Goal: Task Accomplishment & Management: Manage account settings

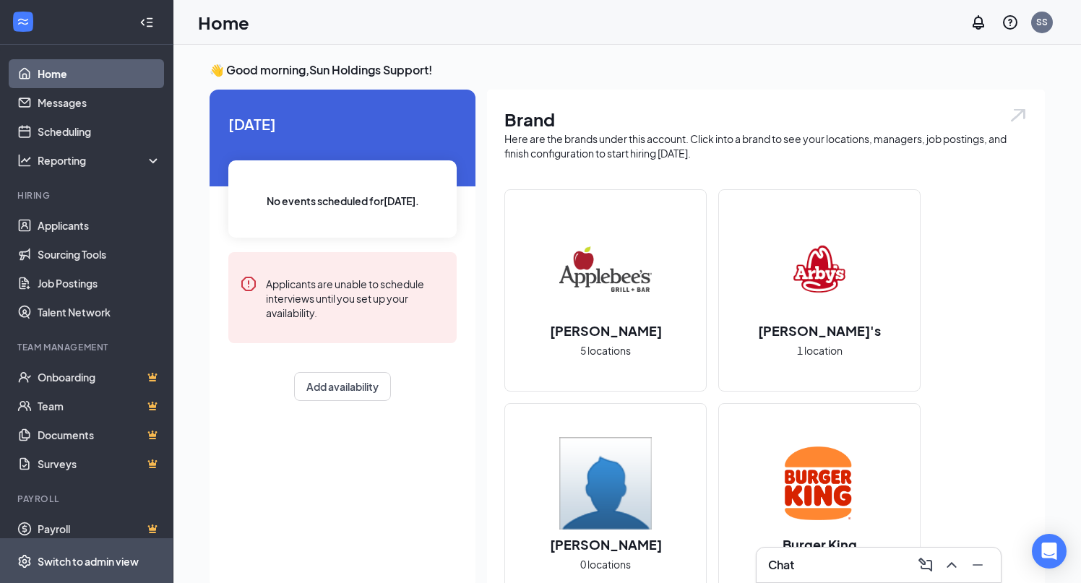
click at [103, 561] on div "Switch to admin view" at bounding box center [88, 561] width 101 height 14
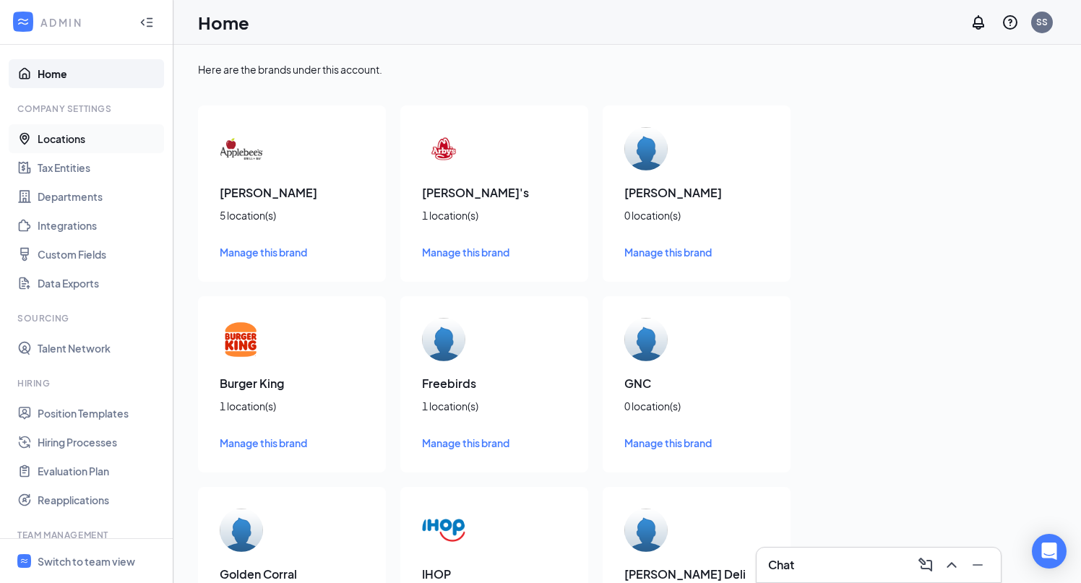
click at [100, 136] on link "Locations" at bounding box center [100, 138] width 124 height 29
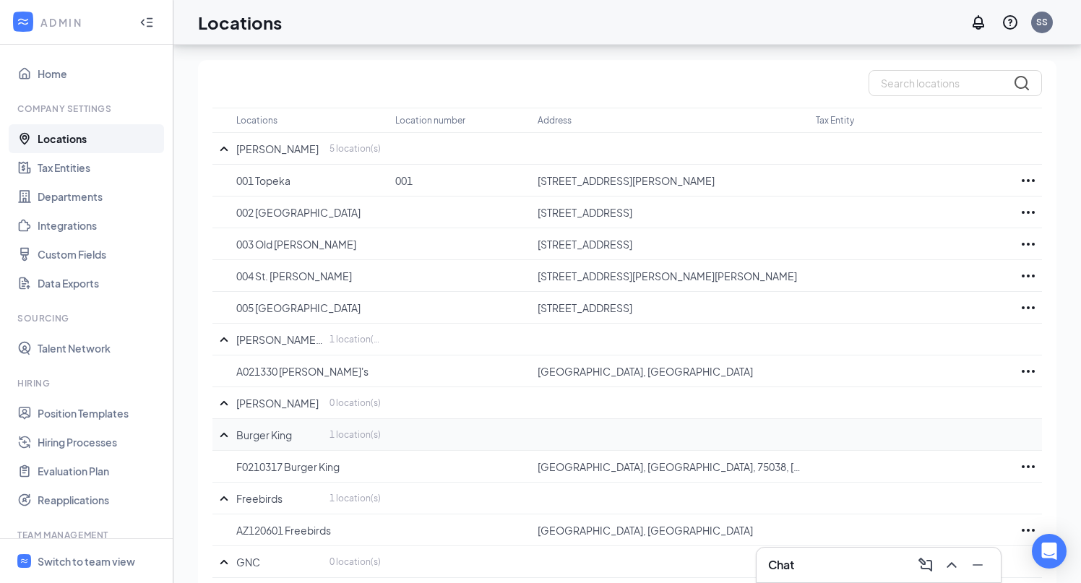
scroll to position [85, 0]
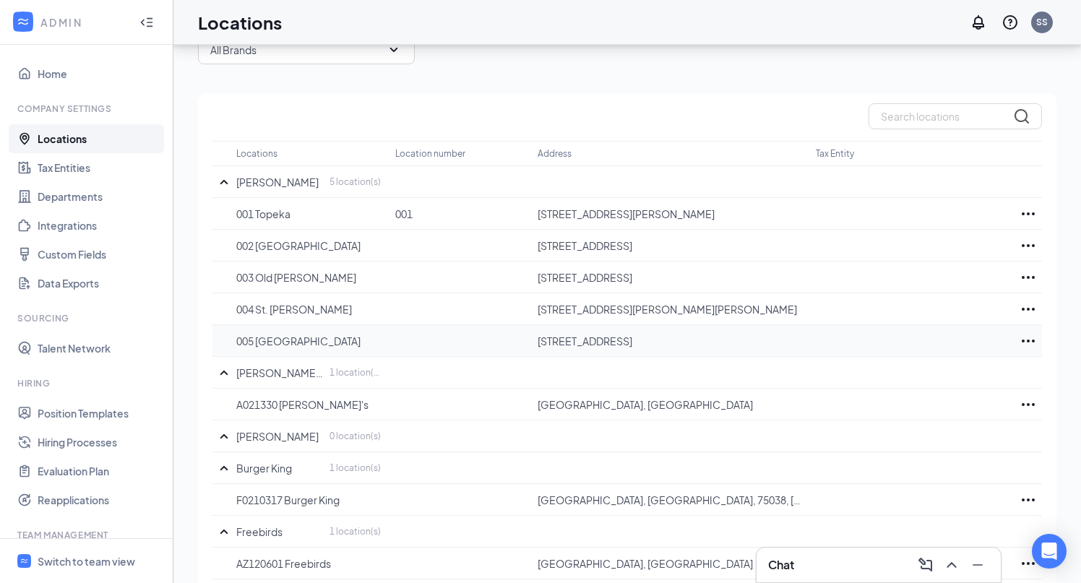
click at [1029, 340] on icon "Ellipses" at bounding box center [1028, 341] width 13 height 3
click at [944, 417] on p "Delete" at bounding box center [964, 416] width 121 height 14
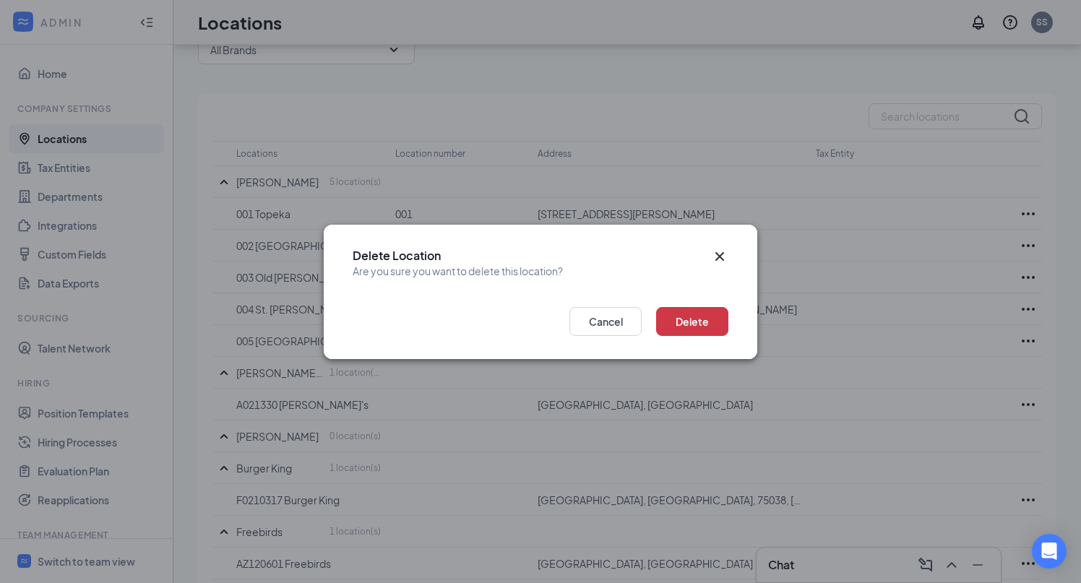
click at [719, 254] on icon "Cross" at bounding box center [720, 256] width 9 height 9
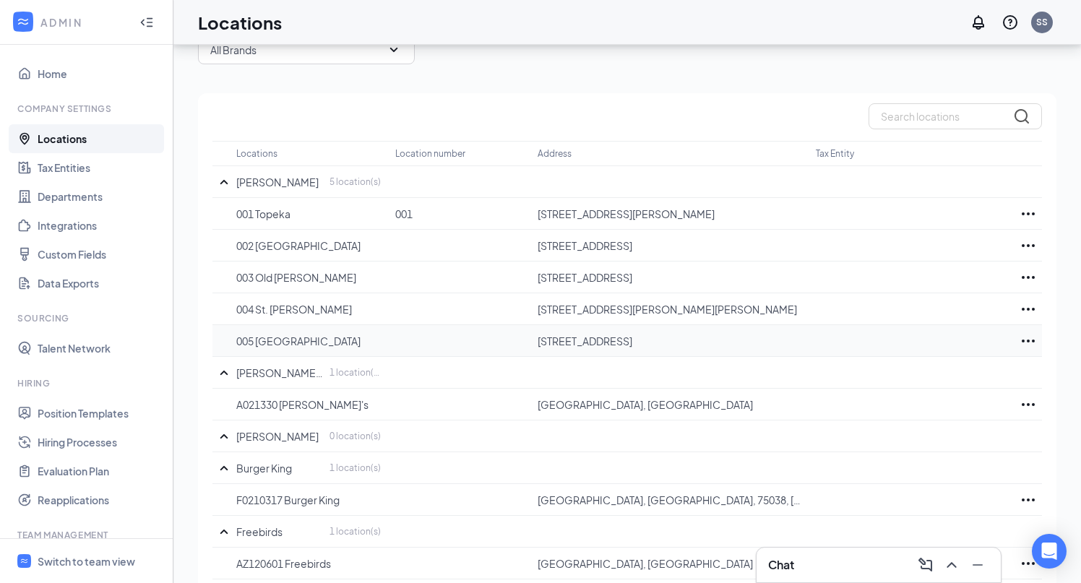
drag, startPoint x: 766, startPoint y: 345, endPoint x: 526, endPoint y: 345, distance: 240.0
click at [526, 345] on tr "005 North Platte 102 Platte Oasis Pkwy, North Platte, NE, 69101, US" at bounding box center [628, 341] width 830 height 32
click at [547, 335] on p "102 Platte Oasis Pkwy, North Platte, NE, 69101, US" at bounding box center [669, 341] width 263 height 14
drag, startPoint x: 642, startPoint y: 340, endPoint x: 538, endPoint y: 341, distance: 104.1
click at [538, 341] on p "102 Platte Oasis Pkwy, North Platte, NE, 69101, US" at bounding box center [669, 341] width 263 height 14
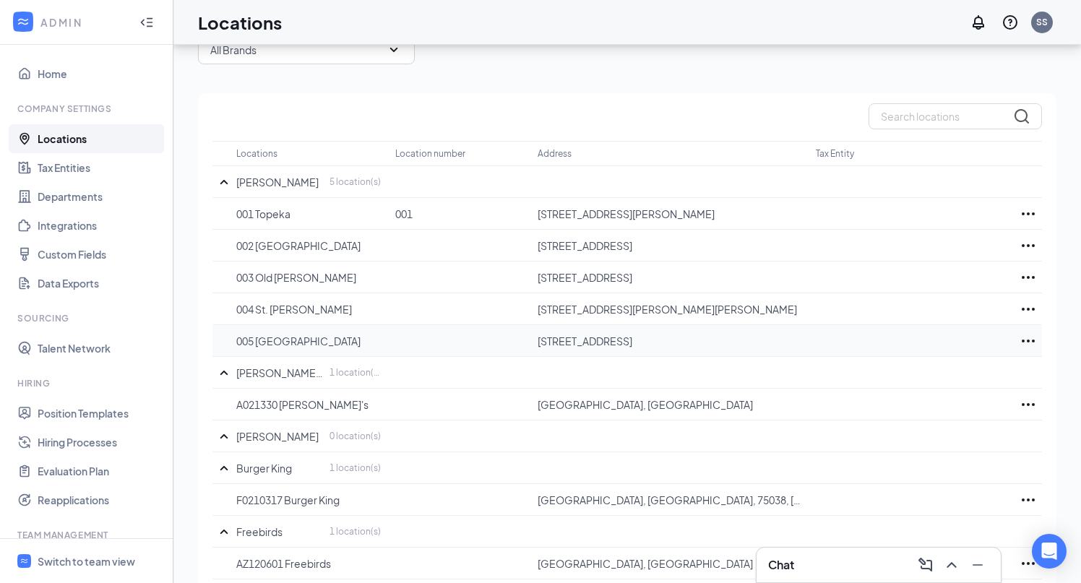
copy p "102 Platte Oasis Pkwy"
drag, startPoint x: 632, startPoint y: 312, endPoint x: 539, endPoint y: 311, distance: 93.3
click at [539, 311] on p "4004 Frederick Blvd, St. Joseph, MO, 64506, US" at bounding box center [669, 309] width 263 height 14
copy p "4004 Frederick Blvd"
click at [1026, 307] on icon "Ellipses" at bounding box center [1028, 309] width 17 height 17
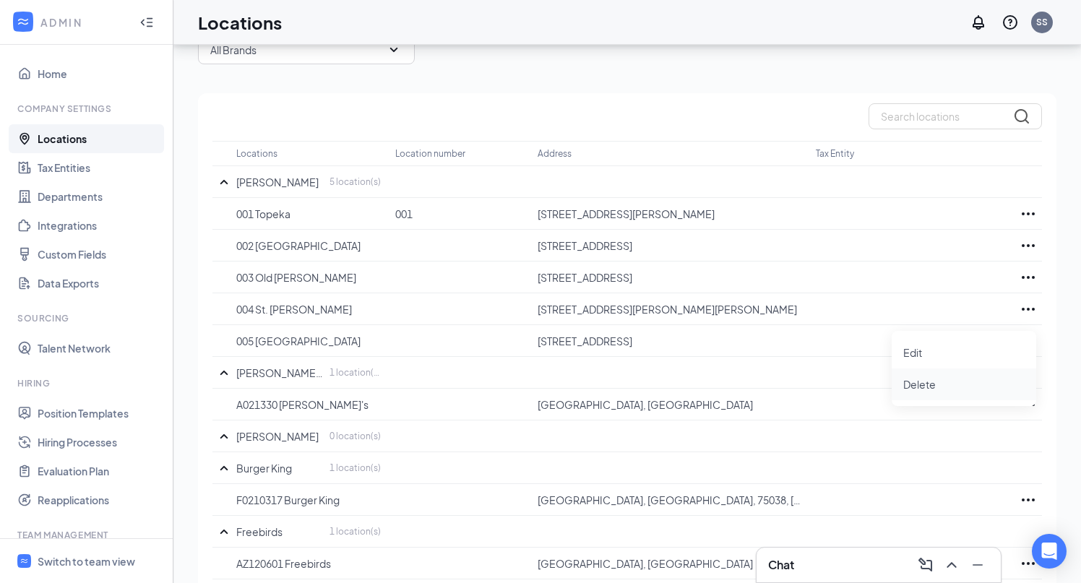
click at [946, 387] on p "Delete" at bounding box center [964, 384] width 121 height 14
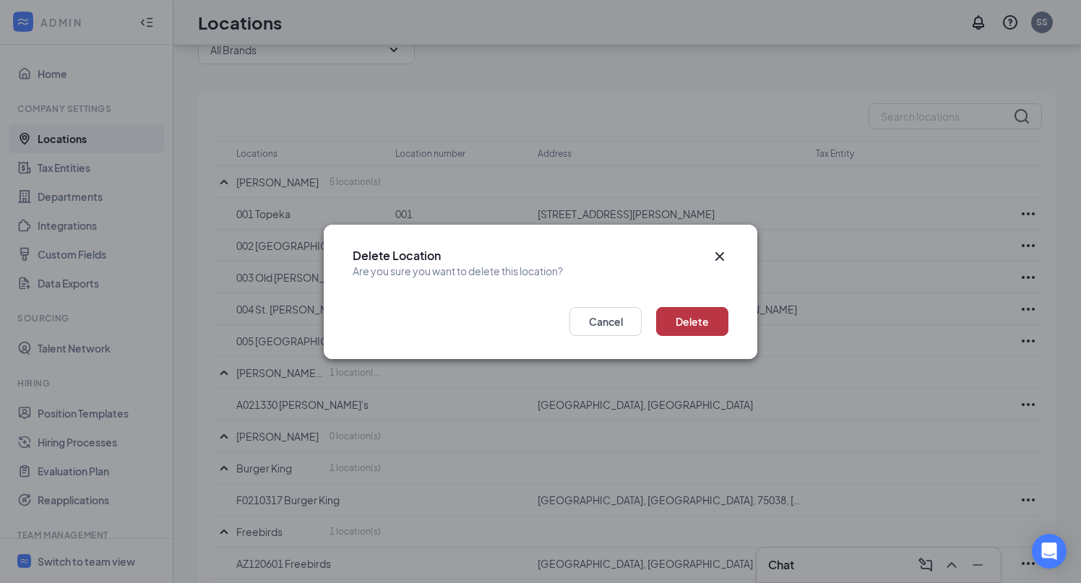
click at [702, 314] on button "Delete" at bounding box center [692, 321] width 72 height 29
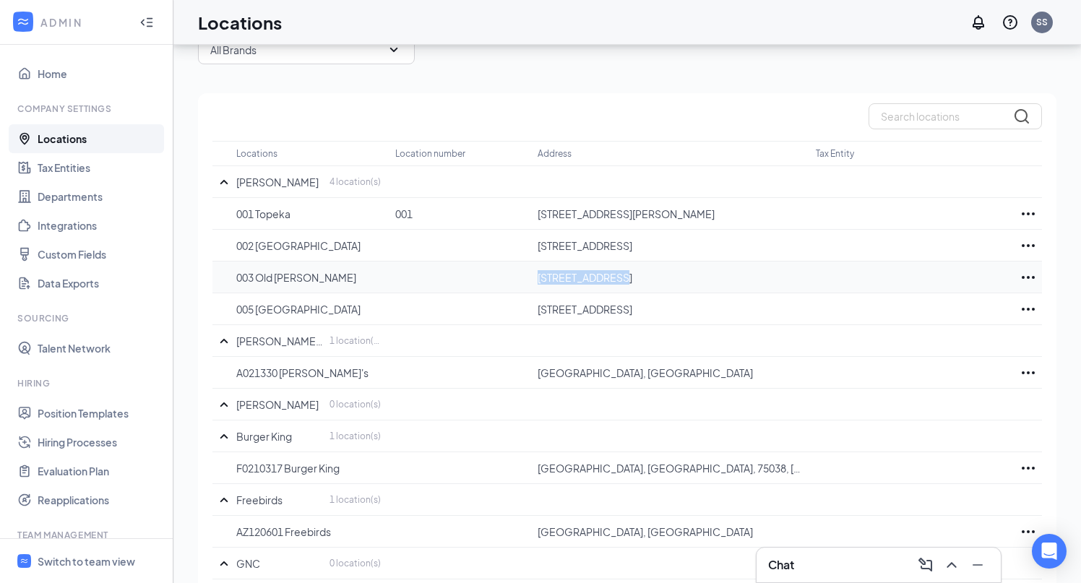
drag, startPoint x: 609, startPoint y: 278, endPoint x: 541, endPoint y: 280, distance: 68.0
click at [541, 280] on p "3730 Village Dr, Lincoln, NE, 68516, US" at bounding box center [669, 277] width 263 height 14
copy p "3730 Village Dr"
click at [691, 282] on p "[STREET_ADDRESS]" at bounding box center [669, 277] width 263 height 14
drag, startPoint x: 670, startPoint y: 244, endPoint x: 539, endPoint y: 244, distance: 130.8
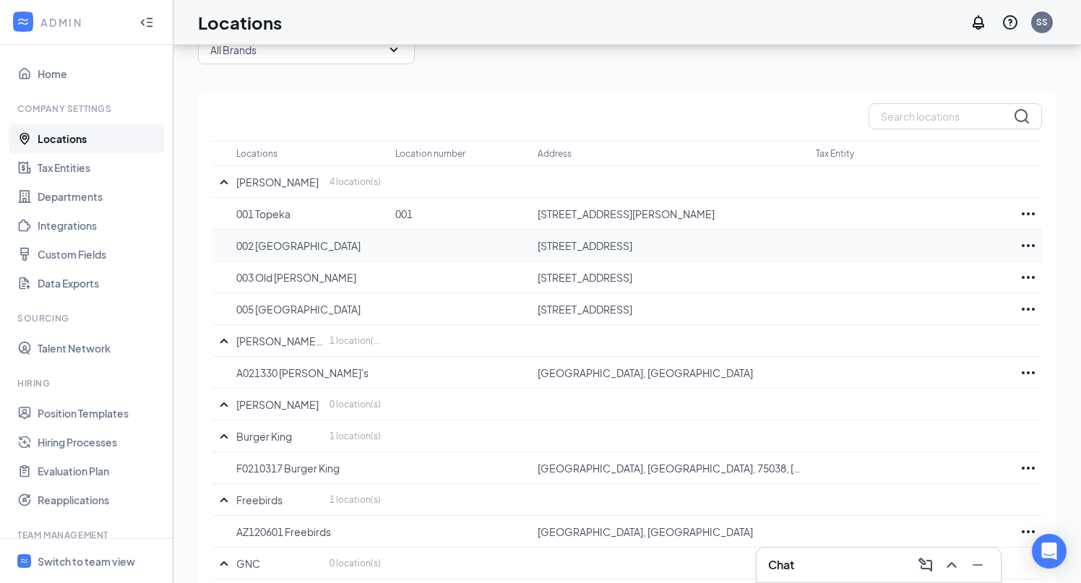
click at [539, 244] on p "[STREET_ADDRESS]" at bounding box center [669, 246] width 263 height 14
copy p "100 Manhattan Town Center"
drag, startPoint x: 615, startPoint y: 213, endPoint x: 540, endPoint y: 215, distance: 75.2
click at [540, 215] on p "5928 SW 17th St, Topeka, KS 66604, USA" at bounding box center [669, 214] width 263 height 14
copy p "5928 SW 17th St"
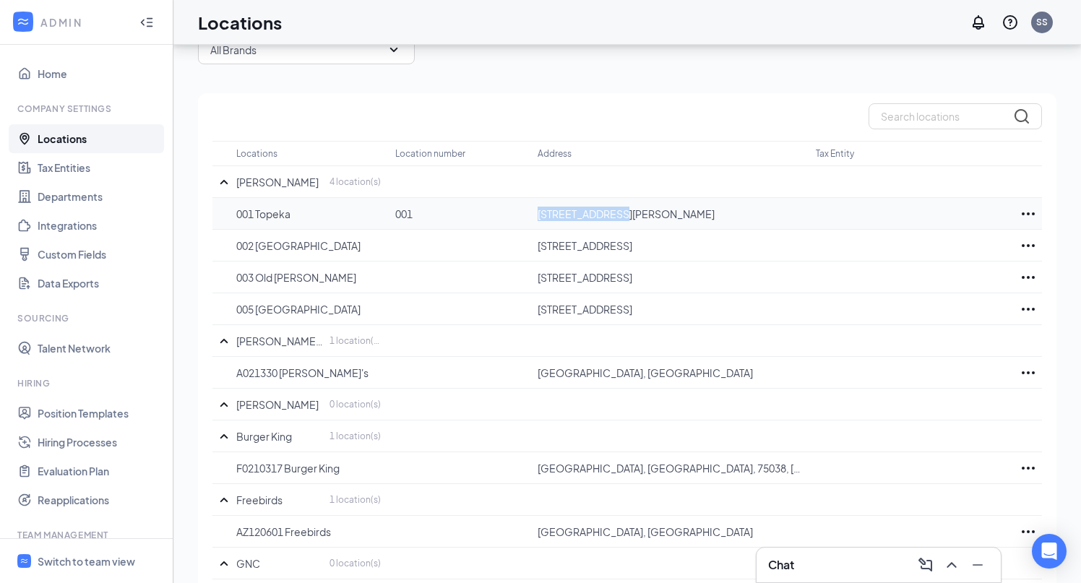
scroll to position [114, 0]
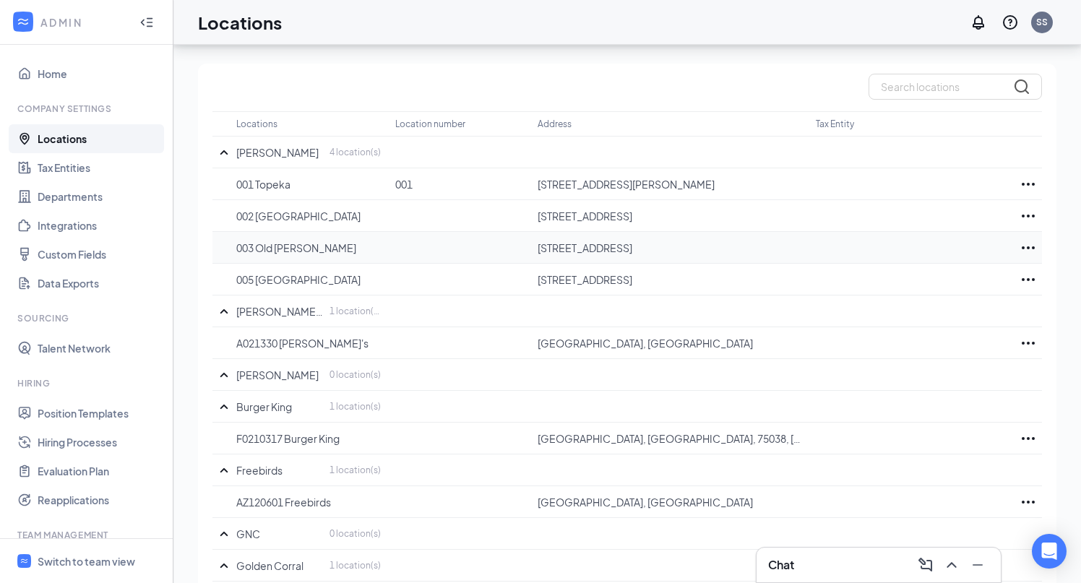
click at [523, 232] on td at bounding box center [466, 248] width 143 height 32
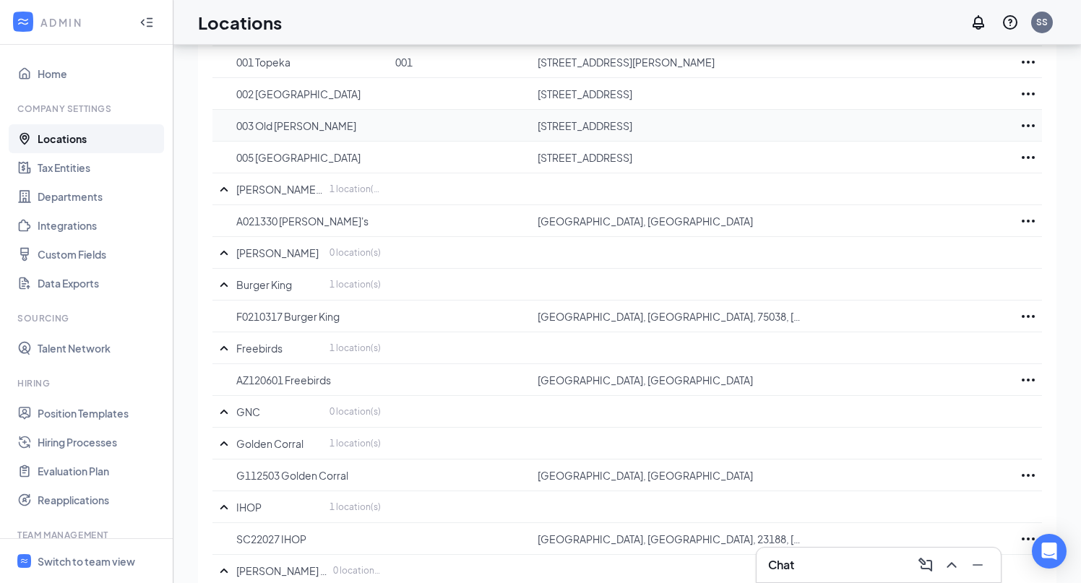
scroll to position [243, 0]
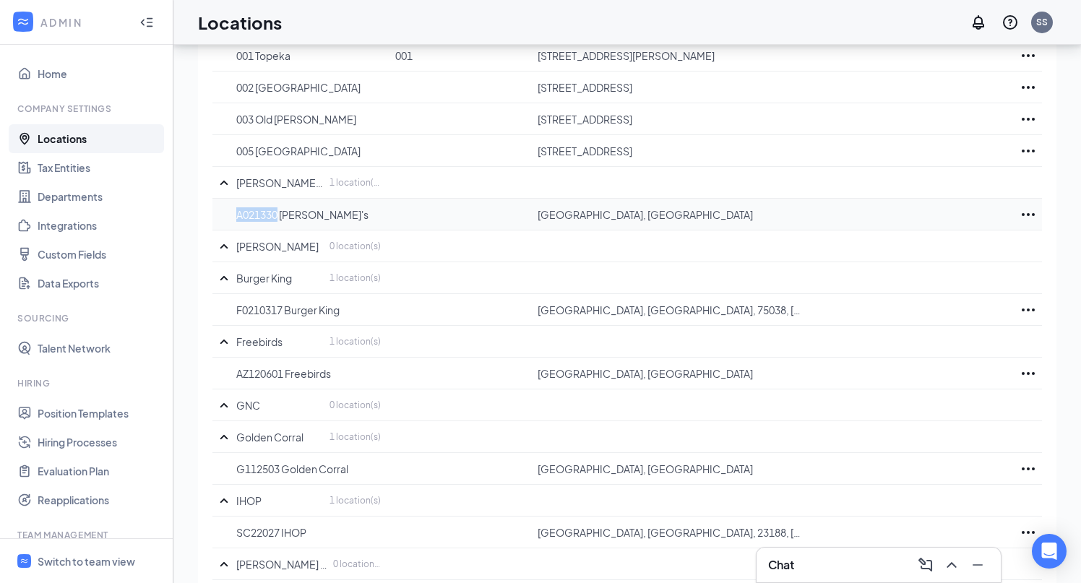
drag, startPoint x: 280, startPoint y: 215, endPoint x: 231, endPoint y: 215, distance: 48.4
click at [231, 215] on tr "A021330 Arby's Arlington, TX, 76011, US" at bounding box center [628, 215] width 830 height 32
copy p "A021330"
drag, startPoint x: 284, startPoint y: 312, endPoint x: 236, endPoint y: 314, distance: 48.5
click at [236, 314] on p "F0210317 Burger King" at bounding box center [308, 310] width 145 height 14
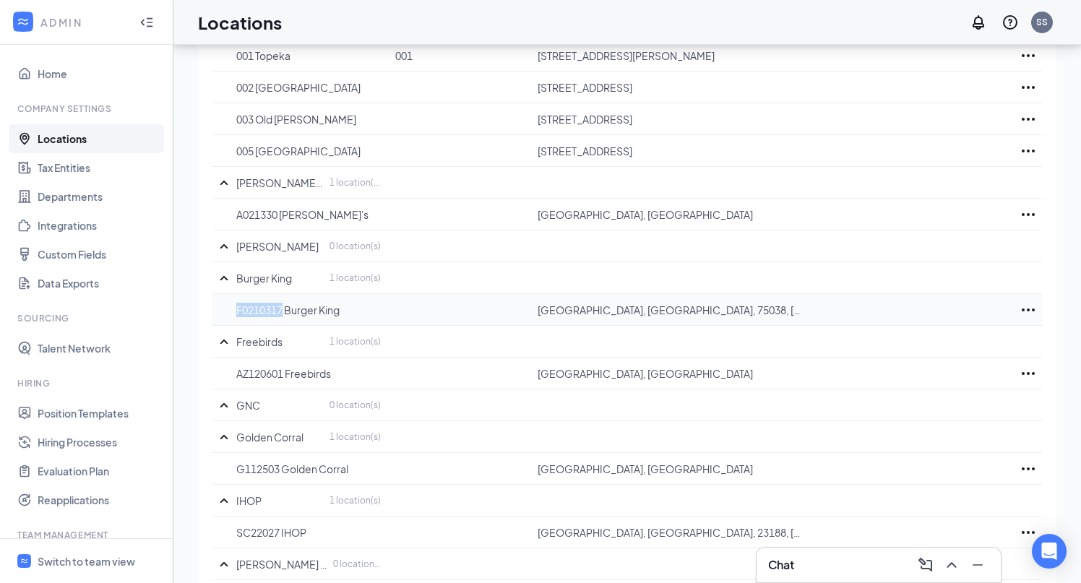
copy p "F0210317"
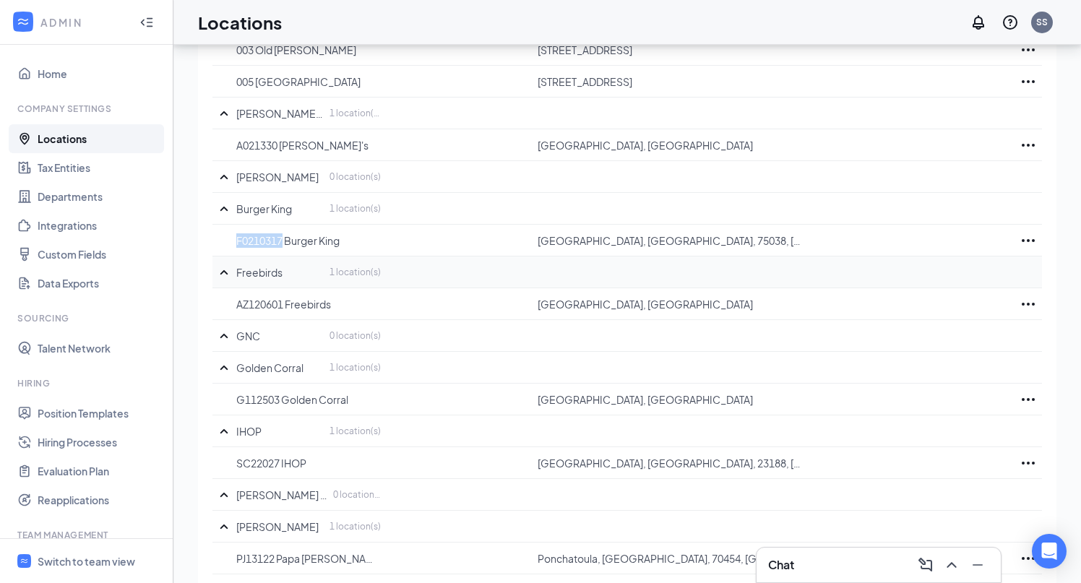
scroll to position [314, 0]
drag, startPoint x: 283, startPoint y: 306, endPoint x: 233, endPoint y: 306, distance: 49.2
click at [233, 306] on tr "AZ120601 Freebirds College Station, TX, 77840, US" at bounding box center [628, 303] width 830 height 32
copy p "AZ120601"
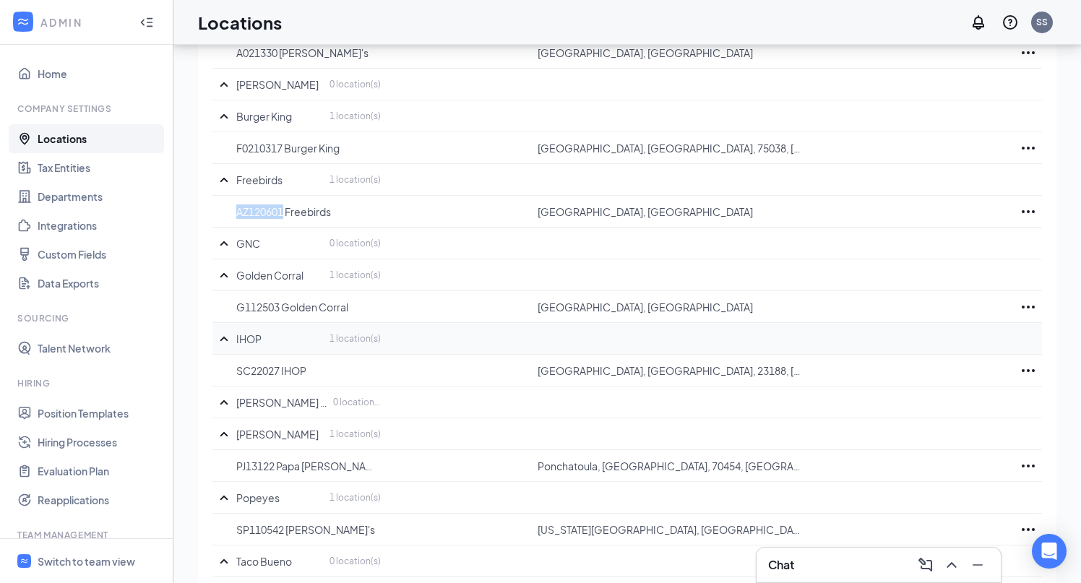
scroll to position [421, 0]
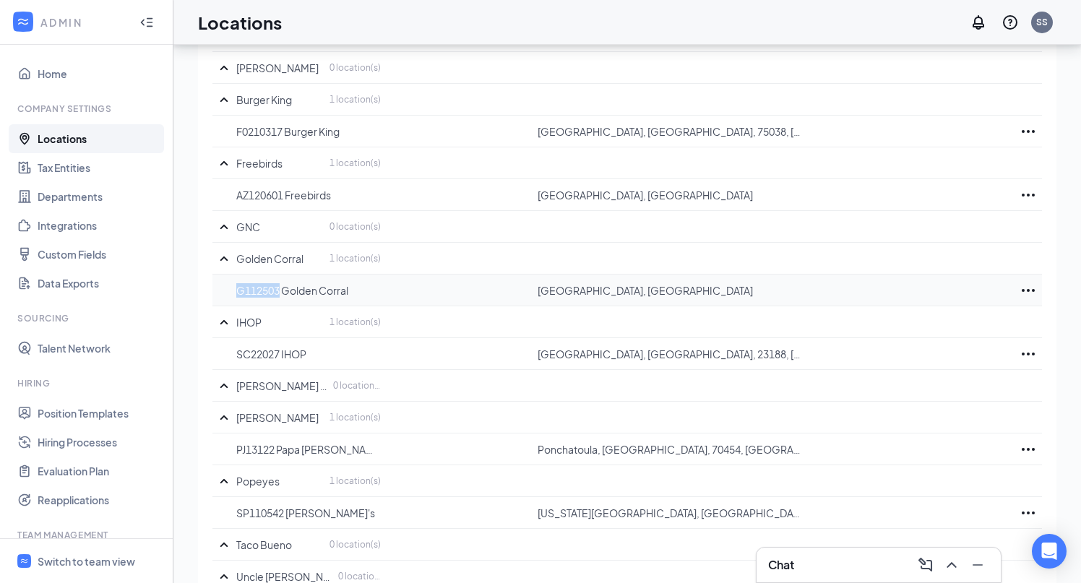
drag, startPoint x: 279, startPoint y: 295, endPoint x: 240, endPoint y: 296, distance: 39.0
click at [240, 296] on p "G112503 Golden Corral" at bounding box center [308, 290] width 145 height 14
copy p "G112503"
drag, startPoint x: 280, startPoint y: 356, endPoint x: 238, endPoint y: 356, distance: 42.7
click at [238, 356] on p "SC22027 IHOP" at bounding box center [308, 354] width 145 height 14
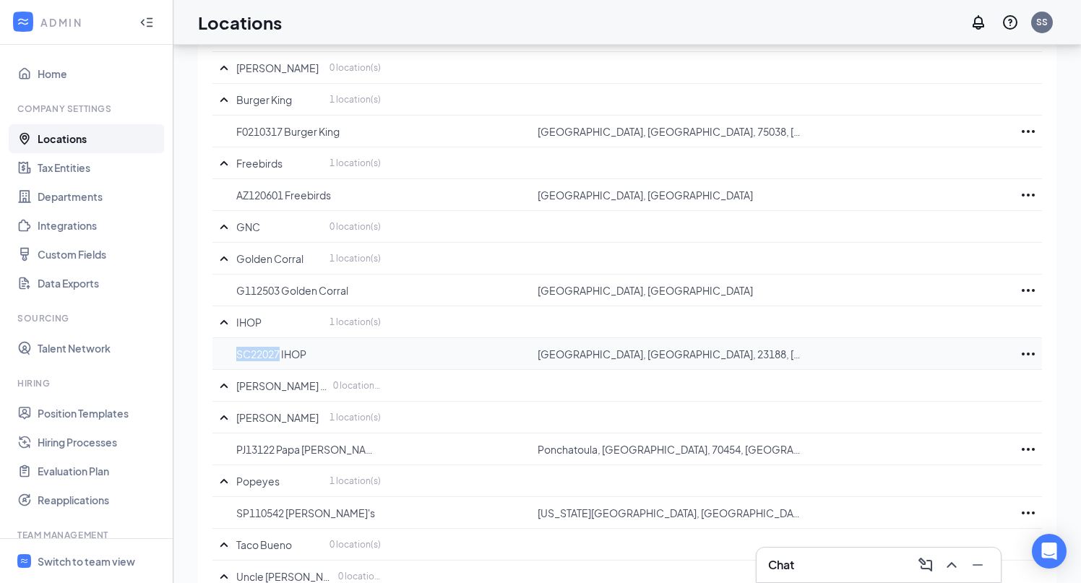
copy p "SC22027"
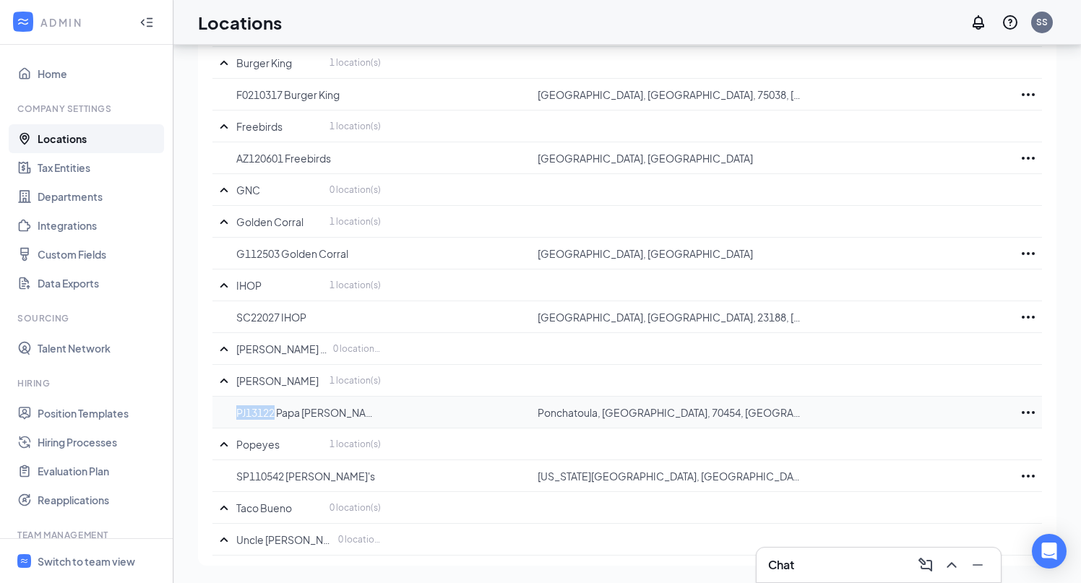
drag, startPoint x: 273, startPoint y: 410, endPoint x: 224, endPoint y: 410, distance: 49.2
click at [224, 410] on tr "PJ13122 Papa John's Ponchatoula, LA, 70454, US" at bounding box center [628, 413] width 830 height 32
drag, startPoint x: 285, startPoint y: 478, endPoint x: 238, endPoint y: 479, distance: 47.0
click at [238, 479] on p "SP110542 Popeye's" at bounding box center [308, 476] width 145 height 14
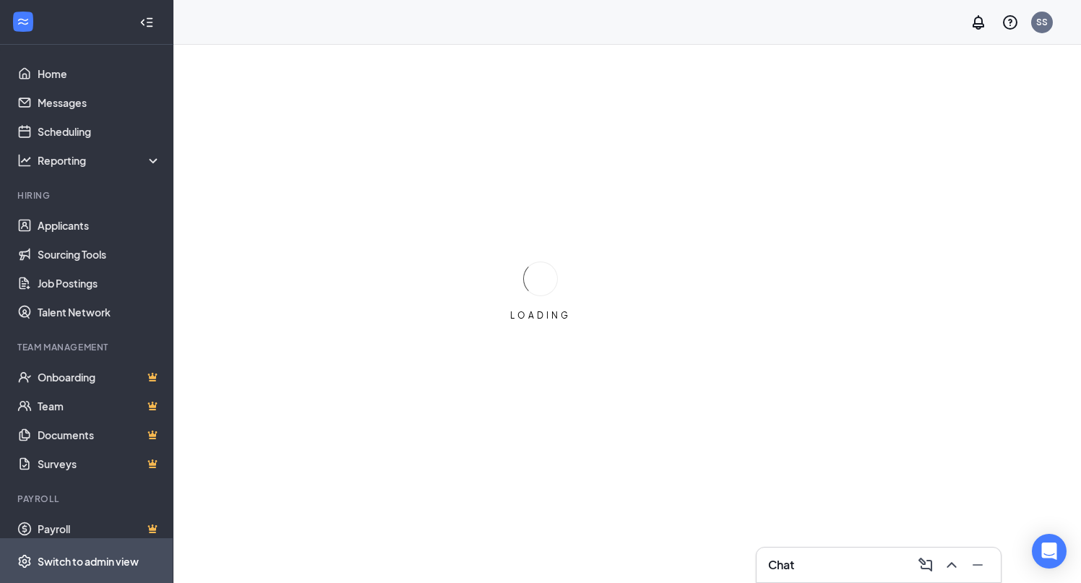
click at [82, 563] on div "Switch to admin view" at bounding box center [88, 561] width 101 height 14
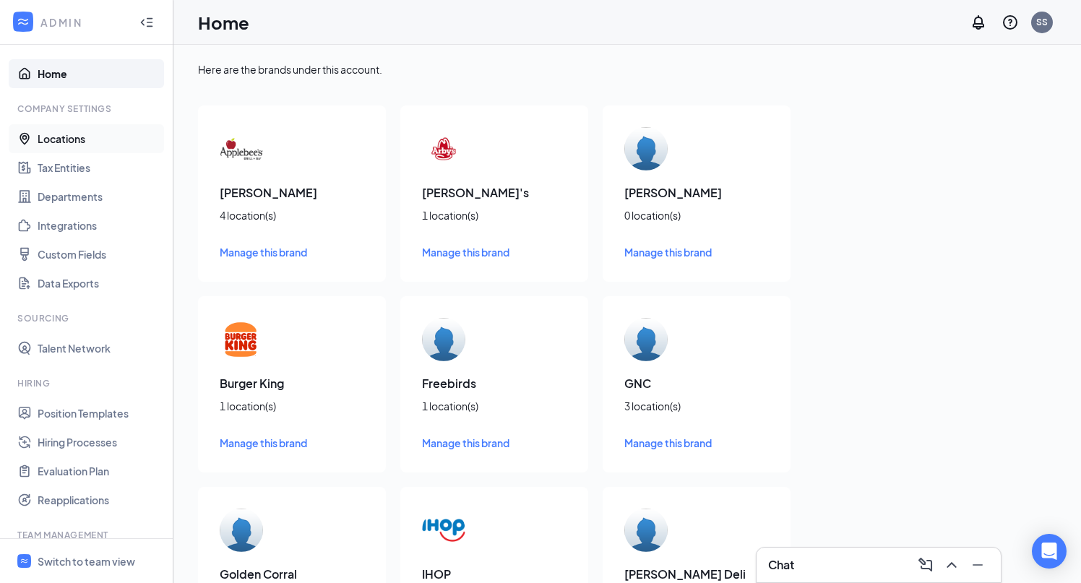
click at [67, 145] on link "Locations" at bounding box center [100, 138] width 124 height 29
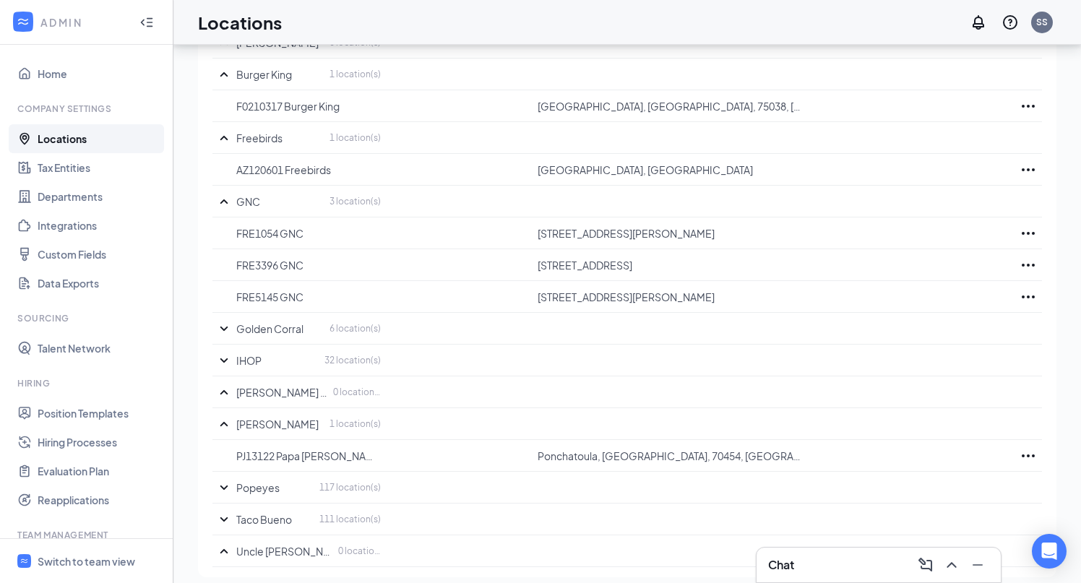
scroll to position [458, 0]
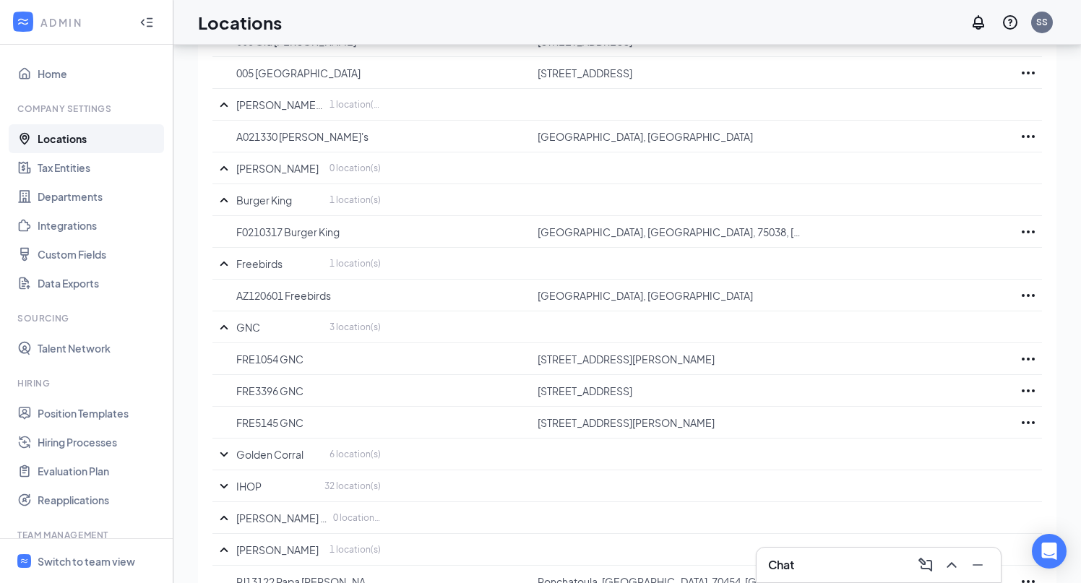
scroll to position [458, 0]
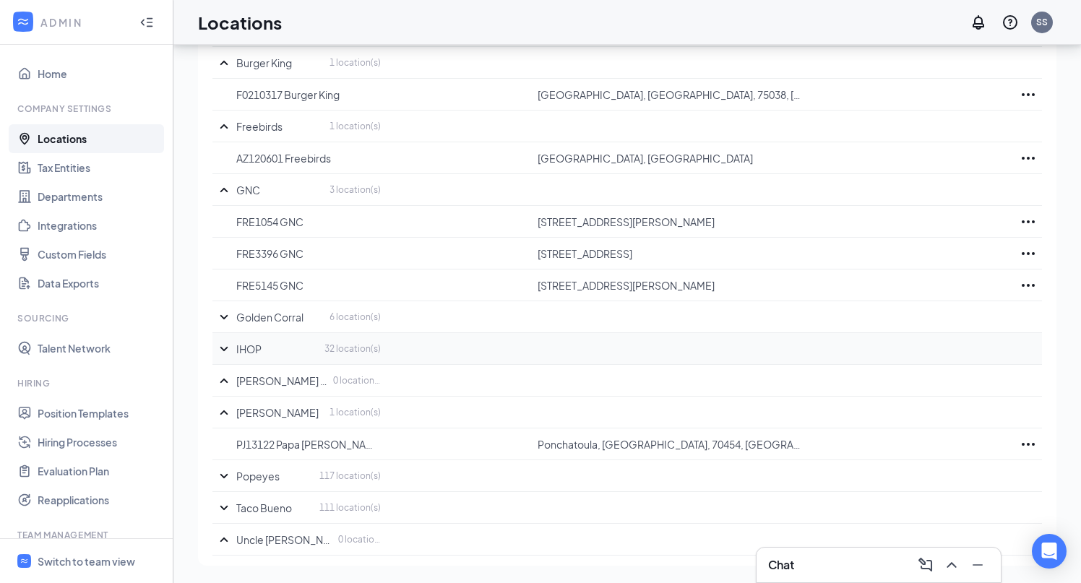
click at [222, 349] on icon "SmallChevronDown" at bounding box center [223, 348] width 17 height 17
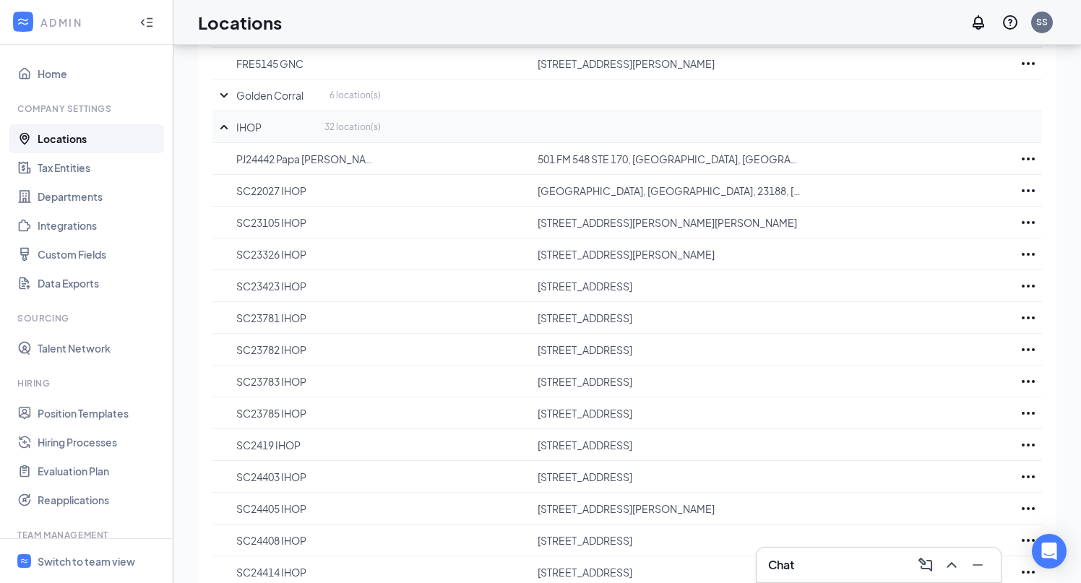
scroll to position [678, 0]
click at [225, 103] on icon "SmallChevronDown" at bounding box center [223, 97] width 17 height 17
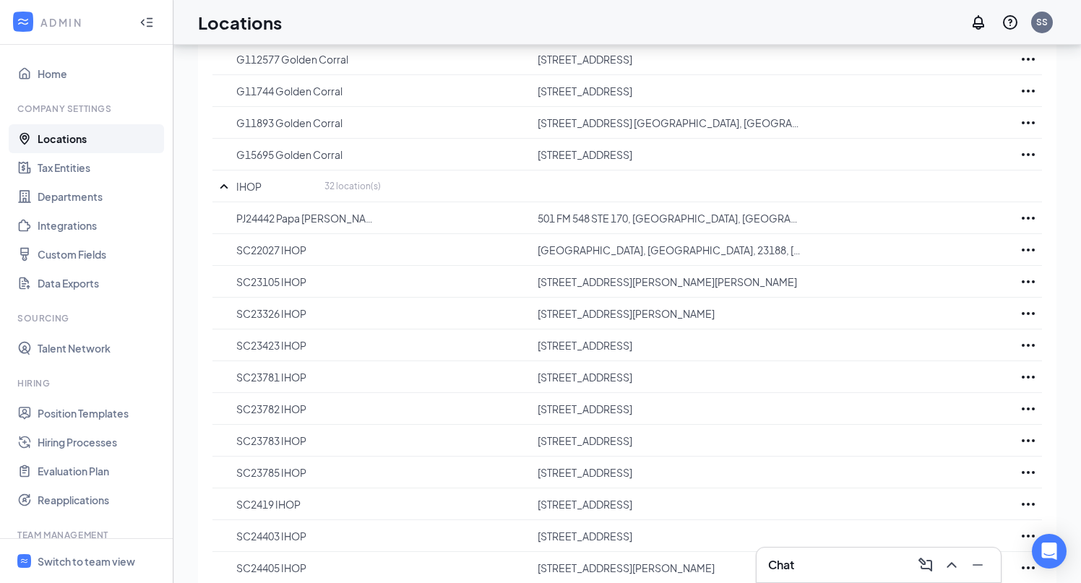
click at [221, 186] on icon "SmallChevronUp" at bounding box center [223, 186] width 17 height 17
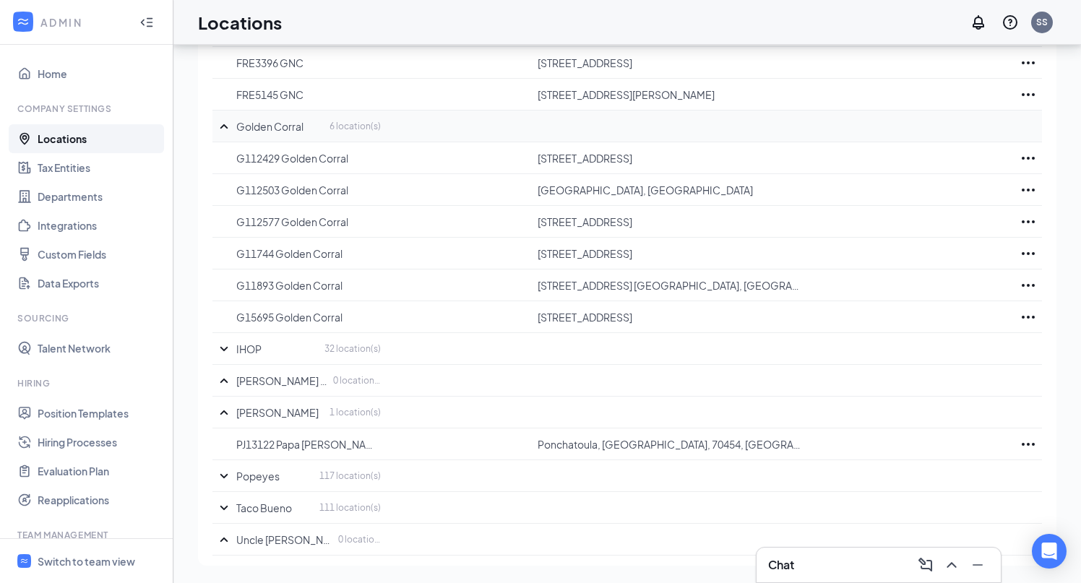
click at [226, 123] on icon "SmallChevronUp" at bounding box center [223, 126] width 17 height 17
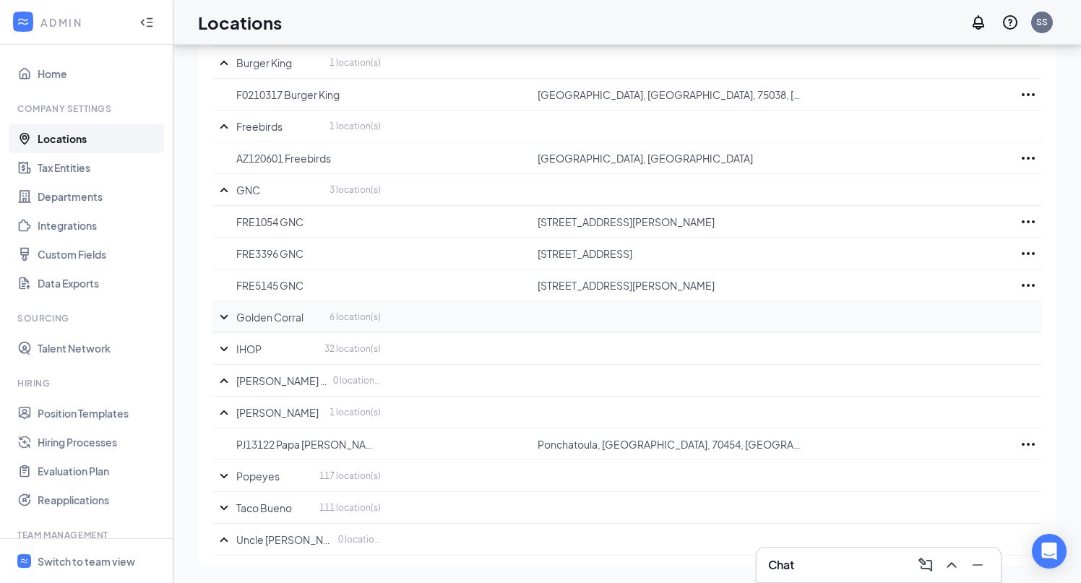
scroll to position [458, 0]
click at [219, 478] on icon "SmallChevronDown" at bounding box center [223, 476] width 17 height 17
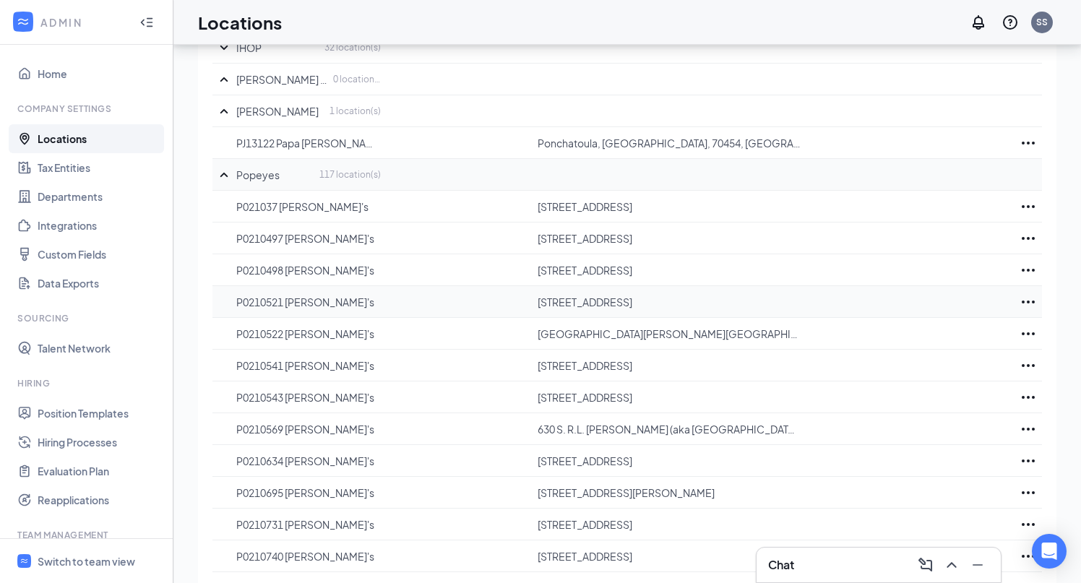
scroll to position [758, 0]
click at [223, 176] on icon "SmallChevronUp" at bounding box center [224, 175] width 8 height 4
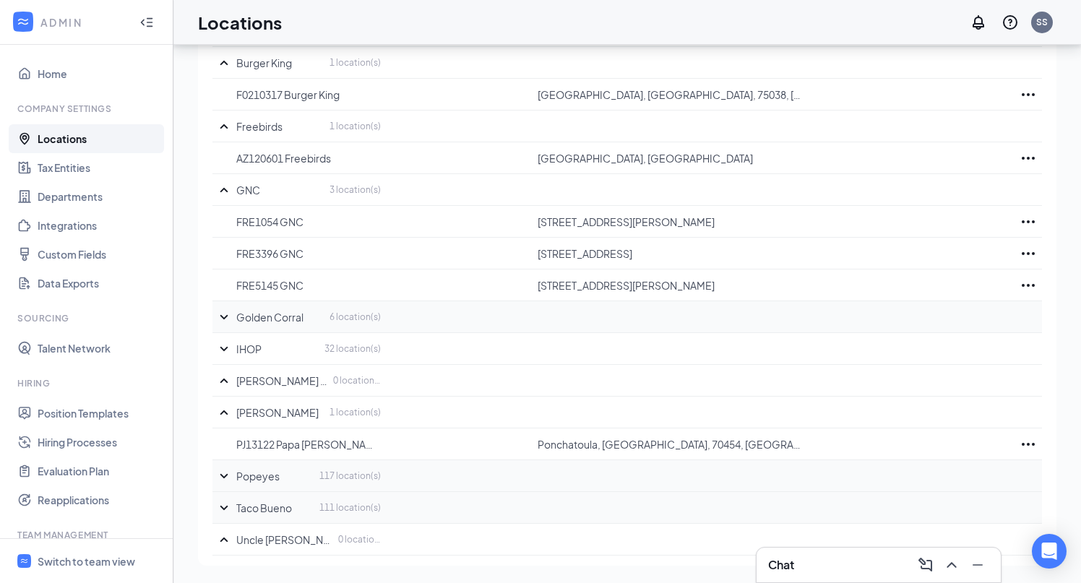
click at [225, 507] on icon "SmallChevronDown" at bounding box center [223, 508] width 17 height 17
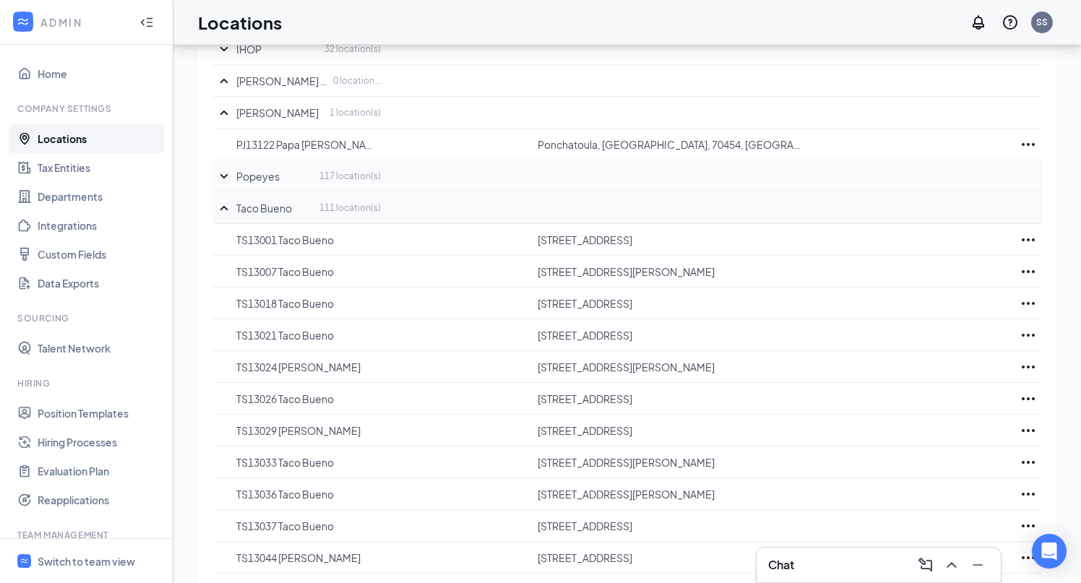
click at [223, 210] on icon "SmallChevronUp" at bounding box center [223, 208] width 17 height 17
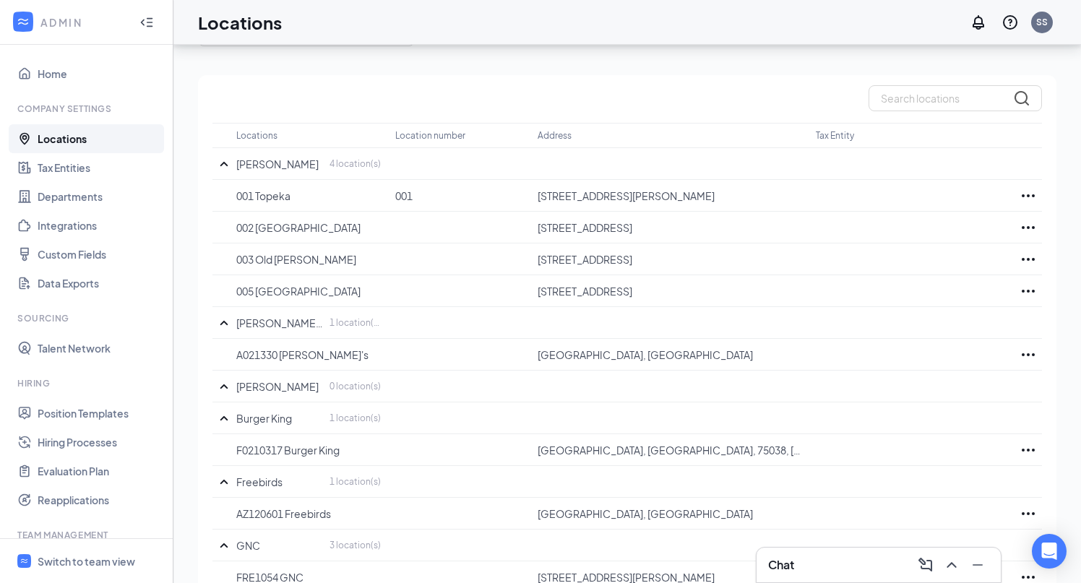
scroll to position [99, 0]
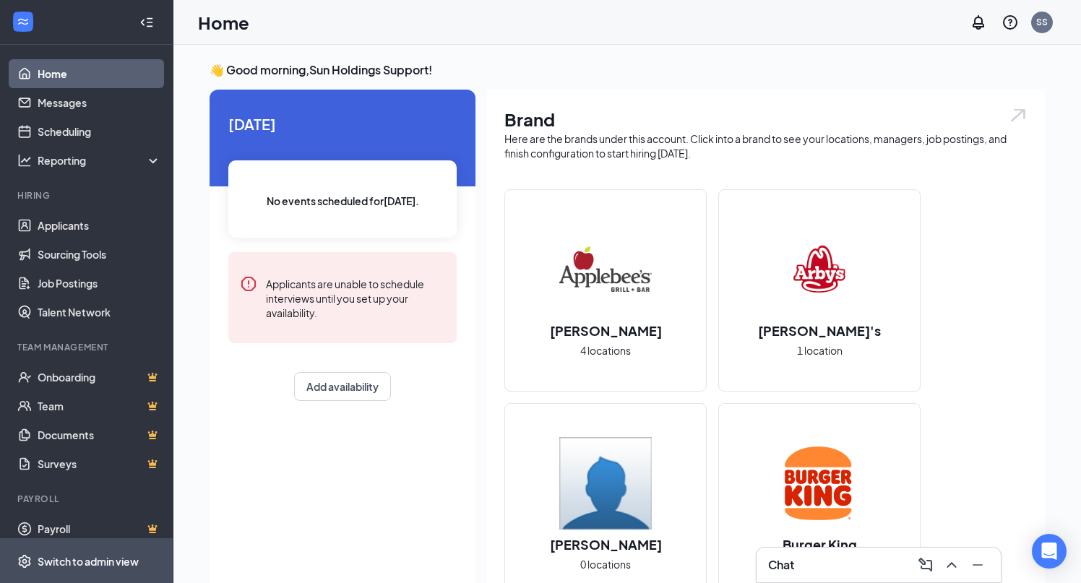
click at [67, 558] on div "Switch to admin view" at bounding box center [88, 561] width 101 height 14
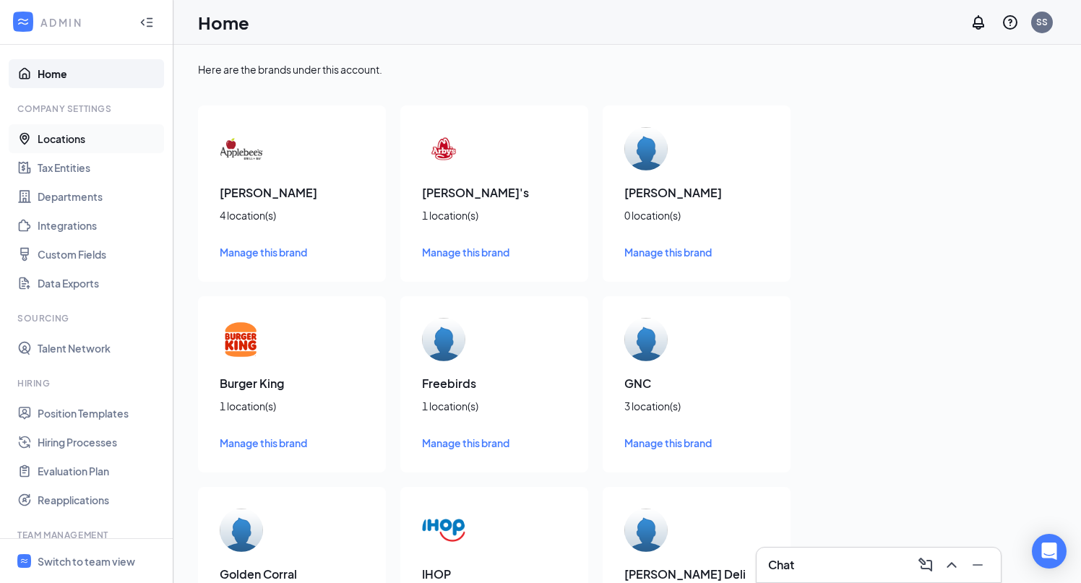
click at [74, 142] on link "Locations" at bounding box center [100, 138] width 124 height 29
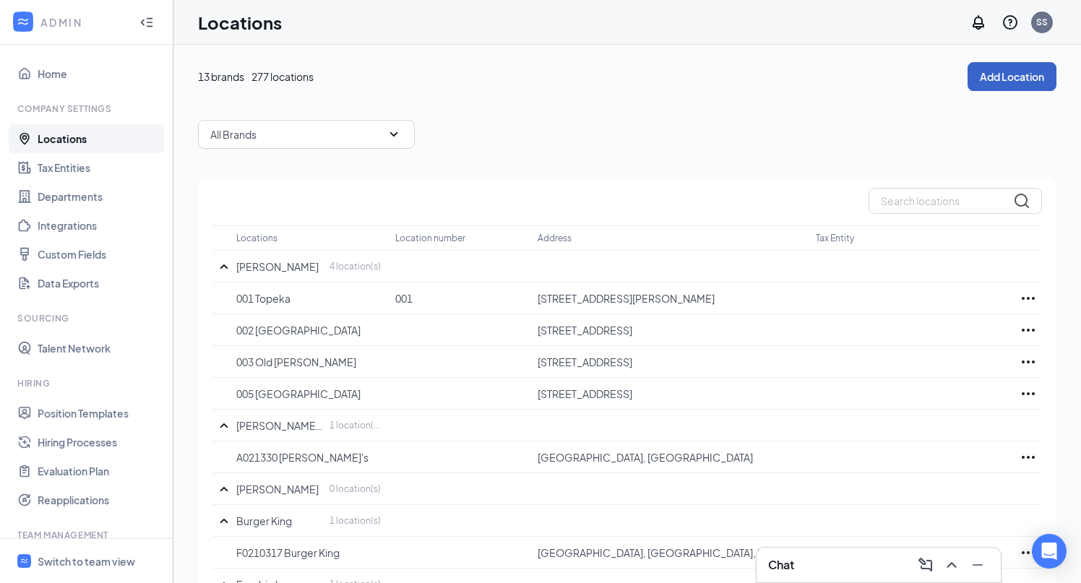
click at [1004, 73] on button "Add Location" at bounding box center [1012, 76] width 89 height 29
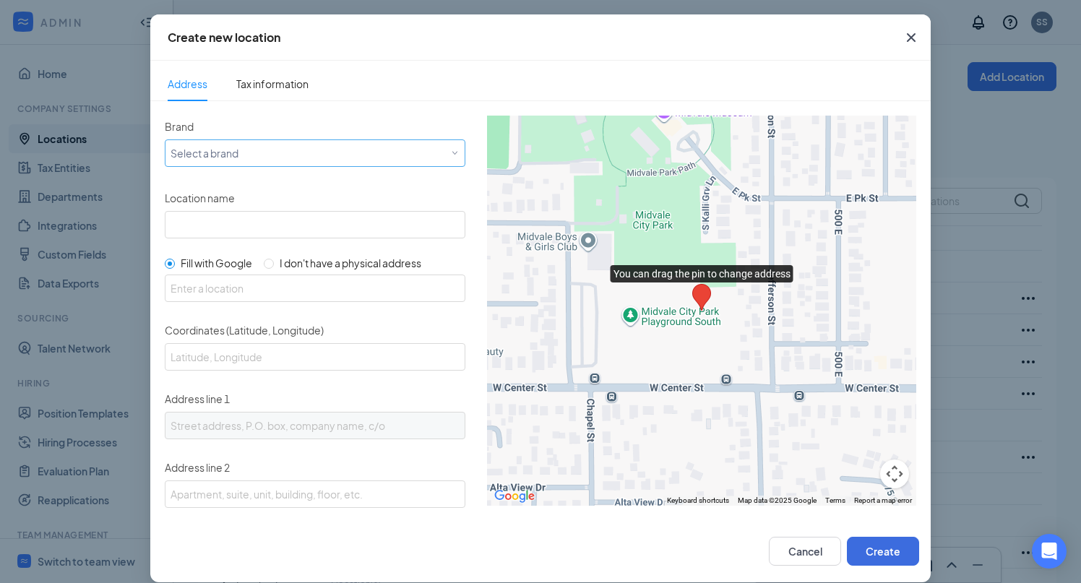
click at [290, 145] on div "Select a brand" at bounding box center [312, 152] width 283 height 17
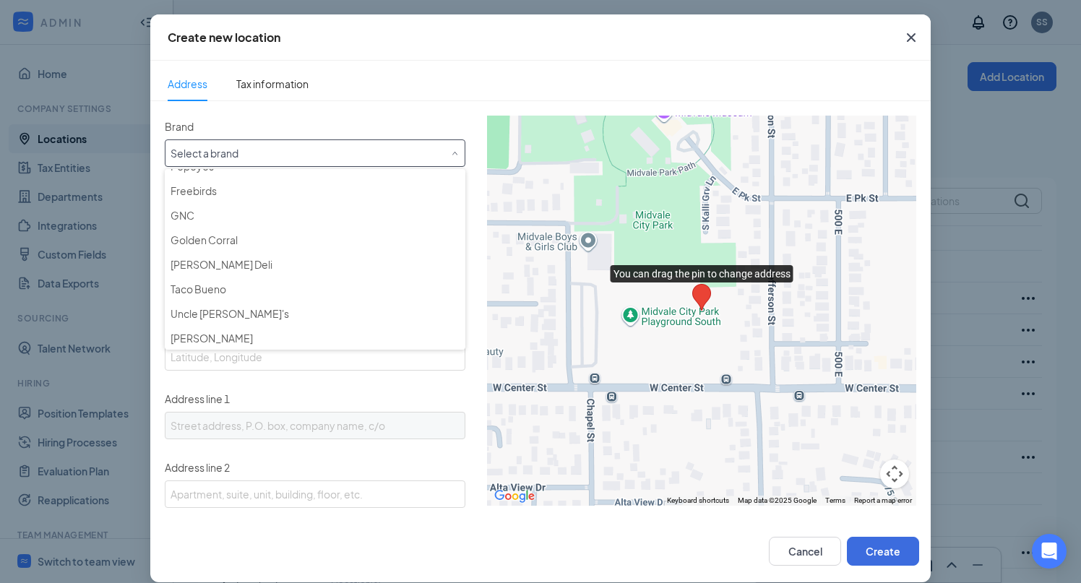
scroll to position [139, 0]
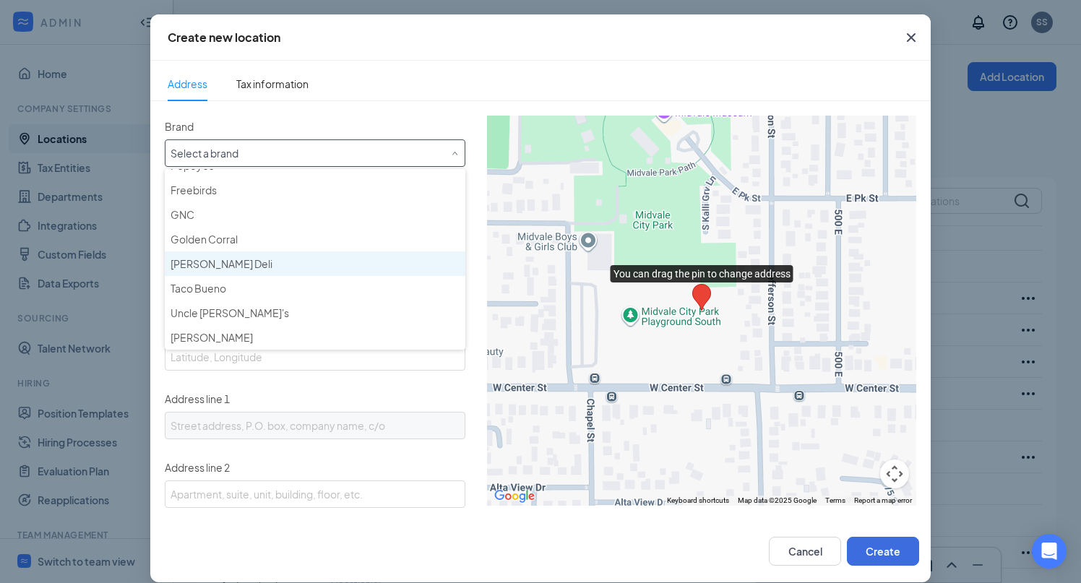
click at [247, 264] on div "[PERSON_NAME] Deli" at bounding box center [315, 264] width 289 height 14
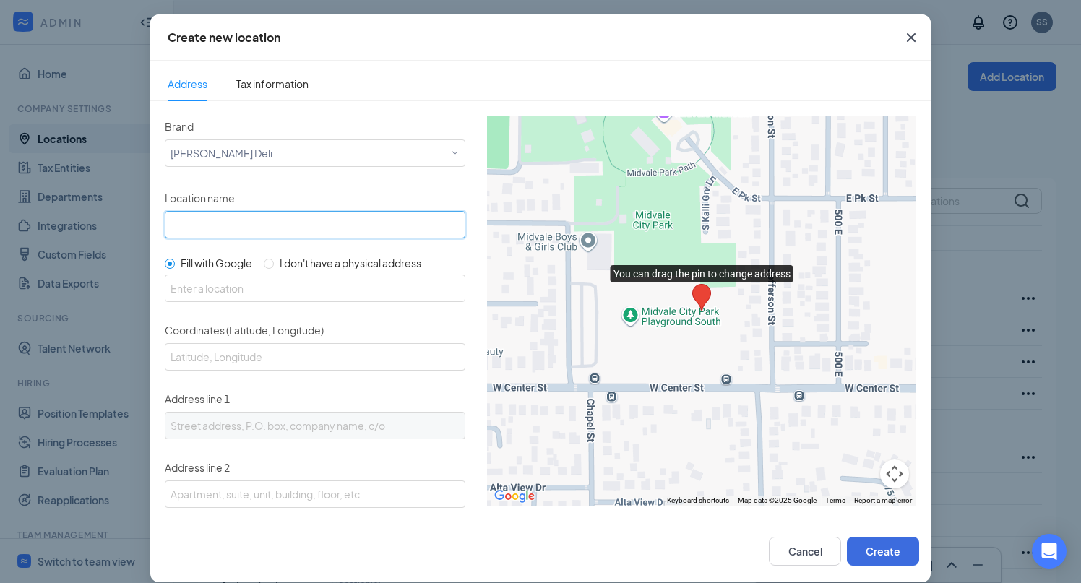
click at [282, 221] on input "Location name" at bounding box center [315, 224] width 301 height 27
paste input "BC21013 McAlister's"
type input "BC21013 McAlister's"
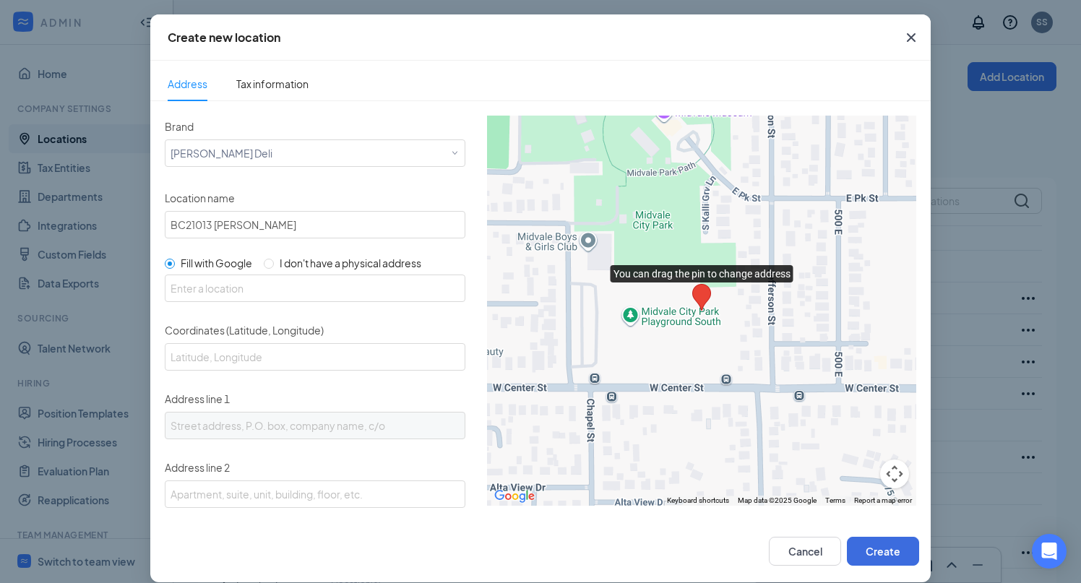
click at [309, 247] on div "Brand Select a brand McAlister's Deli Location name BC21013 McAlister's Fill wi…" at bounding box center [315, 504] width 301 height 776
click at [330, 193] on div "Location name BC21013 McAlister's" at bounding box center [315, 212] width 301 height 51
click at [312, 221] on input "BC21013 McAlister's" at bounding box center [315, 224] width 301 height 27
click at [610, 555] on div at bounding box center [465, 551] width 607 height 29
click at [867, 548] on button "Create" at bounding box center [883, 551] width 72 height 29
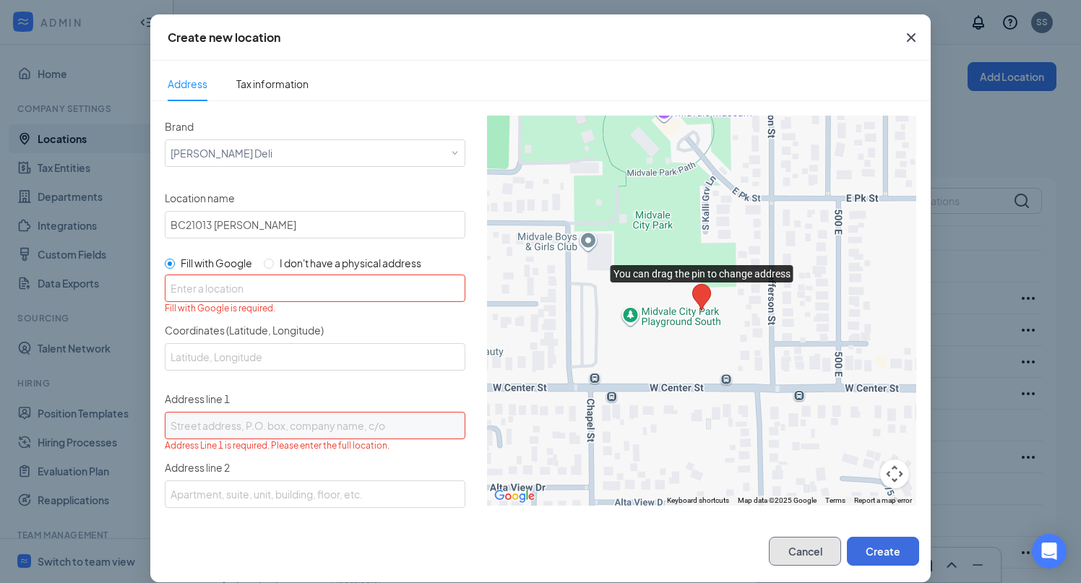
click at [815, 543] on button "Cancel" at bounding box center [805, 551] width 72 height 29
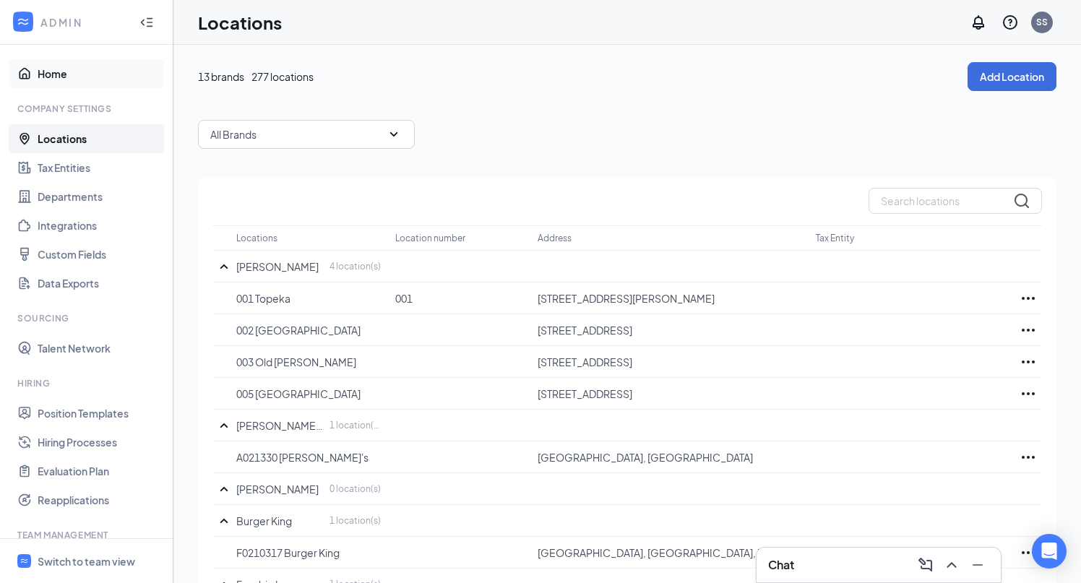
click at [68, 68] on link "Home" at bounding box center [100, 73] width 124 height 29
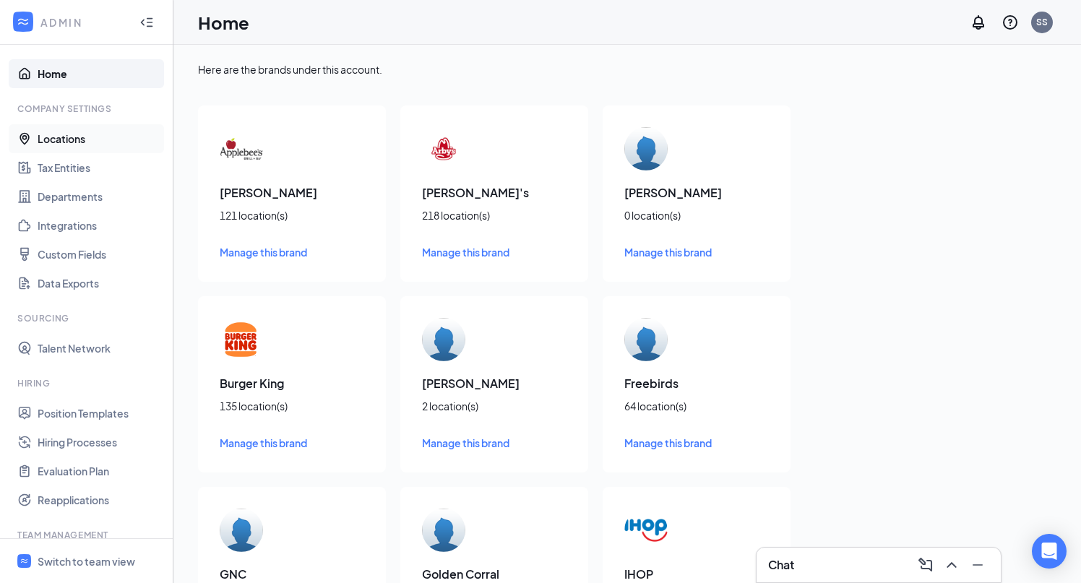
click at [114, 135] on link "Locations" at bounding box center [100, 138] width 124 height 29
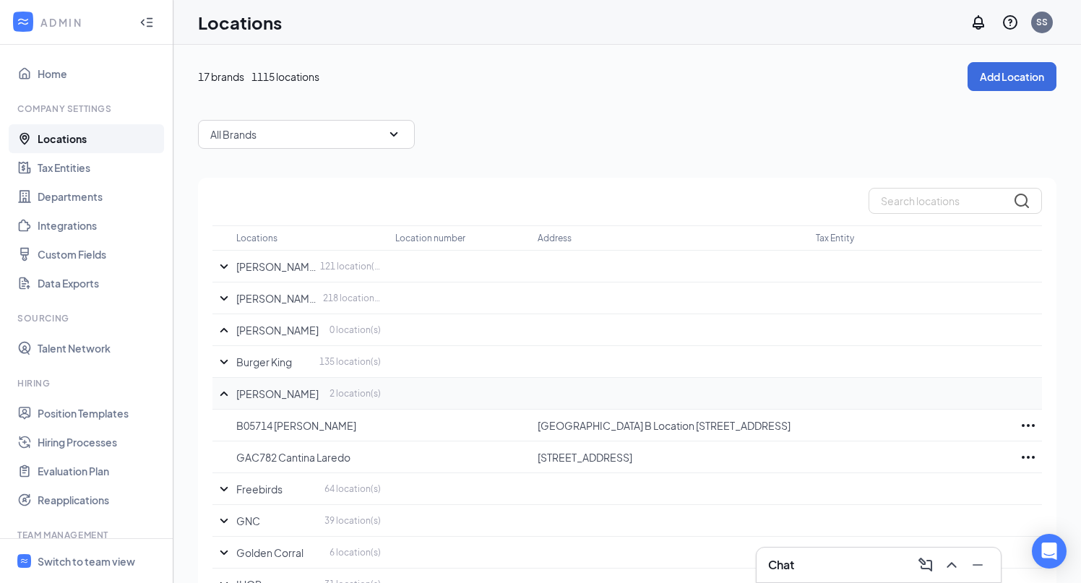
click at [221, 393] on icon "SmallChevronUp" at bounding box center [223, 393] width 17 height 17
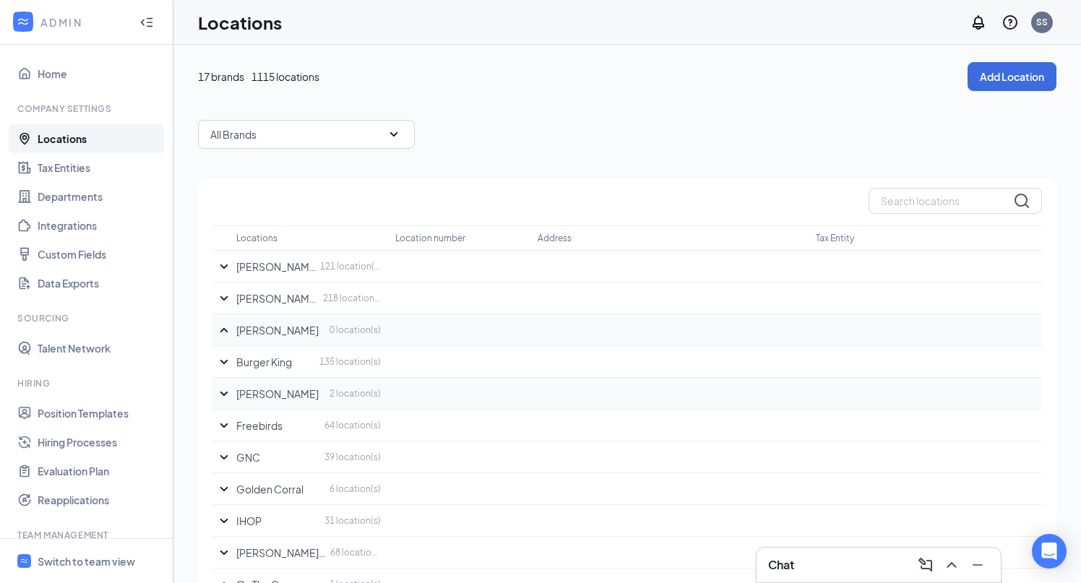
click at [226, 331] on icon "SmallChevronUp" at bounding box center [223, 330] width 17 height 17
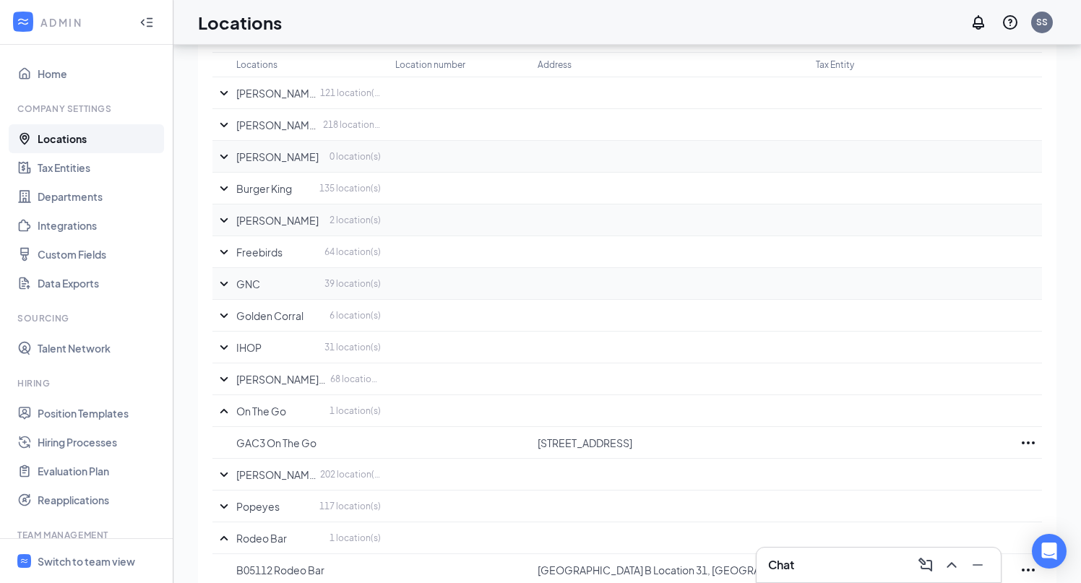
scroll to position [299, 0]
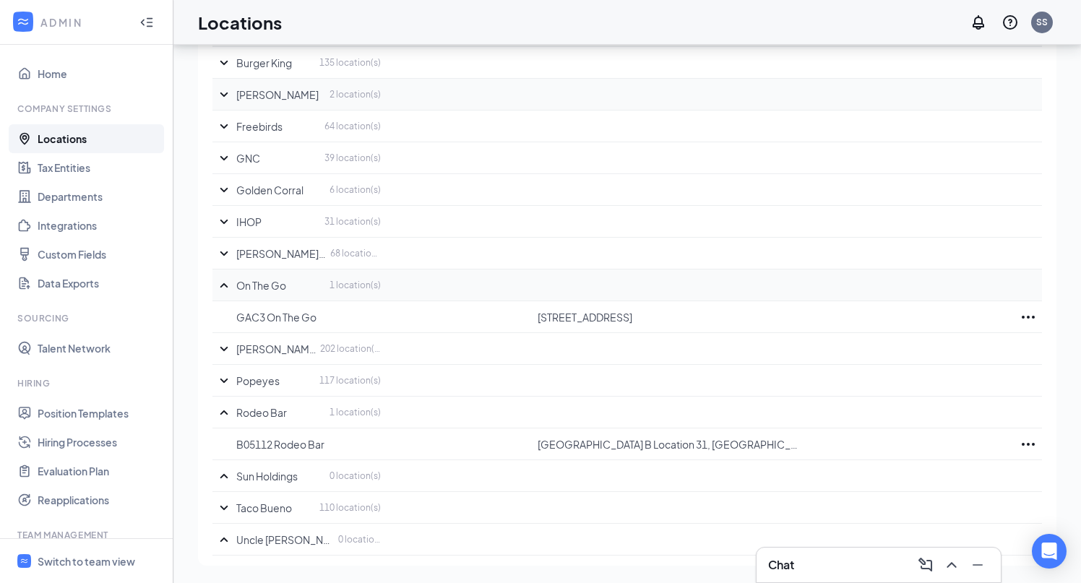
click at [220, 285] on icon "SmallChevronUp" at bounding box center [223, 285] width 17 height 17
click at [224, 415] on icon "SmallChevronUp" at bounding box center [223, 412] width 17 height 17
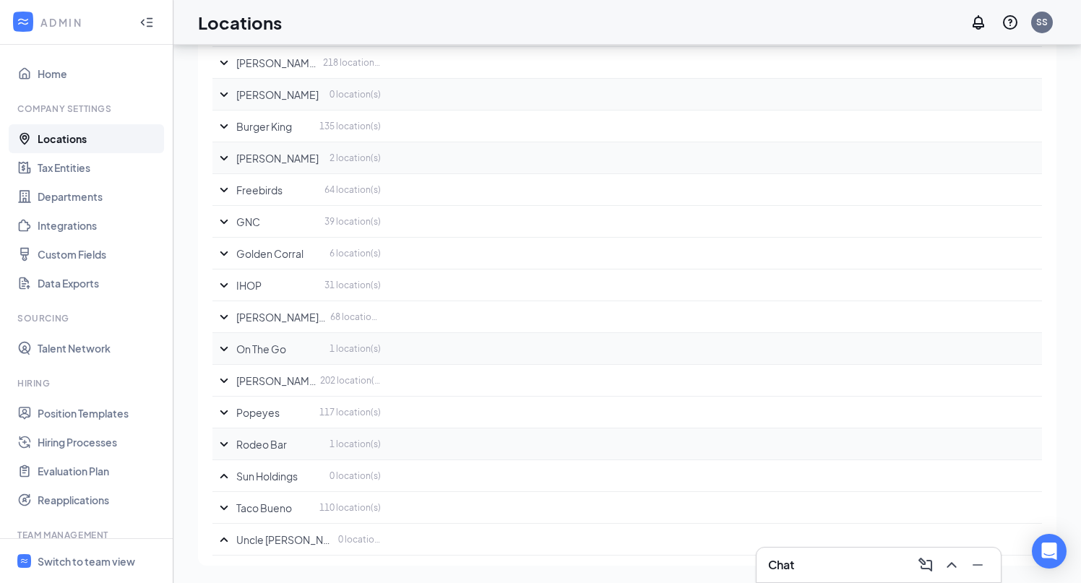
scroll to position [236, 0]
click at [222, 478] on icon "SmallChevronUp" at bounding box center [224, 475] width 8 height 4
click at [226, 539] on icon "SmallChevronUp" at bounding box center [224, 539] width 8 height 4
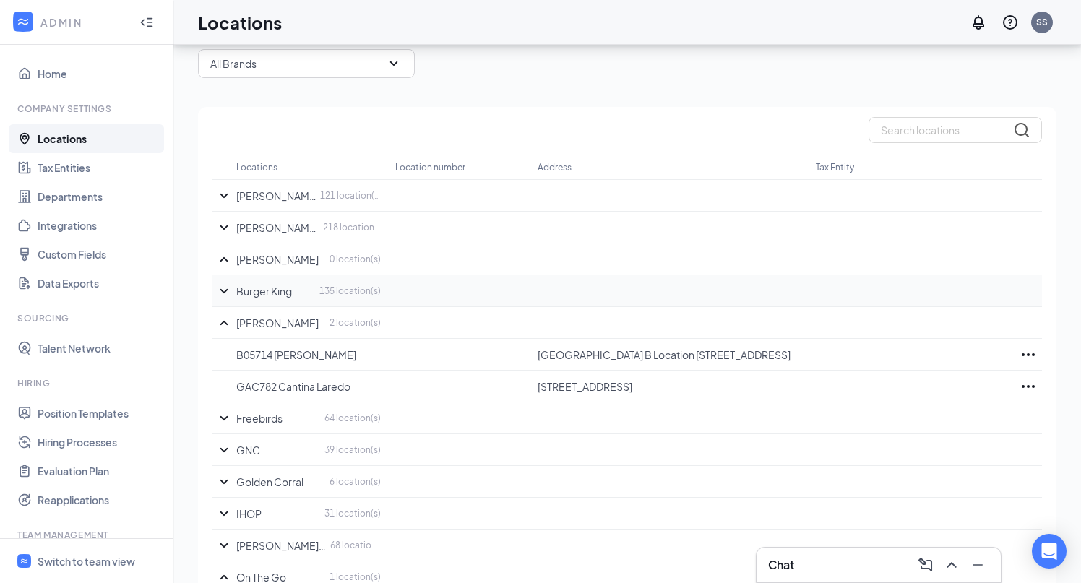
scroll to position [94, 0]
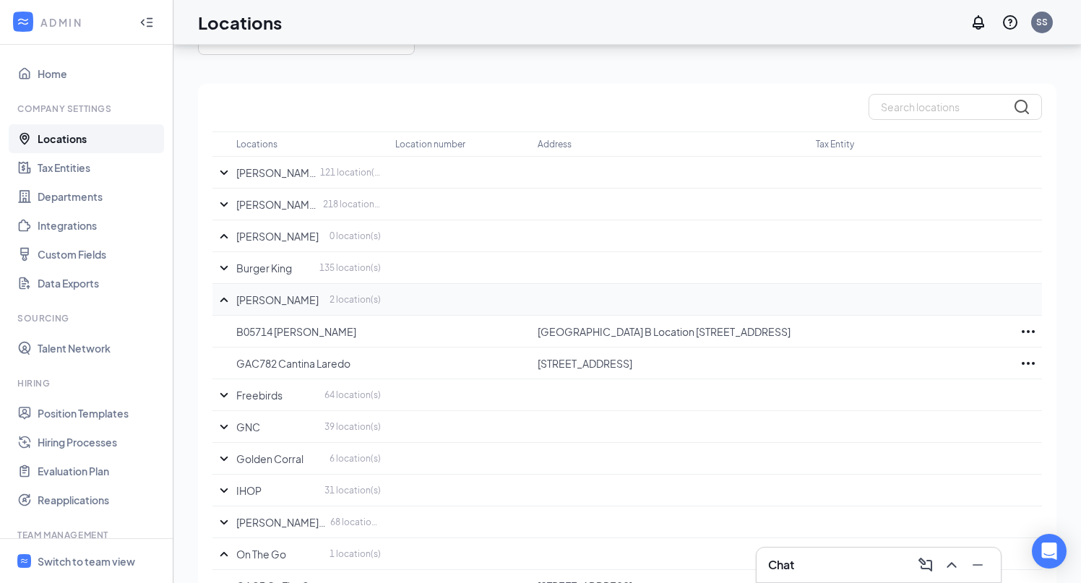
click at [224, 301] on icon "SmallChevronUp" at bounding box center [223, 299] width 17 height 17
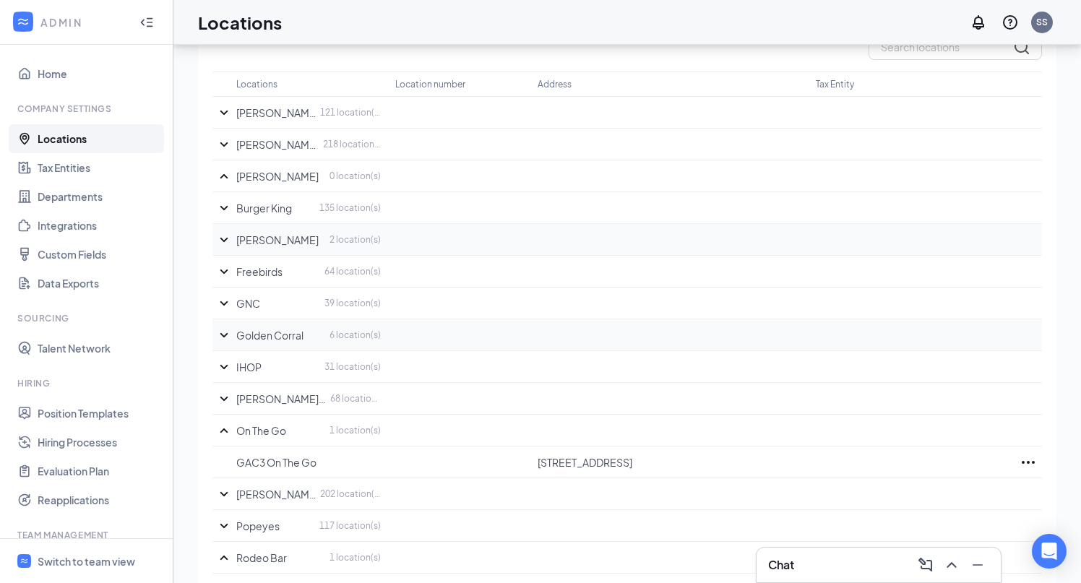
scroll to position [132, 0]
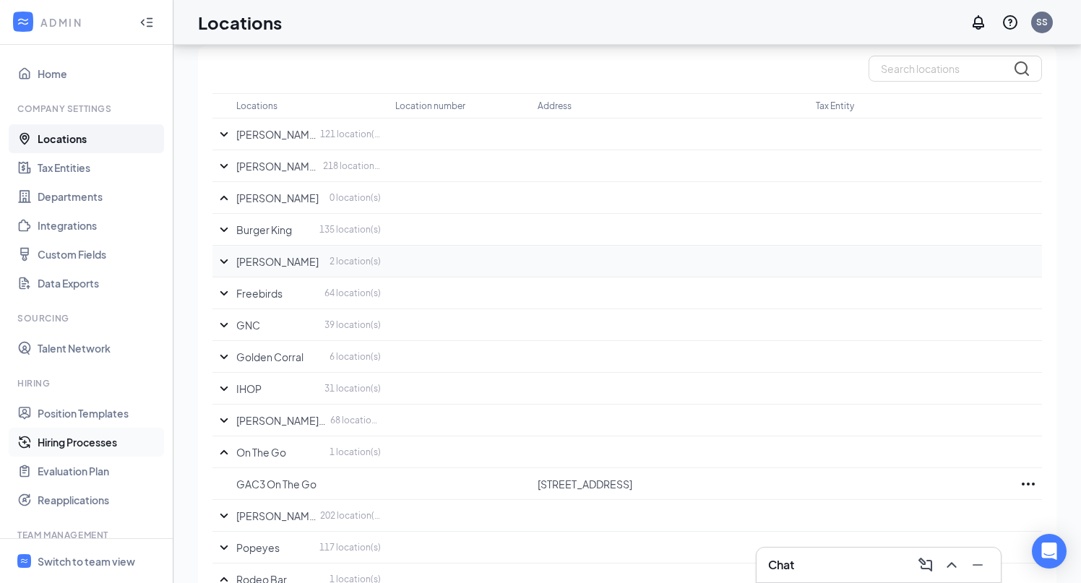
click at [87, 447] on link "Hiring Processes" at bounding box center [100, 442] width 124 height 29
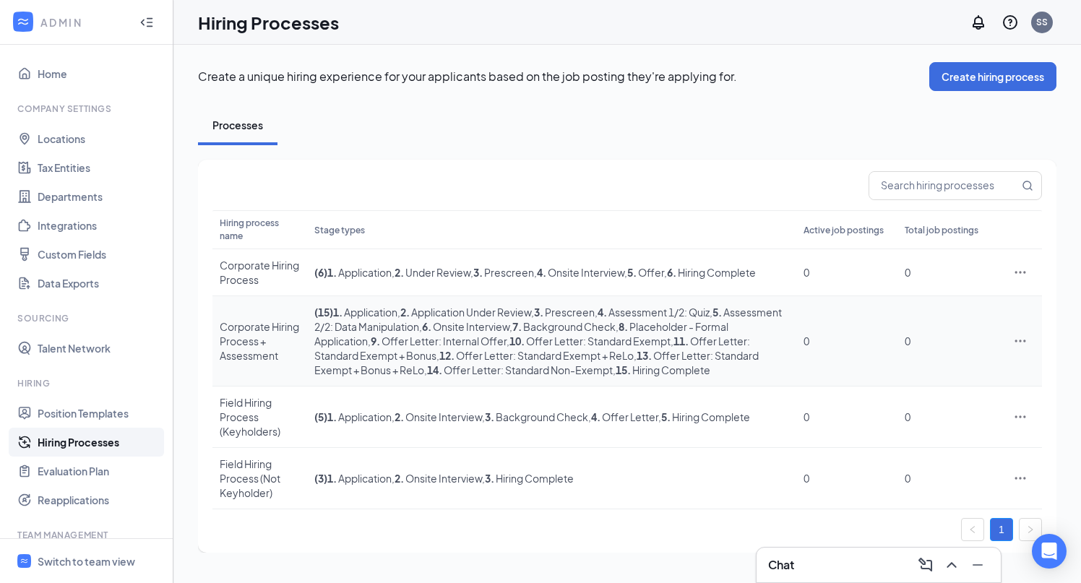
click at [258, 355] on div "Corporate Hiring Process + Assessment" at bounding box center [260, 341] width 80 height 43
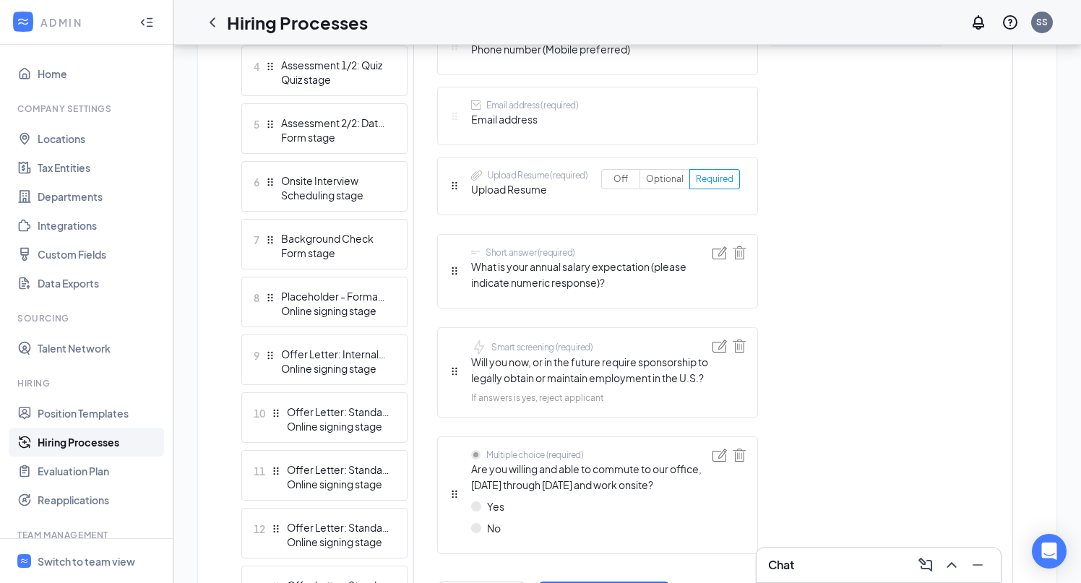
scroll to position [823, 0]
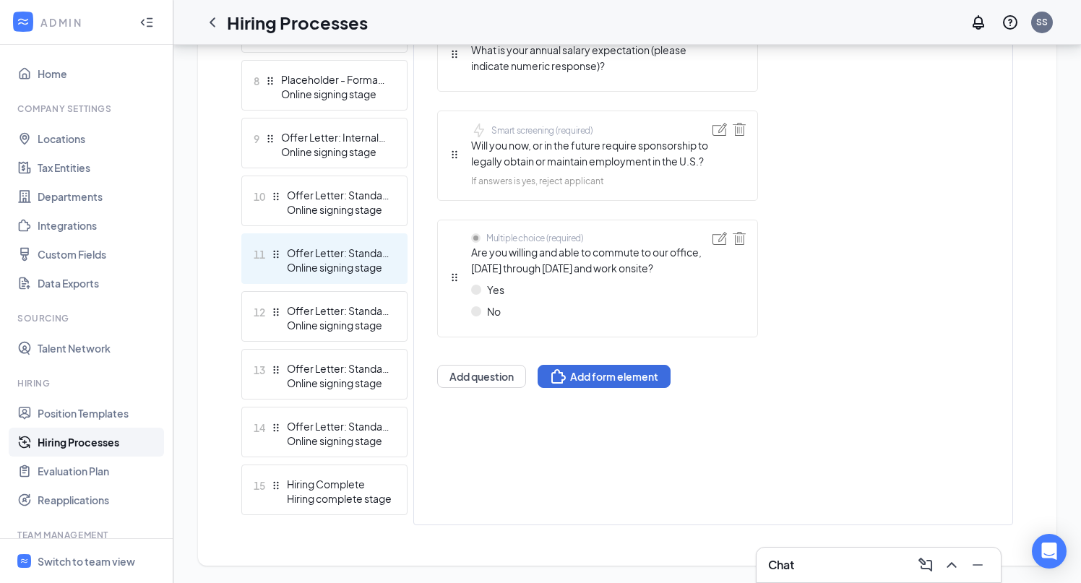
click at [340, 254] on div "Offer Letter: Standard Exempt + Bonus" at bounding box center [340, 253] width 106 height 14
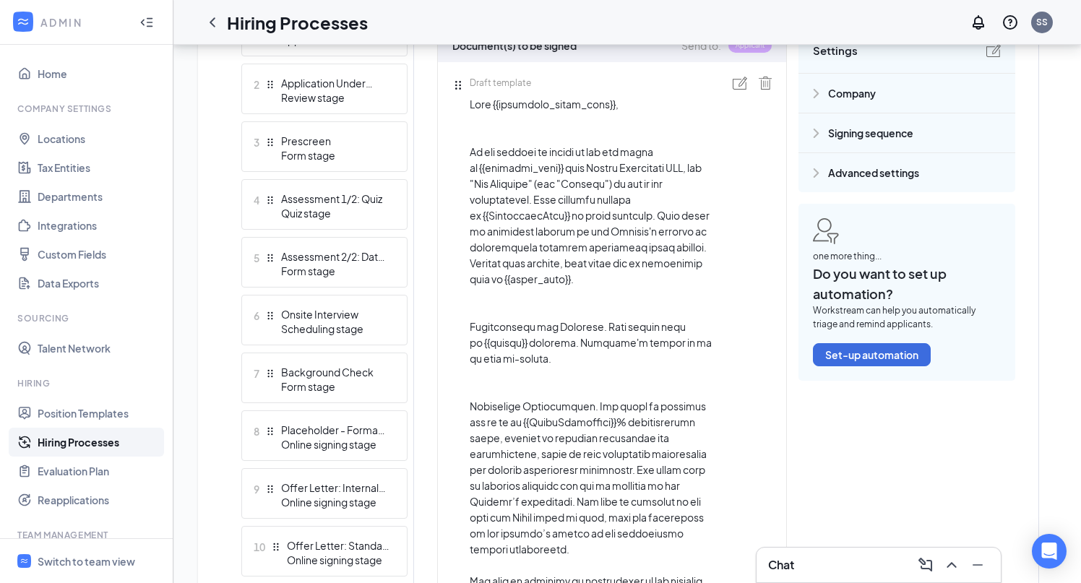
scroll to position [301, 0]
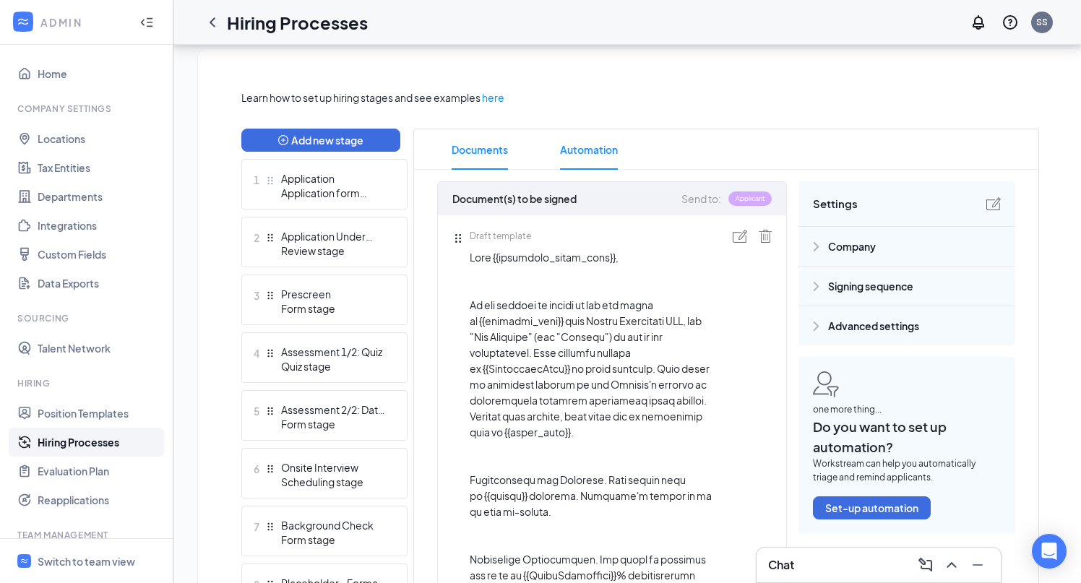
click at [604, 155] on span "Automation" at bounding box center [589, 149] width 58 height 40
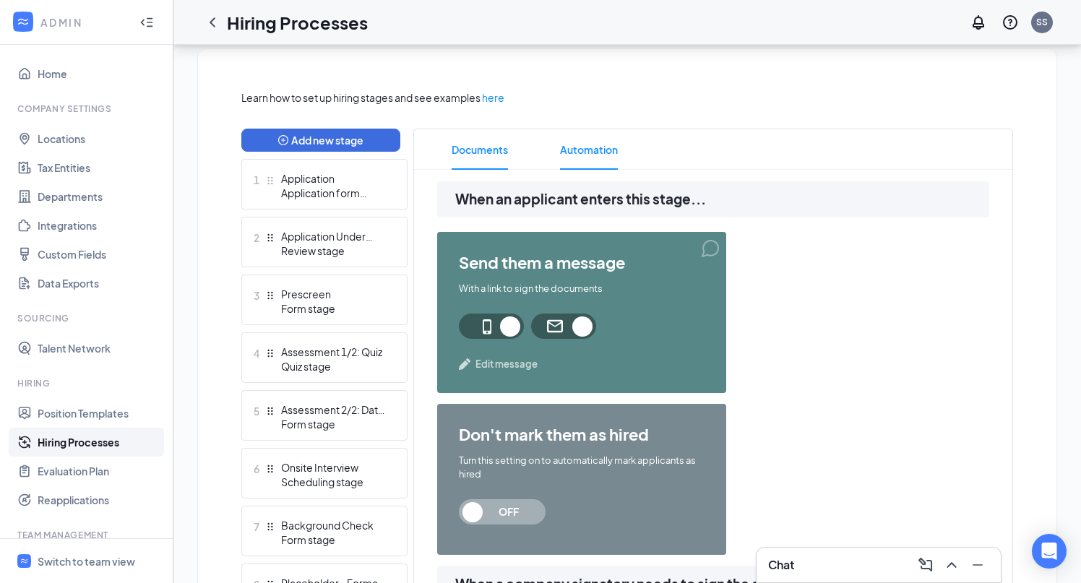
click at [501, 153] on span "Documents" at bounding box center [480, 149] width 56 height 40
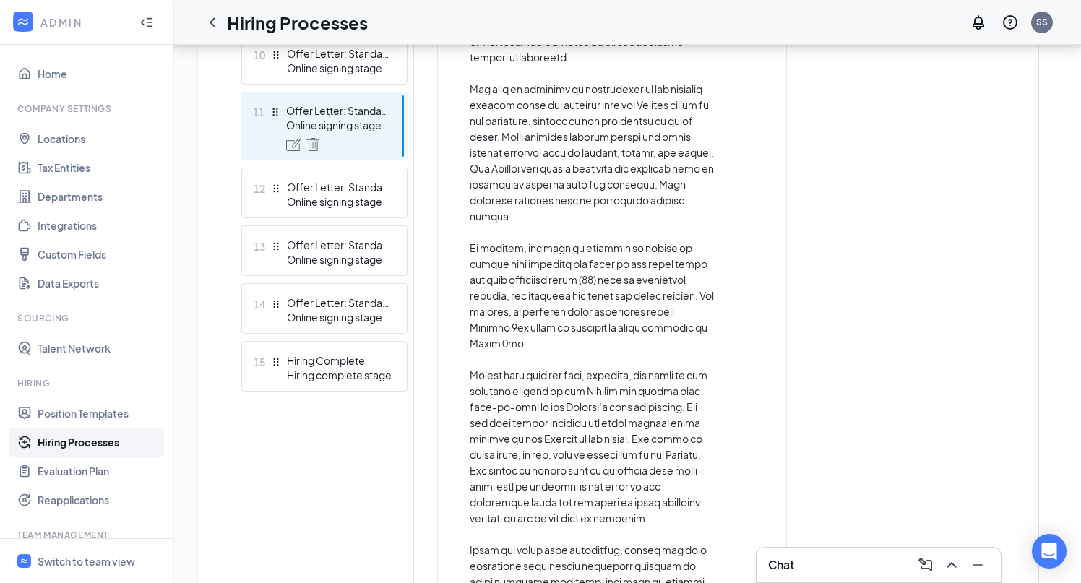
scroll to position [917, 0]
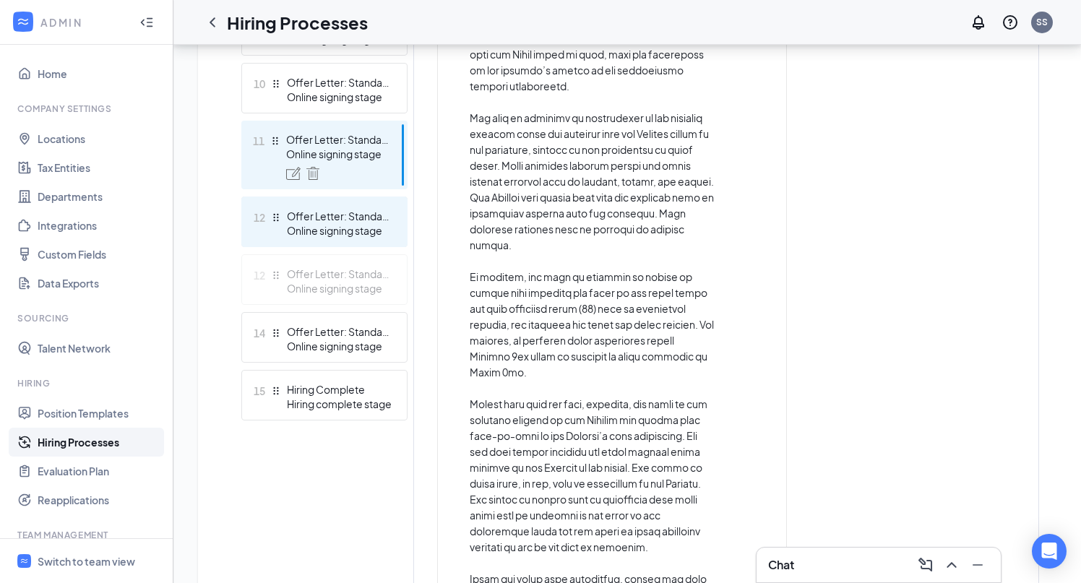
drag, startPoint x: 278, startPoint y: 217, endPoint x: 280, endPoint y: 273, distance: 55.7
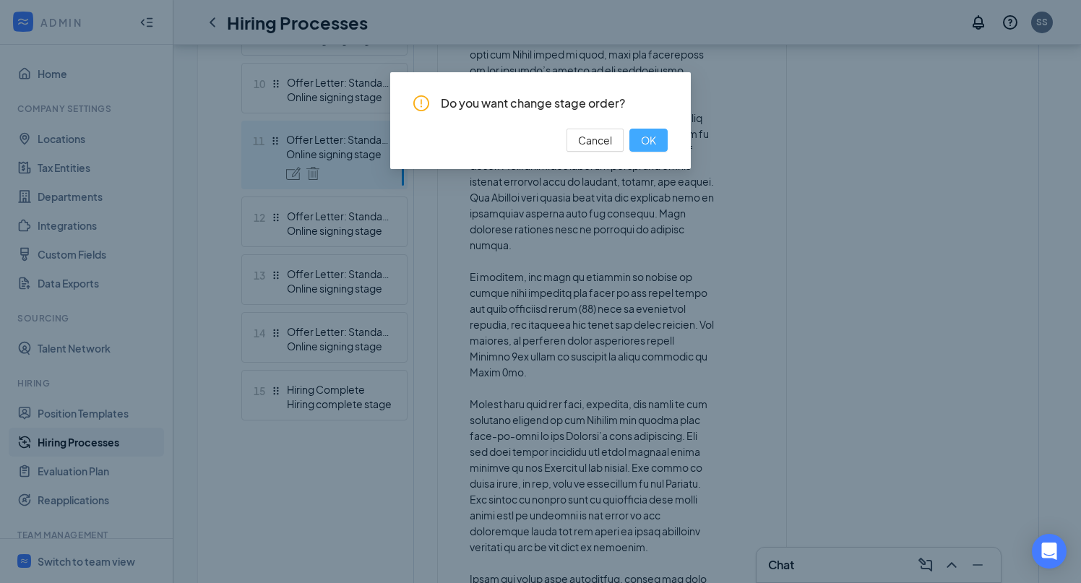
click at [652, 144] on span "OK" at bounding box center [648, 140] width 15 height 16
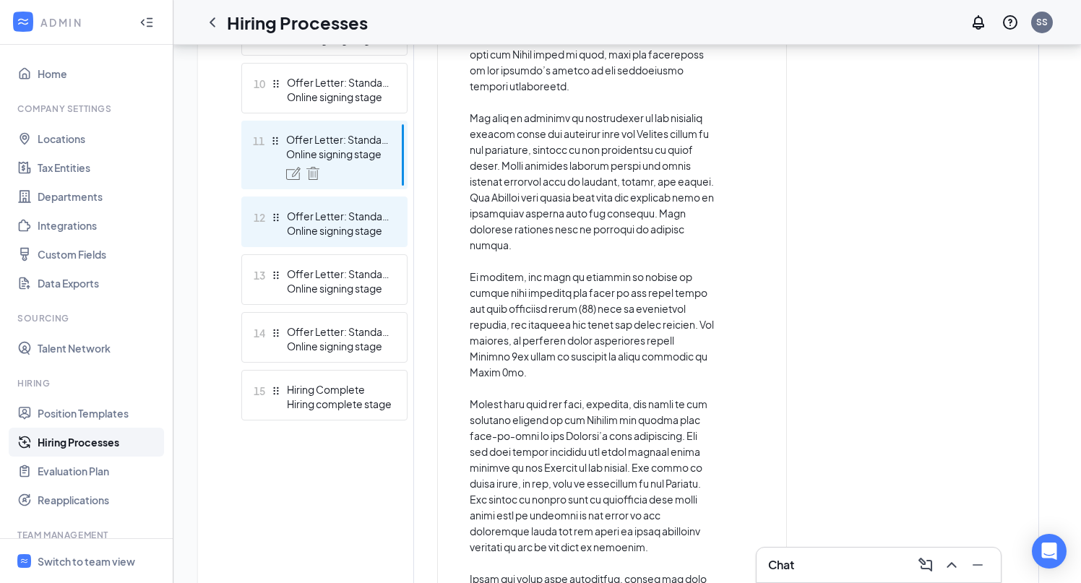
click at [337, 215] on div "Offer Letter: Standard Exempt + Bonus + ReLo" at bounding box center [340, 216] width 106 height 14
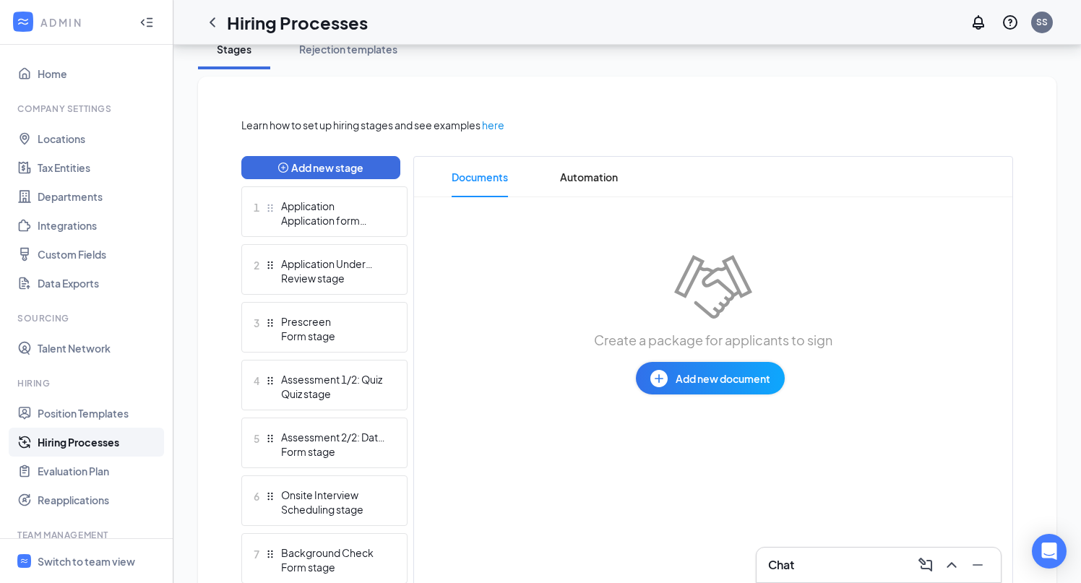
scroll to position [272, 0]
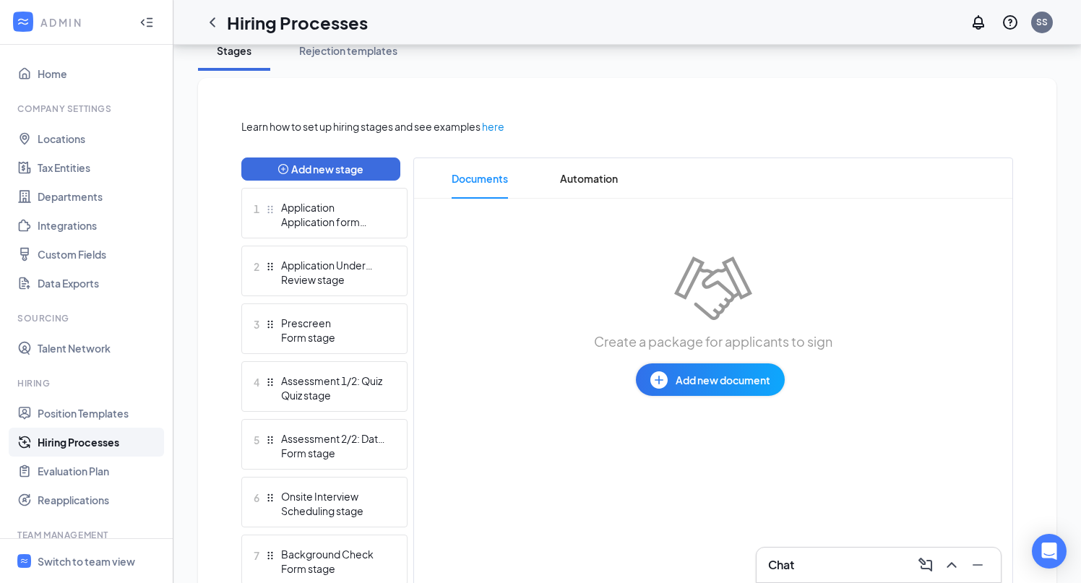
click at [699, 377] on span "Add new document" at bounding box center [723, 380] width 95 height 16
click at [673, 436] on div "Draft template" at bounding box center [670, 437] width 70 height 14
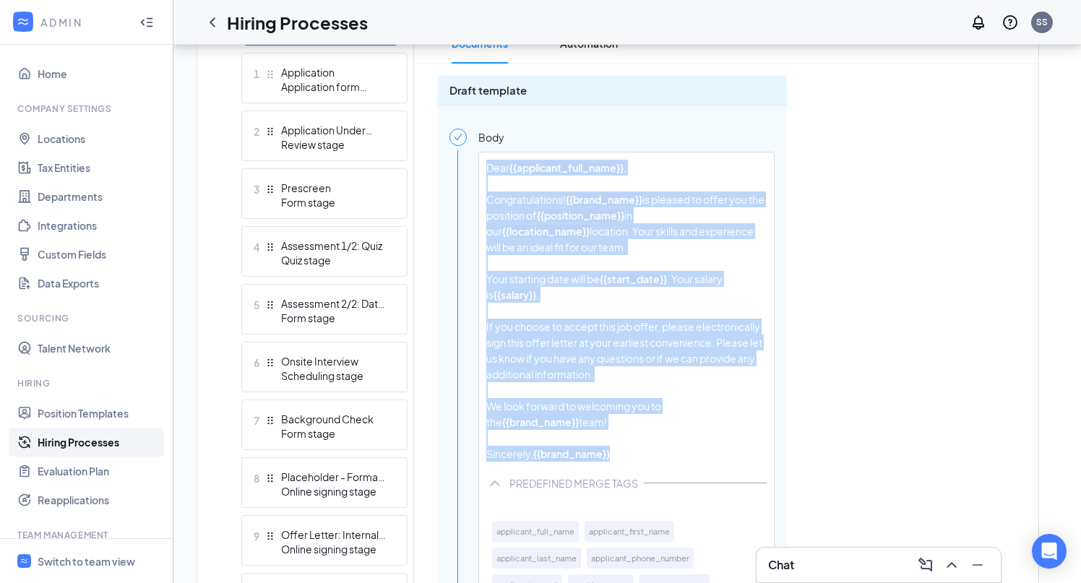
scroll to position [458, 0]
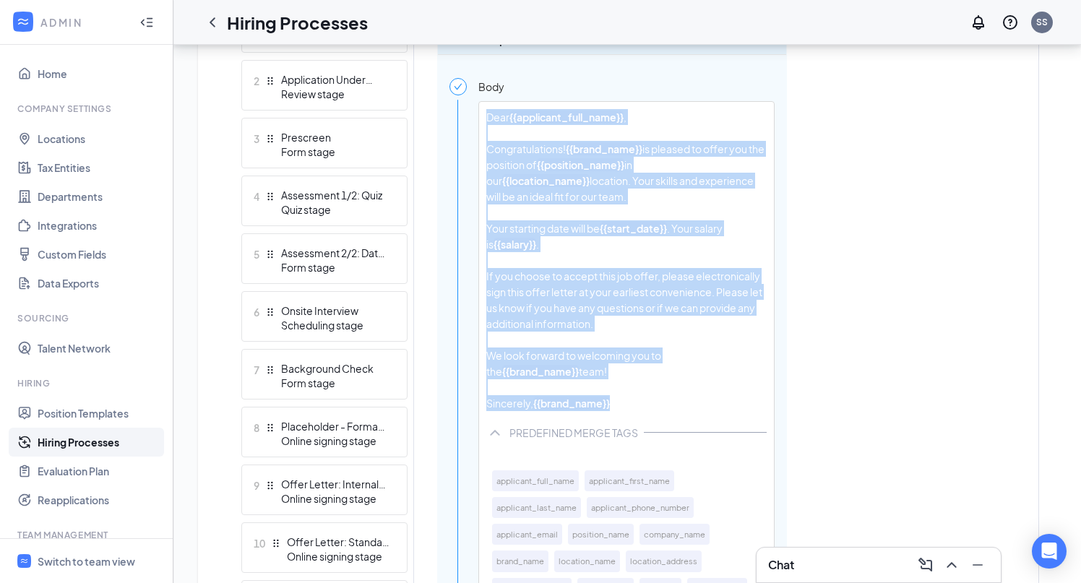
drag, startPoint x: 486, startPoint y: 300, endPoint x: 565, endPoint y: 426, distance: 148.7
click at [565, 419] on div "Dear {{applicant_full_name}} , Congratulations! {{brand_name}} is pleased to of…" at bounding box center [626, 260] width 295 height 317
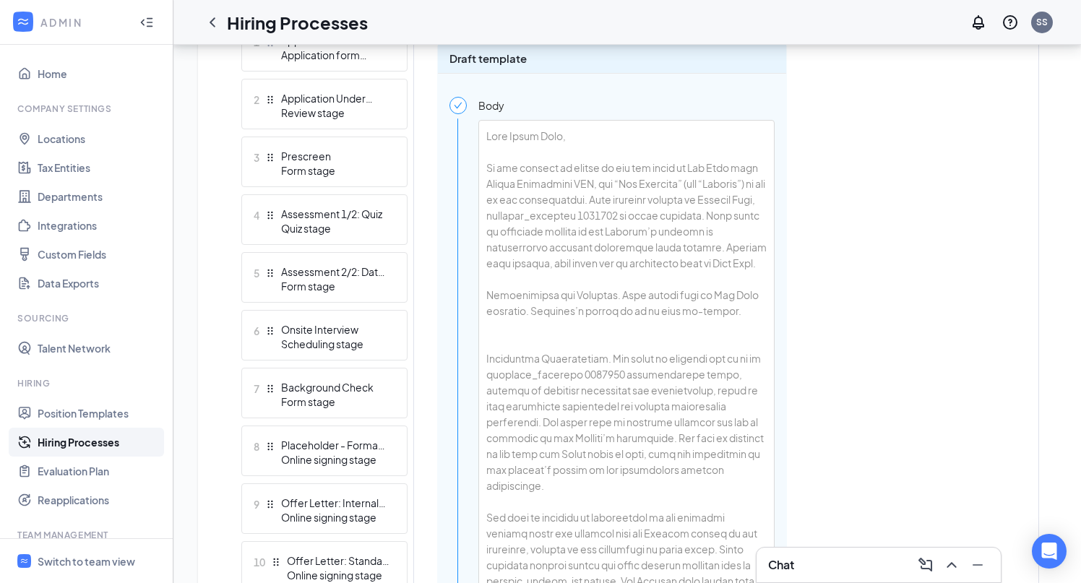
scroll to position [432, 0]
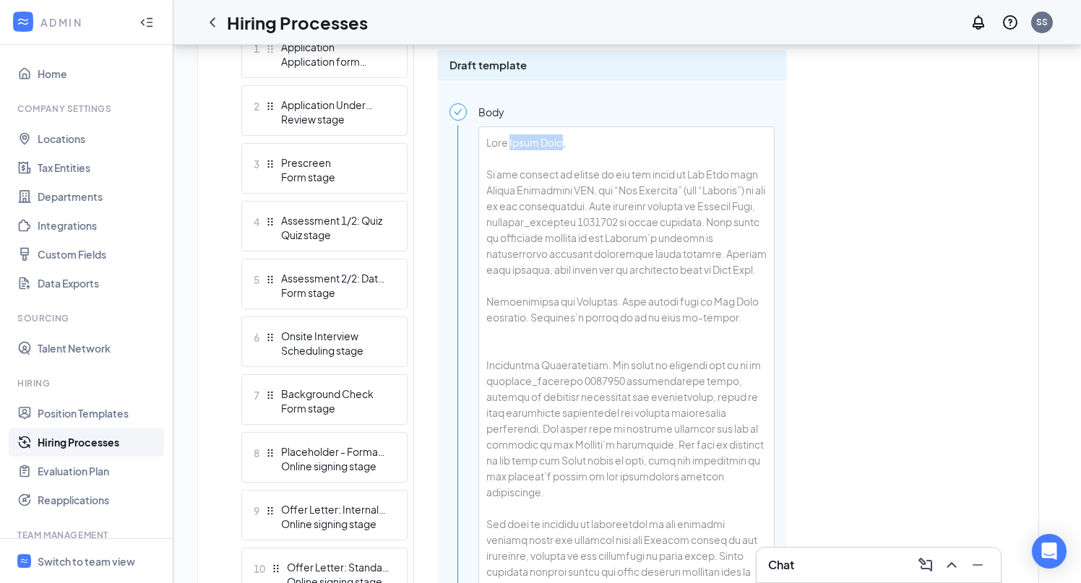
drag, startPoint x: 559, startPoint y: 146, endPoint x: 514, endPoint y: 147, distance: 44.8
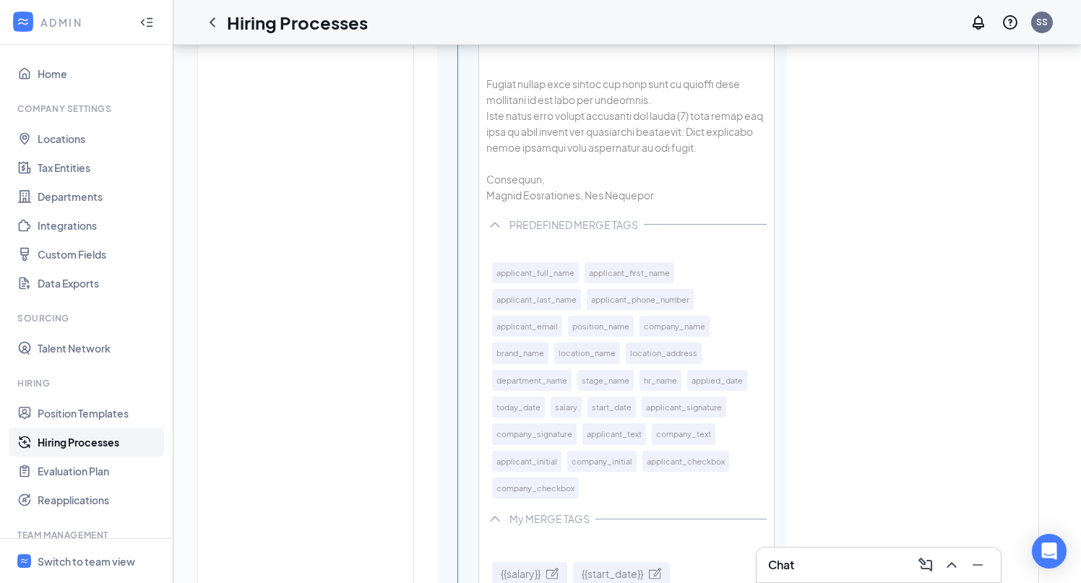
scroll to position [4474, 0]
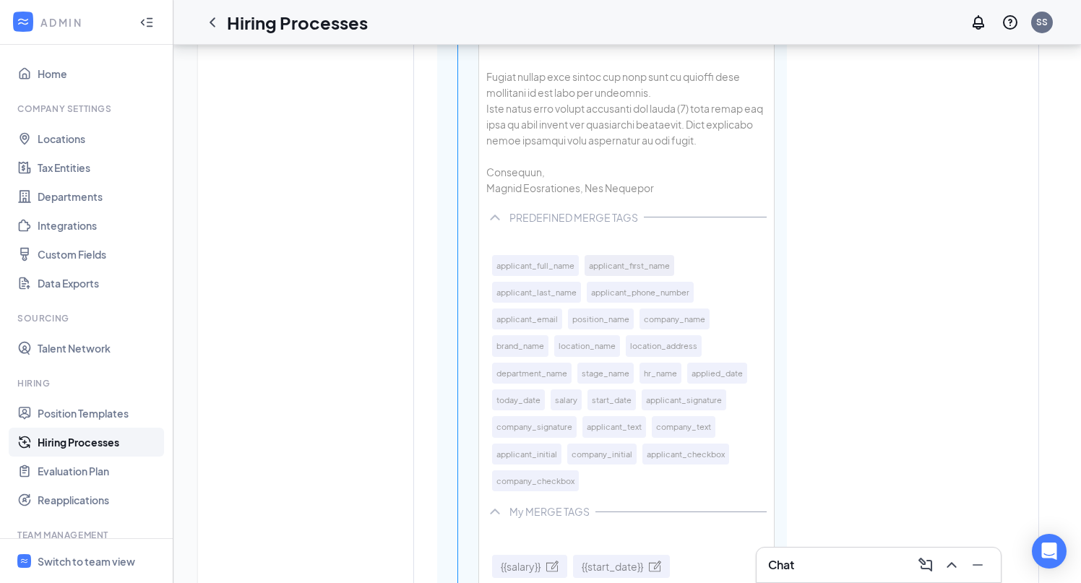
click at [614, 276] on button "applicant_first_name" at bounding box center [630, 265] width 90 height 21
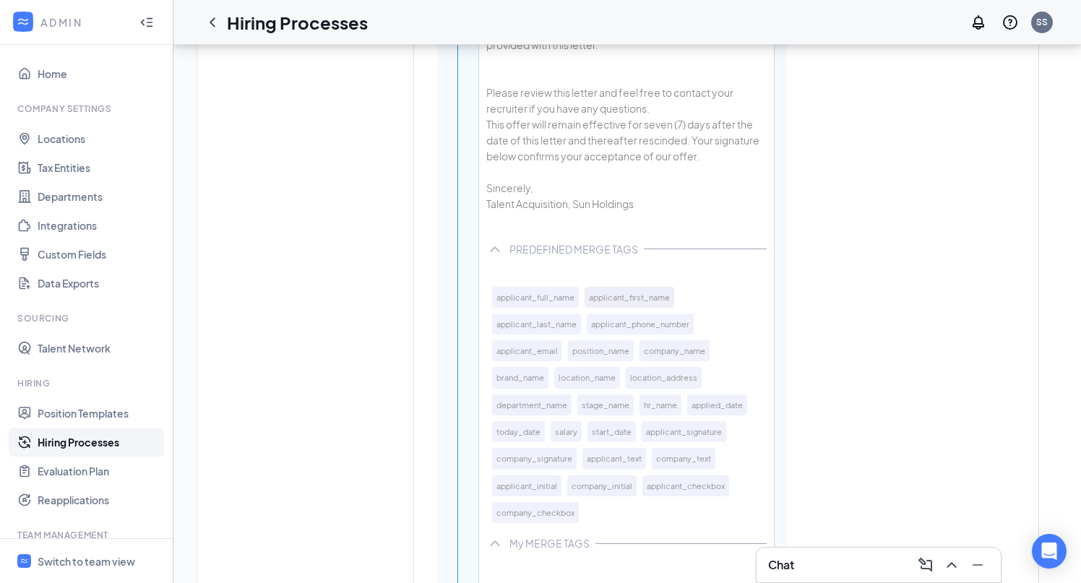
scroll to position [283, 0]
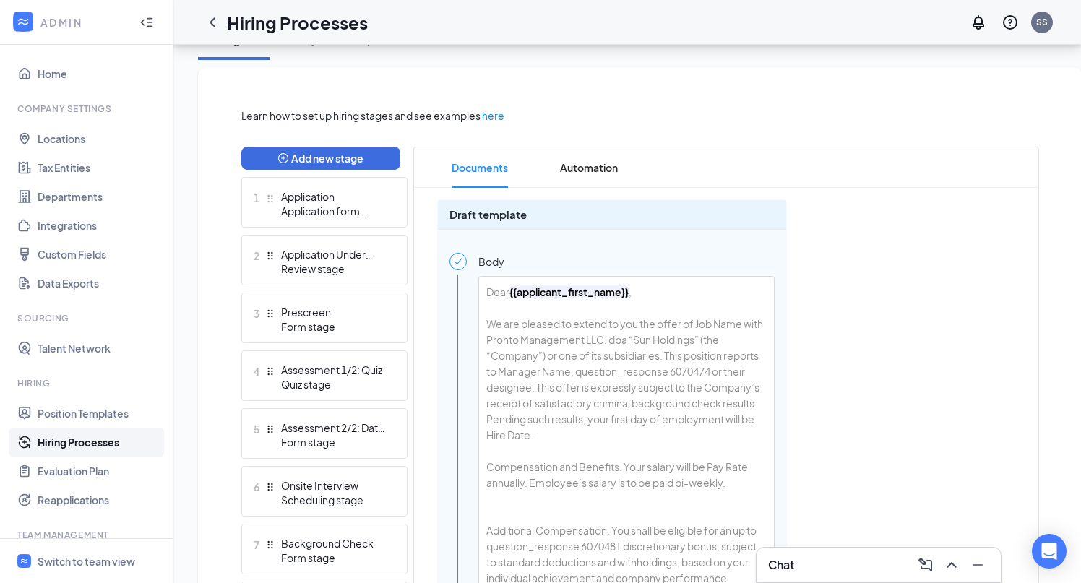
drag, startPoint x: 742, startPoint y: 325, endPoint x: 696, endPoint y: 325, distance: 46.3
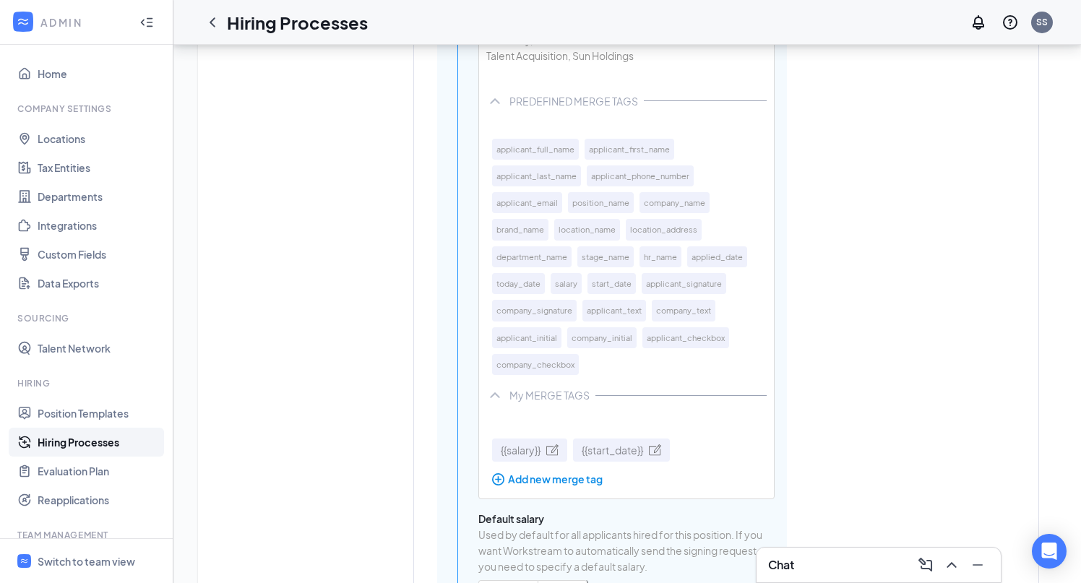
scroll to position [4610, 0]
click at [598, 210] on button "position_name" at bounding box center [601, 199] width 66 height 21
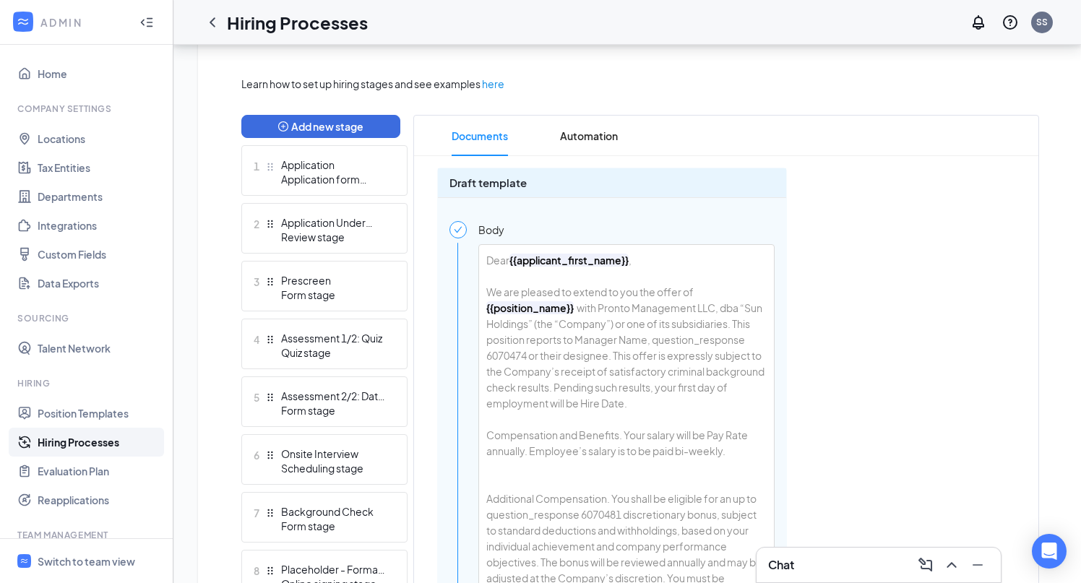
scroll to position [333, 0]
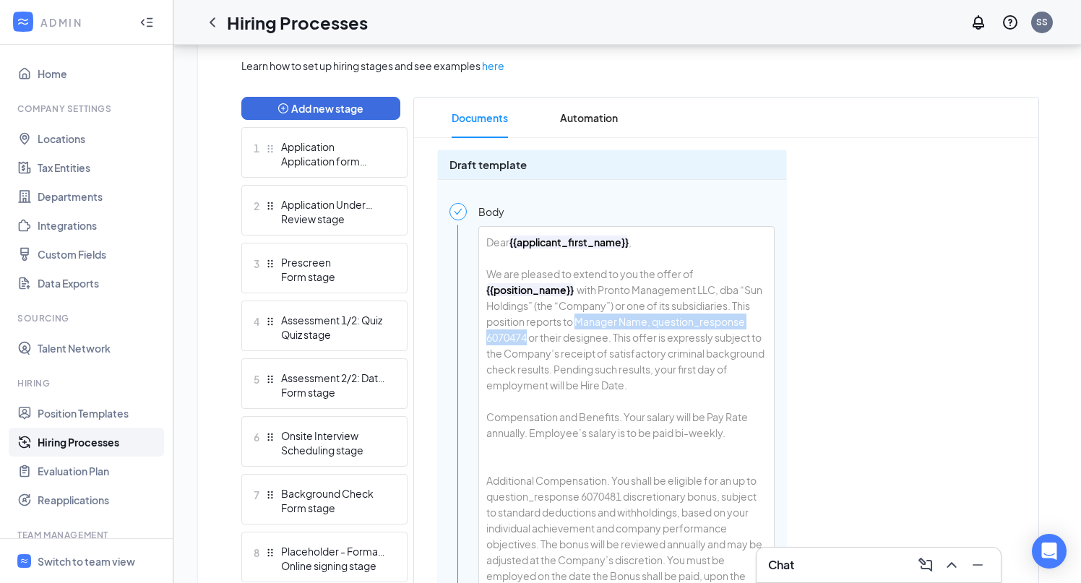
drag, startPoint x: 623, startPoint y: 340, endPoint x: 600, endPoint y: 327, distance: 26.5
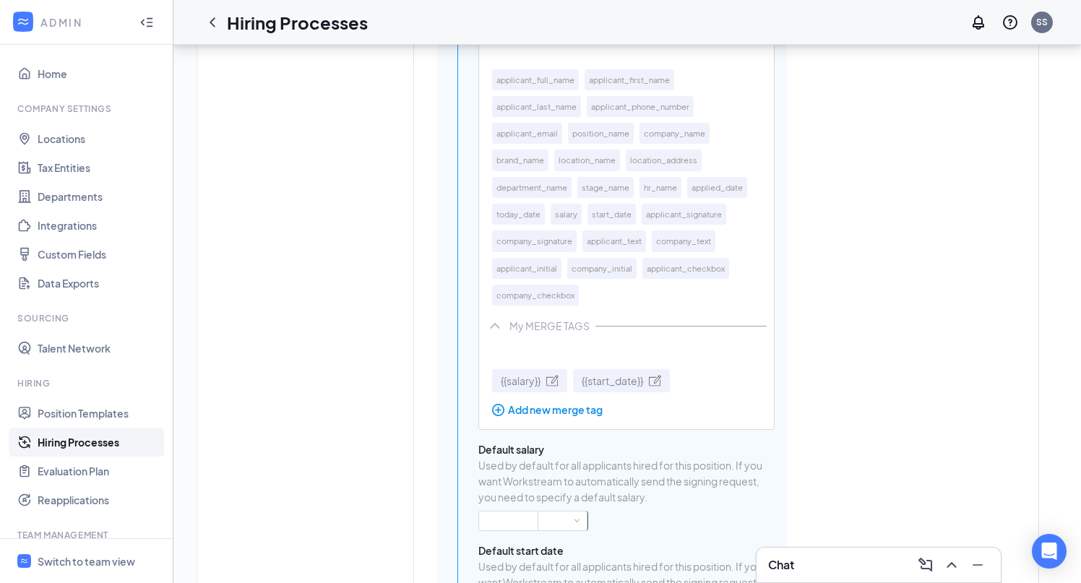
scroll to position [4657, 0]
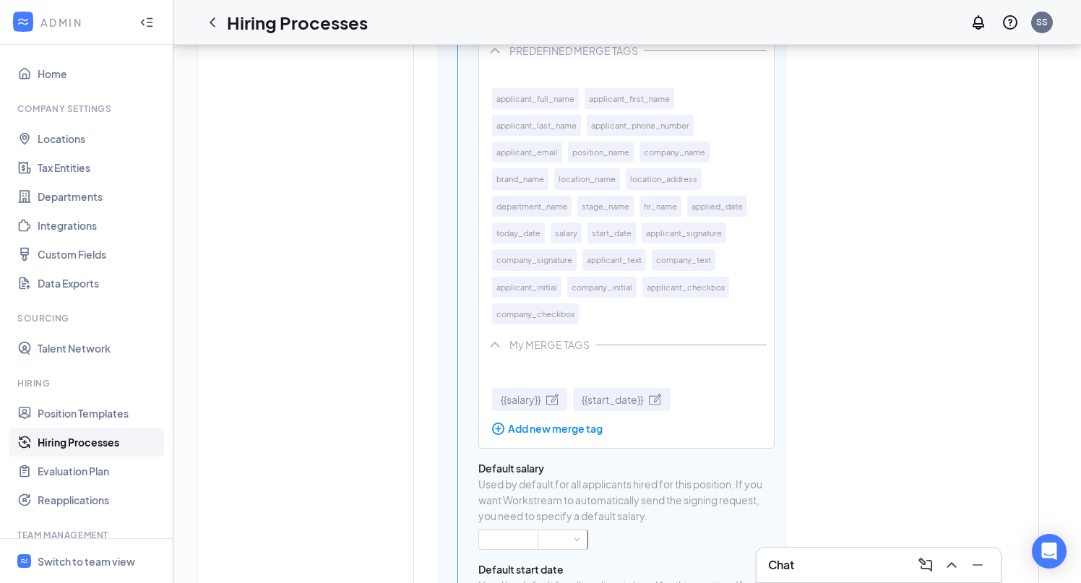
click at [568, 437] on div "Add new merge tag" at bounding box center [584, 429] width 184 height 16
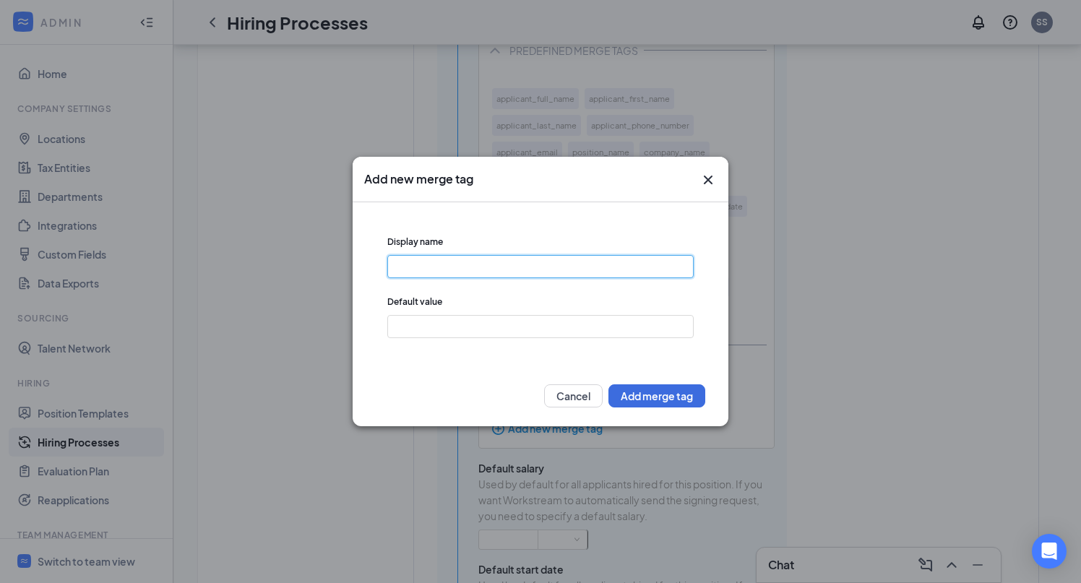
click at [440, 267] on input "text" at bounding box center [540, 266] width 306 height 23
type input "SupervisorName"
type input "E"
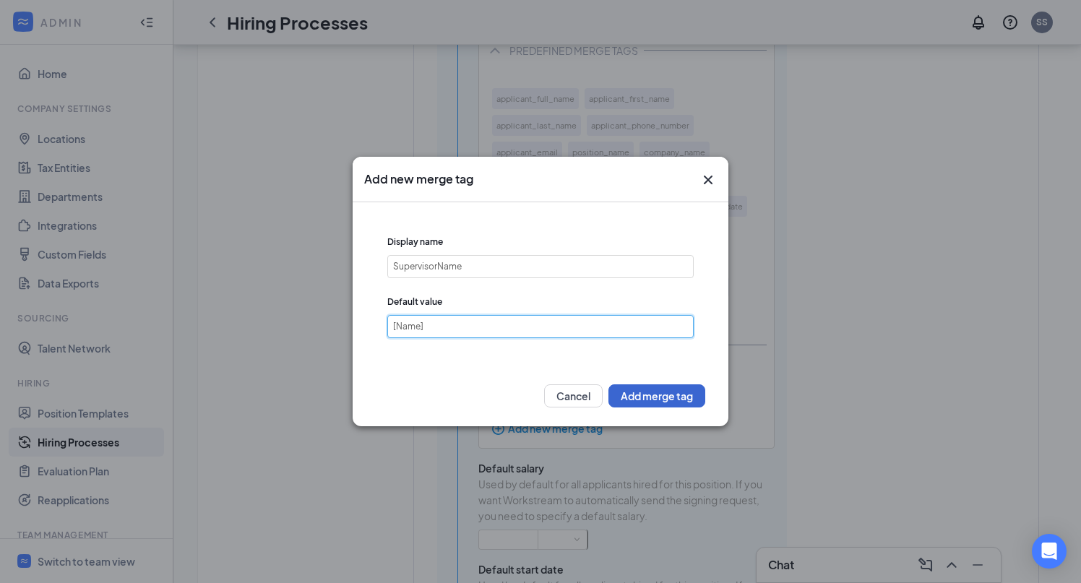
type input "[Name]"
click at [630, 400] on button "Add merge tag" at bounding box center [657, 396] width 97 height 23
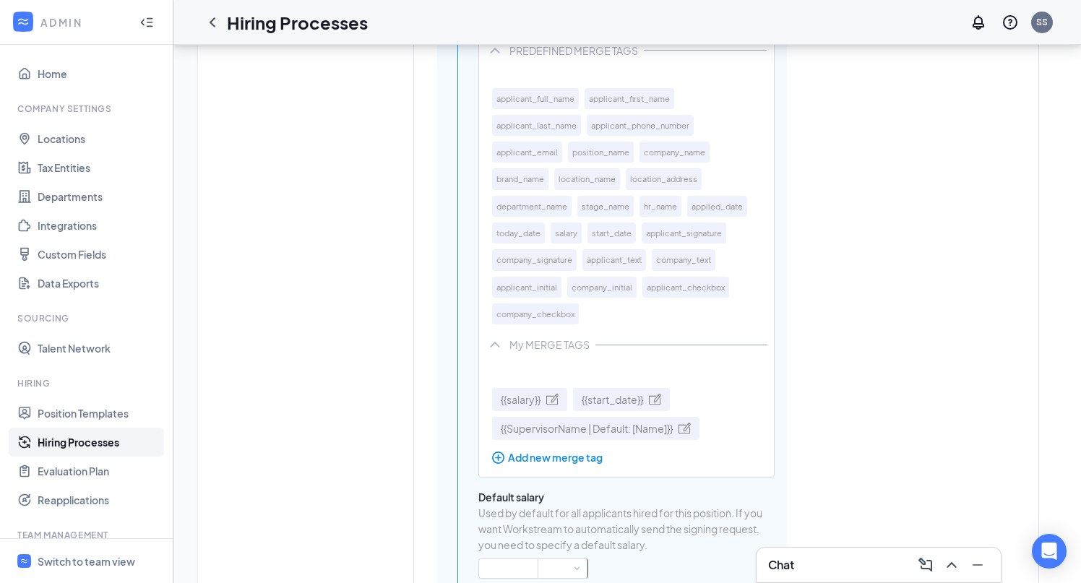
click at [585, 437] on span "{{SupervisorName | Default: [Name]}}" at bounding box center [587, 429] width 172 height 16
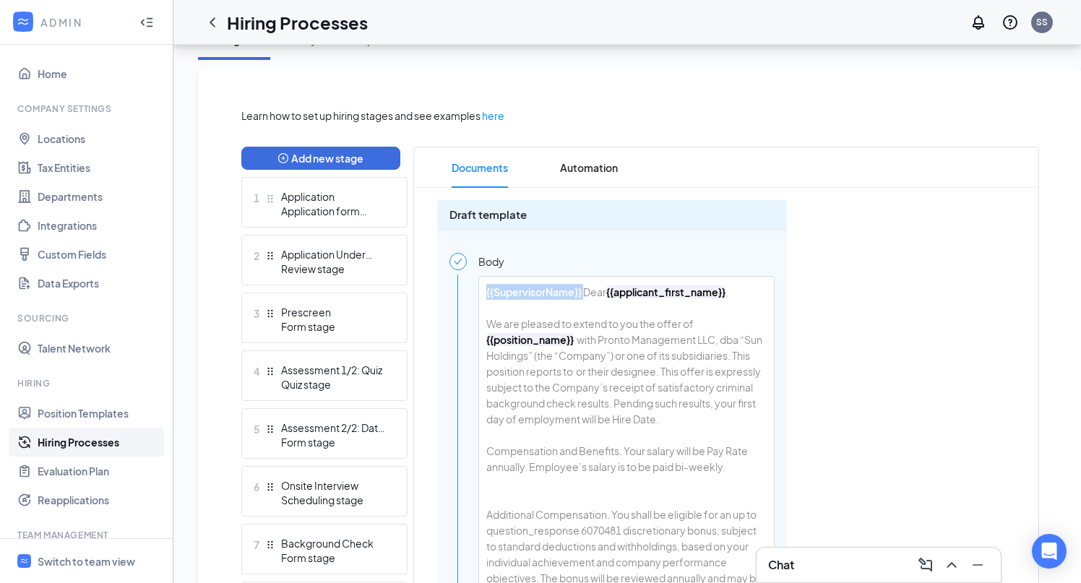
drag, startPoint x: 585, startPoint y: 291, endPoint x: 486, endPoint y: 292, distance: 98.3
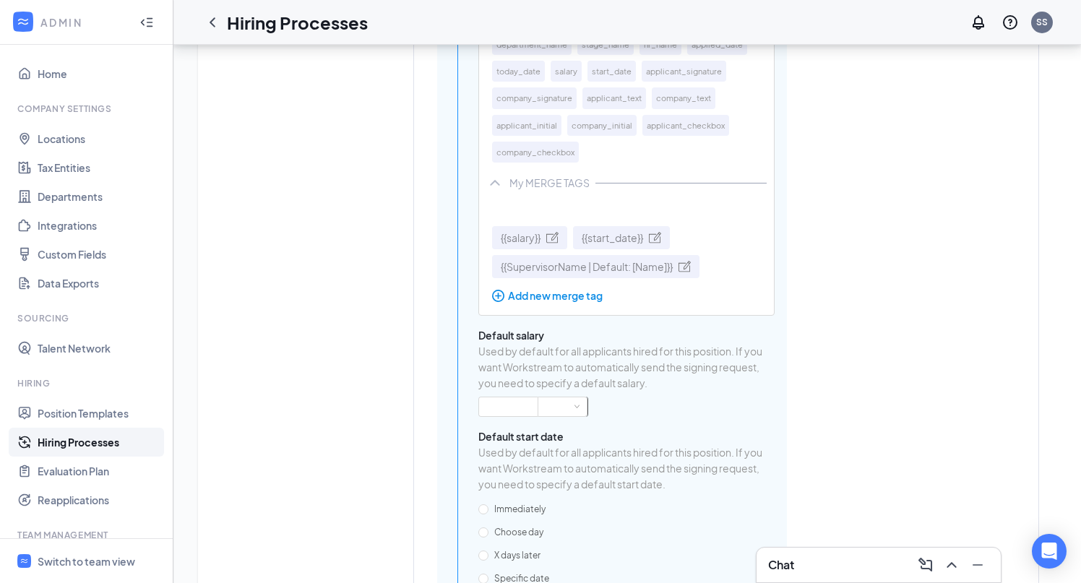
click at [596, 275] on span "{{SupervisorName | Default: [Name]}}" at bounding box center [587, 267] width 172 height 16
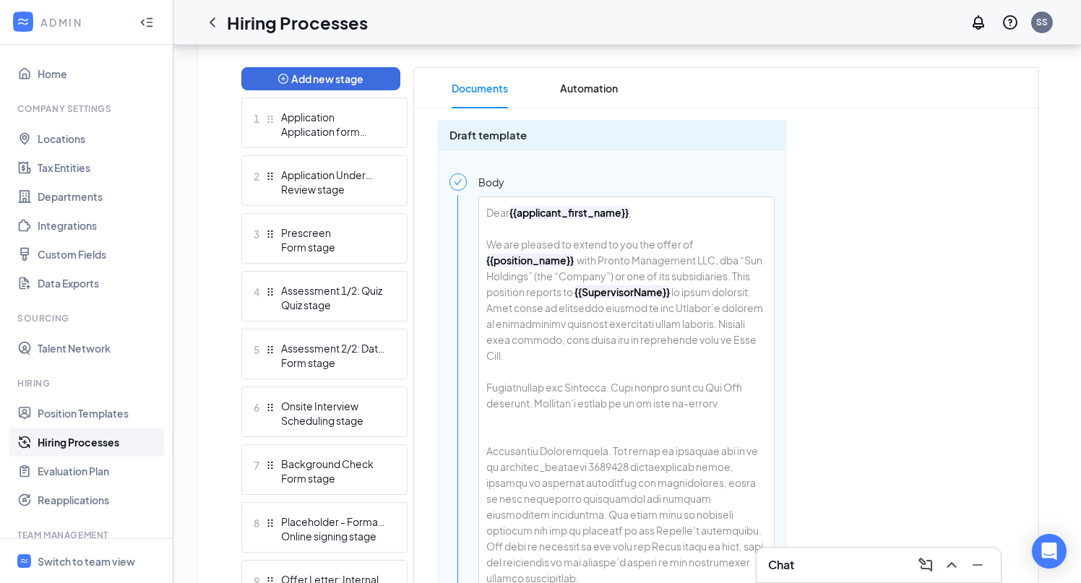
drag, startPoint x: 530, startPoint y: 355, endPoint x: 488, endPoint y: 355, distance: 41.9
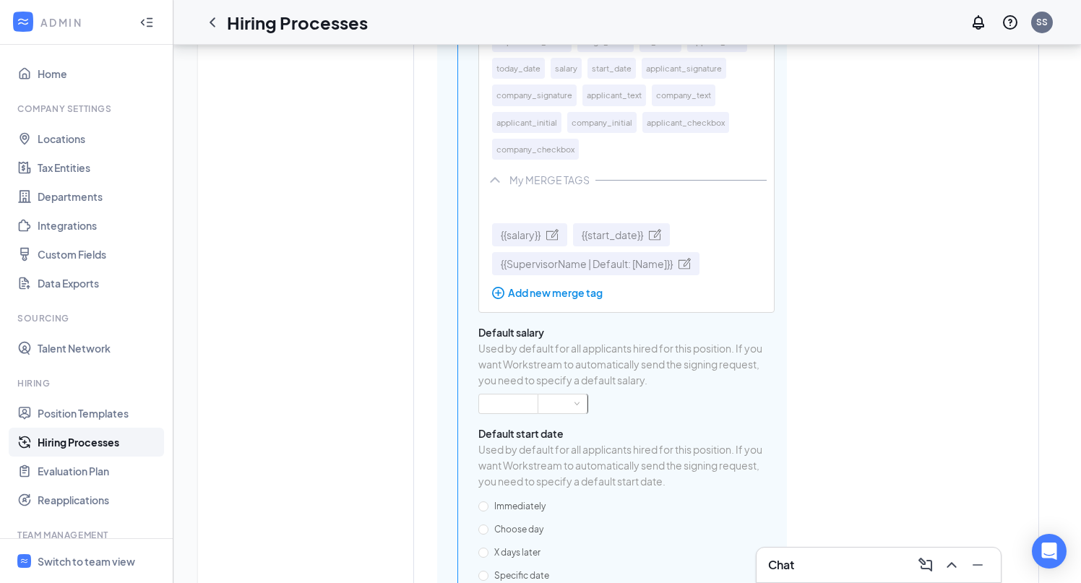
click at [620, 243] on span "{{start_date}}" at bounding box center [612, 235] width 61 height 16
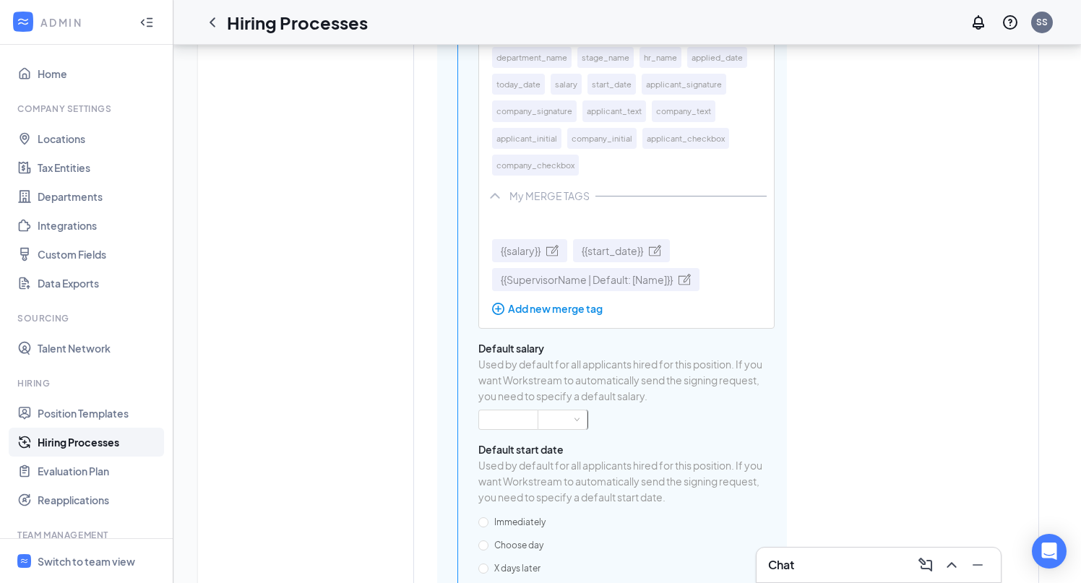
scroll to position [410, 0]
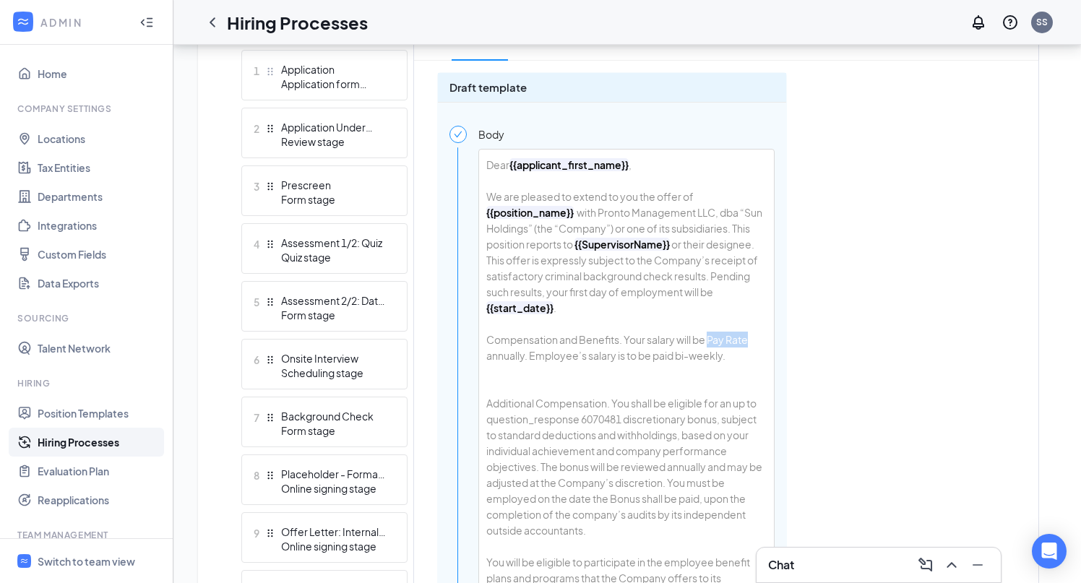
drag, startPoint x: 750, startPoint y: 338, endPoint x: 711, endPoint y: 340, distance: 39.8
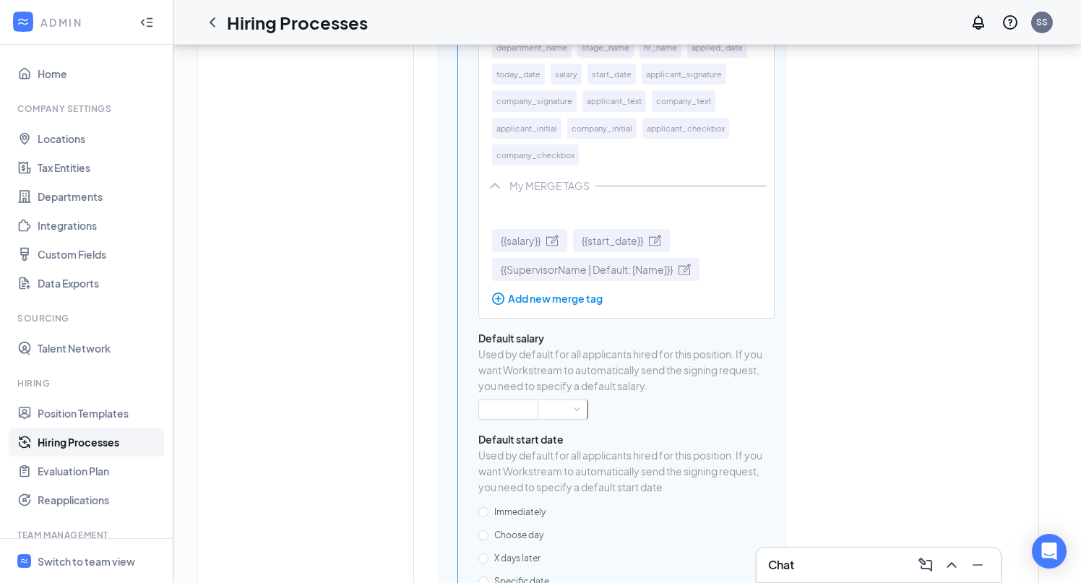
scroll to position [4812, 0]
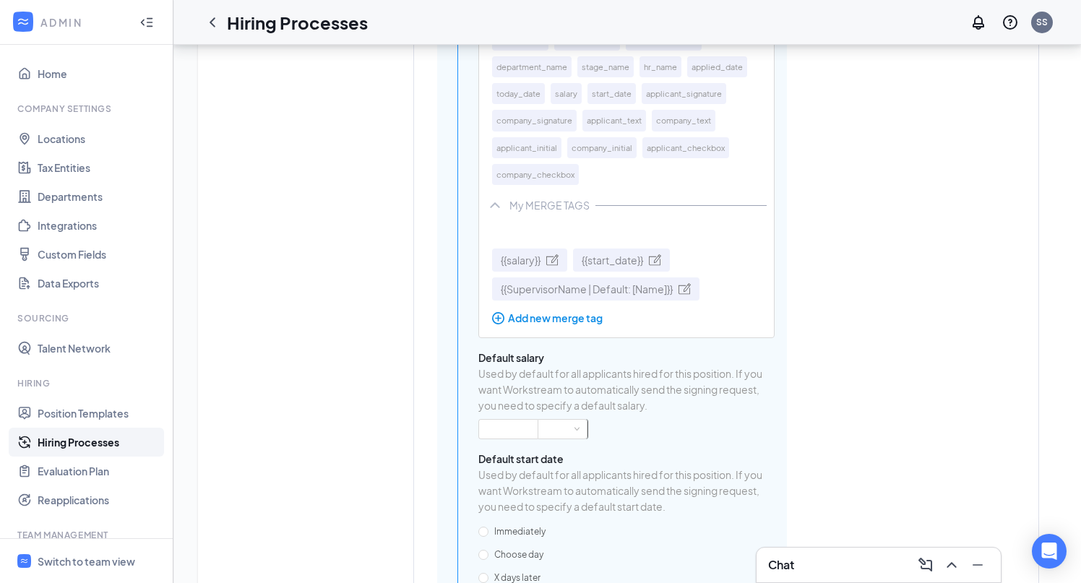
click at [519, 268] on span "{{salary}}" at bounding box center [521, 260] width 40 height 16
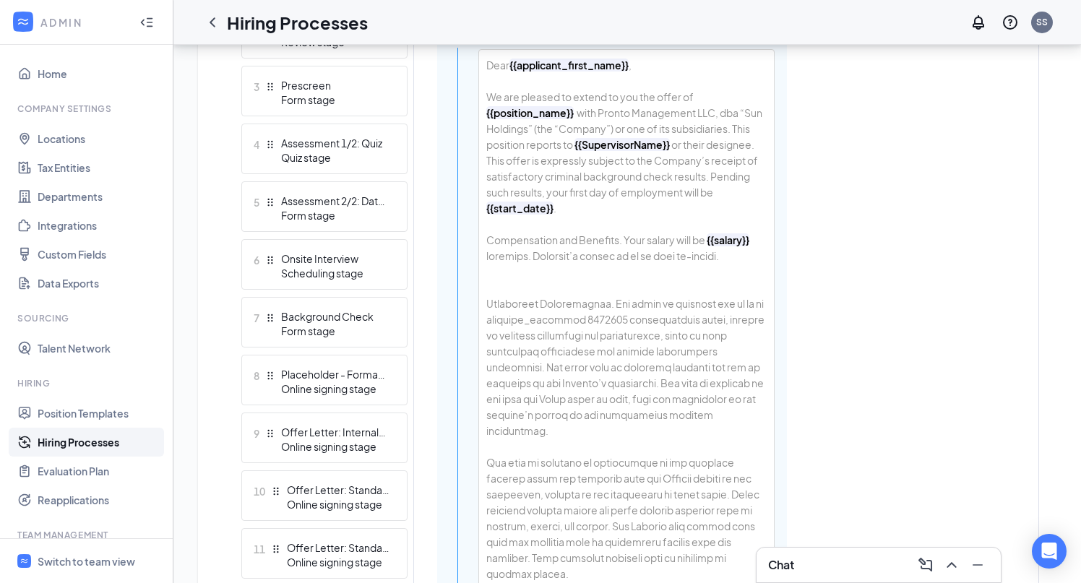
scroll to position [508, 0]
drag, startPoint x: 624, startPoint y: 324, endPoint x: 484, endPoint y: 323, distance: 139.5
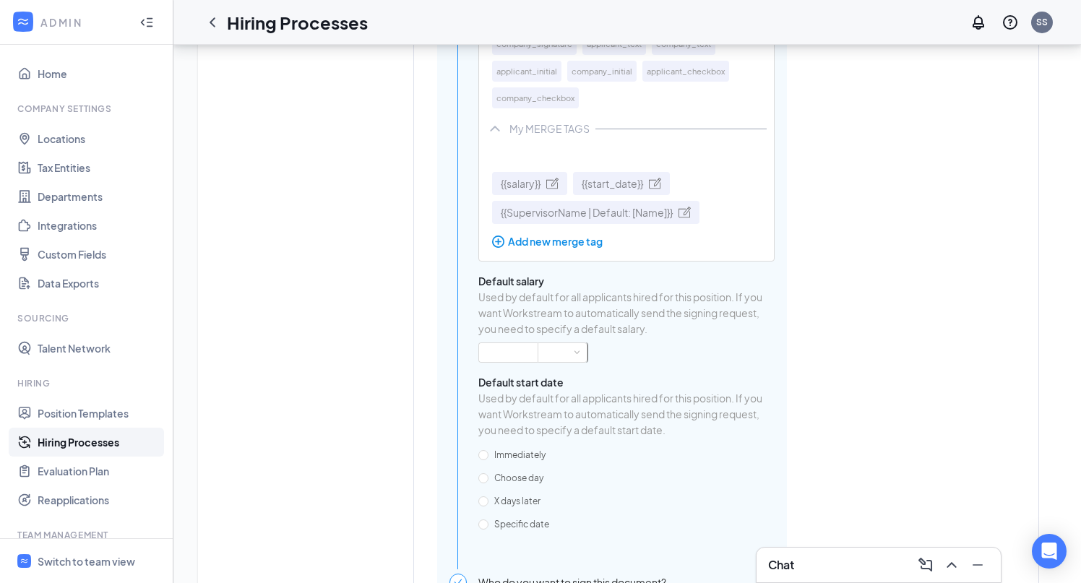
scroll to position [4850, 0]
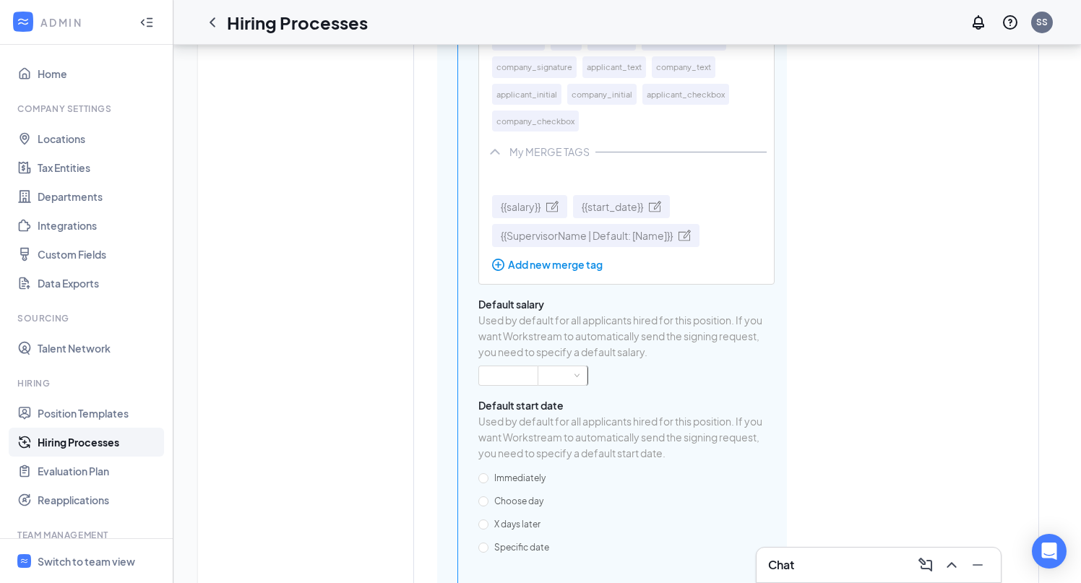
click at [572, 273] on div "Add new merge tag" at bounding box center [629, 265] width 275 height 16
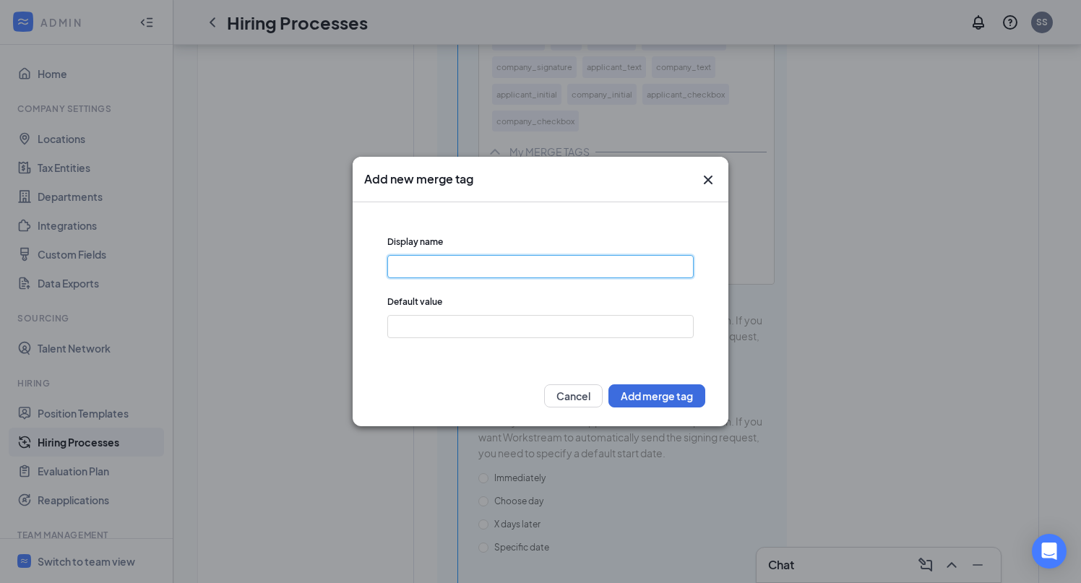
click at [473, 262] on input "text" at bounding box center [540, 266] width 306 height 23
type input "BonusPercentage"
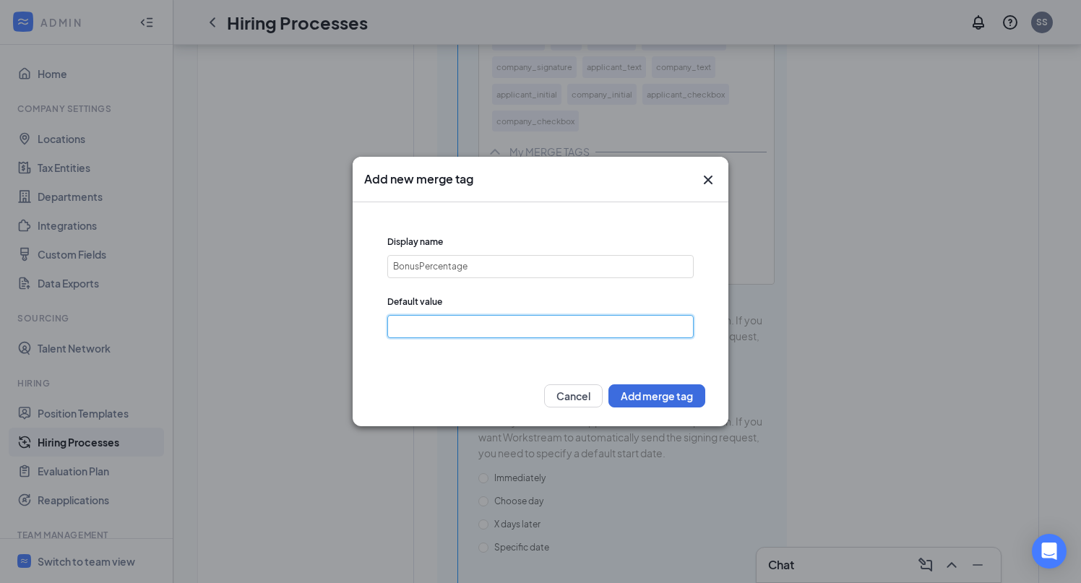
click at [468, 321] on input "text" at bounding box center [540, 326] width 306 height 23
type input "10"
click at [635, 401] on button "Add merge tag" at bounding box center [657, 396] width 97 height 23
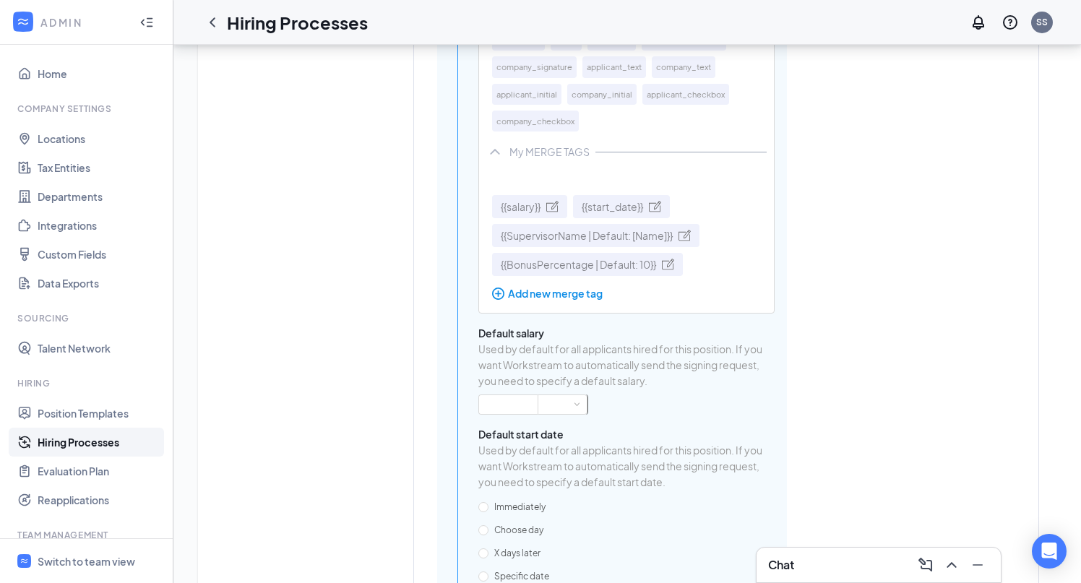
click at [593, 273] on span "{{BonusPercentage | Default: 10}}" at bounding box center [578, 265] width 155 height 16
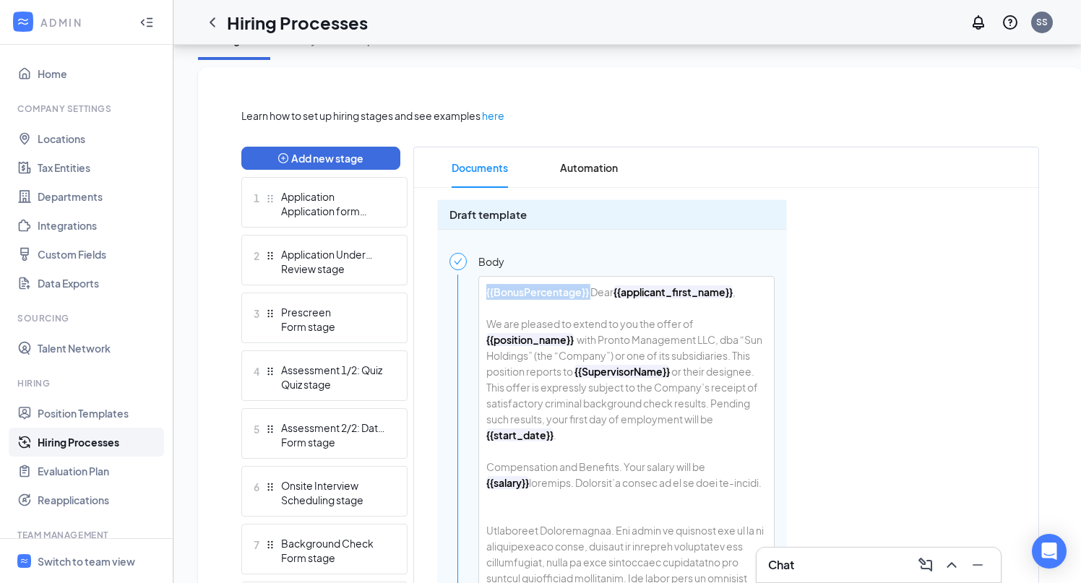
drag, startPoint x: 591, startPoint y: 295, endPoint x: 452, endPoint y: 295, distance: 139.5
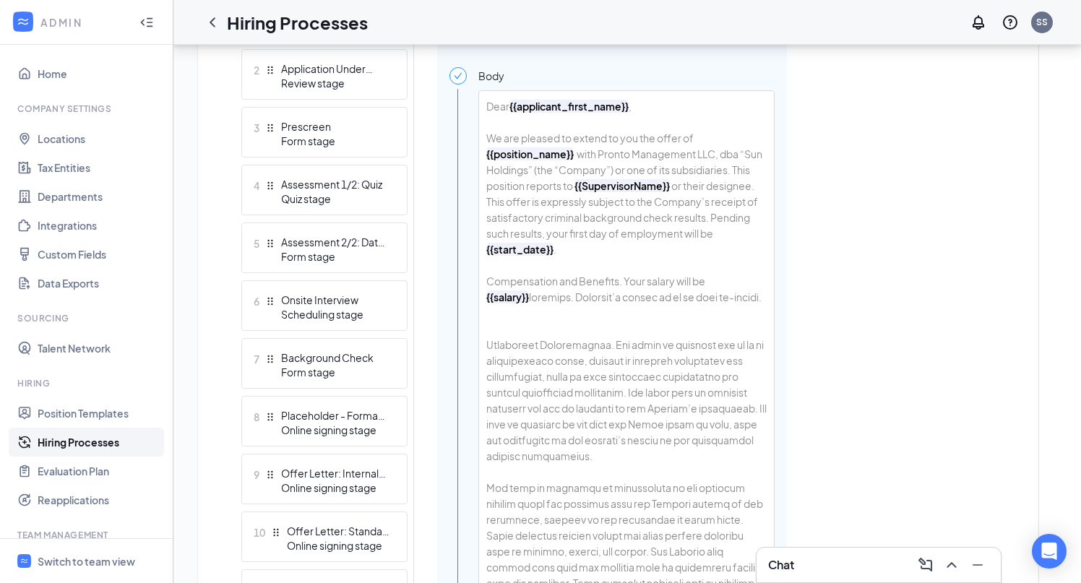
scroll to position [473, 0]
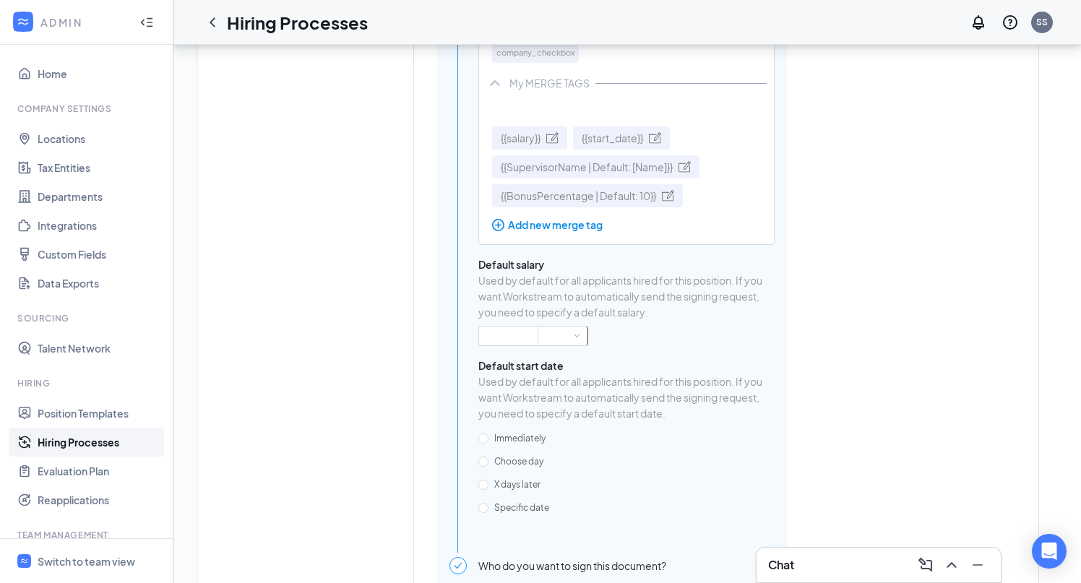
scroll to position [4910, 0]
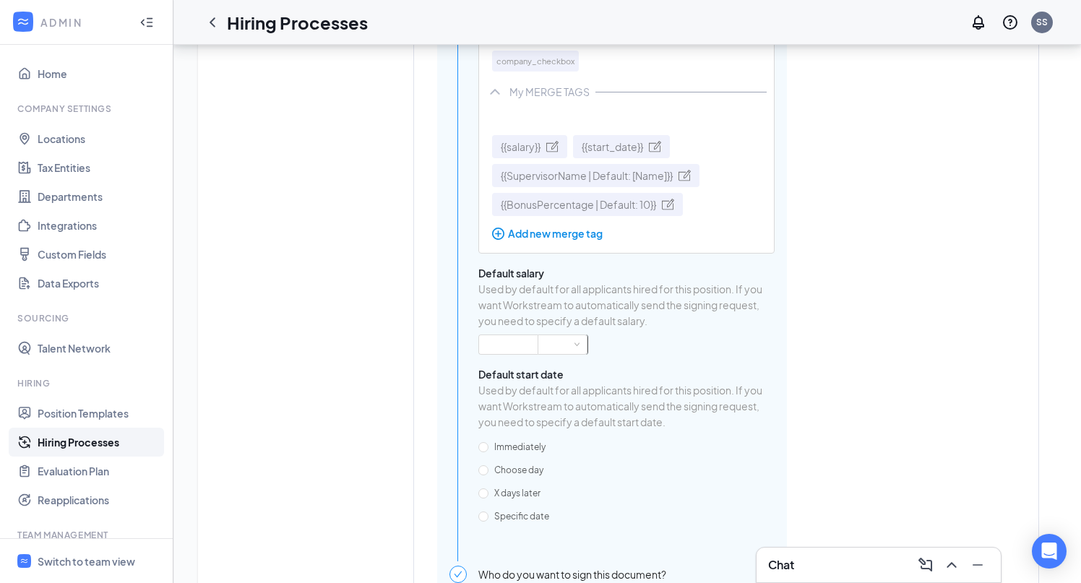
click at [566, 213] on span "{{BonusPercentage | Default: 10}}" at bounding box center [578, 205] width 155 height 16
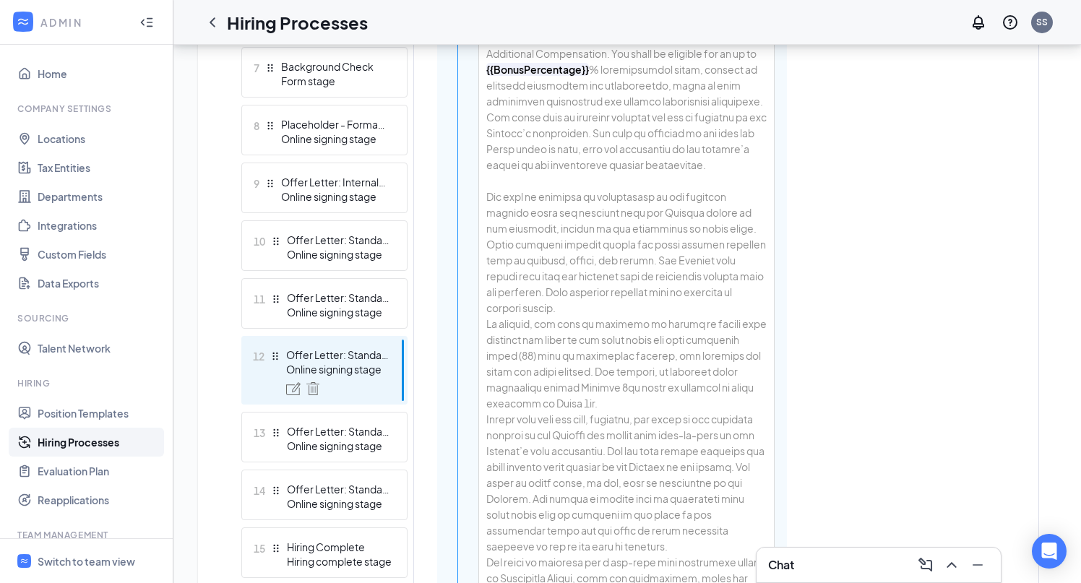
scroll to position [747, 0]
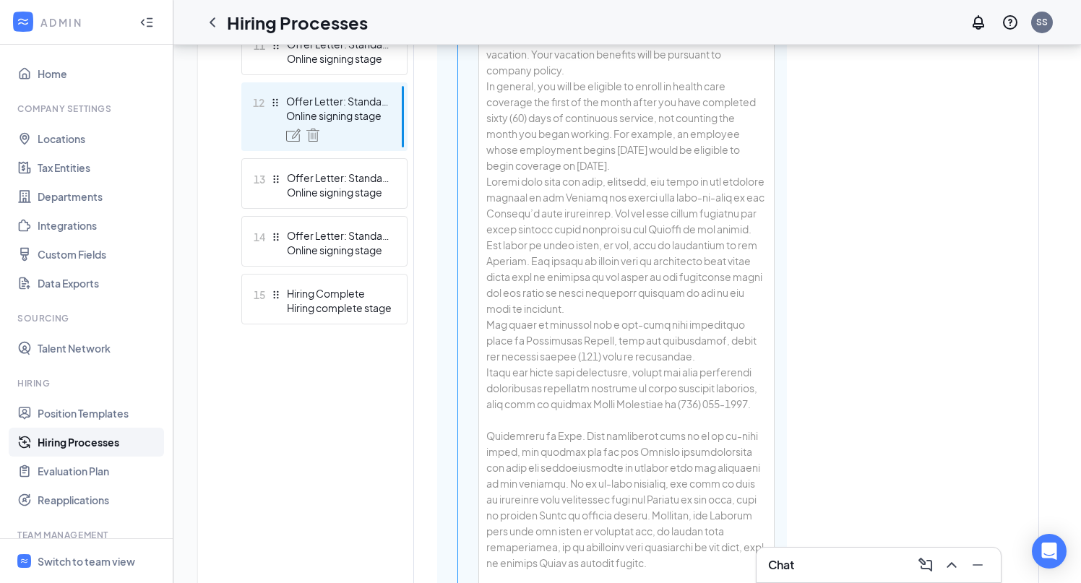
scroll to position [1016, 0]
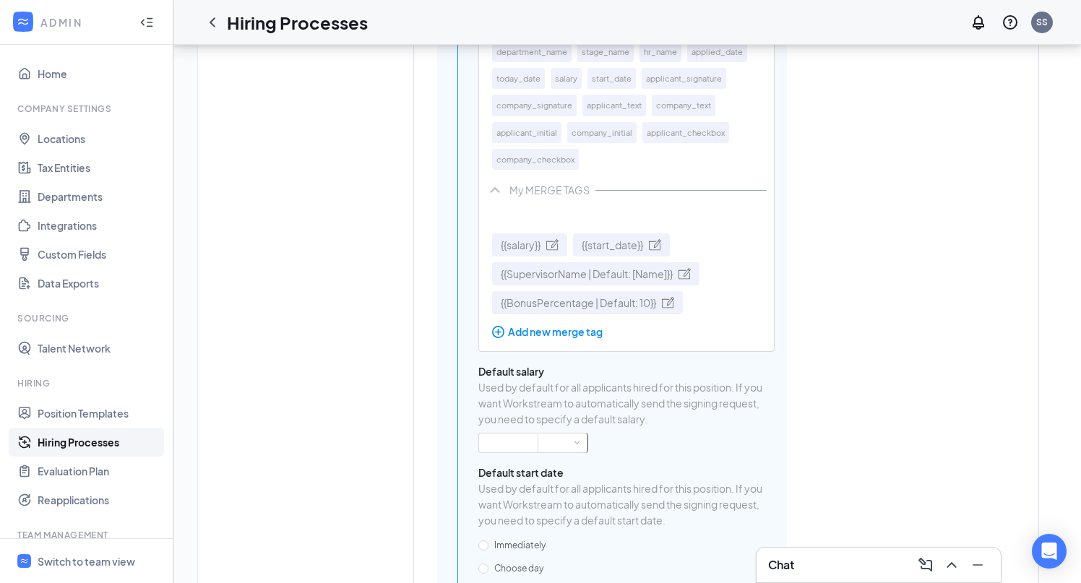
scroll to position [4870, 0]
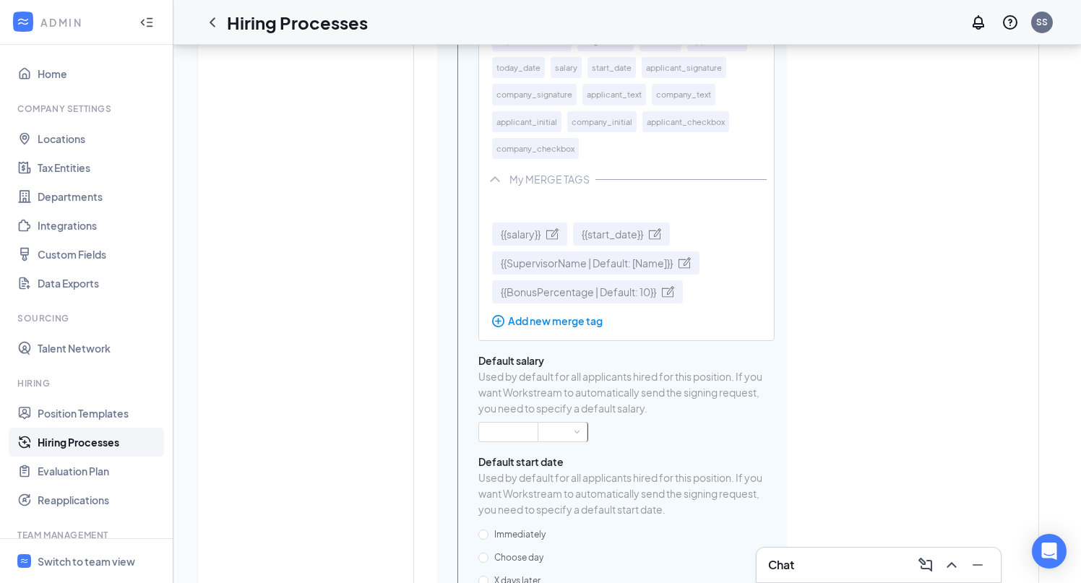
click at [575, 329] on div "Add new merge tag" at bounding box center [629, 321] width 275 height 16
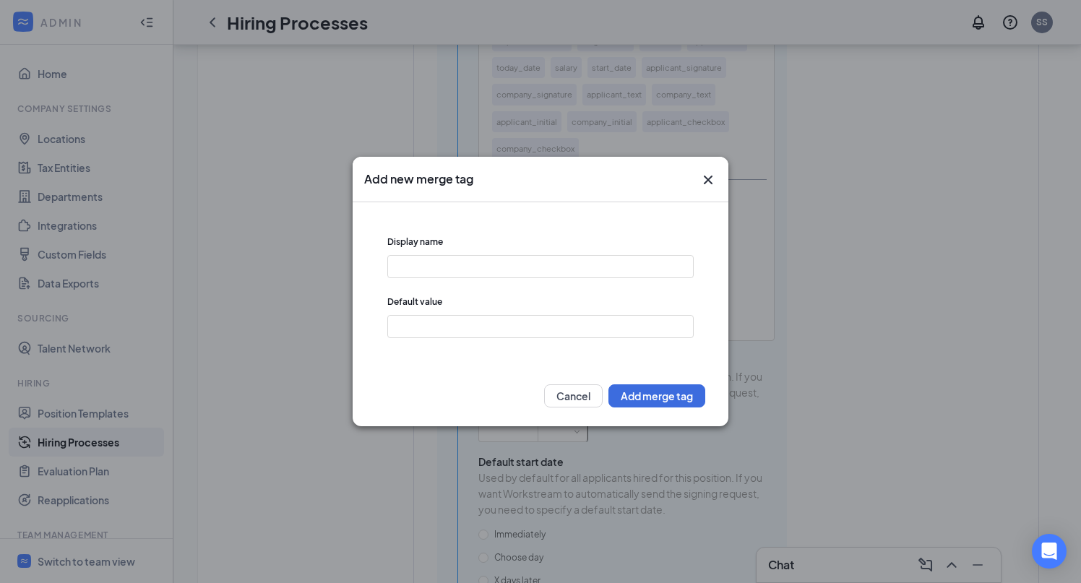
click at [450, 254] on div "Display name" at bounding box center [540, 266] width 306 height 60
click at [451, 264] on input "text" at bounding box center [540, 266] width 306 height 23
type input "relocation_bonus"
click at [439, 327] on input "text" at bounding box center [540, 326] width 306 height 23
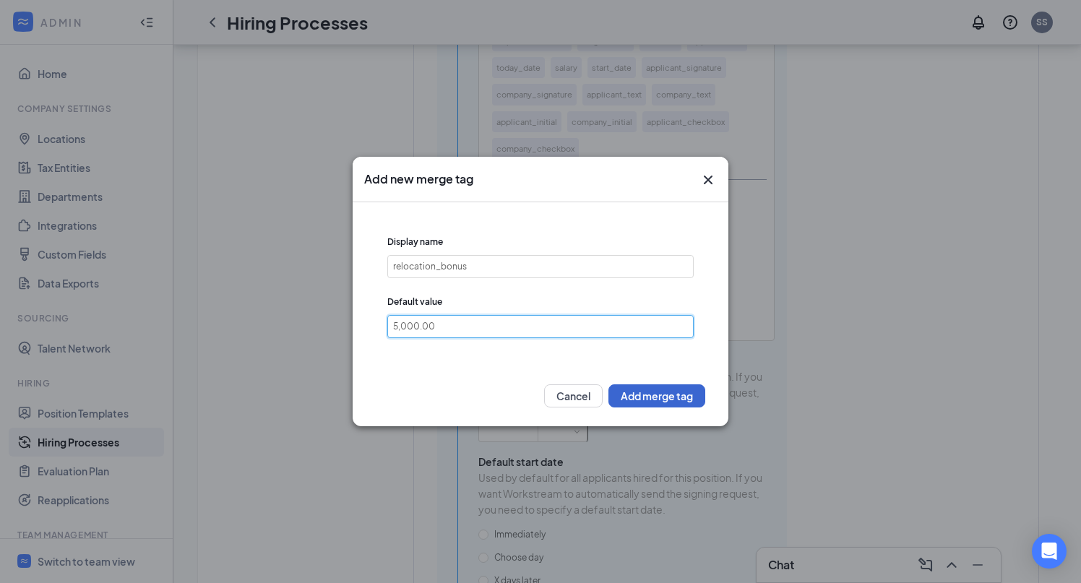
type input "5,000.00"
click at [634, 395] on button "Add merge tag" at bounding box center [657, 396] width 97 height 23
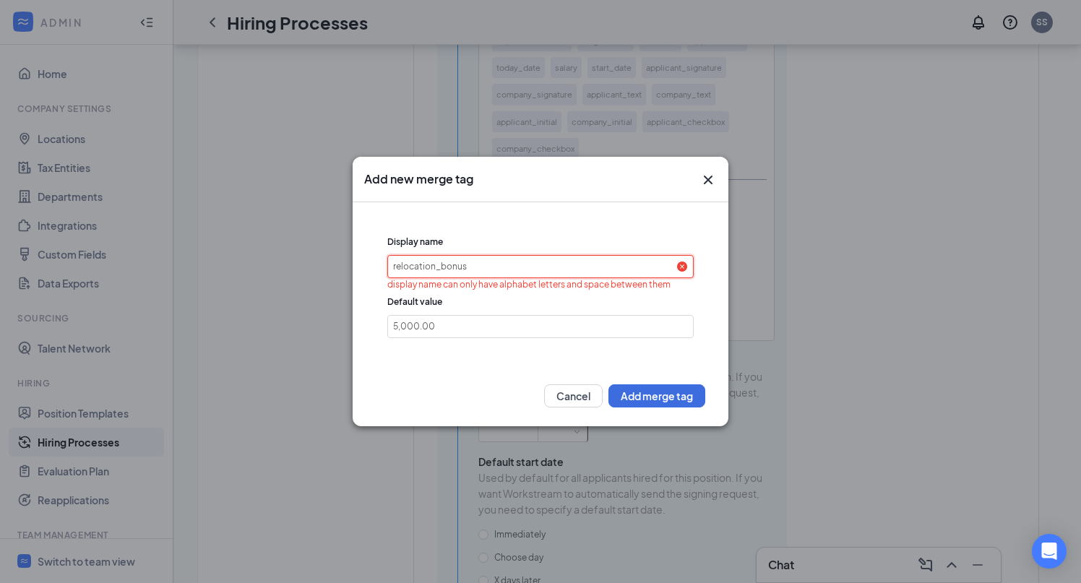
click at [502, 269] on input "relocation_bonus" at bounding box center [540, 266] width 306 height 23
drag, startPoint x: 487, startPoint y: 266, endPoint x: 437, endPoint y: 267, distance: 50.6
click at [437, 267] on input "relocation_bonus" at bounding box center [540, 266] width 306 height 23
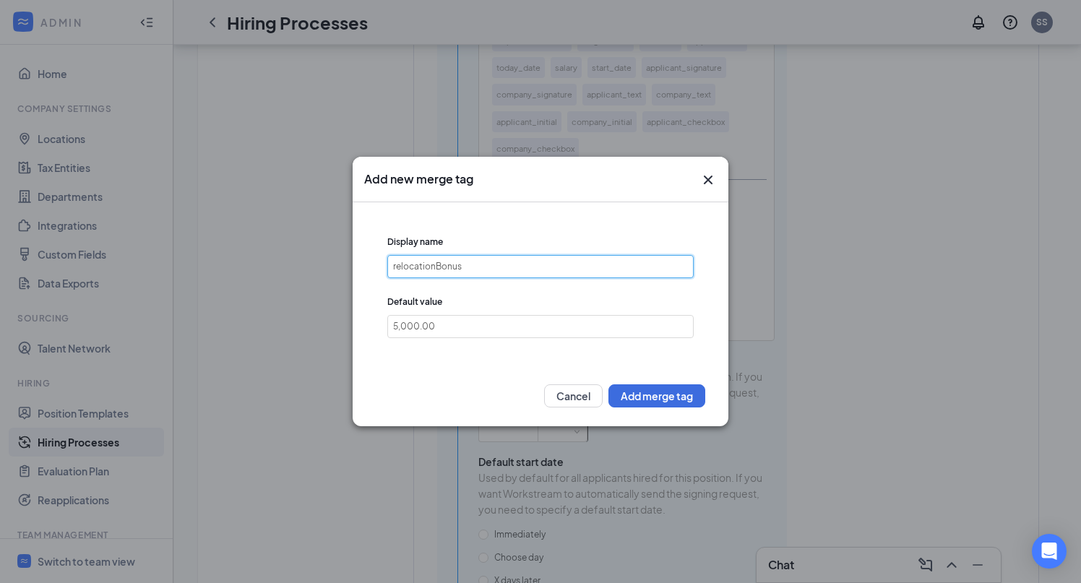
click at [395, 267] on input "relocationBonus" at bounding box center [540, 266] width 306 height 23
type input "RelocationBonus"
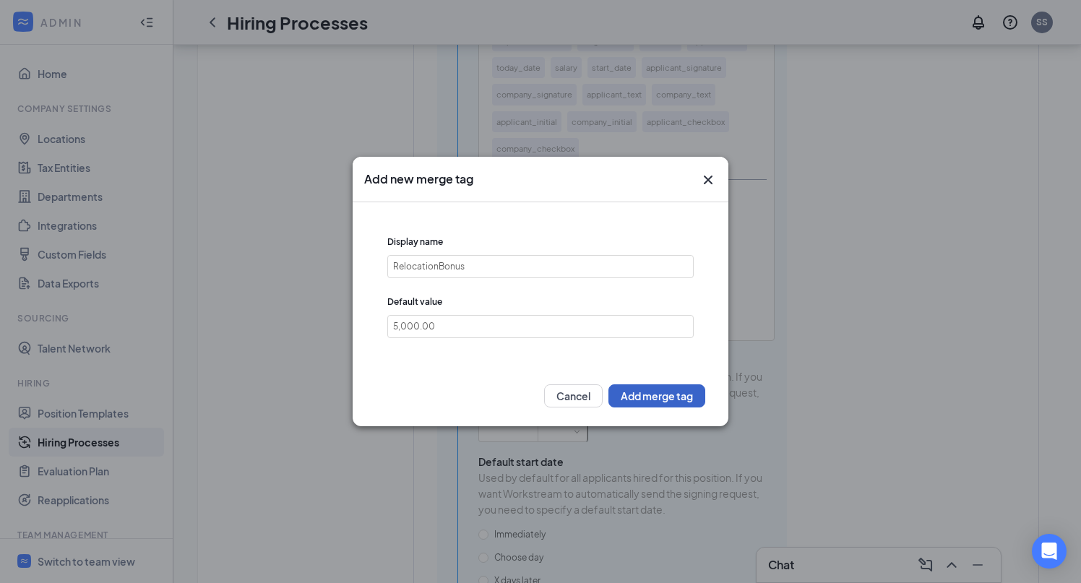
click at [652, 399] on button "Add merge tag" at bounding box center [657, 396] width 97 height 23
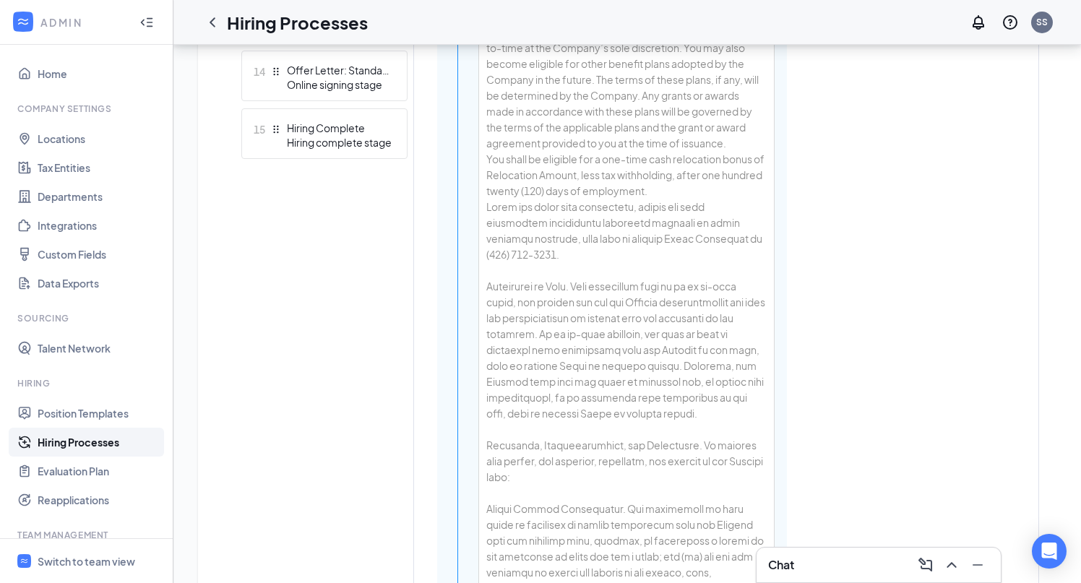
scroll to position [1191, 0]
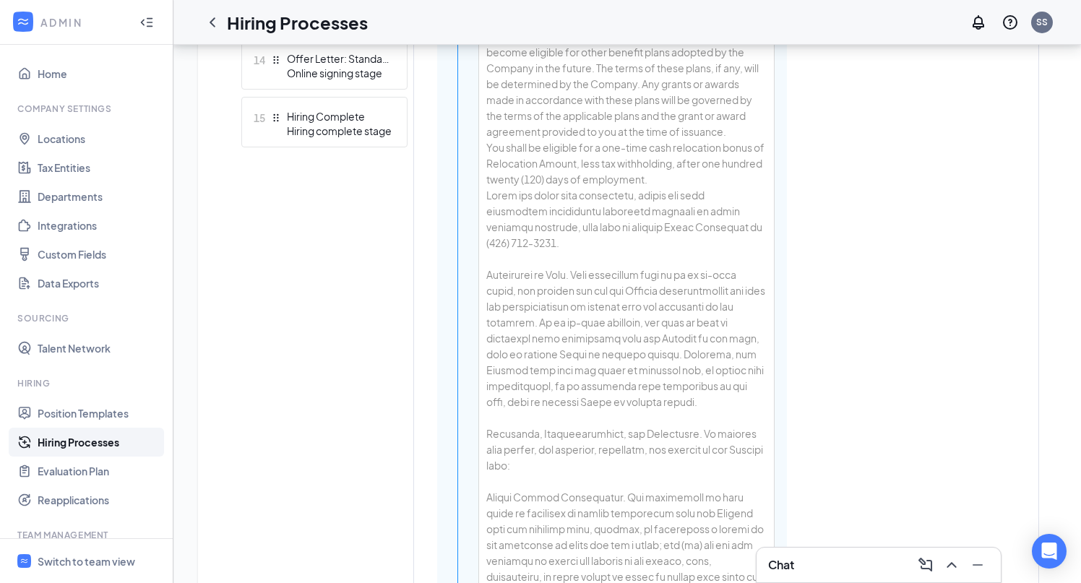
drag, startPoint x: 588, startPoint y: 211, endPoint x: 502, endPoint y: 215, distance: 86.8
click at [502, 187] on div "You shall be eligible for a one-time cash relocation bonus of ﻿Relocation Amoun…" at bounding box center [626, 164] width 280 height 48
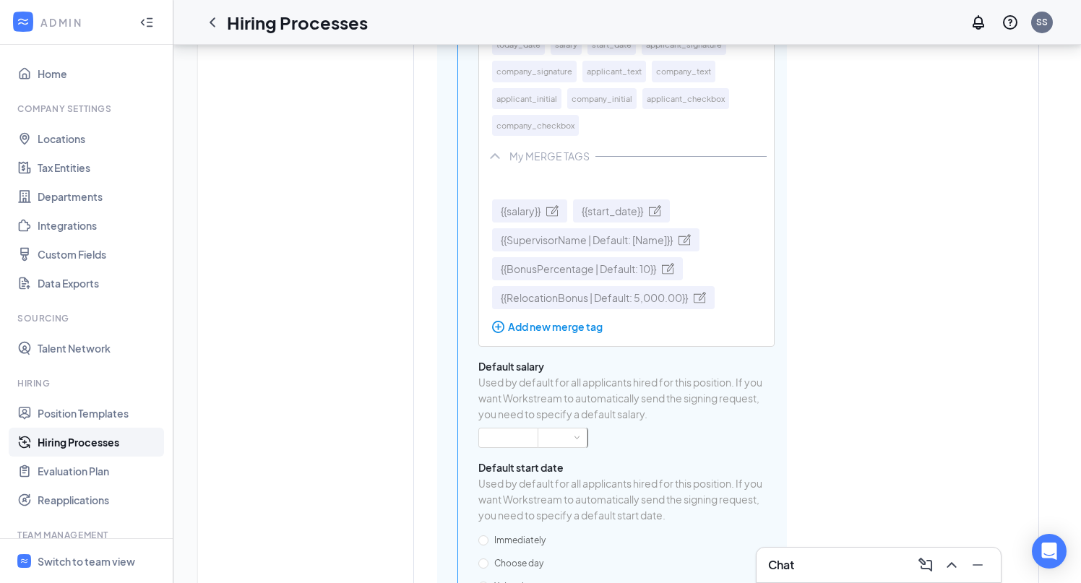
scroll to position [4900, 0]
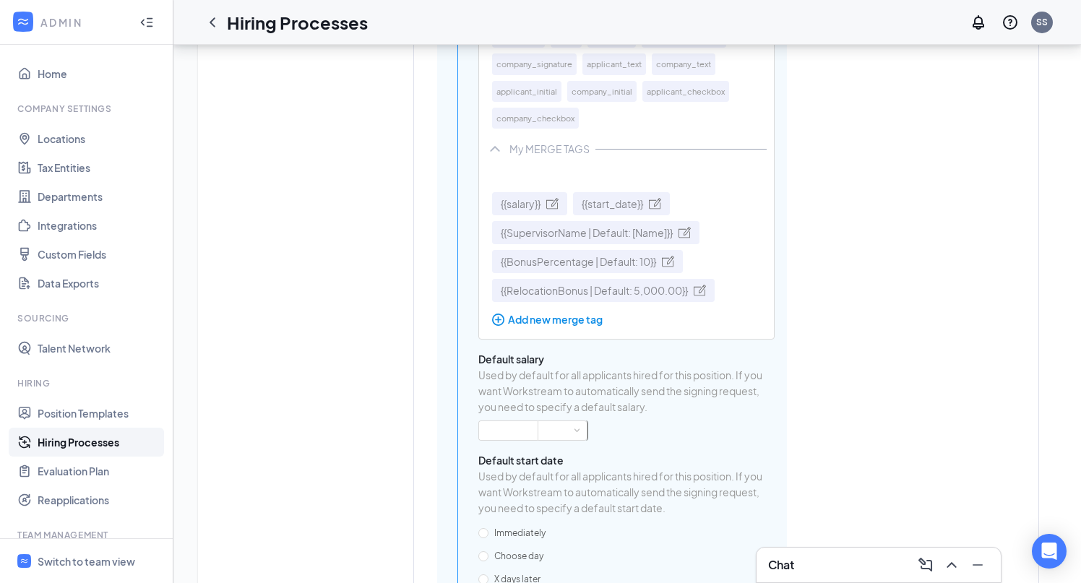
click at [606, 299] on span "{{RelocationBonus | Default: 5,000.00}}" at bounding box center [594, 291] width 187 height 16
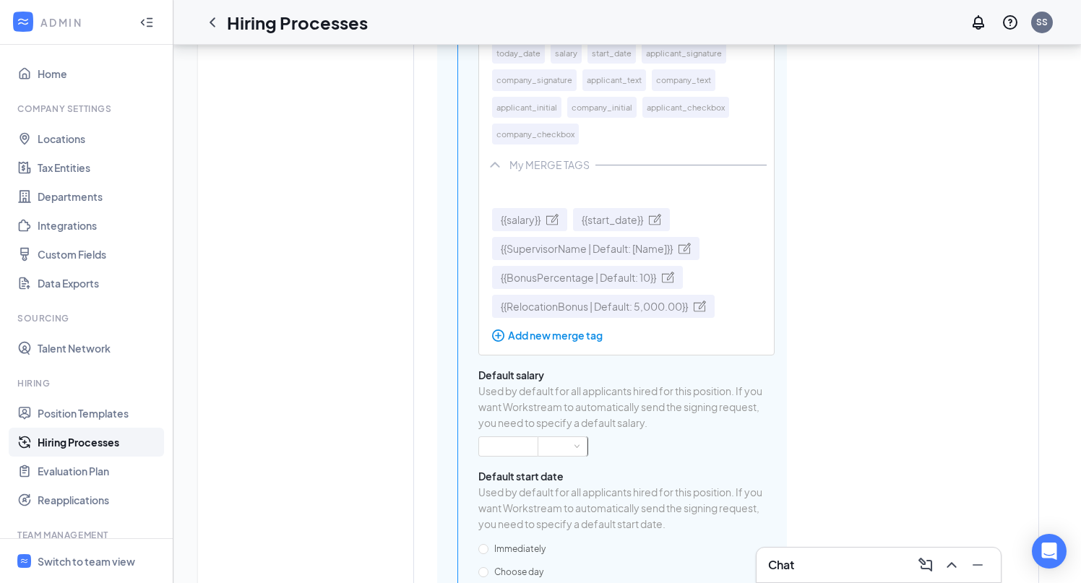
scroll to position [1110, 0]
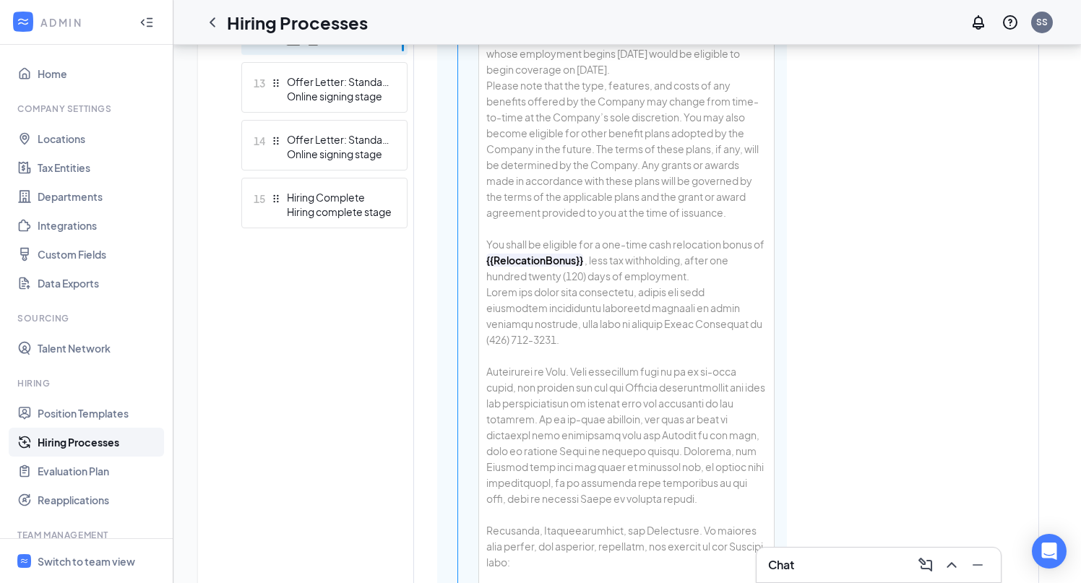
click at [497, 284] on div "You shall be eligible for a one-time cash relocation bonus of ﻿ {{RelocationBon…" at bounding box center [626, 252] width 280 height 64
click at [682, 284] on div "You shall be eligible for a one-time cash relocation bonus of $﻿ {{RelocationBo…" at bounding box center [626, 252] width 280 height 64
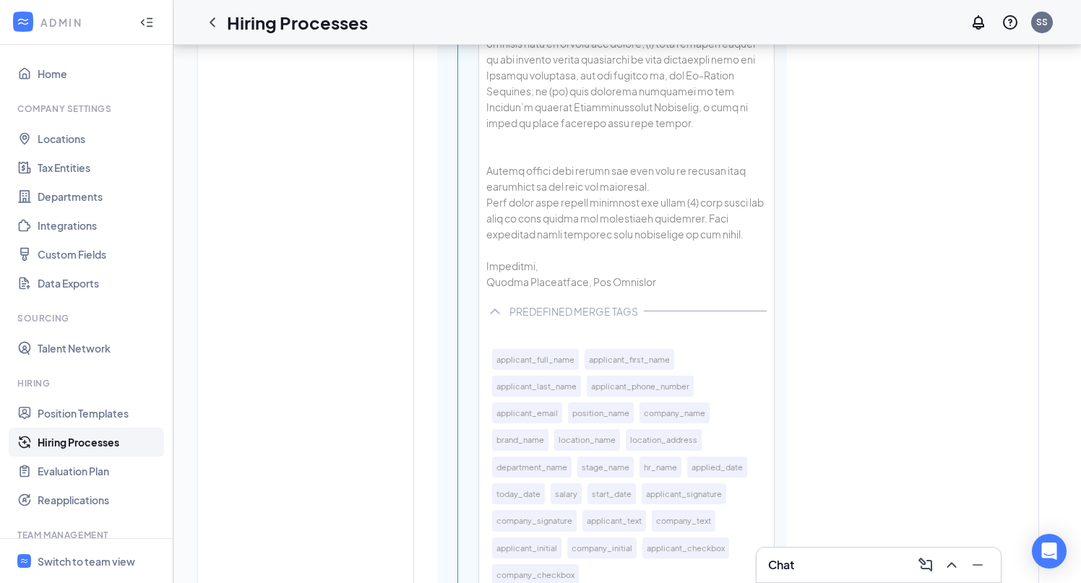
scroll to position [4459, 0]
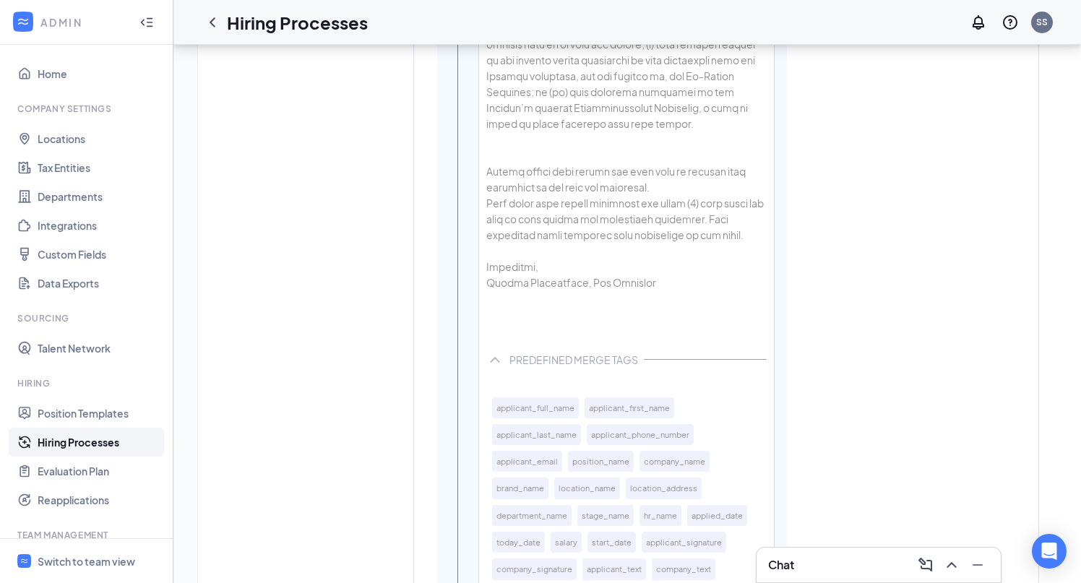
click at [552, 322] on div at bounding box center [626, 314] width 280 height 16
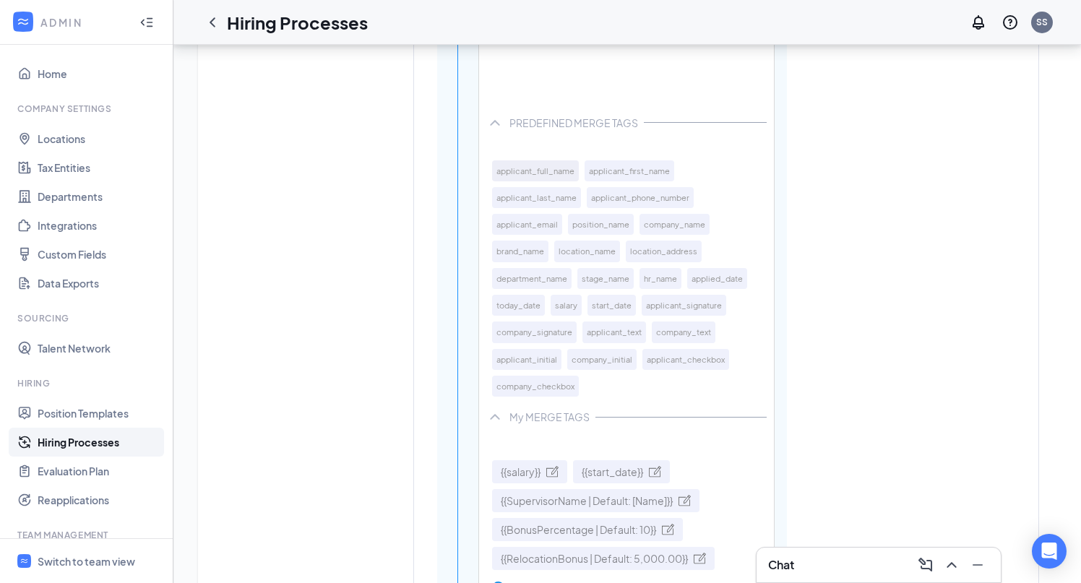
scroll to position [4714, 0]
click at [677, 314] on button "applicant_signature" at bounding box center [684, 303] width 85 height 21
click at [526, 314] on button "today_date" at bounding box center [518, 303] width 53 height 21
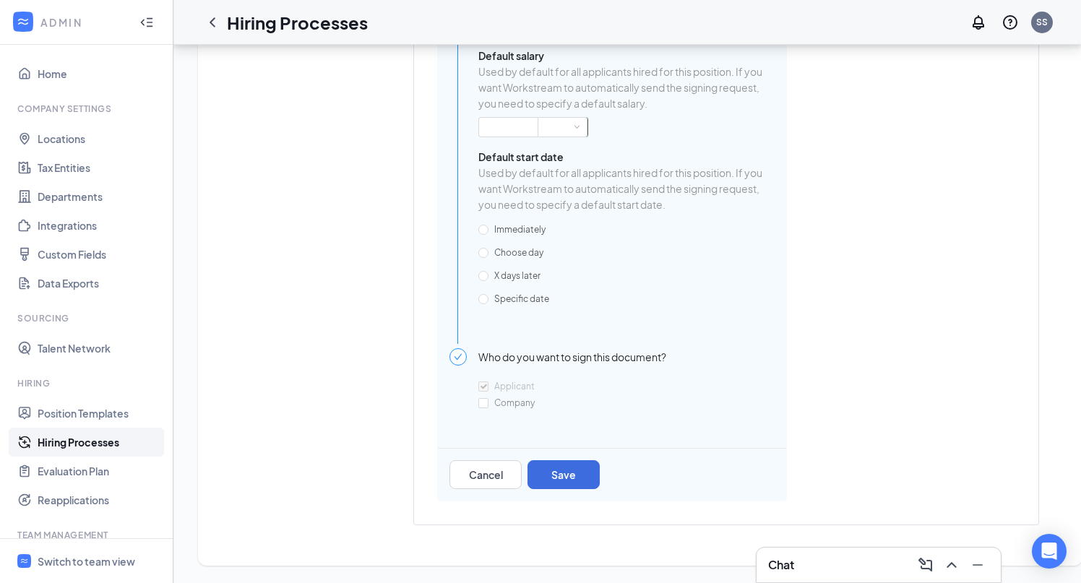
scroll to position [5330, 0]
click at [566, 476] on button "Save" at bounding box center [564, 474] width 72 height 29
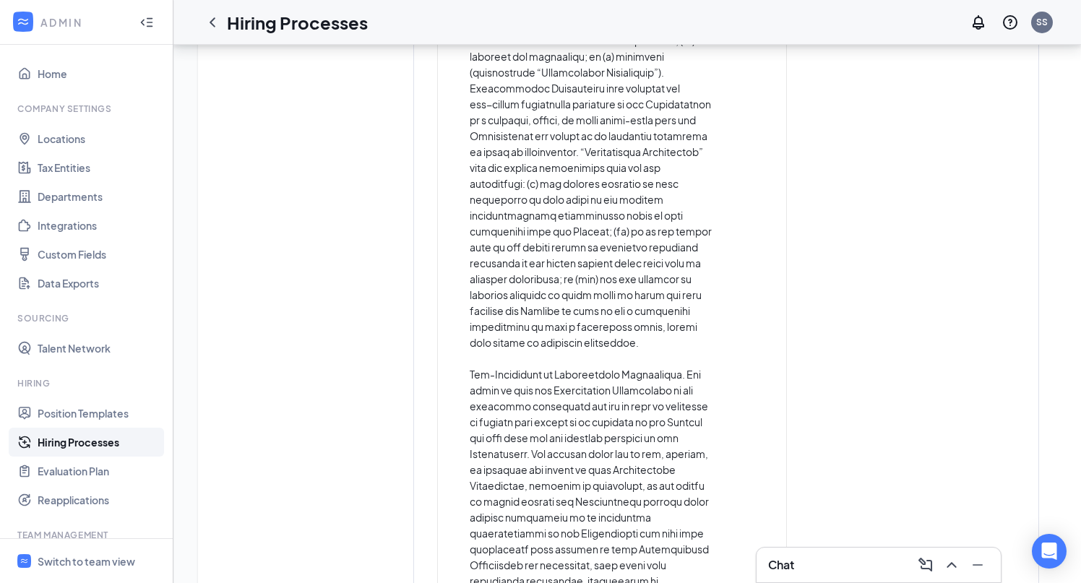
scroll to position [2665, 0]
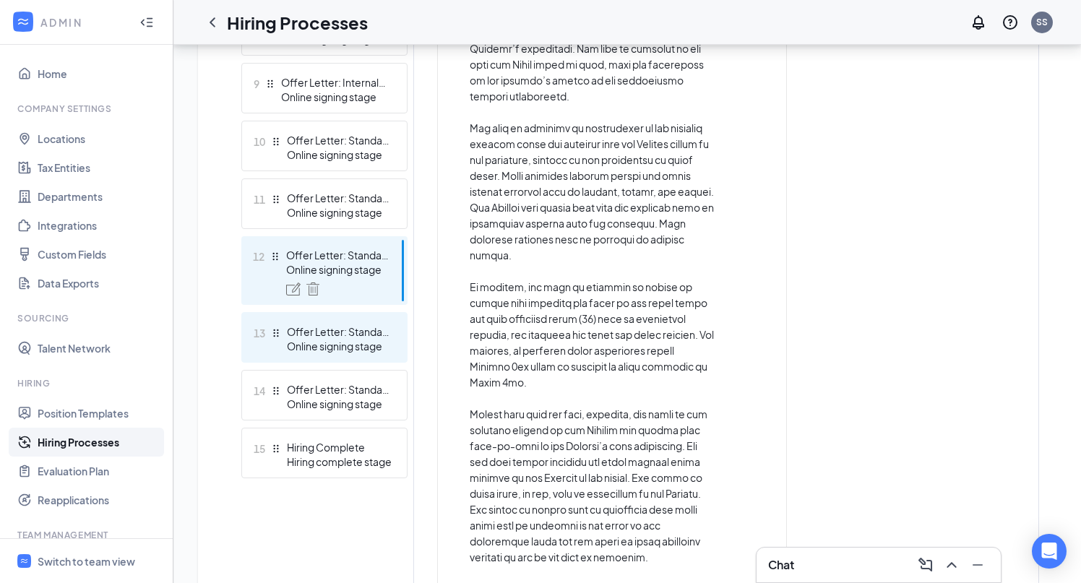
click at [333, 339] on div "Online signing stage" at bounding box center [340, 346] width 106 height 14
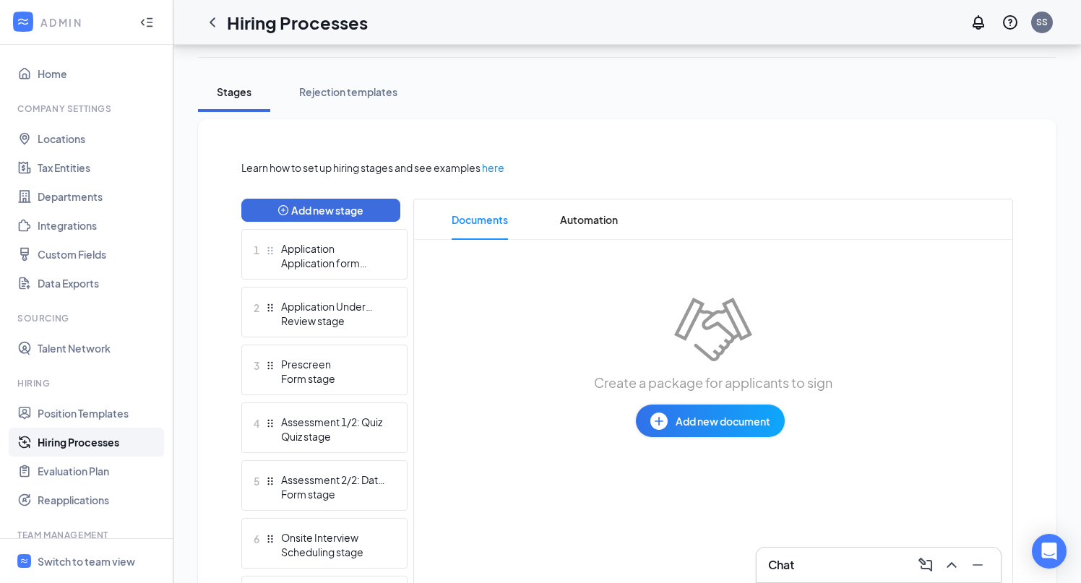
scroll to position [241, 0]
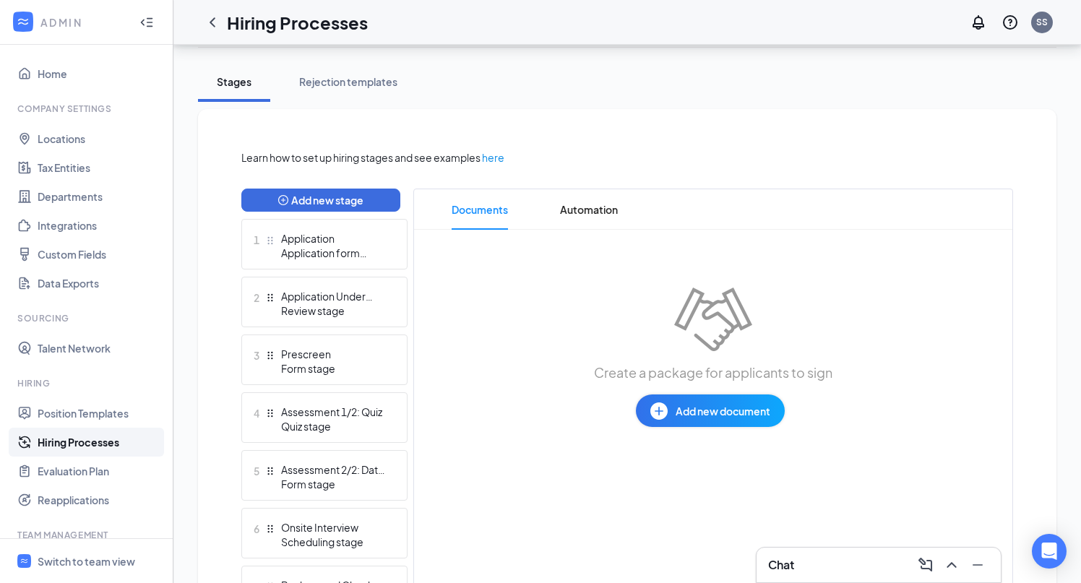
click at [692, 412] on span "Add new document" at bounding box center [723, 411] width 95 height 16
click at [659, 472] on div "Draft template" at bounding box center [670, 468] width 70 height 14
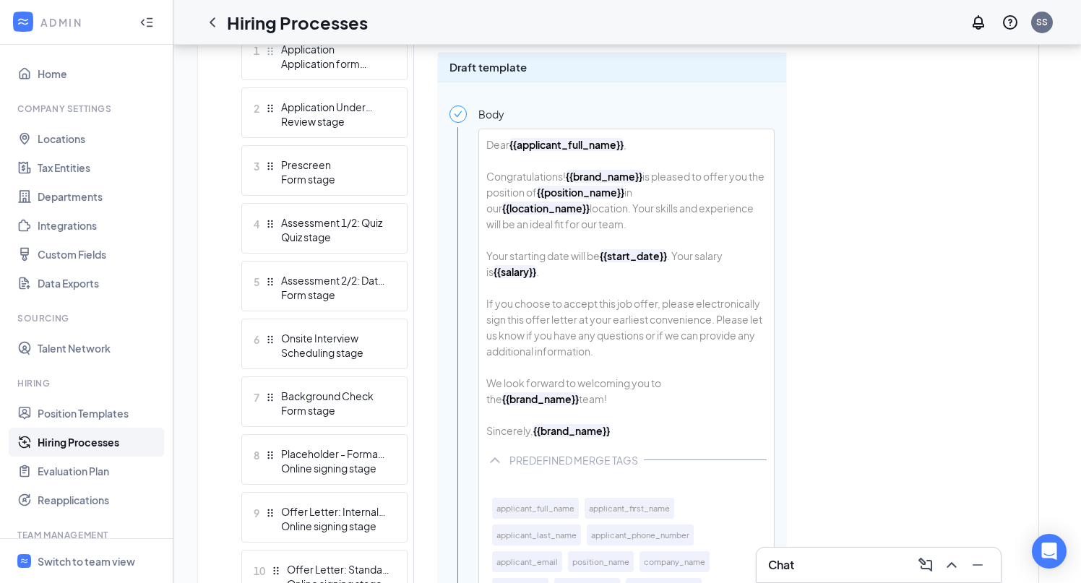
scroll to position [432, 0]
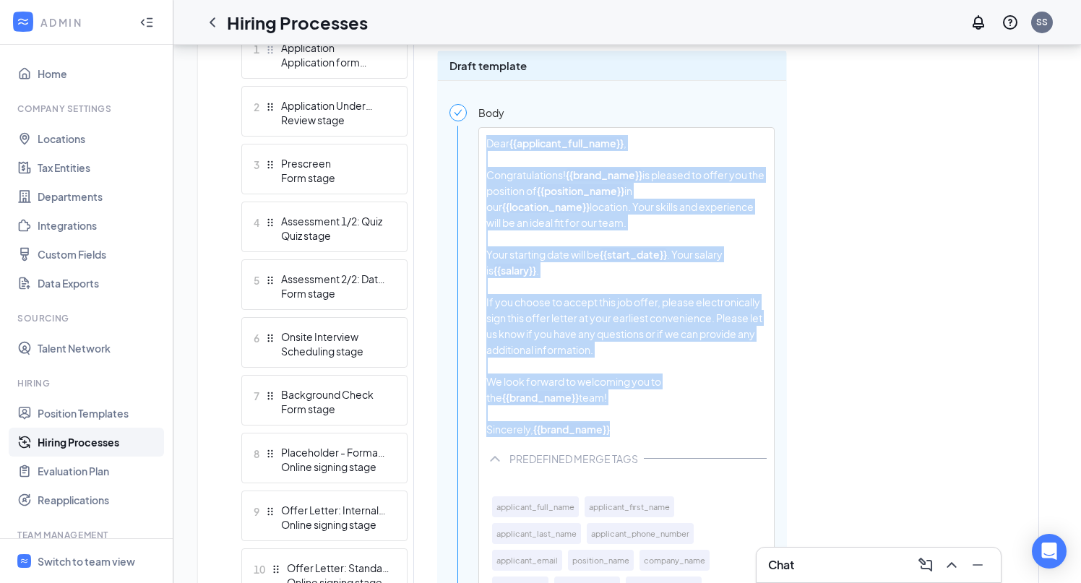
drag, startPoint x: 581, startPoint y: 447, endPoint x: 485, endPoint y: 144, distance: 318.5
click at [485, 144] on div "Dear {{applicant_full_name}} , Congratulations! {{brand_name}} is pleased to of…" at bounding box center [626, 286] width 295 height 317
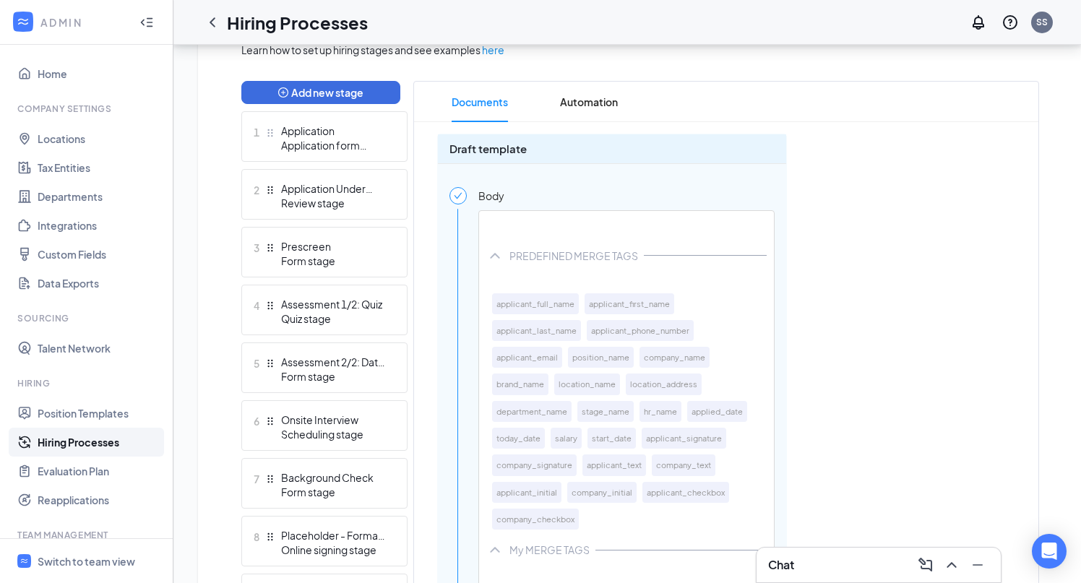
scroll to position [335, 0]
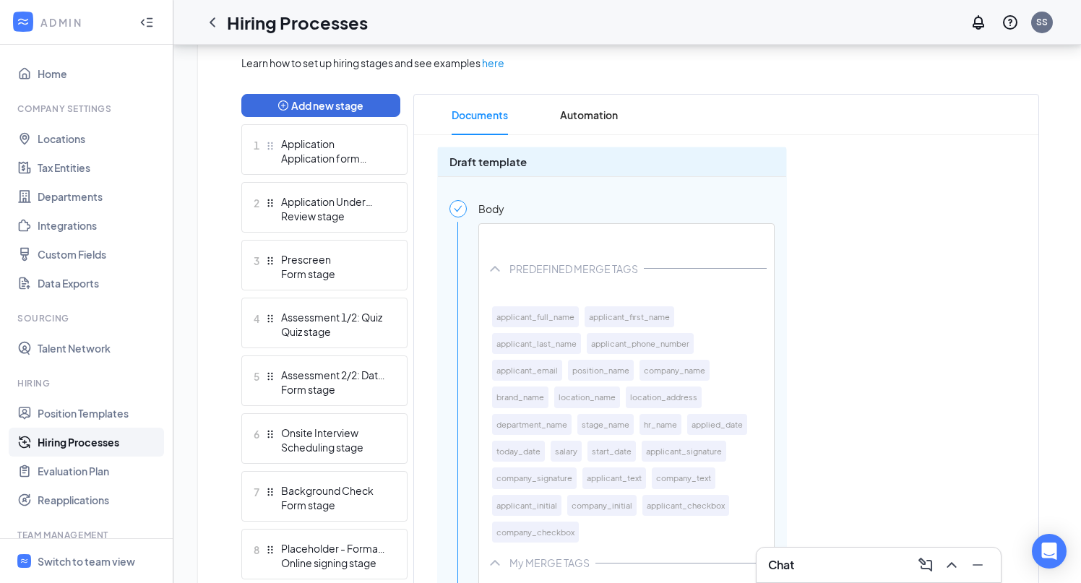
click at [489, 236] on div at bounding box center [626, 239] width 295 height 30
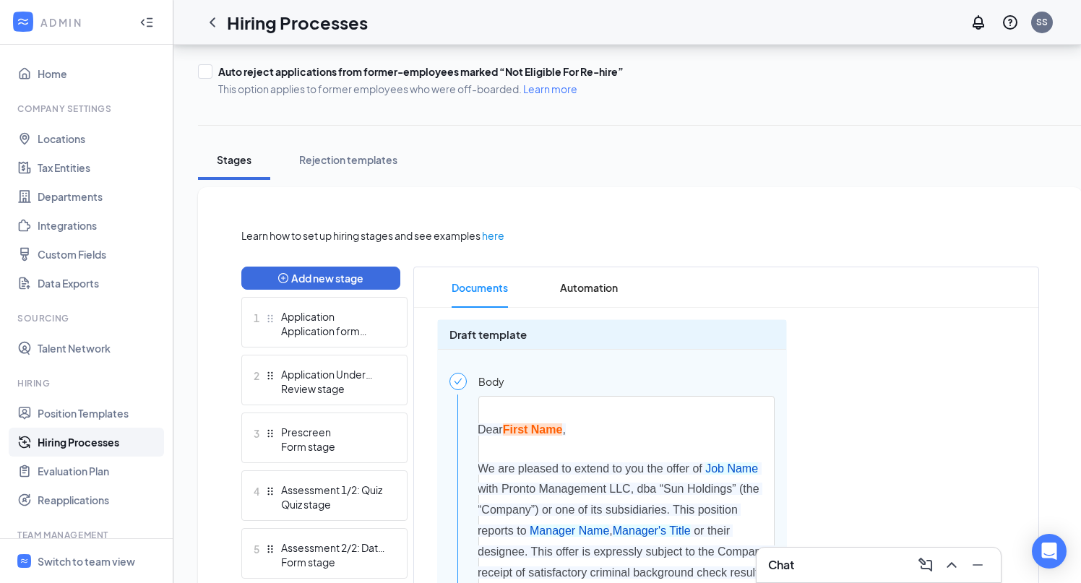
scroll to position [204, 0]
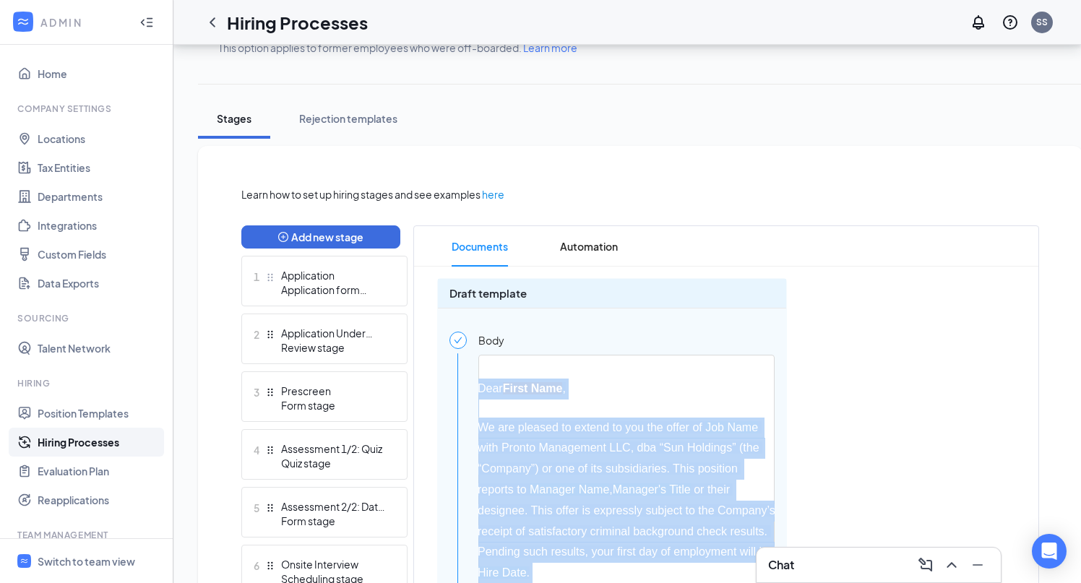
drag, startPoint x: 661, startPoint y: 270, endPoint x: 485, endPoint y: 378, distance: 206.7
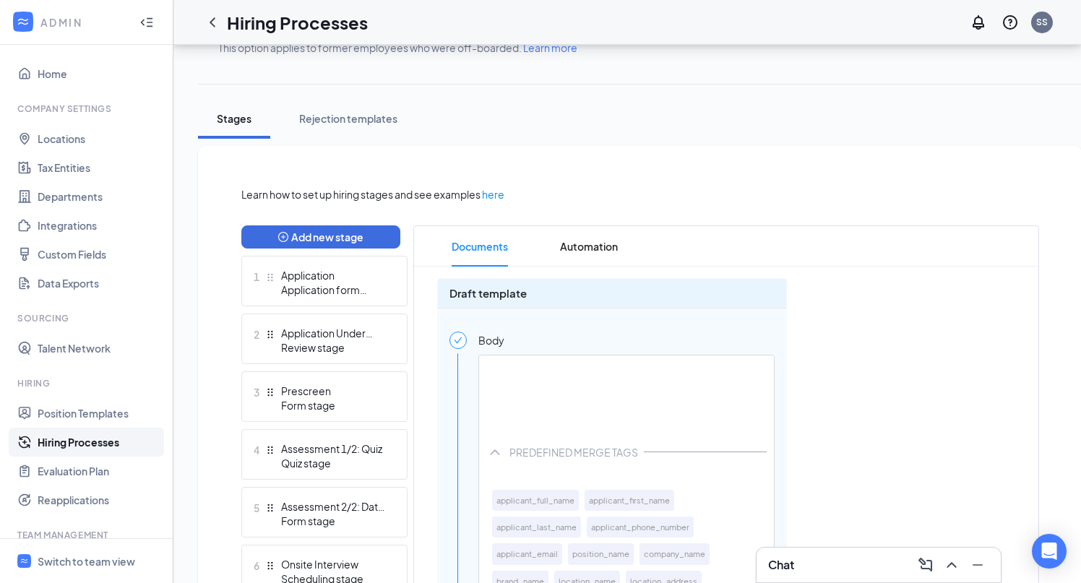
click at [555, 369] on div at bounding box center [626, 397] width 295 height 82
click at [560, 400] on div at bounding box center [626, 406] width 280 height 18
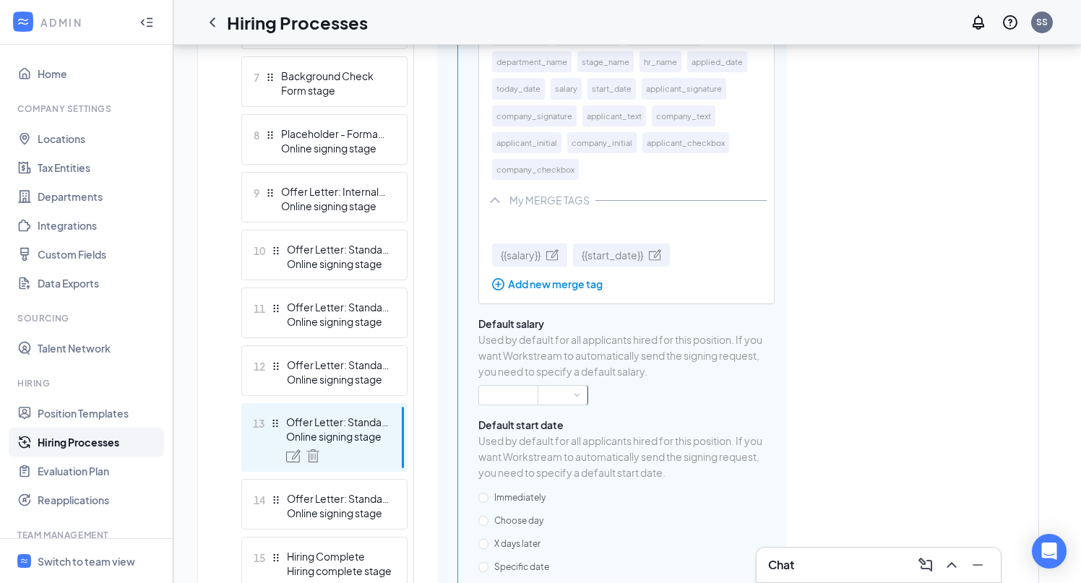
scroll to position [1017, 0]
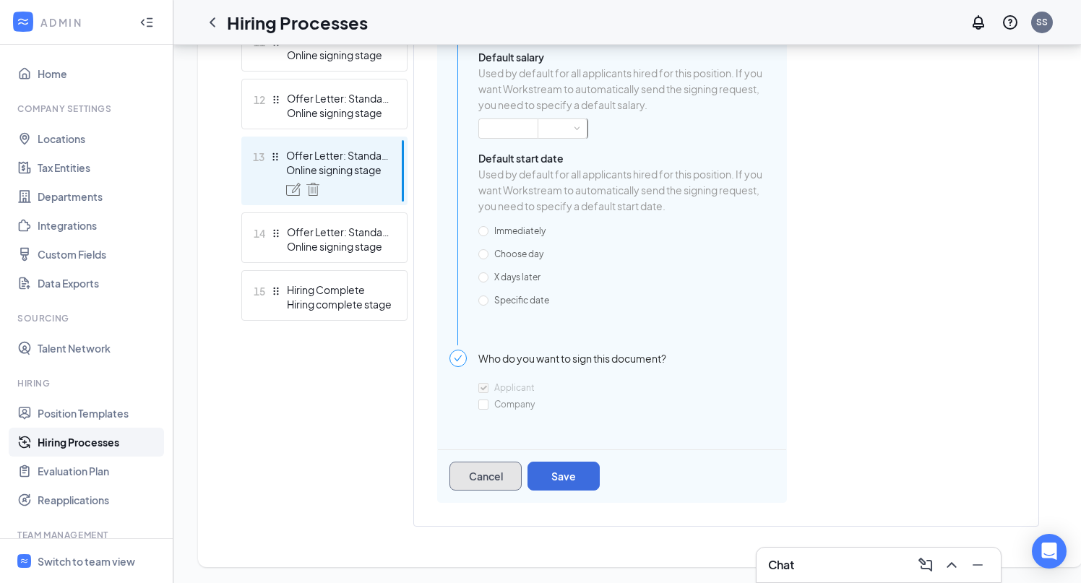
click at [485, 481] on button "Cancel" at bounding box center [486, 476] width 72 height 29
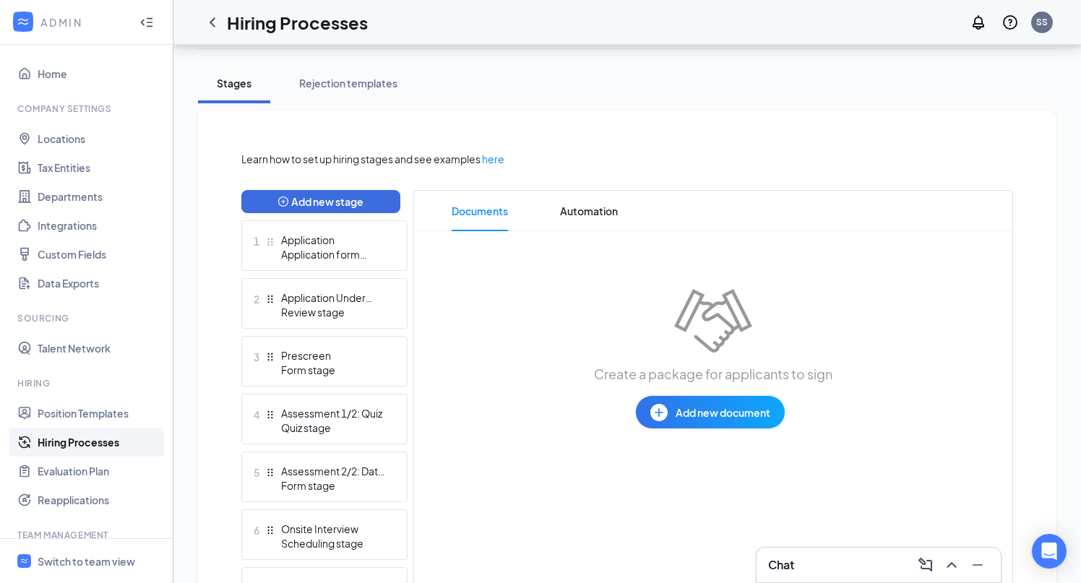
scroll to position [380, 0]
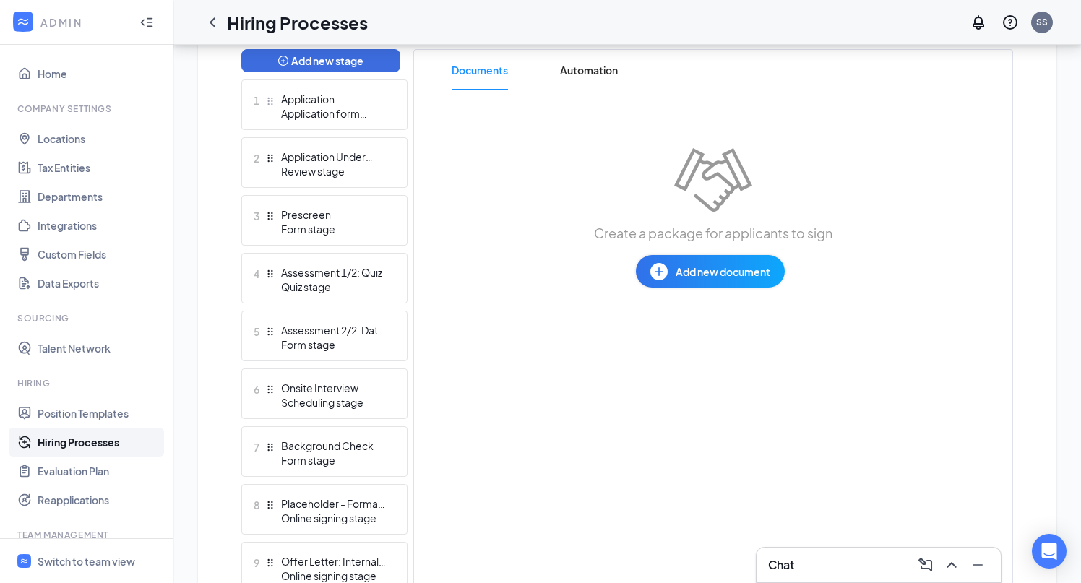
click at [708, 269] on span "Add new document" at bounding box center [723, 272] width 95 height 16
click at [669, 335] on div "Draft template" at bounding box center [670, 329] width 70 height 14
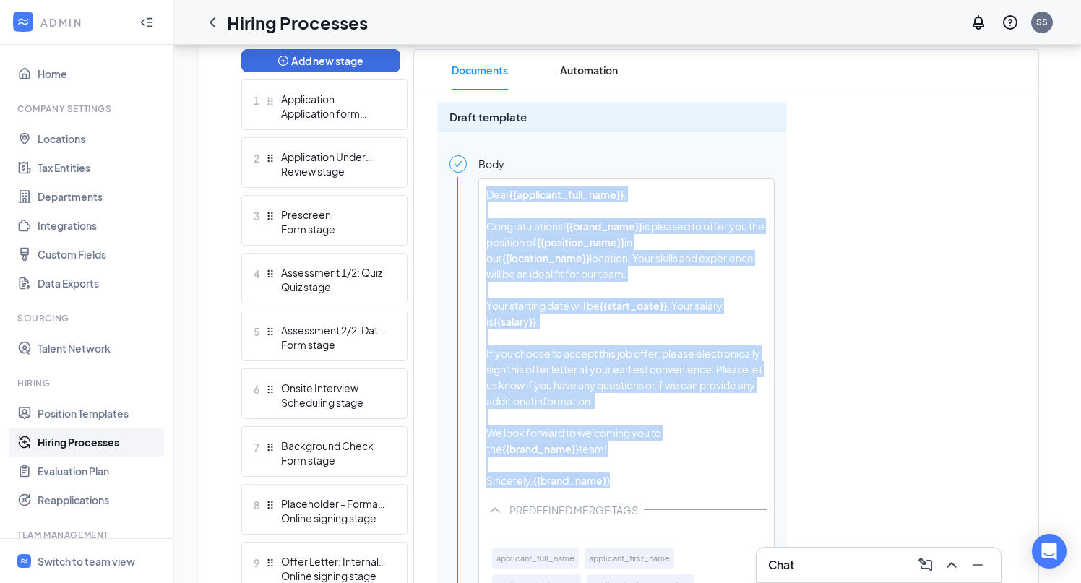
drag, startPoint x: 574, startPoint y: 498, endPoint x: 480, endPoint y: 199, distance: 313.7
click at [479, 199] on div "Dear {{applicant_full_name}} , Congratulations! {{brand_name}} is pleased to of…" at bounding box center [626, 337] width 295 height 317
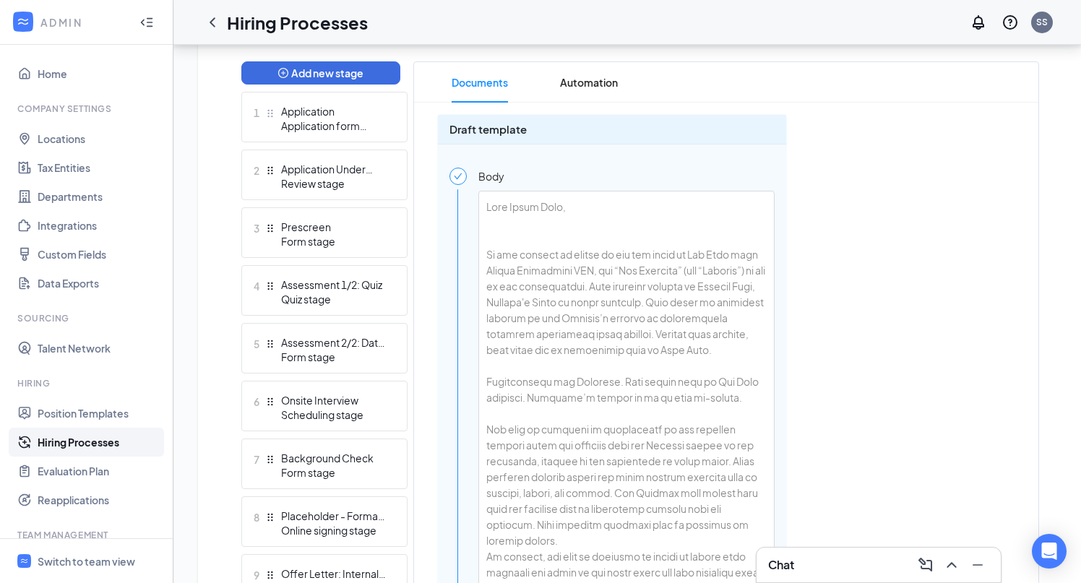
scroll to position [369, 0]
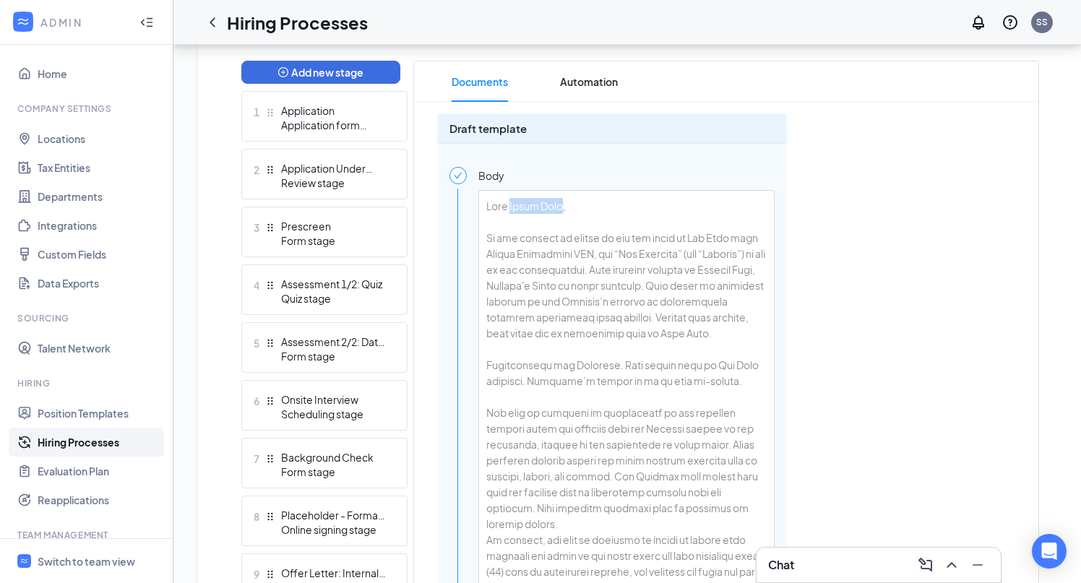
drag, startPoint x: 560, startPoint y: 207, endPoint x: 511, endPoint y: 207, distance: 48.4
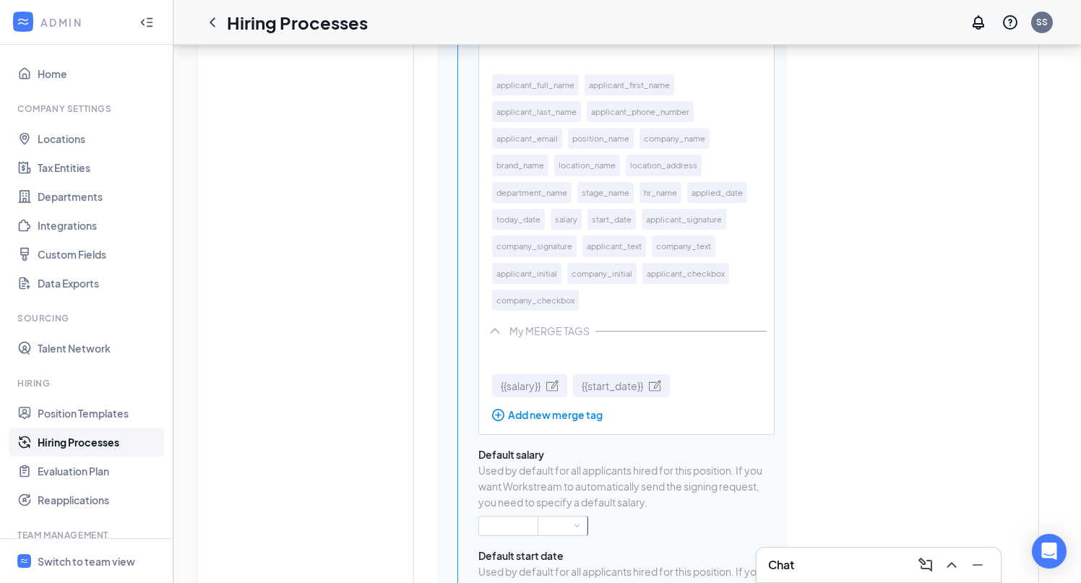
scroll to position [4475, 0]
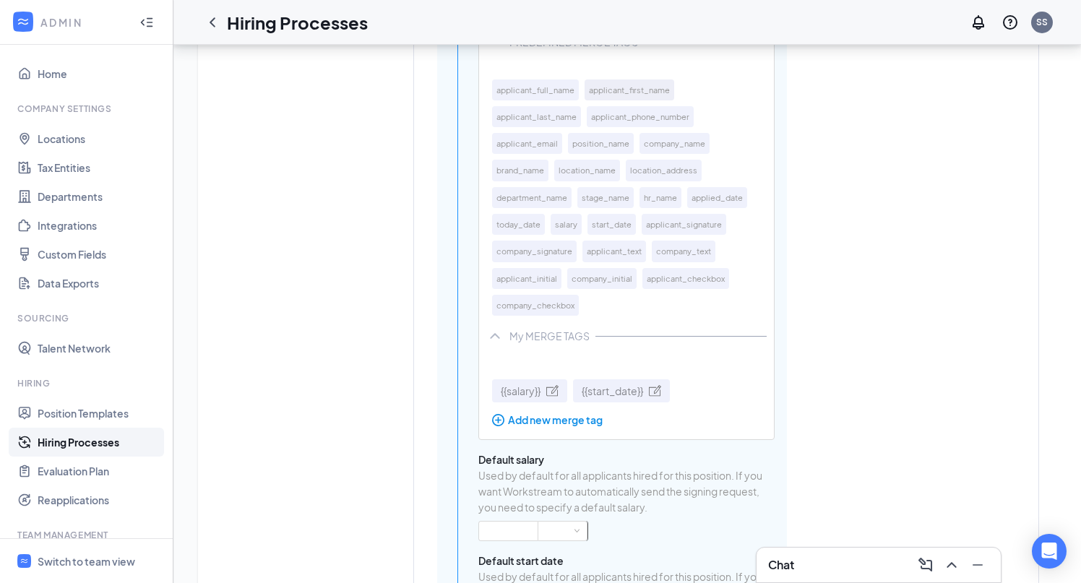
click at [638, 100] on button "applicant_first_name" at bounding box center [630, 90] width 90 height 21
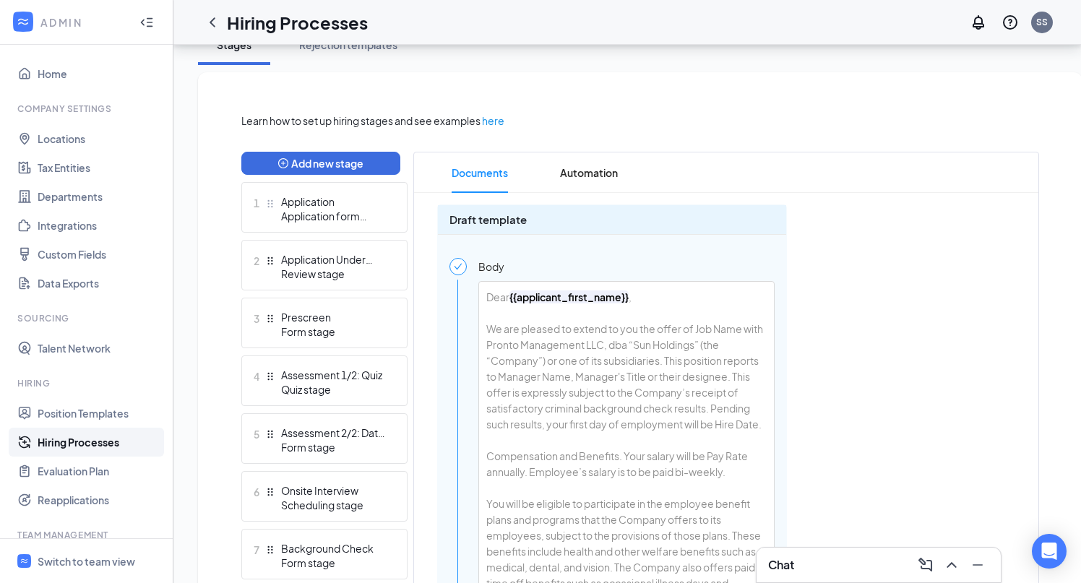
scroll to position [281, 0]
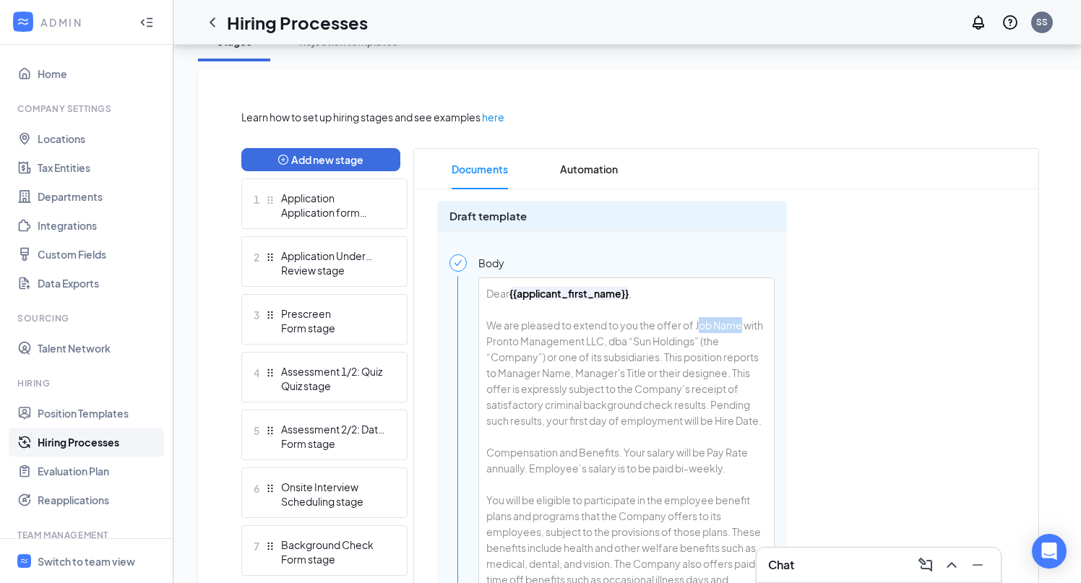
drag, startPoint x: 741, startPoint y: 325, endPoint x: 698, endPoint y: 327, distance: 43.4
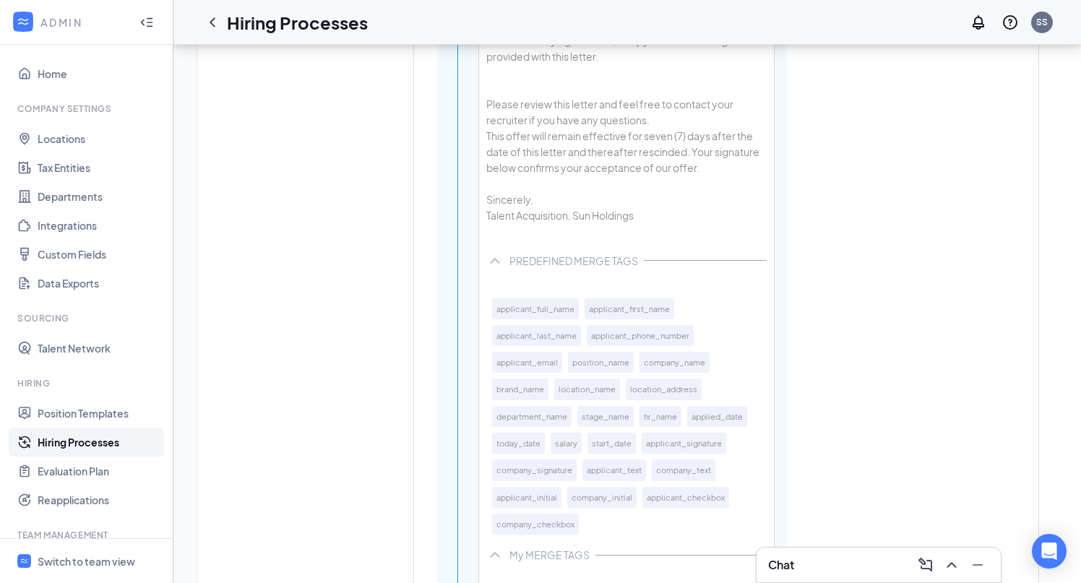
scroll to position [4270, 0]
click at [596, 374] on button "position_name" at bounding box center [601, 363] width 66 height 21
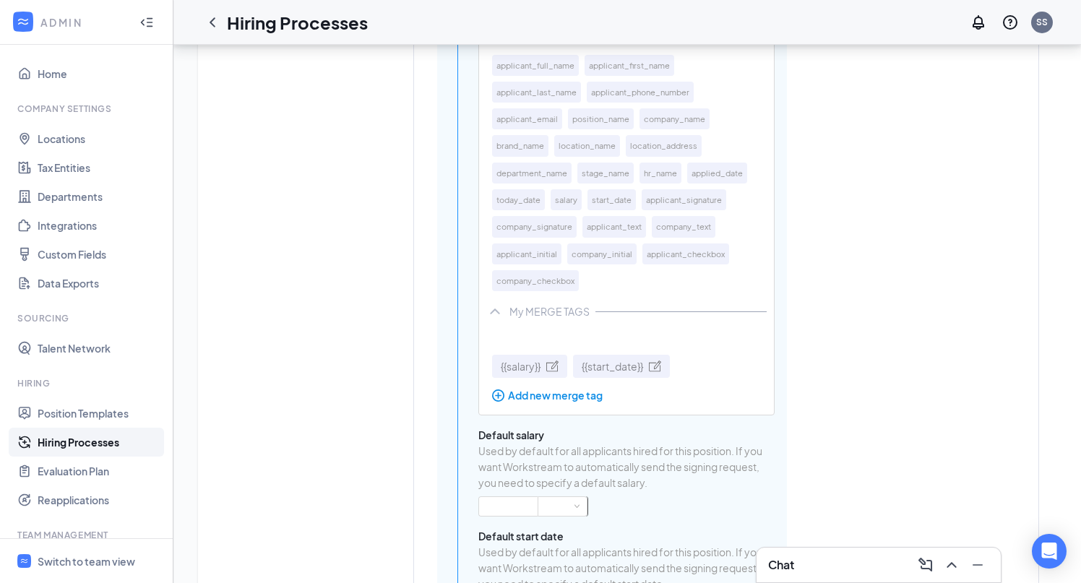
scroll to position [4538, 0]
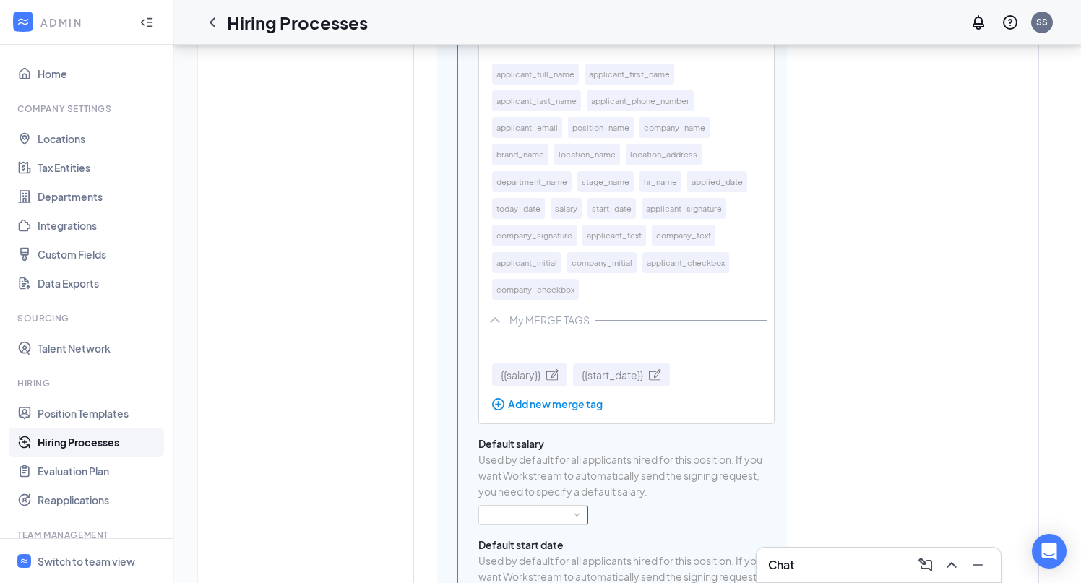
click at [585, 412] on div "Add new merge tag" at bounding box center [584, 404] width 184 height 16
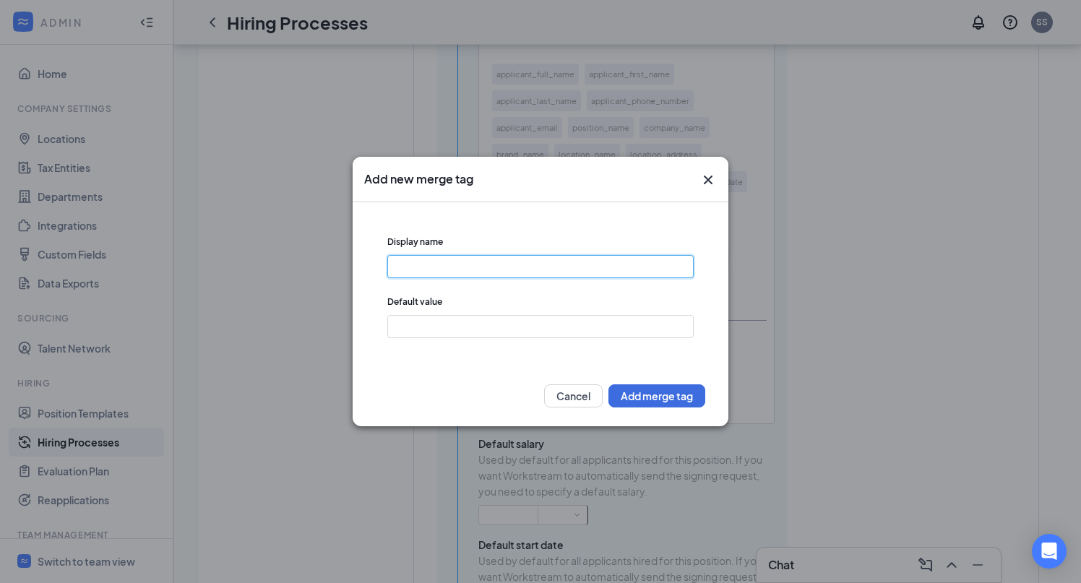
click at [463, 270] on input "text" at bounding box center [540, 266] width 306 height 23
type input "SupervisorName"
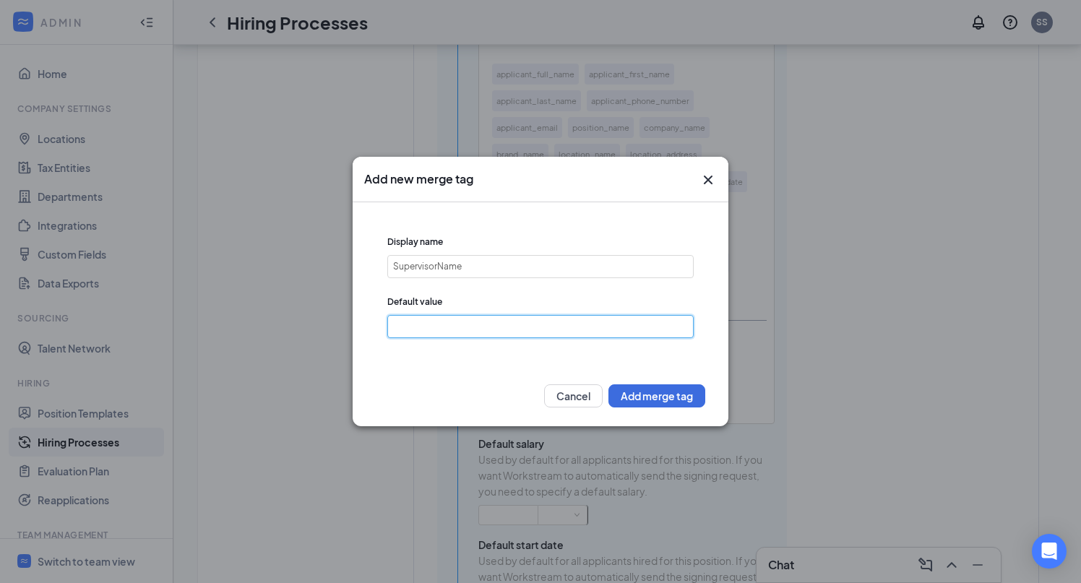
click at [442, 326] on input "text" at bounding box center [540, 326] width 306 height 23
type input "[Name]"
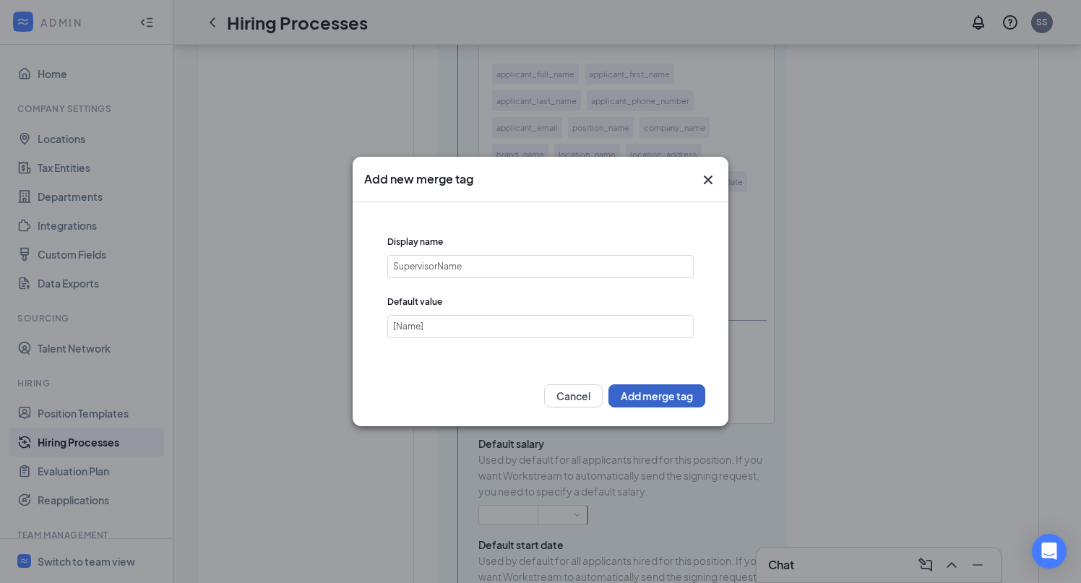
click at [640, 397] on button "Add merge tag" at bounding box center [657, 396] width 97 height 23
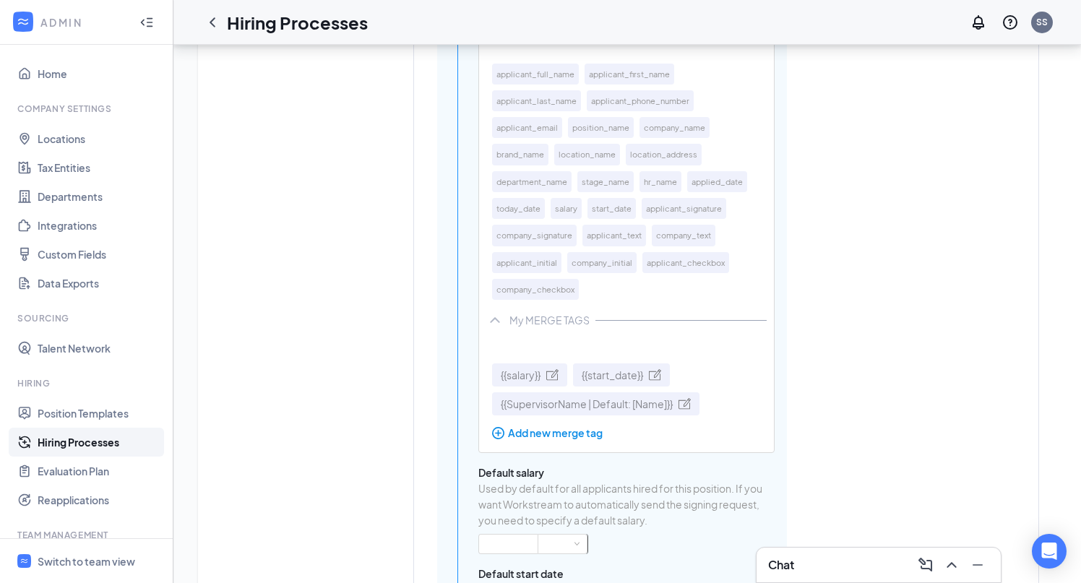
click at [571, 441] on div "Add new merge tag" at bounding box center [629, 433] width 275 height 16
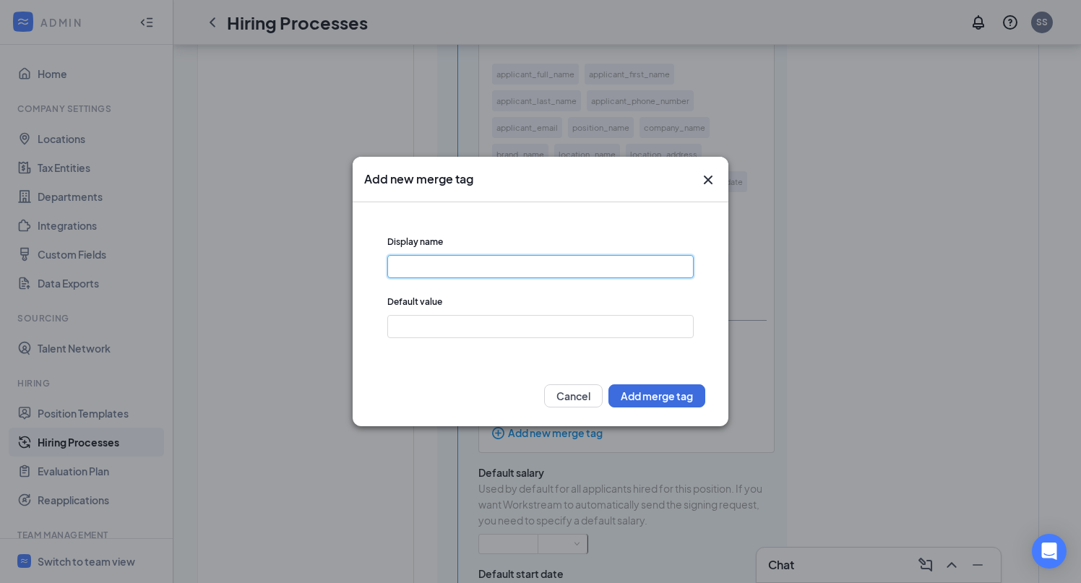
click at [459, 268] on input "text" at bounding box center [540, 266] width 306 height 23
type input "RelocationBonus"
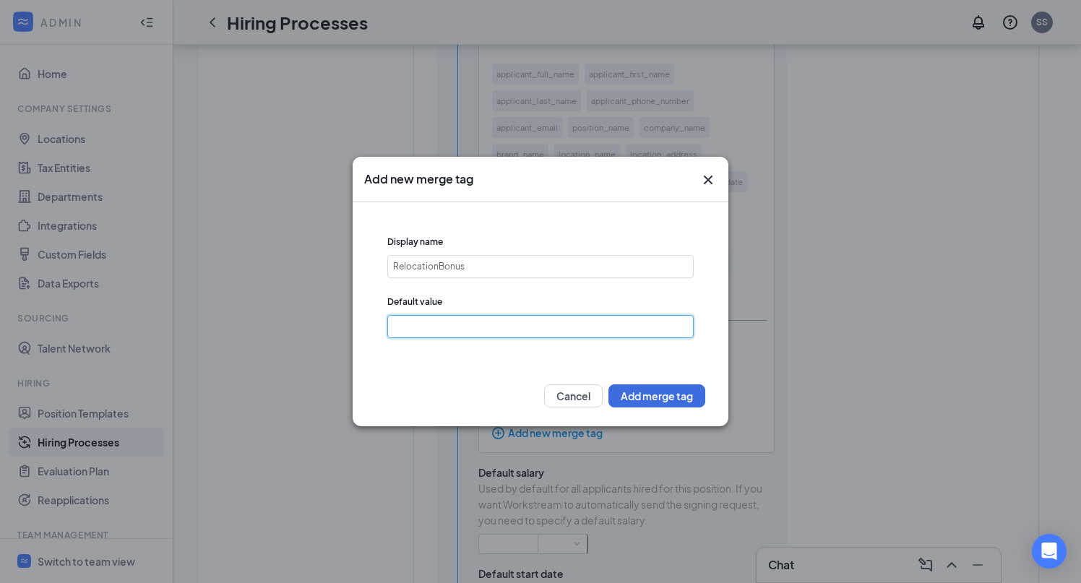
click at [455, 325] on input "text" at bounding box center [540, 326] width 306 height 23
type input "5,000.00"
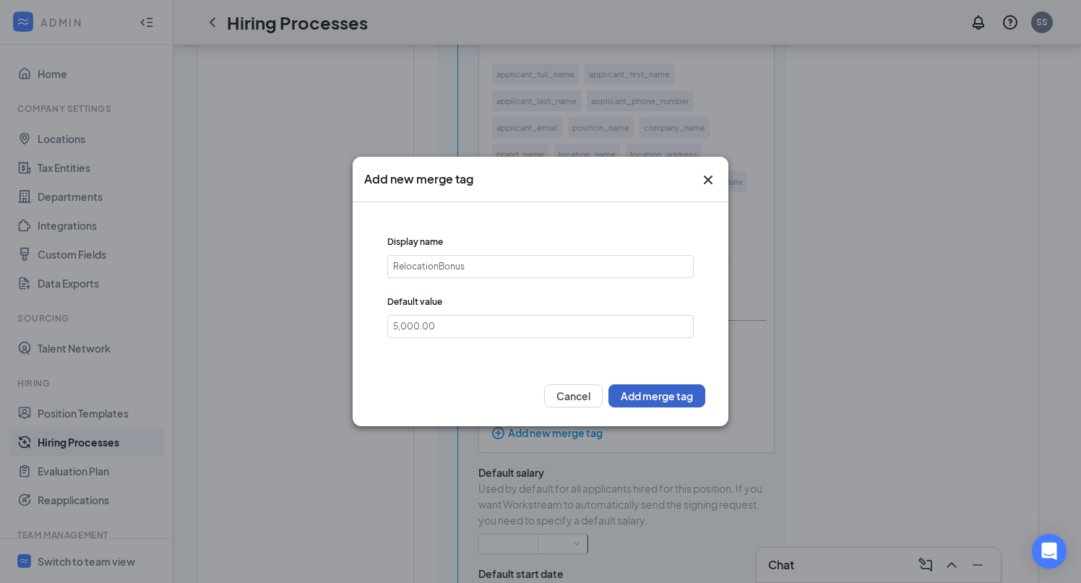
click at [651, 398] on button "Add merge tag" at bounding box center [657, 396] width 97 height 23
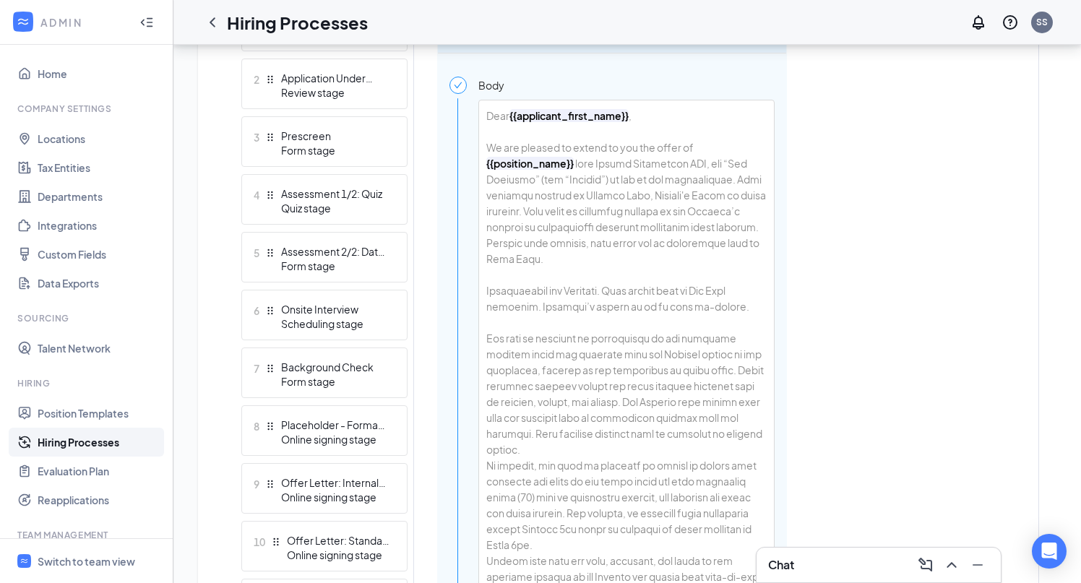
scroll to position [442, 0]
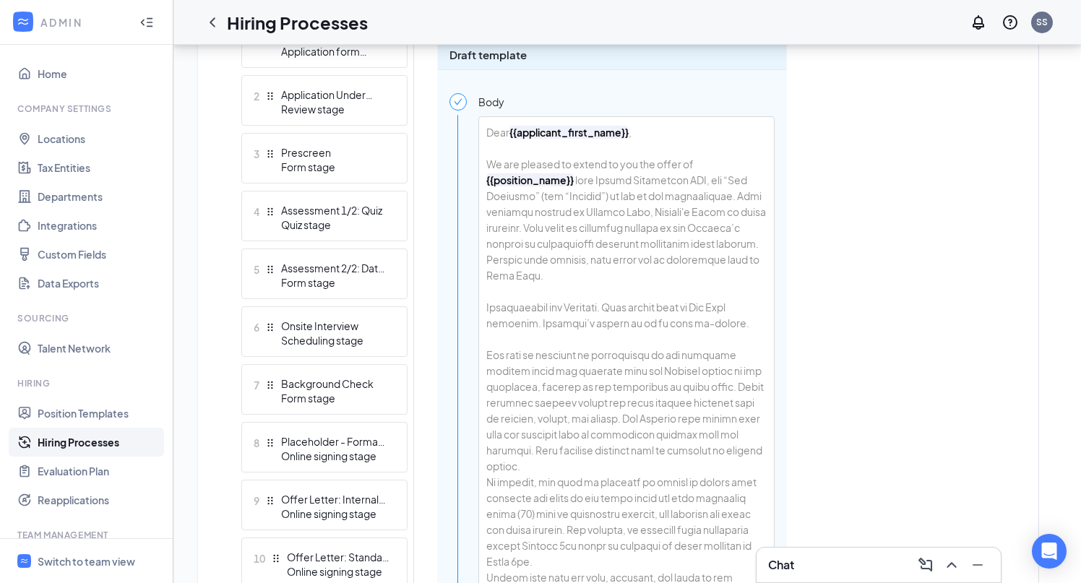
drag, startPoint x: 723, startPoint y: 216, endPoint x: 580, endPoint y: 219, distance: 142.4
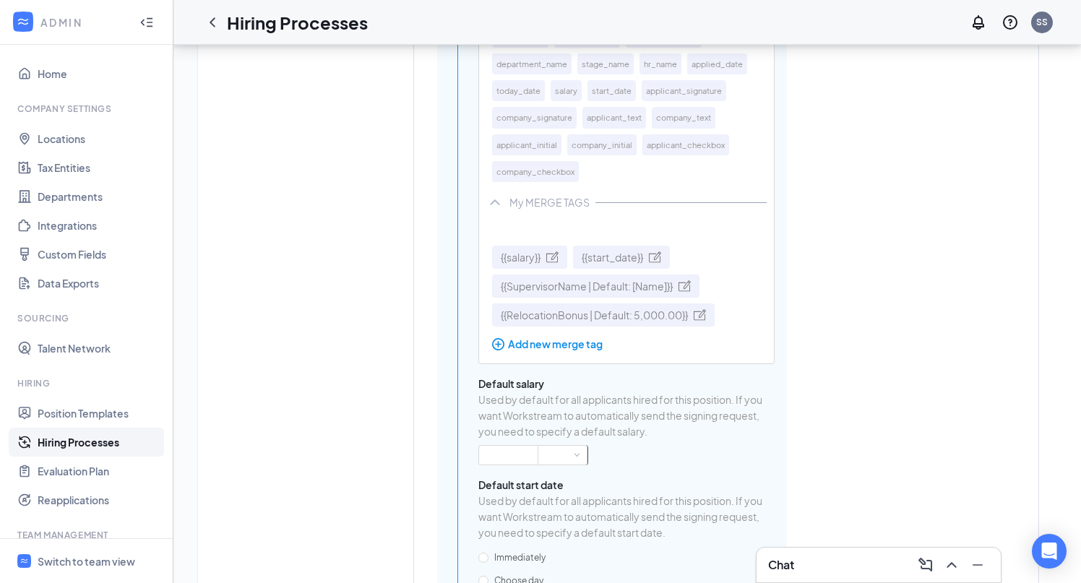
scroll to position [4628, 0]
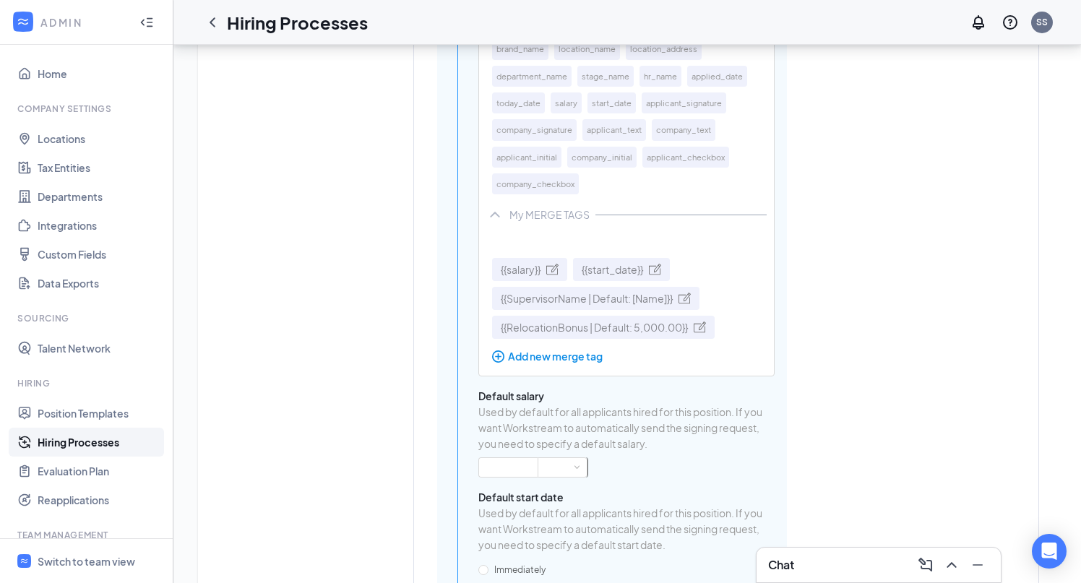
click at [598, 306] on span "{{SupervisorName | Default: [Name]}}" at bounding box center [587, 299] width 172 height 16
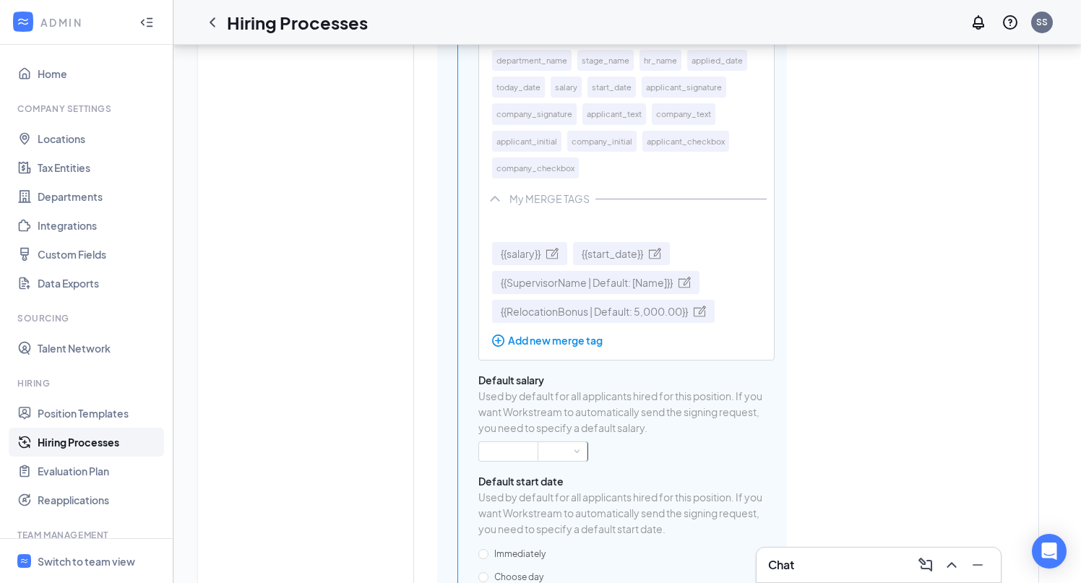
scroll to position [362, 0]
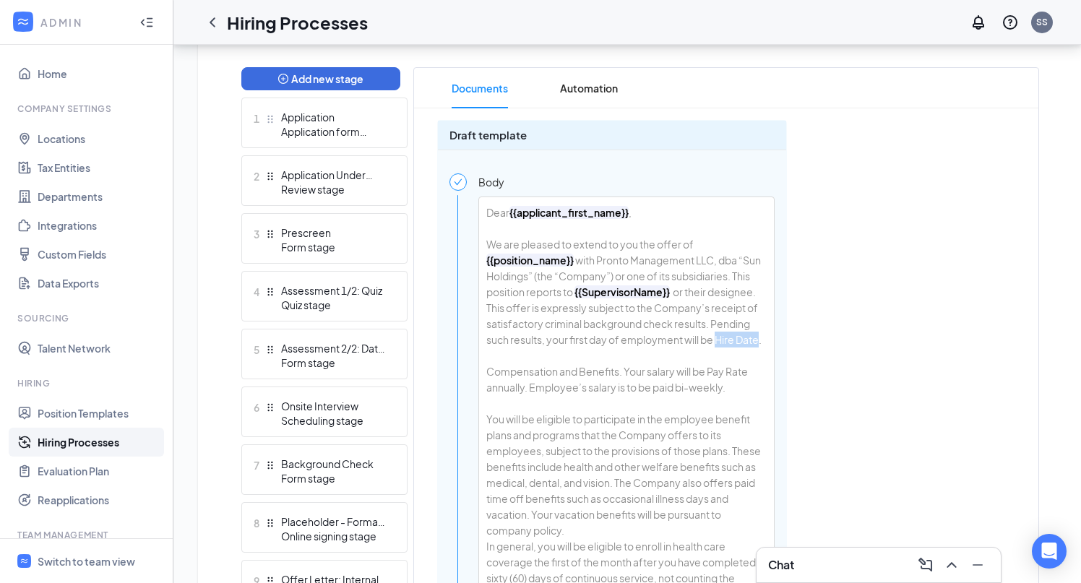
drag, startPoint x: 760, startPoint y: 338, endPoint x: 717, endPoint y: 340, distance: 42.7
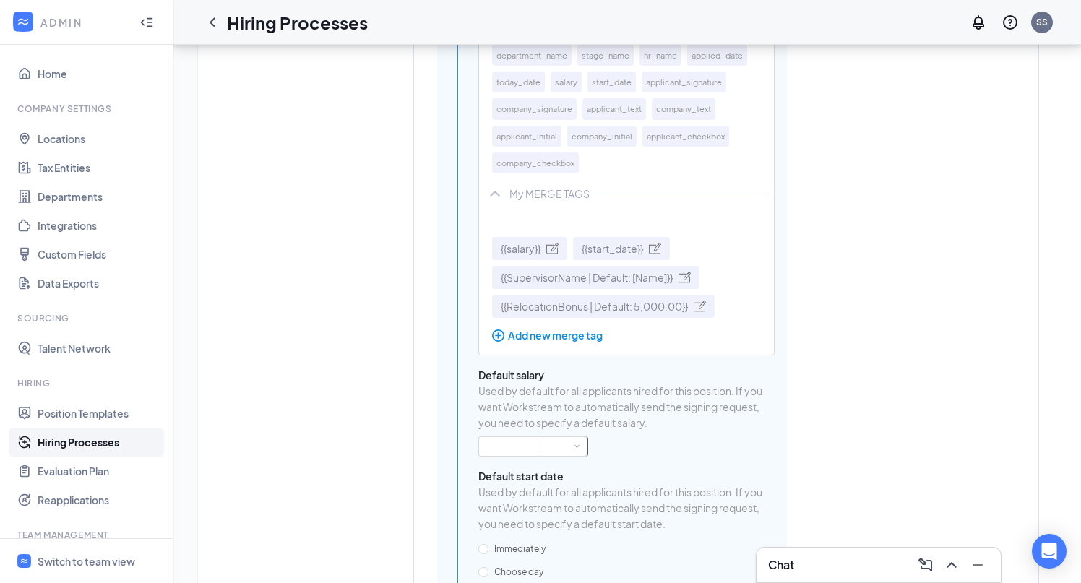
click at [623, 257] on span "{{start_date}}" at bounding box center [612, 249] width 61 height 16
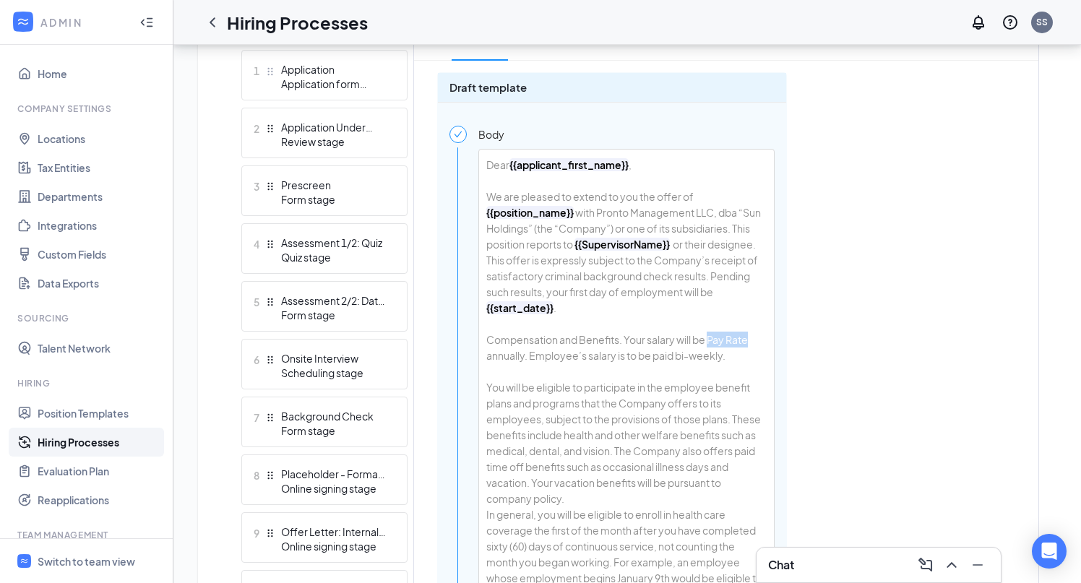
drag, startPoint x: 751, startPoint y: 340, endPoint x: 708, endPoint y: 346, distance: 42.9
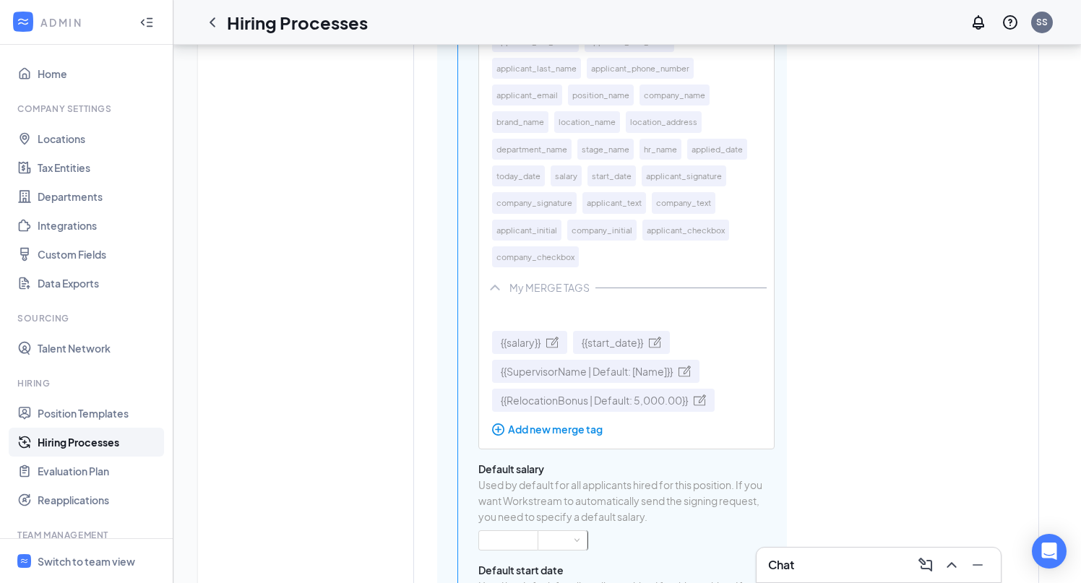
click at [521, 351] on span "{{salary}}" at bounding box center [521, 343] width 40 height 16
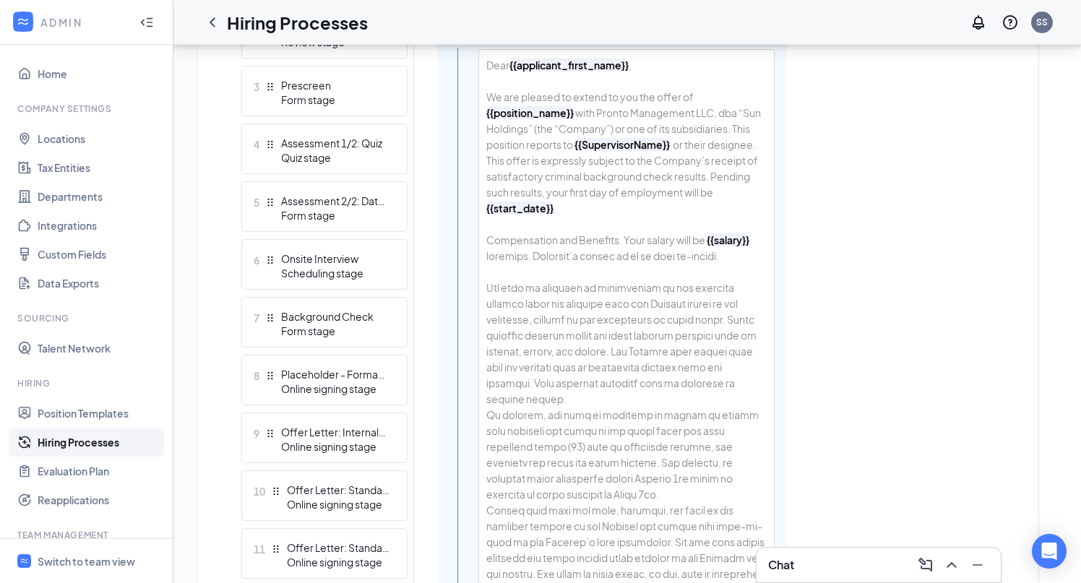
scroll to position [533, 0]
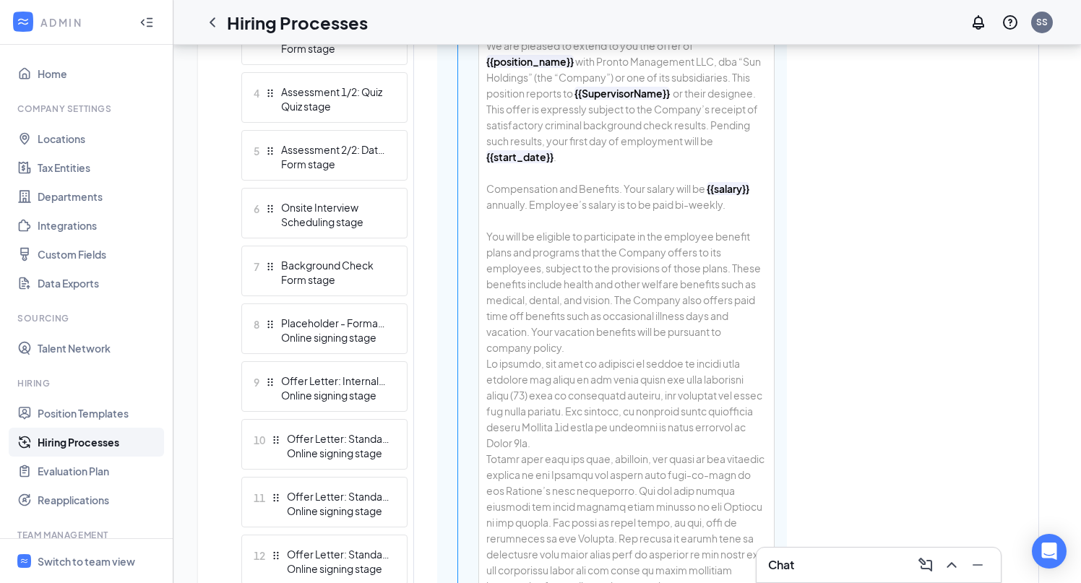
scroll to position [575, 0]
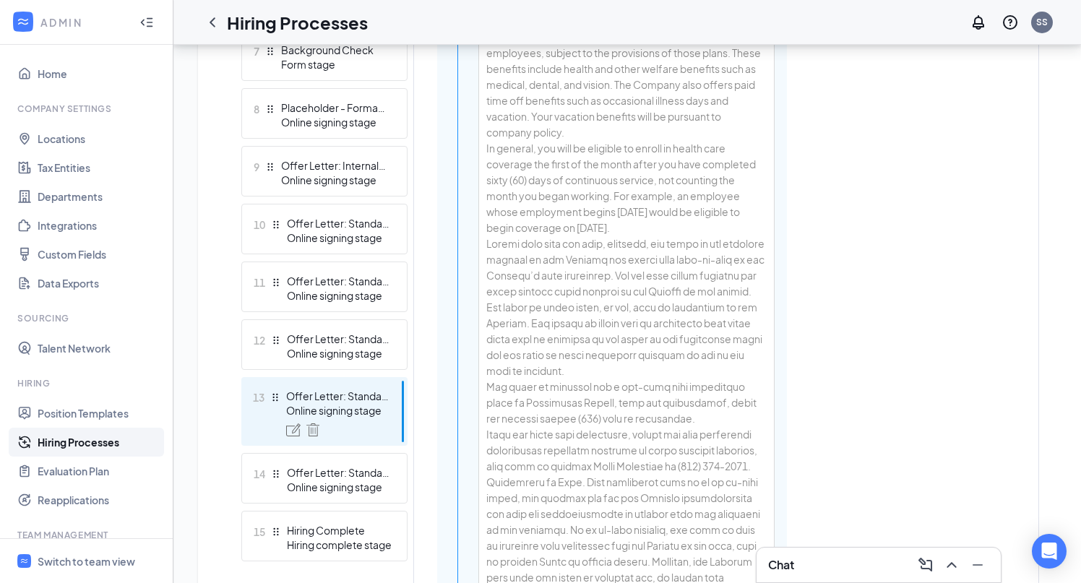
scroll to position [784, 0]
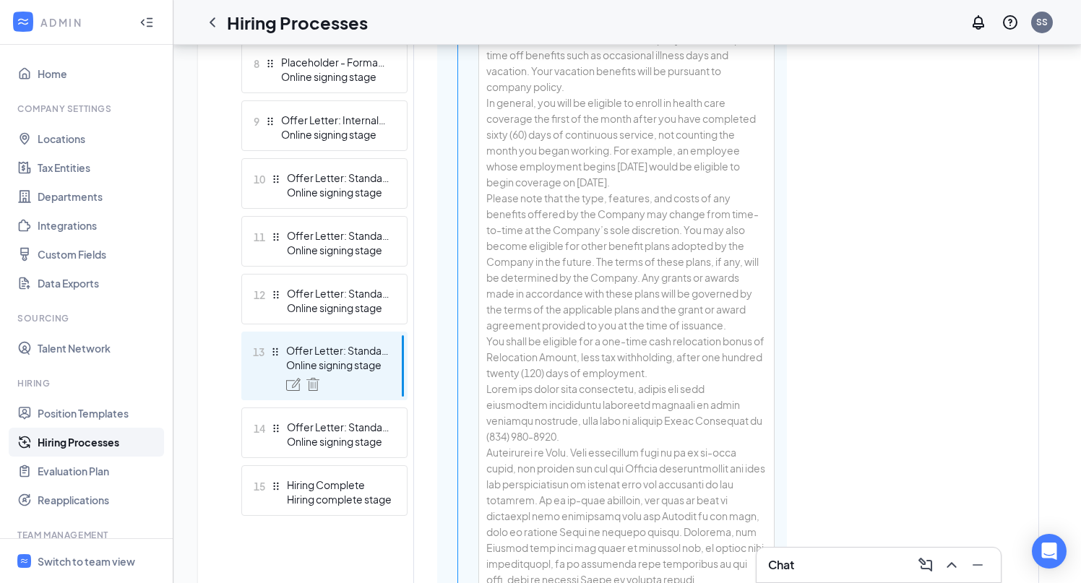
scroll to position [859, 0]
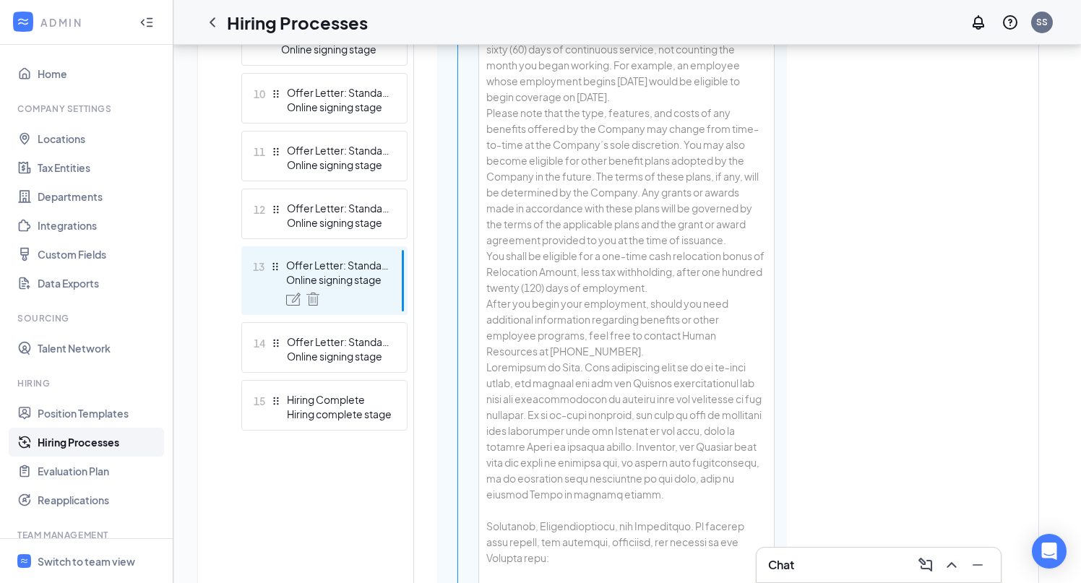
scroll to position [914, 0]
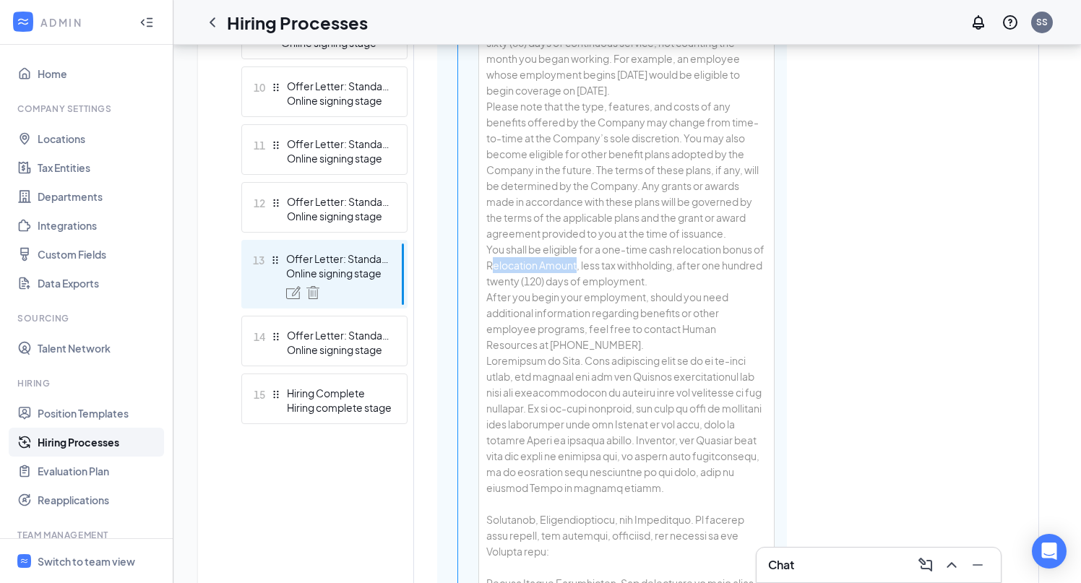
drag, startPoint x: 589, startPoint y: 315, endPoint x: 502, endPoint y: 318, distance: 87.5
click at [502, 289] on div "You shall be eligible for a one-time cash relocation bonus of ﻿Relocation Amoun…" at bounding box center [626, 265] width 280 height 48
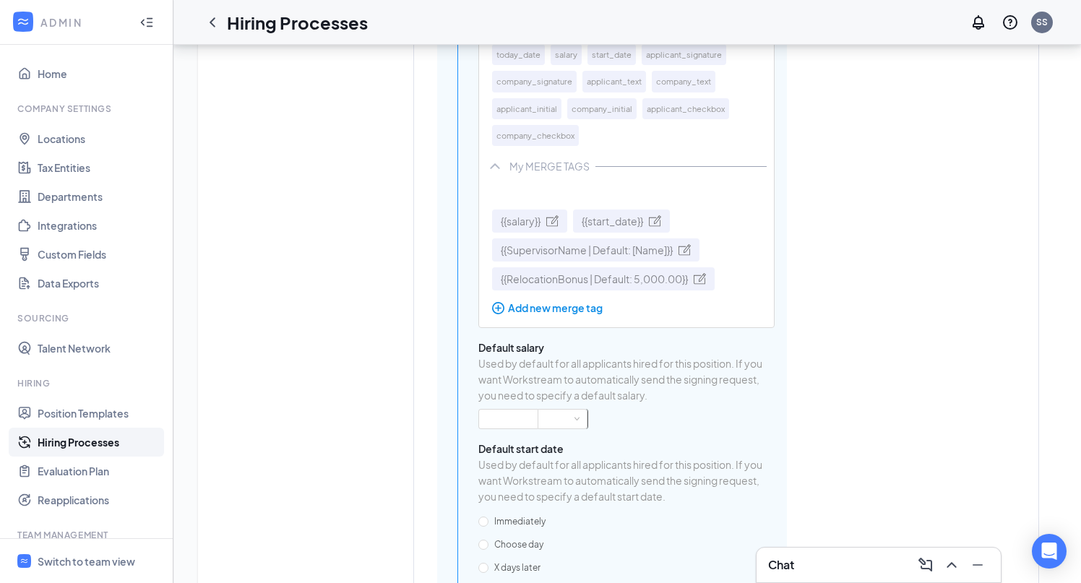
scroll to position [4709, 0]
click at [630, 286] on span "{{RelocationBonus | Default: 5,000.00}}" at bounding box center [594, 278] width 187 height 16
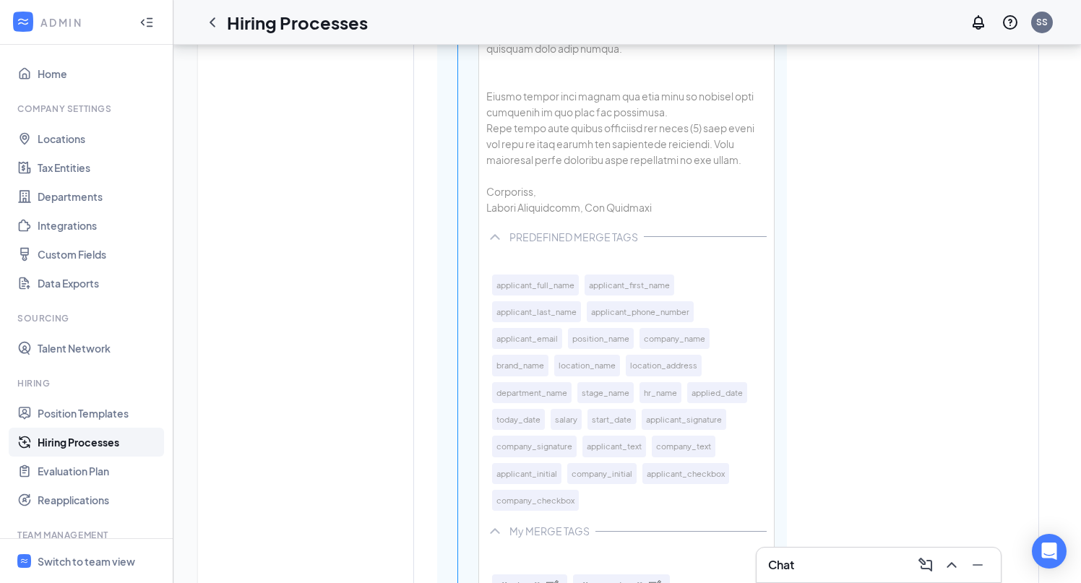
scroll to position [4350, 0]
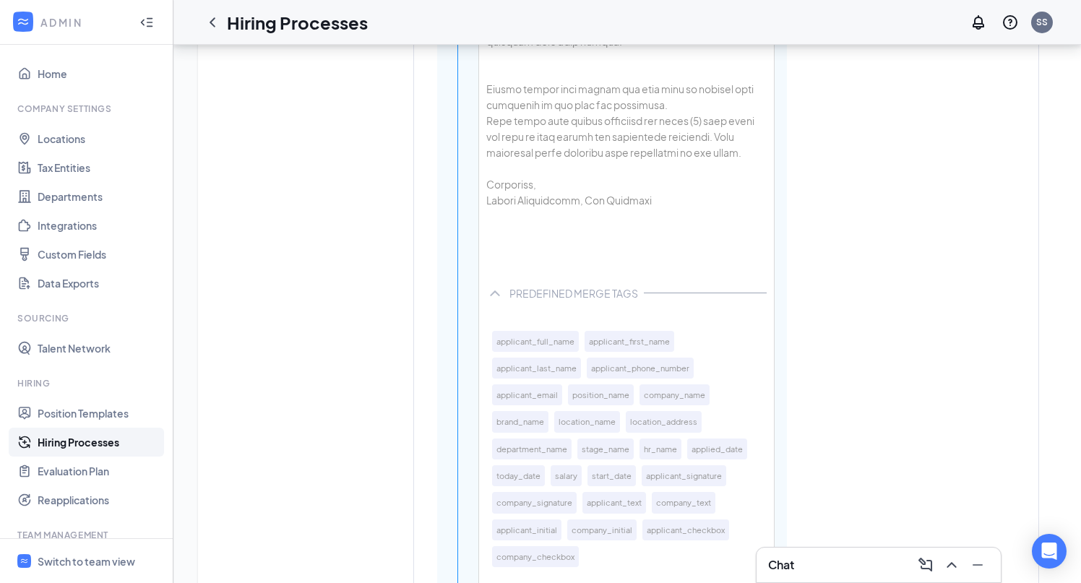
click at [558, 272] on div at bounding box center [626, 264] width 280 height 16
click at [557, 256] on div at bounding box center [626, 248] width 280 height 16
click at [554, 272] on div at bounding box center [626, 264] width 280 height 16
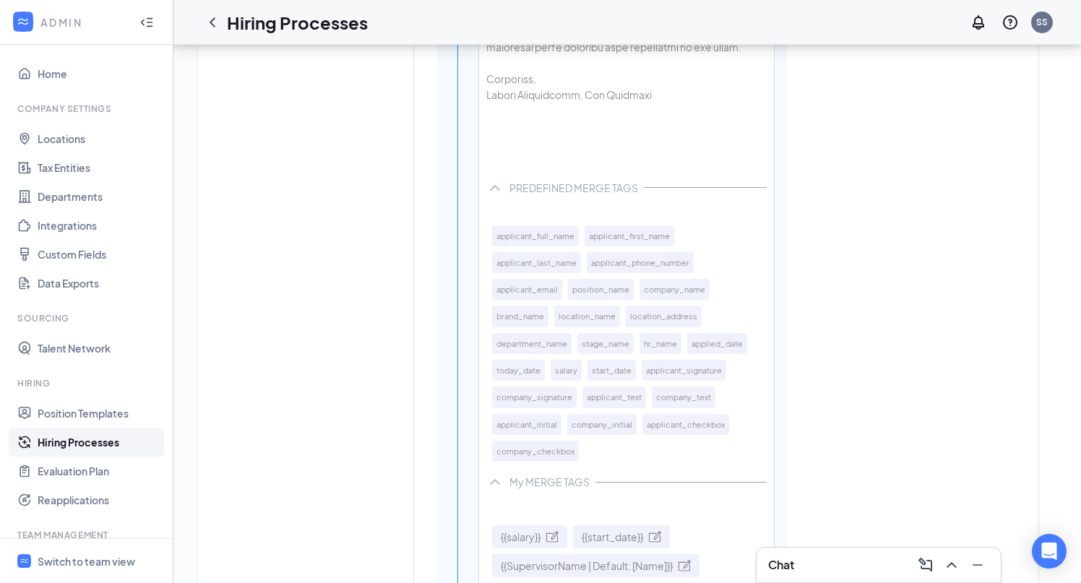
scroll to position [4468, 0]
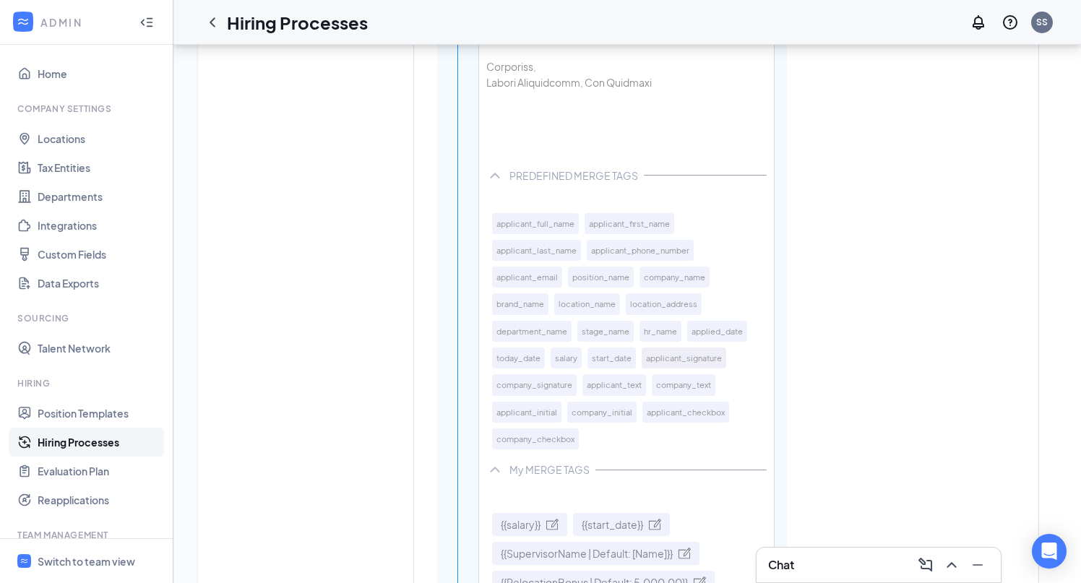
click at [685, 369] on button "applicant_signature" at bounding box center [684, 358] width 85 height 21
click at [520, 369] on button "today_date" at bounding box center [518, 358] width 53 height 21
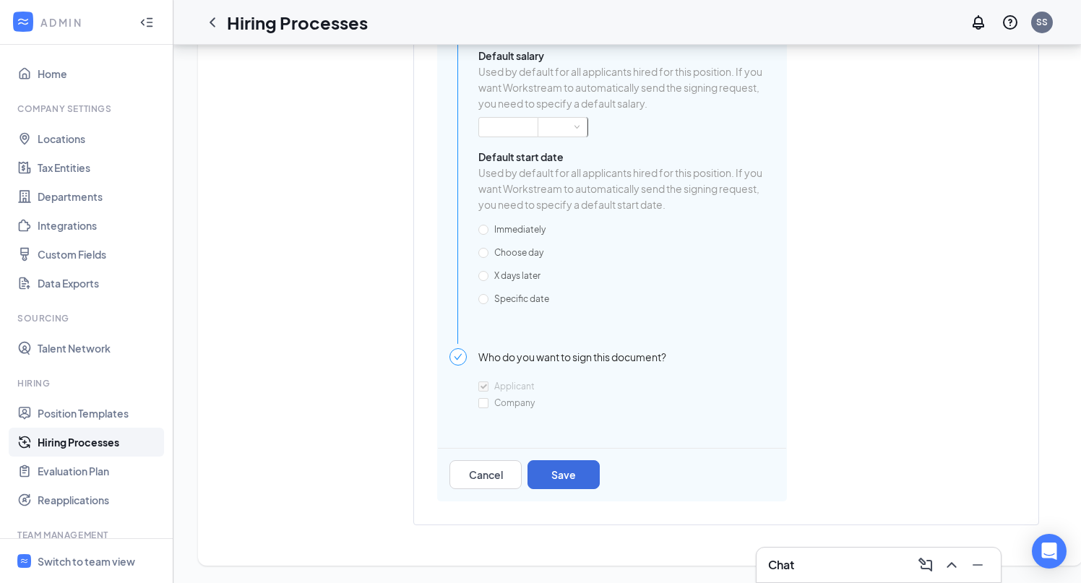
scroll to position [5142, 0]
click at [562, 477] on button "Save" at bounding box center [564, 474] width 72 height 29
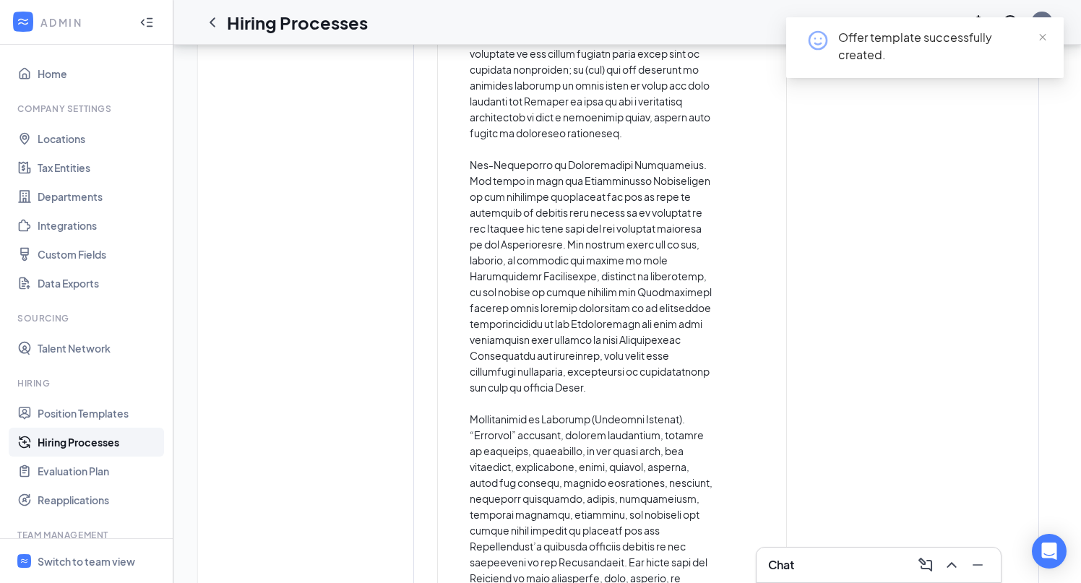
scroll to position [2573, 0]
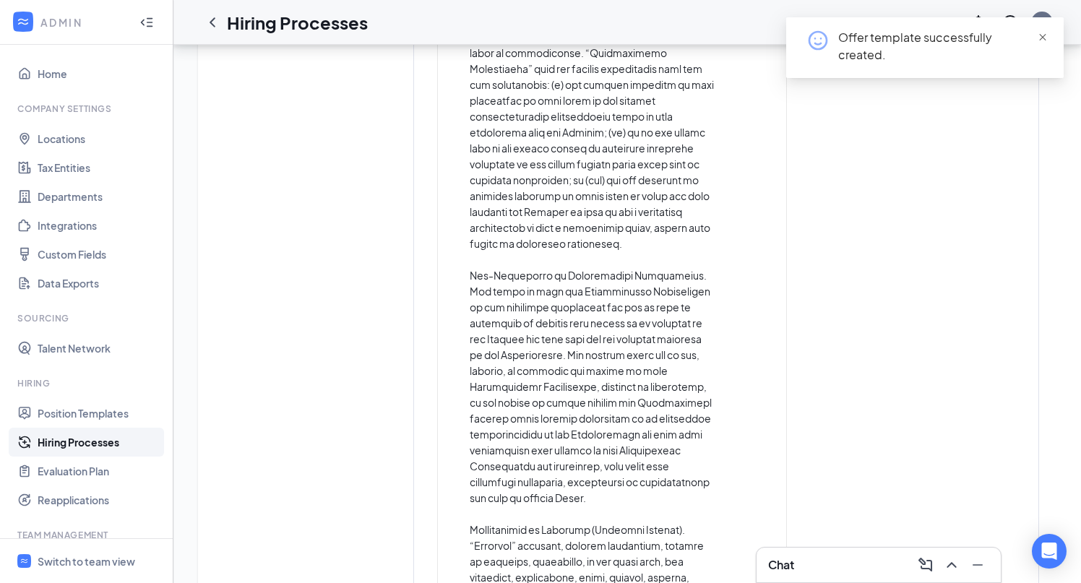
click at [1045, 36] on span "close" at bounding box center [1043, 38] width 10 height 10
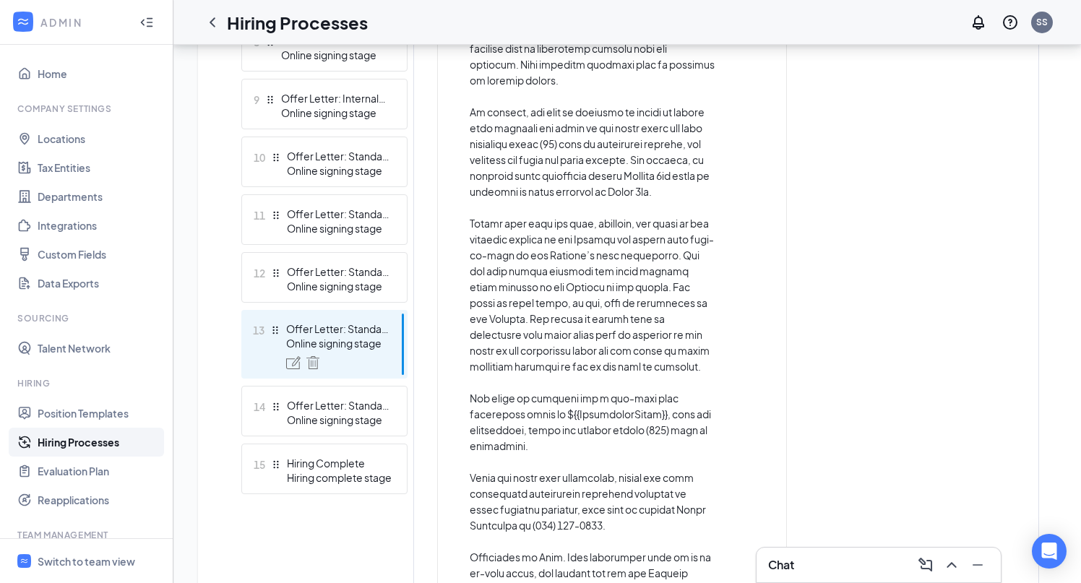
scroll to position [856, 0]
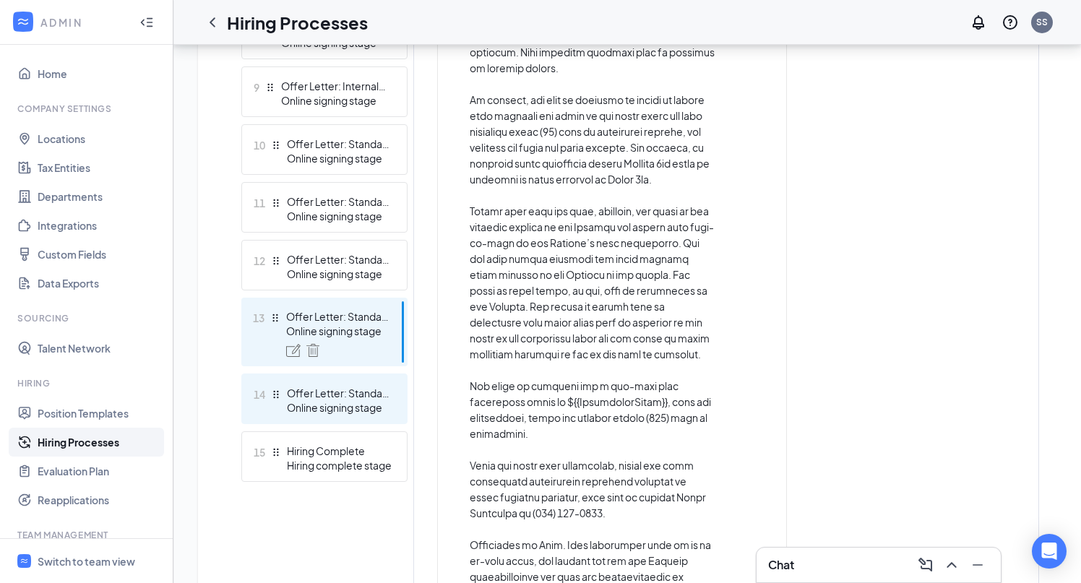
click at [332, 394] on div "Offer Letter: Standard Non-Exempt" at bounding box center [340, 393] width 106 height 14
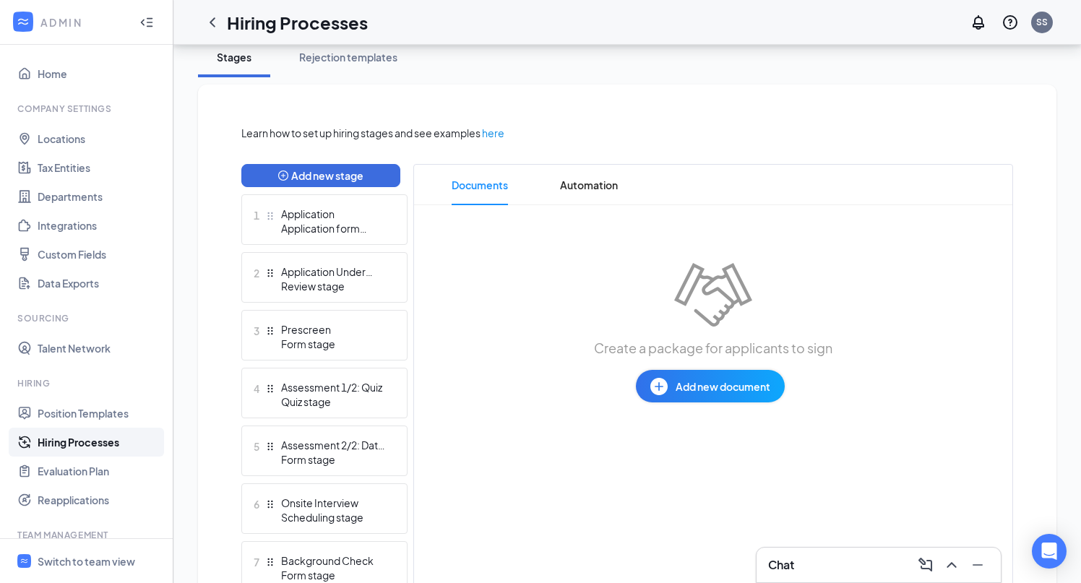
scroll to position [306, 0]
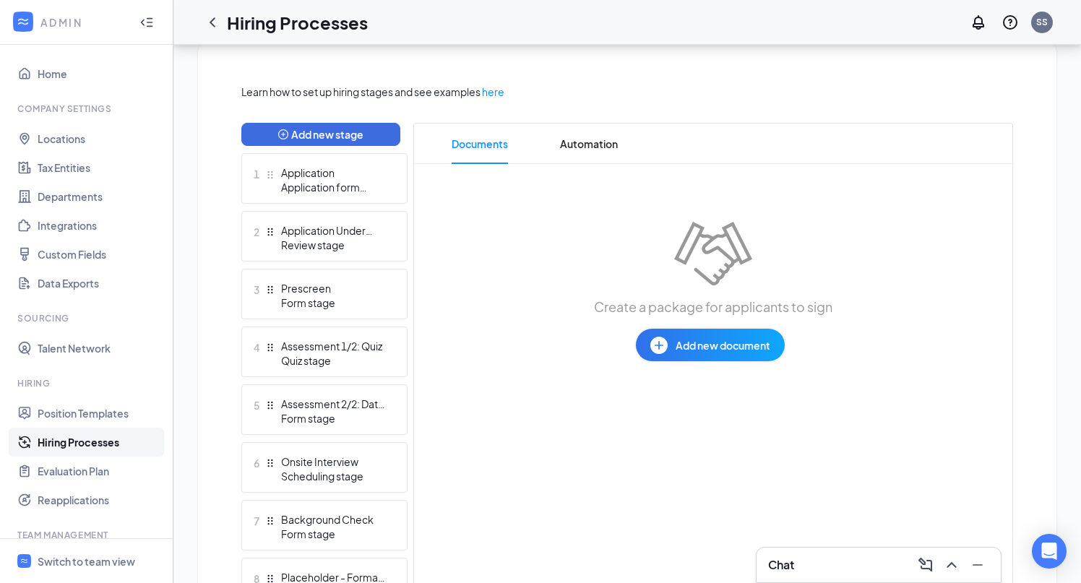
click at [686, 349] on span "Add new document" at bounding box center [723, 346] width 95 height 16
click at [674, 405] on div "Draft template" at bounding box center [670, 402] width 70 height 14
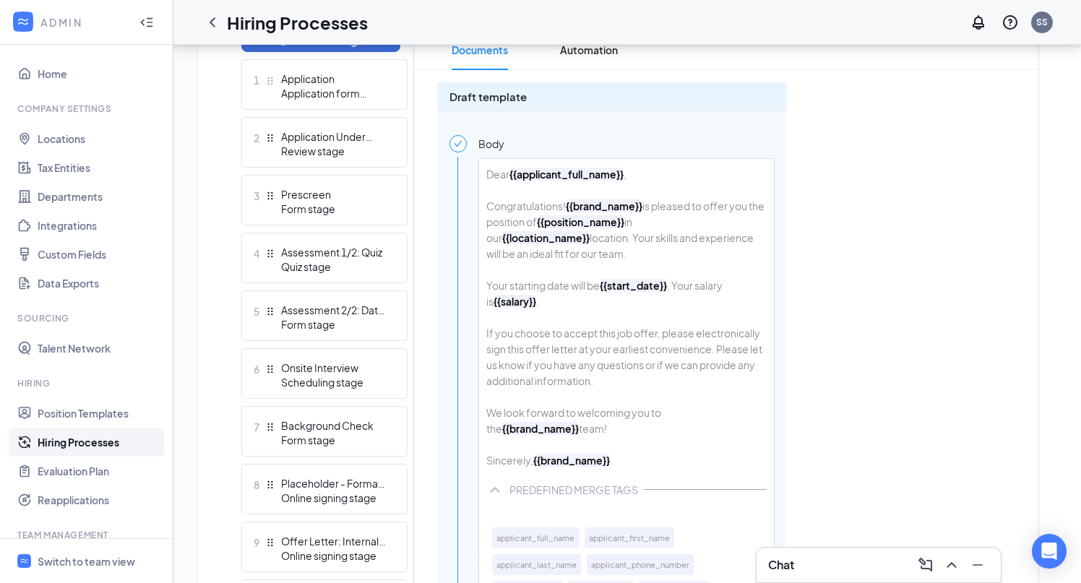
scroll to position [406, 0]
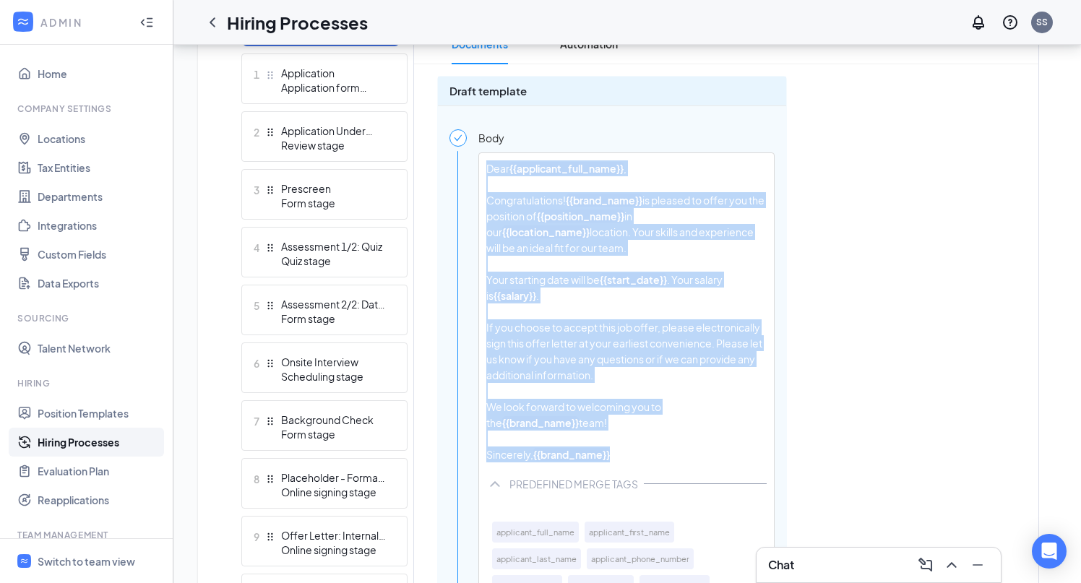
drag, startPoint x: 583, startPoint y: 471, endPoint x: 487, endPoint y: 166, distance: 320.3
click at [487, 166] on div "Dear {{applicant_full_name}} , Congratulations! {{brand_name}} is pleased to of…" at bounding box center [626, 311] width 295 height 317
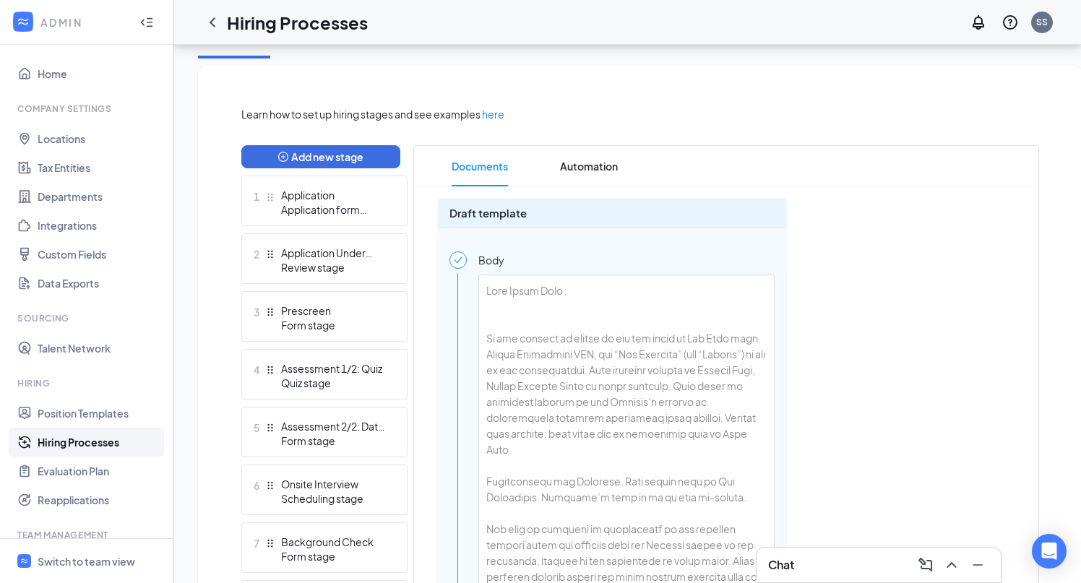
scroll to position [283, 0]
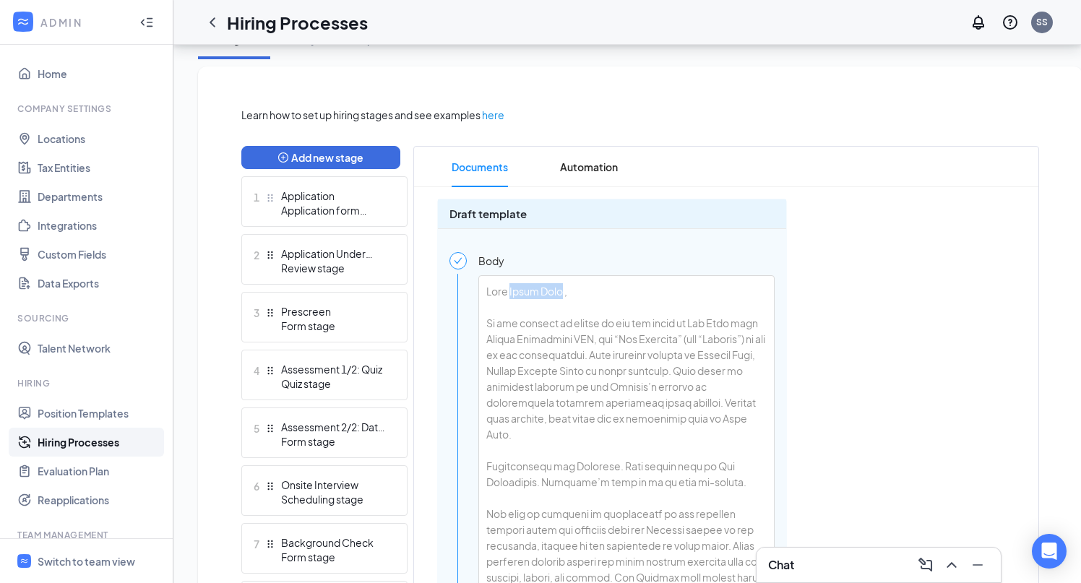
drag, startPoint x: 562, startPoint y: 294, endPoint x: 513, endPoint y: 295, distance: 48.4
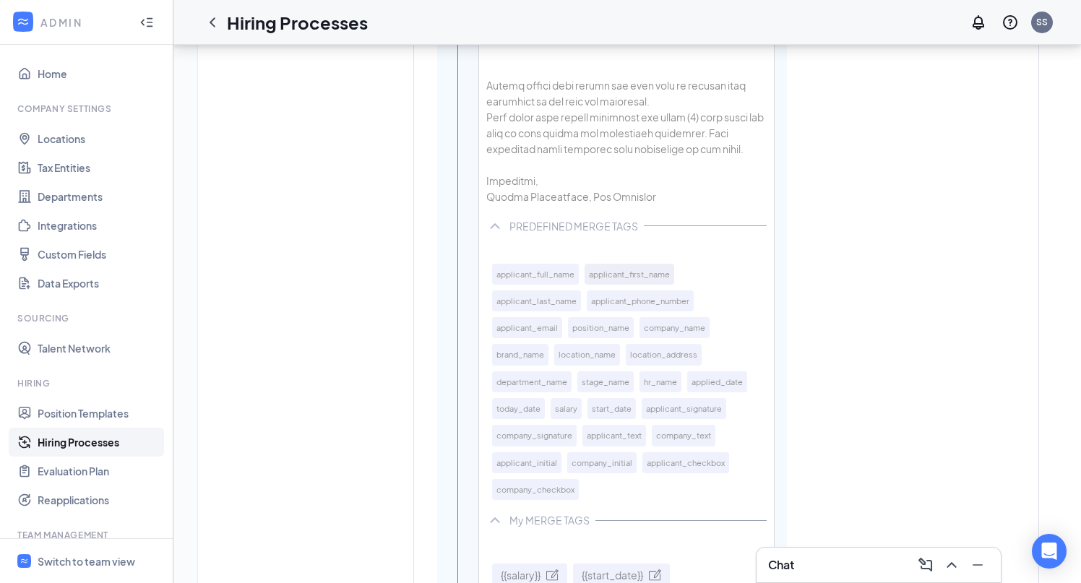
click at [636, 278] on button "applicant_first_name" at bounding box center [630, 274] width 90 height 21
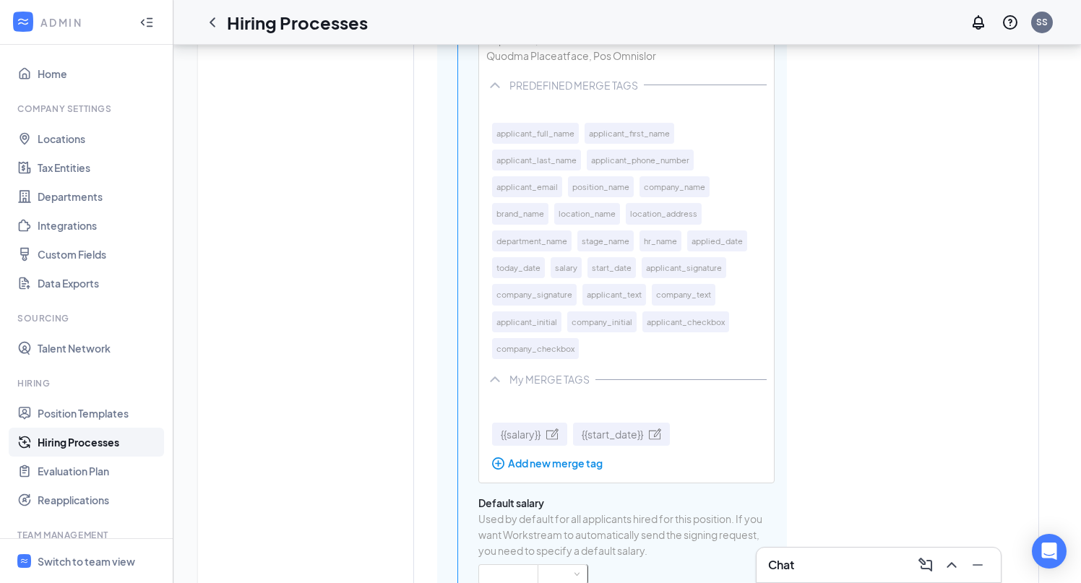
scroll to position [4431, 0]
click at [597, 187] on button "position_name" at bounding box center [601, 187] width 66 height 21
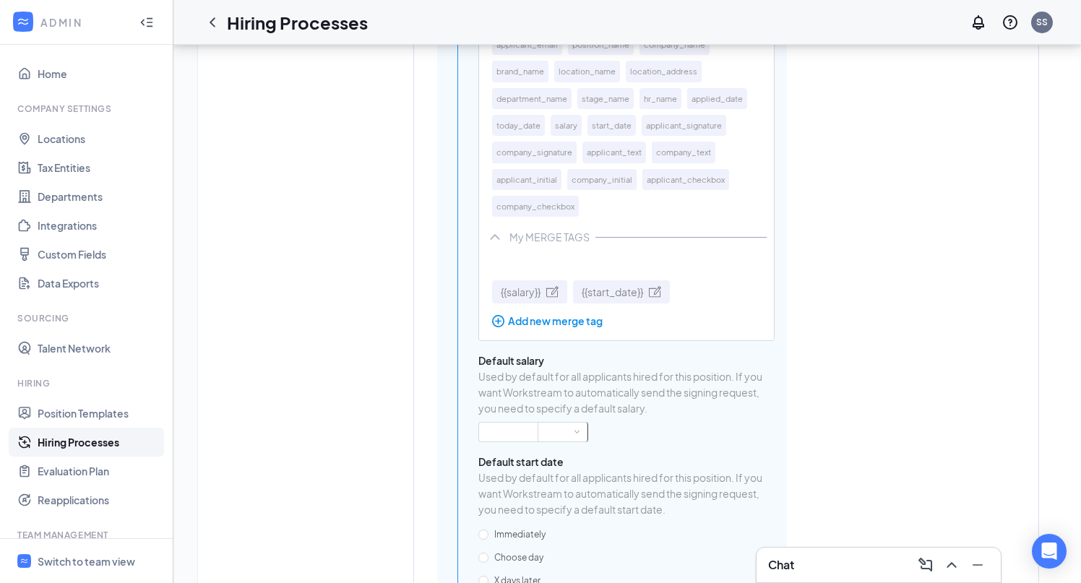
scroll to position [4569, 0]
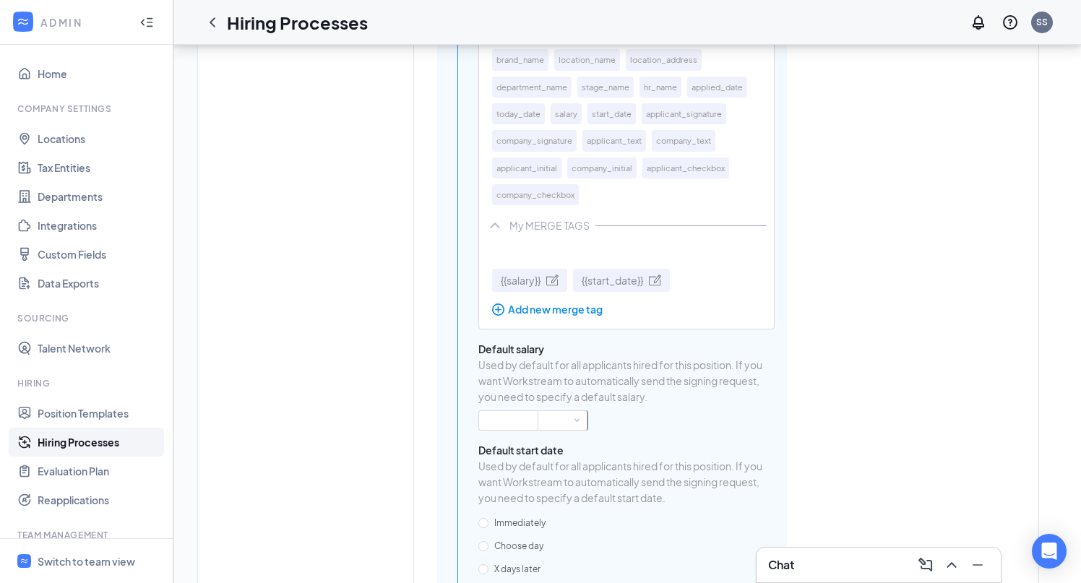
click at [588, 317] on div "Add new merge tag" at bounding box center [584, 309] width 184 height 16
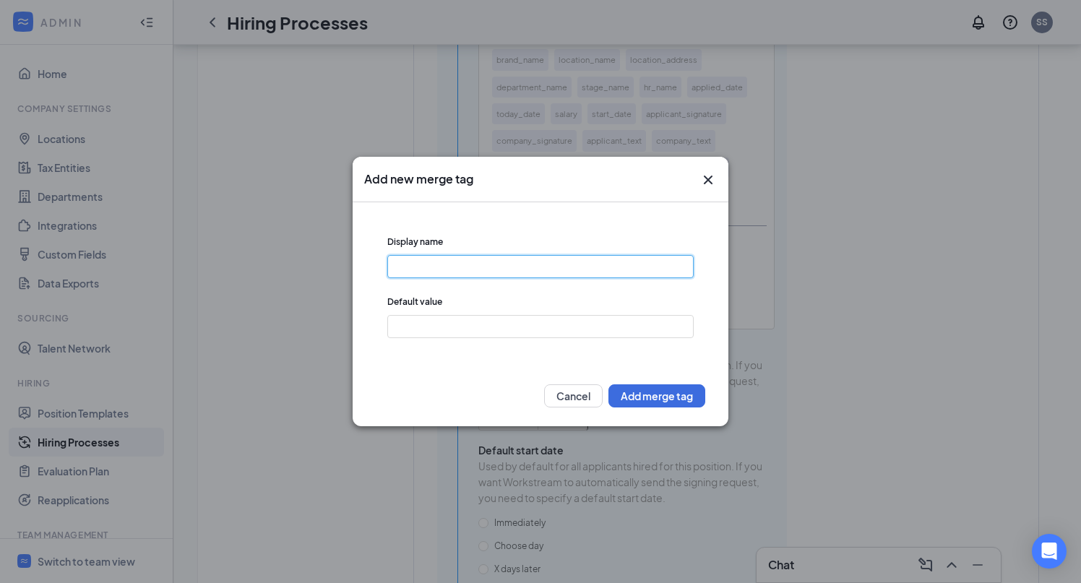
click at [471, 266] on input "text" at bounding box center [540, 266] width 306 height 23
type input "SupervisorName"
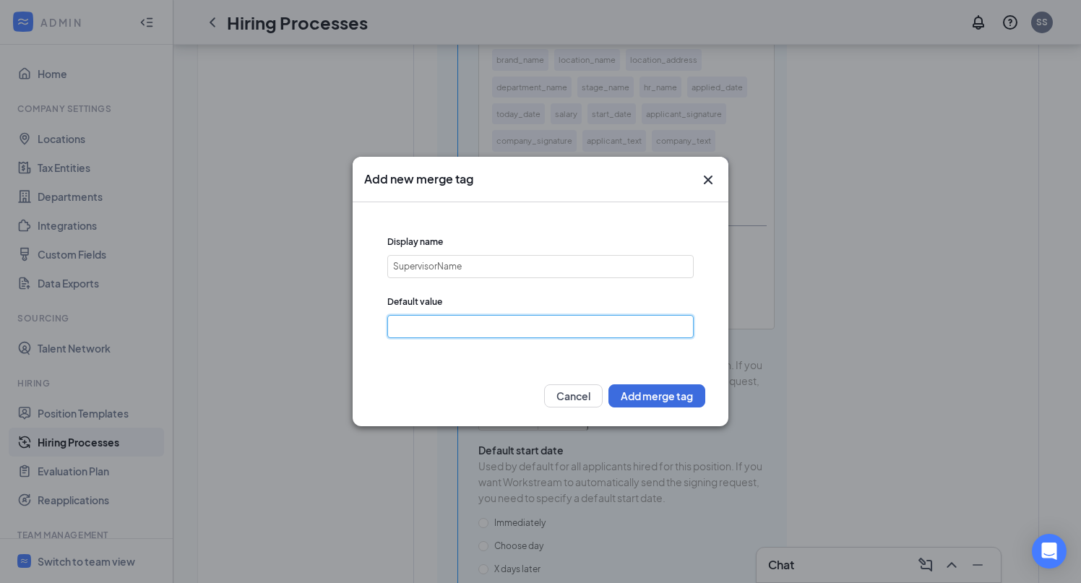
click at [463, 330] on input "text" at bounding box center [540, 326] width 306 height 23
type input "[Name]"
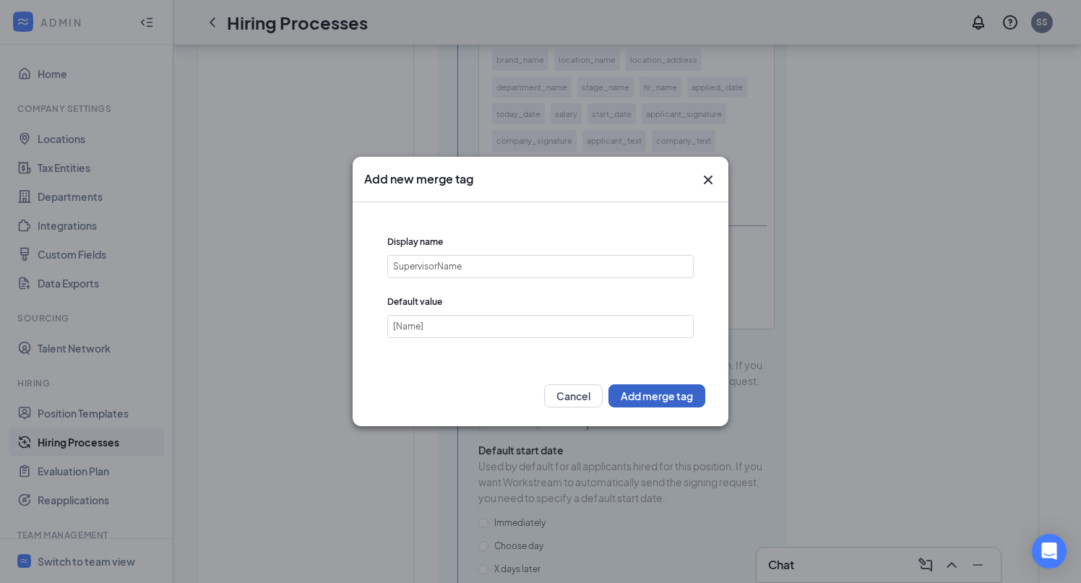
click at [641, 394] on button "Add merge tag" at bounding box center [657, 396] width 97 height 23
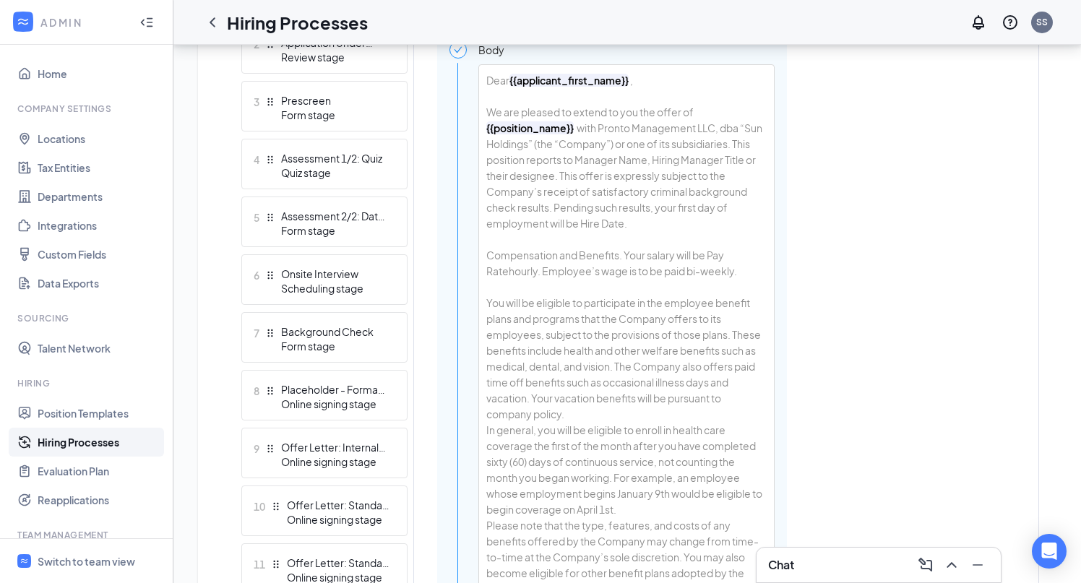
scroll to position [491, 0]
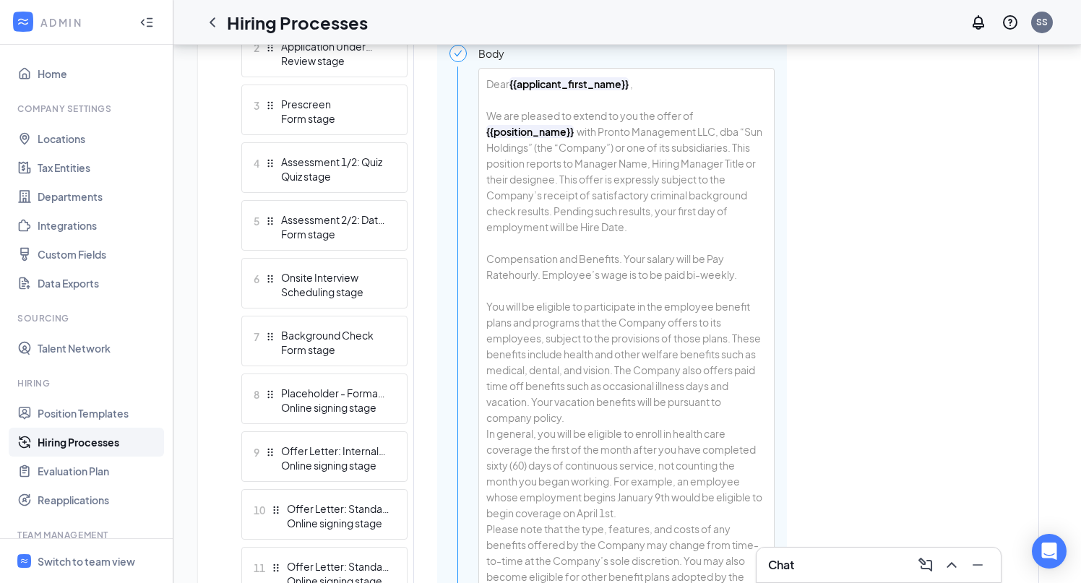
drag, startPoint x: 506, startPoint y: 176, endPoint x: 599, endPoint y: 168, distance: 92.8
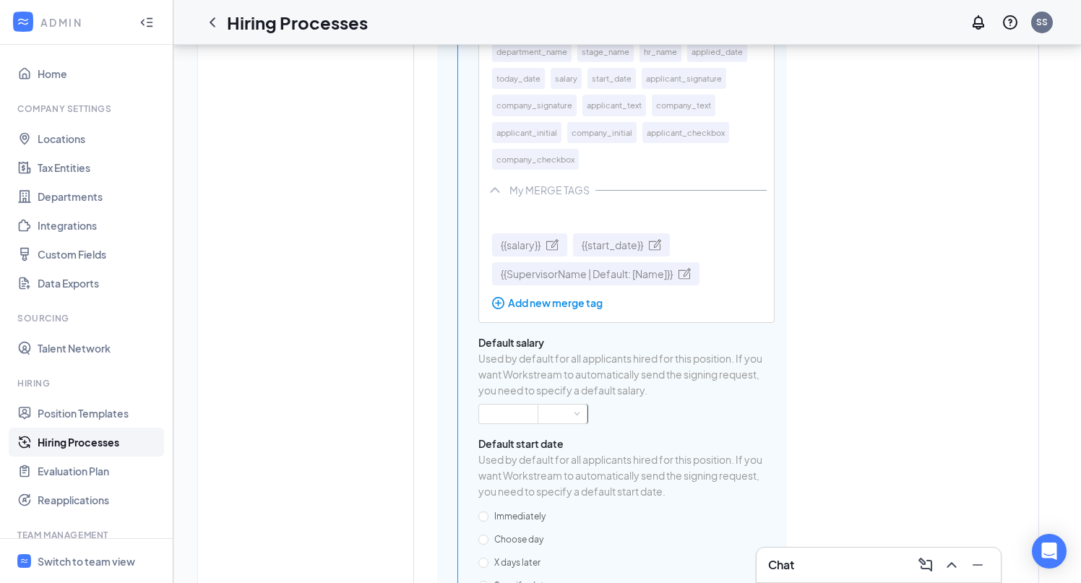
scroll to position [4559, 0]
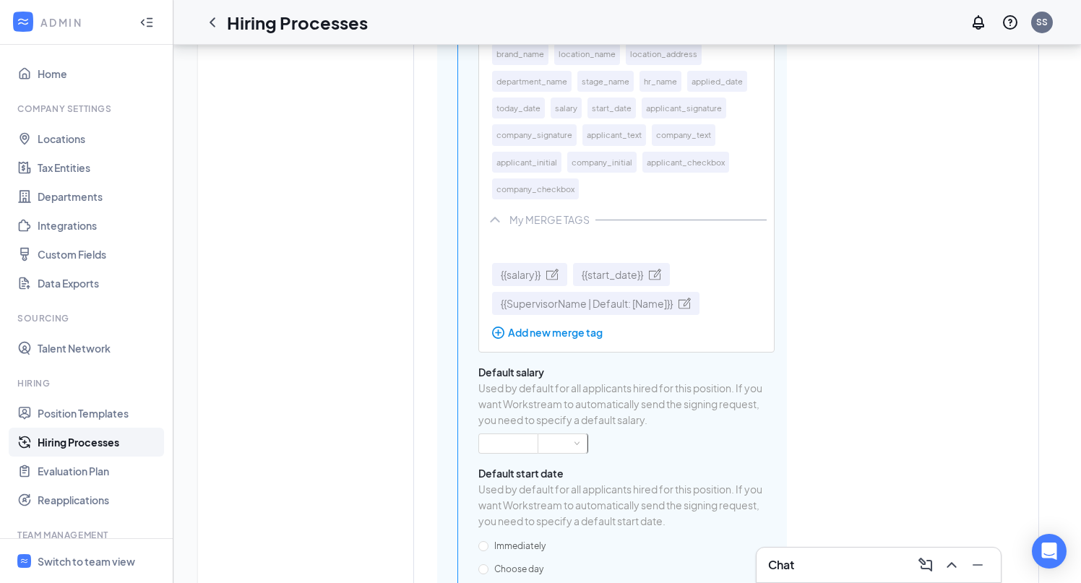
click at [606, 312] on span "{{SupervisorName | Default: [Name]}}" at bounding box center [587, 304] width 172 height 16
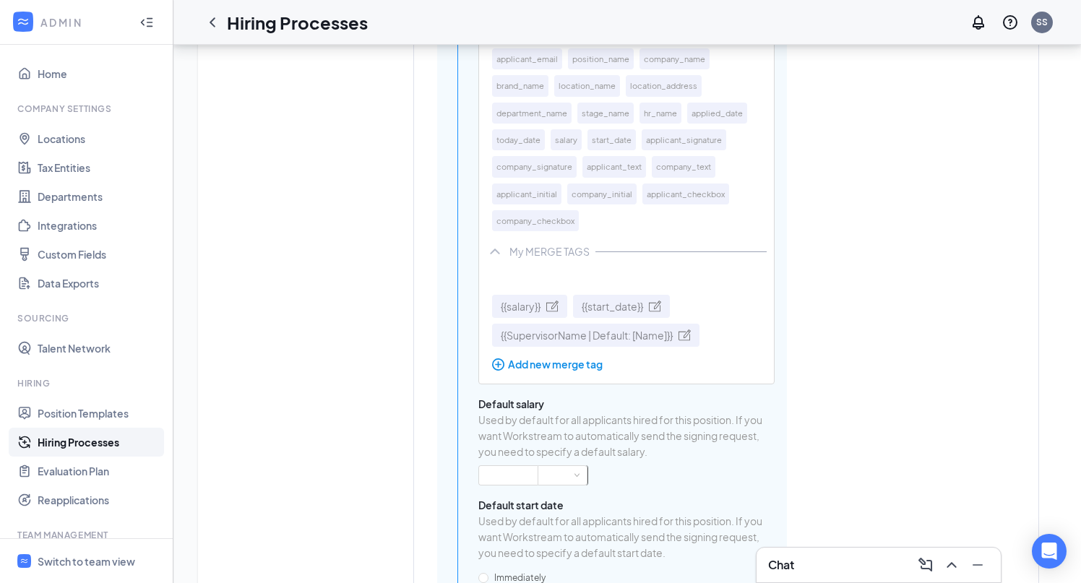
scroll to position [362, 0]
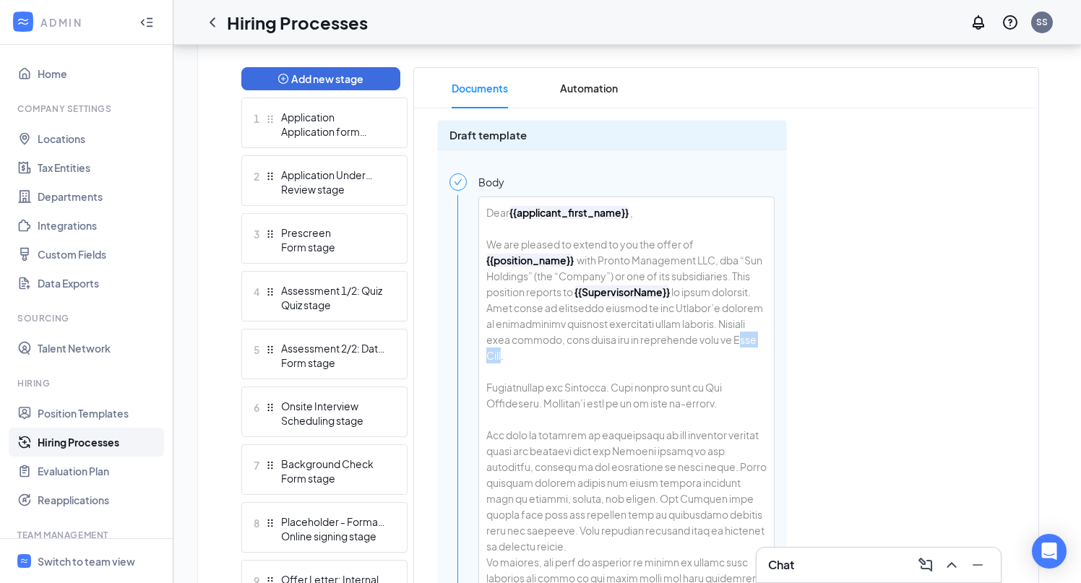
drag, startPoint x: 528, startPoint y: 353, endPoint x: 487, endPoint y: 353, distance: 41.2
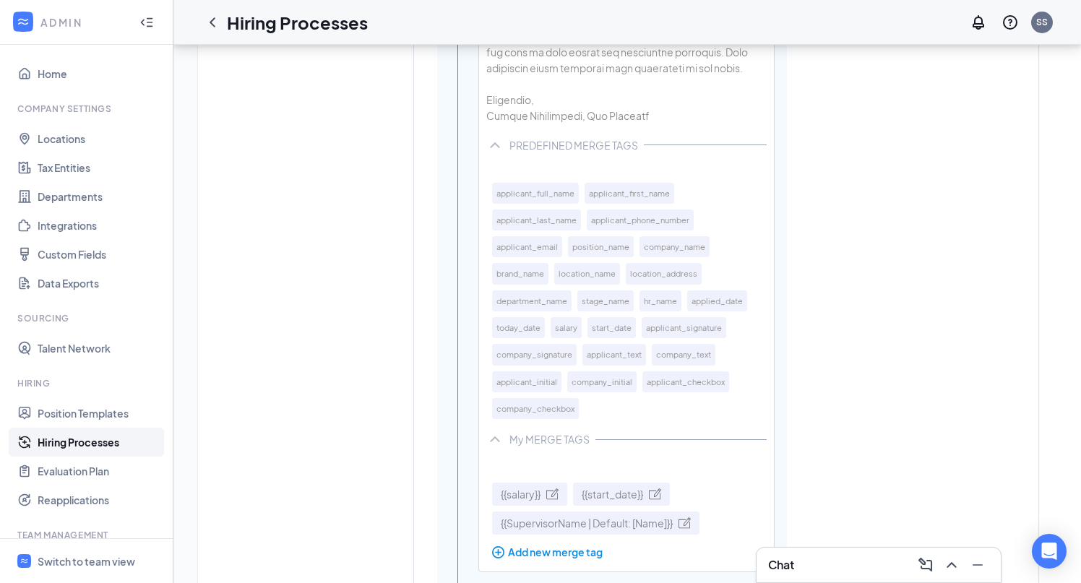
scroll to position [4347, 0]
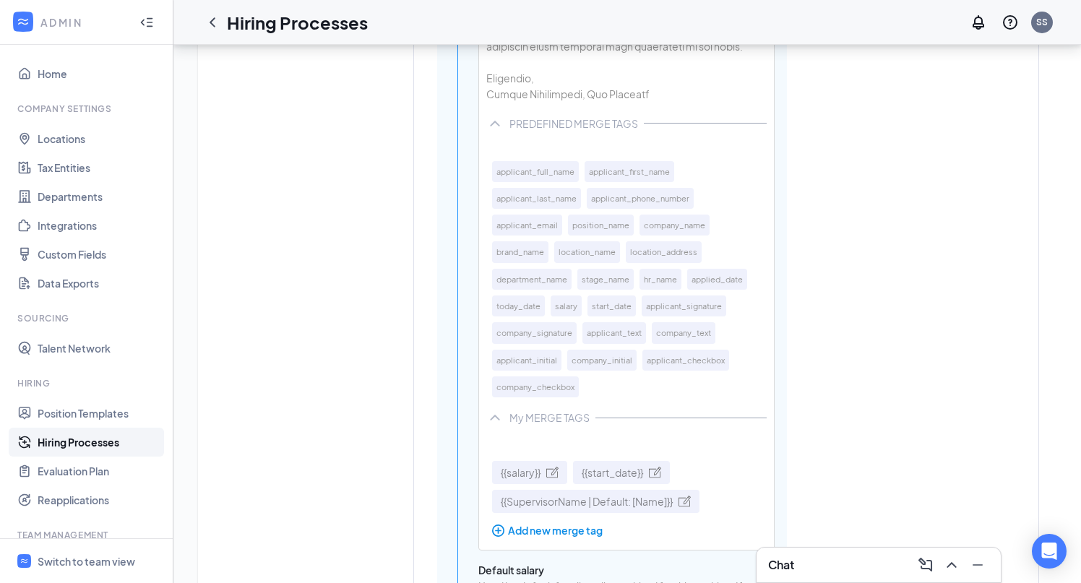
click at [627, 481] on span "{{start_date}}" at bounding box center [612, 473] width 61 height 16
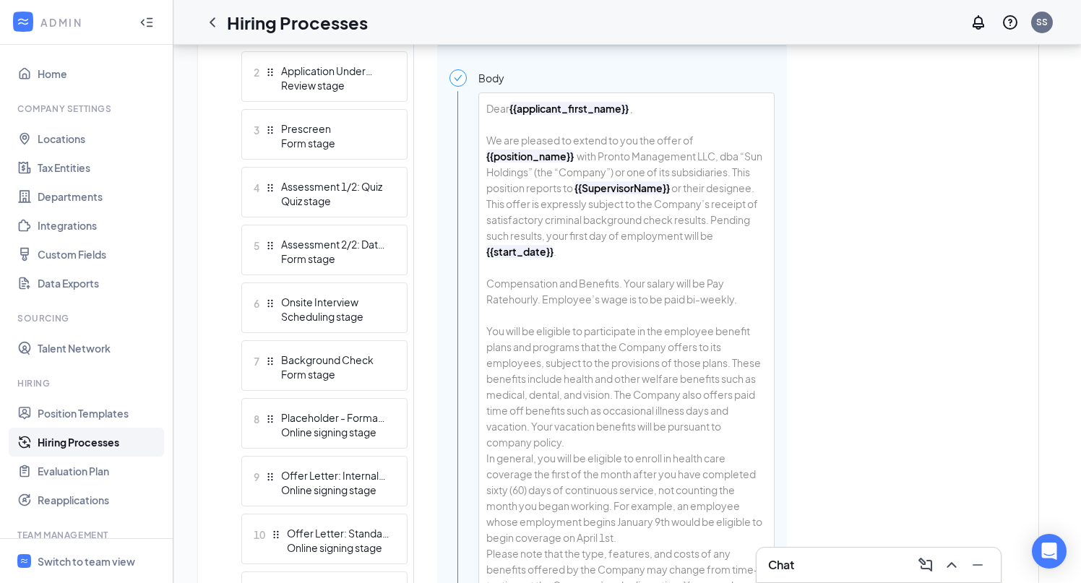
scroll to position [476, 0]
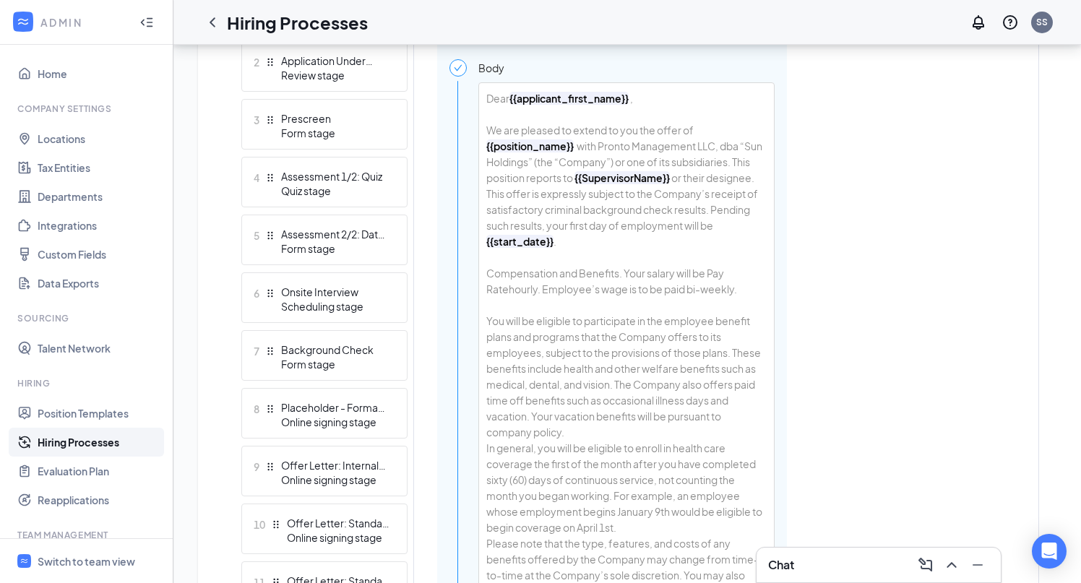
drag, startPoint x: 750, startPoint y: 269, endPoint x: 711, endPoint y: 269, distance: 39.8
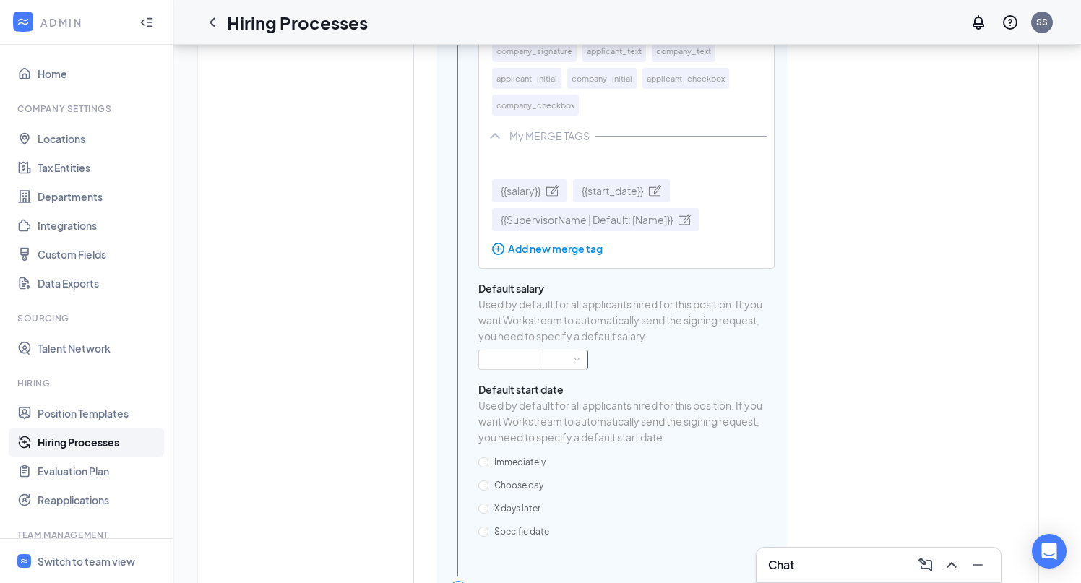
scroll to position [4657, 0]
click at [527, 200] on span "{{salary}}" at bounding box center [521, 192] width 40 height 16
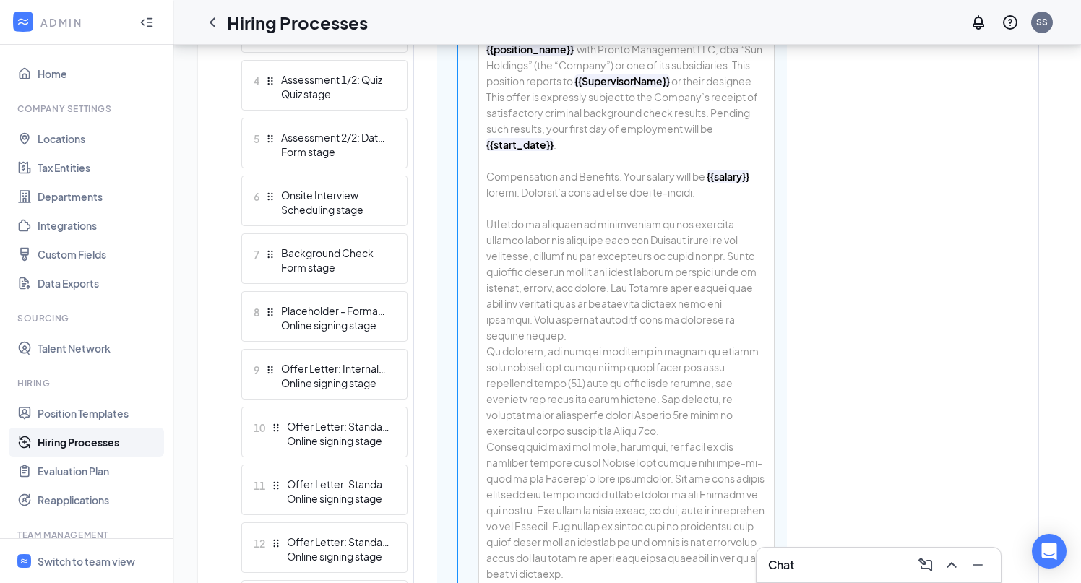
scroll to position [583, 0]
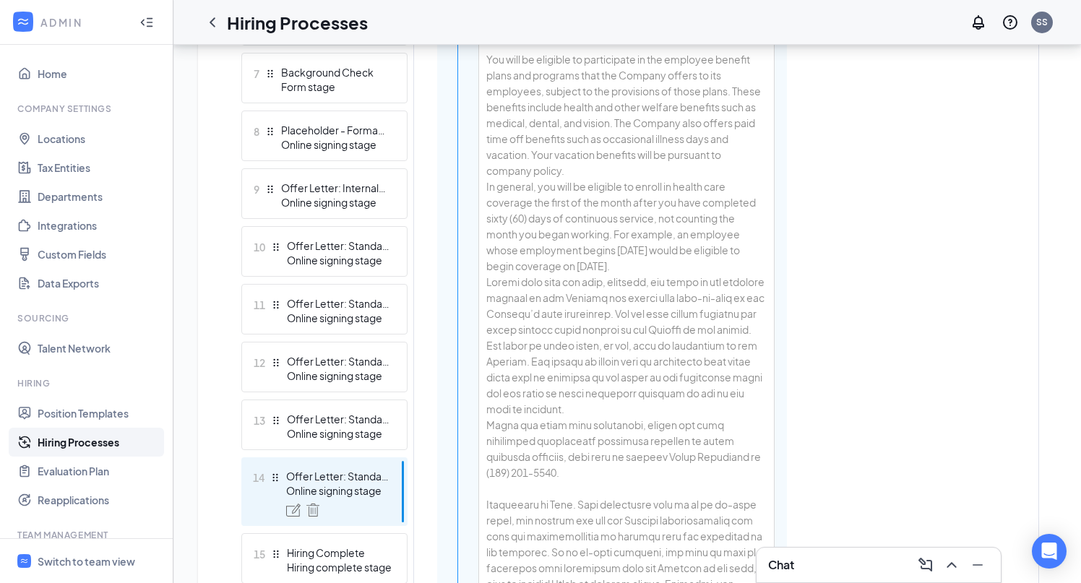
scroll to position [767, 0]
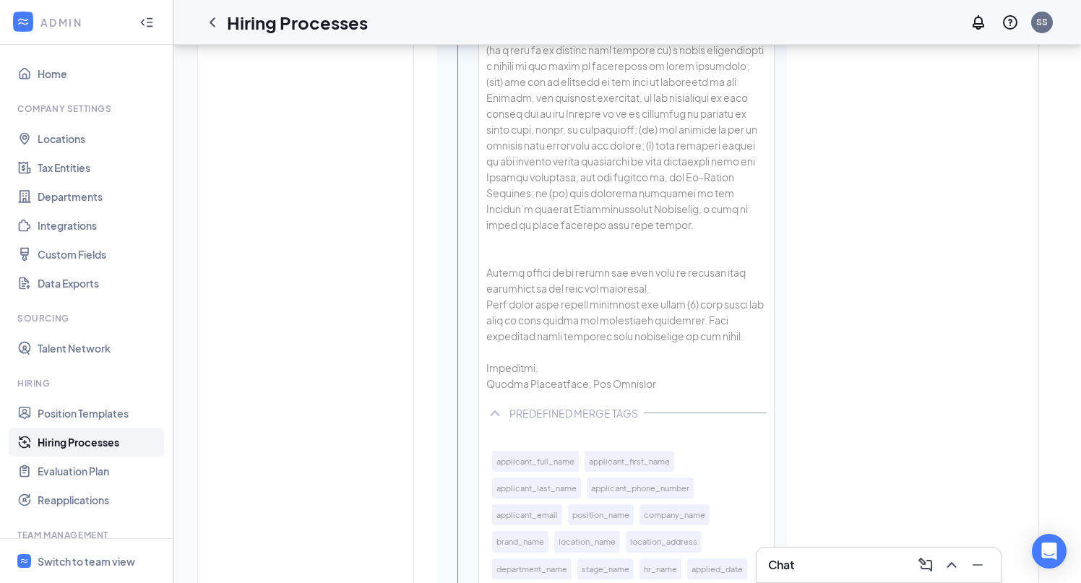
scroll to position [4136, 0]
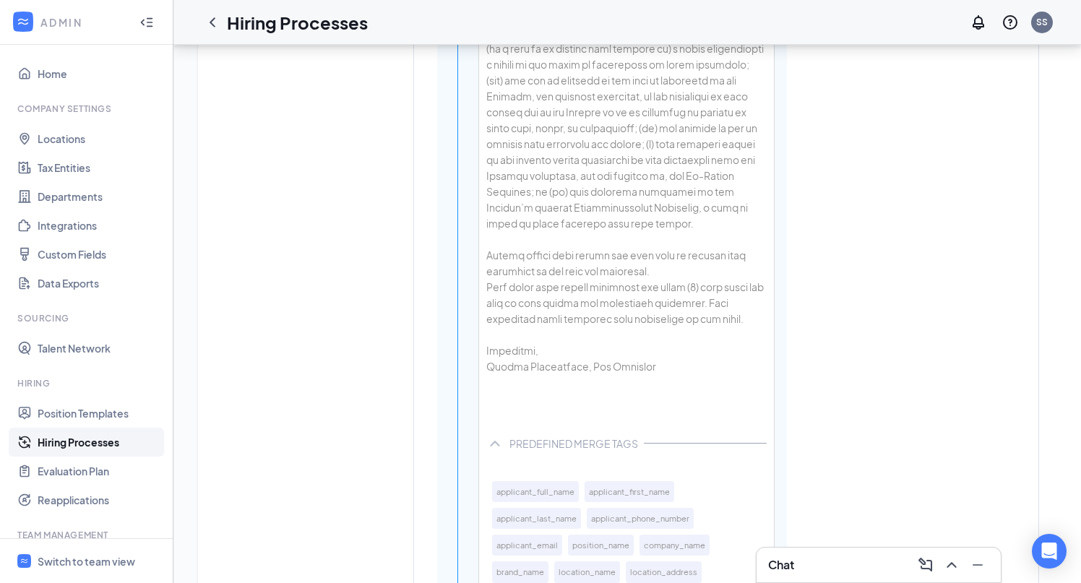
click at [510, 406] on div at bounding box center [626, 398] width 280 height 16
click at [513, 422] on div at bounding box center [626, 414] width 280 height 16
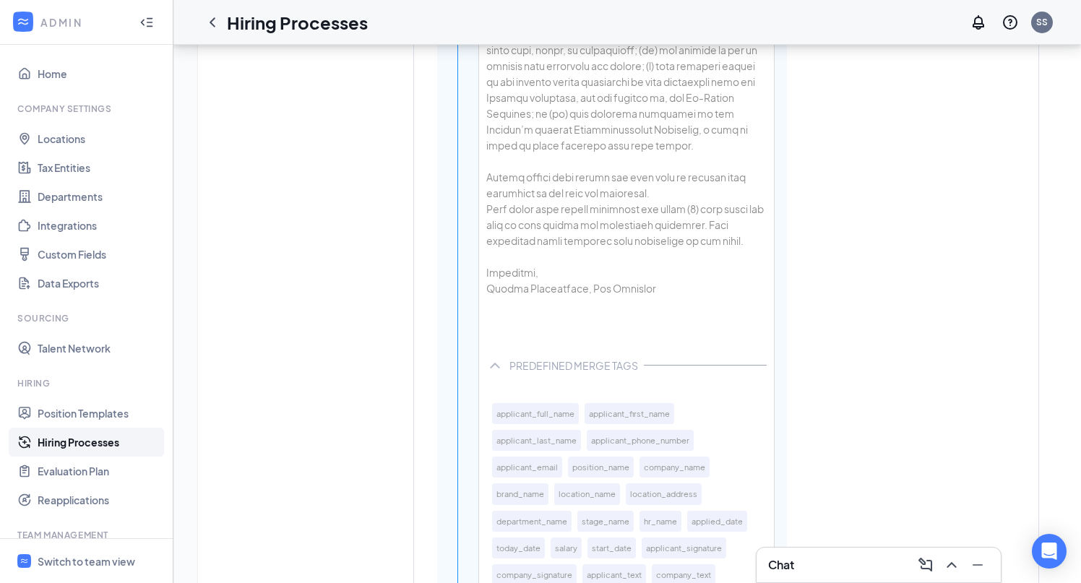
scroll to position [4217, 0]
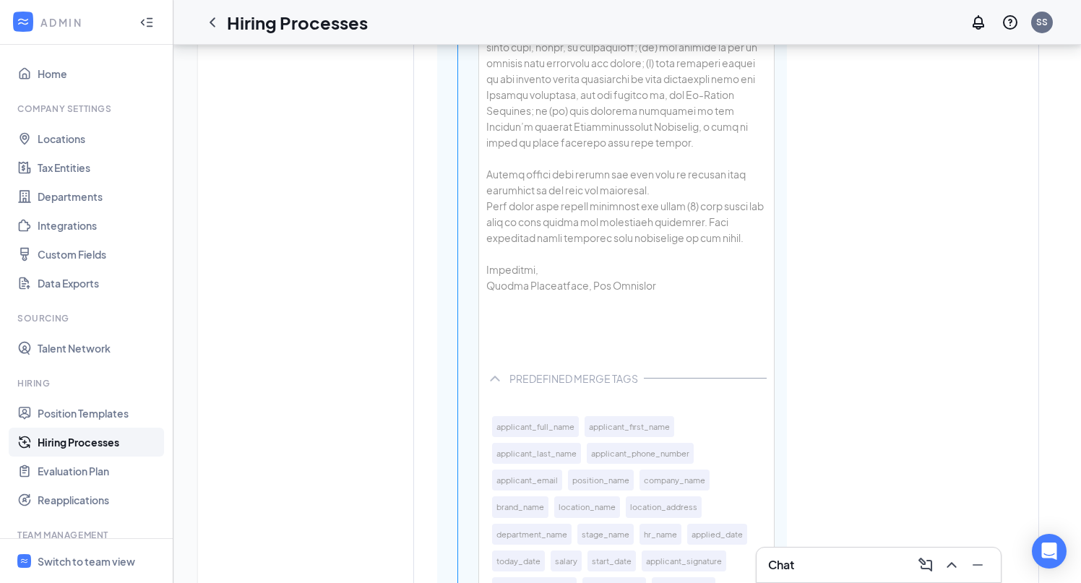
click at [510, 357] on div at bounding box center [626, 349] width 280 height 16
click at [510, 341] on div at bounding box center [626, 333] width 280 height 16
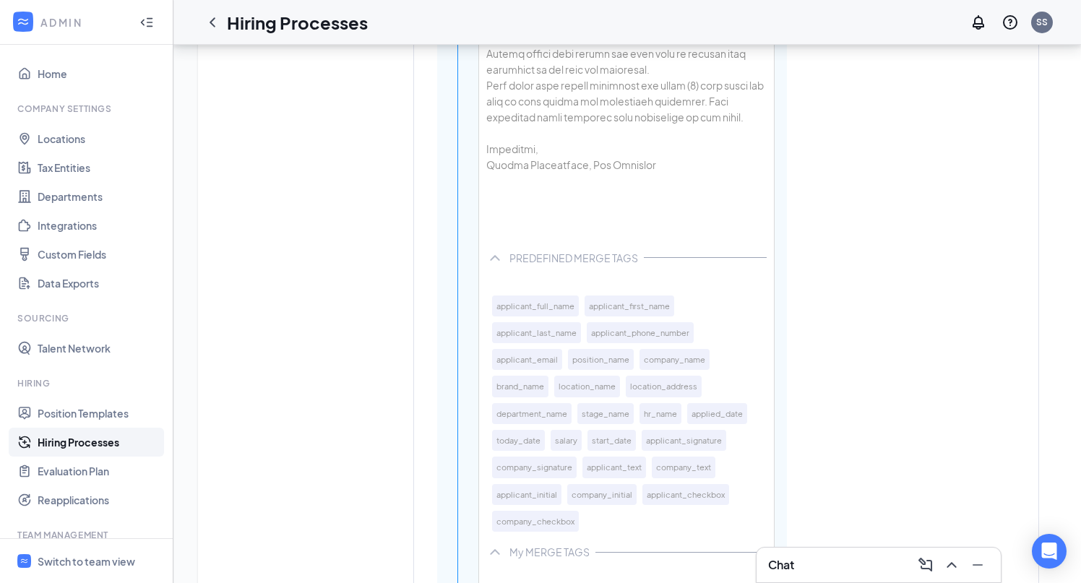
scroll to position [4356, 0]
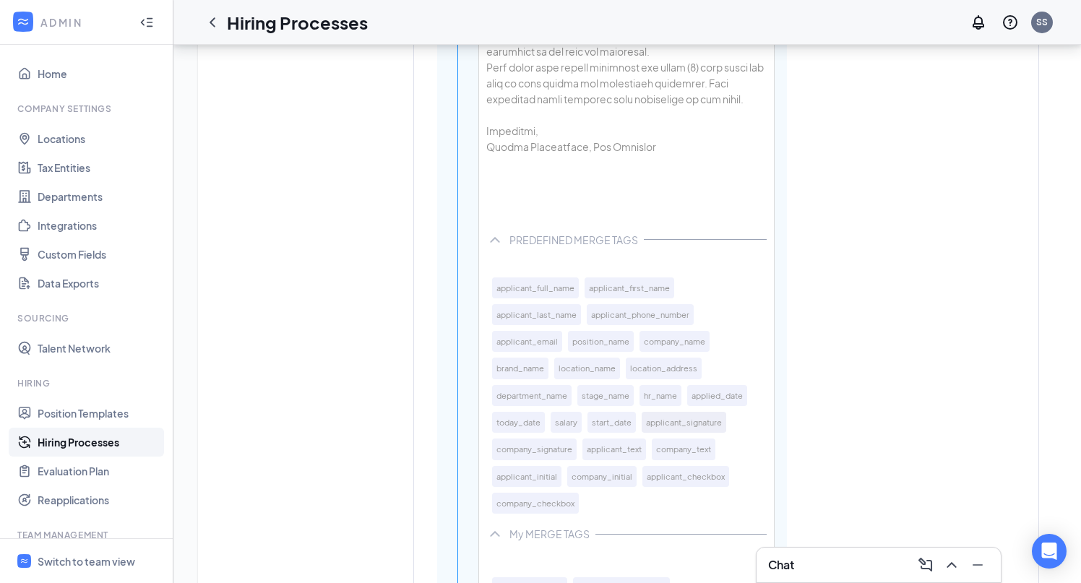
click at [672, 433] on button "applicant_signature" at bounding box center [684, 422] width 85 height 21
click at [520, 433] on button "today_date" at bounding box center [518, 422] width 53 height 21
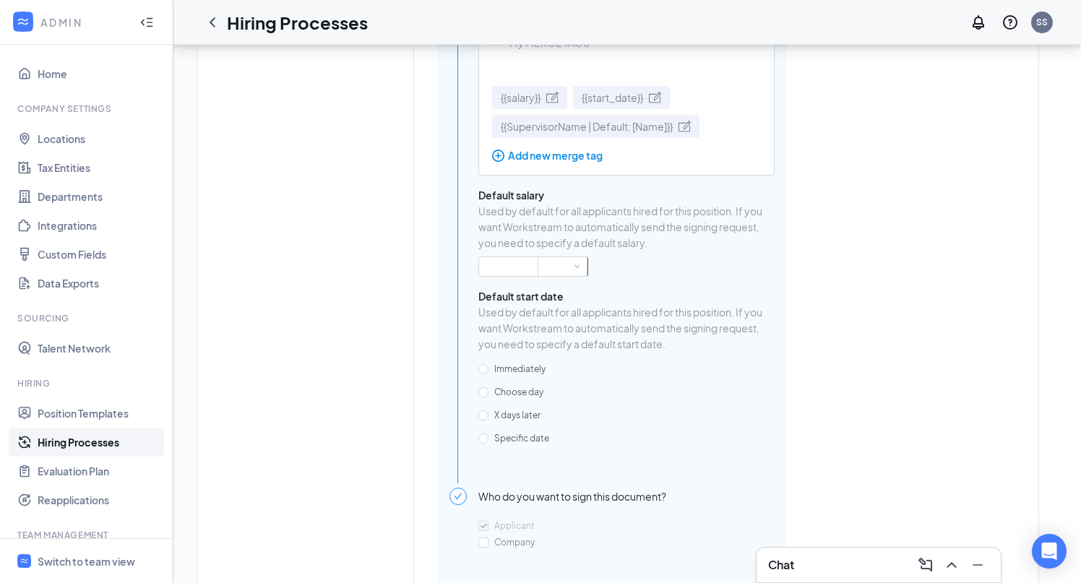
scroll to position [4995, 0]
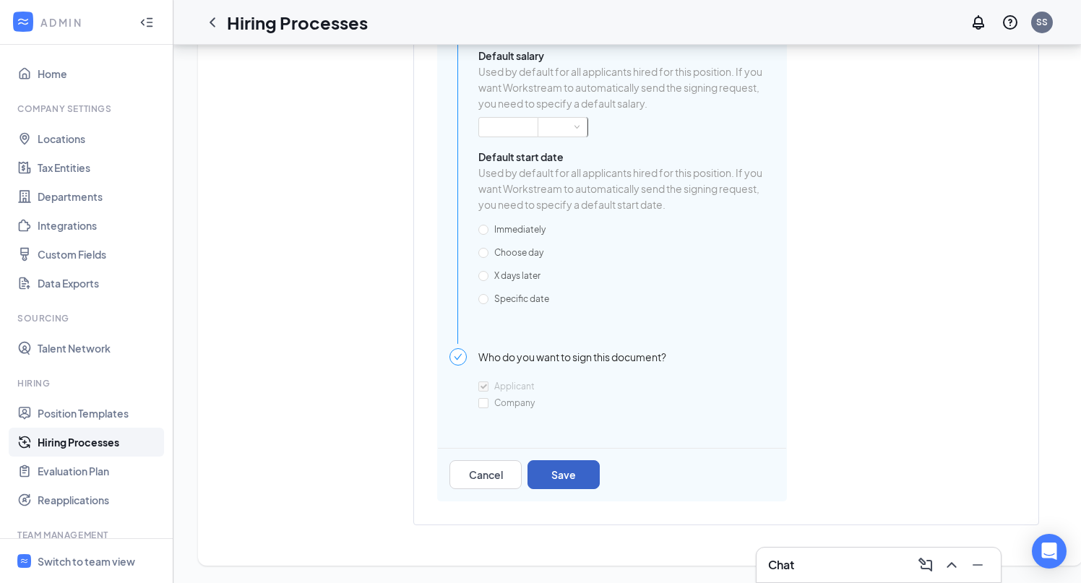
click at [580, 489] on button "Save" at bounding box center [564, 474] width 72 height 29
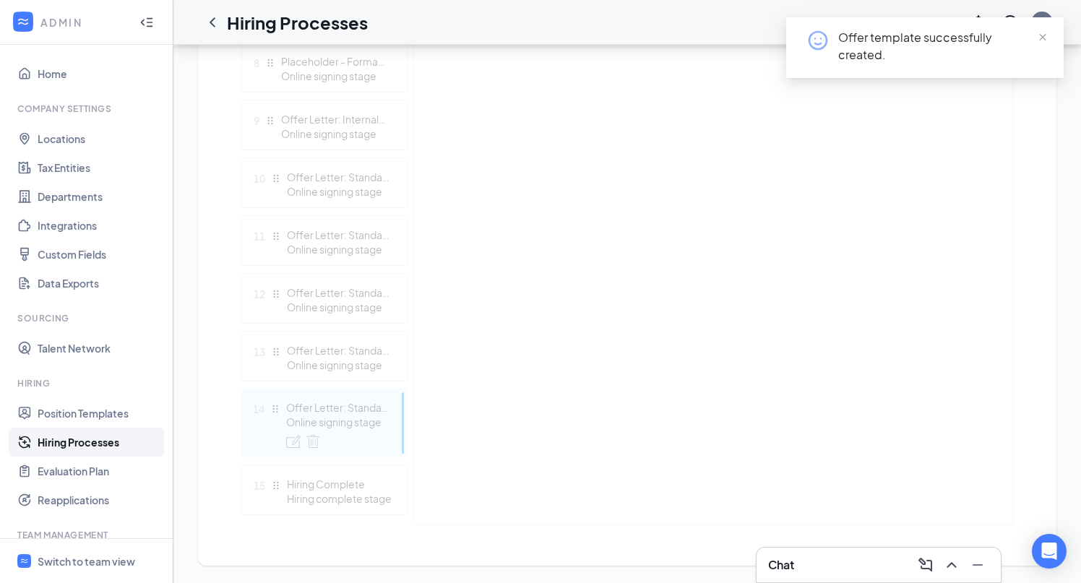
scroll to position [4662, 0]
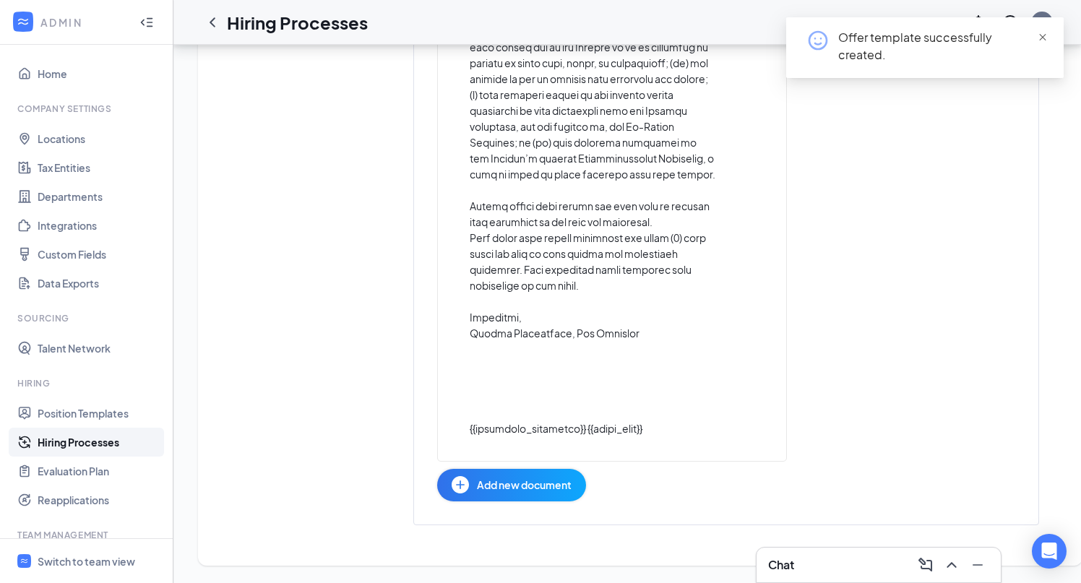
click at [1041, 36] on span "close" at bounding box center [1043, 38] width 10 height 10
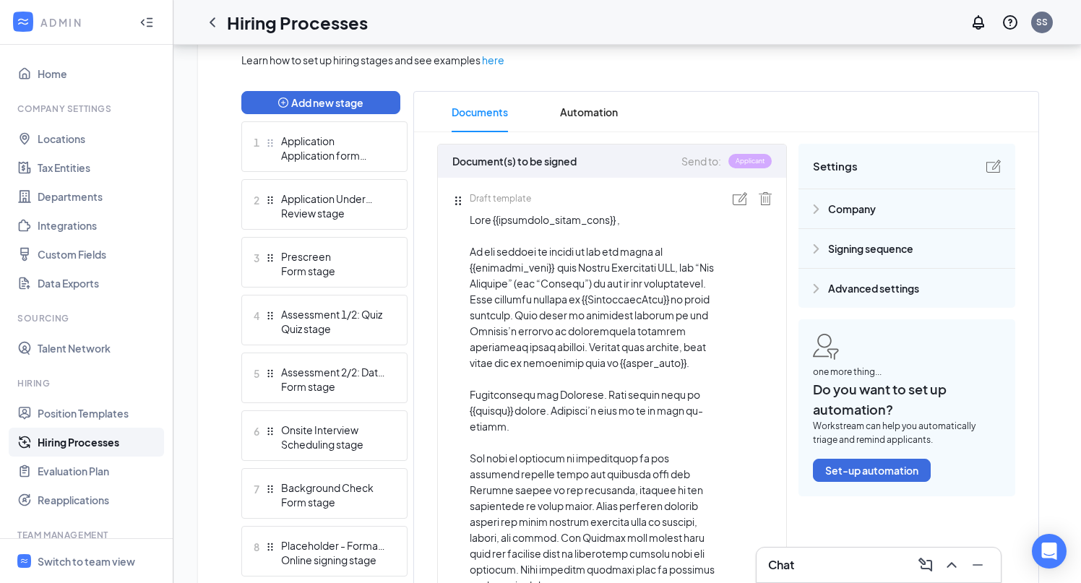
scroll to position [0, 0]
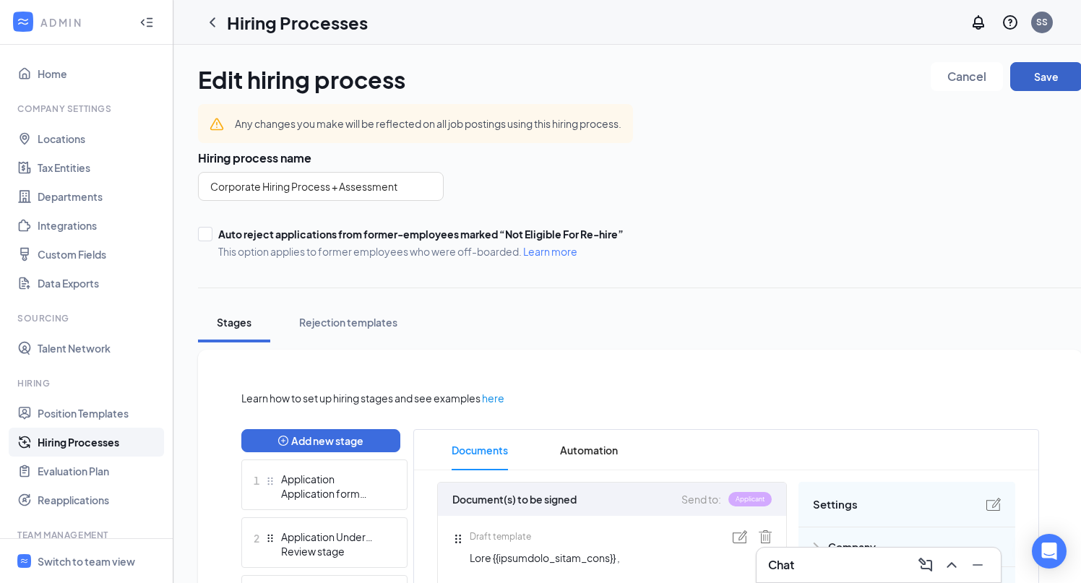
click at [1046, 77] on button "Save" at bounding box center [1047, 76] width 72 height 29
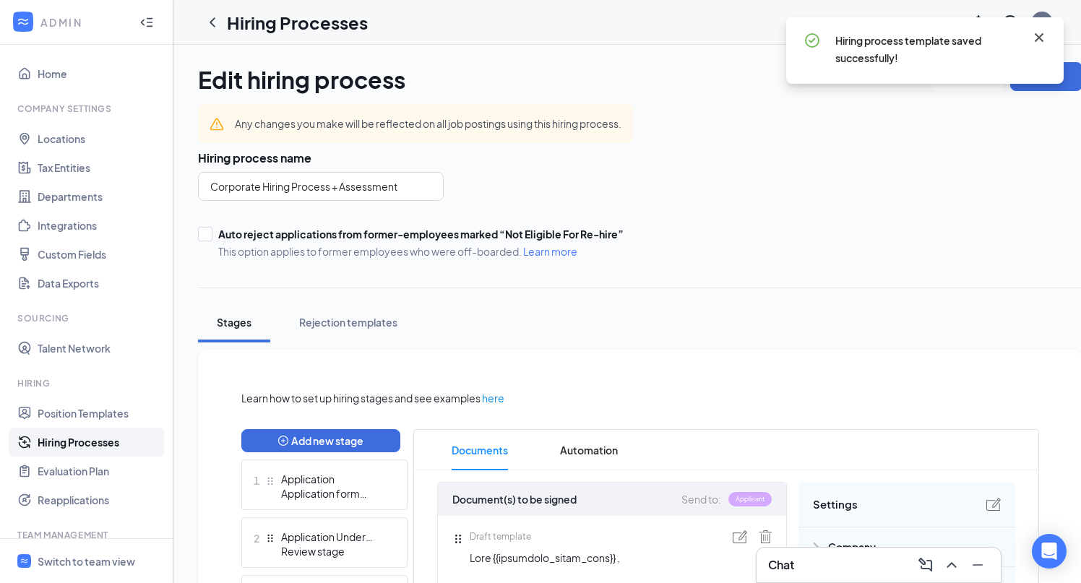
click at [1034, 40] on icon "Cross" at bounding box center [1039, 37] width 17 height 17
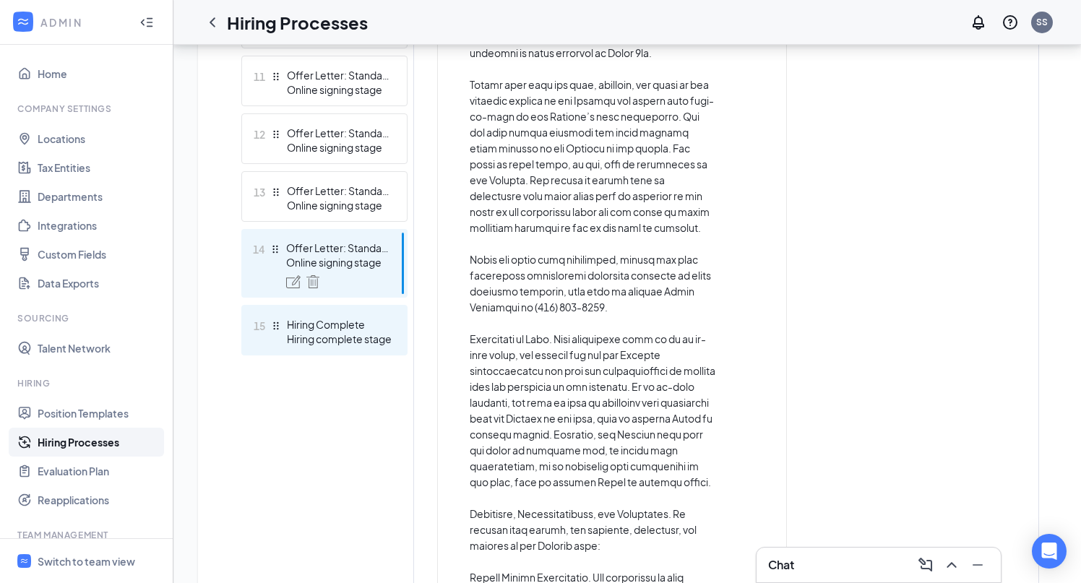
click at [317, 332] on div "Hiring complete stage" at bounding box center [340, 339] width 106 height 14
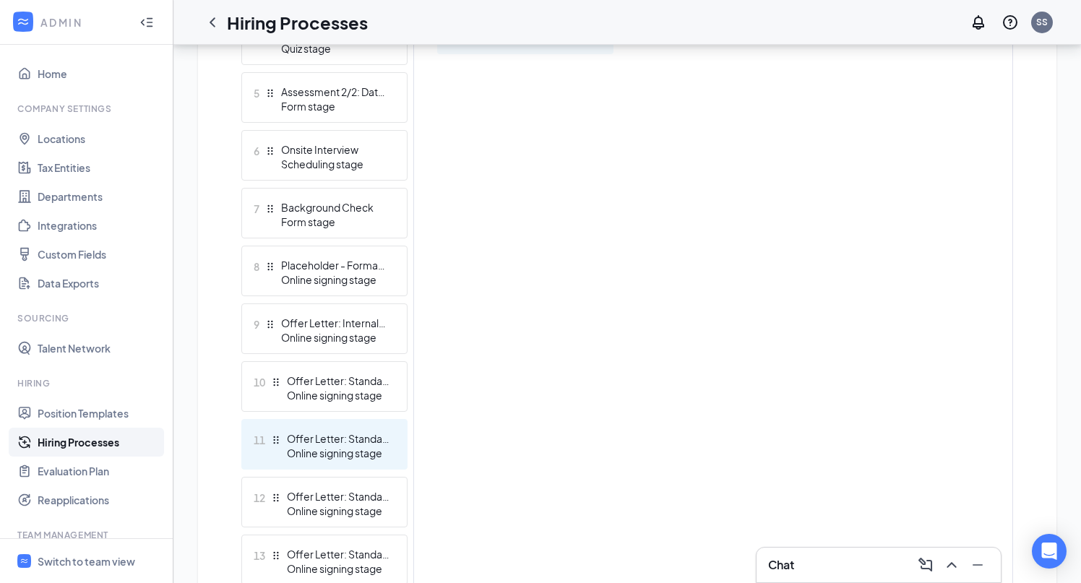
scroll to position [617, 0]
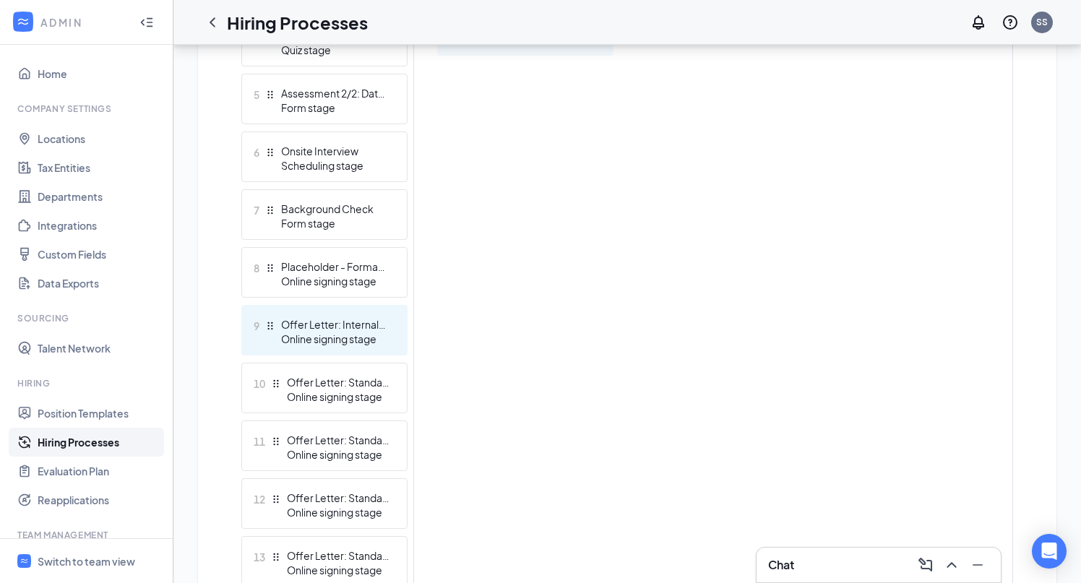
click at [332, 322] on div "Offer Letter: Internal Offer" at bounding box center [334, 324] width 106 height 14
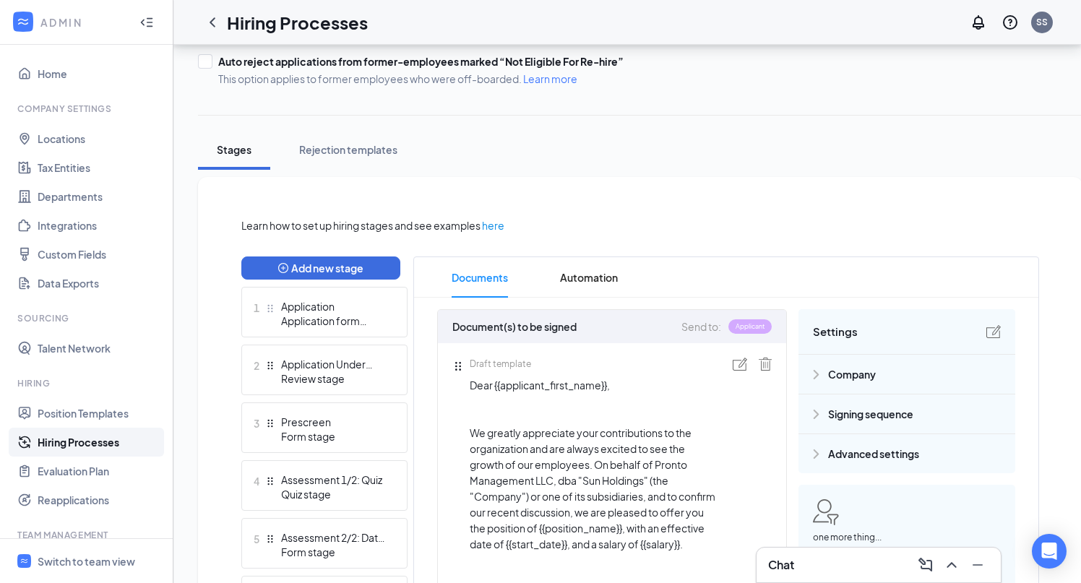
scroll to position [244, 0]
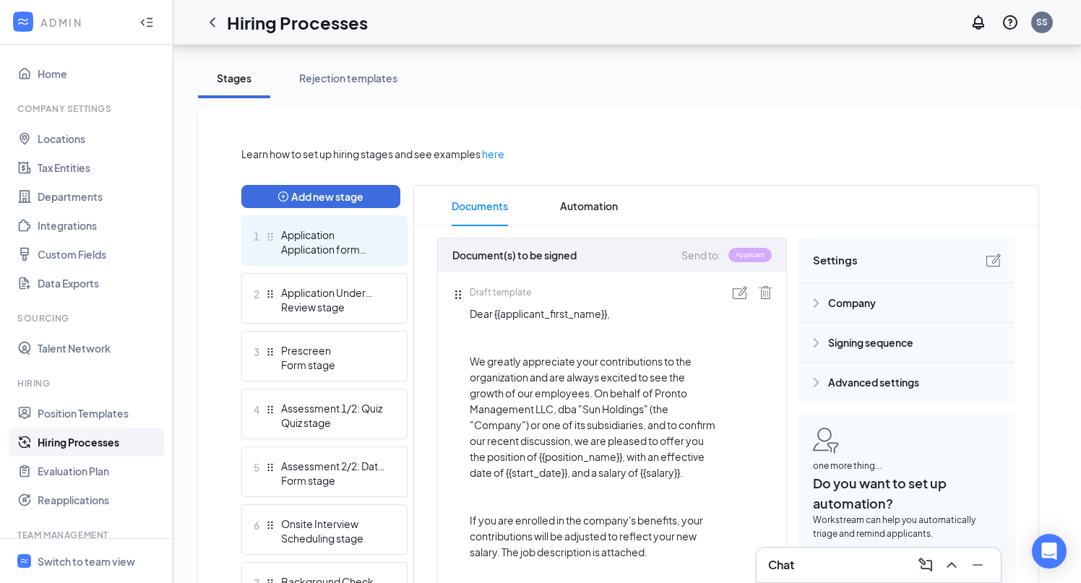
click at [322, 233] on div "Application" at bounding box center [334, 235] width 106 height 14
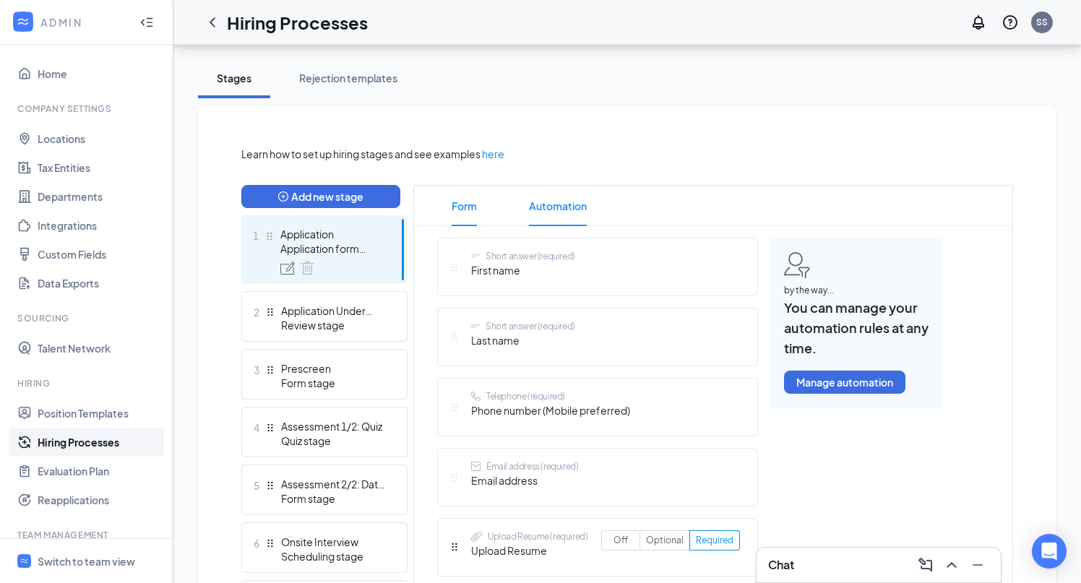
click at [567, 205] on span "Automation" at bounding box center [558, 206] width 58 height 40
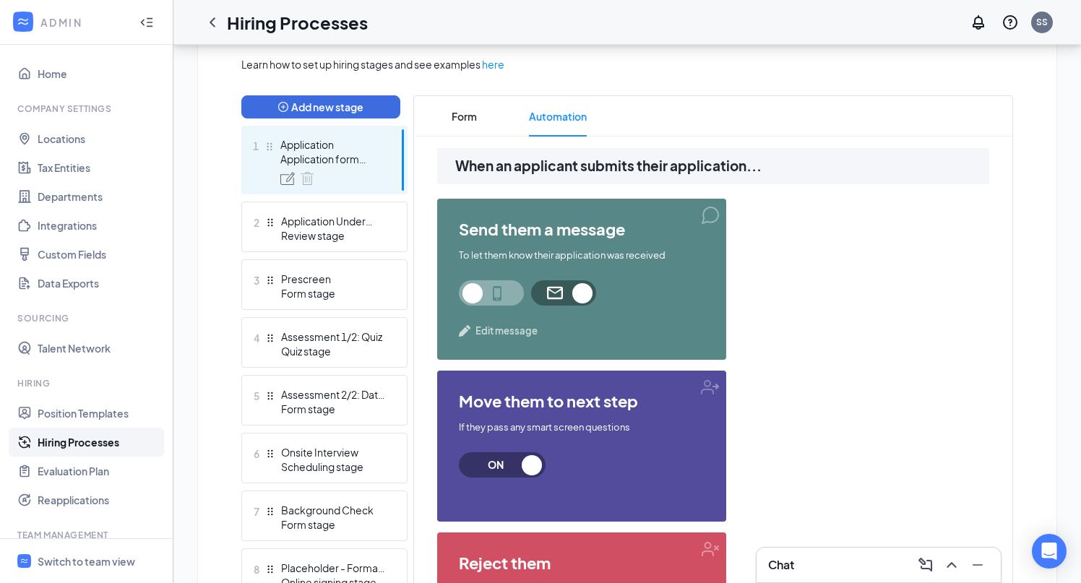
scroll to position [353, 0]
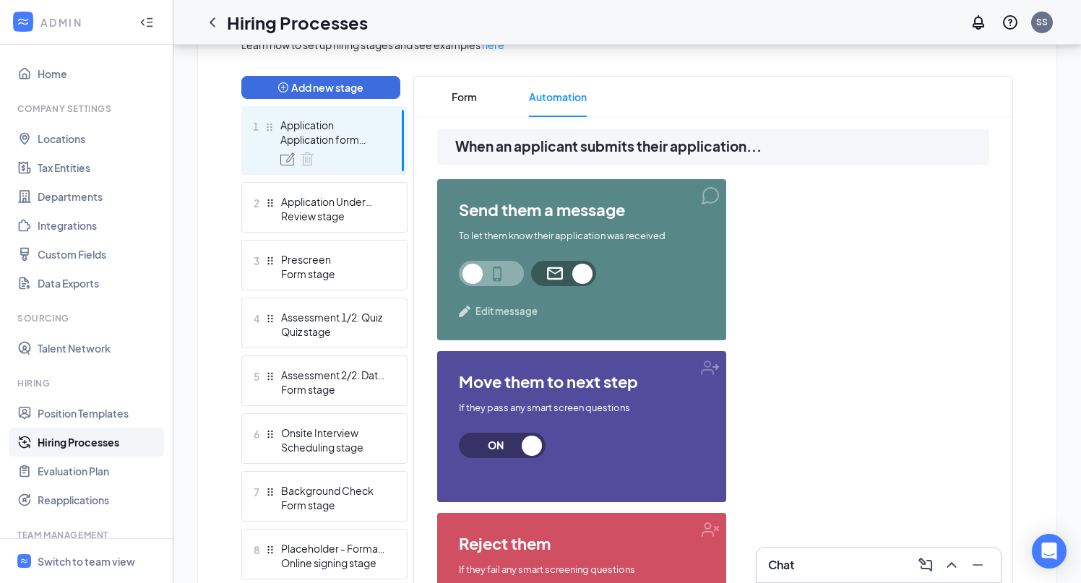
click at [505, 308] on span "Edit message" at bounding box center [507, 311] width 62 height 14
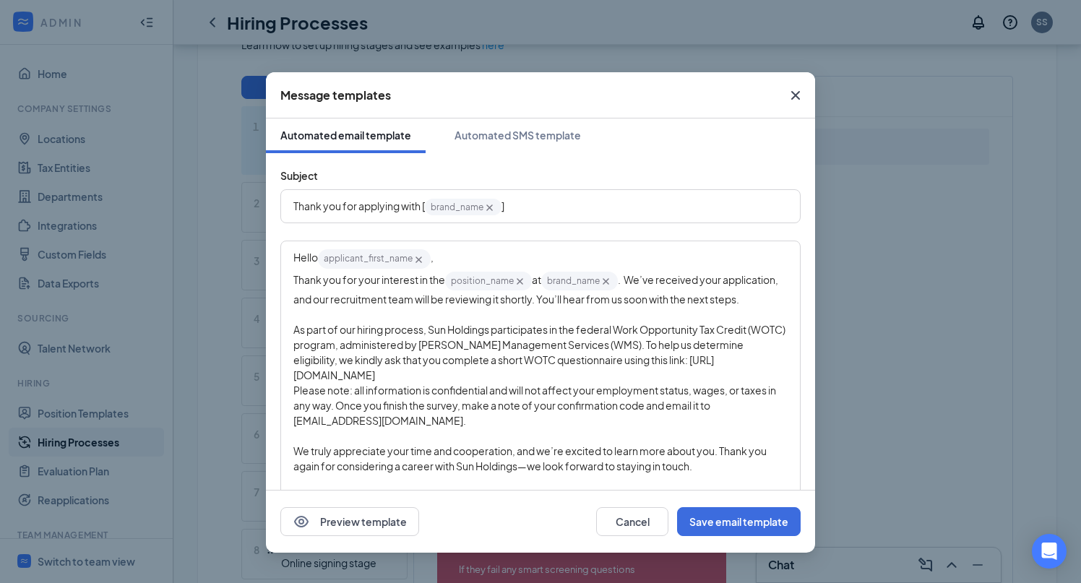
scroll to position [0, 0]
click at [801, 92] on icon "Cross" at bounding box center [795, 95] width 17 height 17
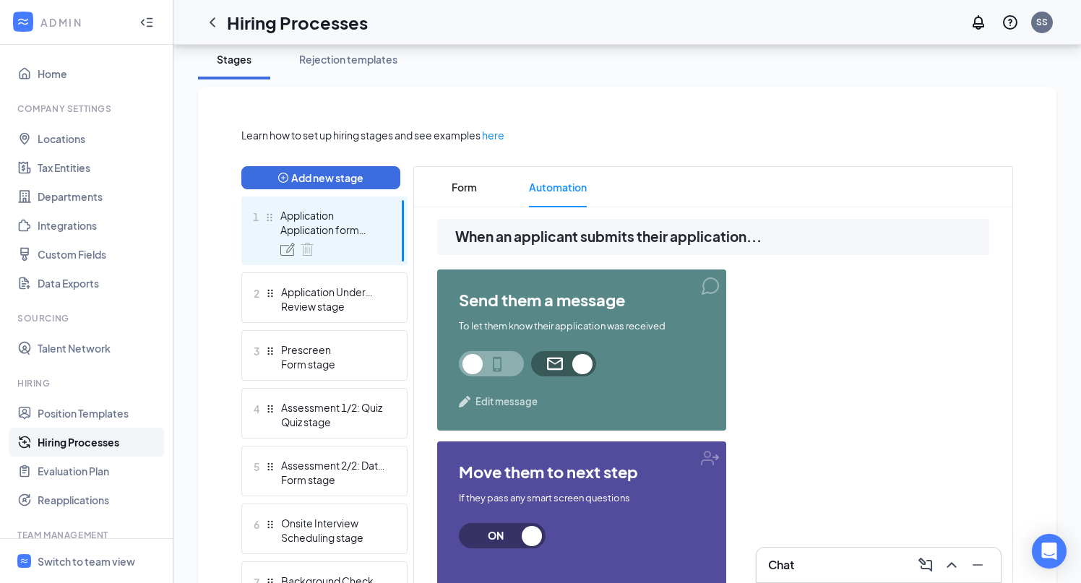
scroll to position [249, 0]
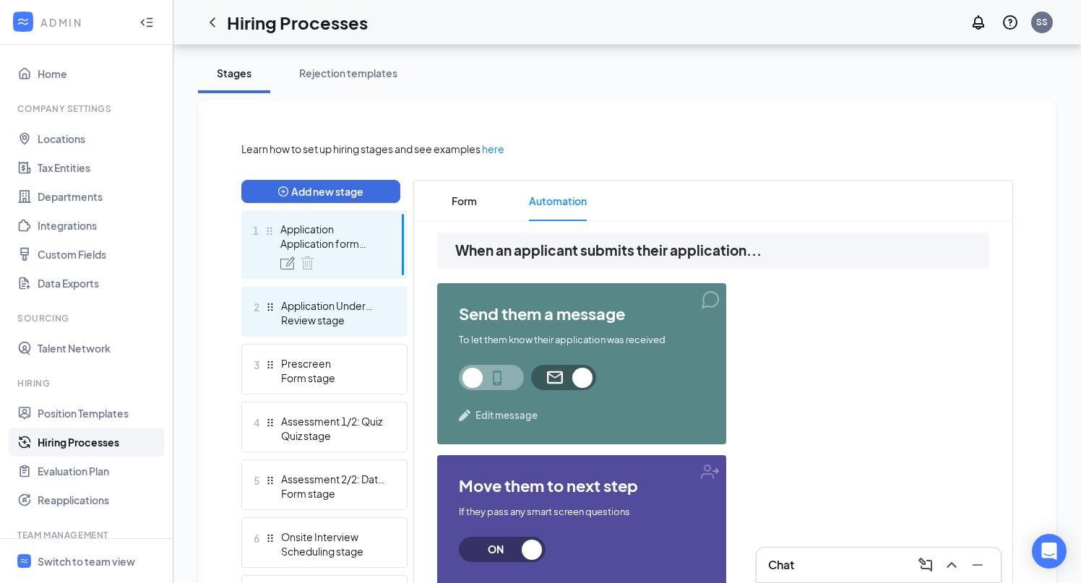
click at [343, 316] on div "Review stage" at bounding box center [334, 320] width 106 height 14
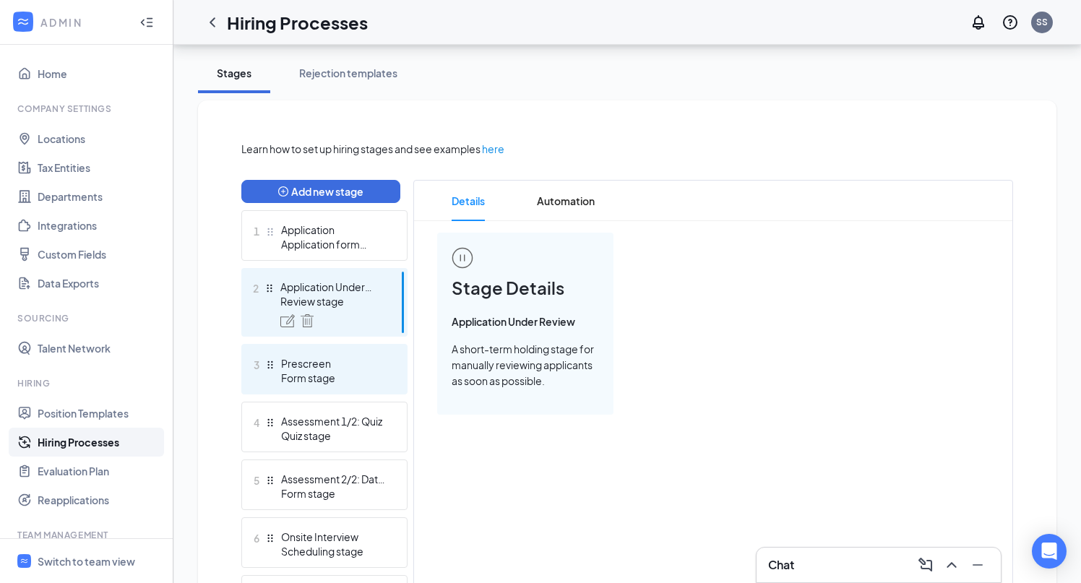
click at [340, 366] on div "Prescreen" at bounding box center [334, 363] width 106 height 14
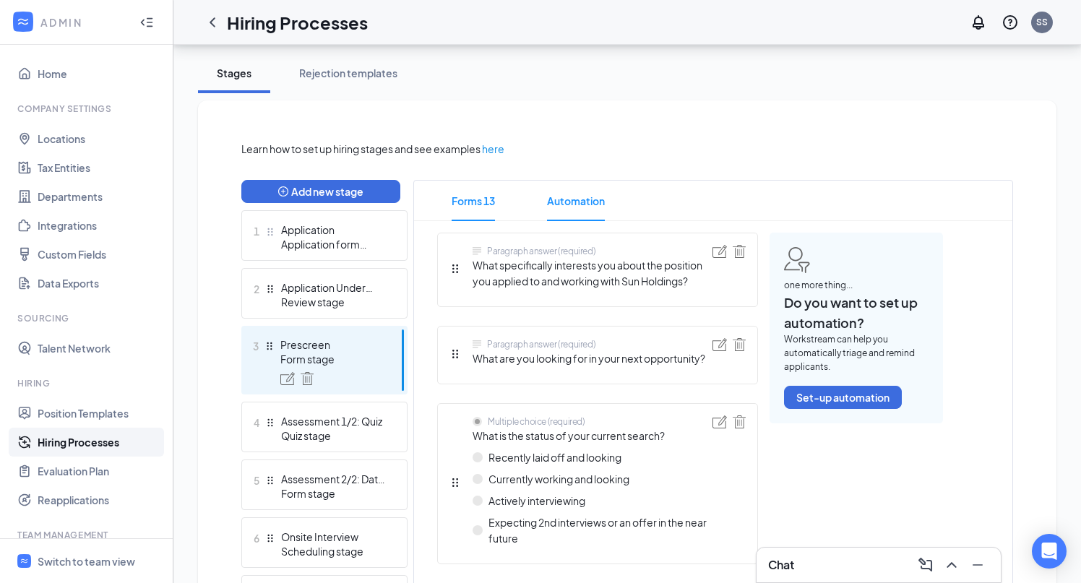
click at [587, 200] on span "Automation" at bounding box center [576, 201] width 58 height 40
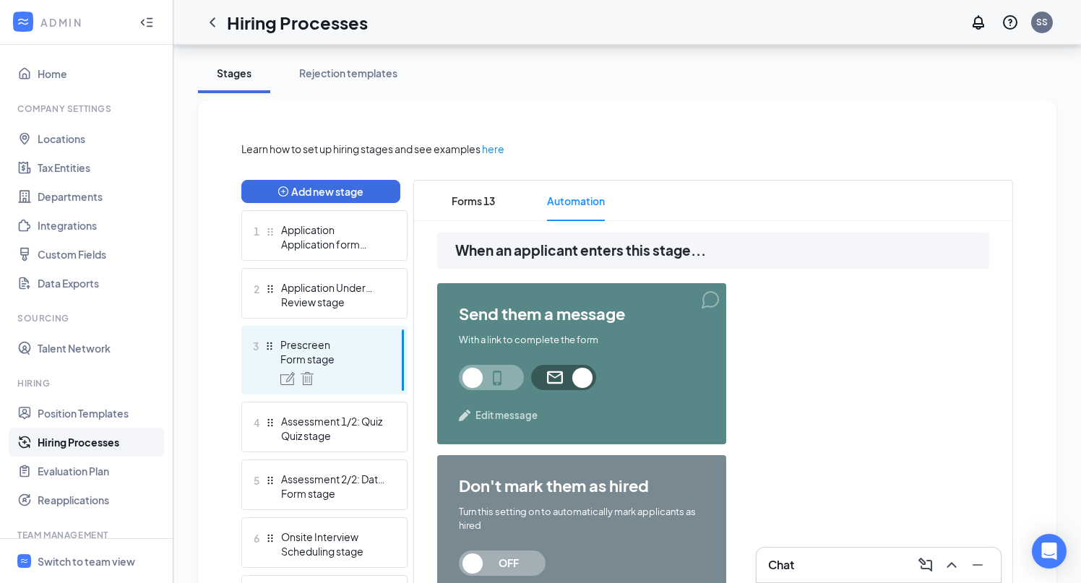
click at [498, 415] on span "Edit message" at bounding box center [507, 415] width 62 height 14
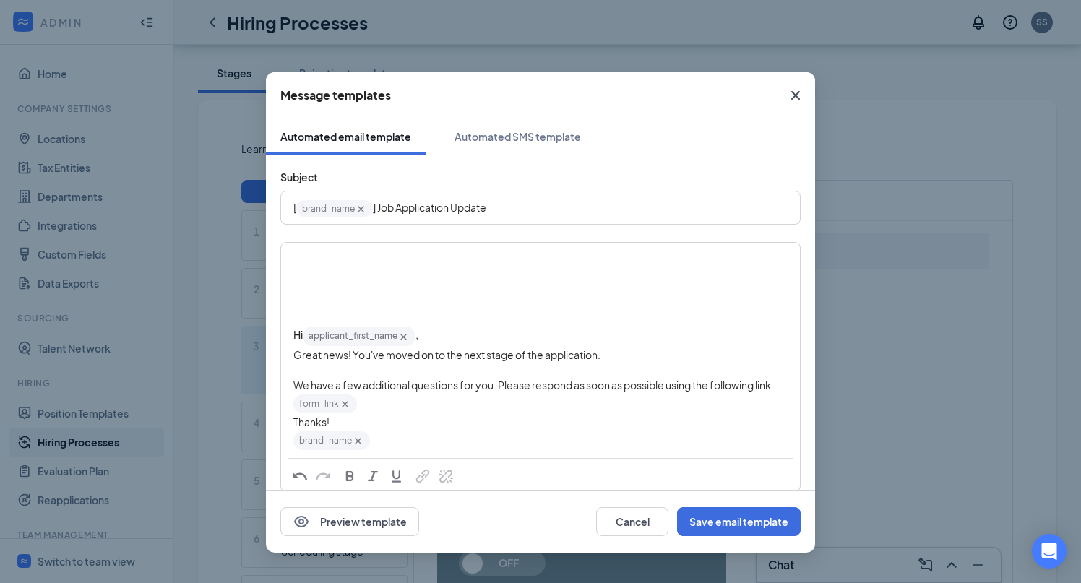
click at [316, 263] on div "Edit text" at bounding box center [540, 256] width 494 height 15
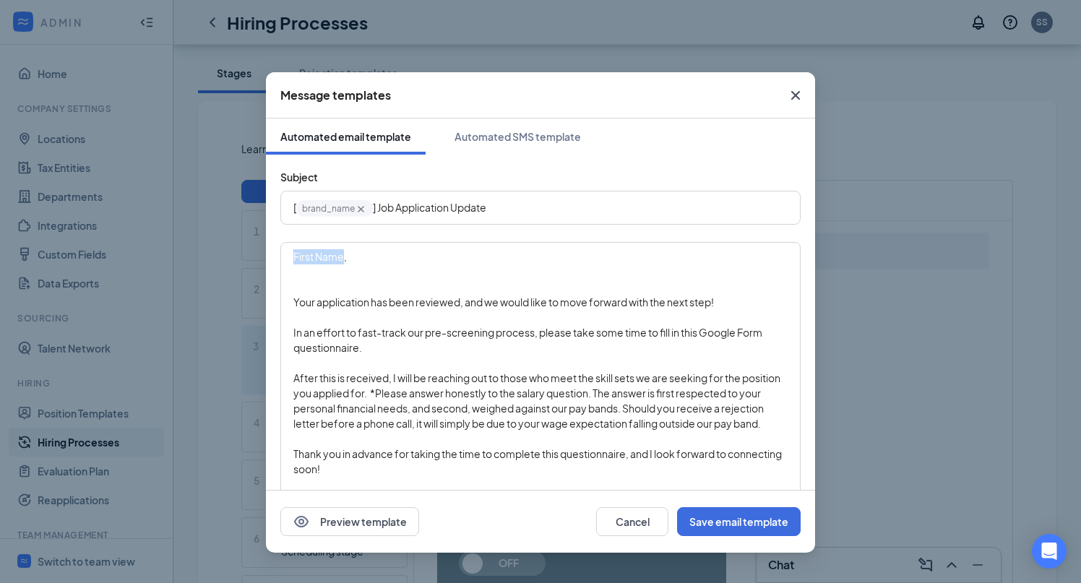
drag, startPoint x: 343, startPoint y: 258, endPoint x: 239, endPoint y: 258, distance: 103.4
click at [239, 258] on div "Message templates Automated email template Automated SMS template Subject [ bra…" at bounding box center [540, 291] width 1081 height 583
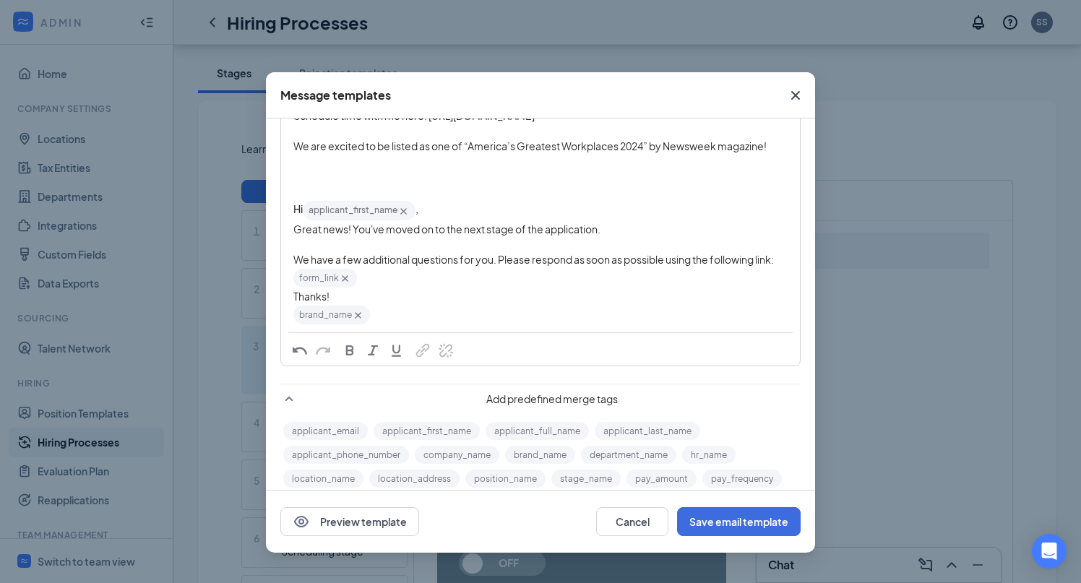
scroll to position [530, 0]
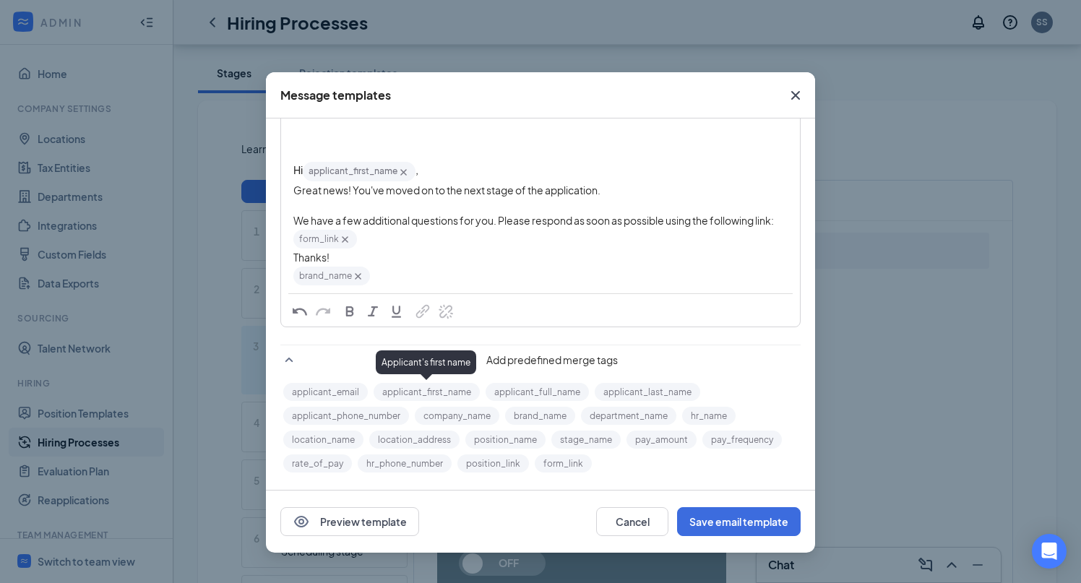
click at [442, 391] on button "applicant_first_name" at bounding box center [427, 392] width 106 height 18
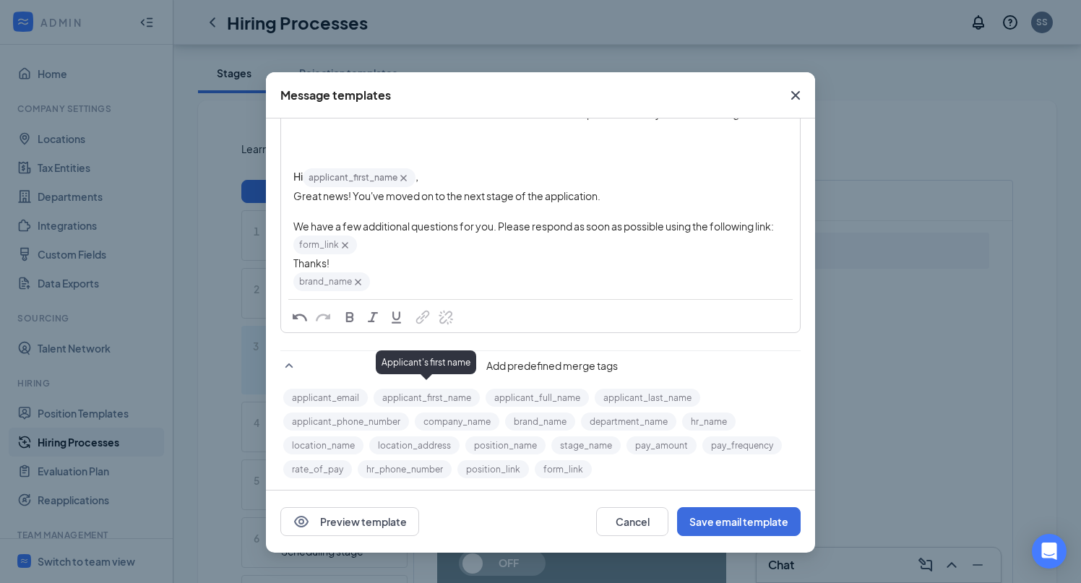
scroll to position [0, 0]
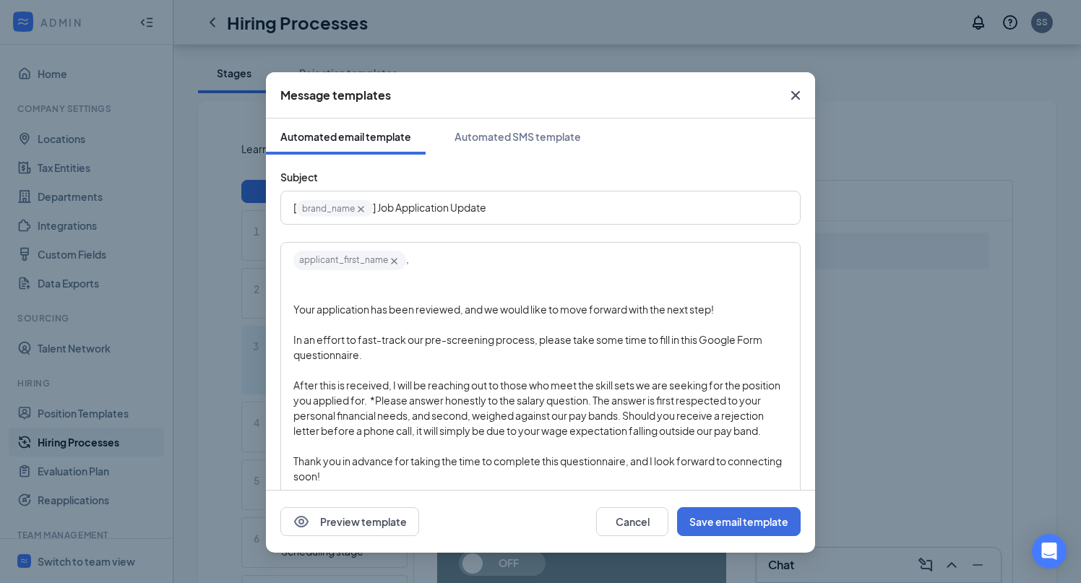
click at [371, 319] on div "Edit text" at bounding box center [540, 324] width 494 height 15
click at [380, 308] on span "Your application has been reviewed, and we would like to move forward with the …" at bounding box center [503, 309] width 421 height 13
click at [369, 293] on div "Edit text" at bounding box center [540, 294] width 494 height 15
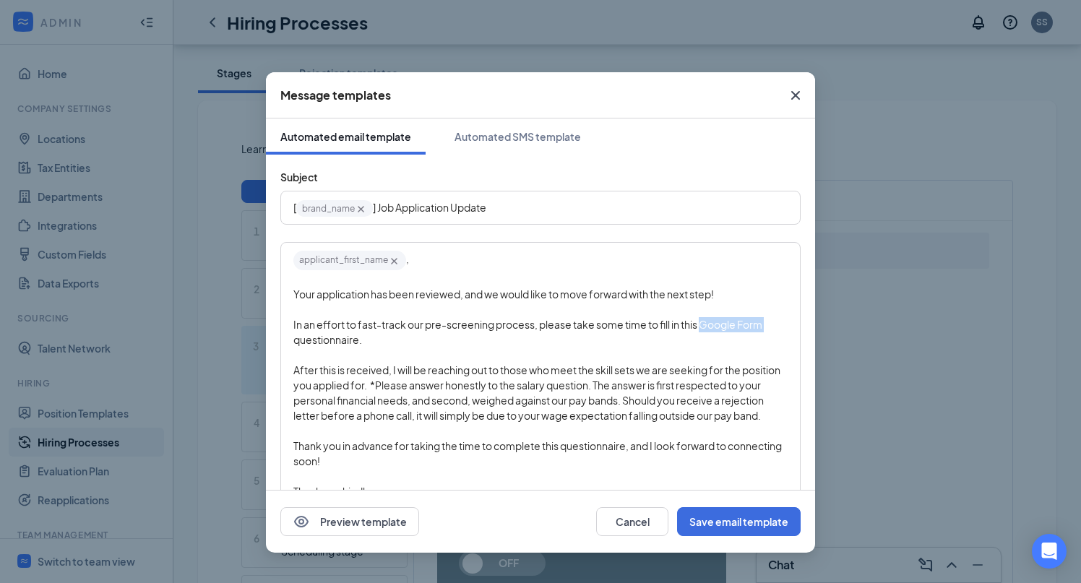
drag, startPoint x: 768, startPoint y: 328, endPoint x: 705, endPoint y: 330, distance: 63.6
click at [705, 330] on div "In an effort to fast-track our pre-screening process, please take some time to …" at bounding box center [540, 332] width 494 height 30
drag, startPoint x: 377, startPoint y: 344, endPoint x: 300, endPoint y: 344, distance: 76.6
click at [300, 344] on div "In an effort to fast-track our pre-screening process, please take some time to …" at bounding box center [540, 332] width 494 height 30
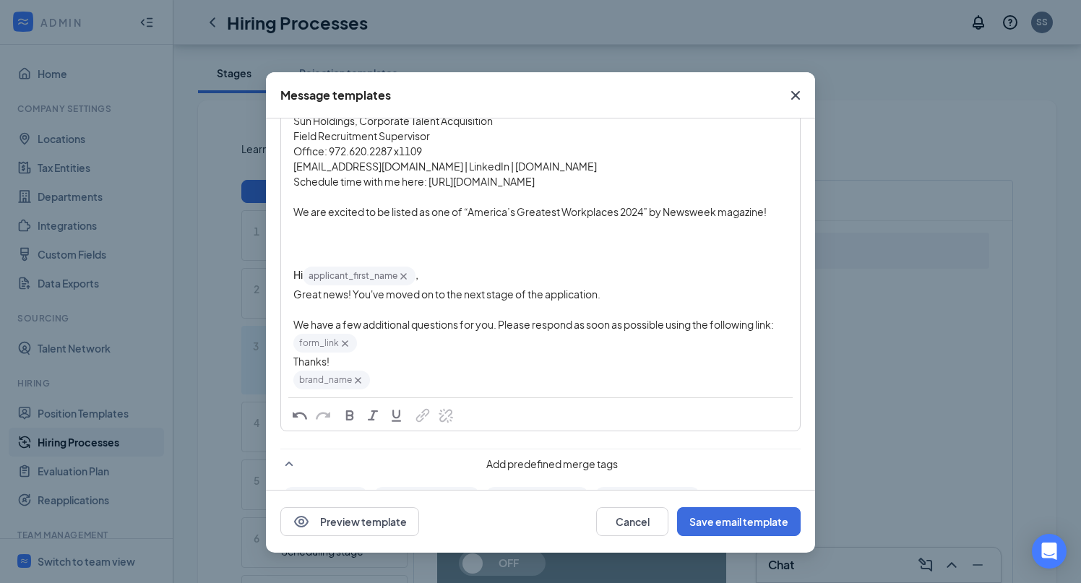
scroll to position [507, 0]
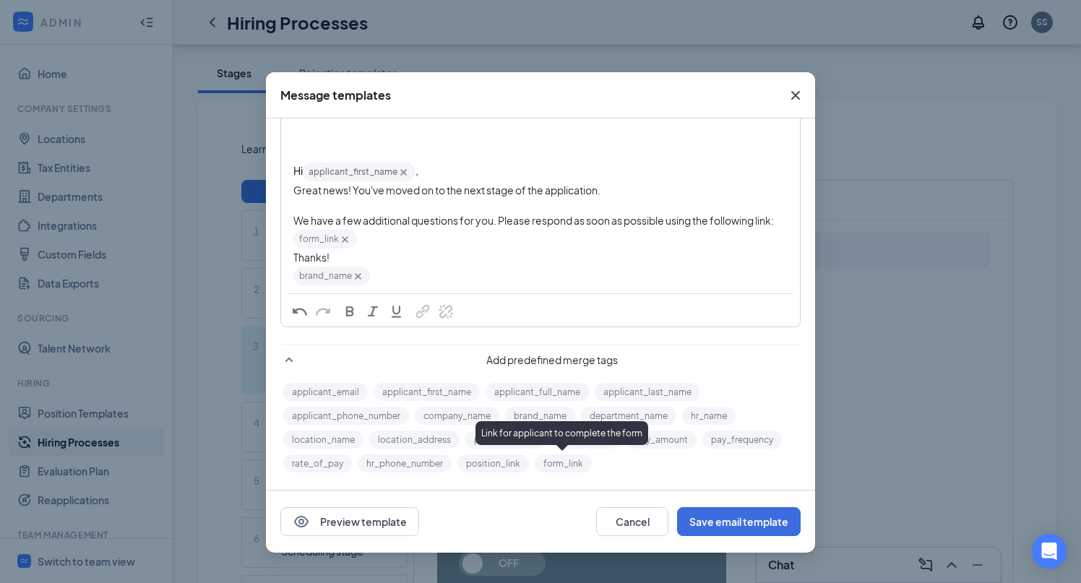
click at [545, 463] on button "form_link" at bounding box center [563, 464] width 57 height 18
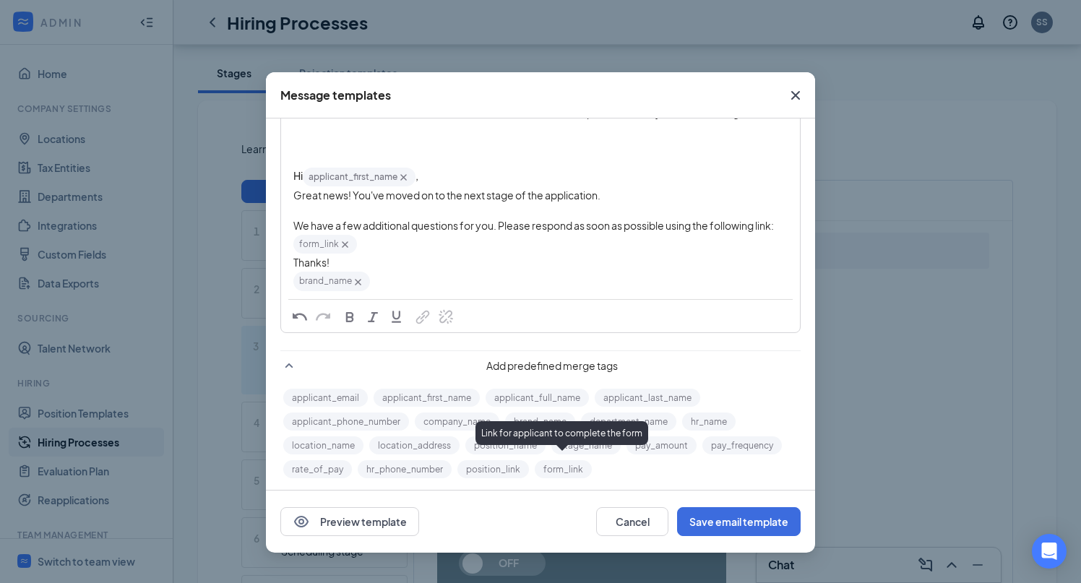
scroll to position [0, 0]
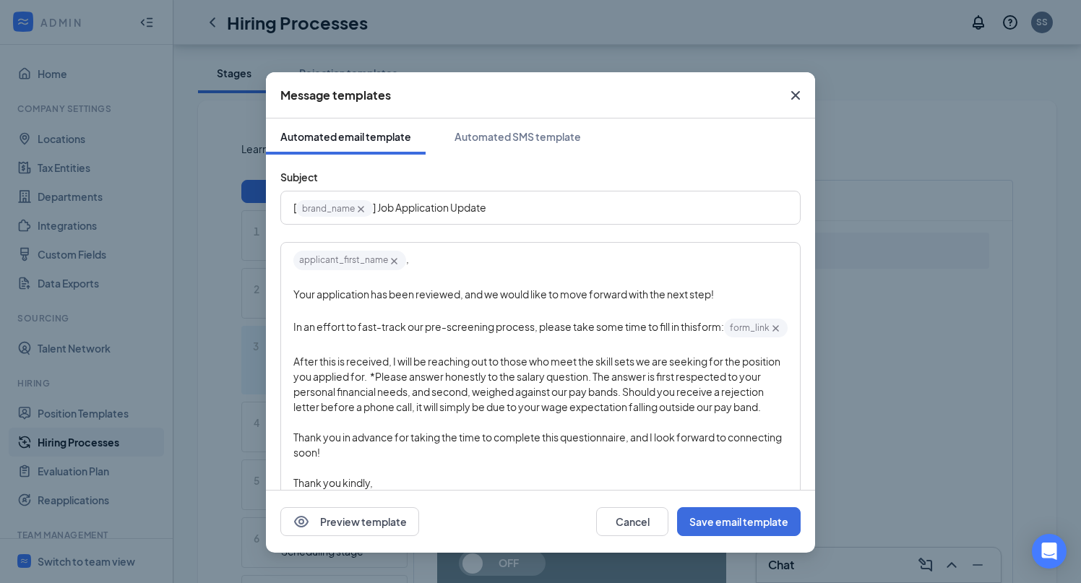
click at [757, 326] on div "In an effort to fast-track our pre-screening process, please take some time to …" at bounding box center [540, 328] width 494 height 22
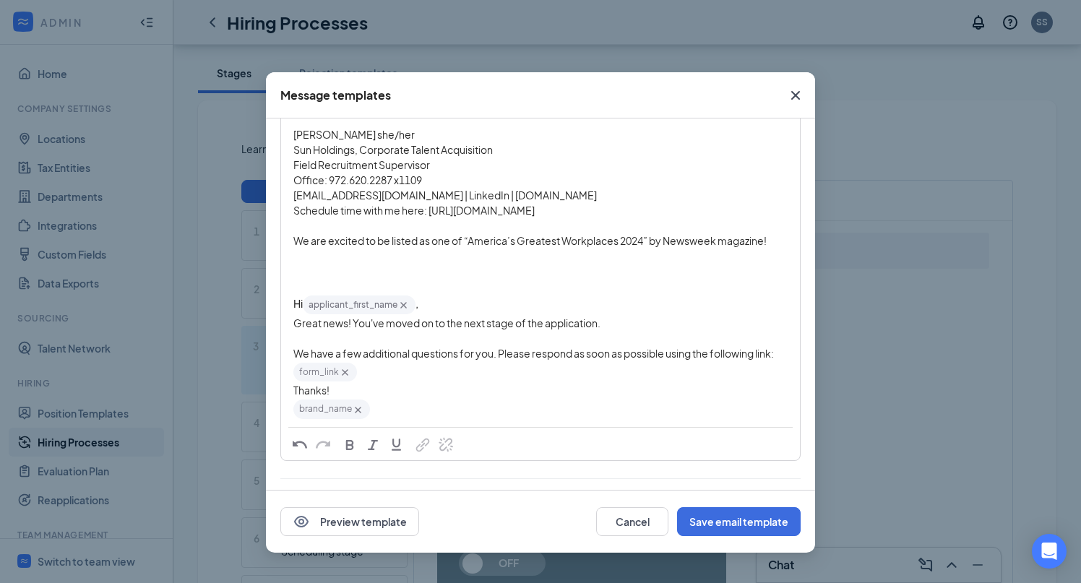
scroll to position [380, 0]
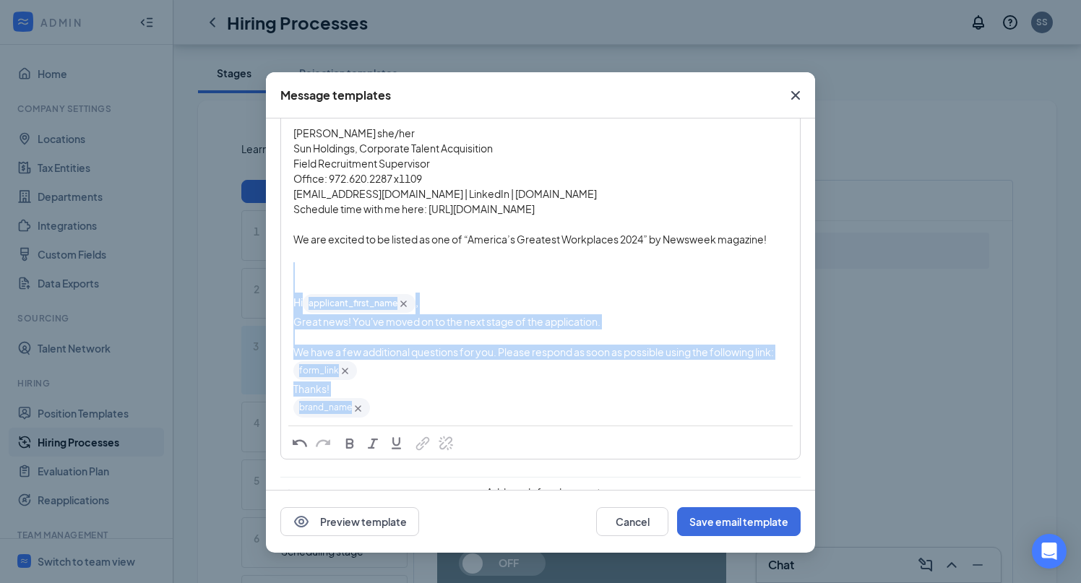
drag, startPoint x: 412, startPoint y: 425, endPoint x: 290, endPoint y: 293, distance: 180.1
click at [290, 293] on div "applicant_first_name‌‌‌‌ {{applicant_first_name}} ﻿, Your application has been …" at bounding box center [541, 143] width 518 height 561
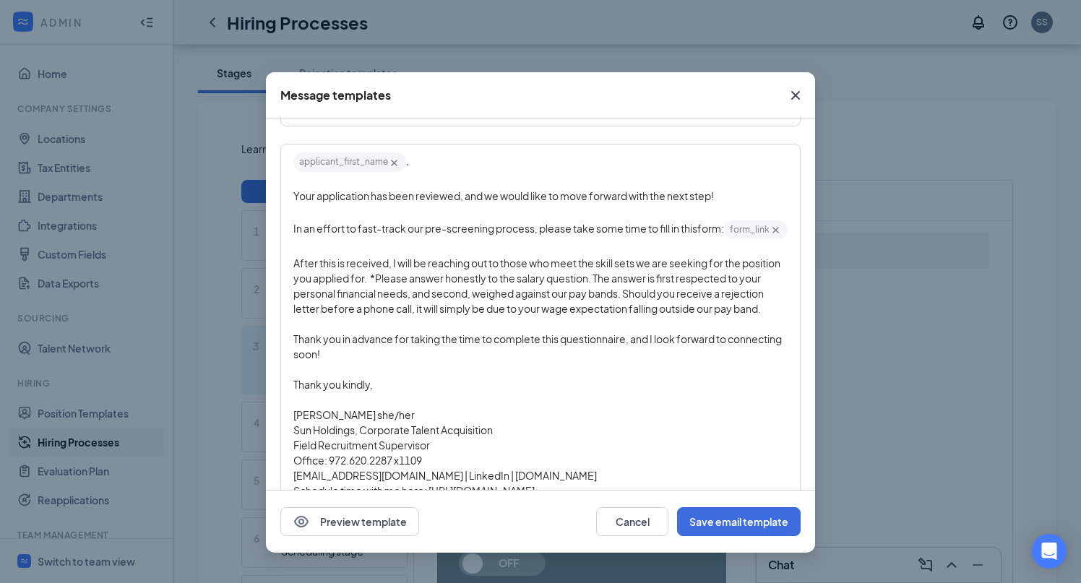
scroll to position [106, 0]
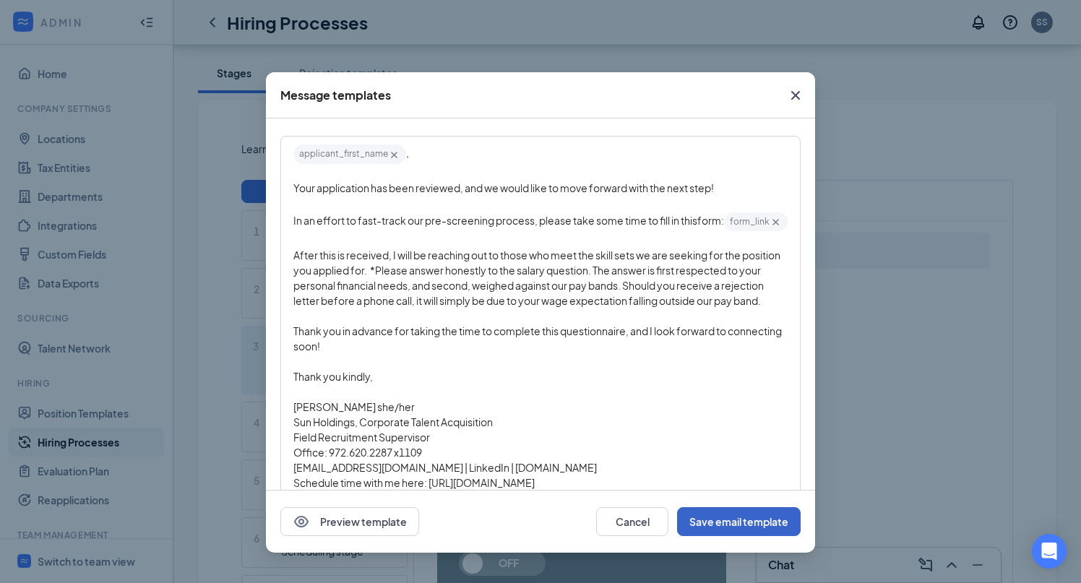
click at [732, 522] on button "Save email template" at bounding box center [739, 521] width 124 height 29
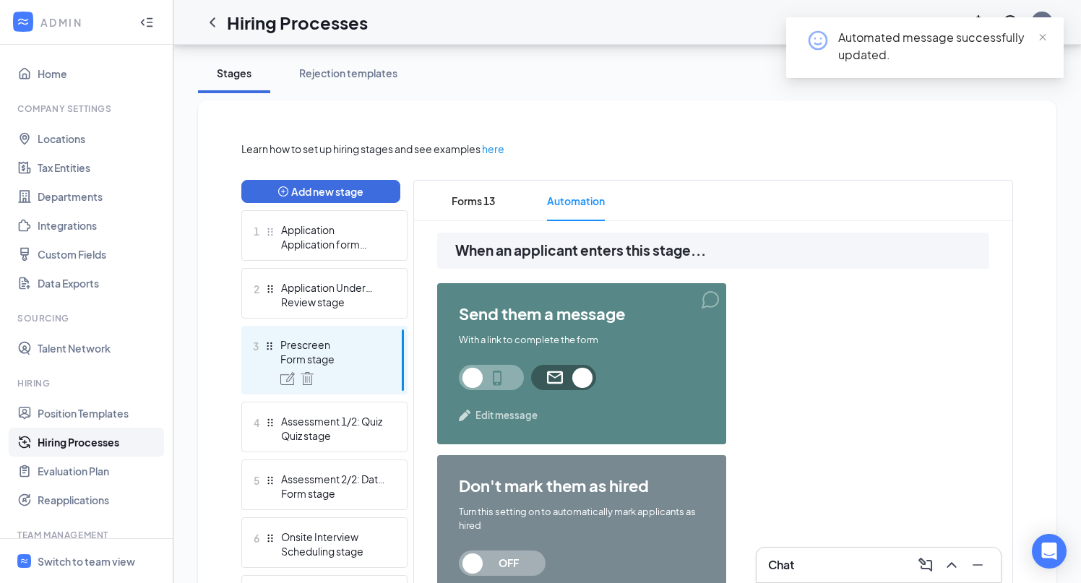
click at [498, 416] on span "Edit message" at bounding box center [507, 415] width 62 height 14
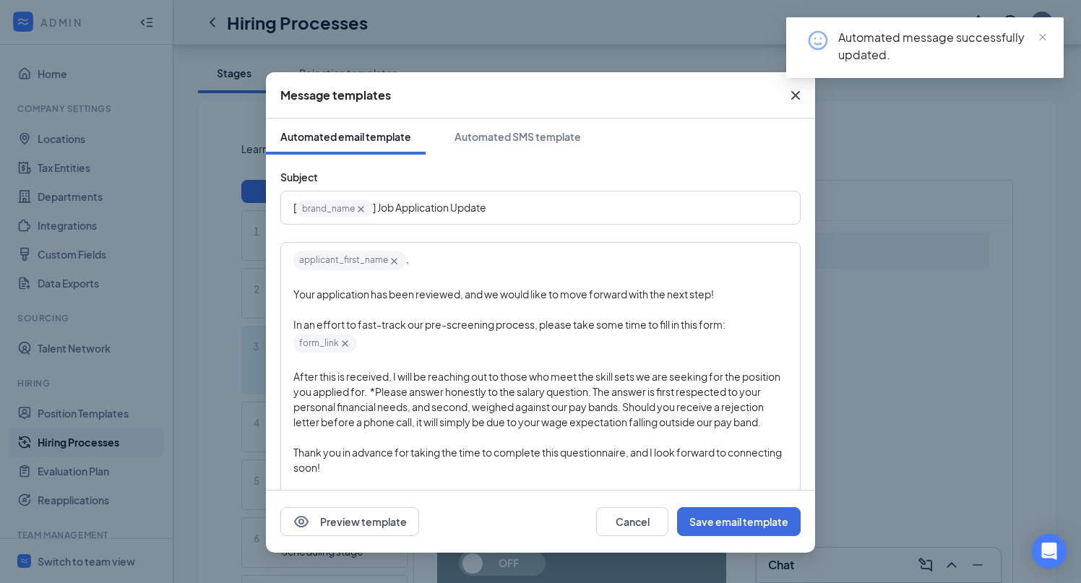
click at [792, 92] on icon "Cross" at bounding box center [796, 95] width 9 height 9
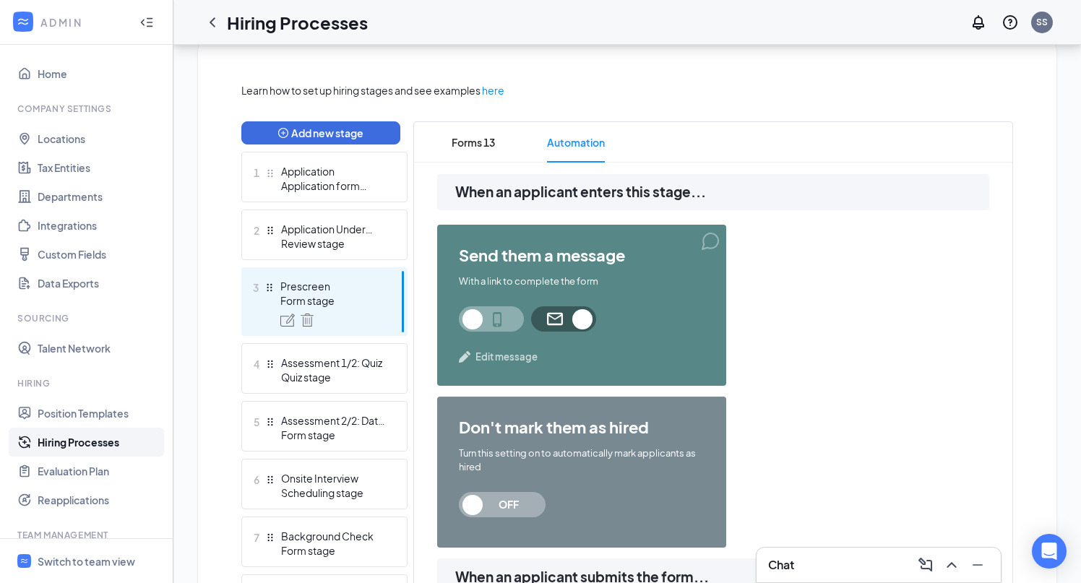
scroll to position [309, 0]
click at [500, 357] on span "Edit message" at bounding box center [507, 356] width 62 height 14
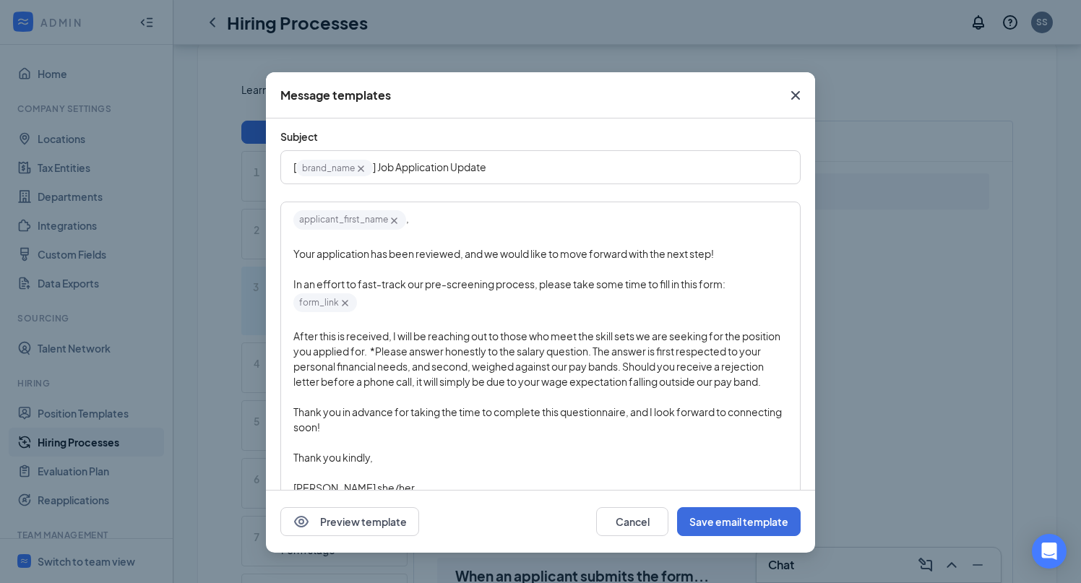
scroll to position [33, 0]
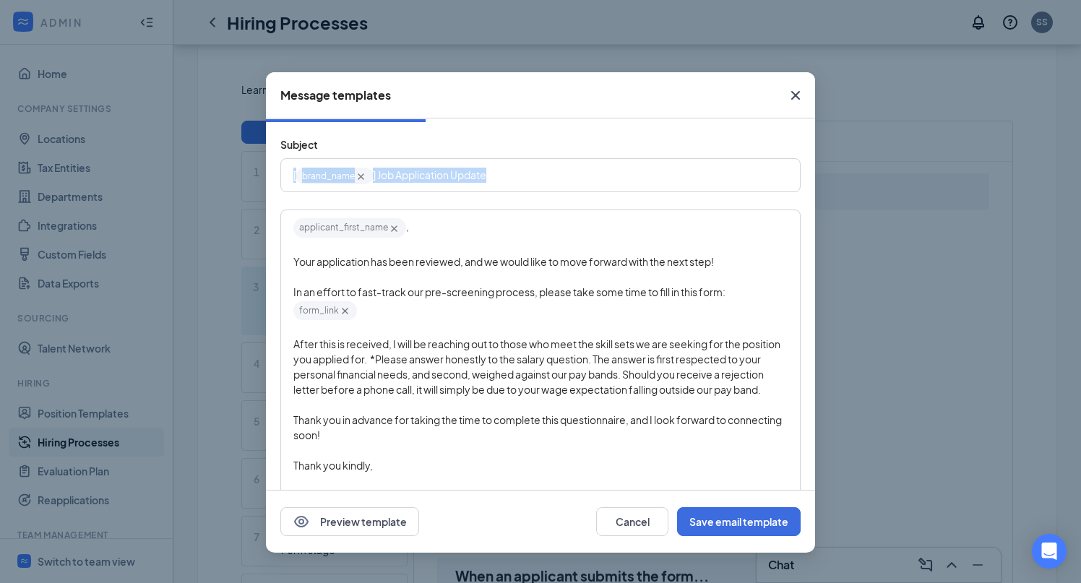
drag, startPoint x: 518, startPoint y: 173, endPoint x: 282, endPoint y: 176, distance: 235.7
click at [282, 176] on div "[ brand_name‌‌‌‌ {{brand_name}} ] Job Application Update" at bounding box center [541, 175] width 518 height 31
click at [300, 173] on span "Sun Holdings Applicant Process: Next Steps" at bounding box center [395, 174] width 205 height 13
click at [296, 173] on span "Sun Holdings Applicant Process: Next Steps" at bounding box center [395, 174] width 205 height 13
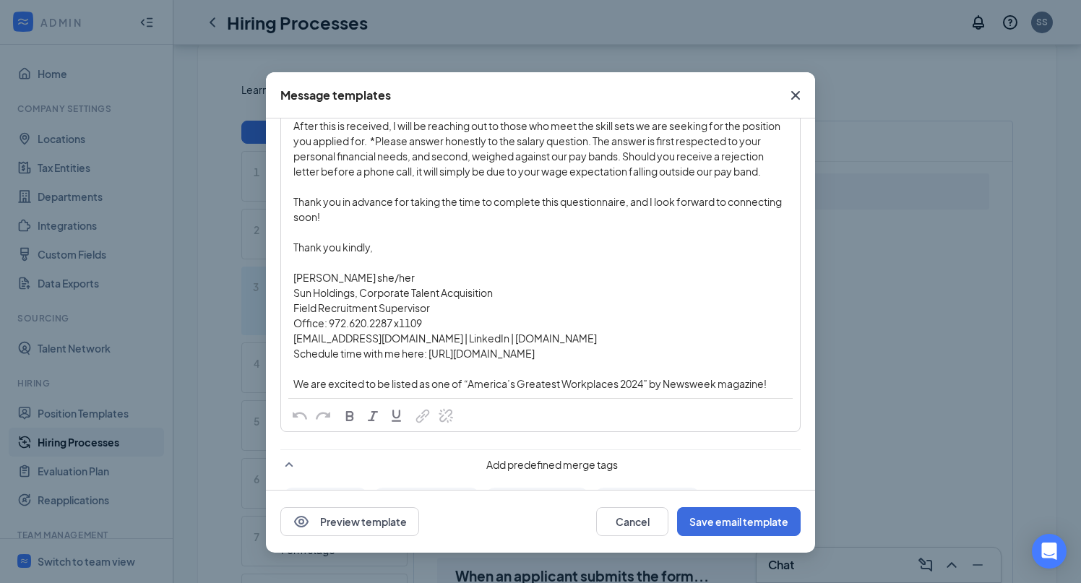
scroll to position [356, 0]
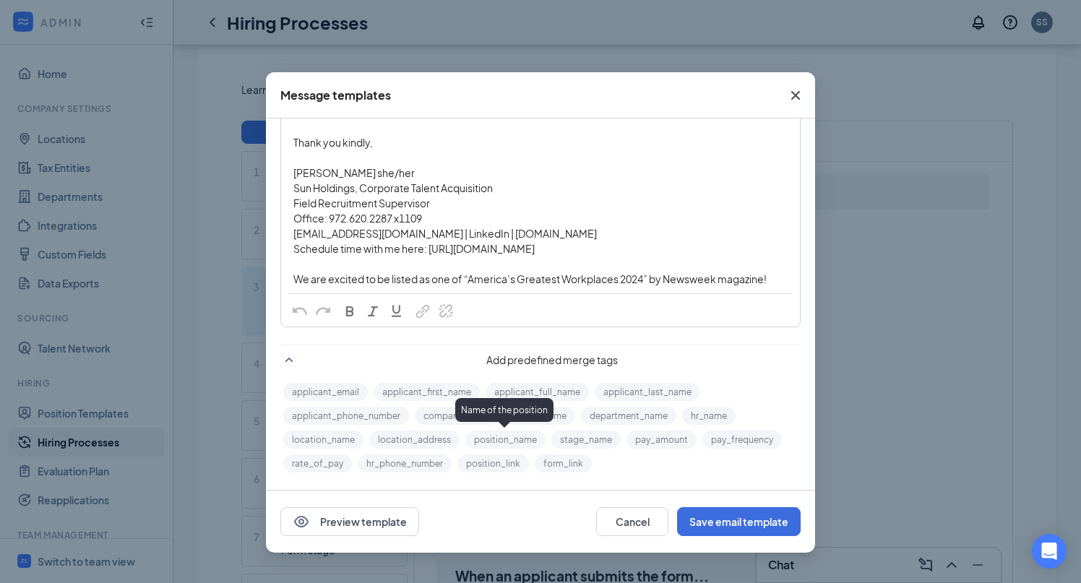
click at [513, 443] on button "position_name" at bounding box center [506, 440] width 80 height 18
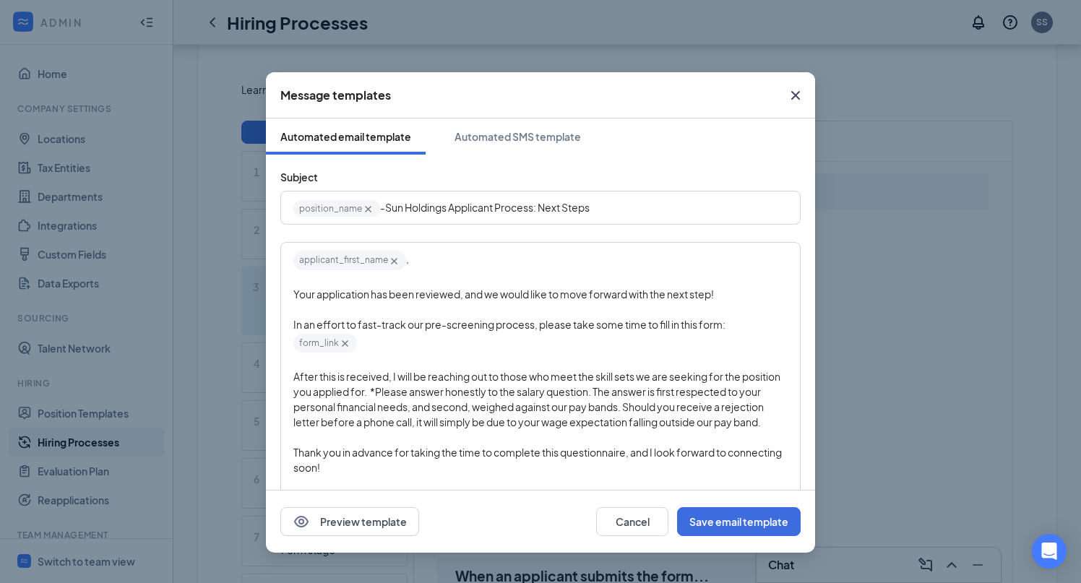
click at [528, 302] on div "Edit text" at bounding box center [540, 309] width 494 height 15
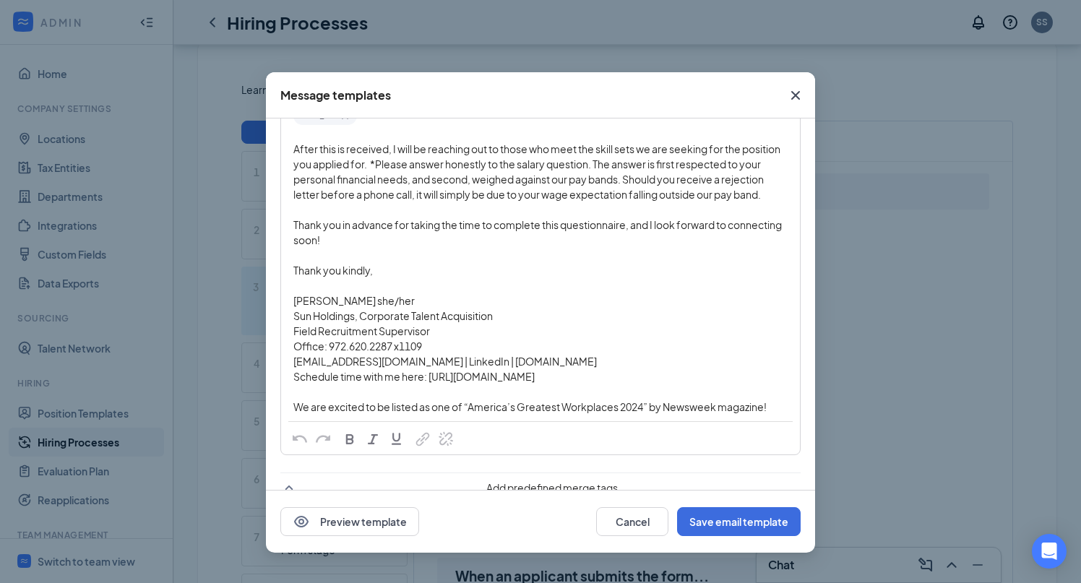
scroll to position [228, 0]
click at [722, 510] on button "Save email template" at bounding box center [739, 521] width 124 height 29
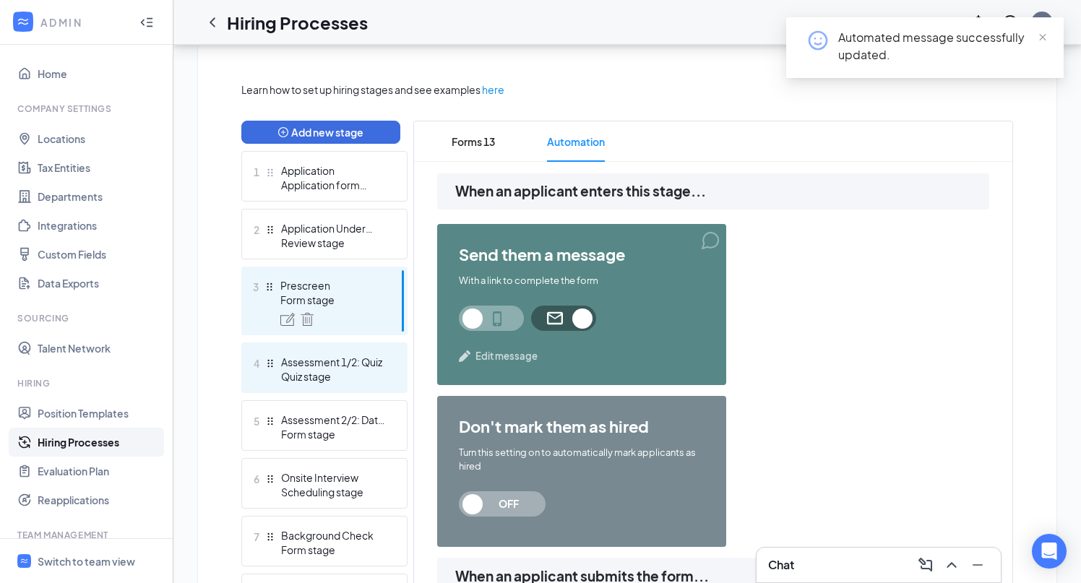
click at [348, 364] on div "Assessment 1/2: Quiz" at bounding box center [334, 362] width 106 height 14
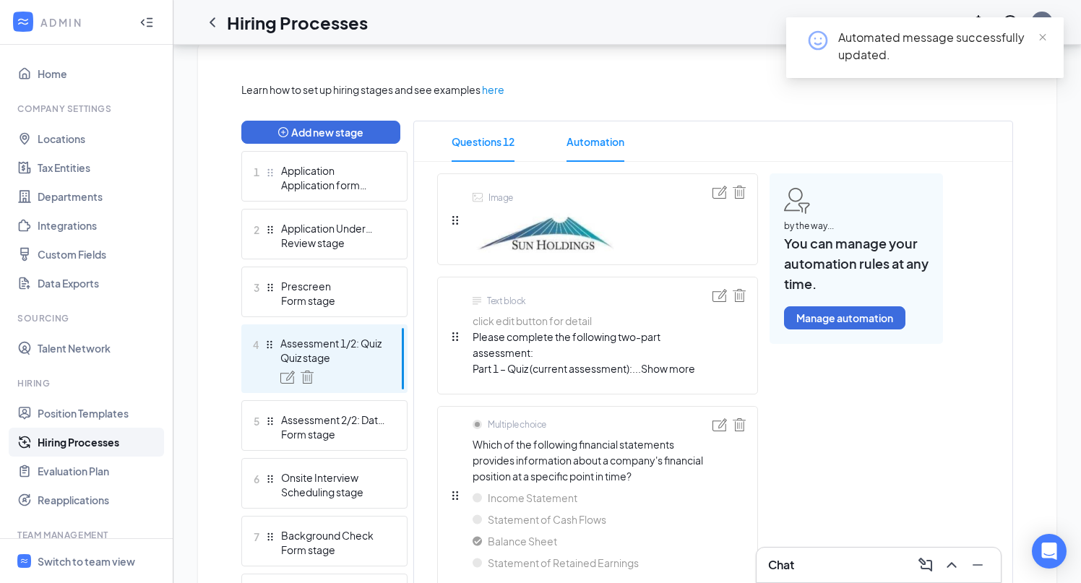
click at [583, 144] on span "Automation" at bounding box center [596, 141] width 58 height 40
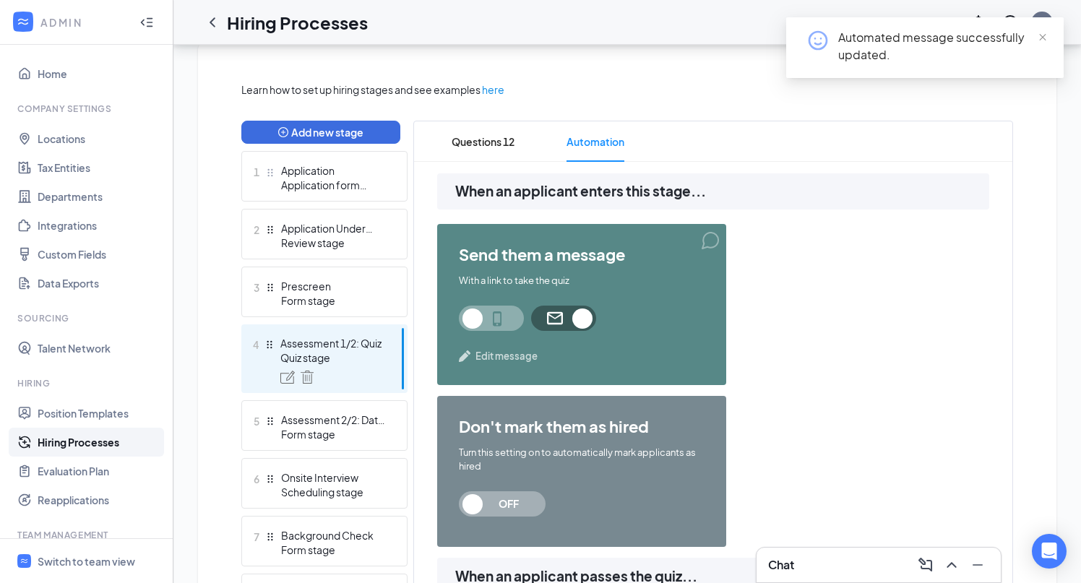
click at [493, 353] on span "Edit message" at bounding box center [507, 356] width 62 height 14
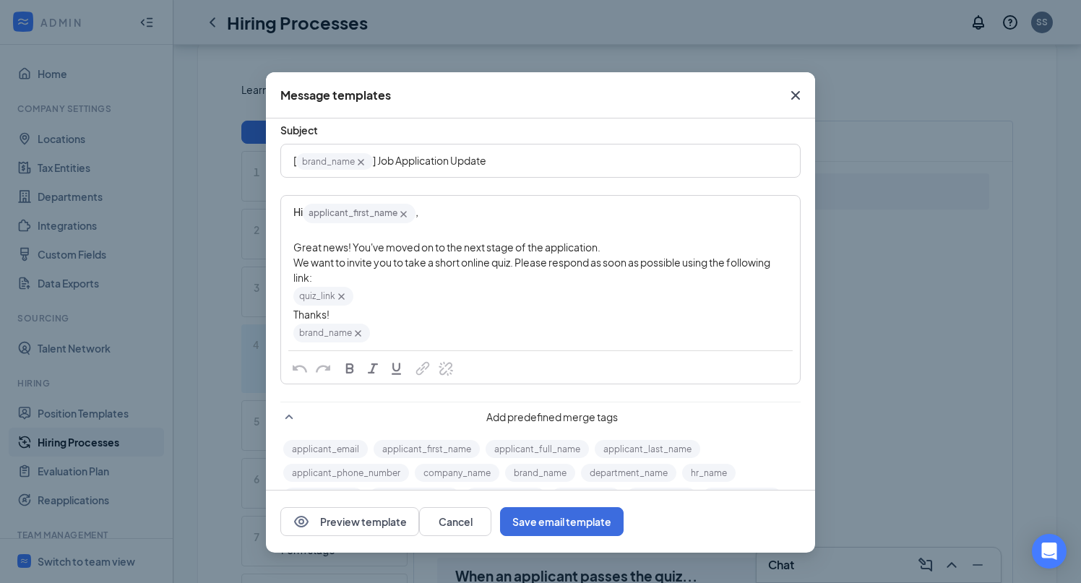
scroll to position [19, 0]
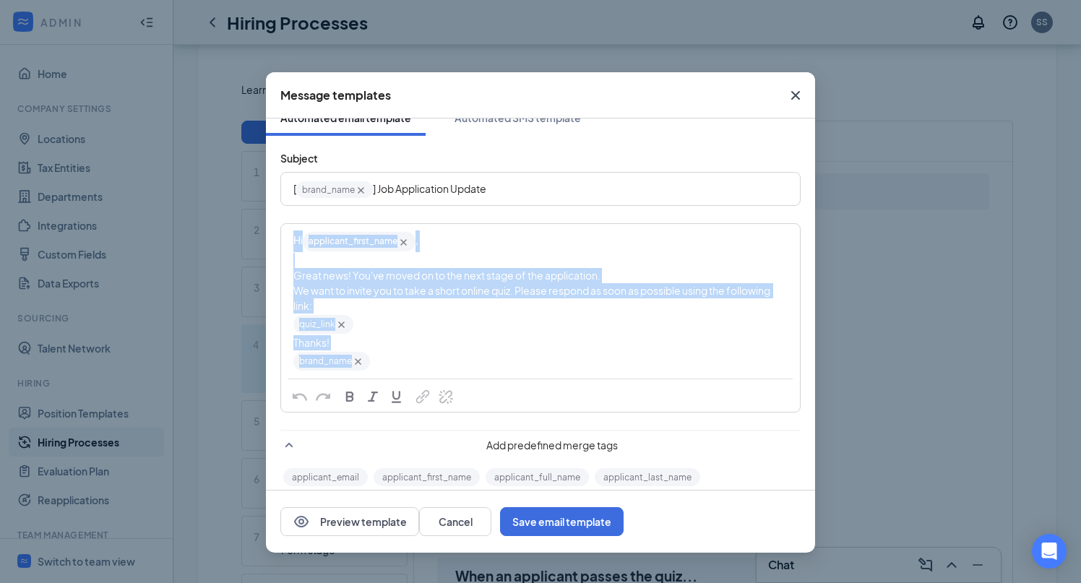
drag, startPoint x: 382, startPoint y: 364, endPoint x: 285, endPoint y: 233, distance: 163.2
click at [285, 233] on div "Hi applicant_first_name‌‌‌‌ {{applicant_first_name}} , Great news! You've moved…" at bounding box center [541, 301] width 518 height 153
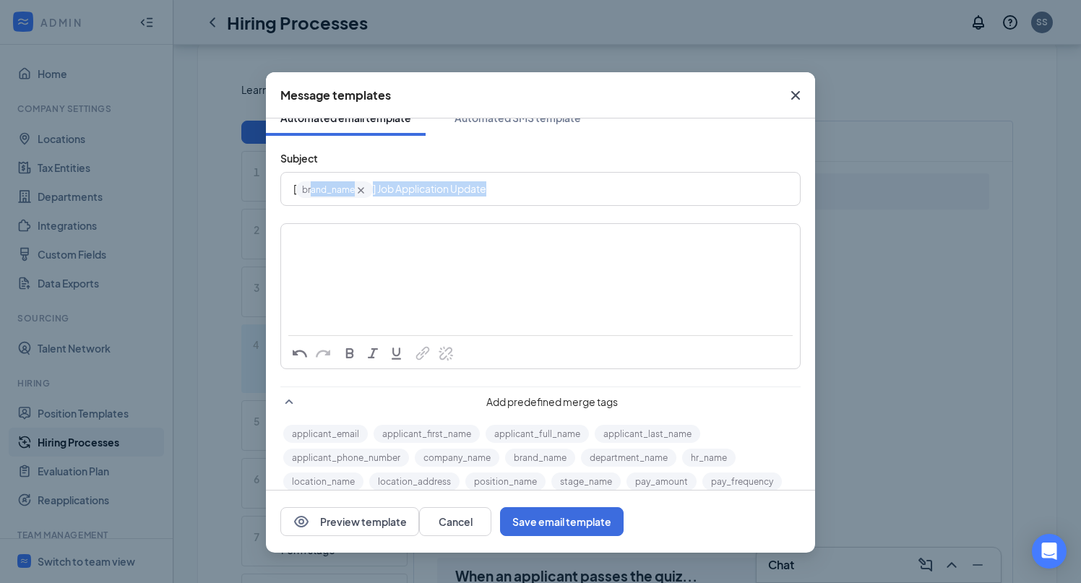
drag, startPoint x: 513, startPoint y: 187, endPoint x: 312, endPoint y: 187, distance: 201.0
click at [312, 187] on div "[ brand_name‌‌‌‌ {{brand_name}} ] Job Application Update" at bounding box center [540, 189] width 494 height 22
click at [292, 192] on div "- Sun Holdings Applicant Process: Next Steps" at bounding box center [541, 188] width 518 height 31
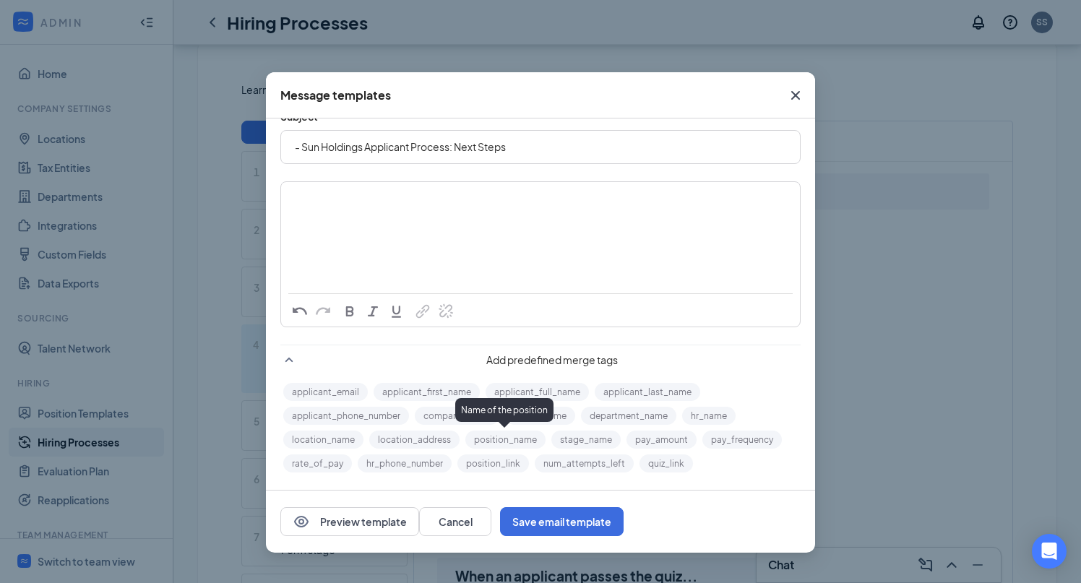
click at [489, 439] on button "position_name" at bounding box center [506, 440] width 80 height 18
click at [436, 200] on div "Edit text" at bounding box center [540, 196] width 494 height 15
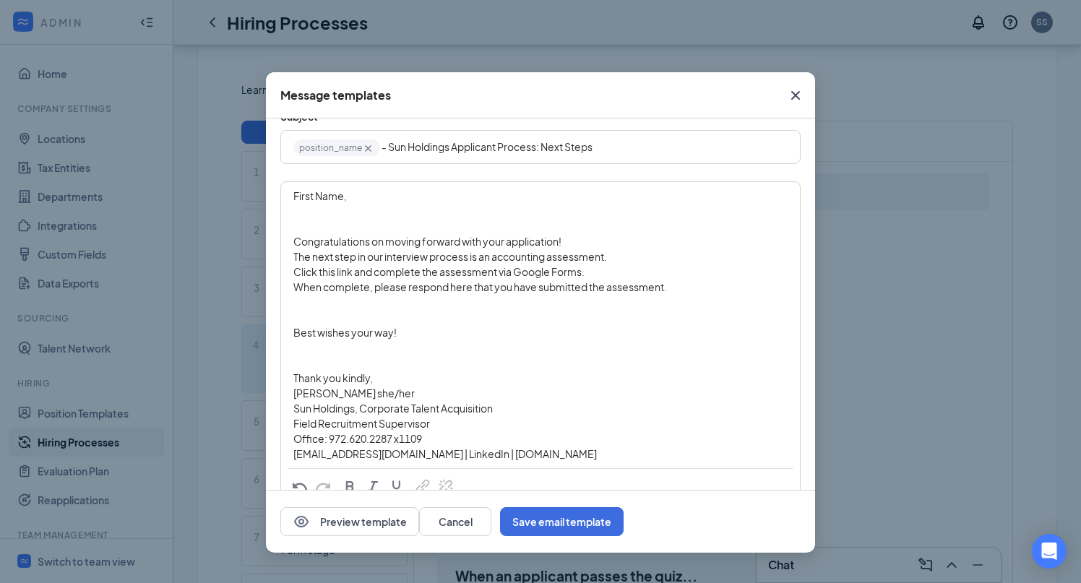
click at [327, 219] on div "Edit text" at bounding box center [540, 226] width 494 height 15
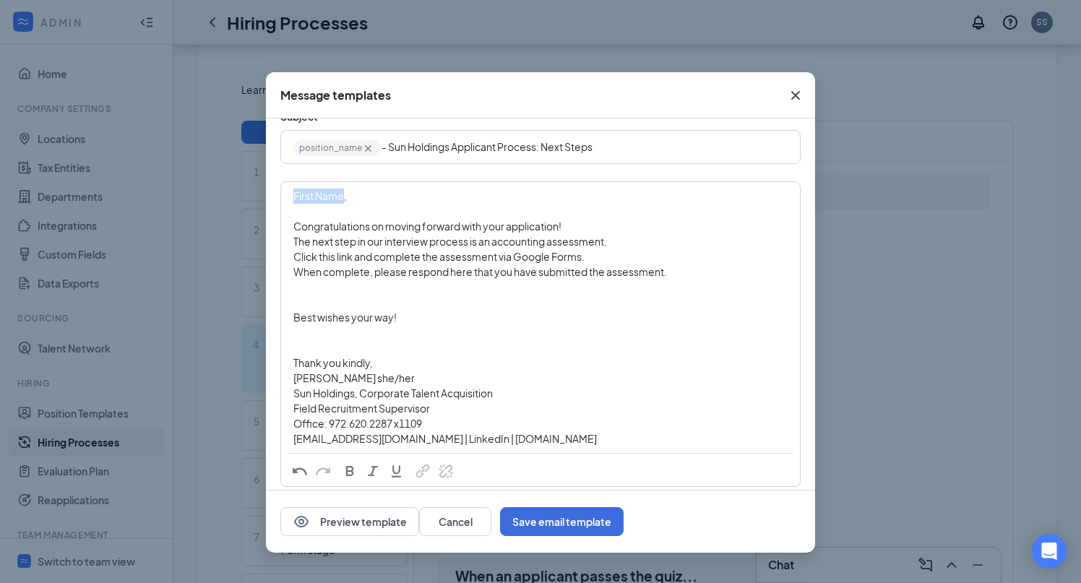
drag, startPoint x: 344, startPoint y: 199, endPoint x: 163, endPoint y: 198, distance: 180.7
click at [163, 198] on div "Message templates Automated email template Automated SMS template Subject posit…" at bounding box center [540, 291] width 1081 height 583
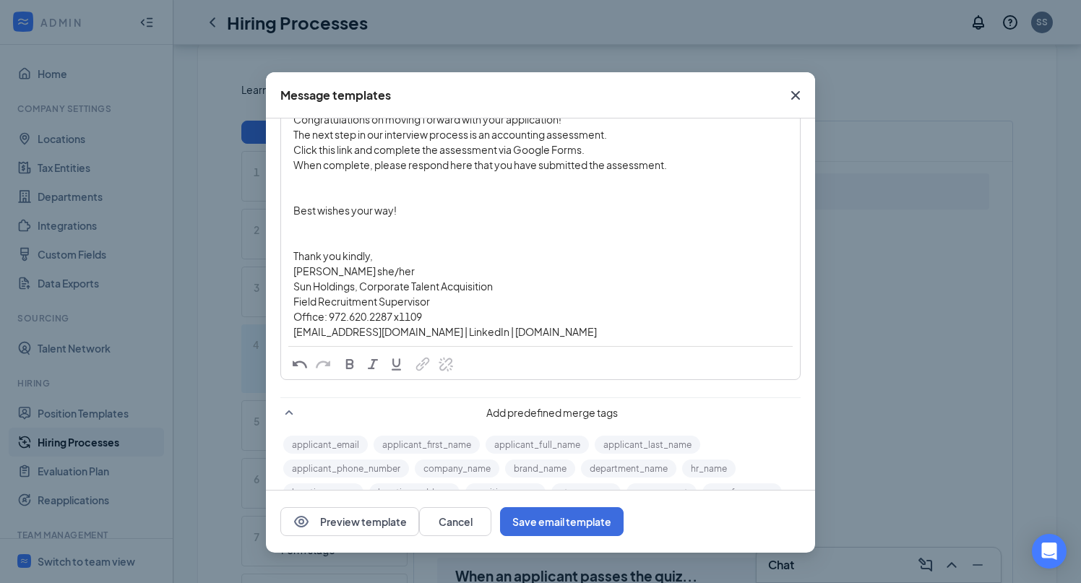
scroll to position [220, 0]
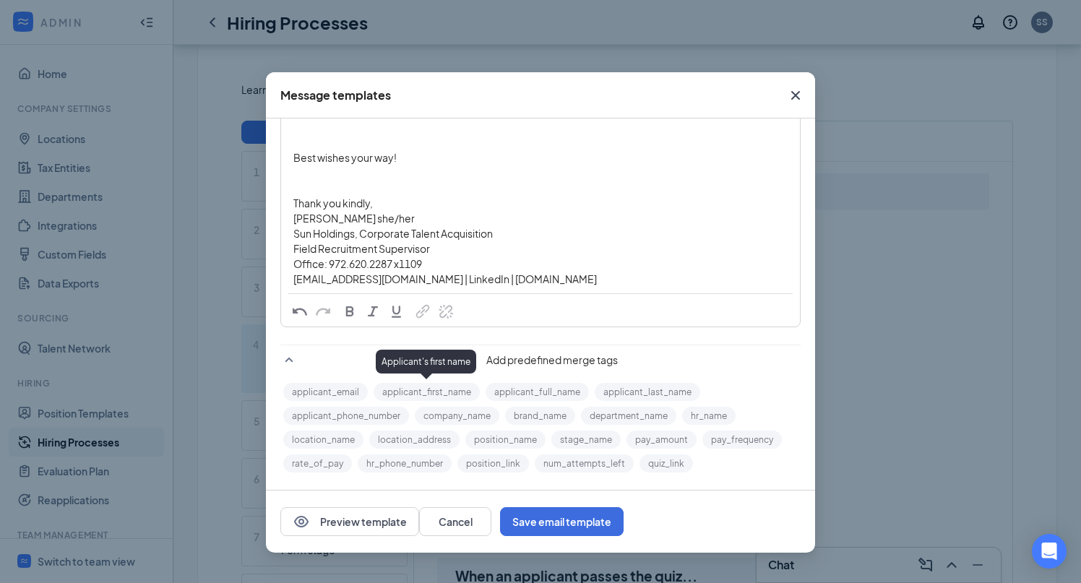
click at [453, 392] on button "applicant_first_name" at bounding box center [427, 392] width 106 height 18
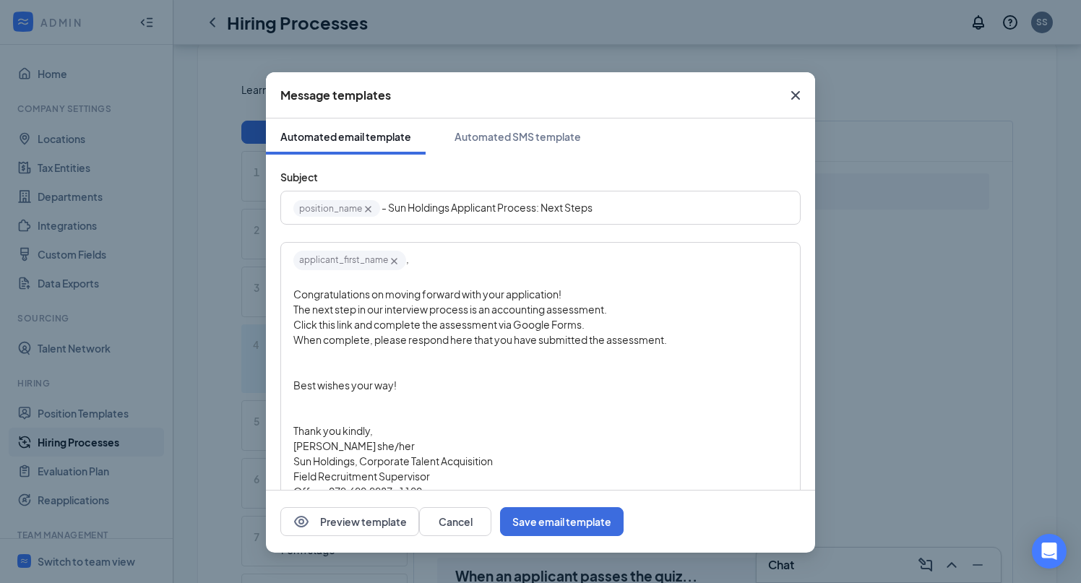
click at [339, 296] on span "Congratulations on moving forward with your application!" at bounding box center [427, 294] width 268 height 13
click at [573, 300] on div "Congratulations on moving forward with your application!" at bounding box center [540, 294] width 494 height 15
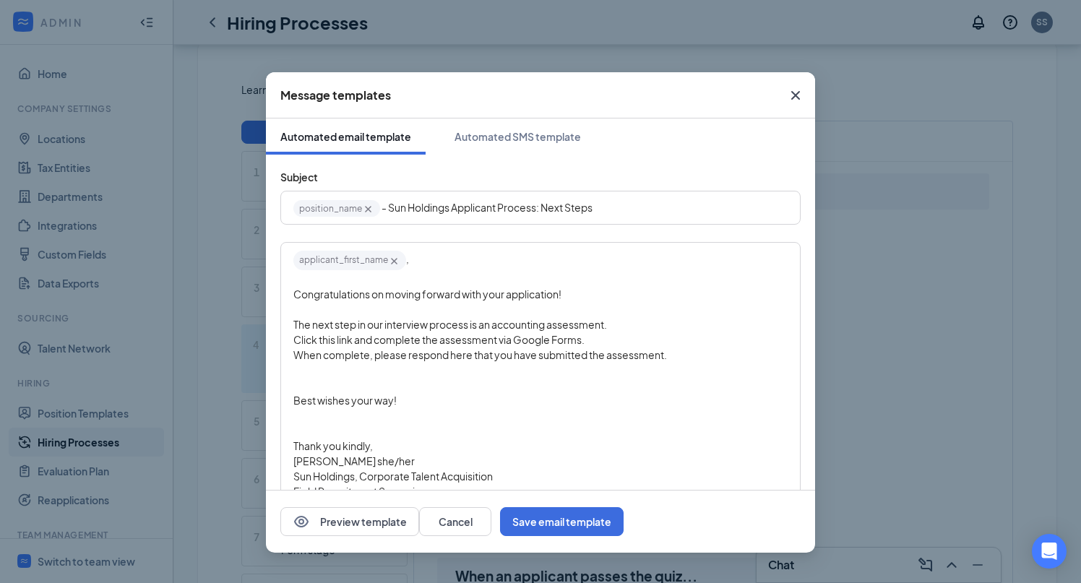
click at [492, 328] on span "The next step in our interview process is an accounting assessment." at bounding box center [450, 324] width 314 height 13
click at [560, 333] on span "Click this link and complete the assessment via Google Forms." at bounding box center [438, 339] width 291 height 13
click at [496, 324] on span "2-part" at bounding box center [499, 324] width 30 height 13
click at [512, 334] on span "Click this link and complete the assessment via Google Forms." at bounding box center [438, 339] width 291 height 13
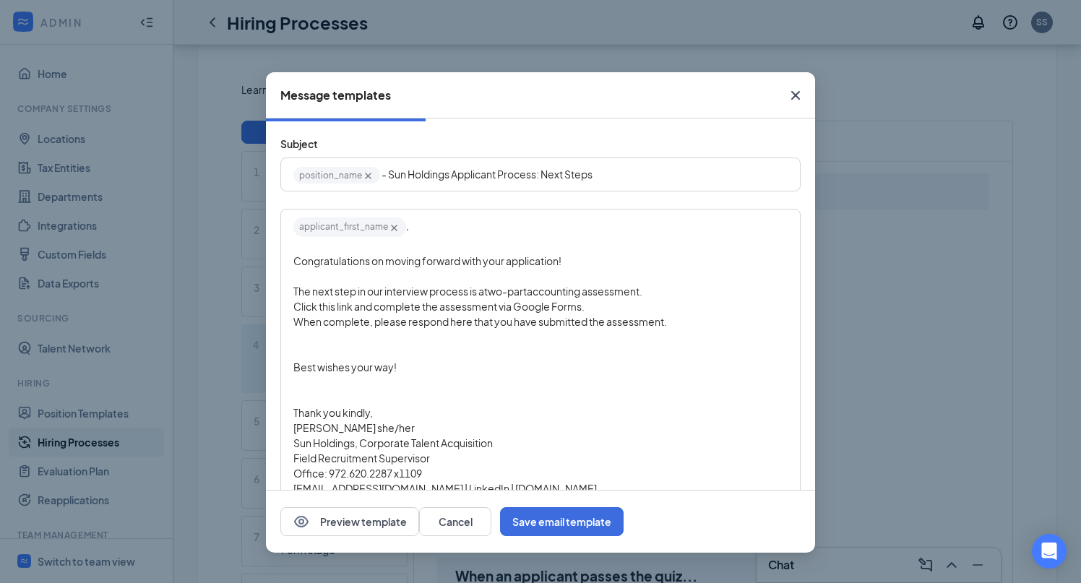
scroll to position [40, 0]
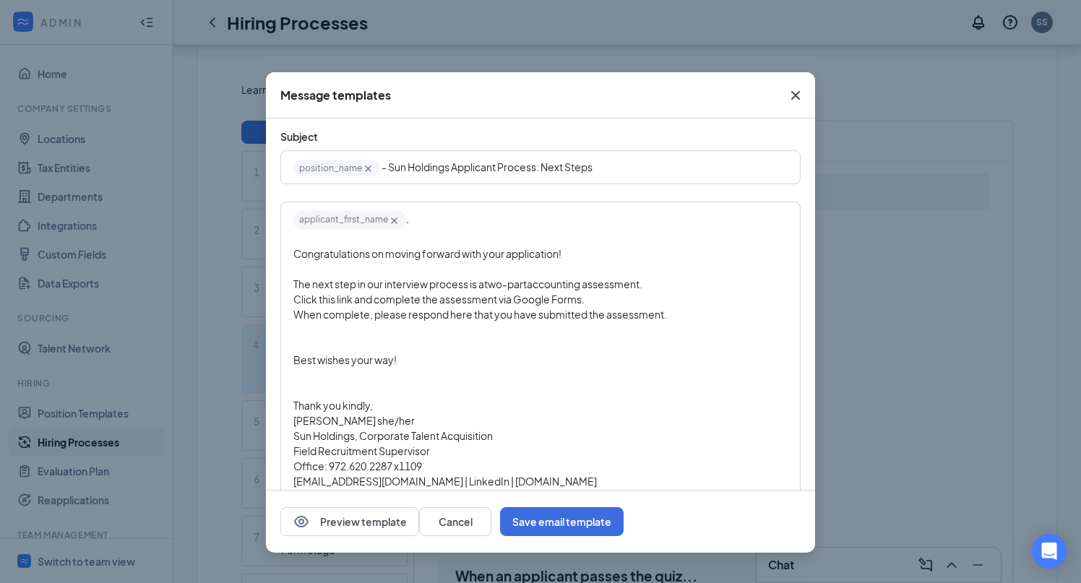
click at [353, 300] on span "Click this link and complete the assessment via Google Forms." at bounding box center [438, 299] width 291 height 13
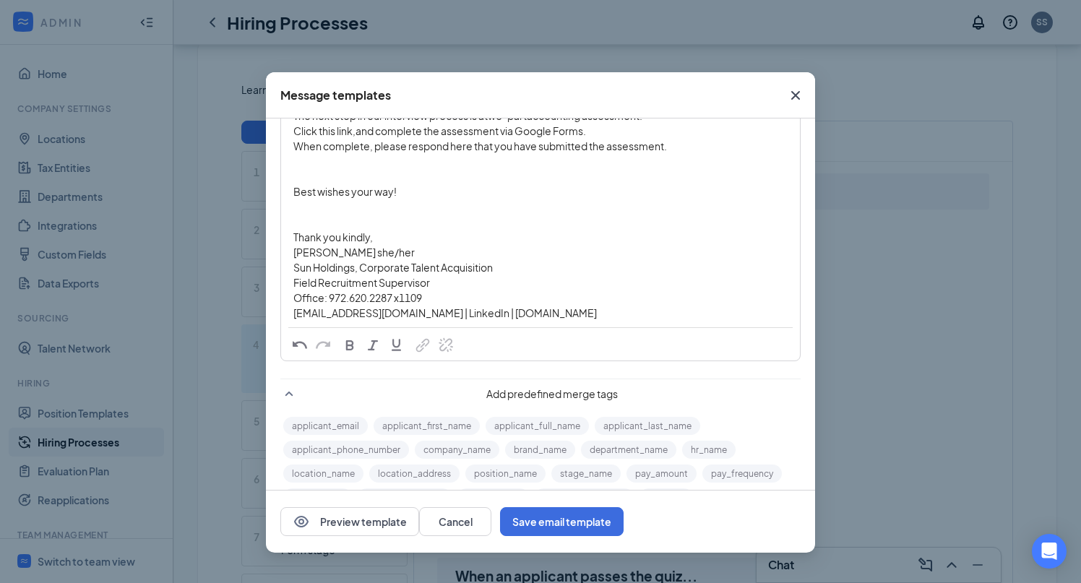
scroll to position [243, 0]
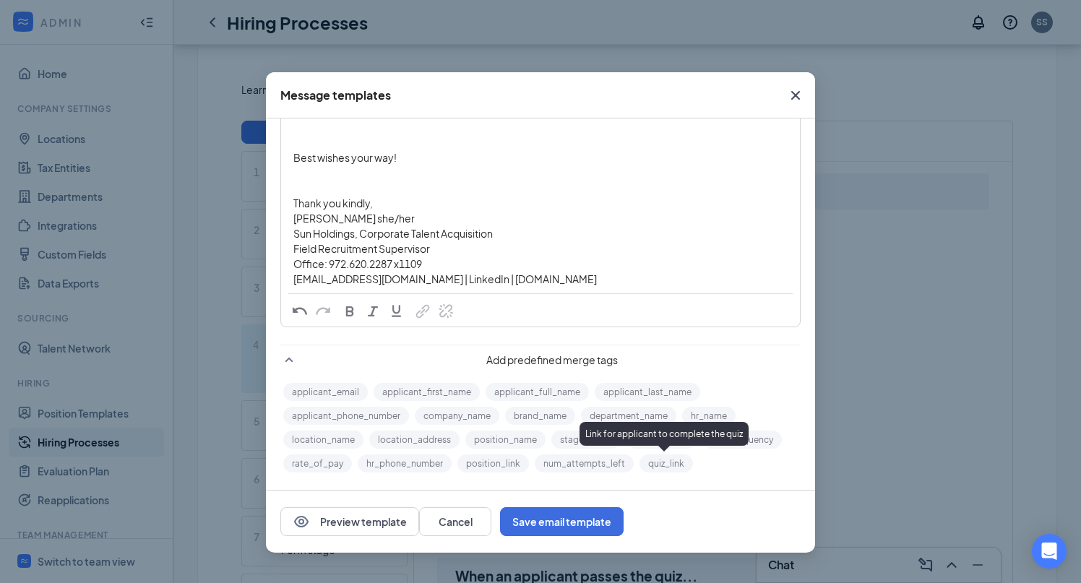
click at [672, 466] on button "quiz_link" at bounding box center [666, 464] width 53 height 18
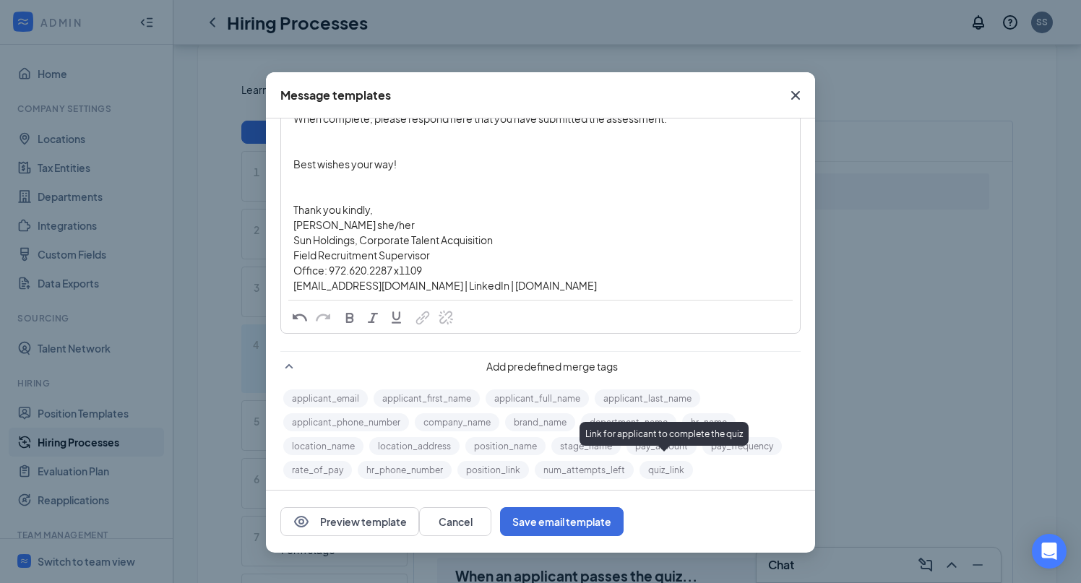
scroll to position [0, 0]
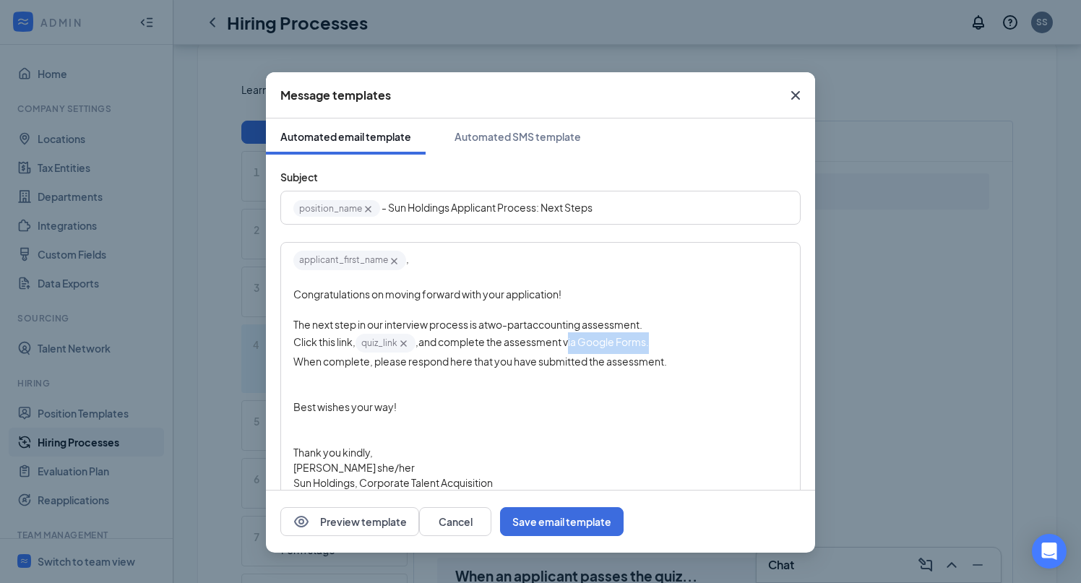
drag, startPoint x: 650, startPoint y: 343, endPoint x: 567, endPoint y: 345, distance: 82.4
click at [567, 345] on span "and complete the assessment via Google Forms." at bounding box center [534, 341] width 231 height 13
click at [508, 346] on span "and complete the assessment." at bounding box center [492, 341] width 146 height 13
click at [666, 343] on div "Click this link , quiz_link‌‌‌‌ {{quiz_link}} , and complete the first portion …" at bounding box center [540, 344] width 494 height 22
click at [469, 368] on span "When complete, please respond here that you have submitted the assessment." at bounding box center [480, 361] width 374 height 13
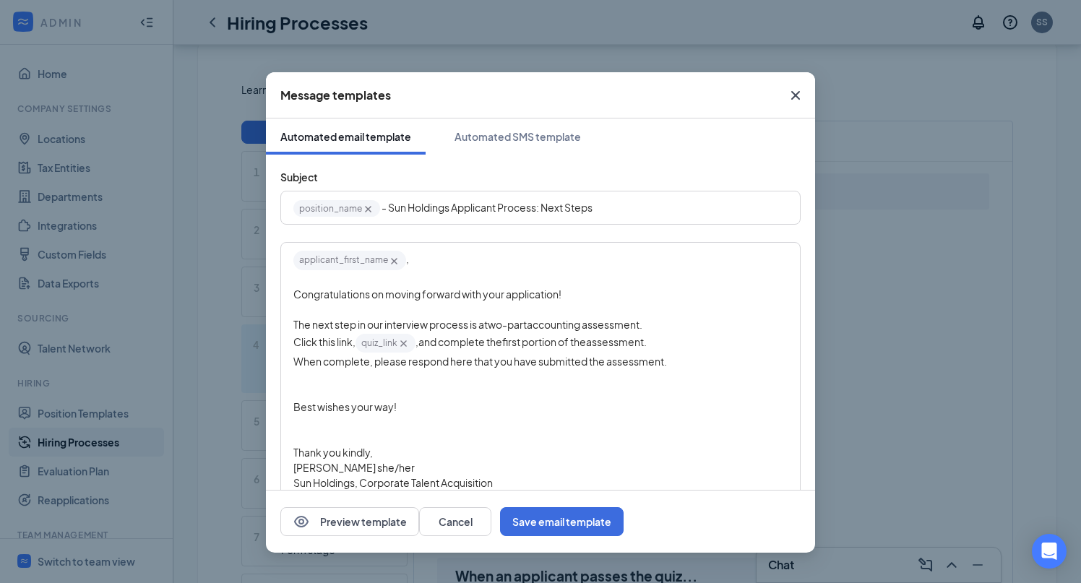
drag, startPoint x: 680, startPoint y: 366, endPoint x: 373, endPoint y: 366, distance: 306.5
click at [373, 366] on div "When complete, please respond here that you have submitted the assessment." at bounding box center [540, 361] width 494 height 15
click at [385, 366] on span "When complete, please respond here that you have submitted the assessment." at bounding box center [480, 361] width 374 height 13
drag, startPoint x: 682, startPoint y: 362, endPoint x: 377, endPoint y: 364, distance: 305.8
click at [377, 364] on div "When complete, please respond here that you have submitted the assessment." at bounding box center [540, 361] width 494 height 15
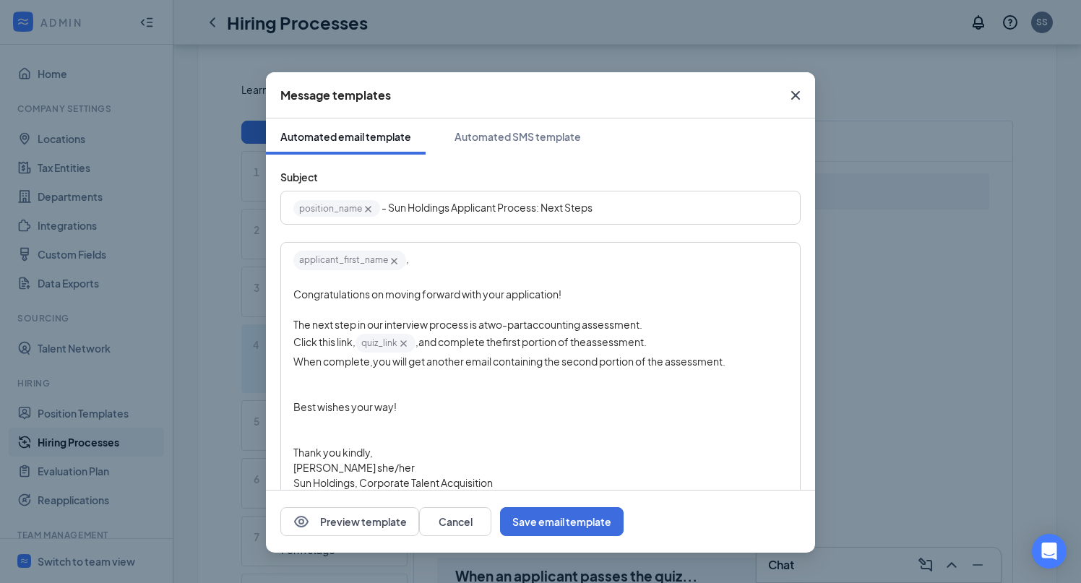
click at [287, 364] on div "applicant_first_name‌‌‌‌ {{applicant_first_name}} ﻿, Congratulations on moving …" at bounding box center [541, 393] width 518 height 299
click at [290, 338] on div "applicant_first_name‌‌‌‌ {{applicant_first_name}} ﻿, Congratulations on moving …" at bounding box center [541, 393] width 518 height 299
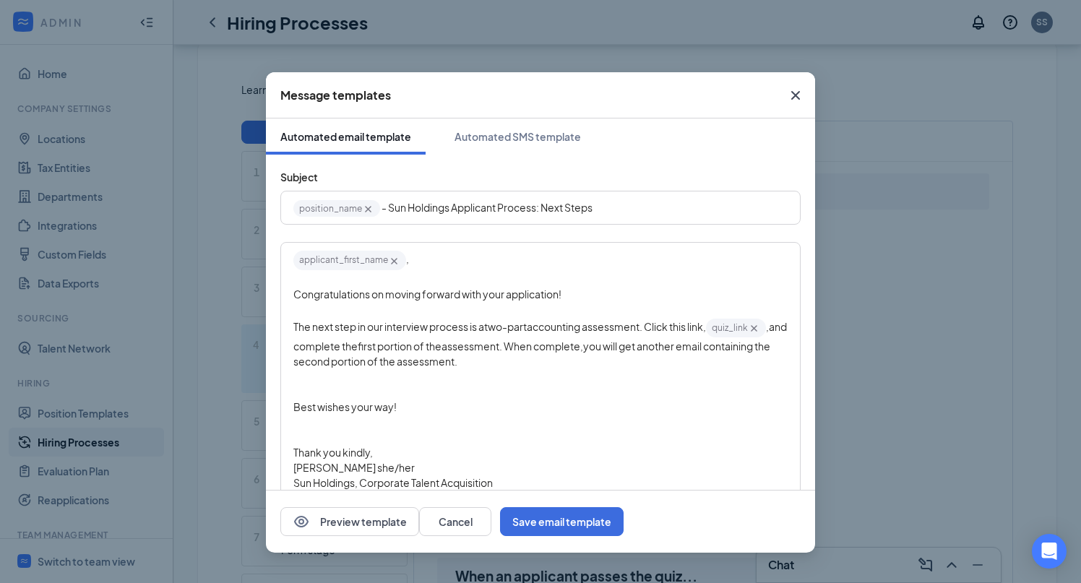
click at [534, 364] on div "The next step in our interview process is a two-part accounting assessment. Cli…" at bounding box center [540, 343] width 494 height 52
click at [389, 381] on div "Edit text" at bounding box center [540, 376] width 494 height 15
click at [346, 420] on div "Edit text" at bounding box center [540, 422] width 494 height 15
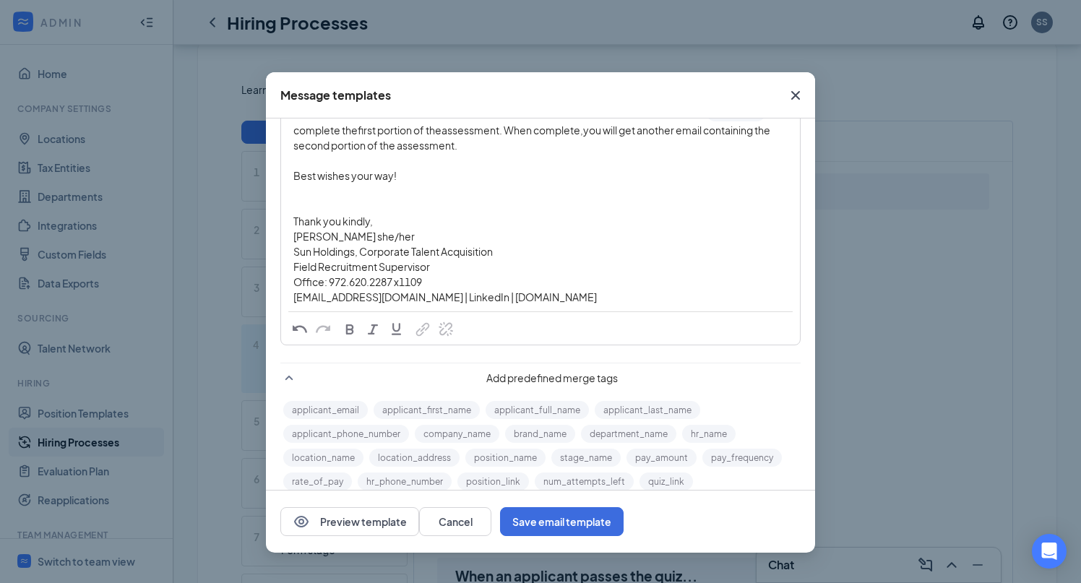
scroll to position [235, 0]
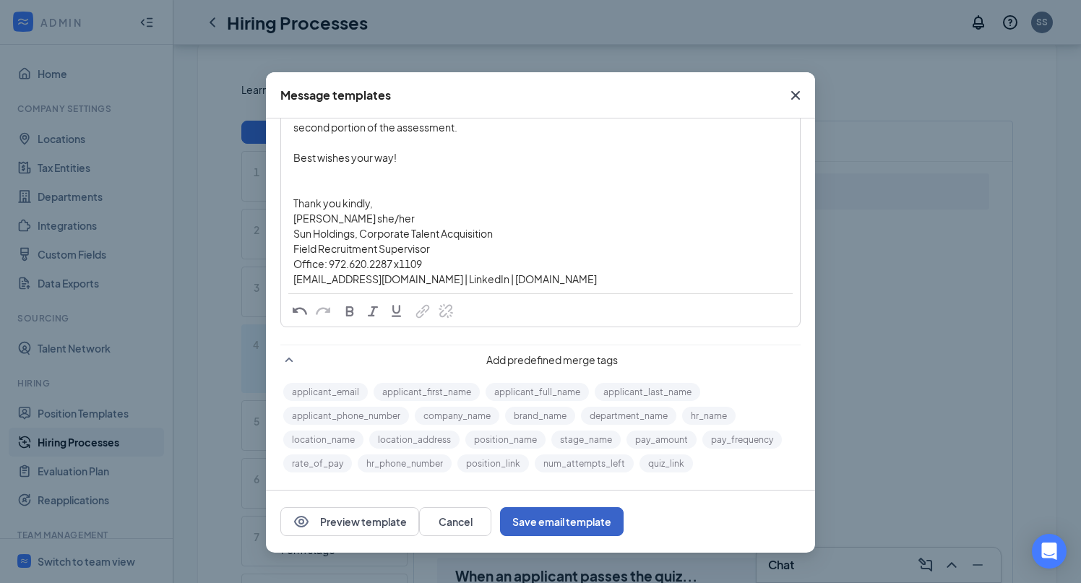
click at [624, 524] on button "Save email template" at bounding box center [562, 521] width 124 height 29
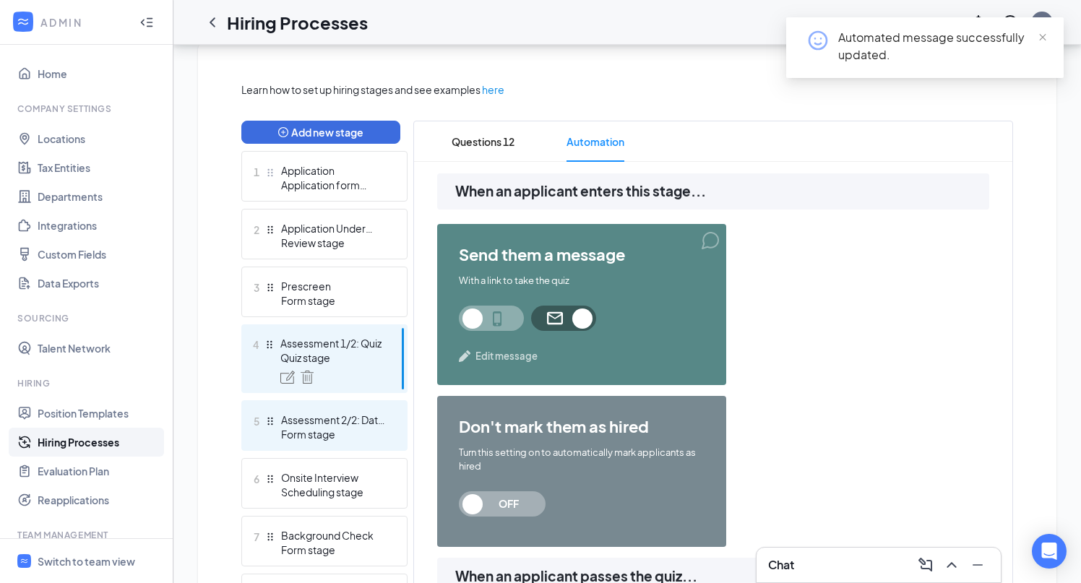
click at [346, 418] on div "Assessment 2/2: Data Manipulation" at bounding box center [334, 420] width 106 height 14
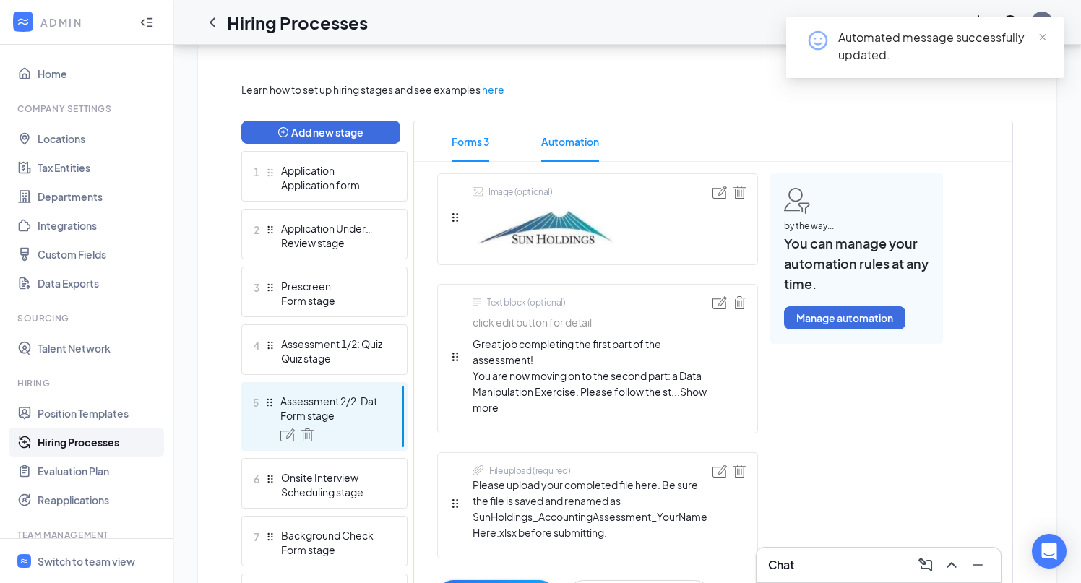
click at [564, 143] on span "Automation" at bounding box center [570, 141] width 58 height 40
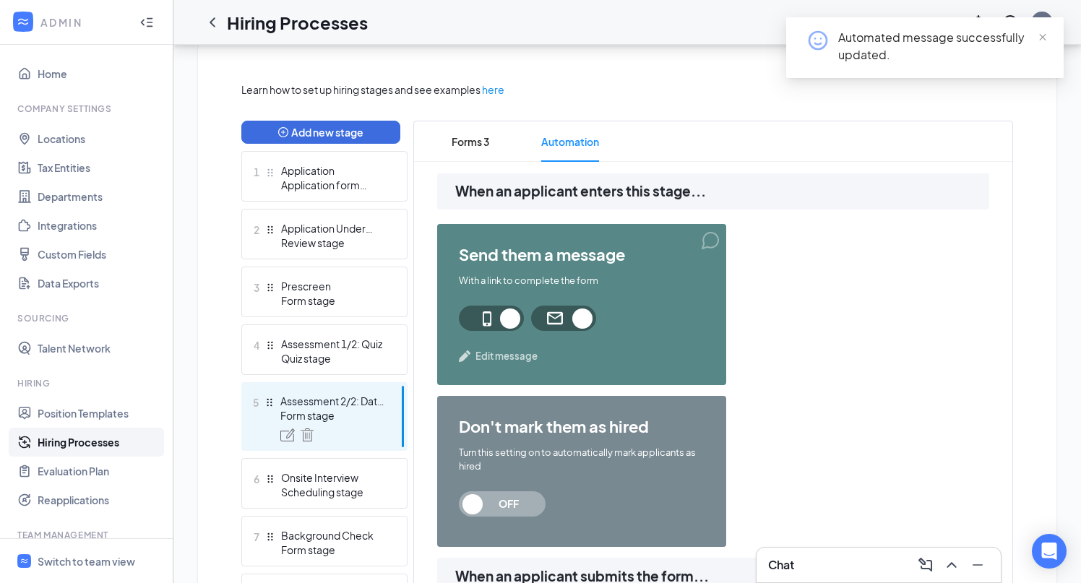
click at [512, 359] on span "Edit message" at bounding box center [507, 356] width 62 height 14
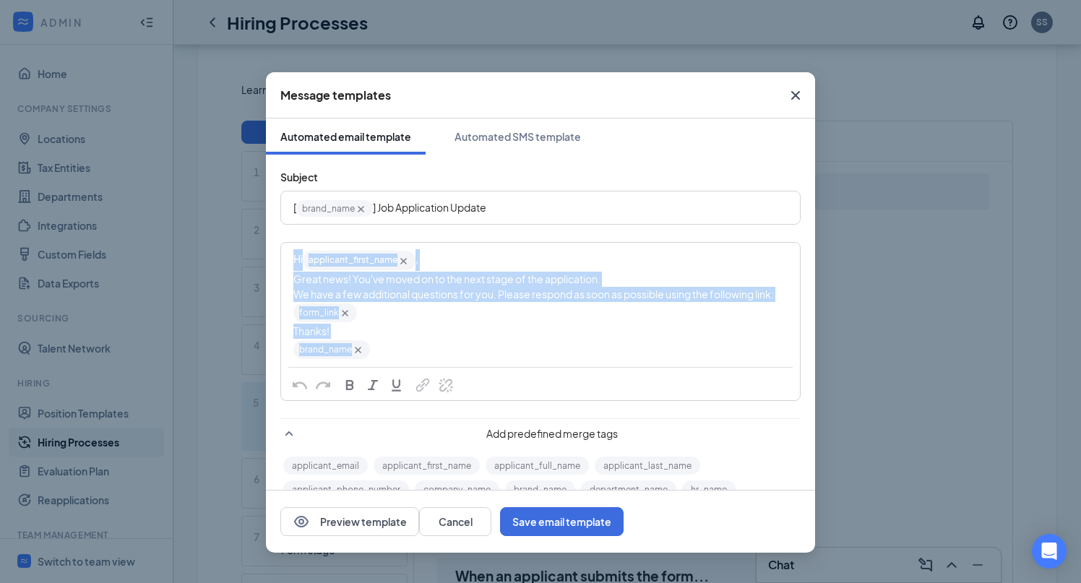
drag, startPoint x: 380, startPoint y: 353, endPoint x: 289, endPoint y: 264, distance: 126.8
click at [289, 265] on div "Hi applicant_first_name‌‌‌‌ {{applicant_first_name}} , Great news! You've moved…" at bounding box center [541, 305] width 518 height 123
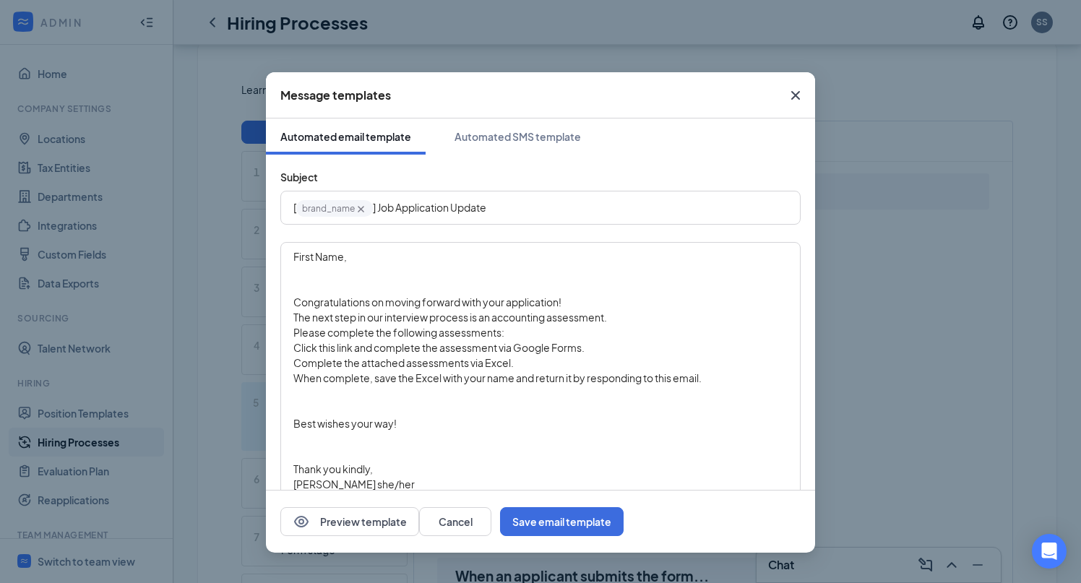
click at [382, 276] on div "Edit text" at bounding box center [540, 272] width 494 height 15
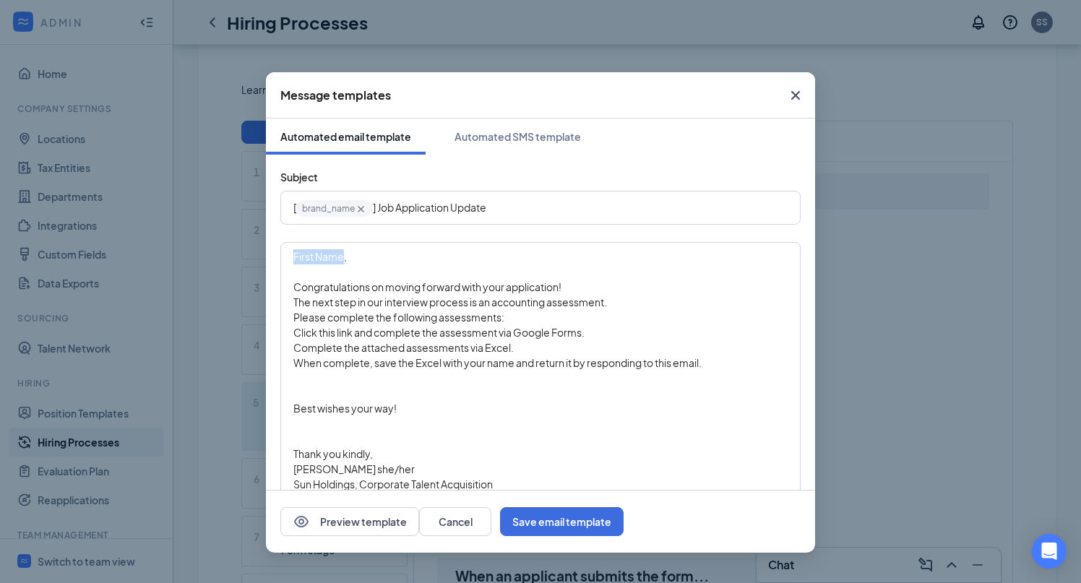
drag, startPoint x: 343, startPoint y: 259, endPoint x: 256, endPoint y: 259, distance: 86.7
click at [256, 259] on div "Message templates Automated email template Automated SMS template Subject [ bra…" at bounding box center [540, 291] width 1081 height 583
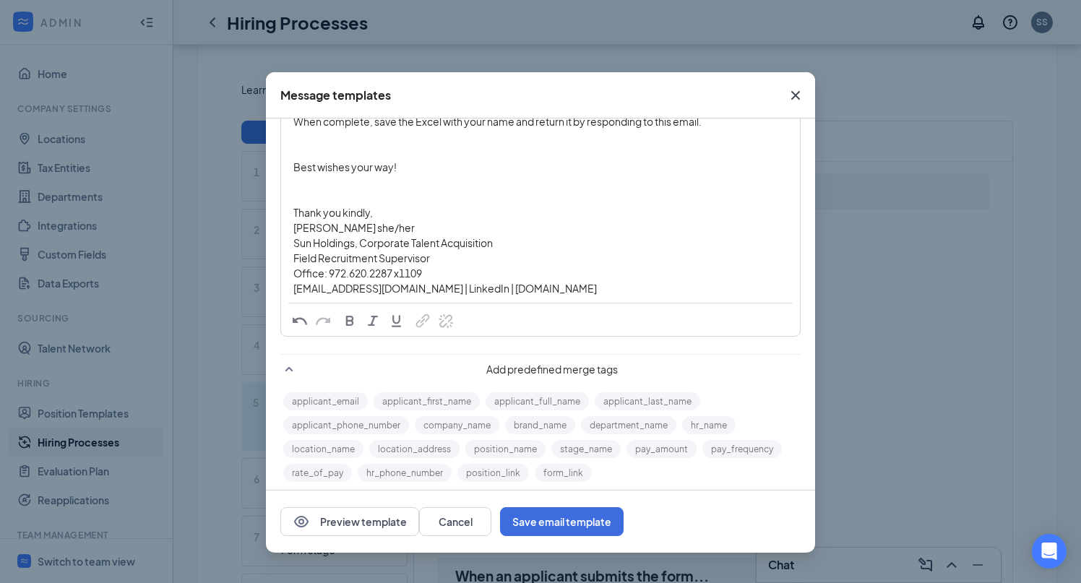
scroll to position [251, 0]
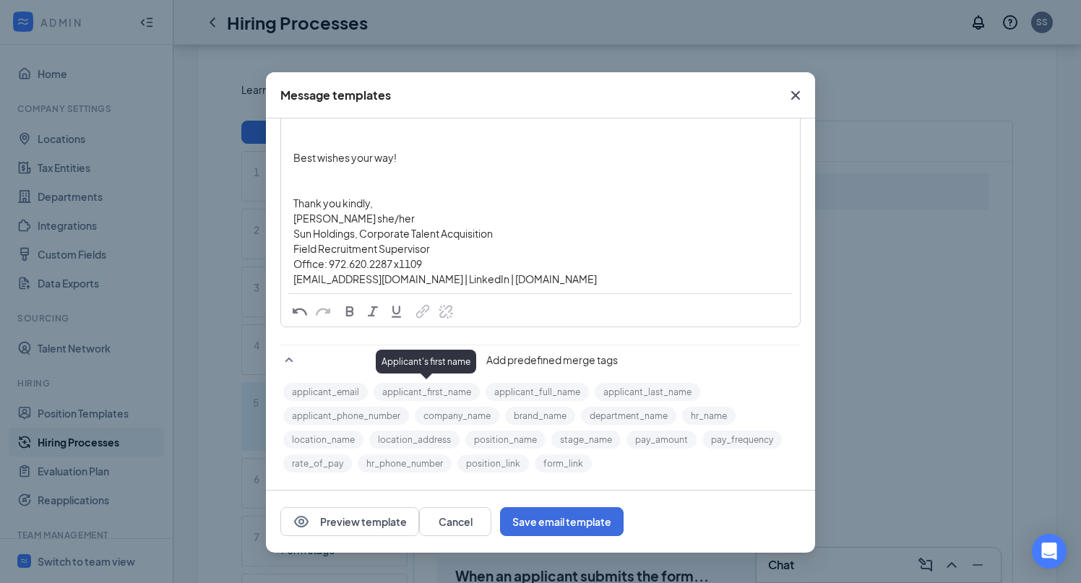
click at [442, 391] on button "applicant_first_name" at bounding box center [427, 392] width 106 height 18
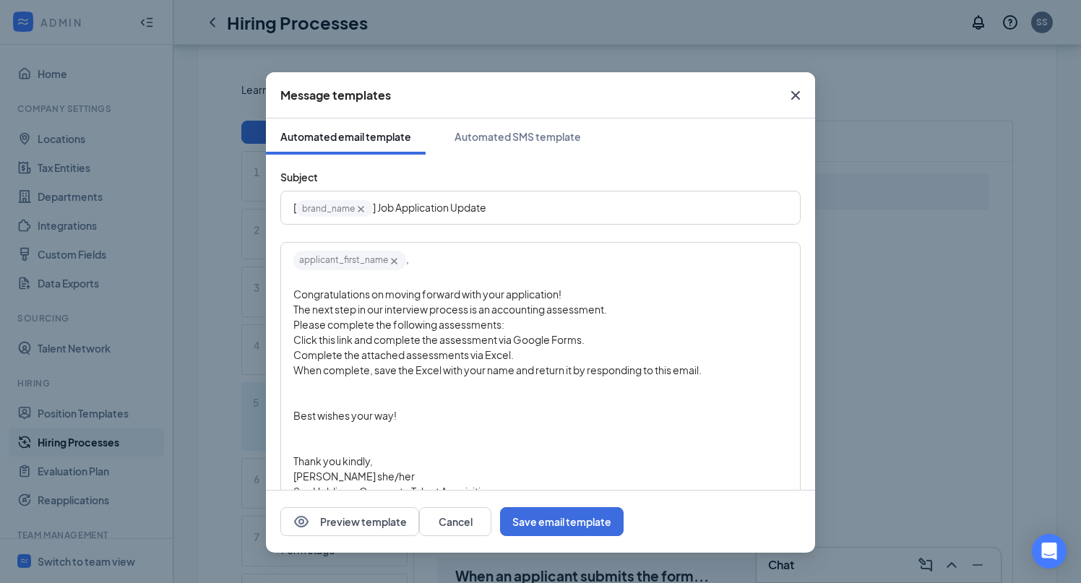
click at [394, 296] on span "Congratulations on moving forward with your application!" at bounding box center [427, 294] width 268 height 13
click at [583, 294] on div "Congratulations on moving forward with your application!" at bounding box center [540, 294] width 494 height 15
drag, startPoint x: 585, startPoint y: 293, endPoint x: 293, endPoint y: 293, distance: 291.3
click at [293, 293] on div "Congratulations on moving forward with your application!" at bounding box center [540, 294] width 494 height 15
drag, startPoint x: 618, startPoint y: 310, endPoint x: 204, endPoint y: 309, distance: 414.2
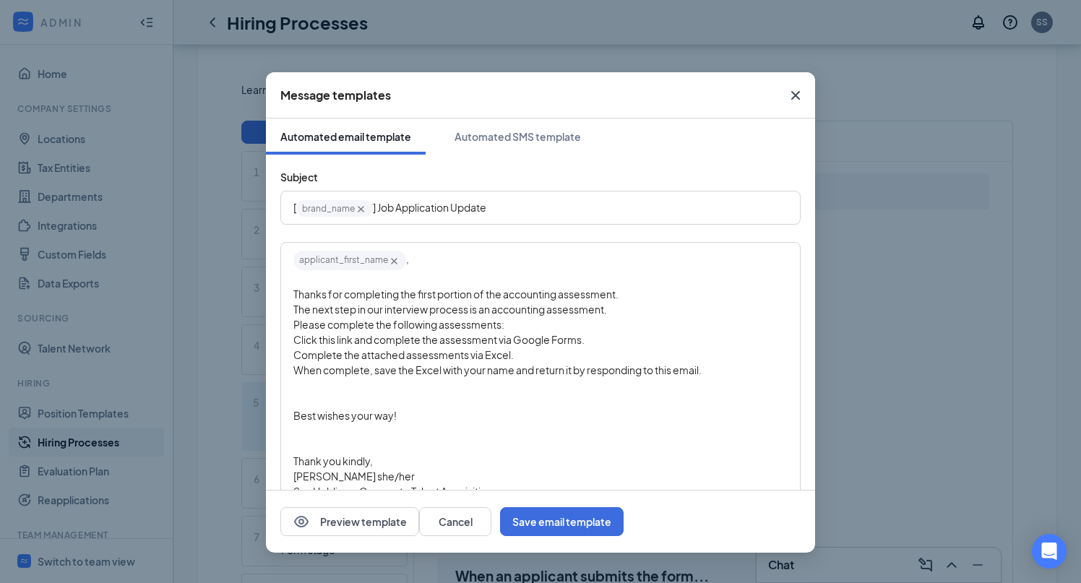
click at [204, 310] on div "Message templates Automated email template Automated SMS template Subject [ bra…" at bounding box center [540, 291] width 1081 height 583
click at [641, 302] on div "Edit text" at bounding box center [540, 309] width 494 height 15
click at [647, 294] on div "Thanks for completing the first portion of the accounting assessment." at bounding box center [540, 294] width 494 height 15
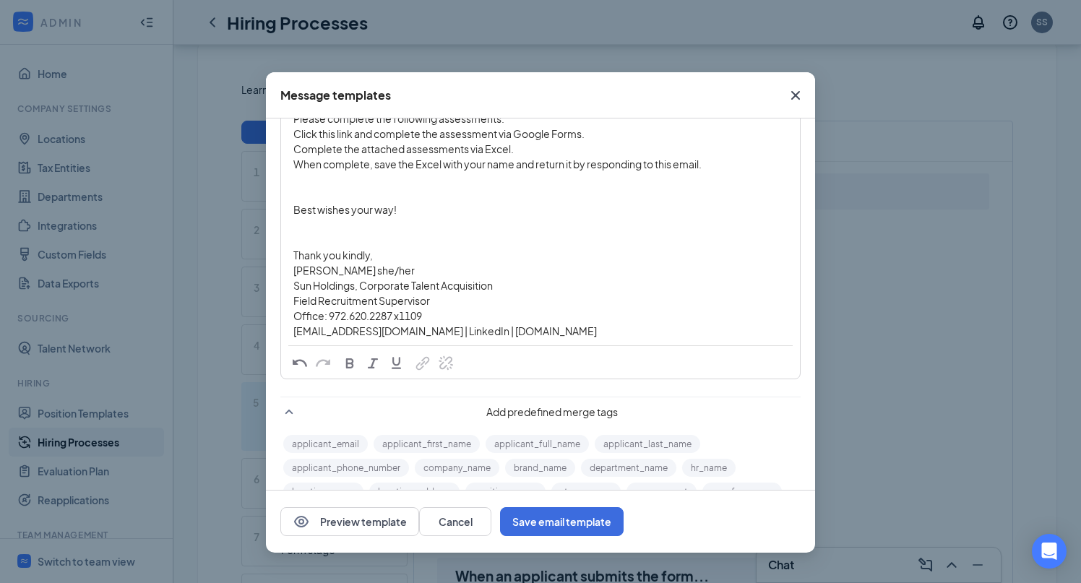
scroll to position [258, 0]
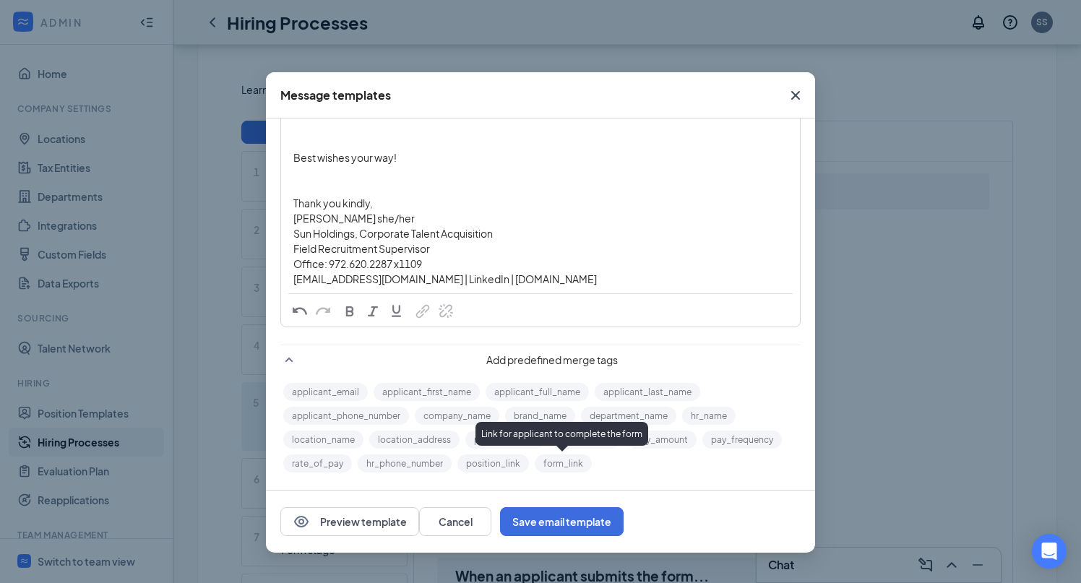
click at [563, 465] on button "form_link" at bounding box center [563, 464] width 57 height 18
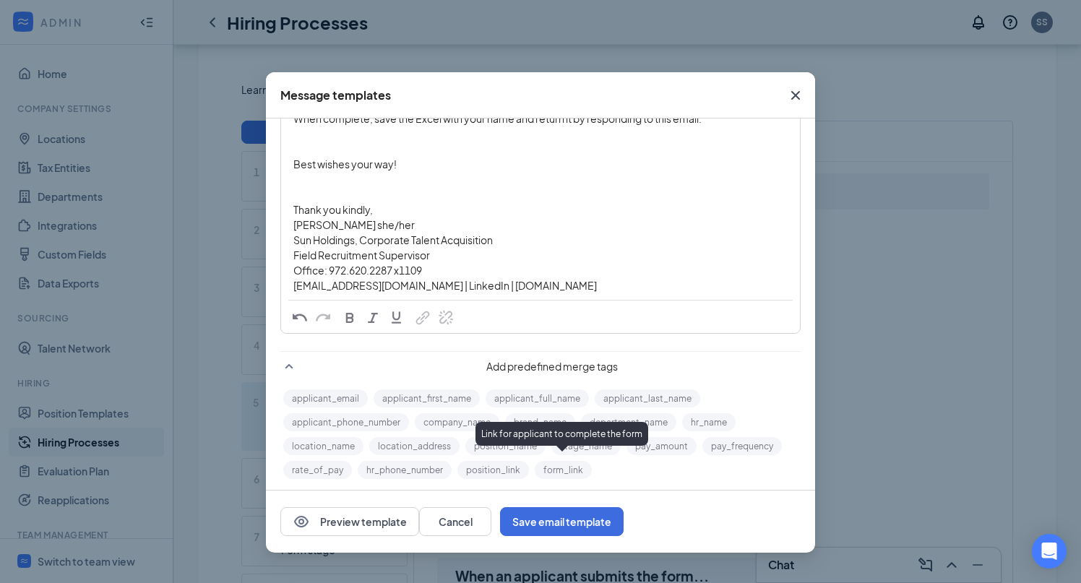
scroll to position [0, 0]
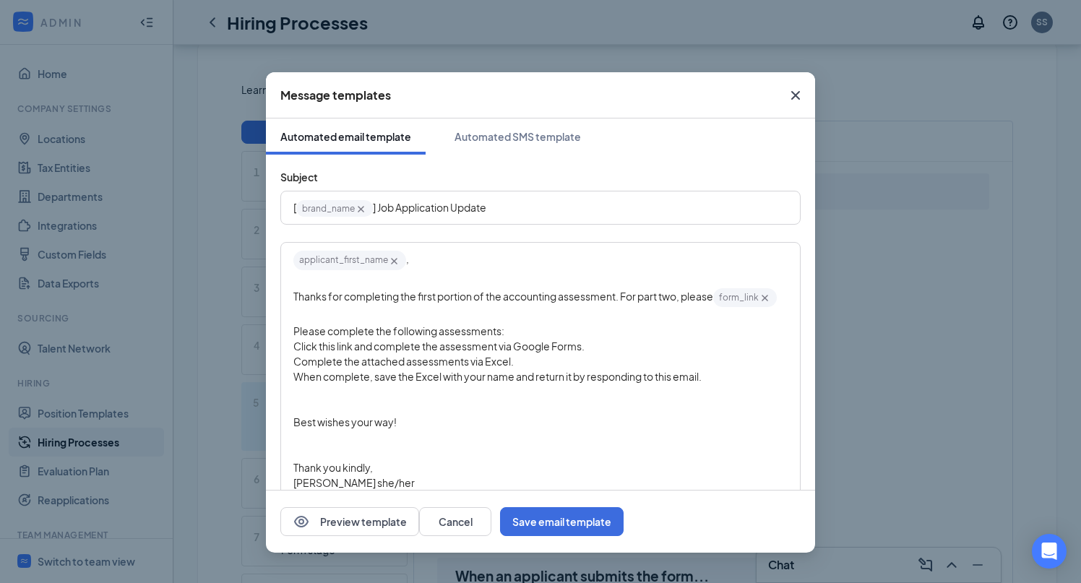
click at [713, 296] on span "Thanks for completing the first portion of the accounting assessment. For part …" at bounding box center [503, 296] width 420 height 13
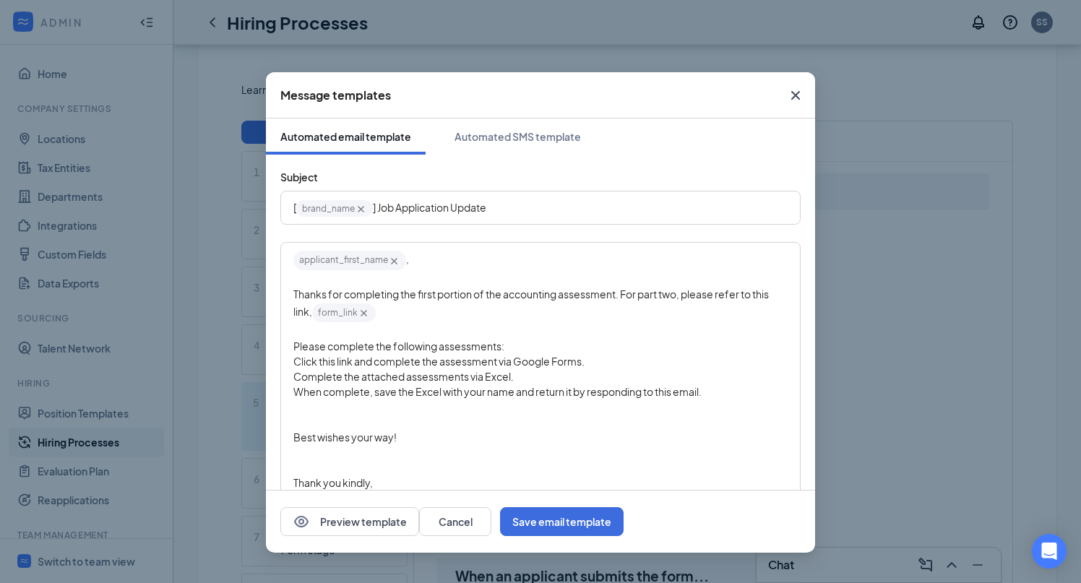
click at [566, 318] on div "Thanks for completing the first portion of the accounting assessment. For part …" at bounding box center [540, 305] width 494 height 37
click at [575, 312] on span ", where you complete the attached assesments via Excel." at bounding box center [510, 311] width 269 height 13
click at [664, 310] on div "Thanks for completing the first portion of the accounting assessment. For part …" at bounding box center [540, 305] width 494 height 37
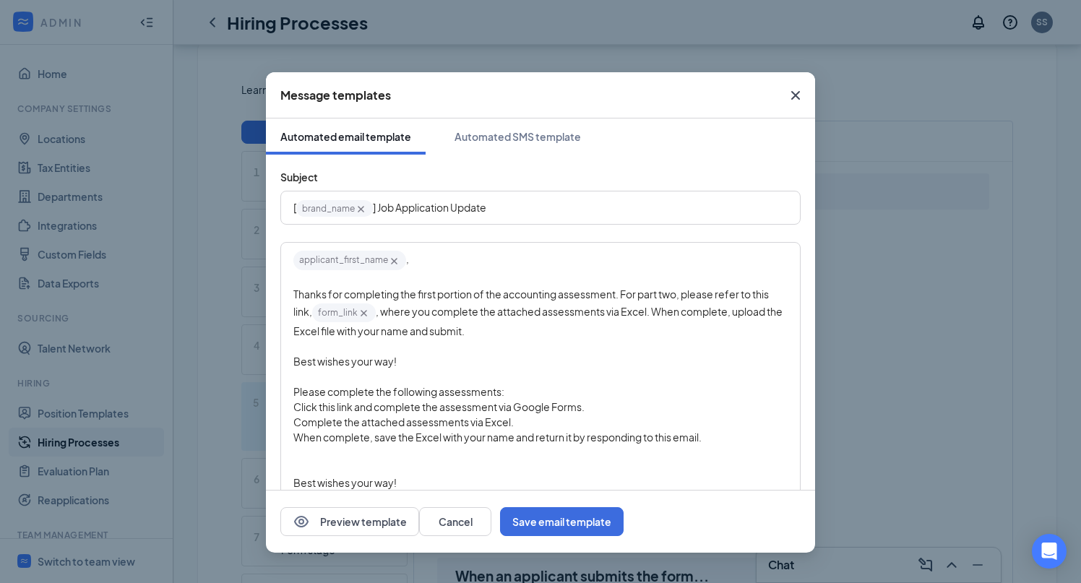
scroll to position [54, 0]
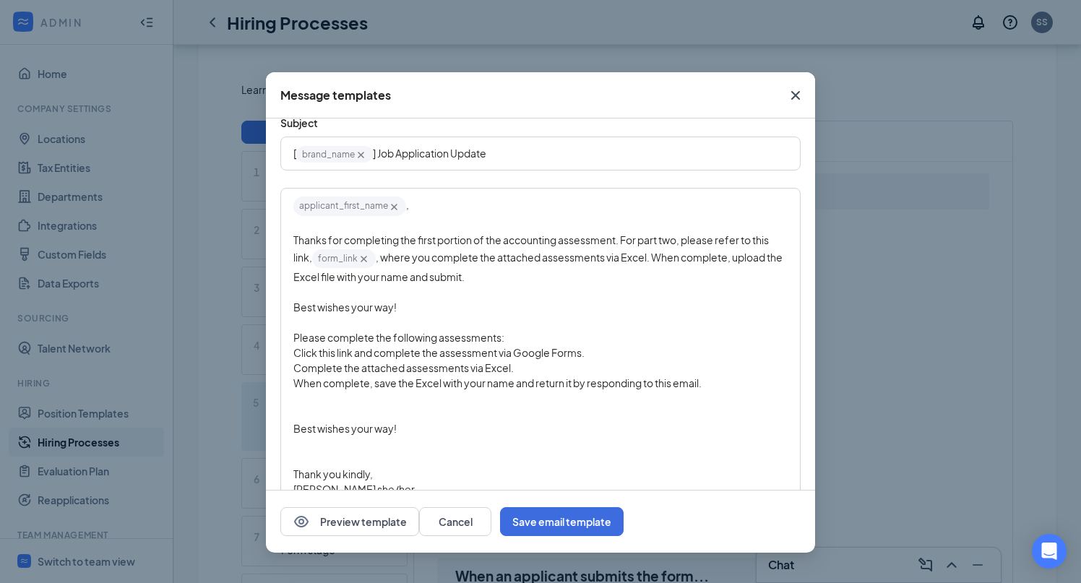
drag, startPoint x: 417, startPoint y: 429, endPoint x: 292, endPoint y: 343, distance: 151.8
click at [292, 343] on div "applicant_first_name‌‌‌‌ {{applicant_first_name}} ﻿, Thanks for completing the …" at bounding box center [541, 376] width 518 height 374
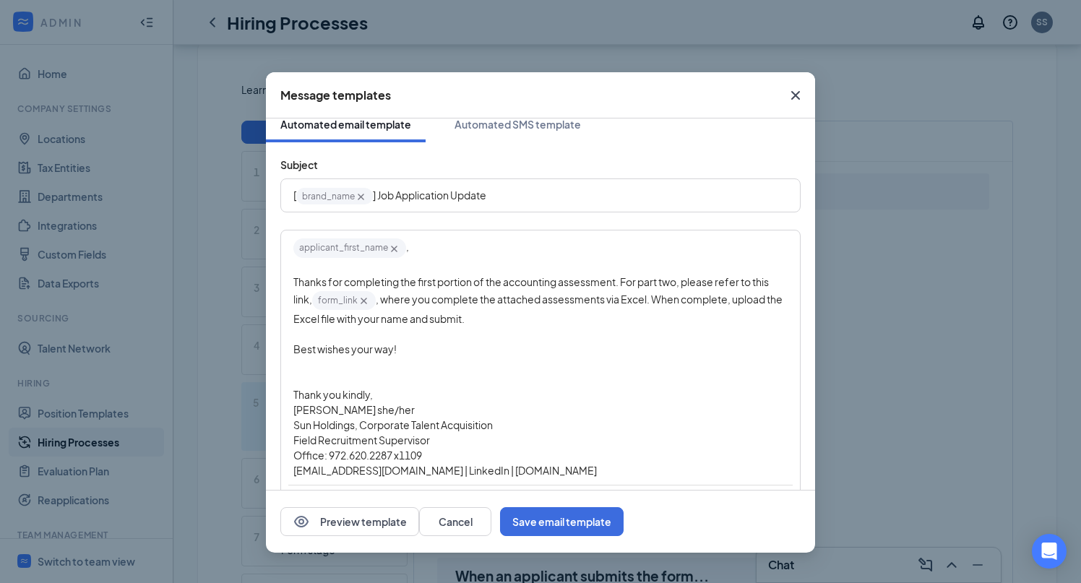
scroll to position [3, 0]
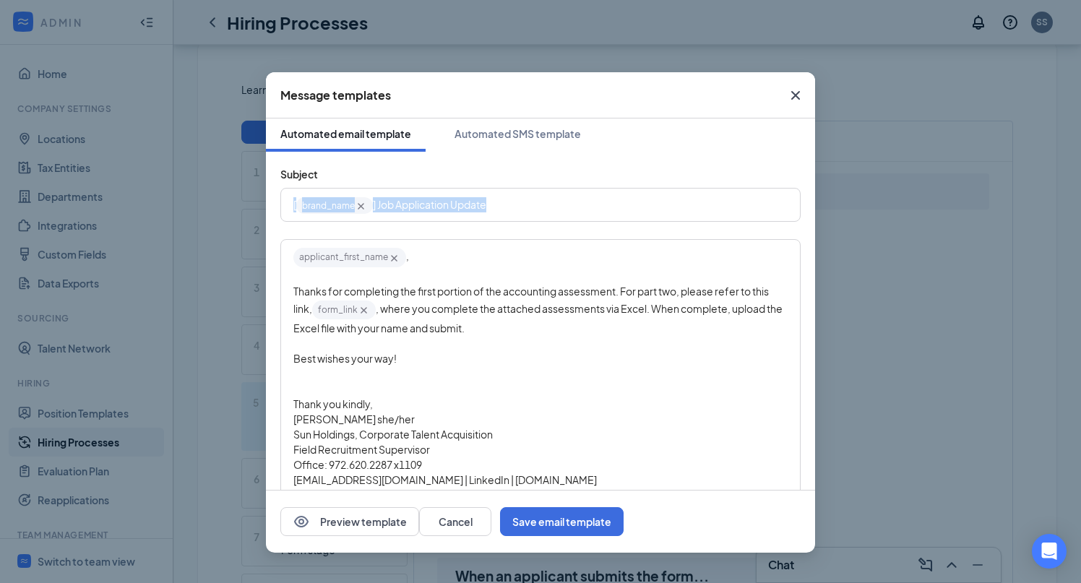
drag, startPoint x: 513, startPoint y: 208, endPoint x: 225, endPoint y: 208, distance: 288.4
click at [225, 208] on div "Message templates Automated email template Automated SMS template Subject [ bra…" at bounding box center [540, 291] width 1081 height 583
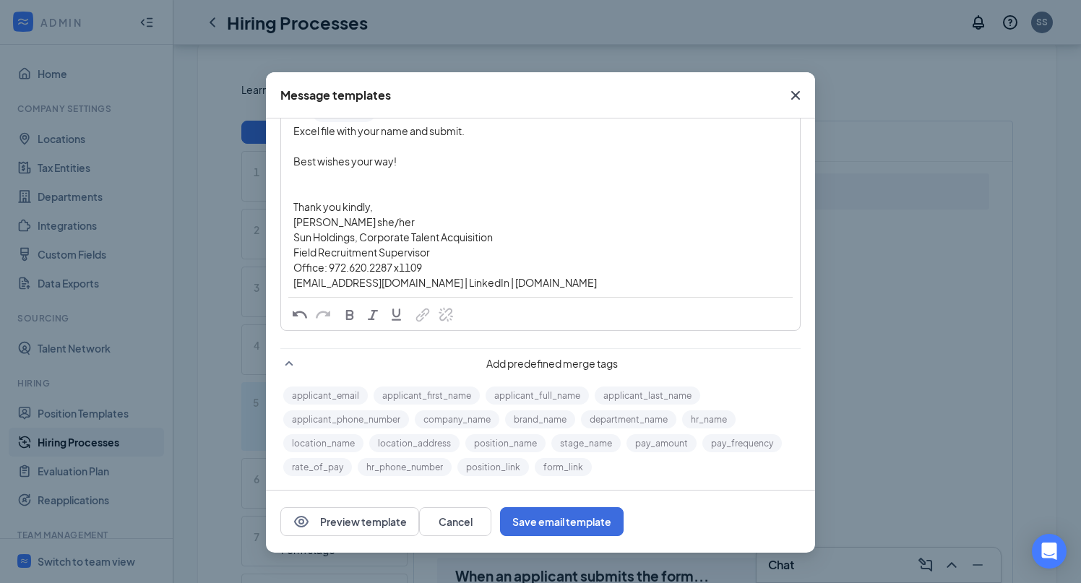
scroll to position [204, 0]
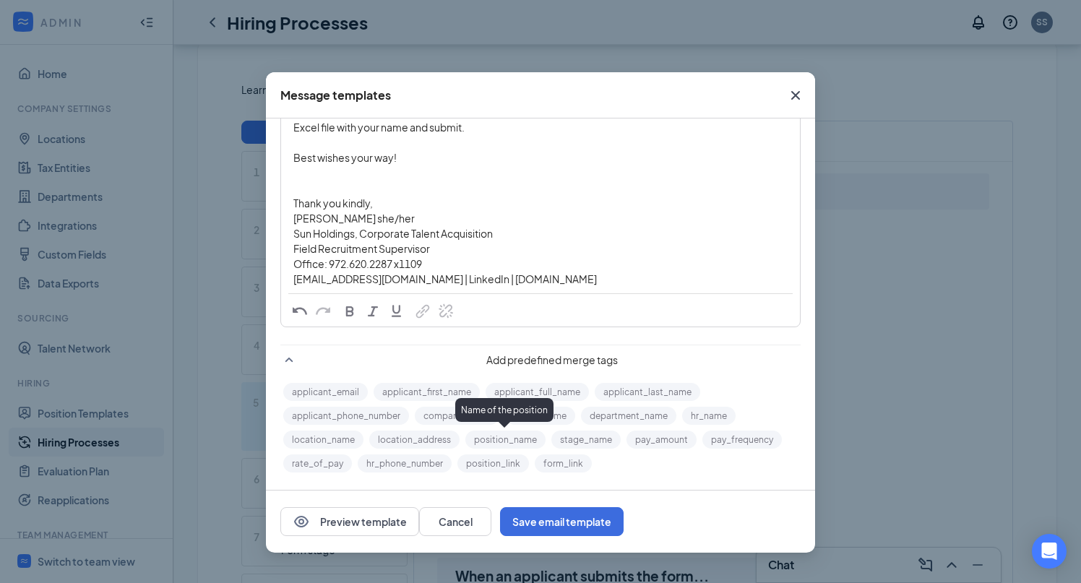
click at [523, 441] on button "position_name" at bounding box center [506, 440] width 80 height 18
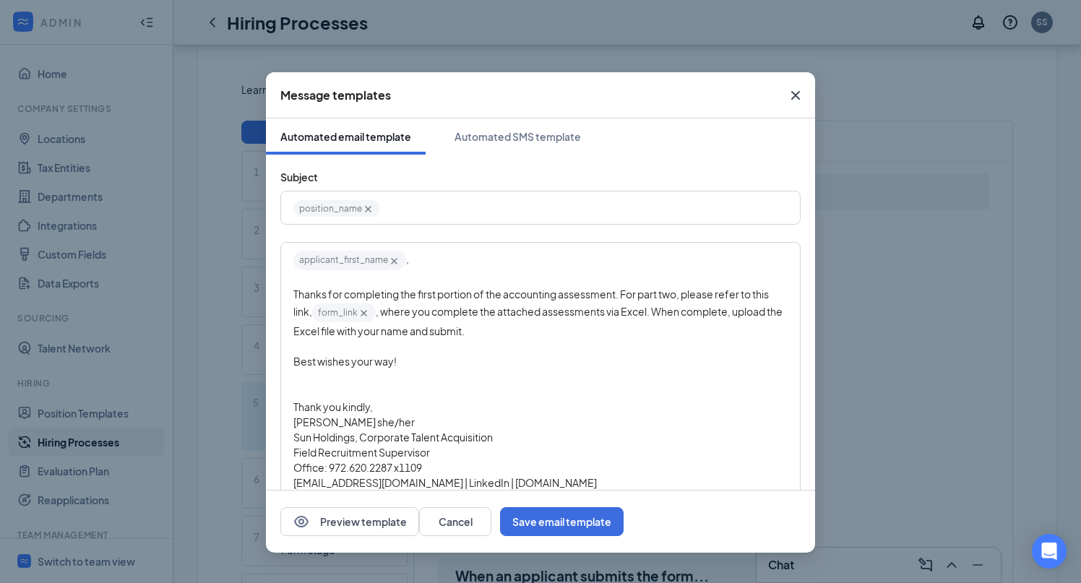
click at [408, 213] on div "position_name‌‌‌‌ {{position_name}}" at bounding box center [540, 208] width 494 height 22
click at [381, 205] on span "Sun Holdings Applicant Process: Next Steps" at bounding box center [482, 207] width 205 height 13
drag, startPoint x: 611, startPoint y: 209, endPoint x: 545, endPoint y: 212, distance: 65.8
click at [545, 212] on div "position_name‌‌‌‌ {{position_name}} - Sun Holdings Applicant Process: Next Steps" at bounding box center [540, 208] width 494 height 22
click at [624, 526] on button "Save email template" at bounding box center [562, 521] width 124 height 29
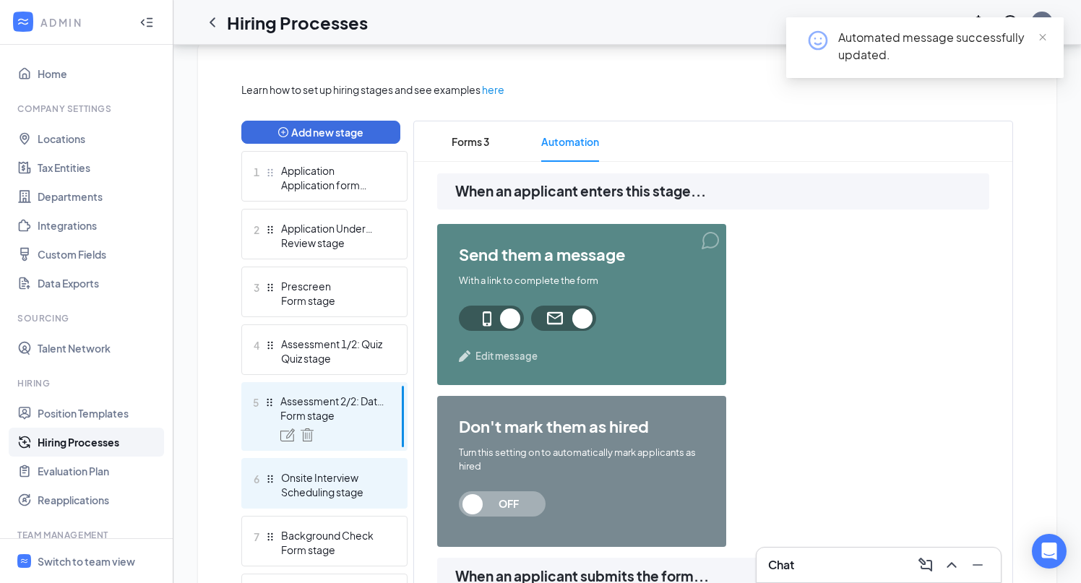
click at [346, 486] on div "Scheduling stage" at bounding box center [334, 492] width 106 height 14
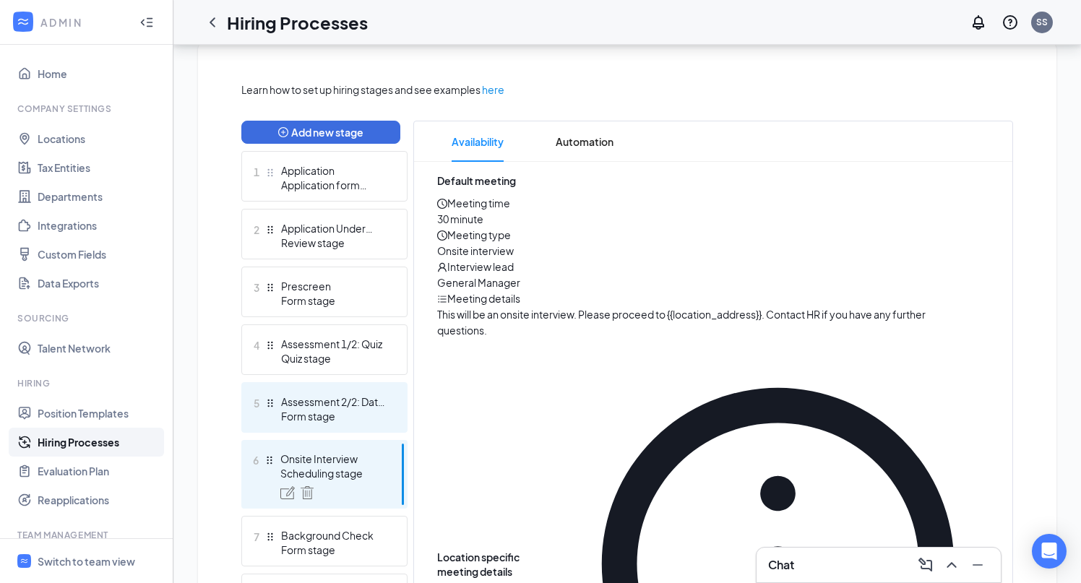
click at [343, 421] on div "Form stage" at bounding box center [334, 416] width 106 height 14
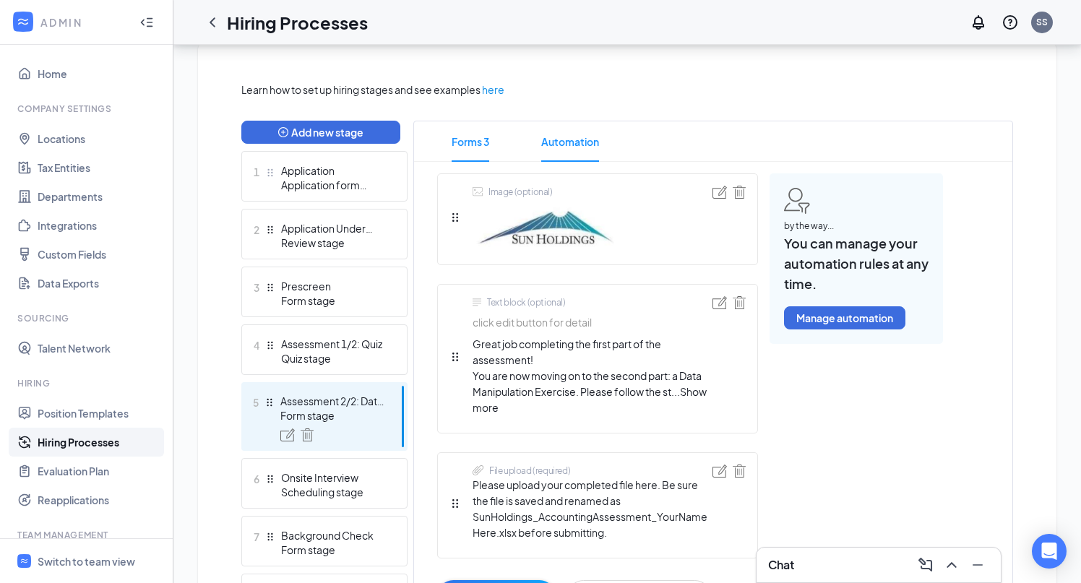
click at [562, 137] on span "Automation" at bounding box center [570, 141] width 58 height 40
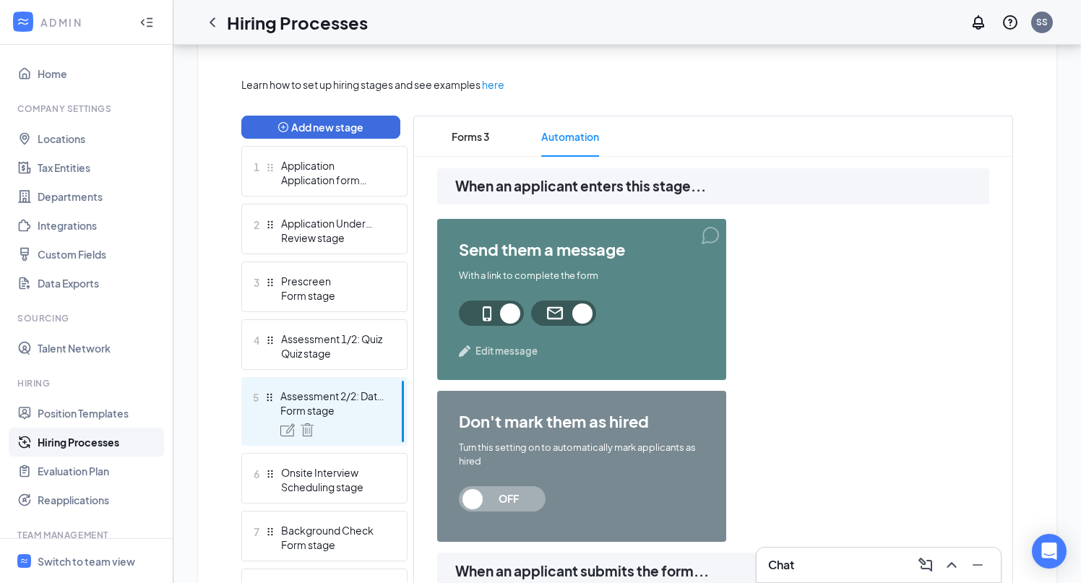
scroll to position [327, 0]
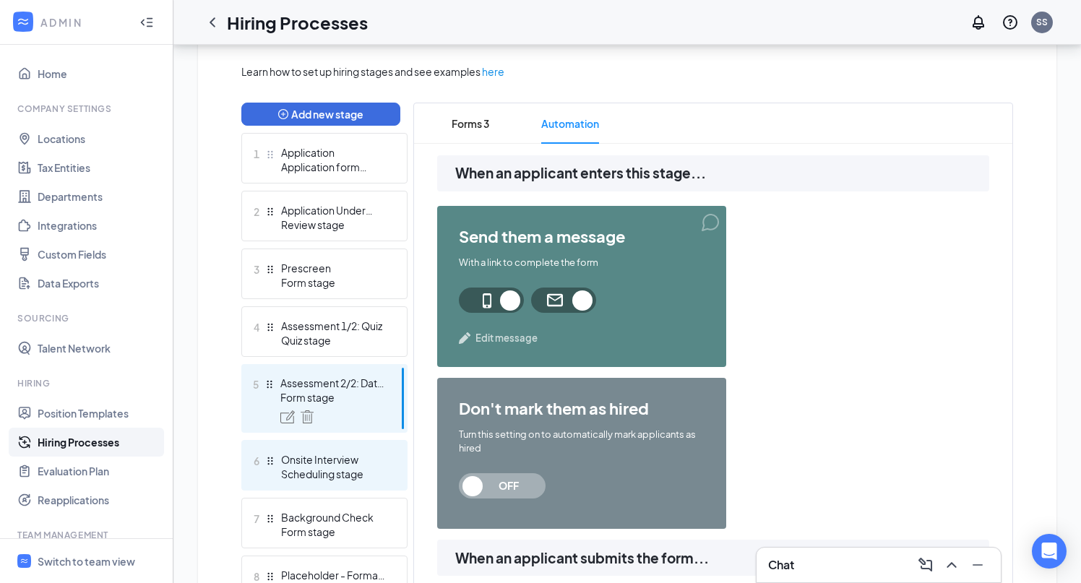
click at [335, 459] on div "Onsite Interview" at bounding box center [334, 460] width 106 height 14
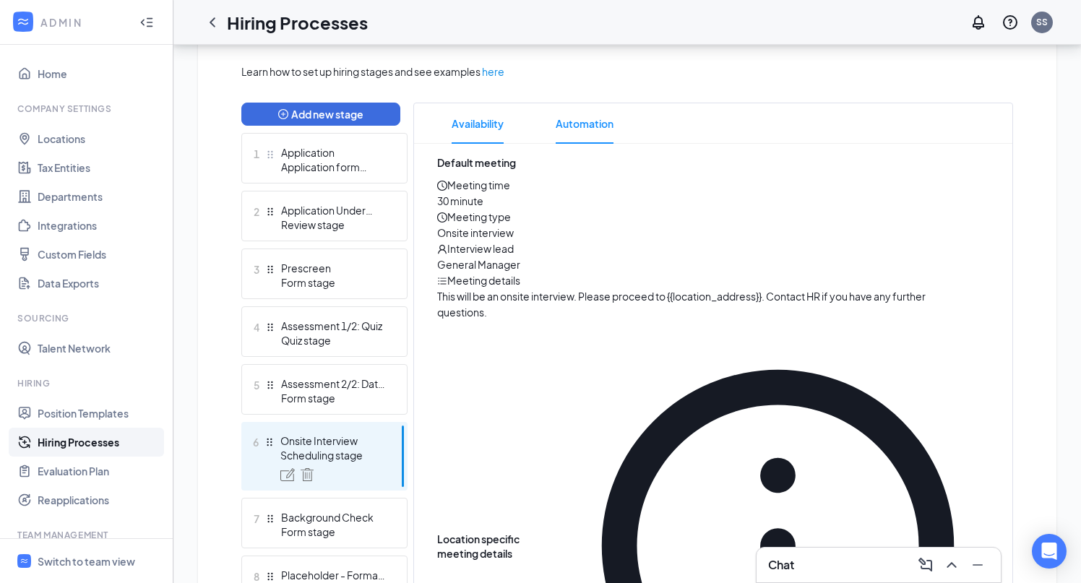
click at [614, 122] on li "Automation" at bounding box center [584, 123] width 87 height 40
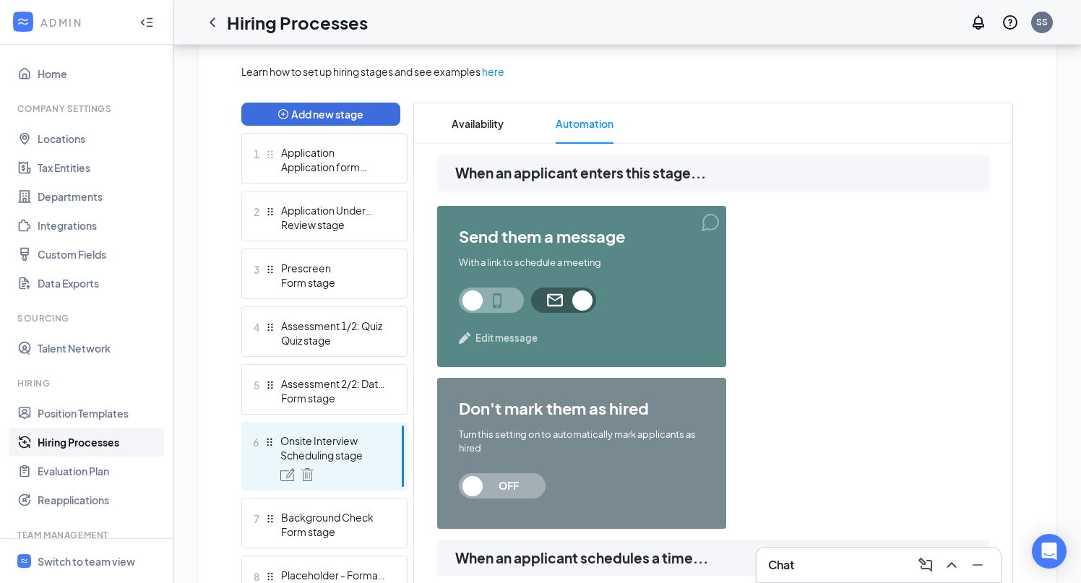
click at [511, 343] on span "Edit message" at bounding box center [507, 338] width 62 height 14
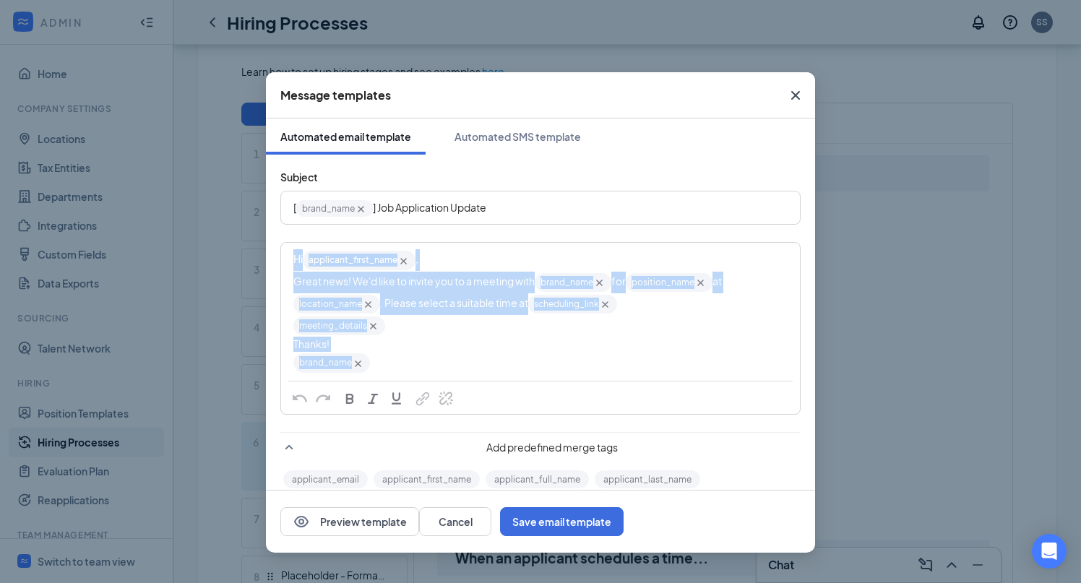
drag, startPoint x: 384, startPoint y: 373, endPoint x: 278, endPoint y: 252, distance: 161.4
click at [278, 252] on div "Subject [ brand_name‌‌‌‌ {{brand_name}} ] Job Application Update Hi applicant_f…" at bounding box center [540, 383] width 549 height 456
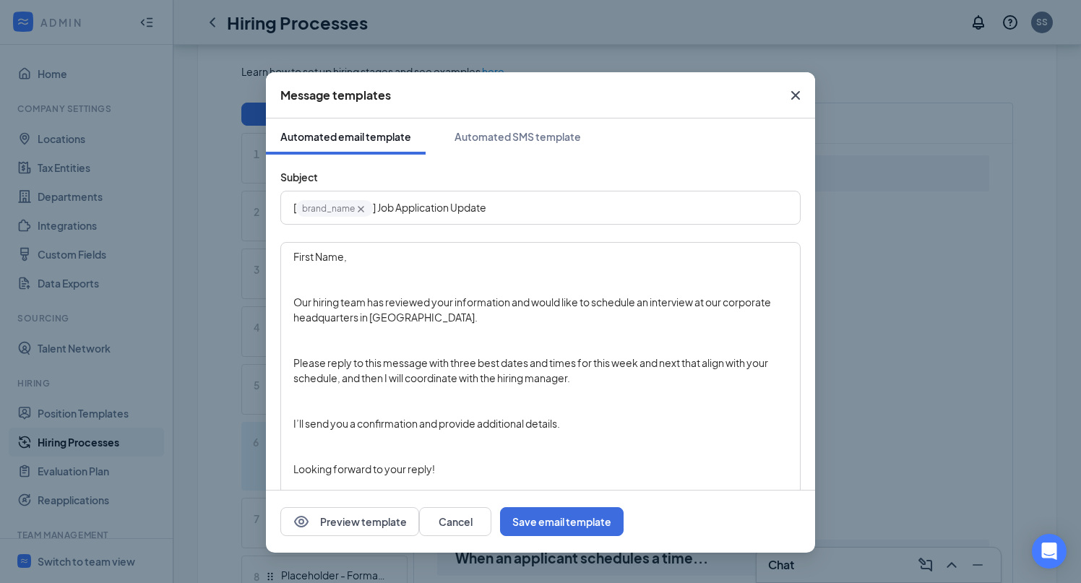
click at [335, 284] on div "Edit text" at bounding box center [540, 287] width 494 height 15
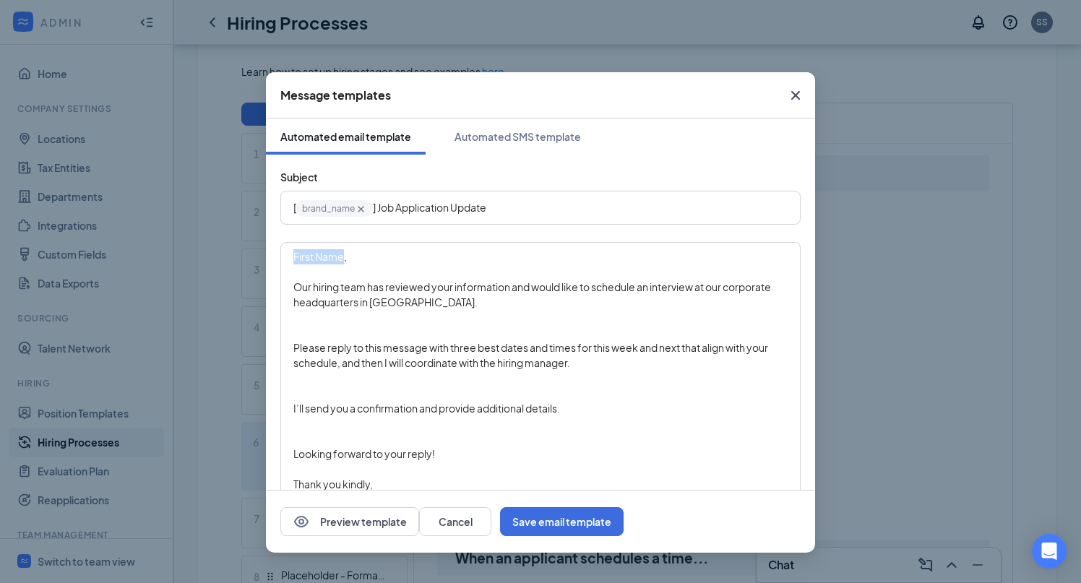
drag, startPoint x: 342, startPoint y: 259, endPoint x: 226, endPoint y: 259, distance: 116.4
click at [226, 259] on div "Message templates Automated email template Automated SMS template Subject [ bra…" at bounding box center [540, 291] width 1081 height 583
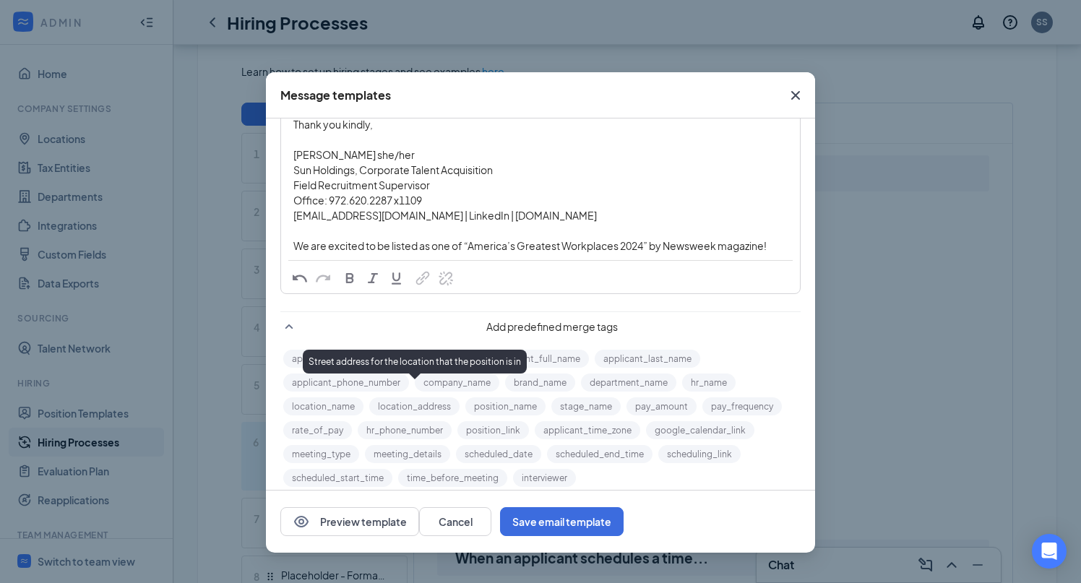
scroll to position [374, 0]
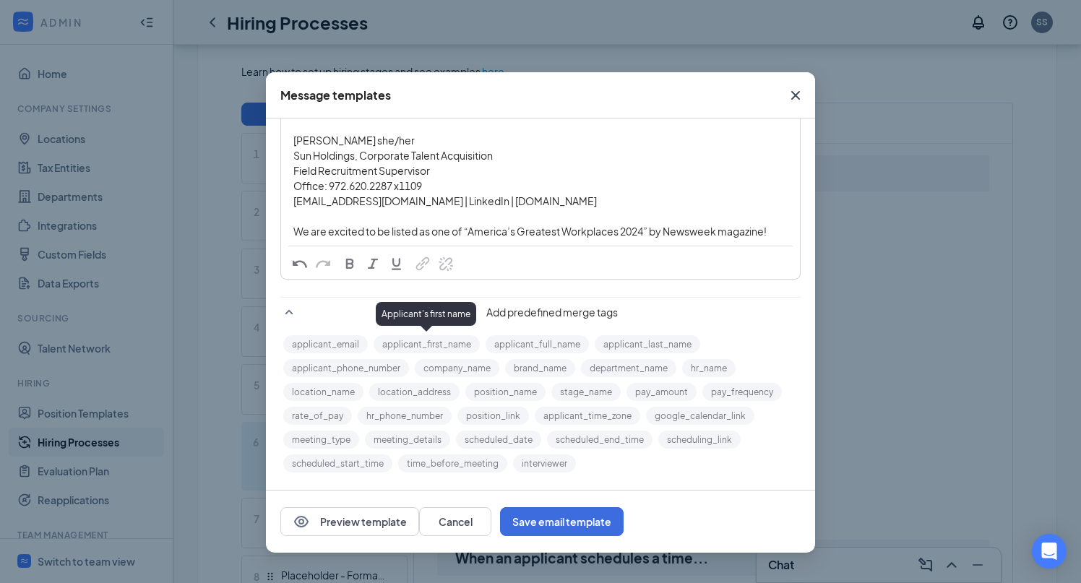
click at [428, 346] on button "applicant_first_name" at bounding box center [427, 344] width 106 height 18
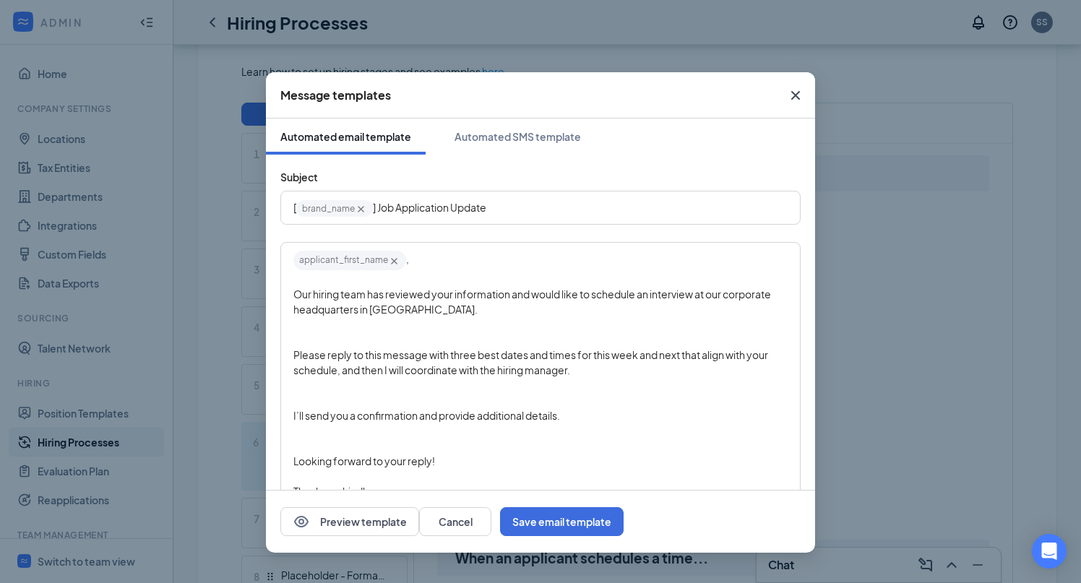
click at [349, 327] on div "Edit text" at bounding box center [540, 324] width 494 height 15
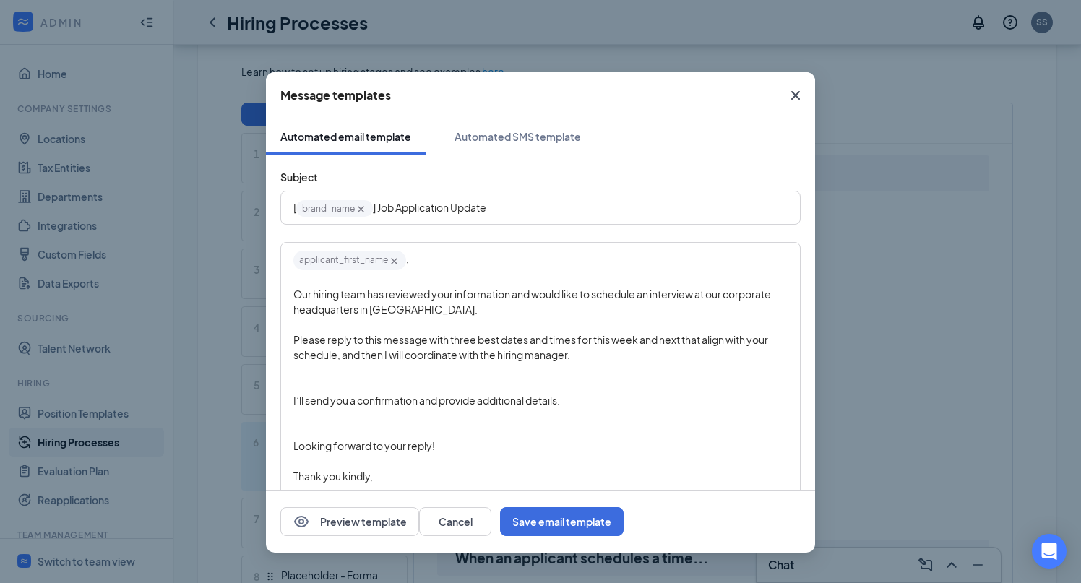
click at [484, 310] on div "Our hiring team has reviewed your information and would like to schedule an int…" at bounding box center [540, 302] width 494 height 30
drag, startPoint x: 561, startPoint y: 296, endPoint x: 275, endPoint y: 299, distance: 286.3
click at [275, 299] on div "Subject [ brand_name‌‌‌‌ {{brand_name}} ] Job Application Update applicant_firs…" at bounding box center [540, 498] width 549 height 687
click at [523, 314] on div "Thank you for completing the accounting assessment. We would like to schedule a…" at bounding box center [540, 302] width 494 height 30
click at [392, 328] on div "Edit text" at bounding box center [540, 324] width 494 height 15
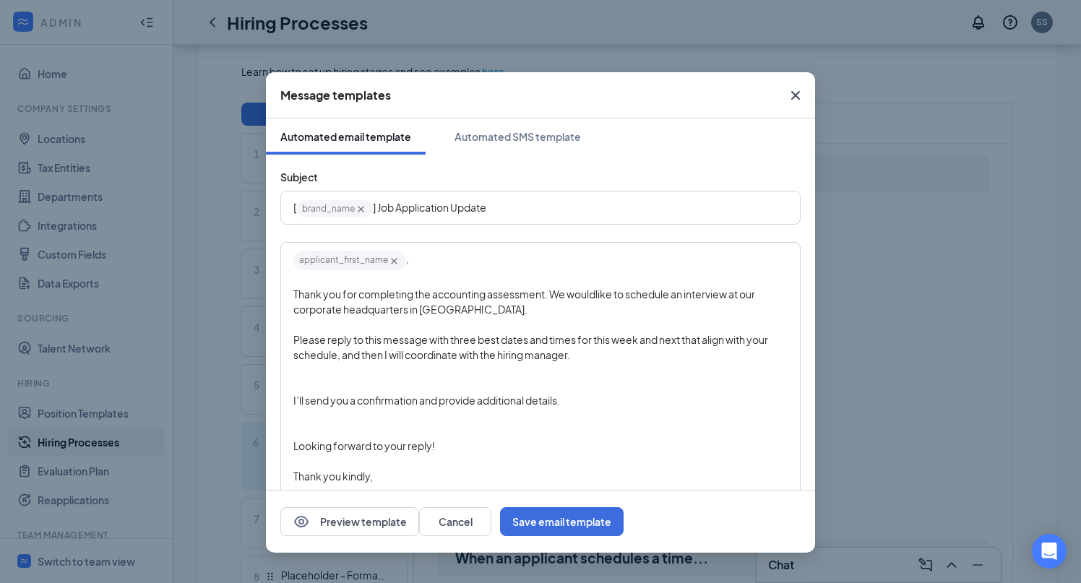
click at [385, 344] on span "Please reply to this message with three best dates and times for this week and …" at bounding box center [531, 347] width 476 height 28
click at [384, 329] on div "Edit text" at bounding box center [540, 324] width 494 height 15
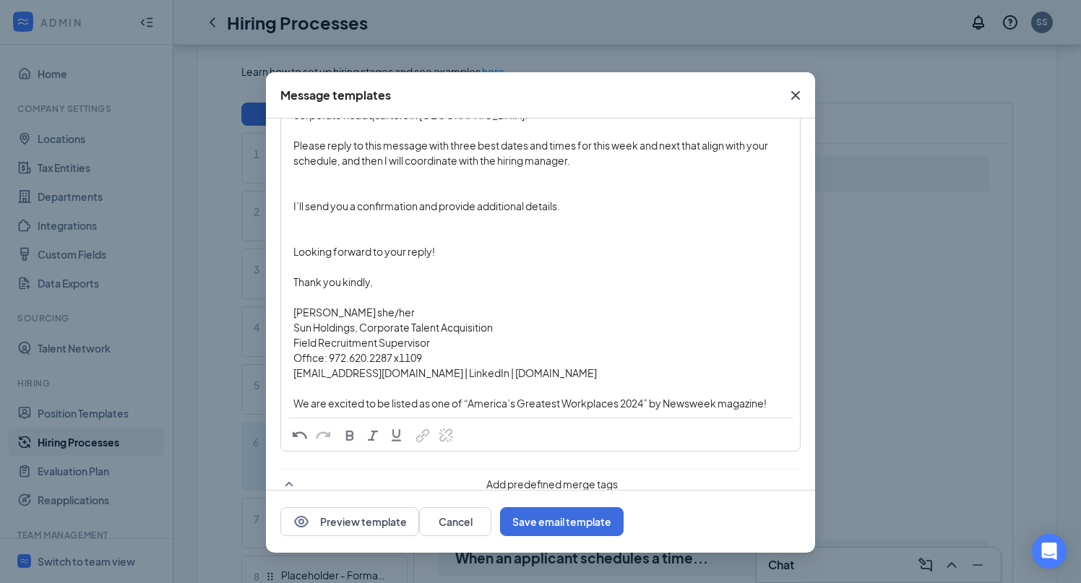
scroll to position [106, 0]
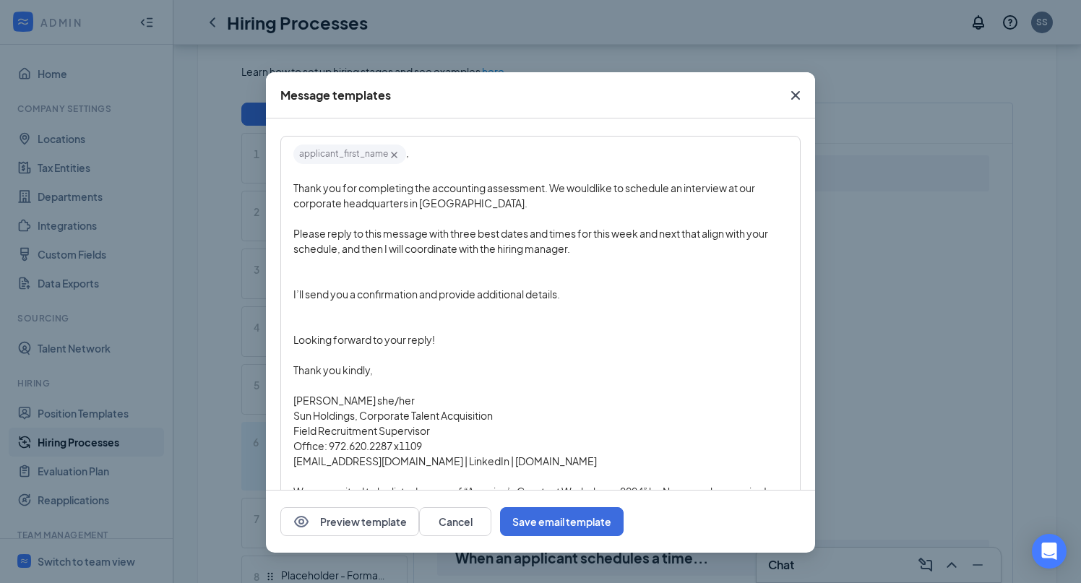
click at [603, 248] on div "Please reply to this message with three best dates and times for this week and …" at bounding box center [540, 241] width 494 height 30
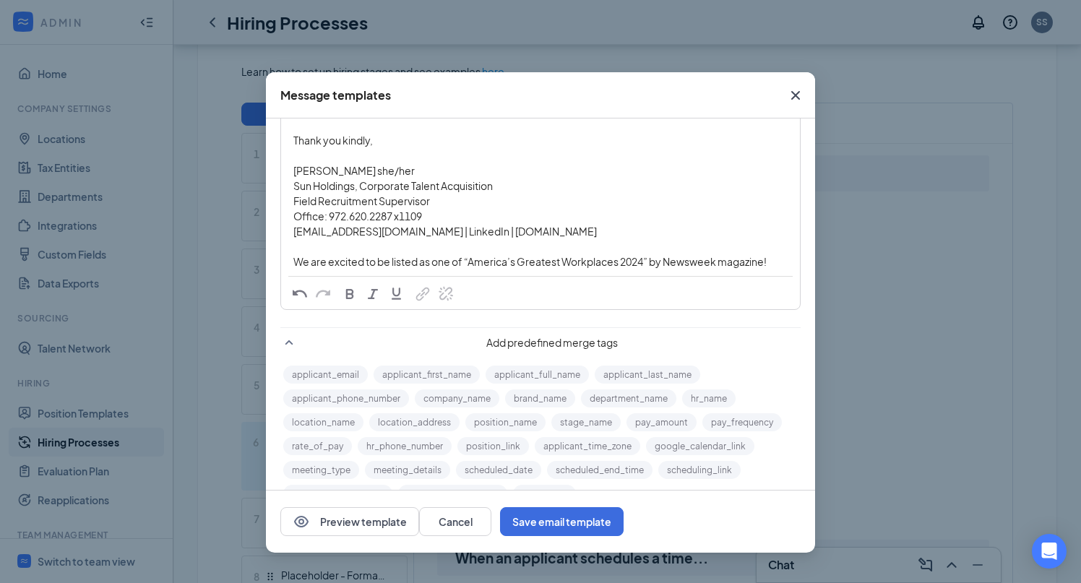
scroll to position [366, 0]
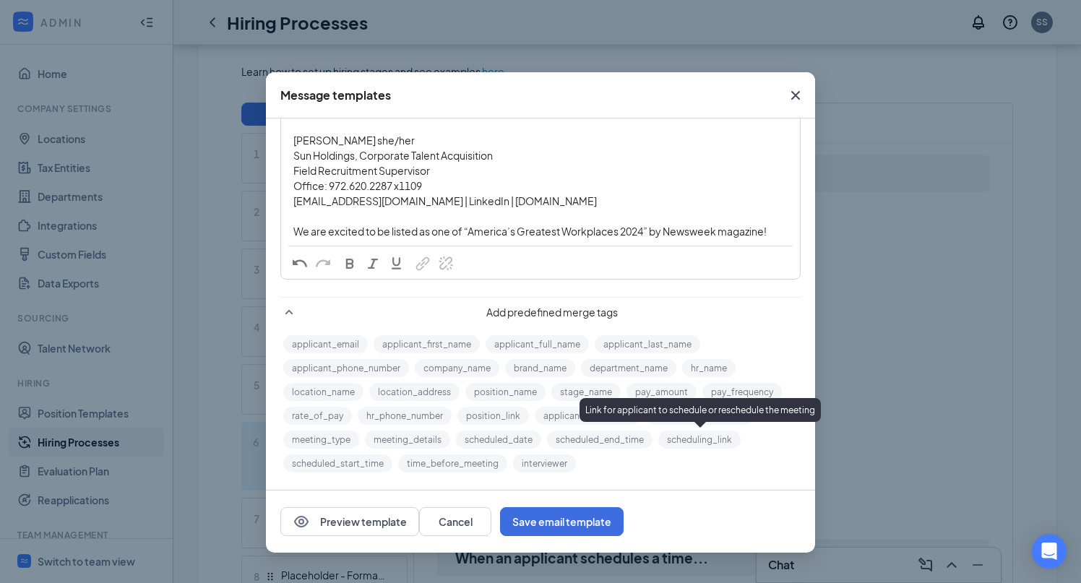
click at [689, 440] on button "scheduling_link" at bounding box center [700, 440] width 82 height 18
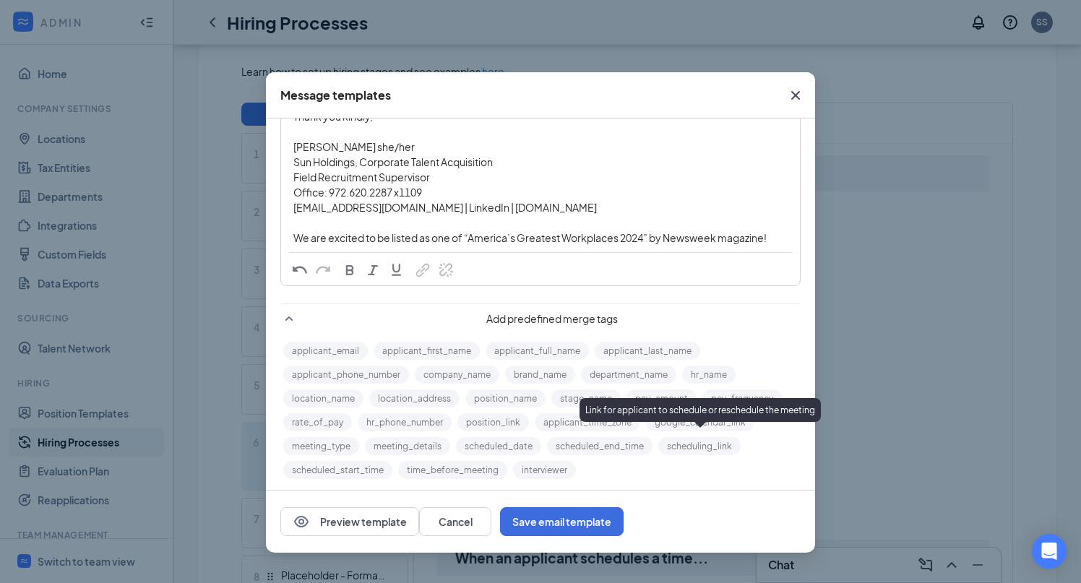
scroll to position [0, 0]
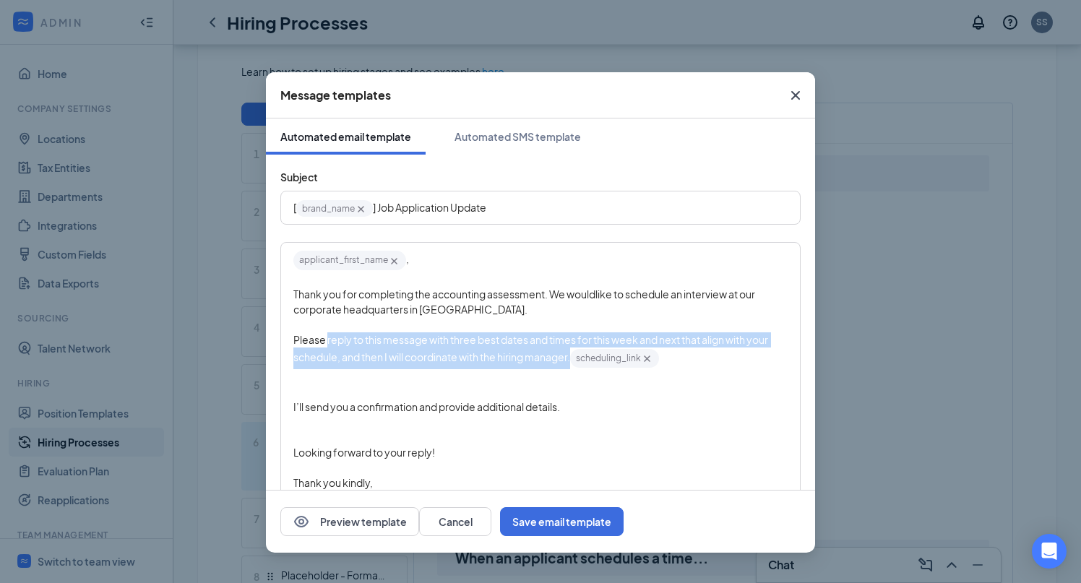
drag, startPoint x: 575, startPoint y: 360, endPoint x: 327, endPoint y: 344, distance: 247.7
click at [327, 344] on span "Please reply to this message with three best dates and times for this week and …" at bounding box center [531, 348] width 476 height 30
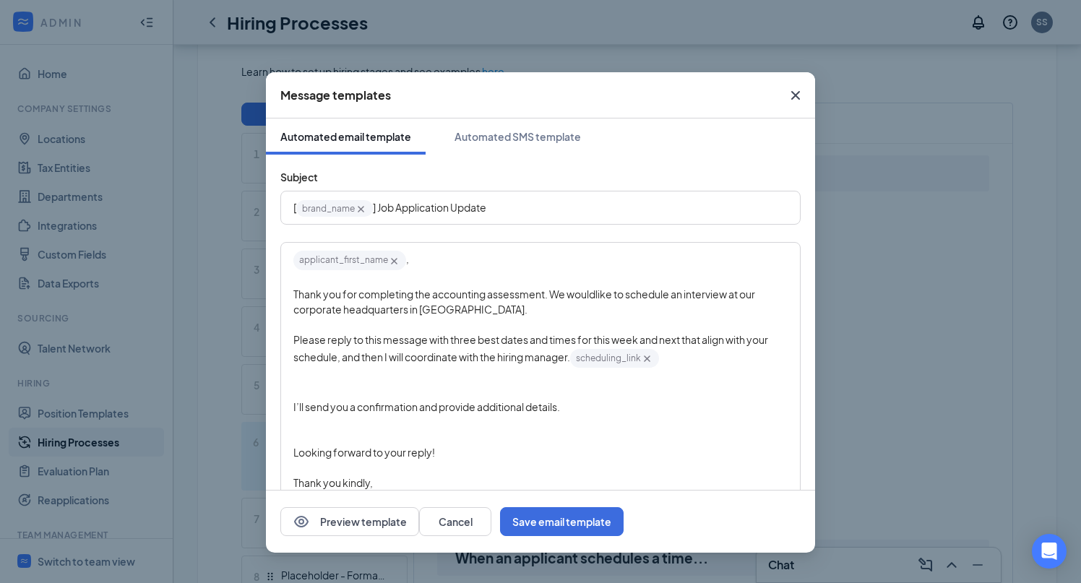
click at [351, 325] on div "Edit text" at bounding box center [540, 324] width 494 height 15
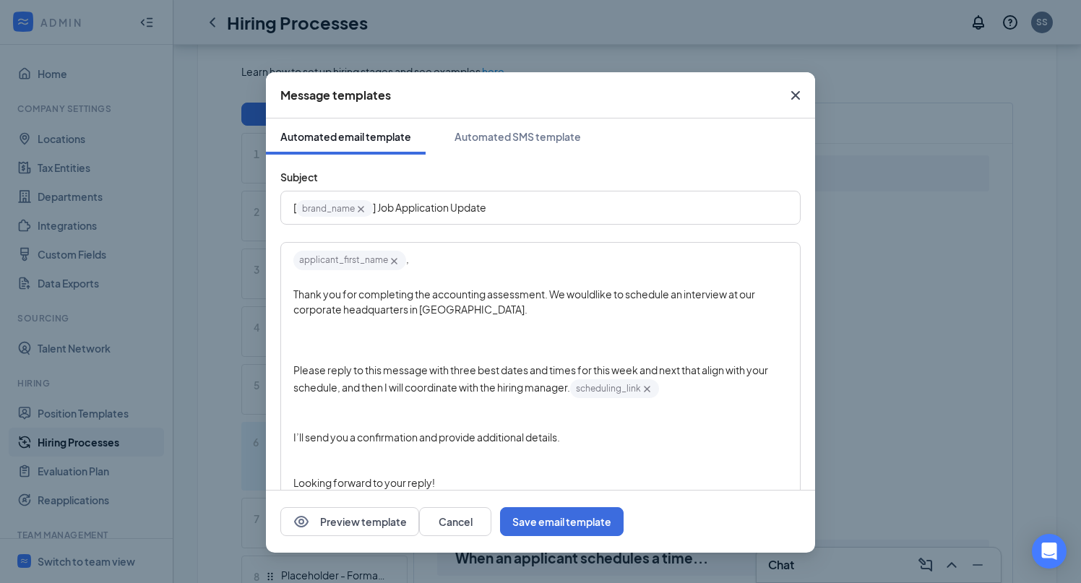
click at [339, 339] on div "Edit text" at bounding box center [540, 340] width 494 height 15
drag, startPoint x: 622, startPoint y: 393, endPoint x: 565, endPoint y: 382, distance: 58.3
click at [567, 382] on div "Please reply to this message with three best dates and times for this week and …" at bounding box center [540, 381] width 494 height 37
click at [431, 342] on div "Please use this link:" at bounding box center [540, 340] width 494 height 15
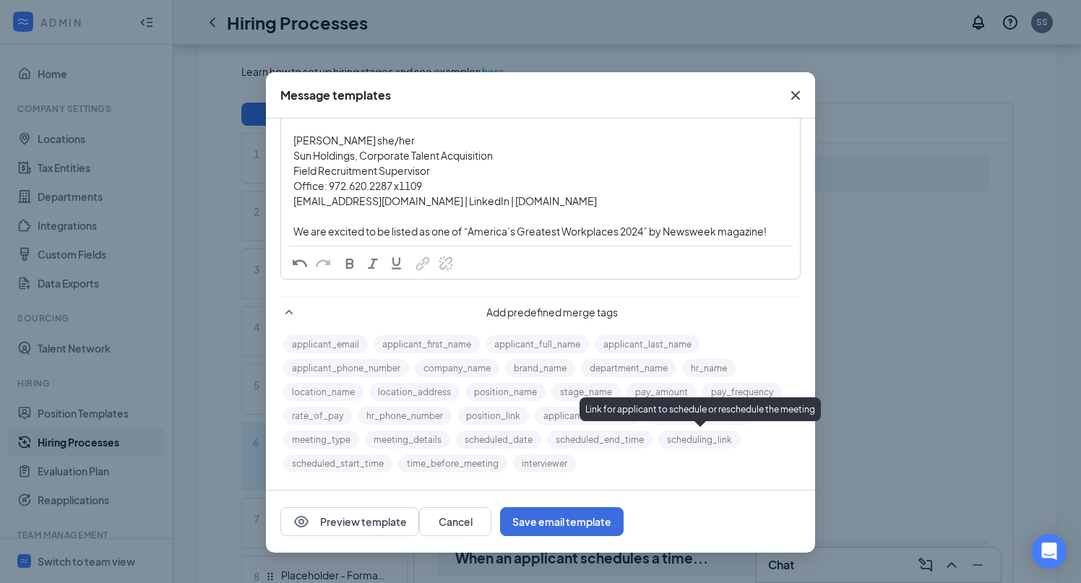
click at [691, 440] on button "scheduling_link" at bounding box center [700, 440] width 82 height 18
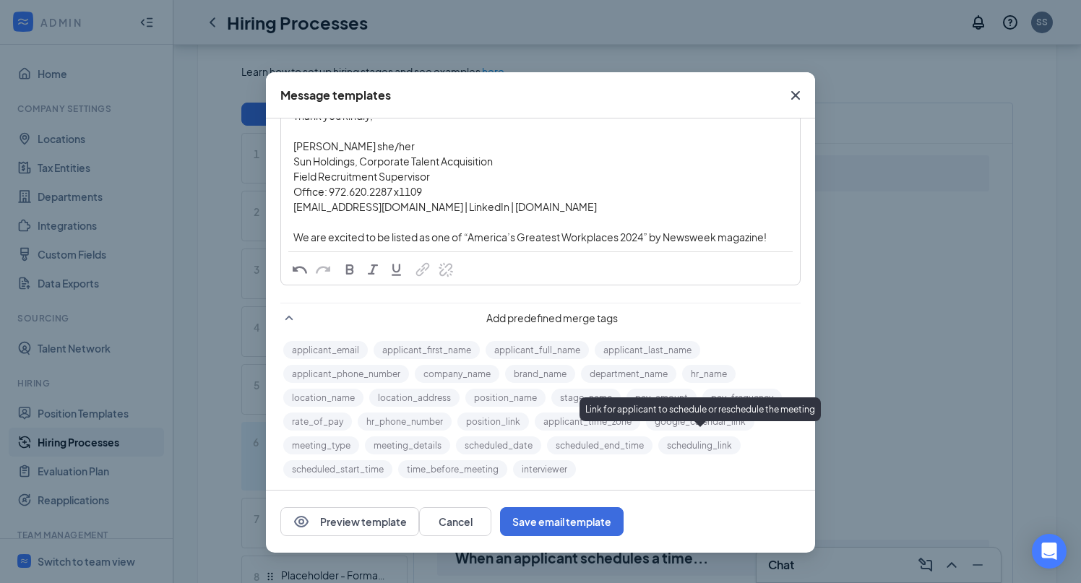
scroll to position [0, 0]
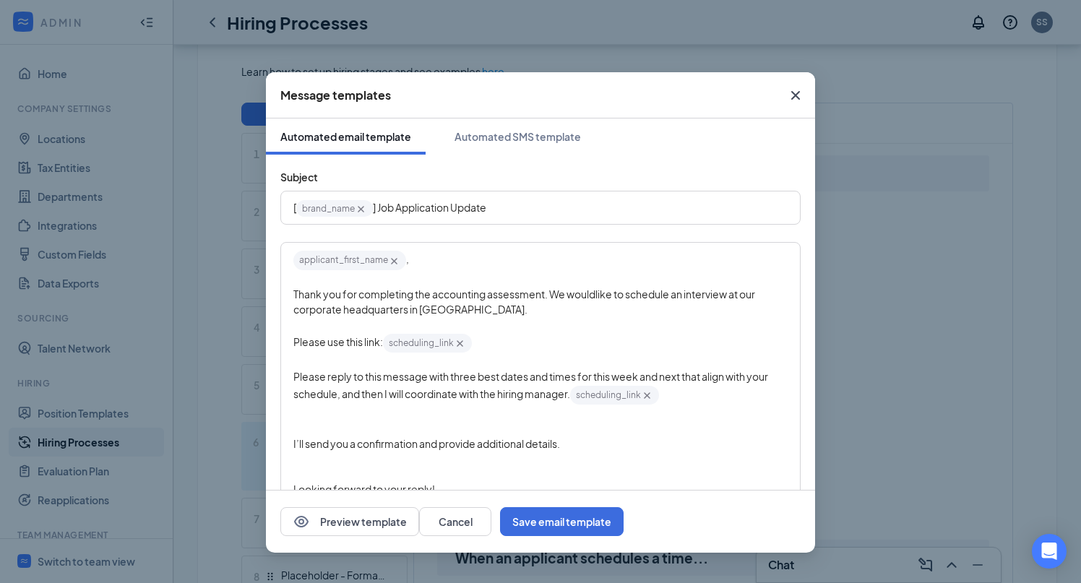
click at [494, 344] on div "Please use this link: scheduling_link‌‌‌‌ {{scheduling_link}}" at bounding box center [540, 344] width 494 height 22
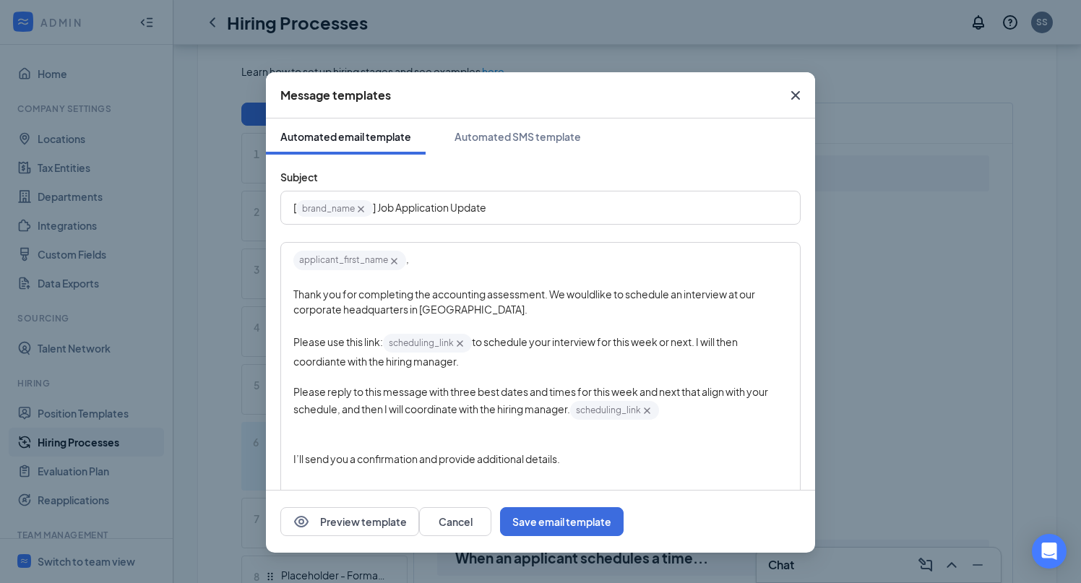
click at [323, 367] on span "to schedule your interview for this week or next. I will then coordiante with t…" at bounding box center [516, 351] width 446 height 33
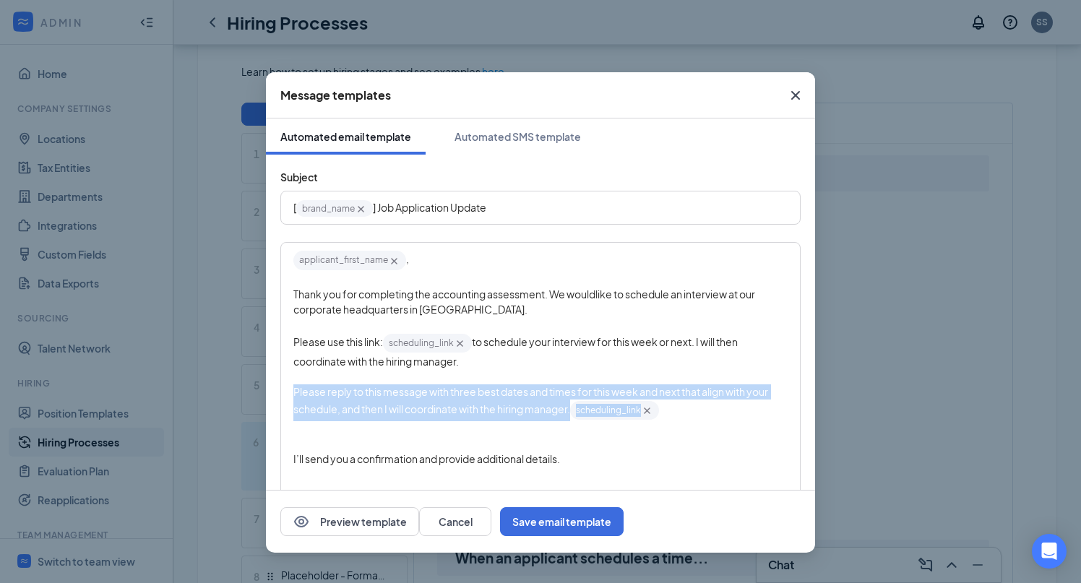
drag, startPoint x: 687, startPoint y: 414, endPoint x: 285, endPoint y: 392, distance: 402.5
click at [285, 392] on div "applicant_first_name‌‌‌‌ {{applicant_first_name}} ﻿, Thank you for completing t…" at bounding box center [541, 457] width 518 height 426
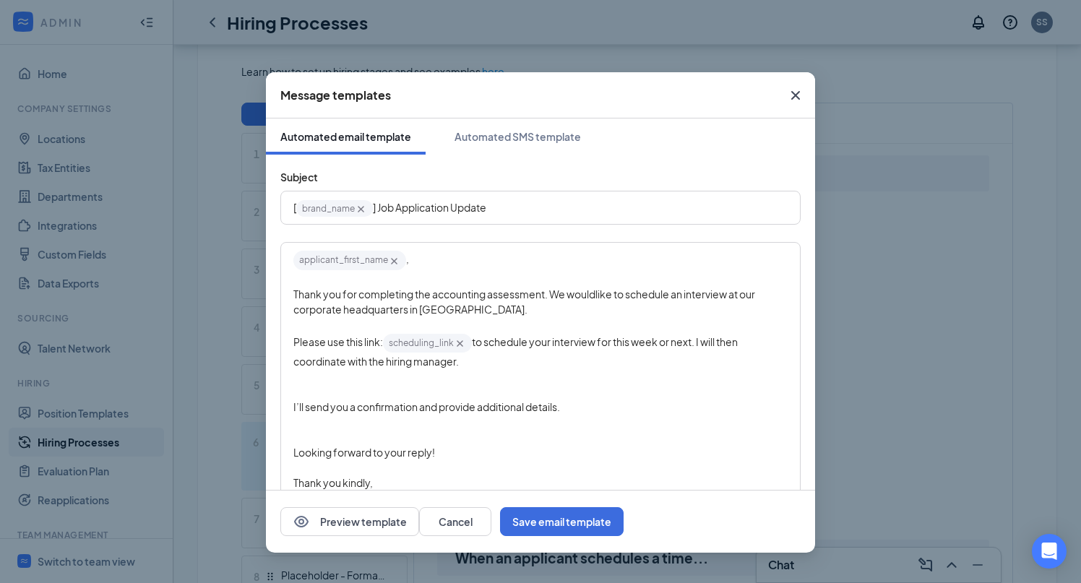
click at [302, 389] on div "Edit text" at bounding box center [540, 392] width 494 height 15
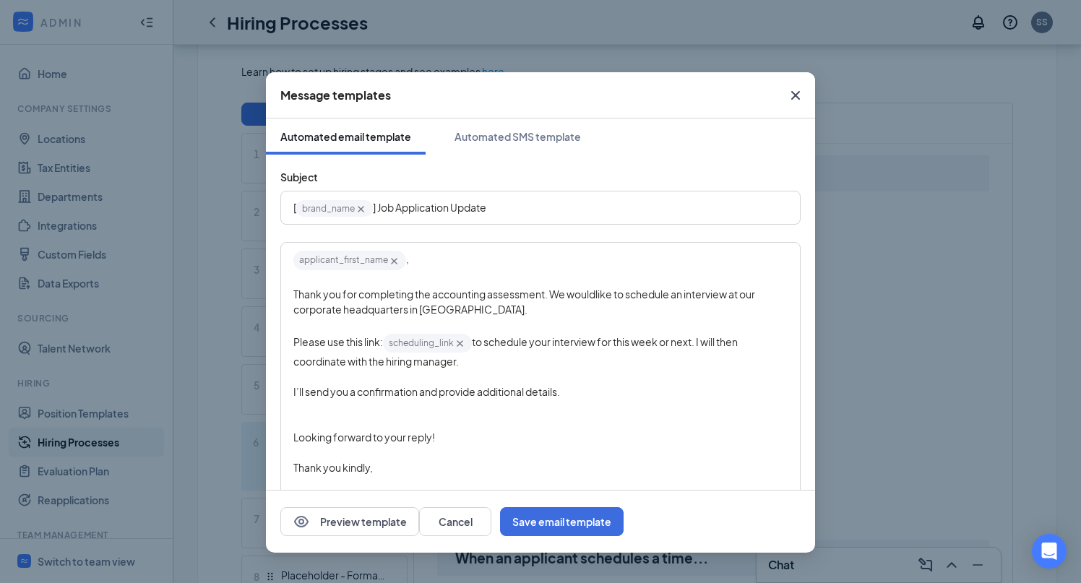
click at [408, 395] on span "I’ll send you a confirmation and provide additional details." at bounding box center [426, 391] width 267 height 13
click at [346, 411] on div "Edit text" at bounding box center [540, 407] width 494 height 15
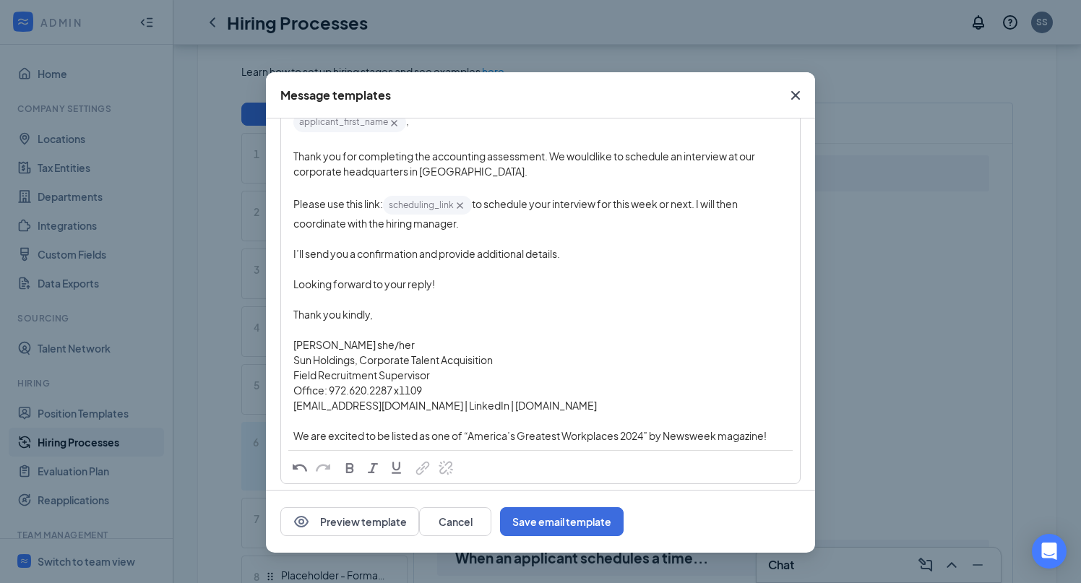
scroll to position [139, 0]
drag, startPoint x: 459, startPoint y: 405, endPoint x: 420, endPoint y: 405, distance: 39.0
click at [420, 405] on span "jsteele@sunholdings.net | LinkedIn | www.sunholdings.net" at bounding box center [445, 404] width 304 height 13
click at [425, 465] on span "button" at bounding box center [423, 468] width 16 height 16
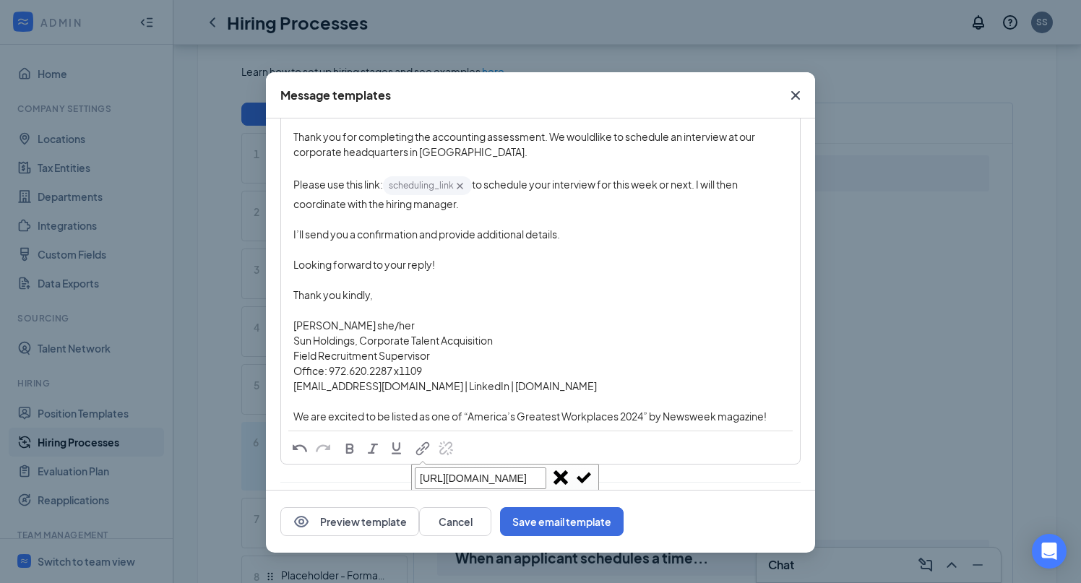
scroll to position [0, 88]
type input "https://www.linkedin.com/in/jennifersteele2017/"
click at [583, 475] on span "button" at bounding box center [584, 478] width 16 height 16
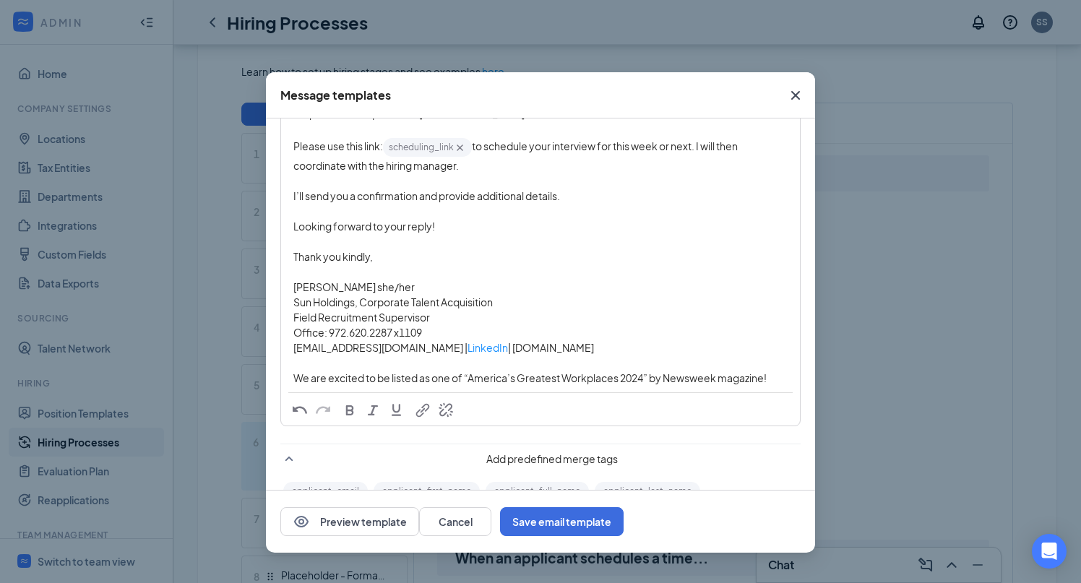
scroll to position [196, 0]
drag, startPoint x: 573, startPoint y: 351, endPoint x: 467, endPoint y: 354, distance: 106.3
click at [467, 354] on div "jsteele@sunholdings.net | LinkedIn | www.sunholdings.net" at bounding box center [540, 347] width 494 height 15
copy span "www.sunholdings.net"
click at [421, 412] on span "button" at bounding box center [423, 411] width 16 height 16
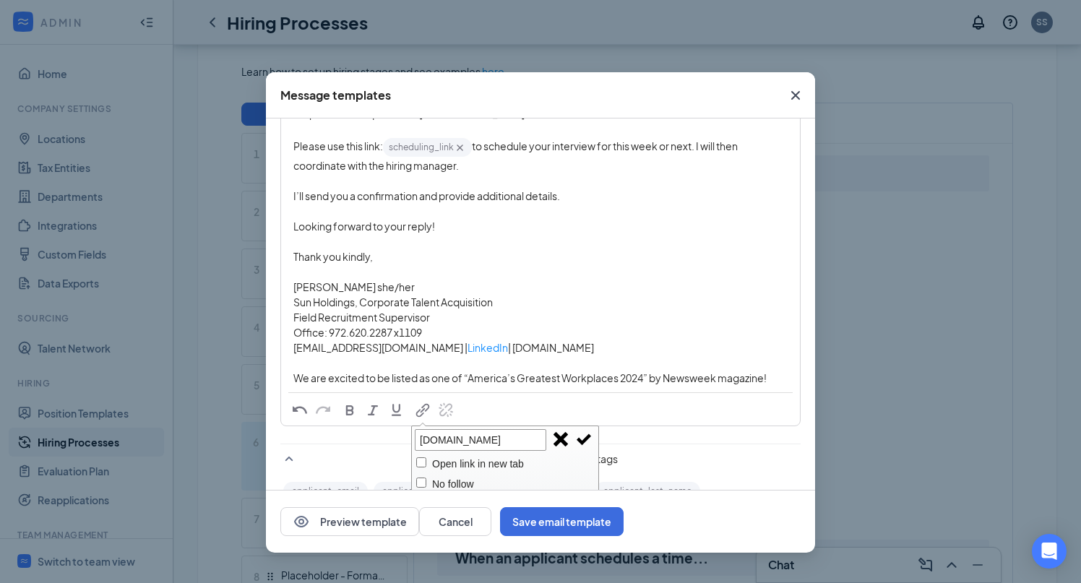
type input "www.sunholdings.net"
click at [583, 437] on span "button" at bounding box center [584, 440] width 16 height 16
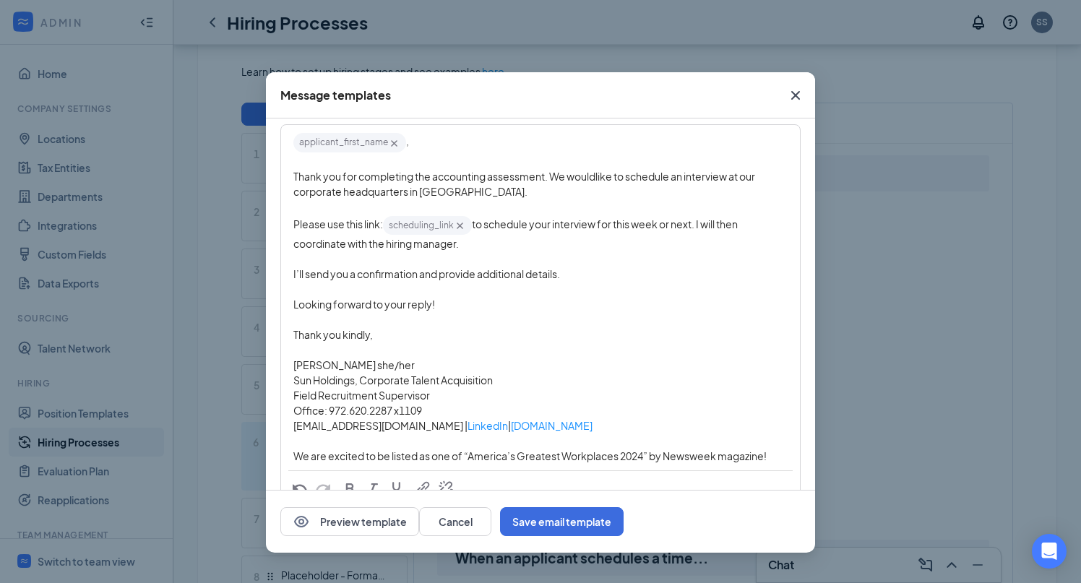
scroll to position [125, 0]
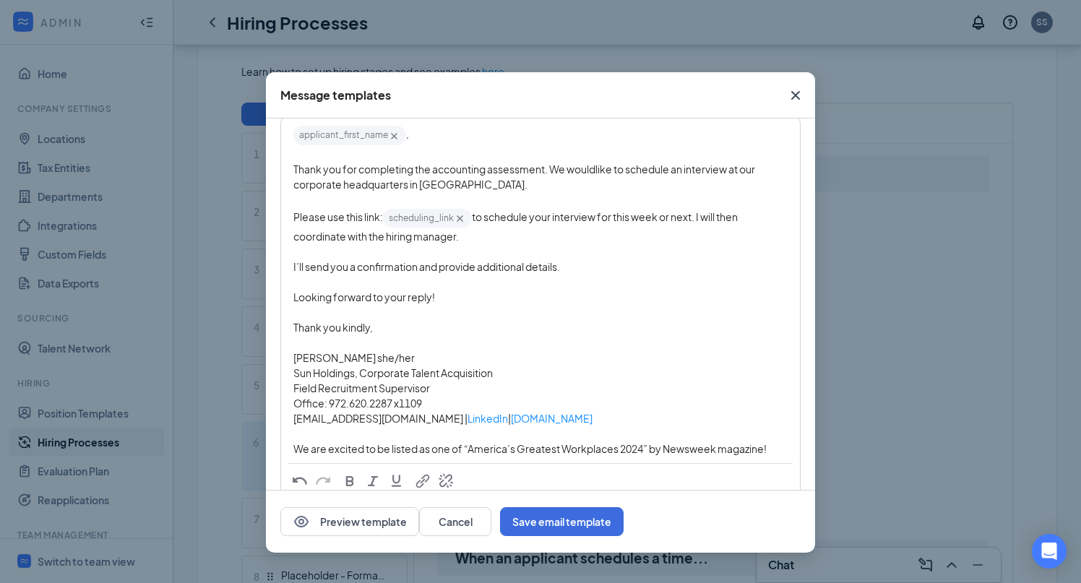
click at [523, 382] on div "Field Recruitment Supervisor" at bounding box center [540, 388] width 494 height 15
drag, startPoint x: 645, startPoint y: 451, endPoint x: 471, endPoint y: 453, distance: 173.5
click at [471, 453] on span "We are excited to be listed as one of “America’s Greatest Workplaces 2024” by N…" at bounding box center [529, 448] width 473 height 13
click at [424, 479] on span "button" at bounding box center [423, 481] width 16 height 16
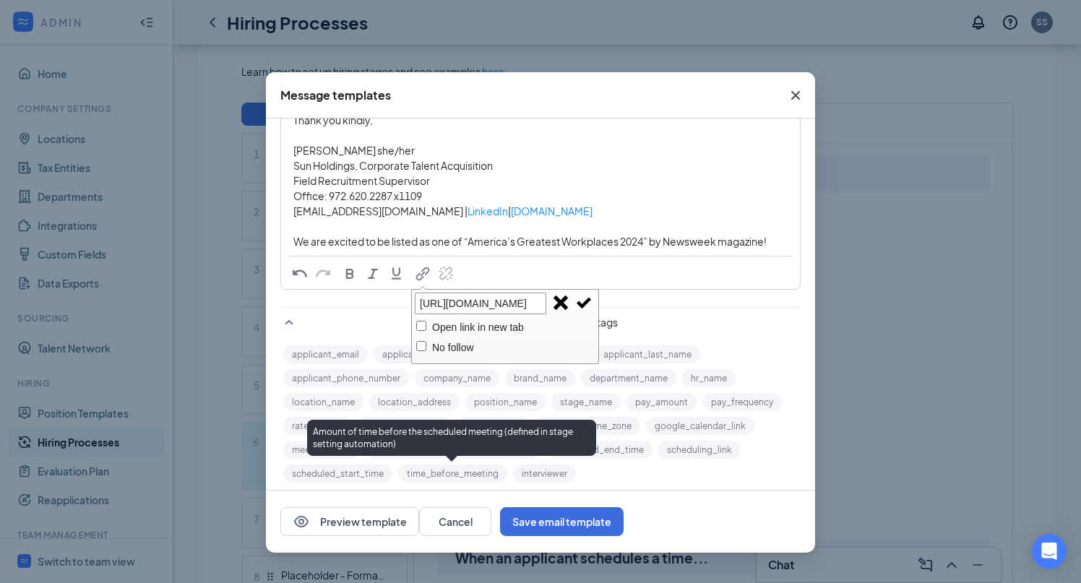
scroll to position [0, 207]
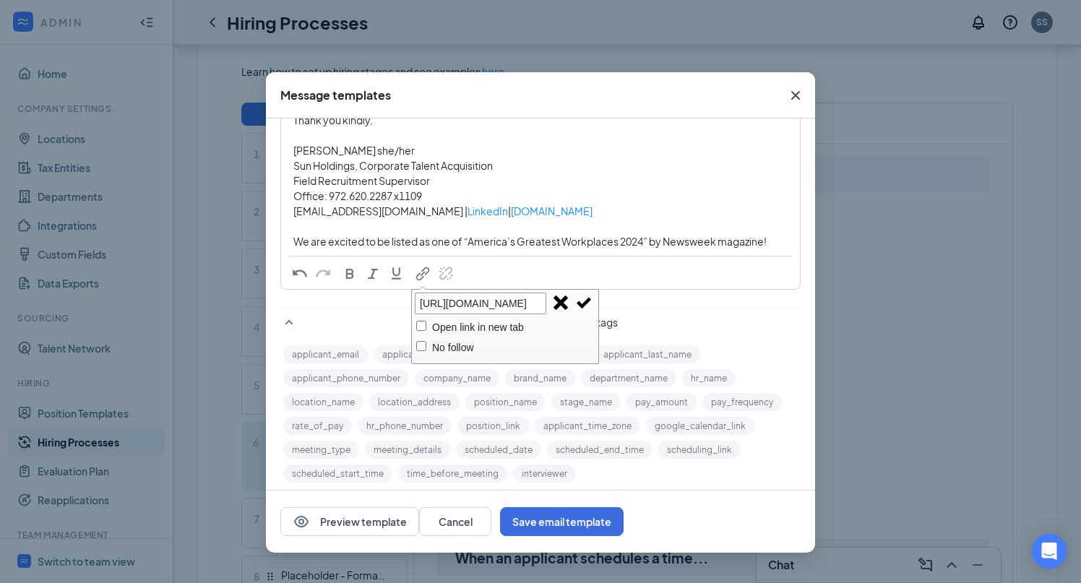
type input "https://www.newsweek.com/rankings/americas-greatest-workplaces-2024"
click at [585, 299] on span "button" at bounding box center [584, 303] width 16 height 16
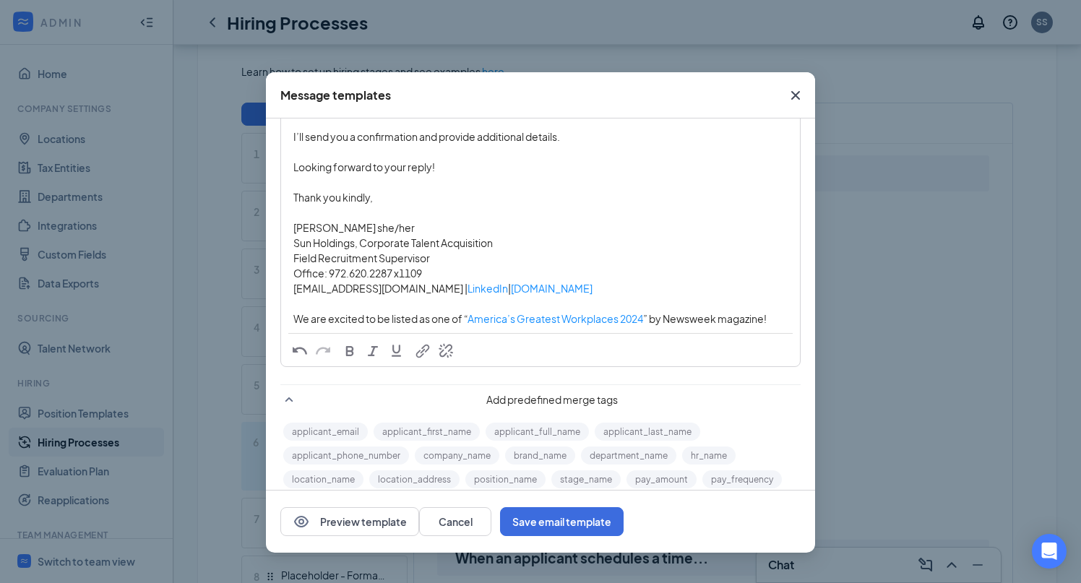
click at [637, 233] on div "Jennifer Steele she/her" at bounding box center [540, 227] width 494 height 15
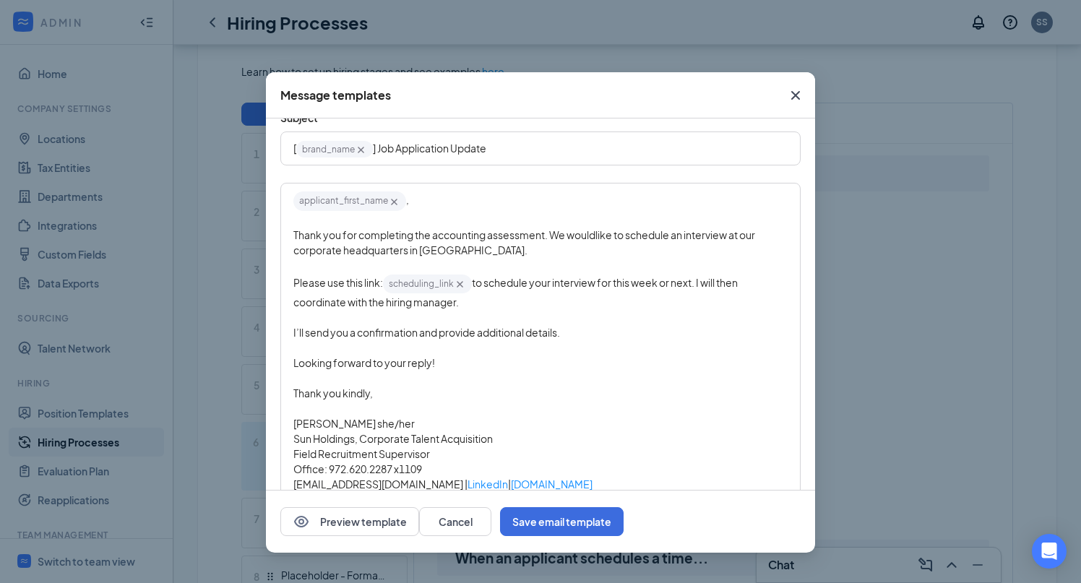
scroll to position [53, 0]
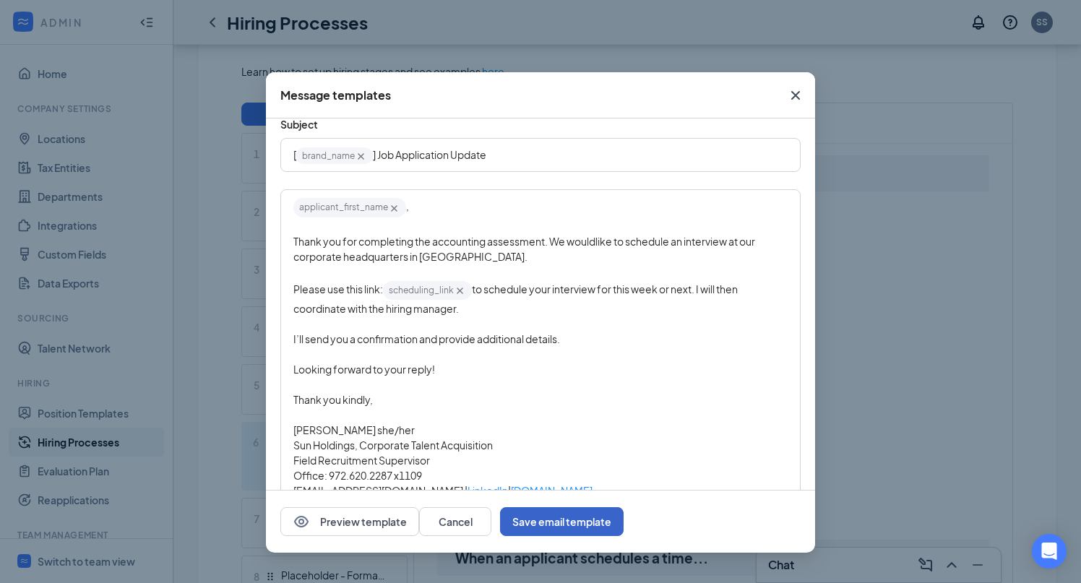
click at [624, 522] on button "Save email template" at bounding box center [562, 521] width 124 height 29
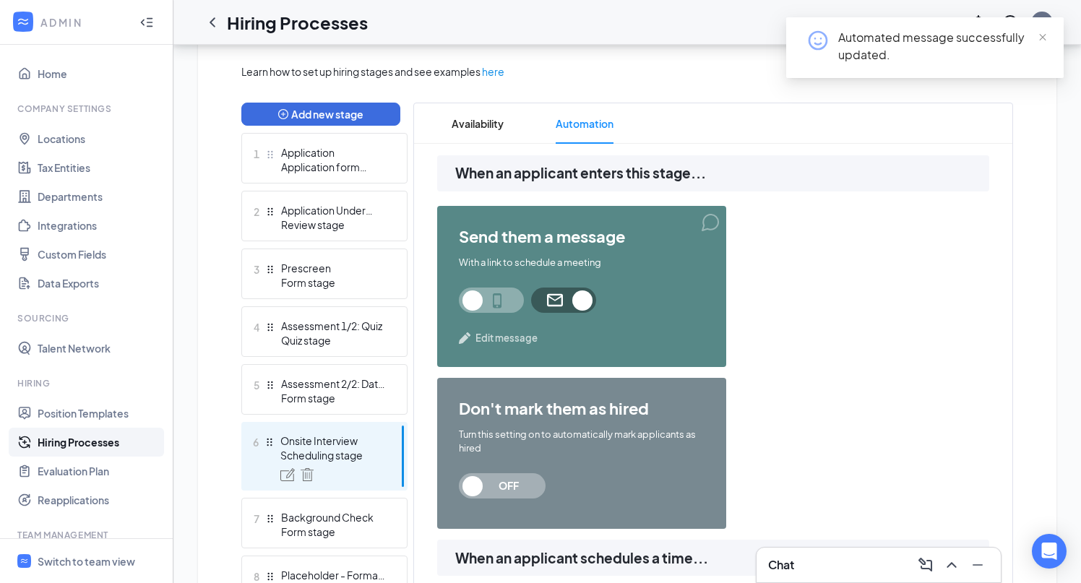
click at [507, 340] on span "Edit message" at bounding box center [507, 338] width 62 height 14
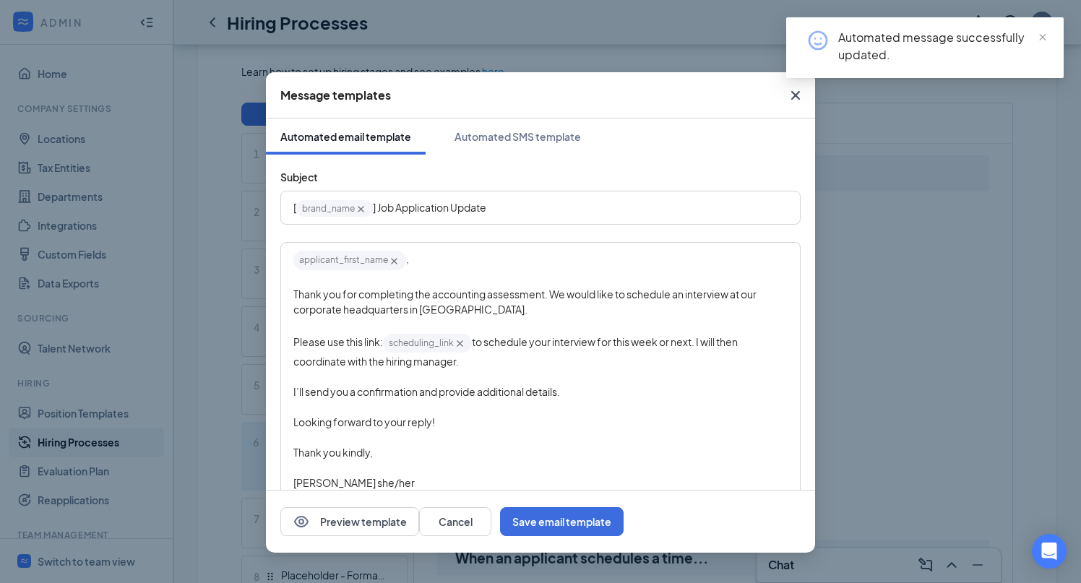
scroll to position [26, 0]
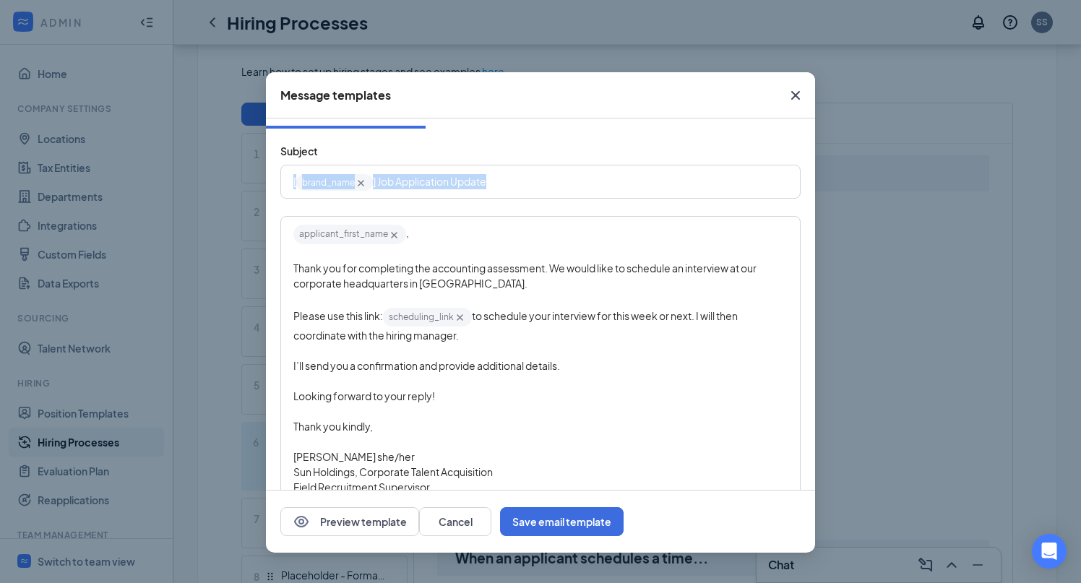
drag, startPoint x: 509, startPoint y: 181, endPoint x: 231, endPoint y: 179, distance: 278.3
click at [231, 179] on div "Message templates Automated email template Automated SMS template Subject [ bra…" at bounding box center [540, 291] width 1081 height 583
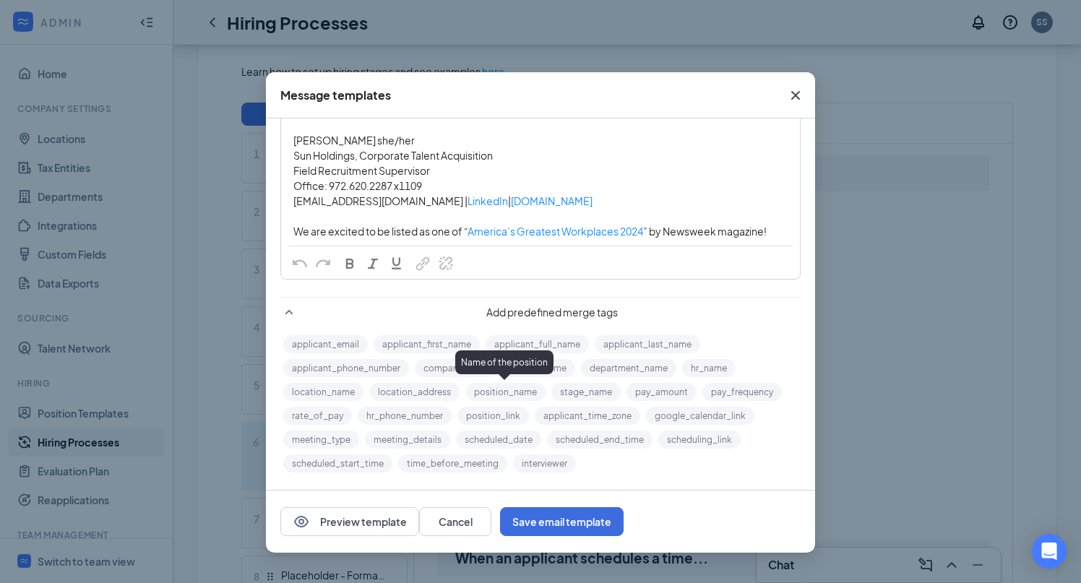
click at [523, 389] on button "position_name" at bounding box center [506, 392] width 80 height 18
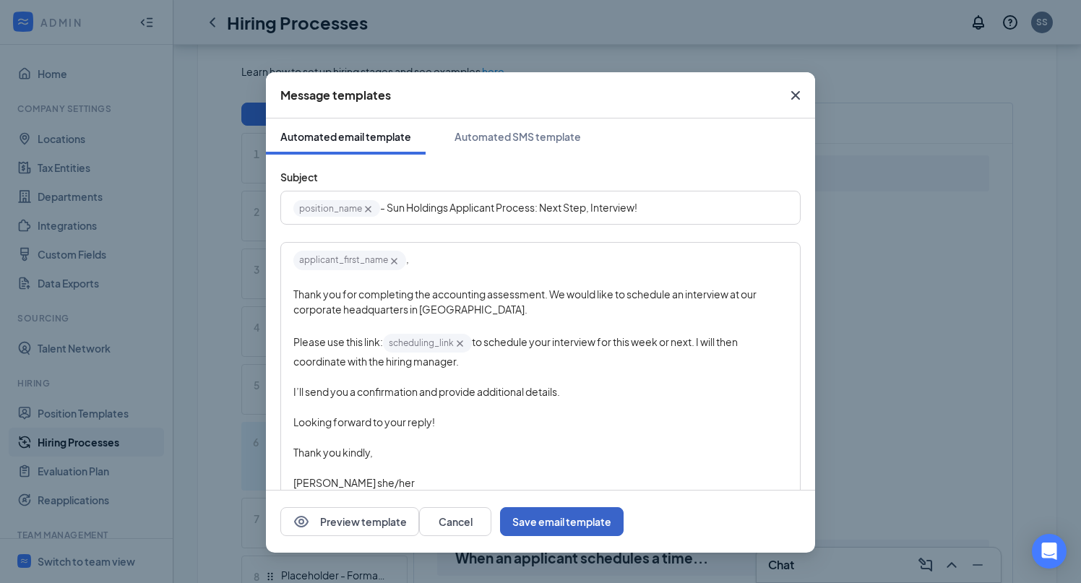
click at [624, 518] on button "Save email template" at bounding box center [562, 521] width 124 height 29
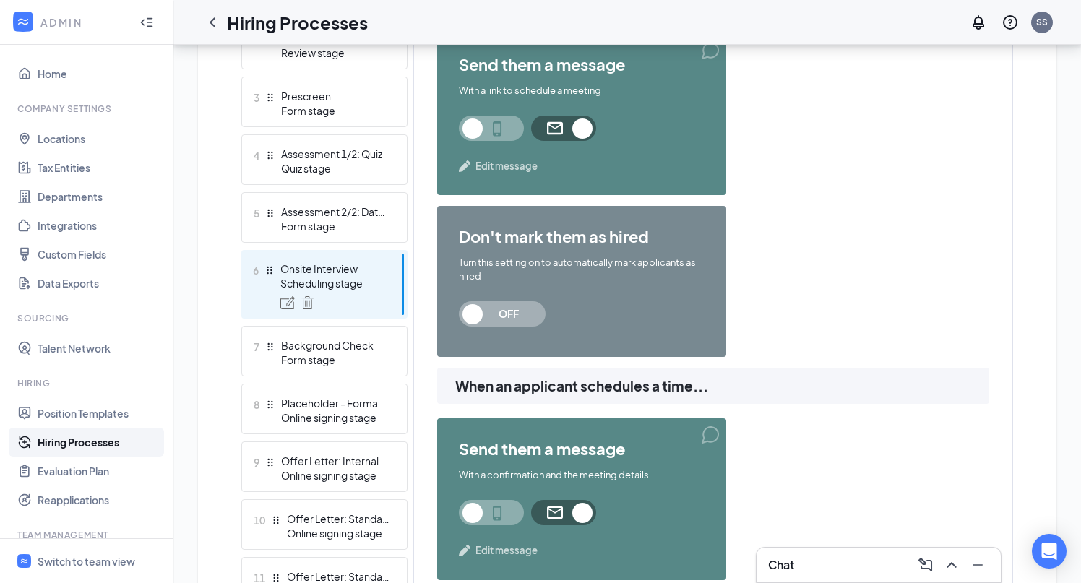
scroll to position [503, 0]
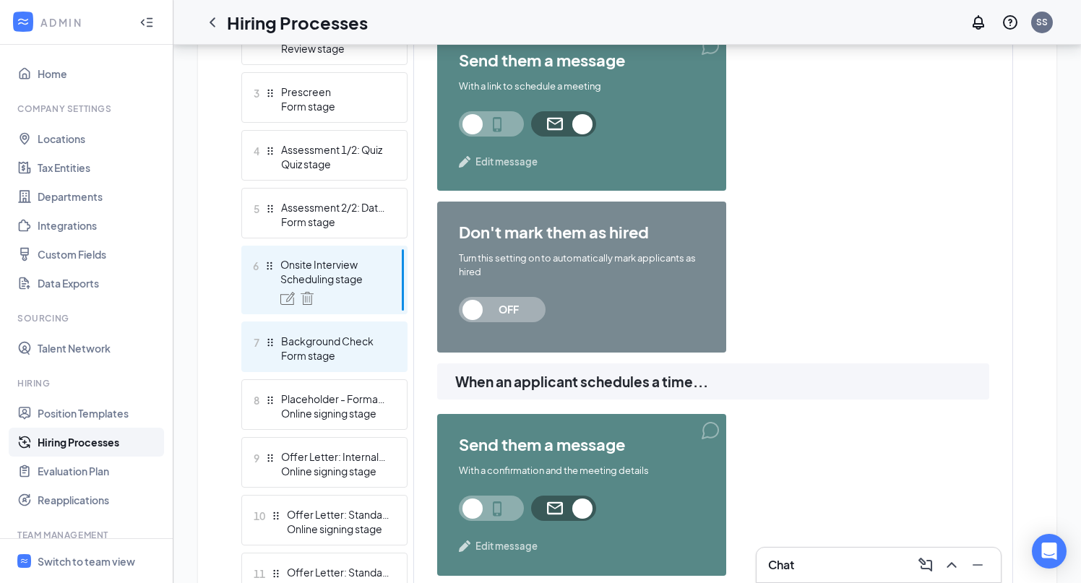
click at [321, 342] on div "Background Check" at bounding box center [334, 341] width 106 height 14
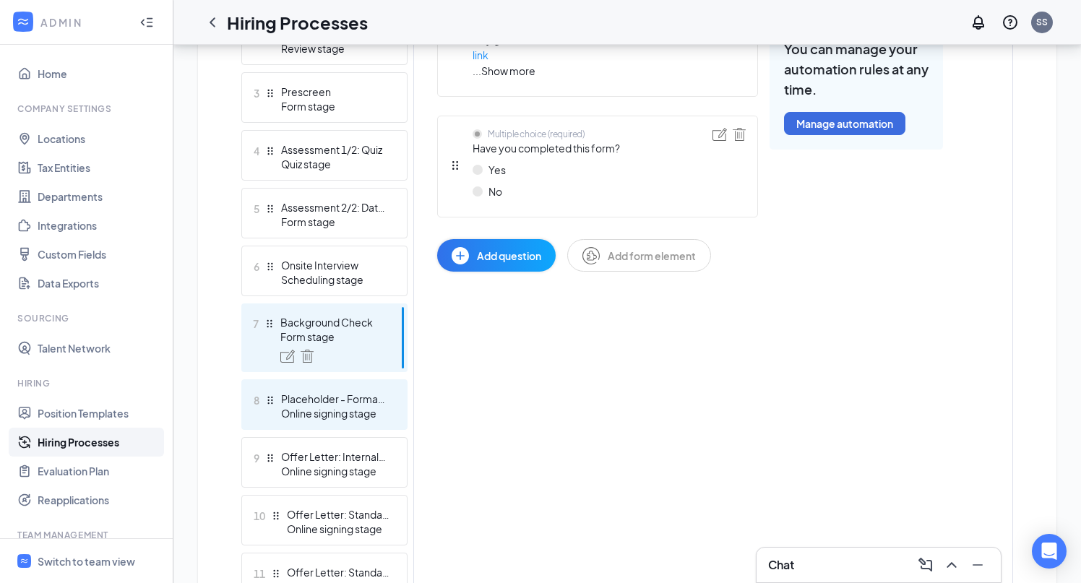
click at [327, 406] on div "Online signing stage" at bounding box center [334, 413] width 106 height 14
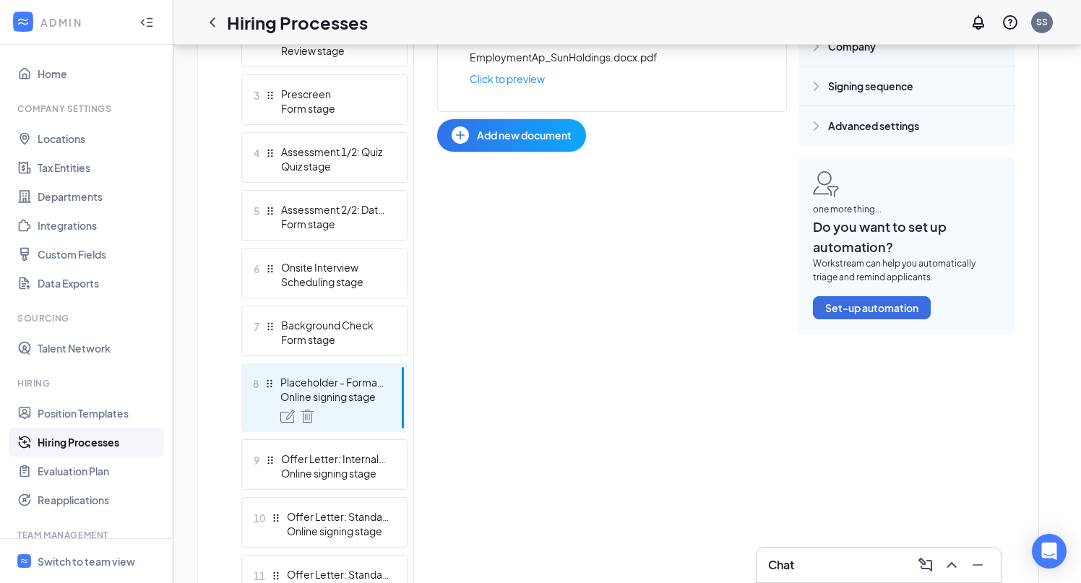
scroll to position [552, 0]
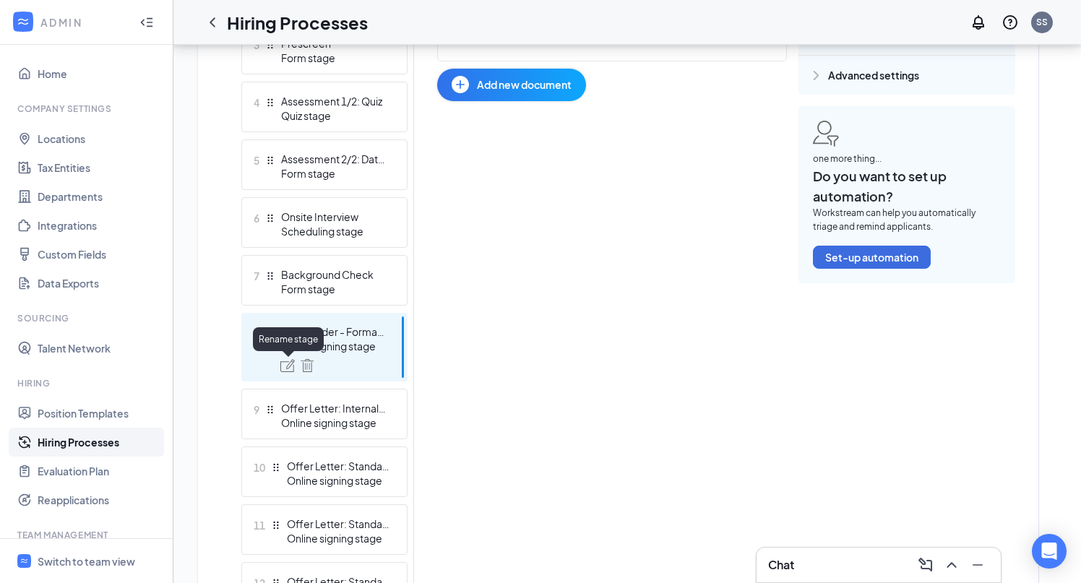
click at [280, 367] on img at bounding box center [287, 365] width 14 height 13
drag, startPoint x: 427, startPoint y: 288, endPoint x: 285, endPoint y: 288, distance: 142.4
type input "Complete Formal Application"
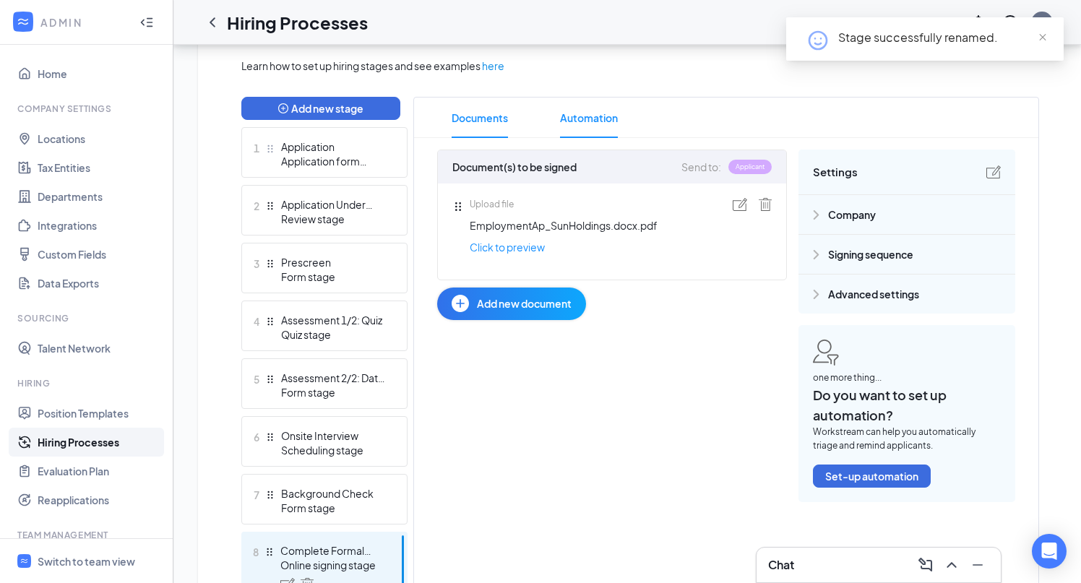
scroll to position [286, 0]
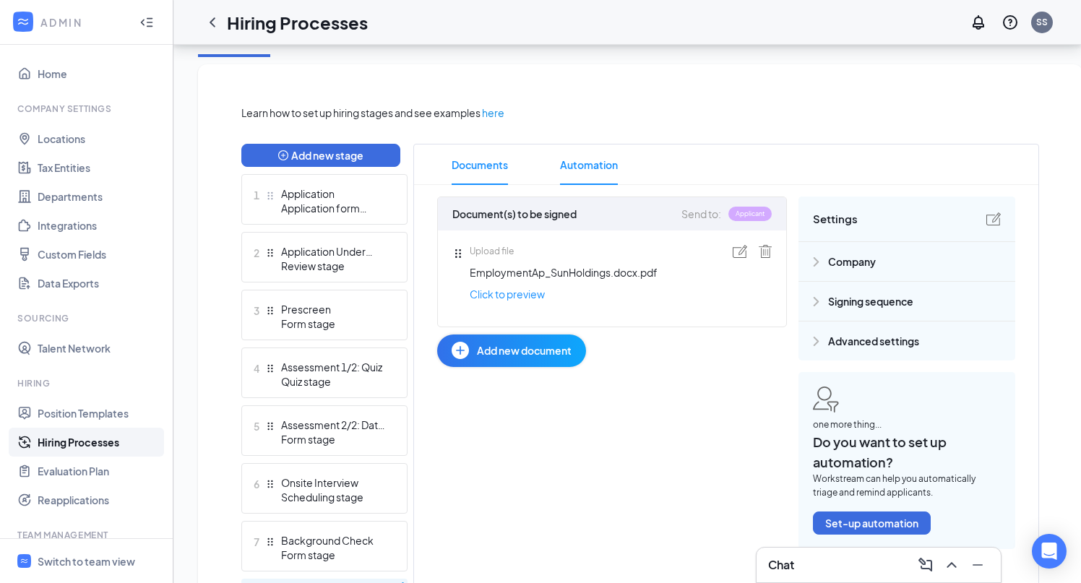
click at [578, 160] on span "Automation" at bounding box center [589, 165] width 58 height 40
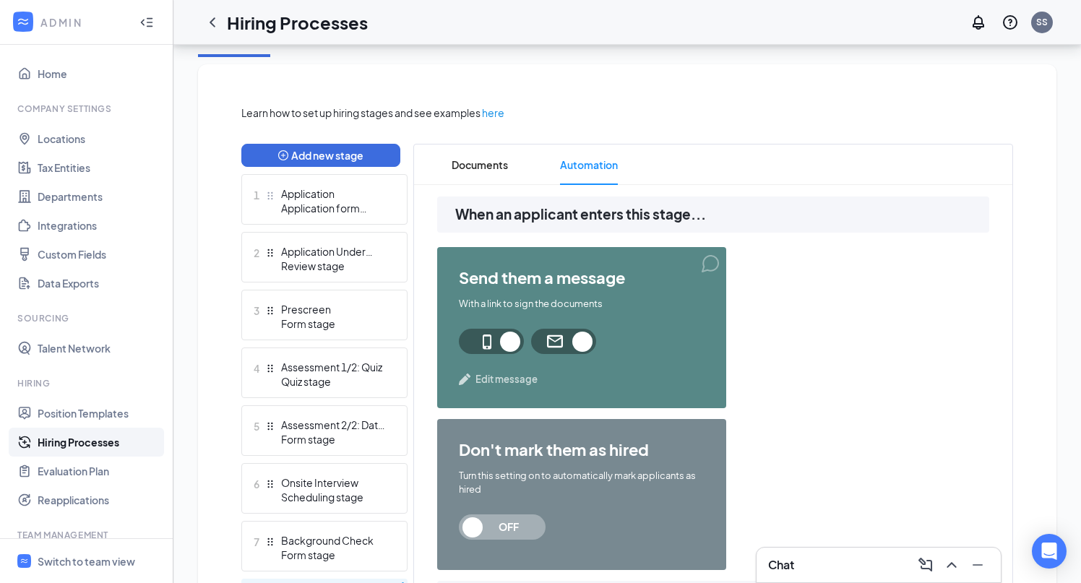
click at [504, 379] on span "Edit message" at bounding box center [507, 379] width 62 height 14
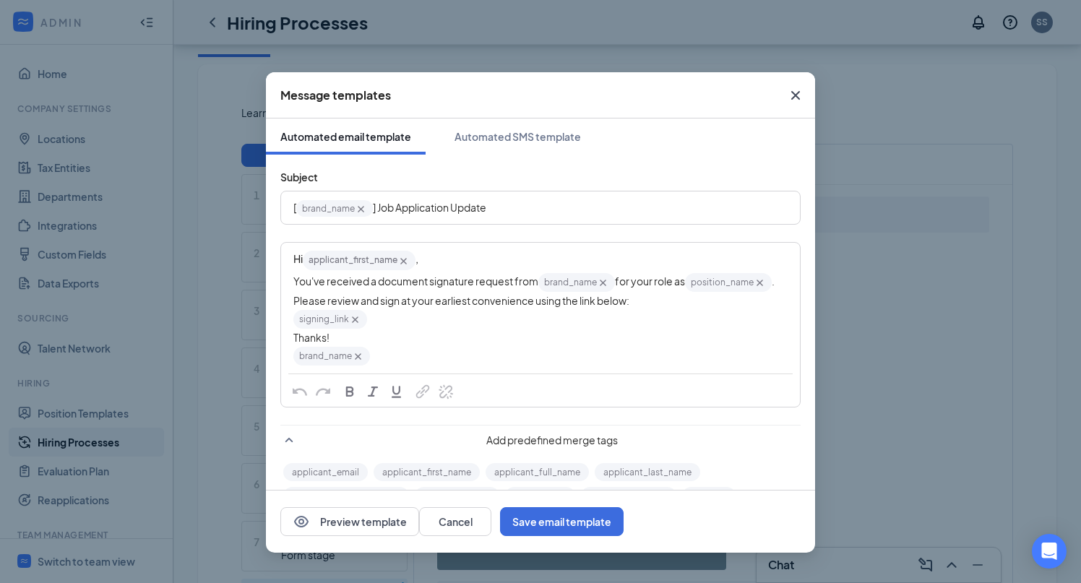
click at [796, 92] on icon "Cross" at bounding box center [795, 95] width 17 height 17
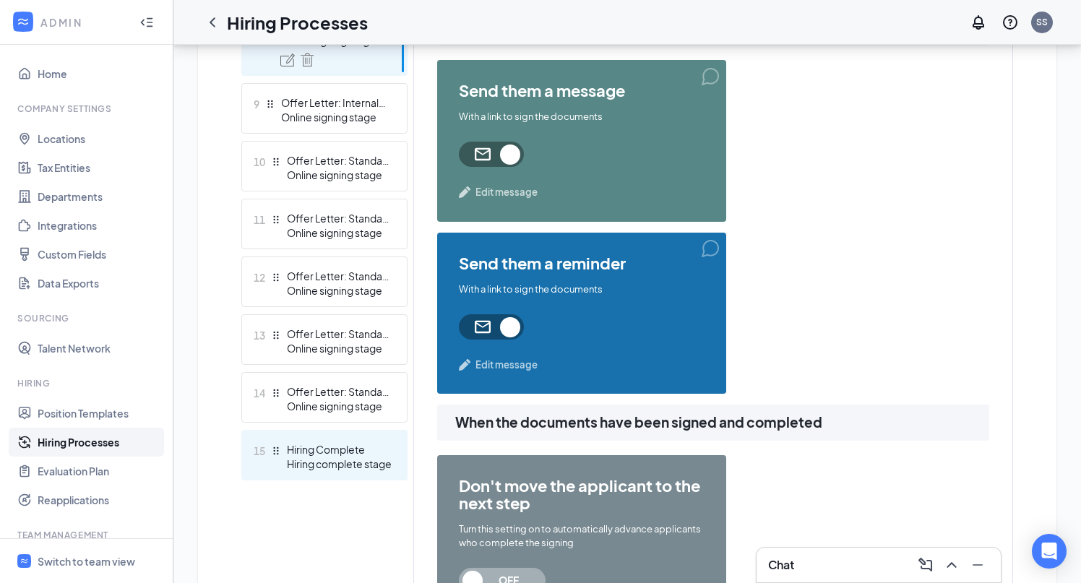
click at [335, 459] on div "Hiring complete stage" at bounding box center [340, 464] width 106 height 14
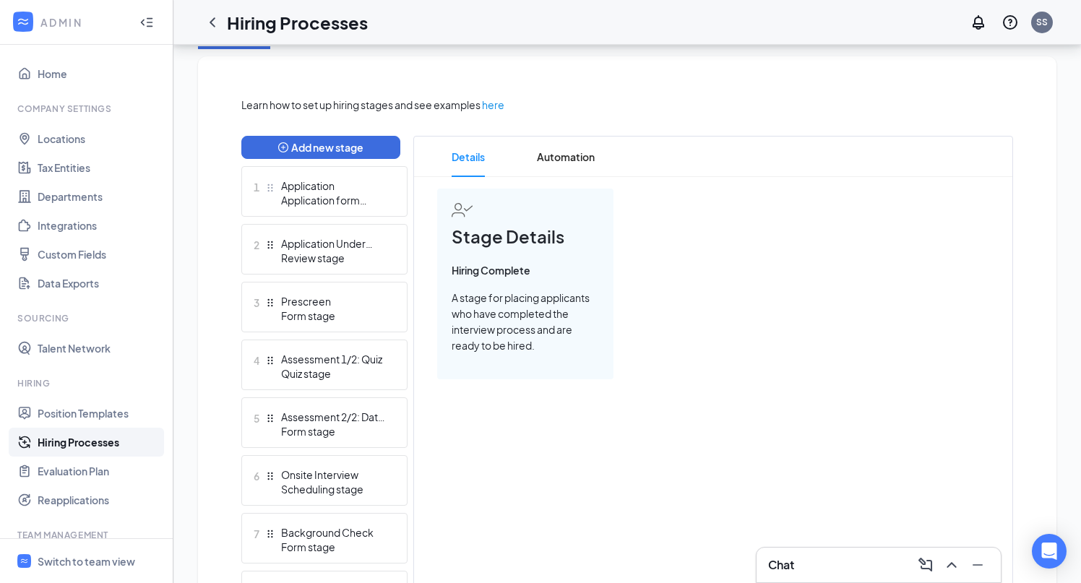
scroll to position [218, 0]
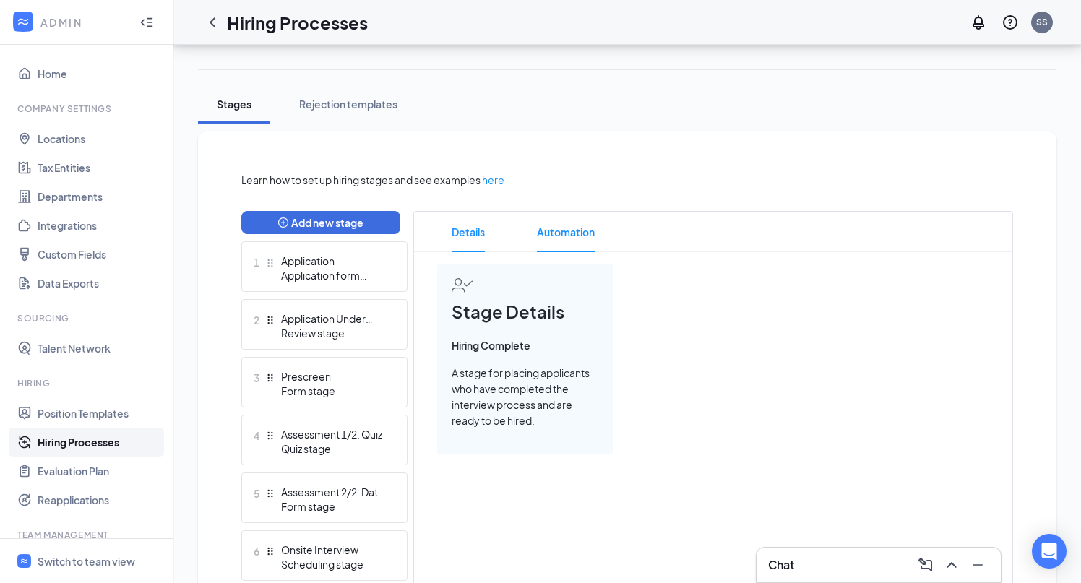
click at [558, 233] on span "Automation" at bounding box center [566, 232] width 58 height 40
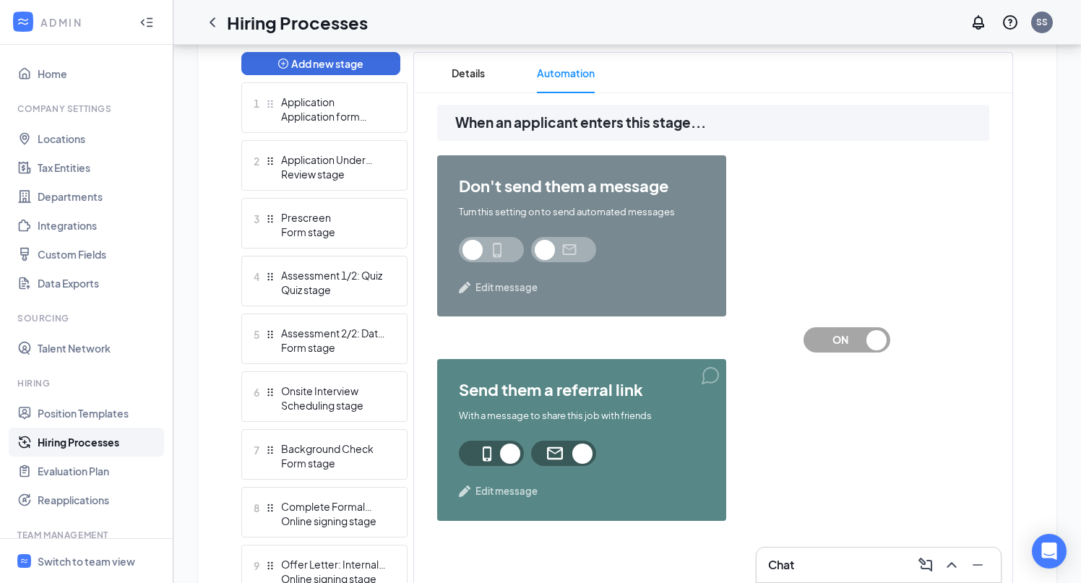
scroll to position [381, 0]
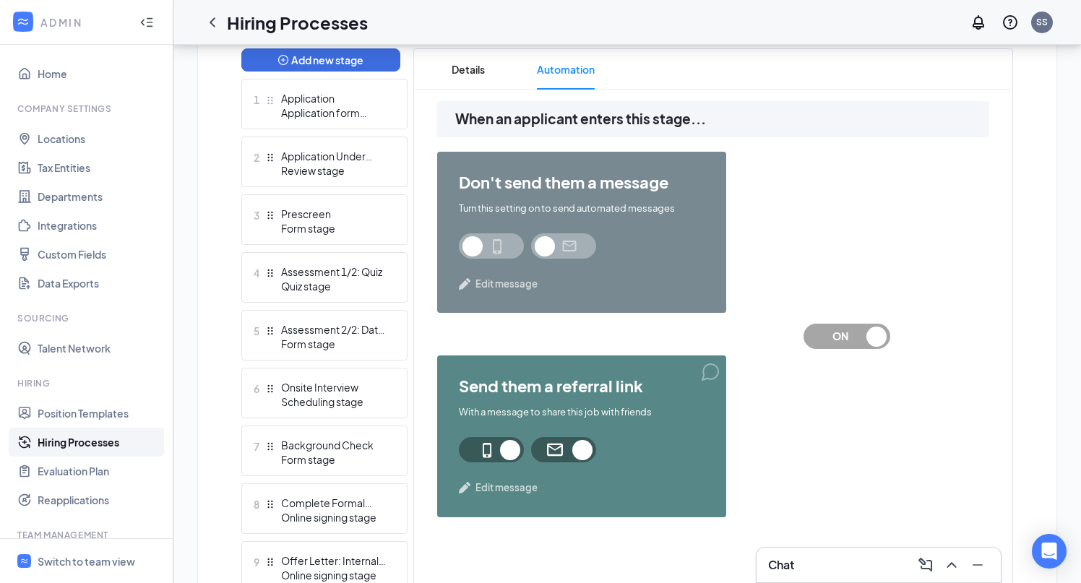
click at [515, 287] on span "Edit message" at bounding box center [507, 284] width 62 height 14
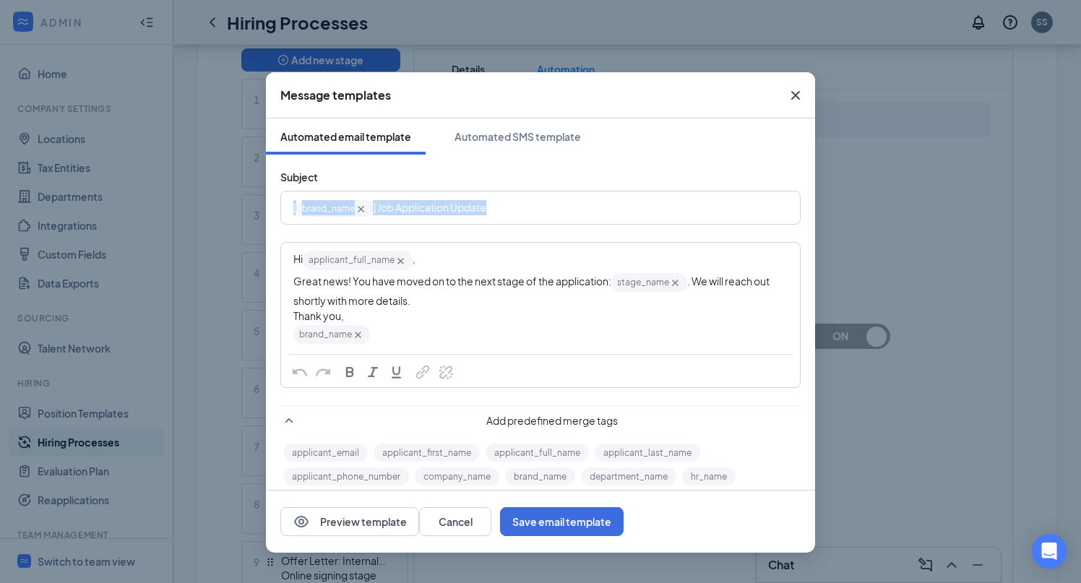
drag, startPoint x: 508, startPoint y: 209, endPoint x: 260, endPoint y: 210, distance: 247.9
click at [260, 210] on div "Message templates Automated email template Automated SMS template Subject [ bra…" at bounding box center [540, 291] width 1081 height 583
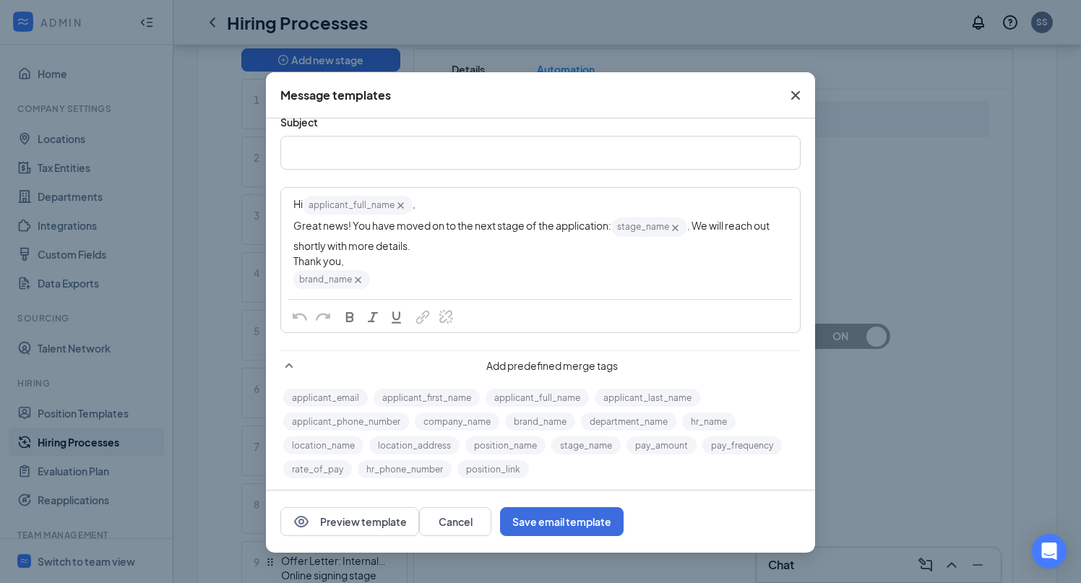
scroll to position [61, 0]
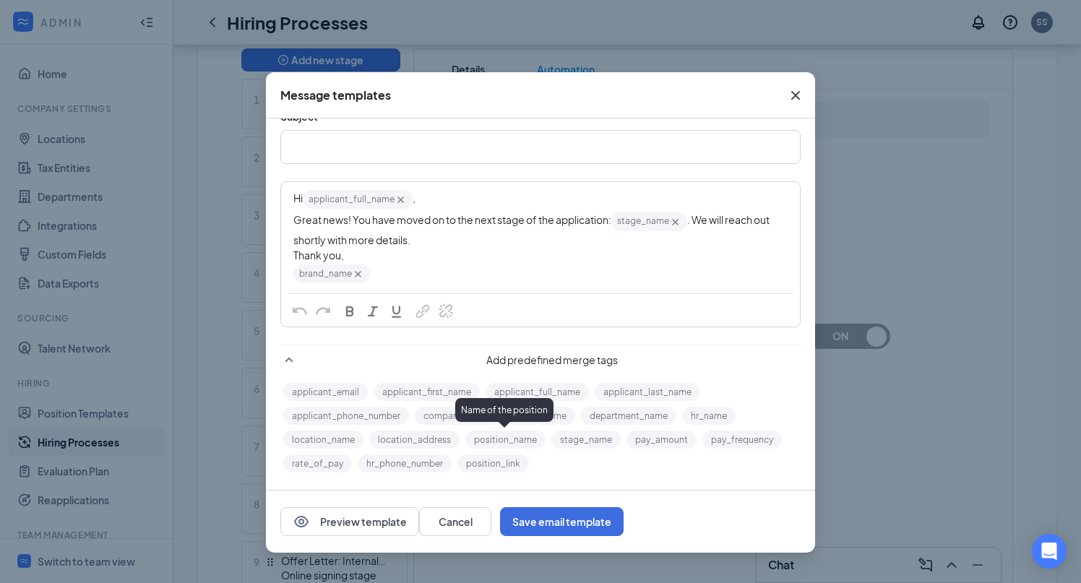
click at [500, 437] on button "position_name" at bounding box center [506, 440] width 80 height 18
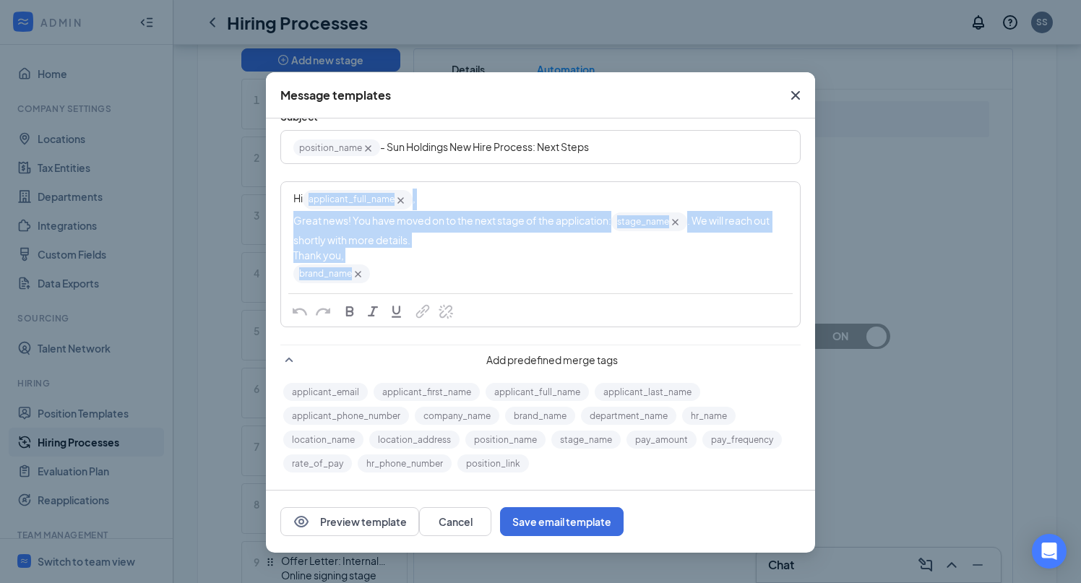
drag, startPoint x: 380, startPoint y: 273, endPoint x: 304, endPoint y: 189, distance: 112.6
click at [304, 189] on div "Hi applicant_full_name‌‌‌‌ {{applicant_full_name}} , Great news! You have moved…" at bounding box center [540, 237] width 494 height 96
drag, startPoint x: 302, startPoint y: 273, endPoint x: 288, endPoint y: 189, distance: 85.1
click at [288, 189] on div "Hi applicant_full_name‌‌‌‌ {{applicant_full_name}} , Great news! You have moved…" at bounding box center [541, 233] width 518 height 101
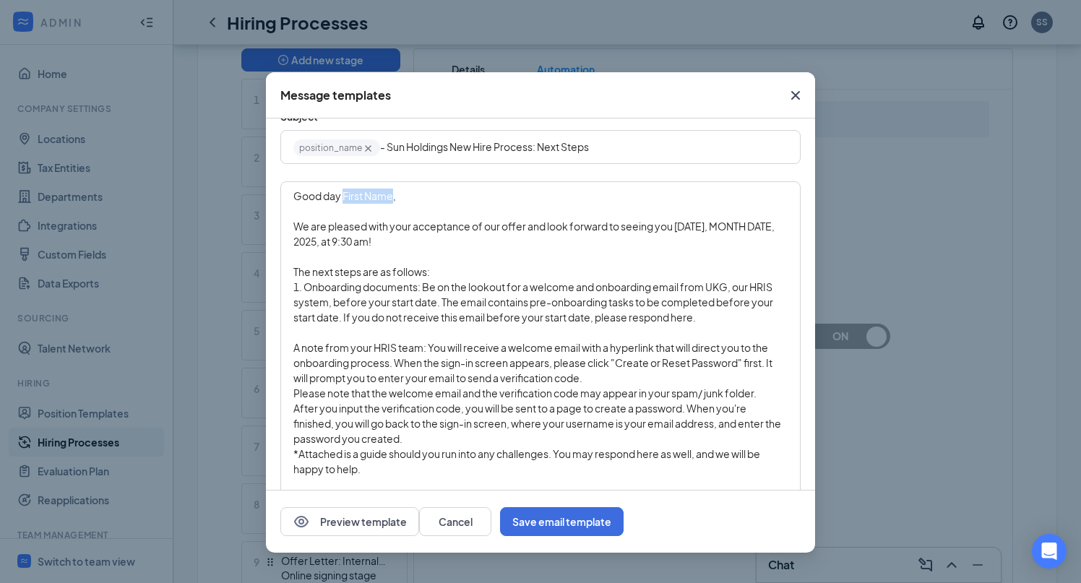
drag, startPoint x: 392, startPoint y: 196, endPoint x: 343, endPoint y: 196, distance: 48.4
click at [343, 196] on span "Good day ﻿First Name﻿," at bounding box center [344, 195] width 103 height 13
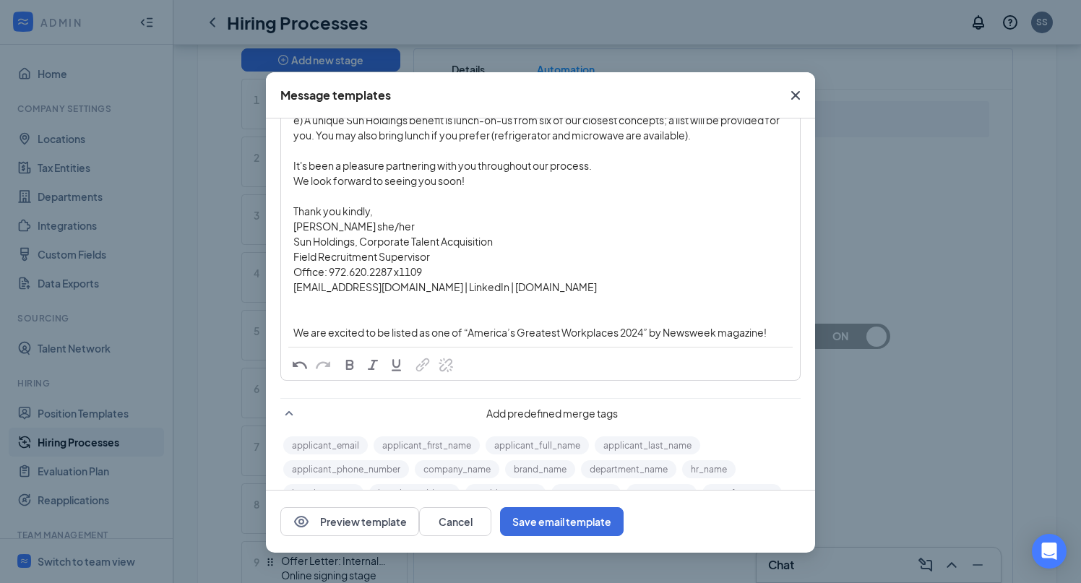
scroll to position [615, 0]
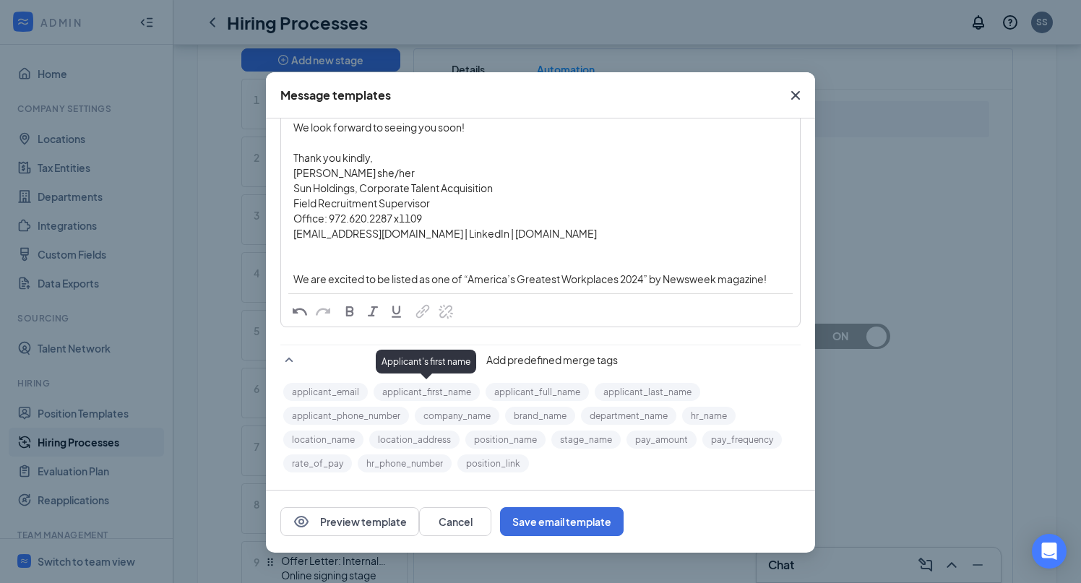
click at [423, 393] on button "applicant_first_name" at bounding box center [427, 392] width 106 height 18
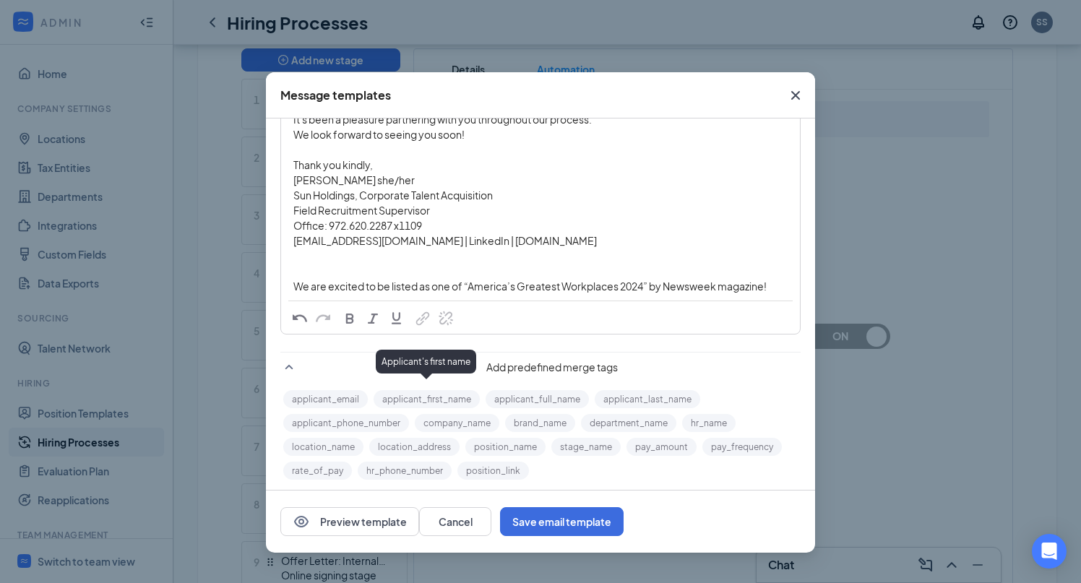
scroll to position [0, 0]
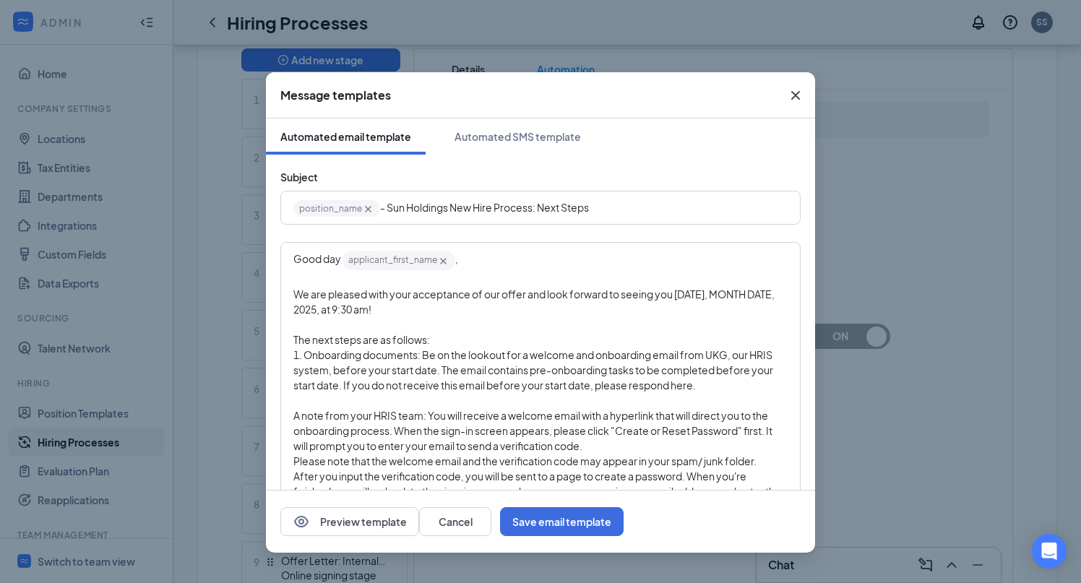
click at [385, 303] on span "We are pleased with your acceptance of our offer and look forward to seeing you…" at bounding box center [534, 302] width 483 height 28
click at [387, 295] on span "We are pleased with your acceptance of our offer and look forward to seeing you…" at bounding box center [534, 302] width 483 height 28
drag, startPoint x: 345, startPoint y: 310, endPoint x: 691, endPoint y: 299, distance: 346.4
click at [691, 299] on span "We are pleased with your acceptance of our offer and look forward to seeing you…" at bounding box center [534, 302] width 483 height 28
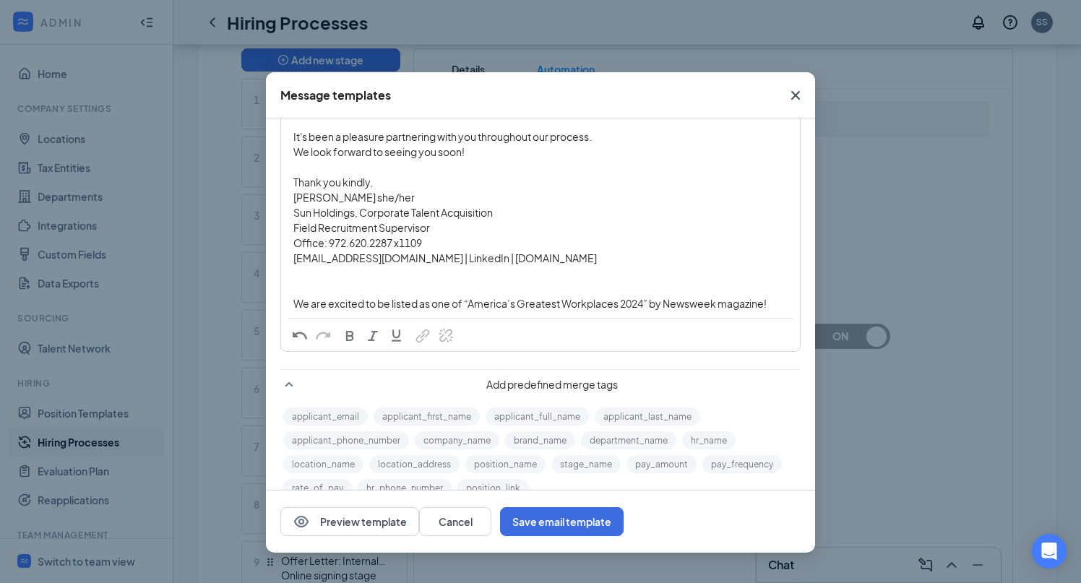
scroll to position [607, 0]
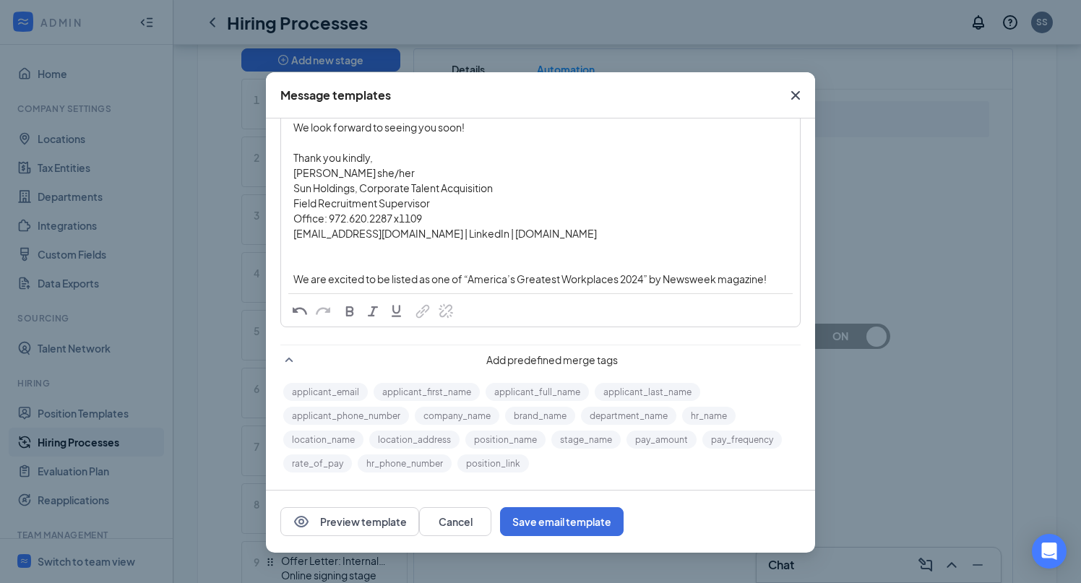
click at [290, 356] on icon "SmallChevronUp" at bounding box center [288, 359] width 17 height 17
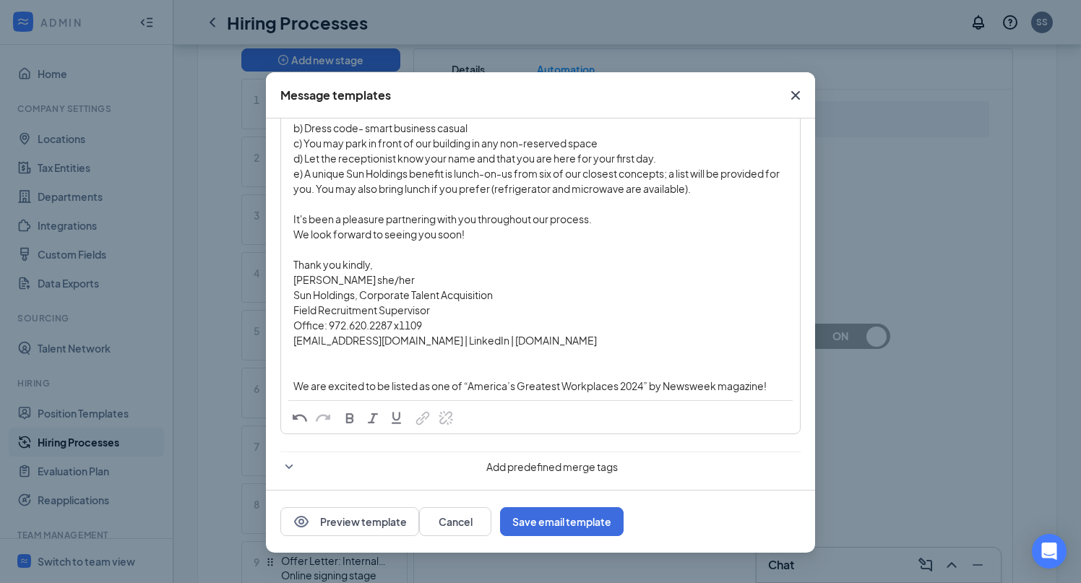
click at [288, 458] on icon "SmallChevronDown" at bounding box center [288, 466] width 17 height 17
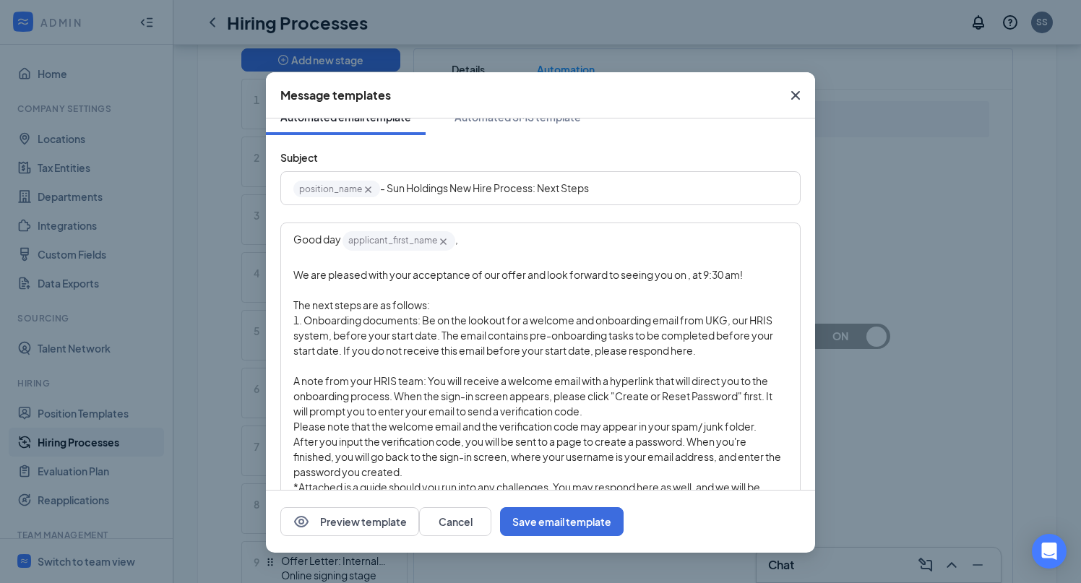
scroll to position [6, 0]
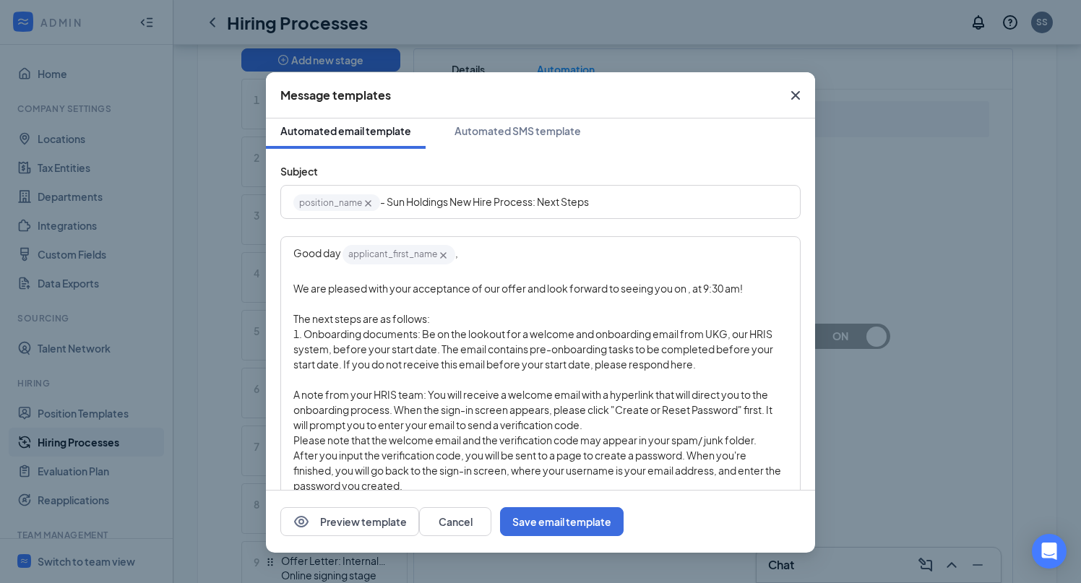
click at [688, 291] on span "We are pleased with your acceptance of our offer and look forward to seeing you…" at bounding box center [518, 288] width 450 height 13
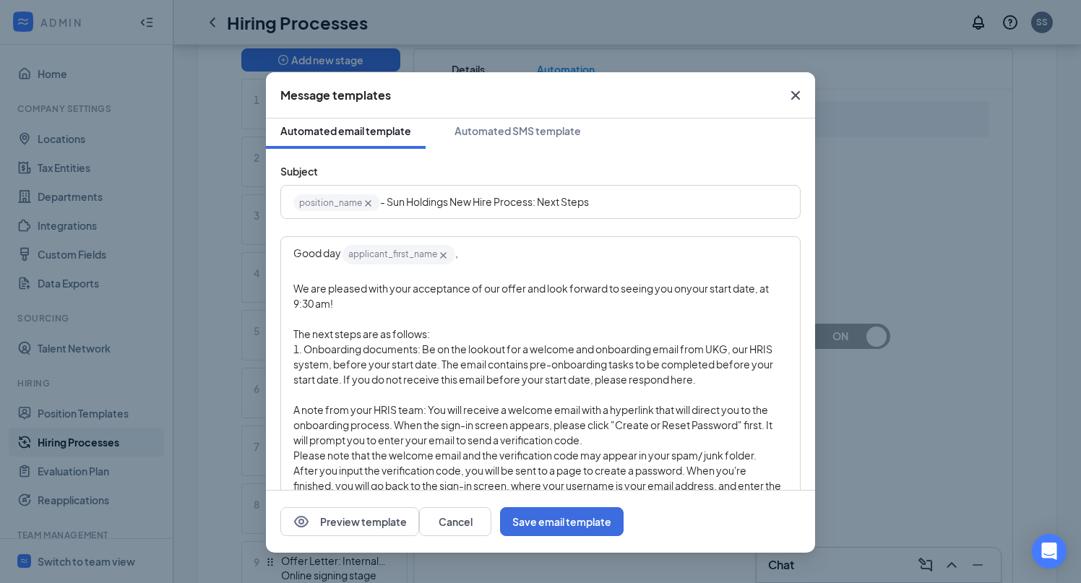
click at [522, 347] on span "1. Onboarding documents: Be on the lookout for a welcome and onboarding email f…" at bounding box center [533, 364] width 481 height 43
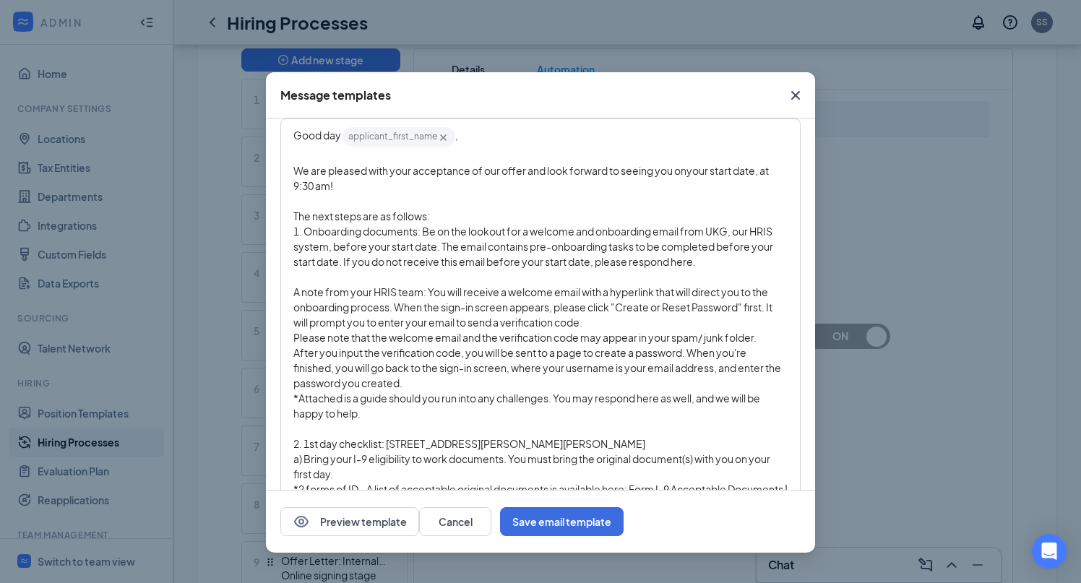
scroll to position [123, 0]
click at [359, 228] on span "1. Onboarding documents: Be on the lookout for a welcome and onboarding email f…" at bounding box center [533, 247] width 481 height 43
click at [674, 242] on span "1. Onboarding documents: Be on the lookout for a welcome and onboarding email f…" at bounding box center [533, 247] width 481 height 43
click at [442, 247] on span "1. Onboarding documents: Be on the lookout for a welcome and onboarding email f…" at bounding box center [533, 247] width 481 height 43
drag, startPoint x: 421, startPoint y: 236, endPoint x: 266, endPoint y: 239, distance: 155.4
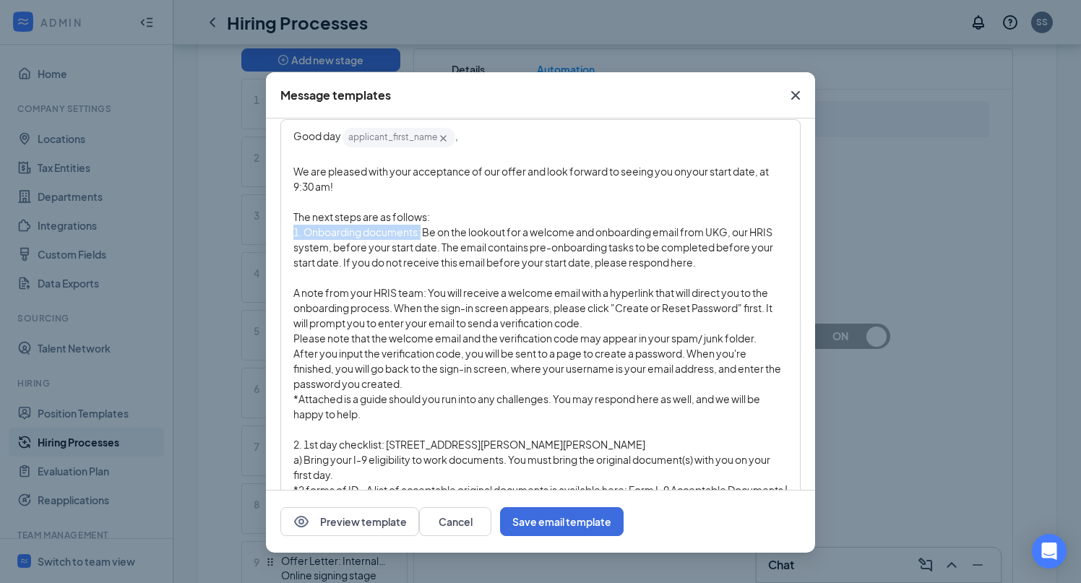
click at [266, 239] on div "Subject position_name‌‌‌‌ {{position_name}} - Sun Holdings New Hire Process: Ne…" at bounding box center [540, 503] width 549 height 943
click at [361, 261] on span "Be on the lookout for a welcome and onboarding email from UKG, our HRIS system,…" at bounding box center [534, 247] width 483 height 43
drag, startPoint x: 385, startPoint y: 445, endPoint x: 286, endPoint y: 445, distance: 99.8
click at [286, 445] on div "Good day ﻿ applicant_first_name‌‌‌‌ {{applicant_first_name}} ﻿, We are pleased …" at bounding box center [541, 456] width 518 height 671
click at [391, 359] on span "After you input the verification code, you will be sent to a page to create a p…" at bounding box center [537, 368] width 489 height 43
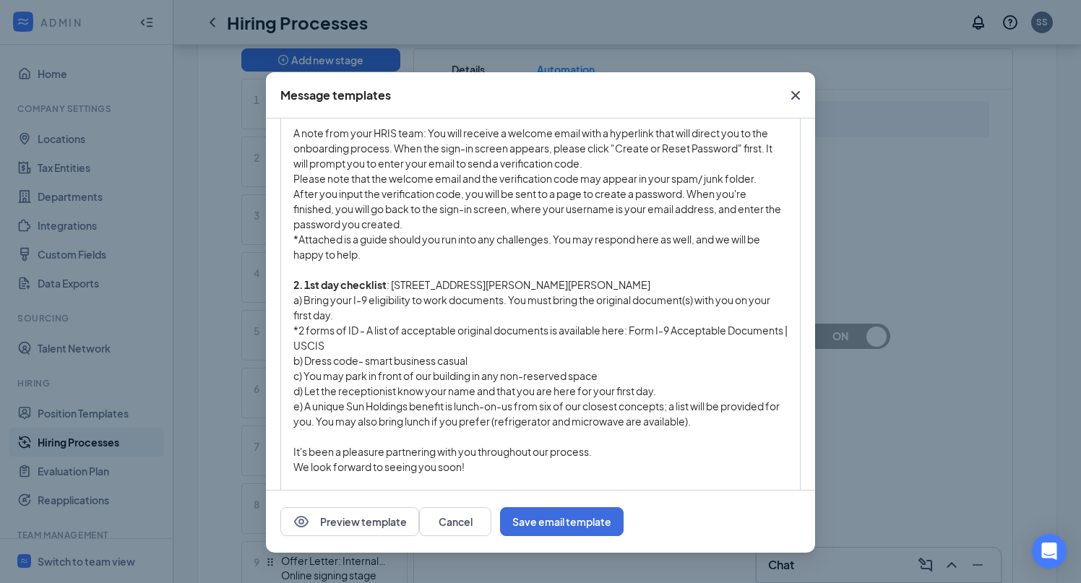
scroll to position [292, 0]
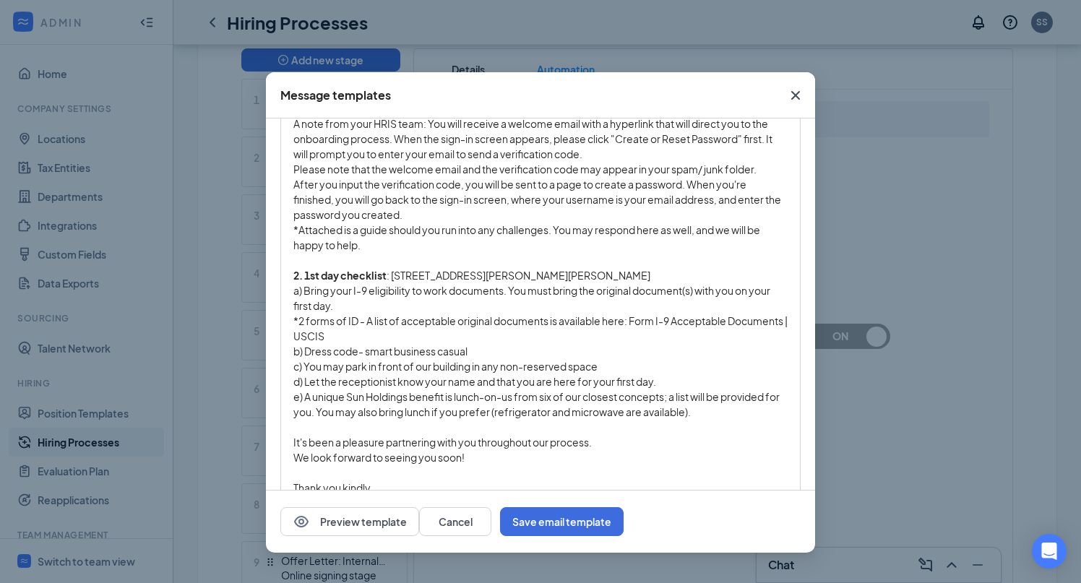
click at [293, 292] on span "a) Bring your I-9 eligibility to work documents. You must bring the original do…" at bounding box center [532, 298] width 479 height 28
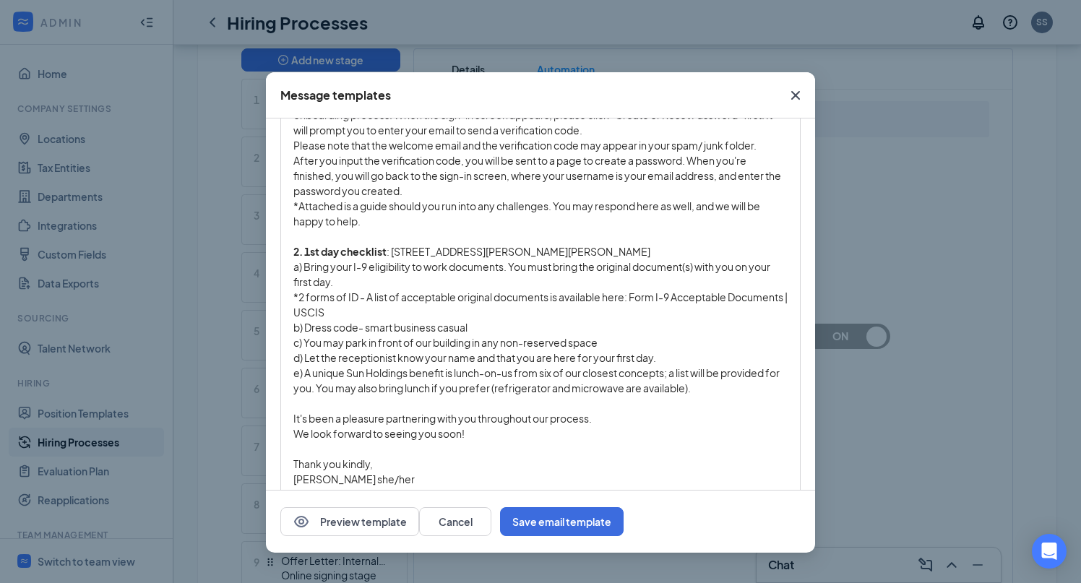
scroll to position [287, 0]
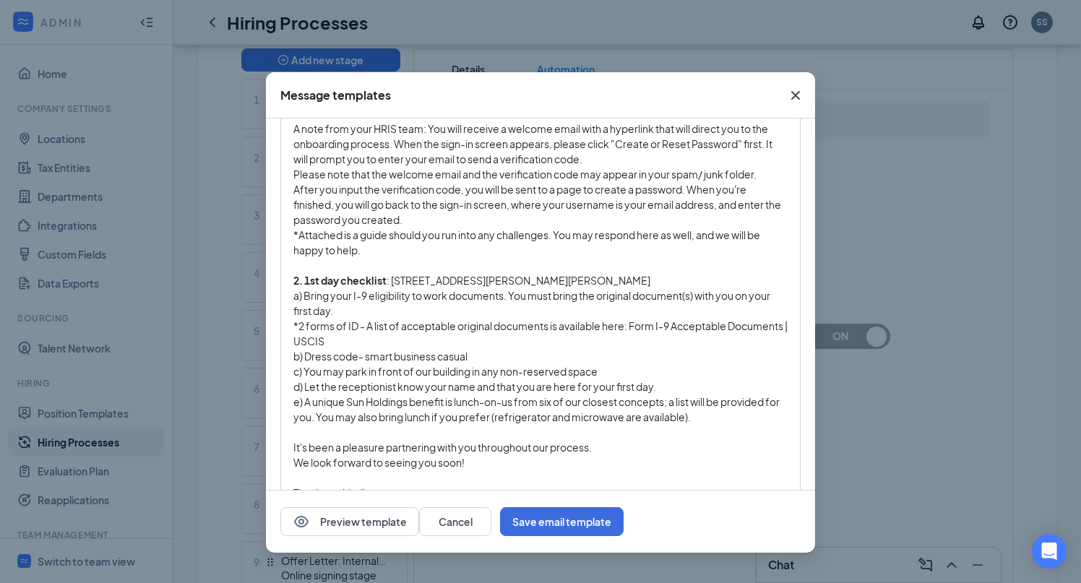
click at [343, 301] on span "a) Bring your I-9 eligibility to work documents. You must bring the original do…" at bounding box center [532, 303] width 479 height 28
click at [346, 312] on div "a) Bring your I-9 eligibility to work documents. You must bring the original do…" at bounding box center [540, 303] width 494 height 30
click at [343, 330] on span "*2 forms of ID - A list of acceptable original documents is available here: For…" at bounding box center [541, 334] width 496 height 28
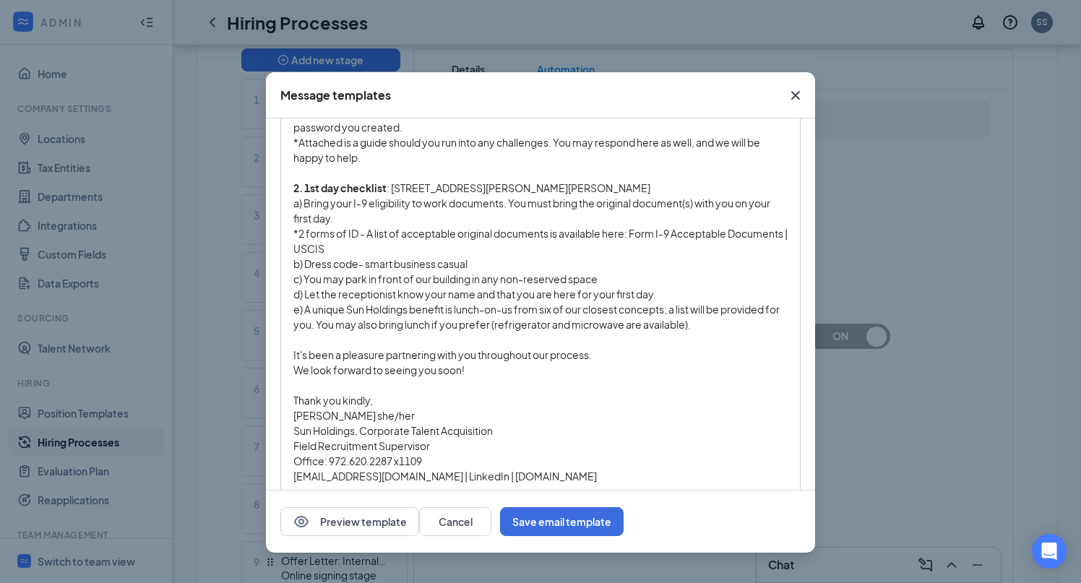
scroll to position [368, 0]
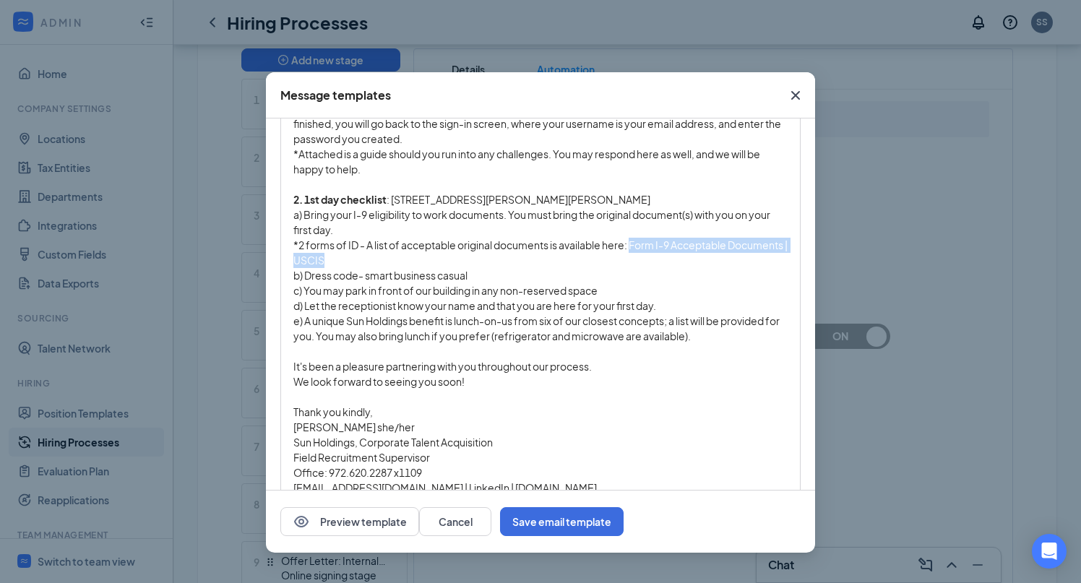
drag, startPoint x: 390, startPoint y: 260, endPoint x: 635, endPoint y: 252, distance: 245.2
click at [635, 252] on div "*2 forms of ID - A list of acceptable original documents is available here: For…" at bounding box center [540, 253] width 494 height 30
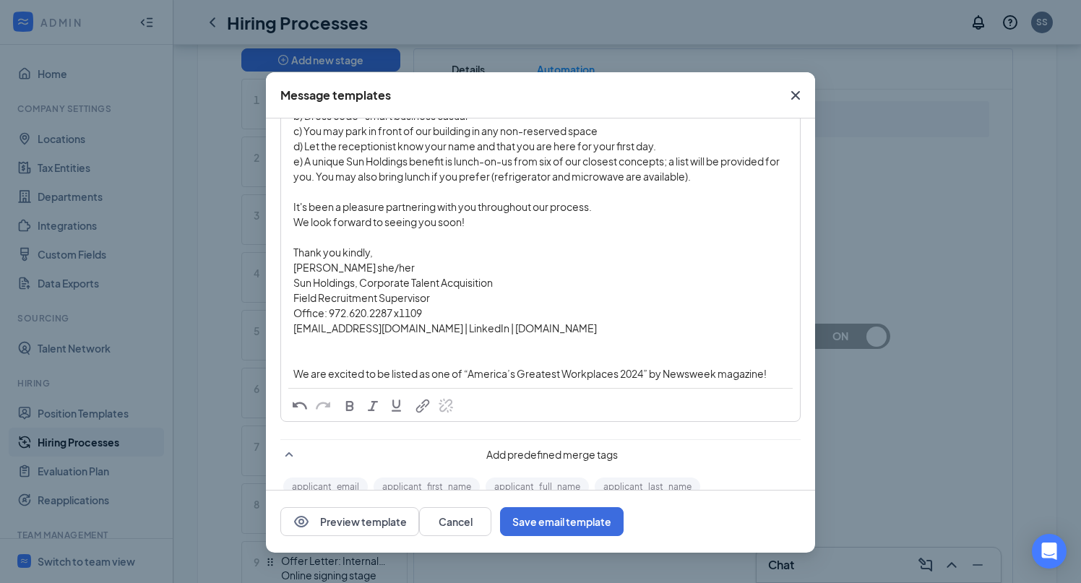
scroll to position [528, 0]
click at [421, 398] on span "button" at bounding box center [423, 406] width 16 height 16
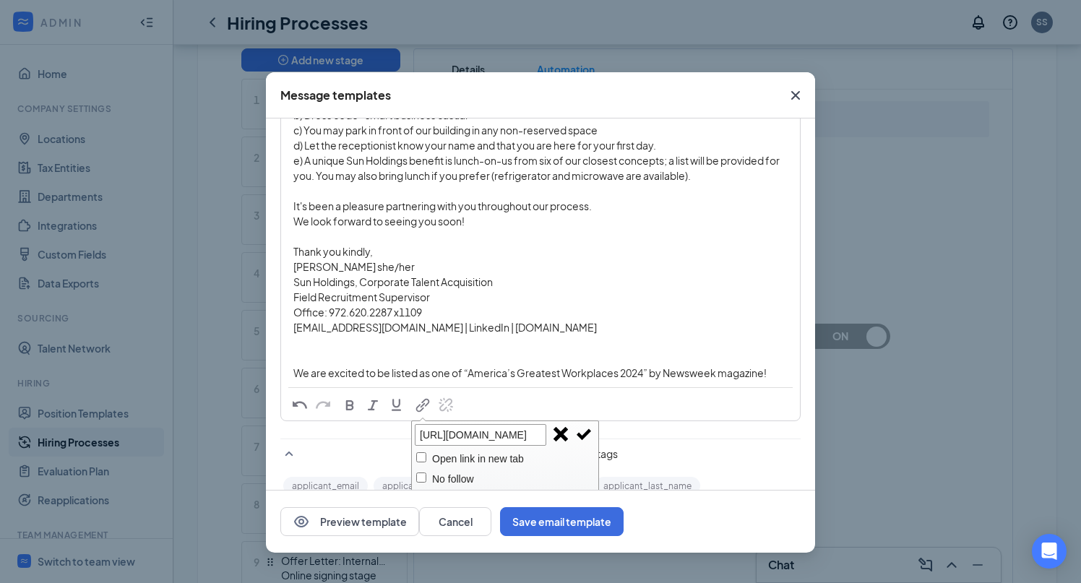
scroll to position [0, 166]
type input "https://www.uscis.gov/i-9-central/form-i-9-acceptable-documents"
click at [583, 434] on span "button" at bounding box center [584, 434] width 16 height 16
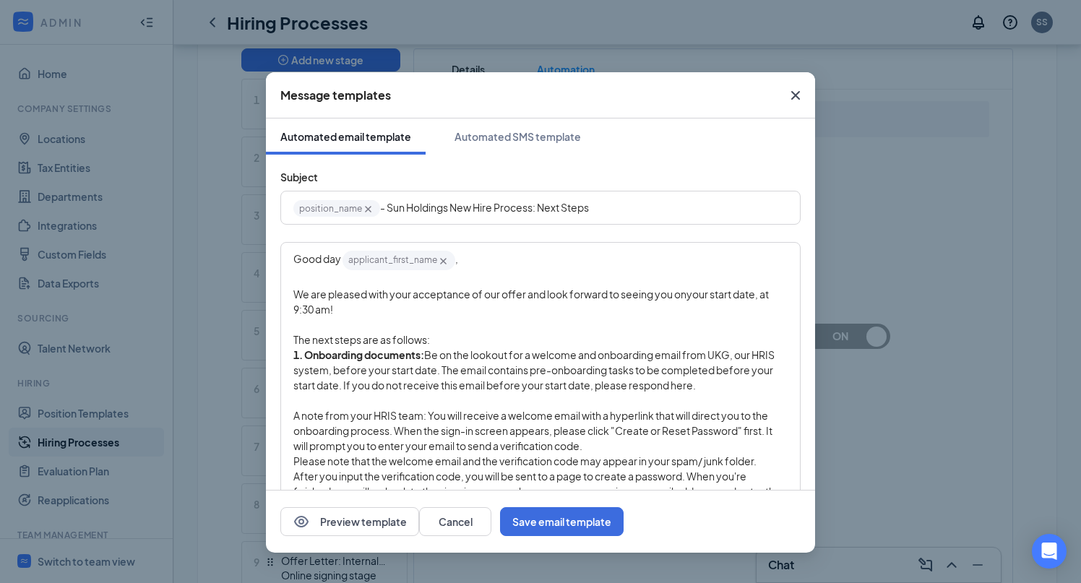
click at [526, 385] on span "Be on the lookout for a welcome and onboarding email from UKG, our HRIS system,…" at bounding box center [534, 369] width 483 height 43
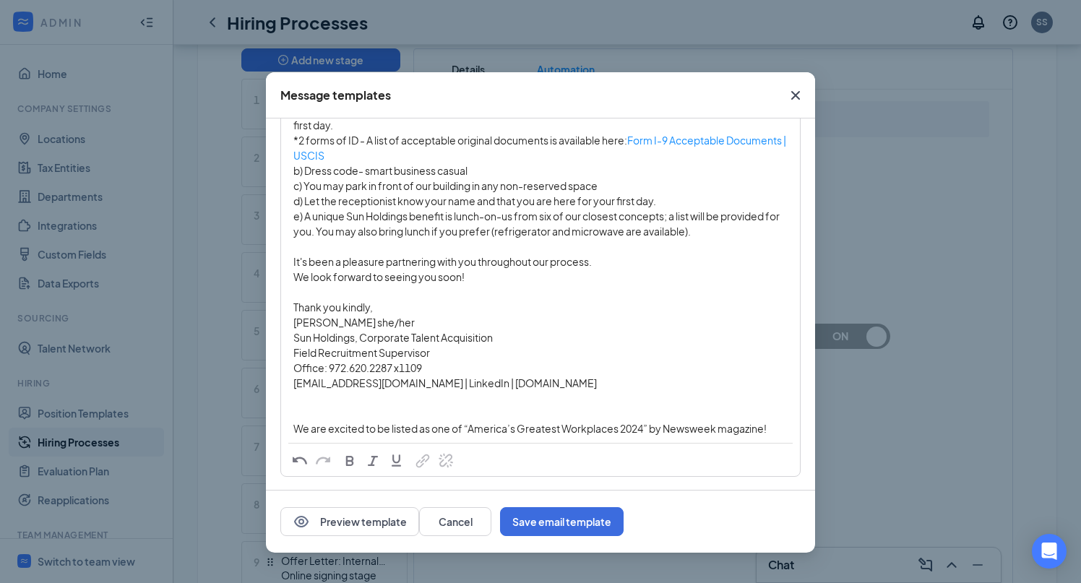
scroll to position [474, 0]
drag, startPoint x: 457, startPoint y: 384, endPoint x: 419, endPoint y: 384, distance: 37.6
click at [419, 384] on span "jsteele@sunholdings.net | LinkedIn | www.sunholdings.net" at bounding box center [445, 381] width 304 height 13
click at [421, 455] on span "button" at bounding box center [423, 460] width 16 height 16
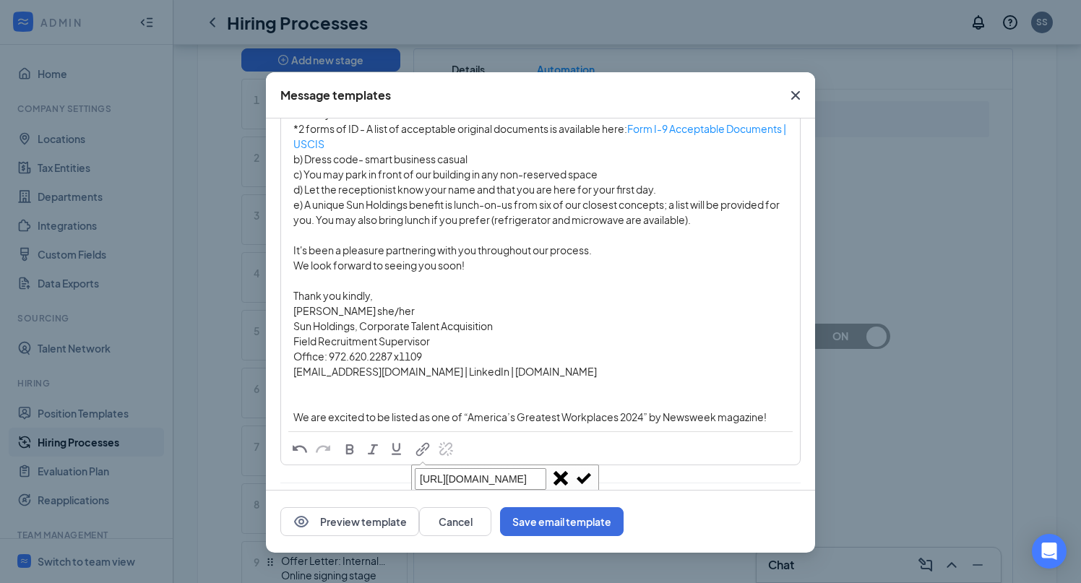
scroll to position [0, 88]
type input "https://www.linkedin.com/in/jennifersteele2017/"
click at [584, 477] on span "button" at bounding box center [584, 479] width 16 height 16
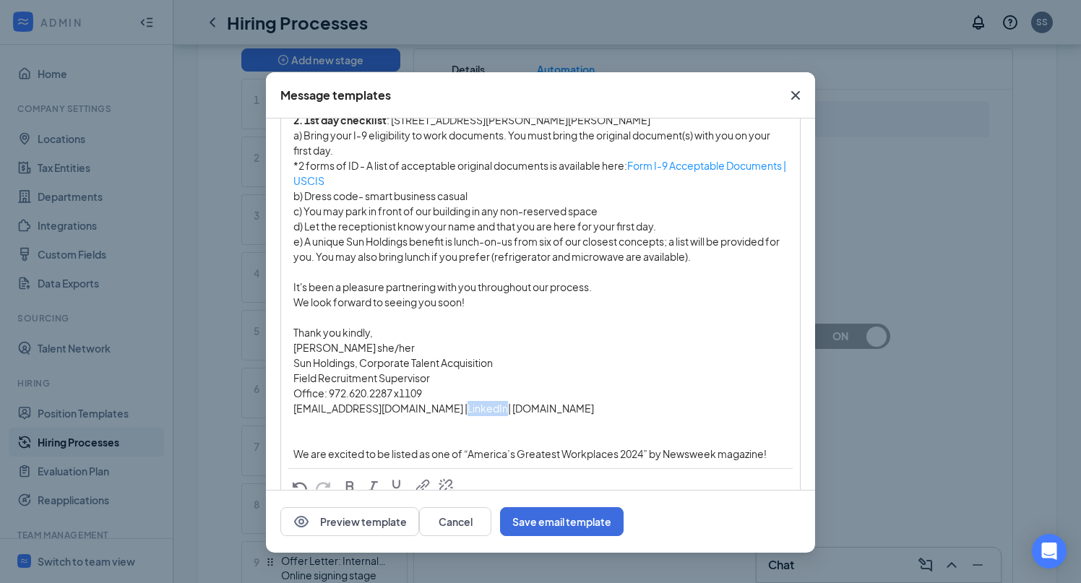
scroll to position [472, 0]
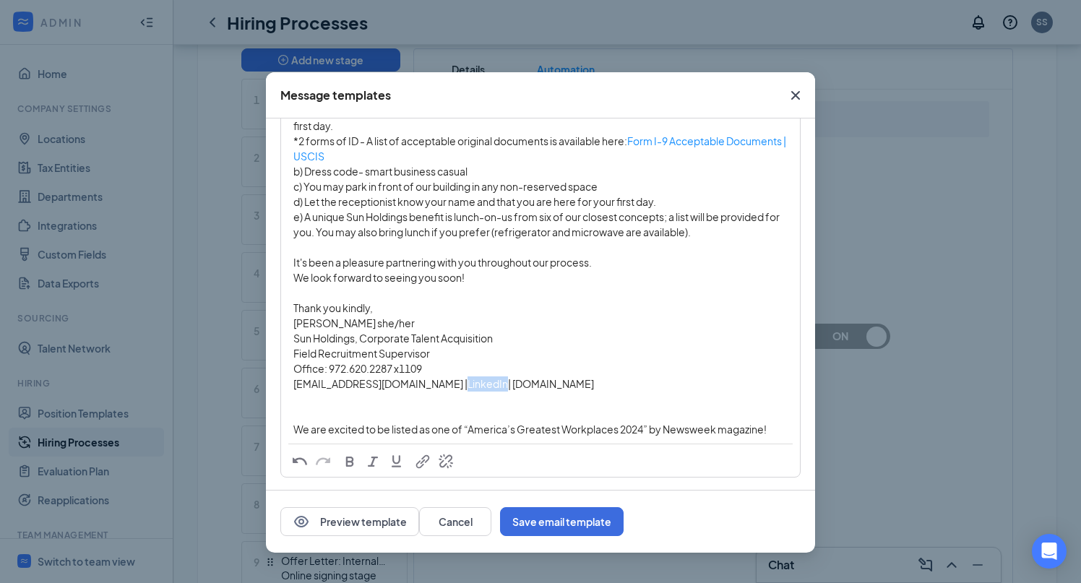
drag, startPoint x: 569, startPoint y: 387, endPoint x: 468, endPoint y: 385, distance: 101.2
click at [508, 385] on span "| www.sunholdings.net" at bounding box center [551, 383] width 86 height 13
copy span "www.sunholdings.net"
click at [424, 458] on span "button" at bounding box center [423, 462] width 16 height 16
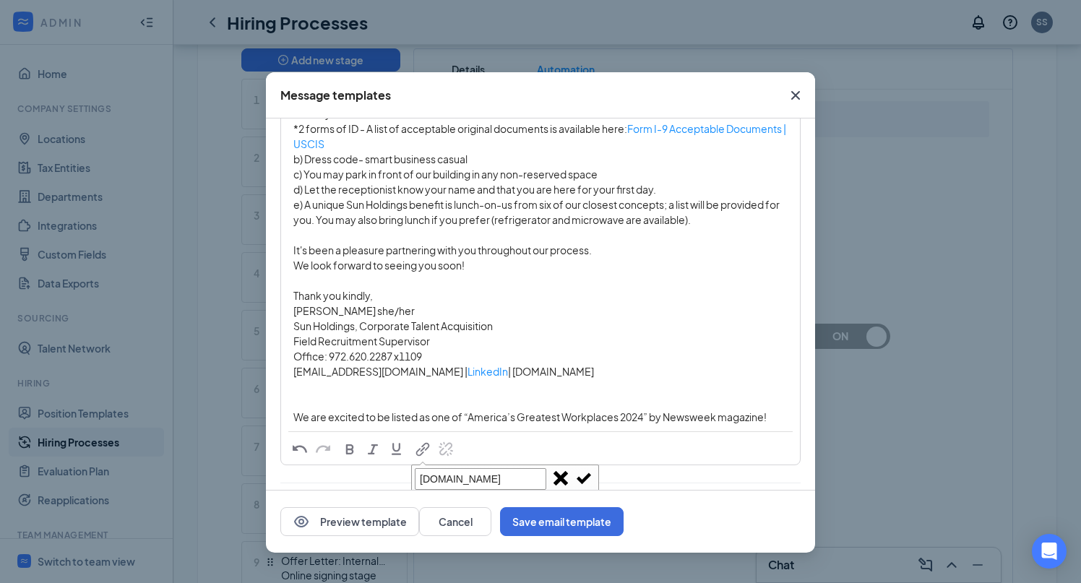
type input "www.sunholdings.net"
click at [586, 476] on span "button" at bounding box center [584, 479] width 16 height 16
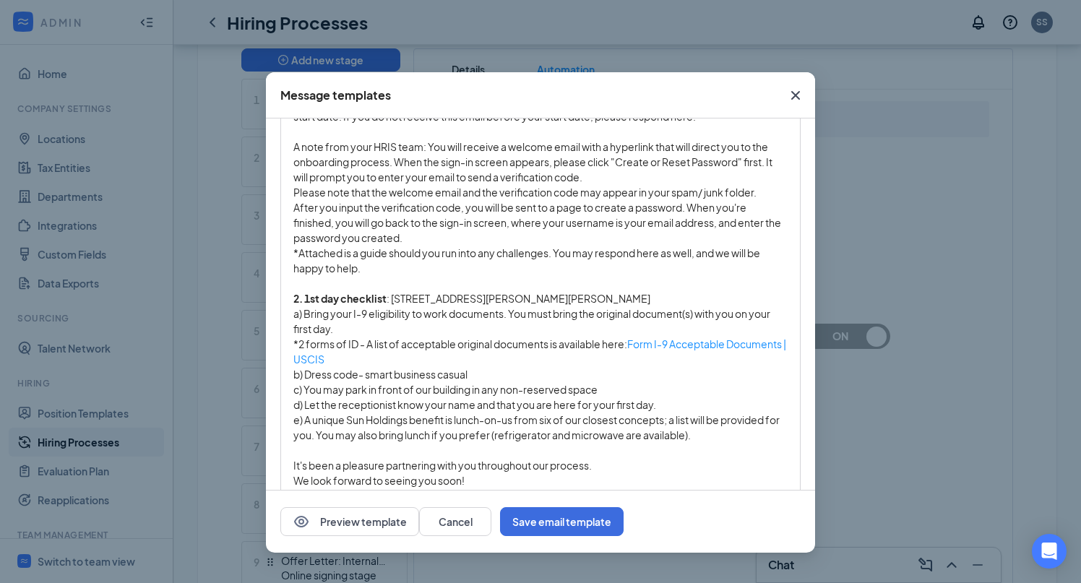
scroll to position [622, 0]
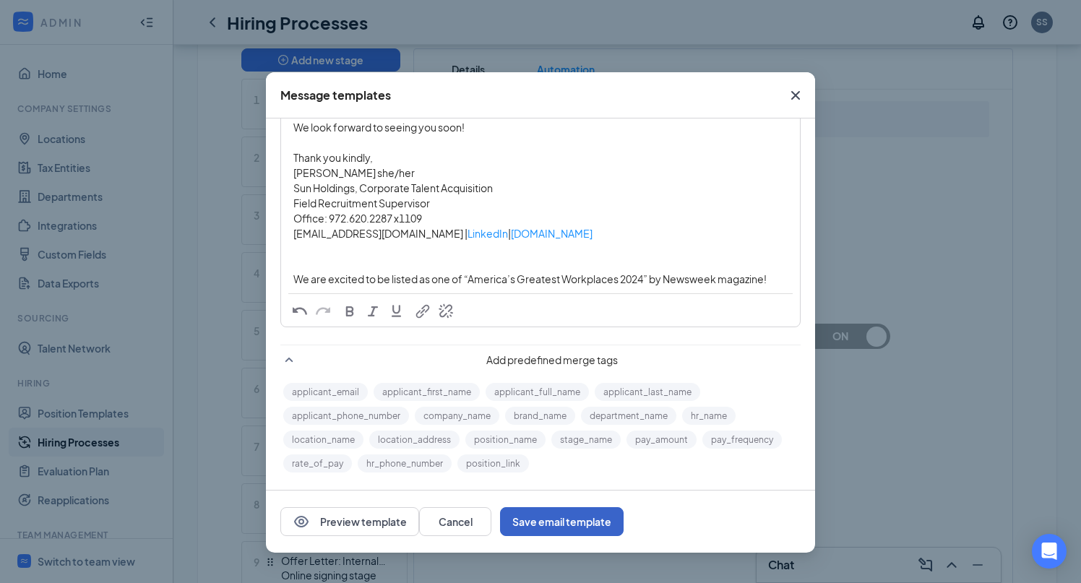
click at [624, 520] on button "Save email template" at bounding box center [562, 521] width 124 height 29
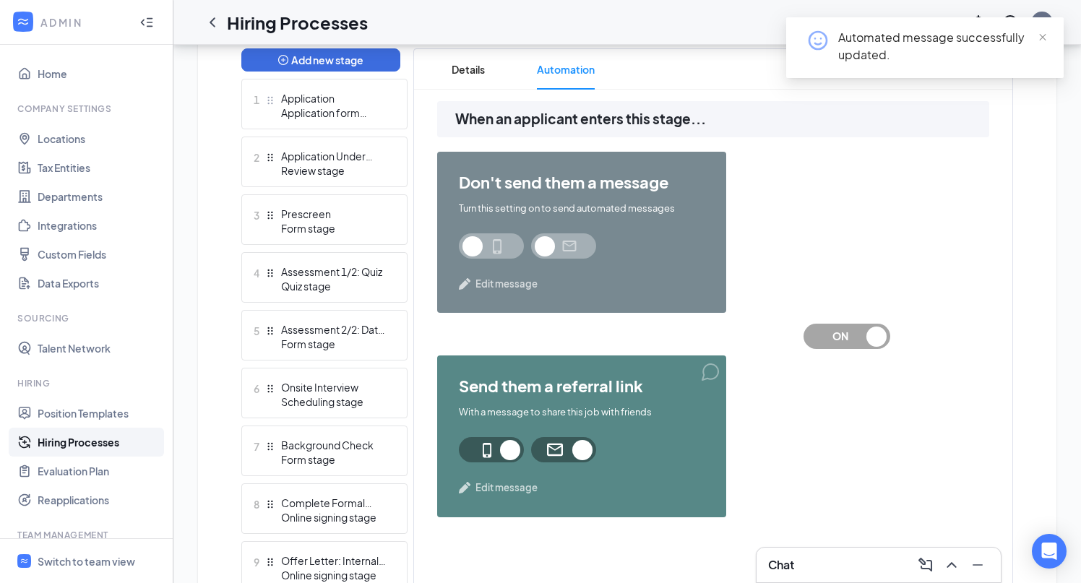
click at [515, 286] on span "Edit message" at bounding box center [507, 284] width 62 height 14
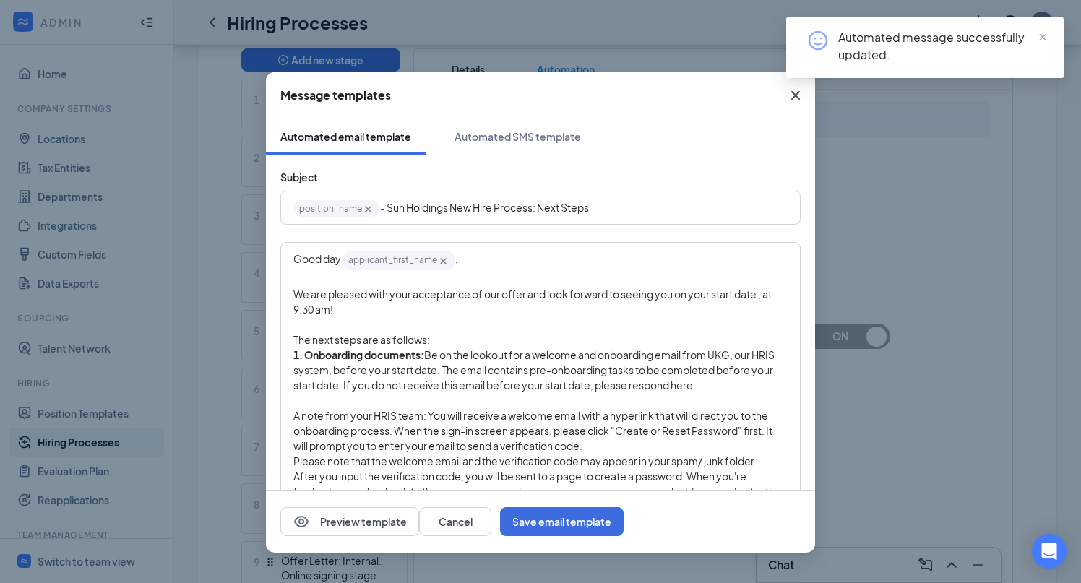
click at [786, 93] on span "Close" at bounding box center [795, 95] width 39 height 39
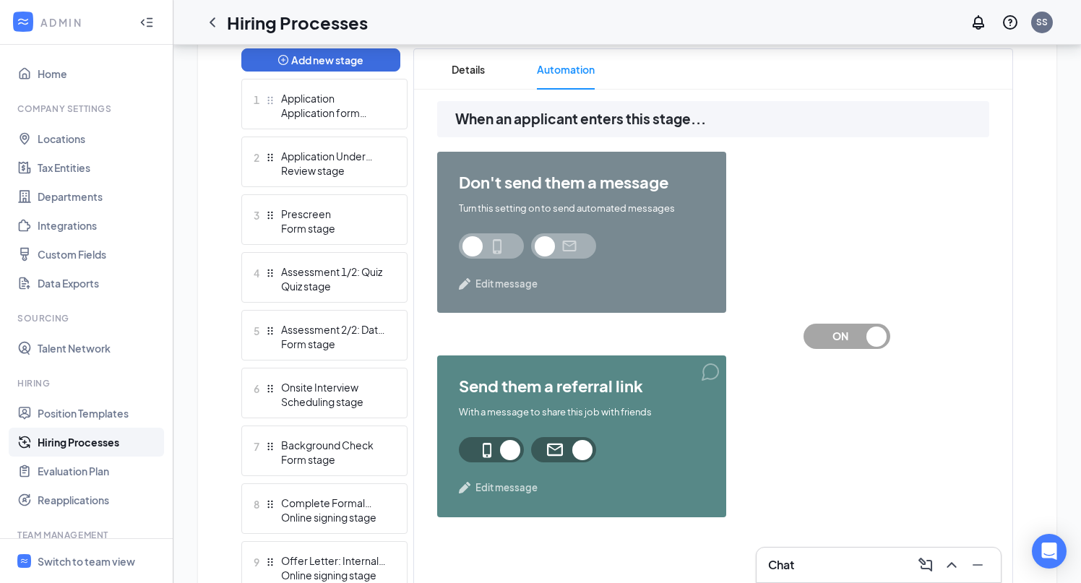
click at [549, 239] on span at bounding box center [563, 245] width 65 height 25
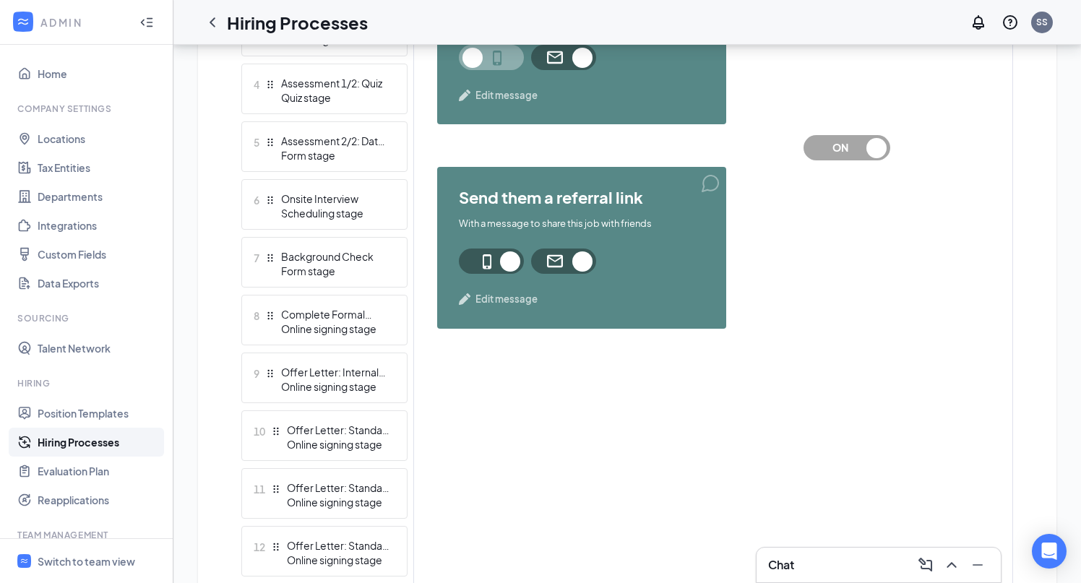
scroll to position [570, 0]
click at [507, 273] on span at bounding box center [491, 260] width 65 height 25
click at [585, 273] on span at bounding box center [563, 260] width 65 height 25
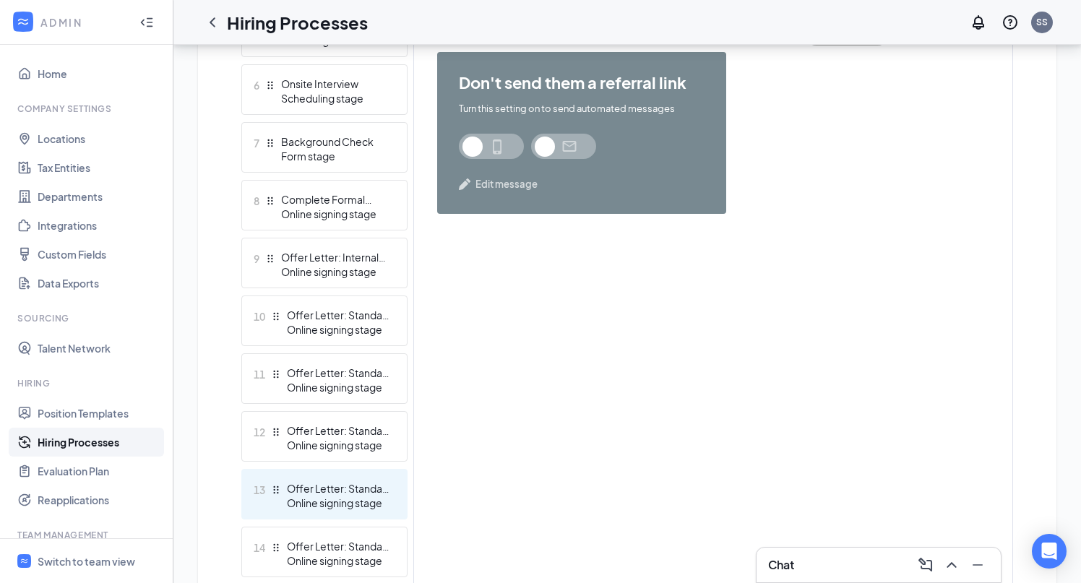
scroll to position [823, 0]
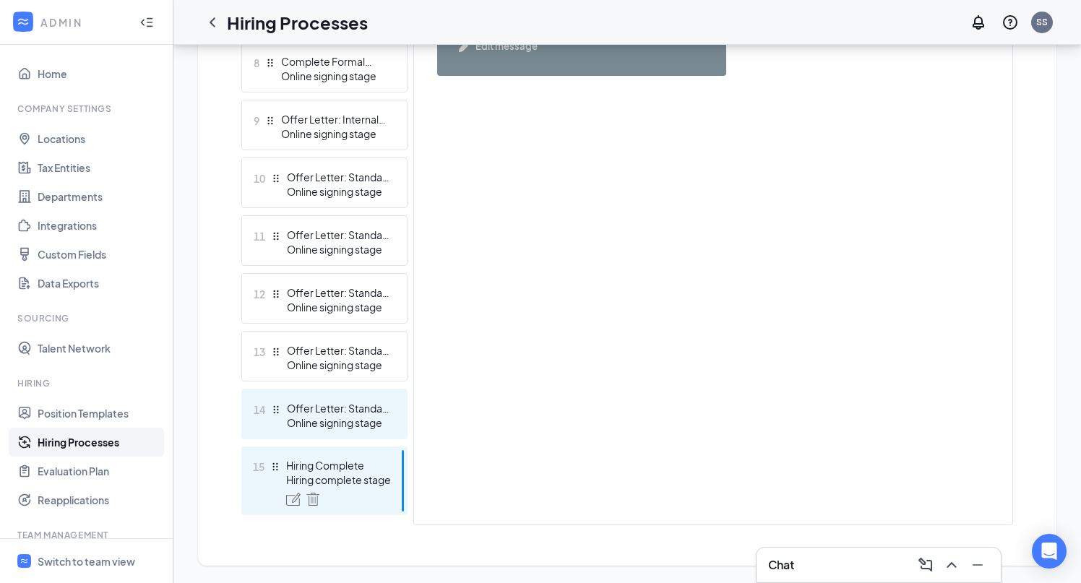
click at [335, 421] on div "Online signing stage" at bounding box center [340, 423] width 106 height 14
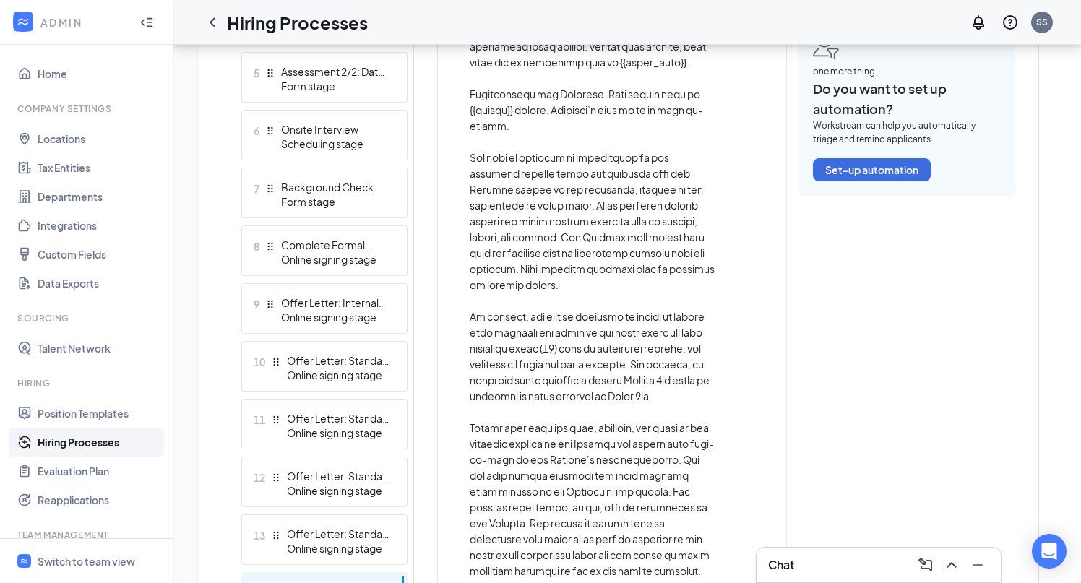
scroll to position [617, 0]
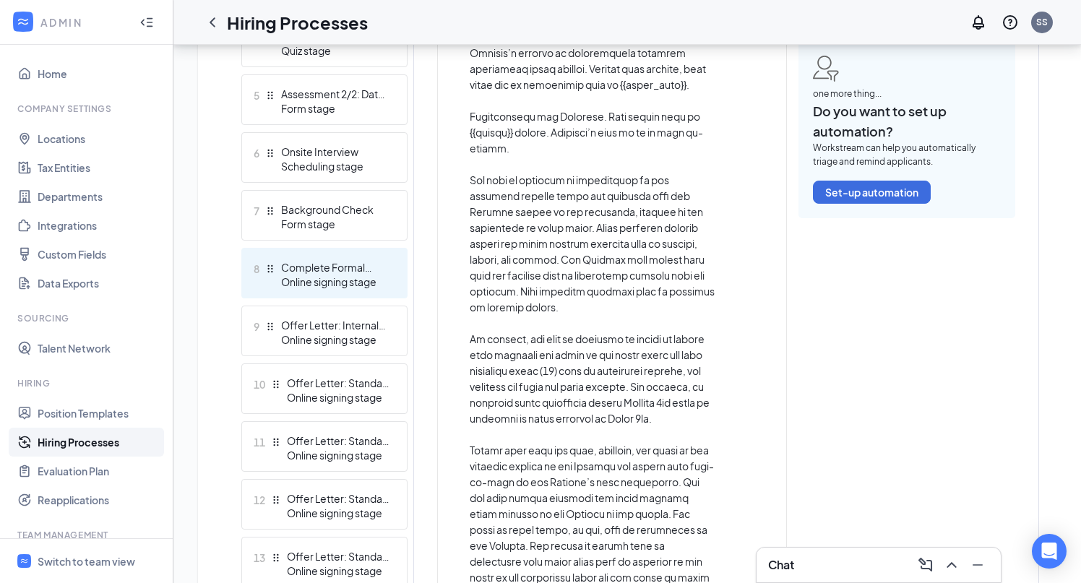
click at [324, 288] on div "Online signing stage" at bounding box center [334, 282] width 106 height 14
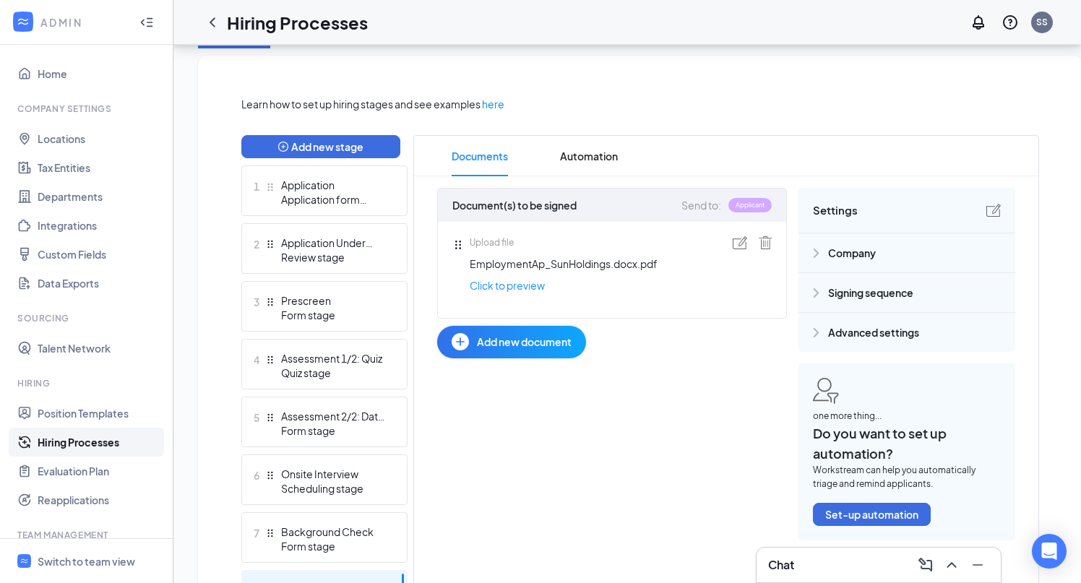
scroll to position [293, 0]
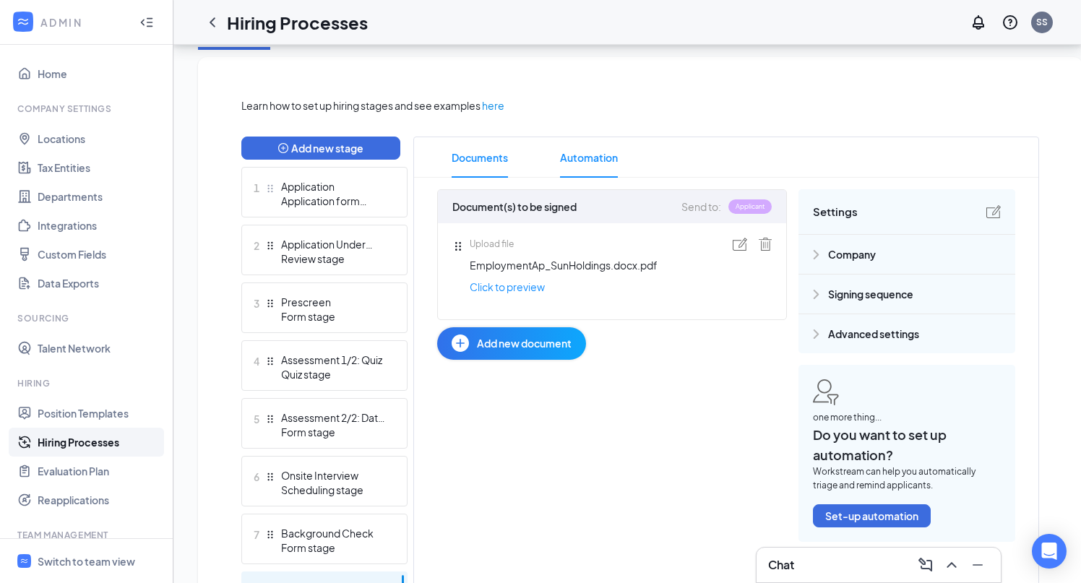
click at [577, 147] on span "Automation" at bounding box center [589, 157] width 58 height 40
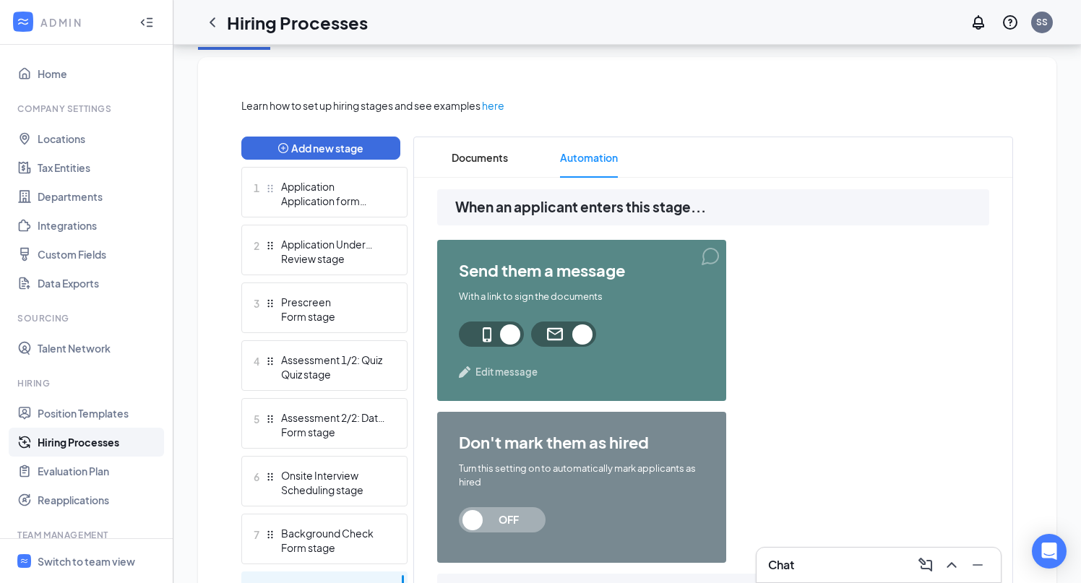
click at [502, 372] on span "Edit message" at bounding box center [507, 372] width 62 height 14
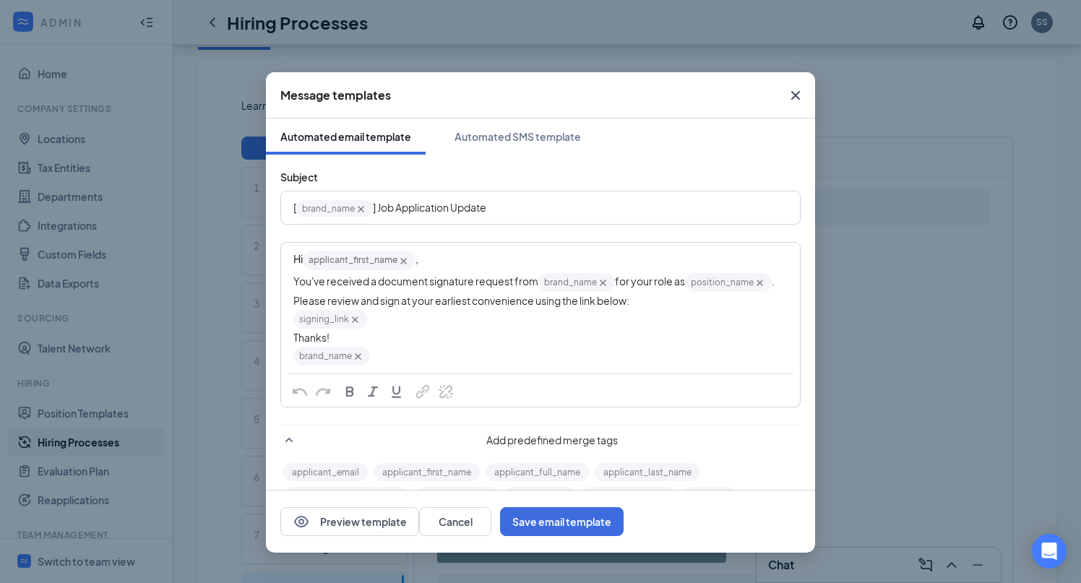
click at [794, 98] on icon "Cross" at bounding box center [795, 95] width 17 height 17
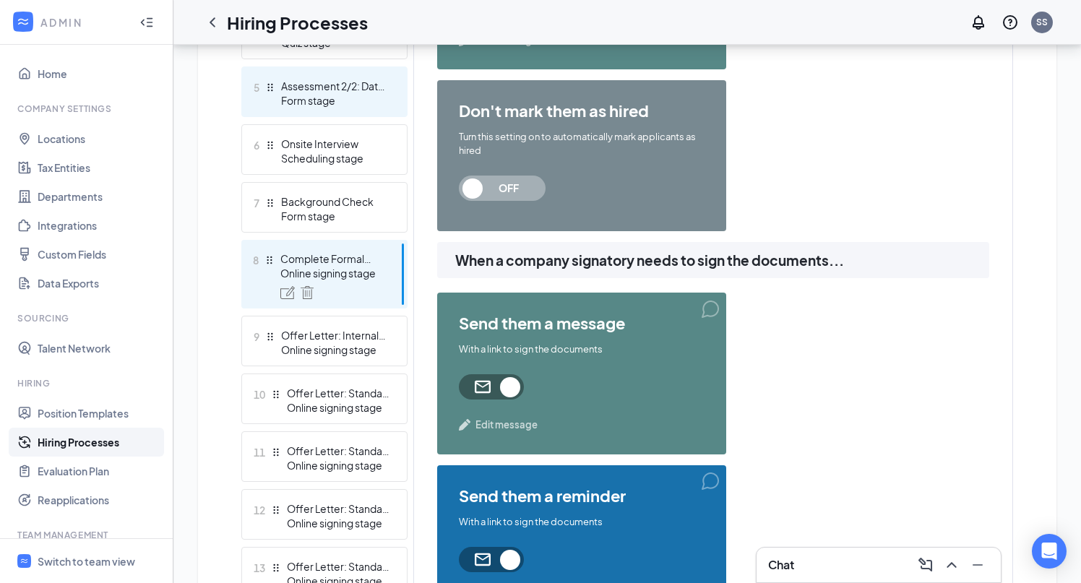
scroll to position [665, 0]
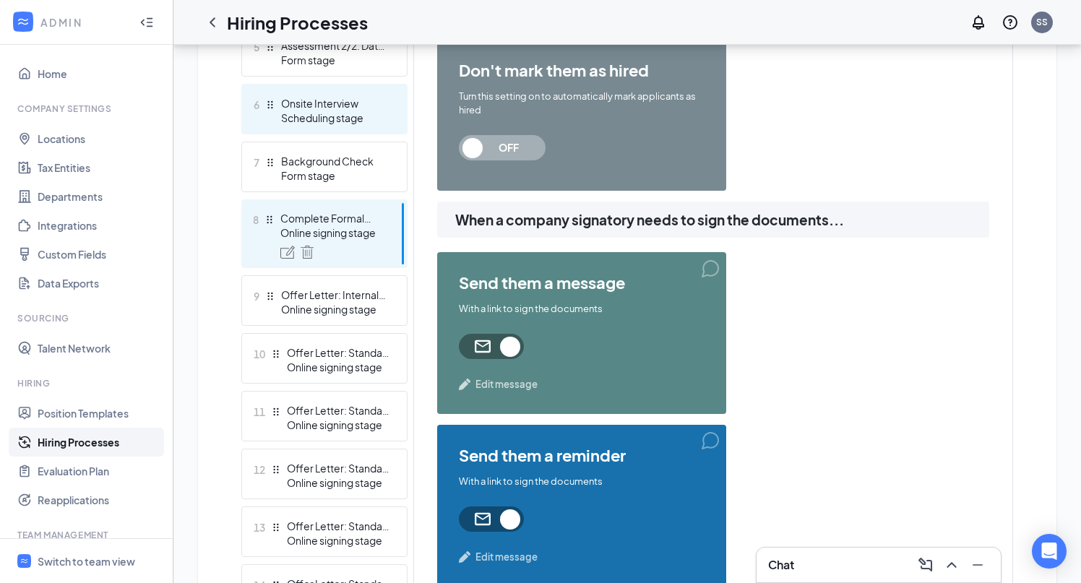
click at [321, 130] on div "6 Onsite Interview Scheduling stage" at bounding box center [324, 109] width 166 height 51
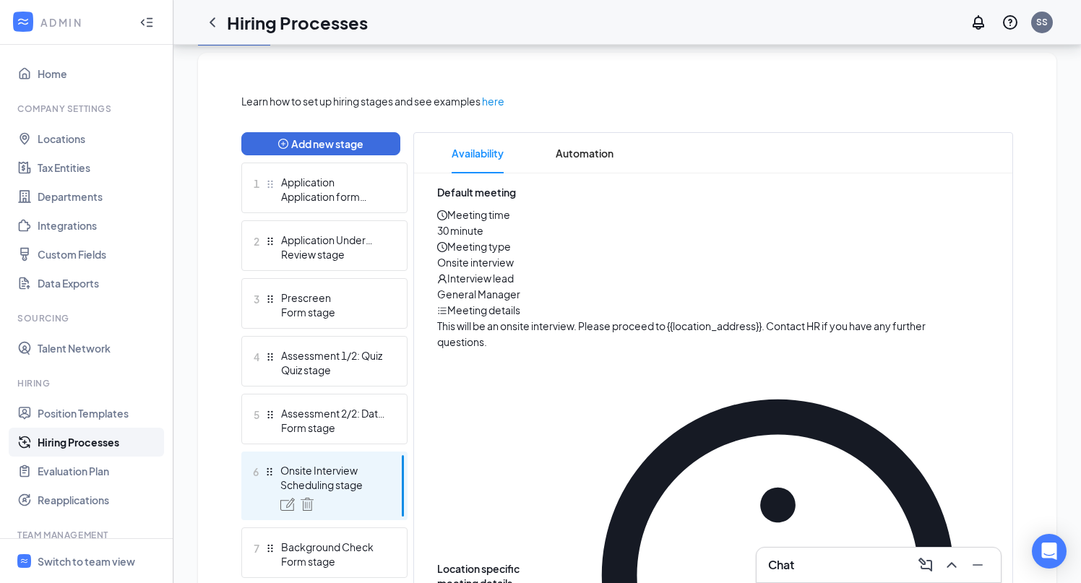
scroll to position [287, 0]
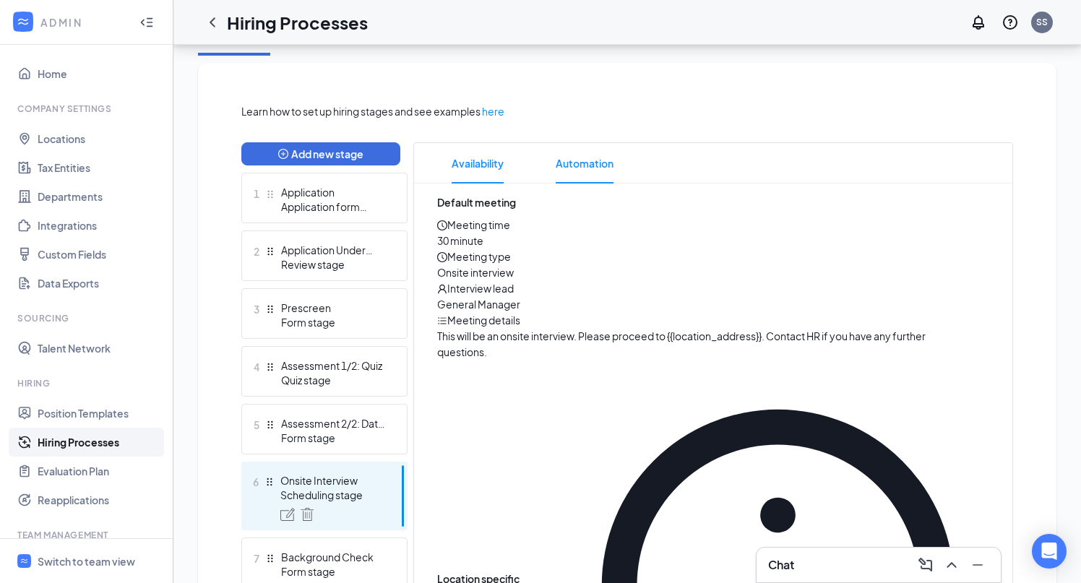
click at [592, 157] on span "Automation" at bounding box center [585, 163] width 58 height 40
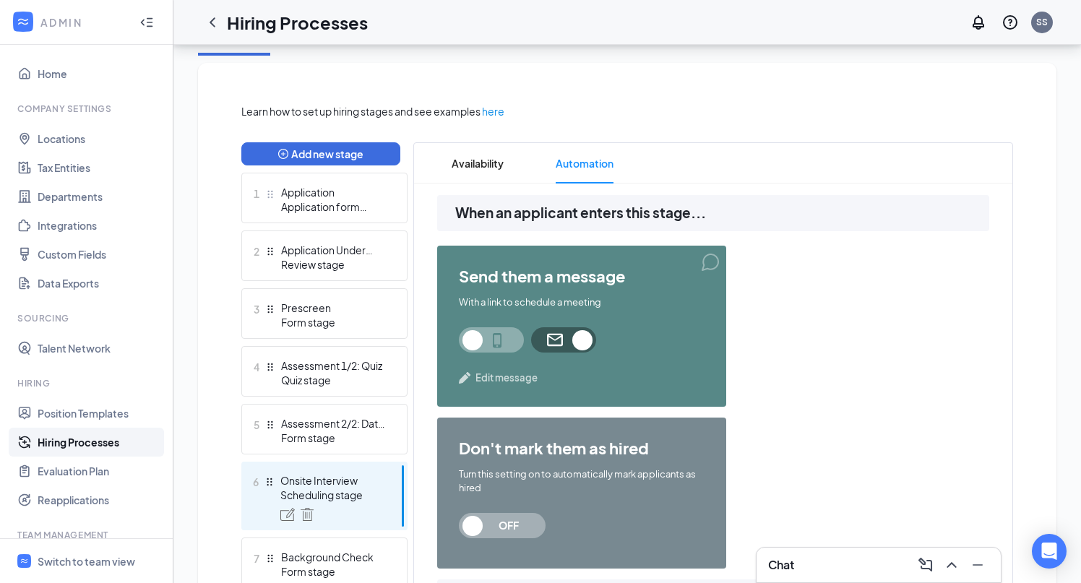
click at [502, 374] on span "Edit message" at bounding box center [507, 378] width 62 height 14
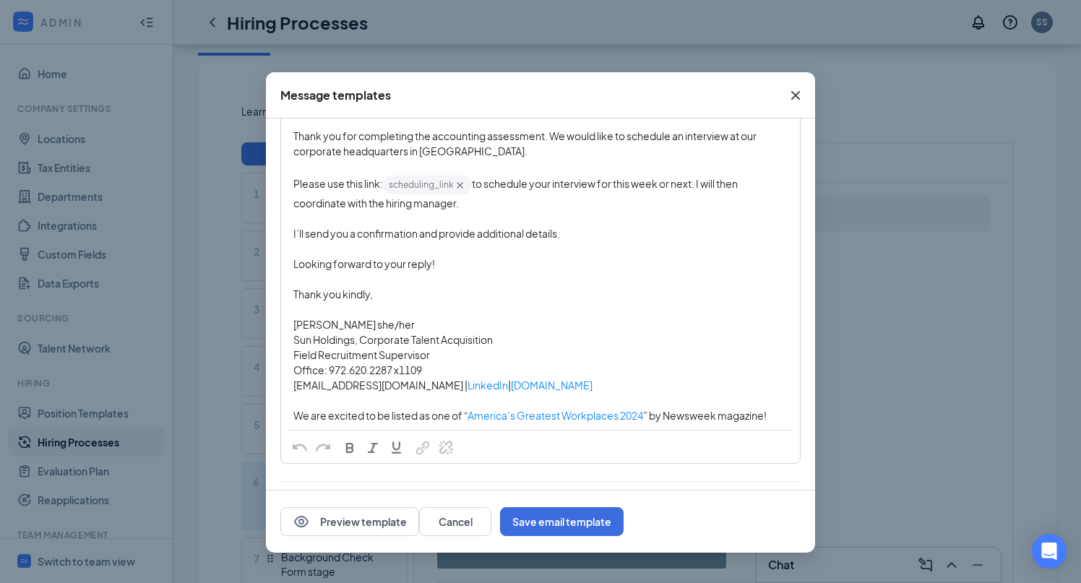
scroll to position [158, 0]
click at [802, 97] on icon "Cross" at bounding box center [795, 95] width 17 height 17
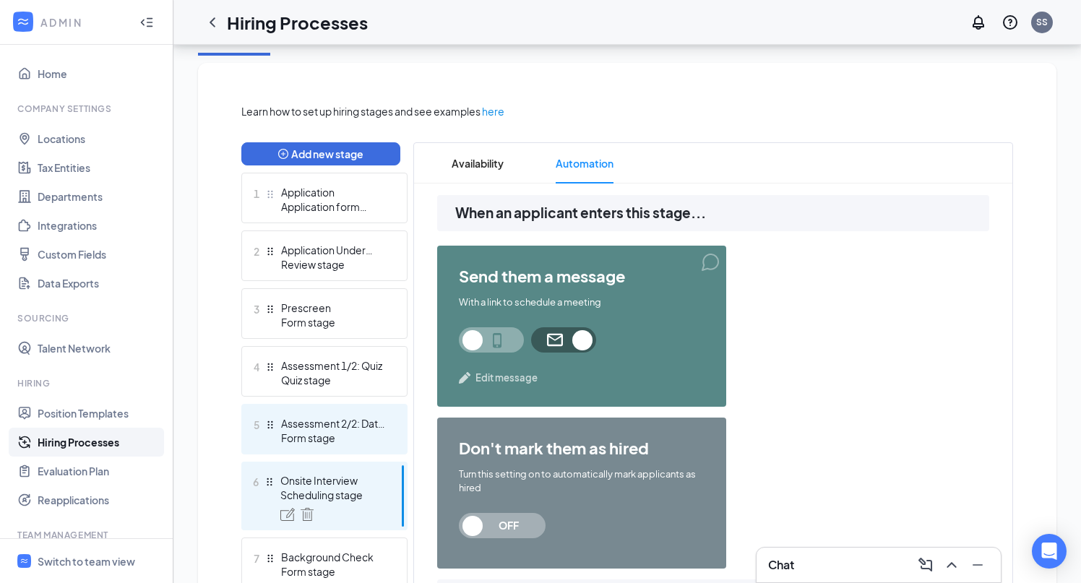
click at [348, 419] on div "Assessment 2/2: Data Manipulation" at bounding box center [334, 423] width 106 height 14
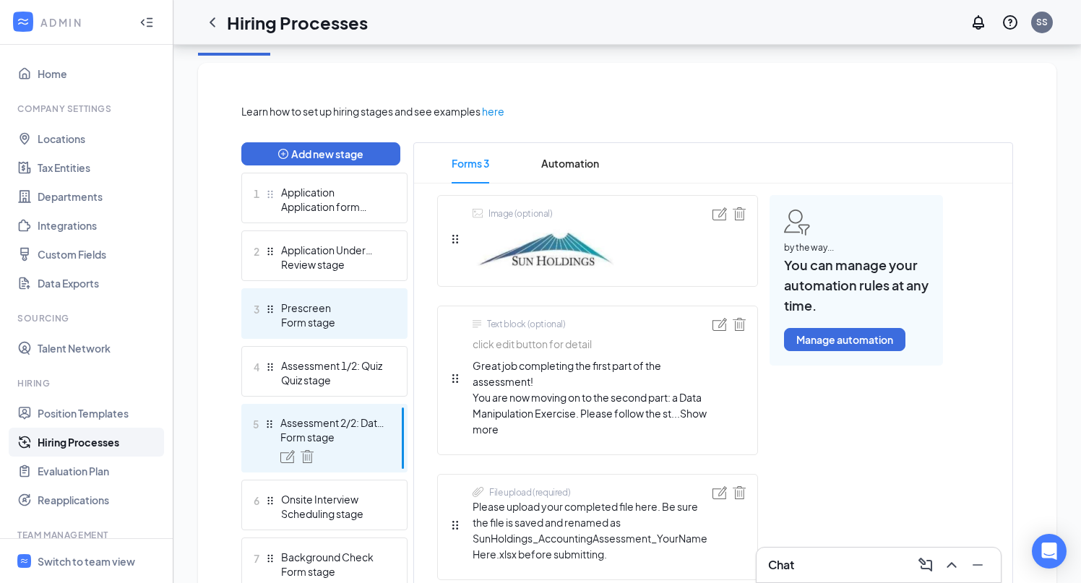
click at [304, 325] on div "Form stage" at bounding box center [334, 322] width 106 height 14
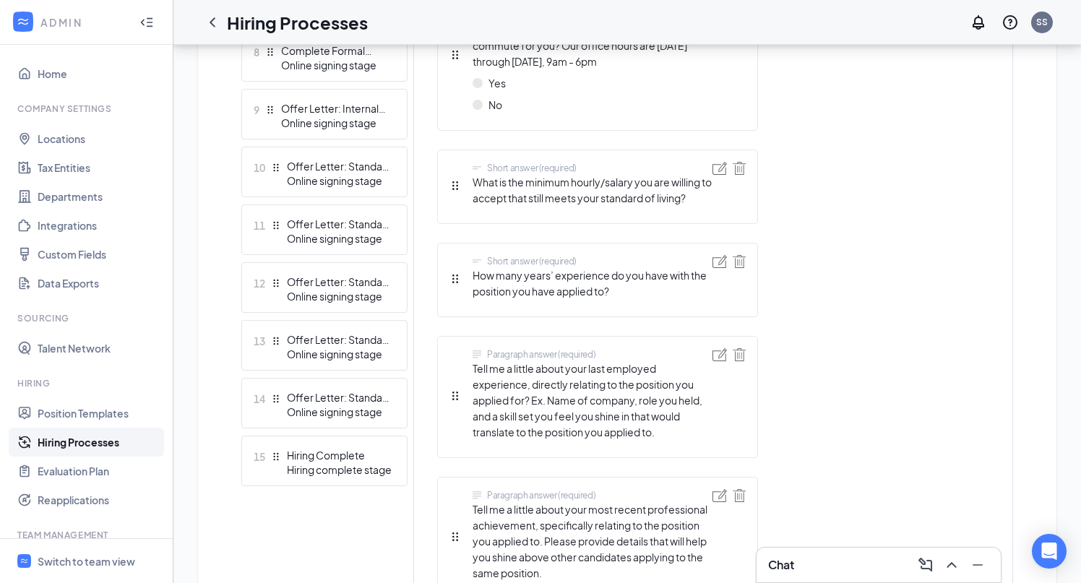
scroll to position [828, 0]
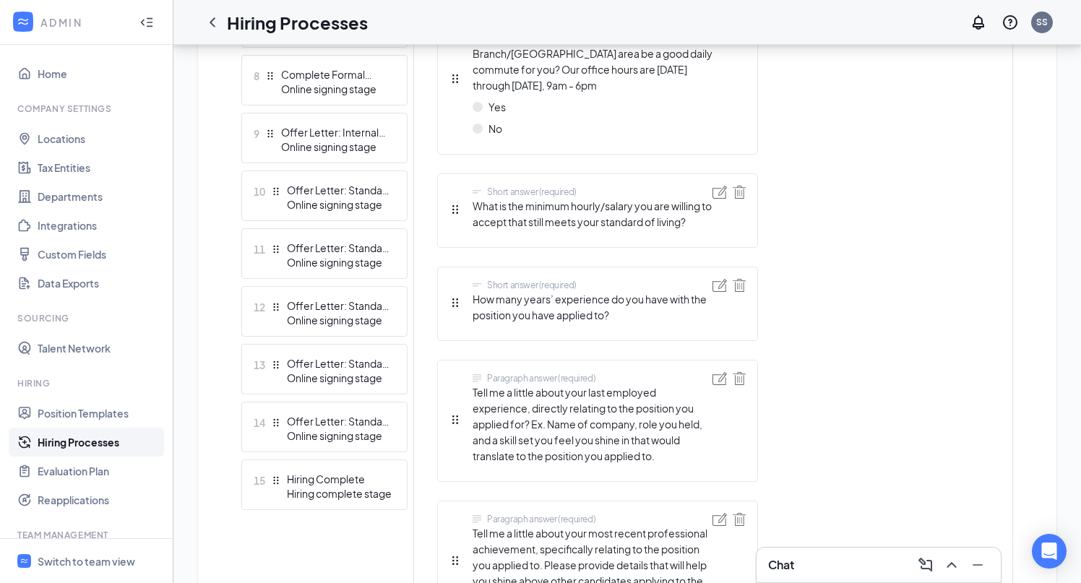
click at [295, 490] on div "Hiring complete stage" at bounding box center [340, 493] width 106 height 14
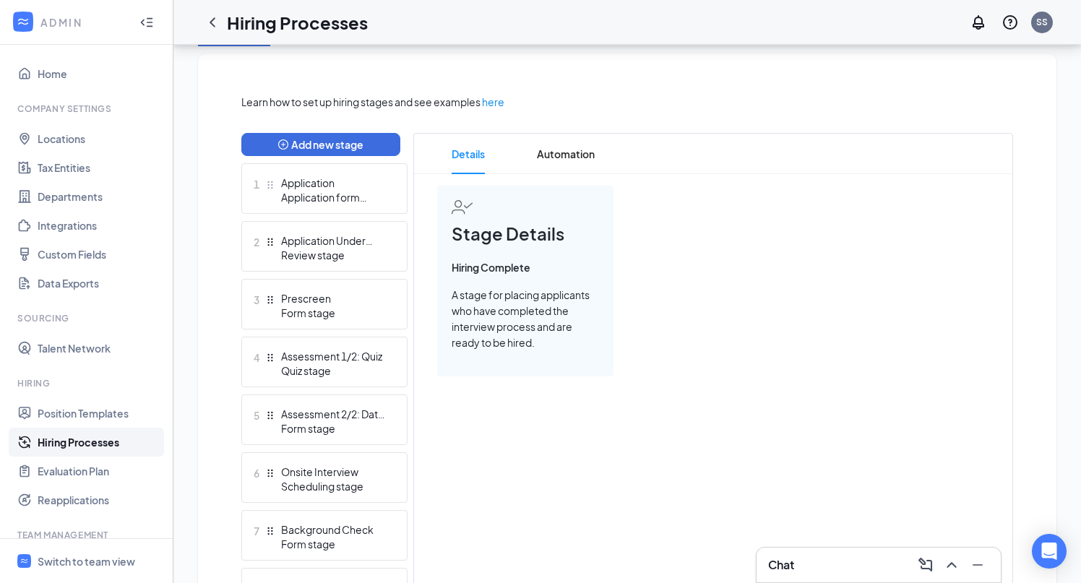
scroll to position [273, 0]
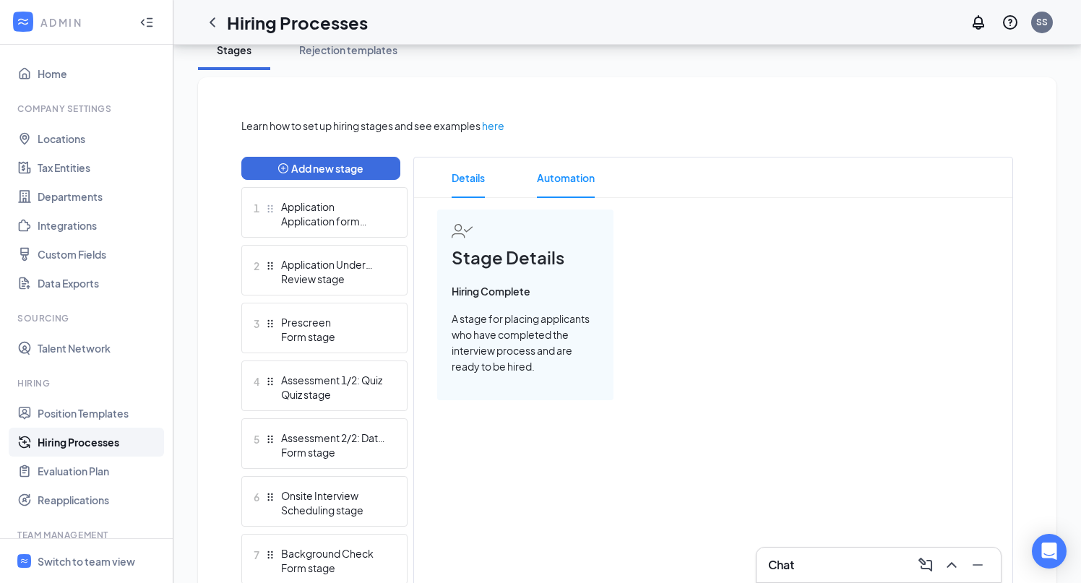
click at [569, 160] on span "Automation" at bounding box center [566, 178] width 58 height 40
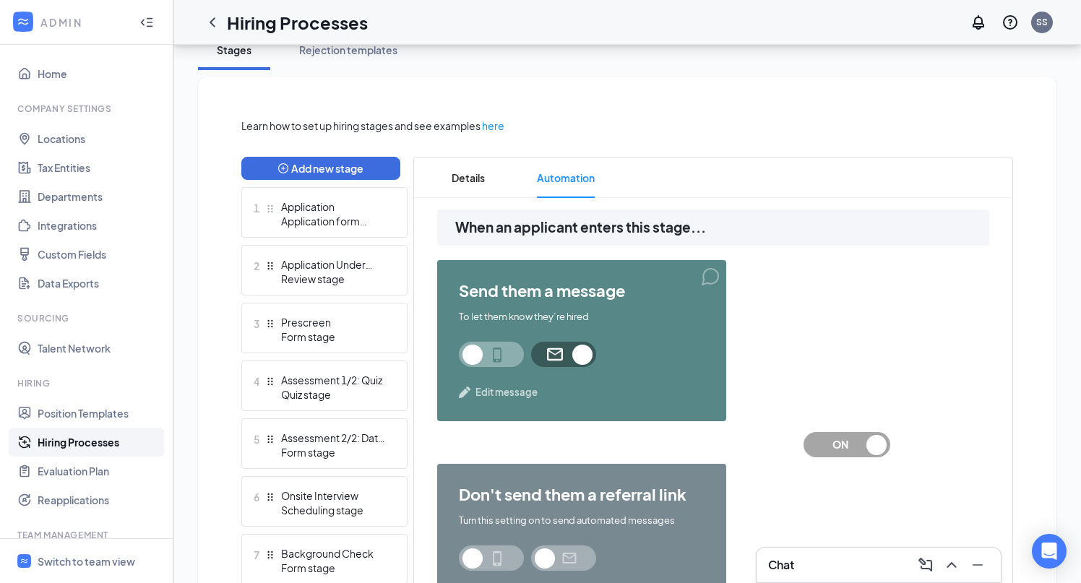
click at [515, 389] on span "Edit message" at bounding box center [507, 392] width 62 height 14
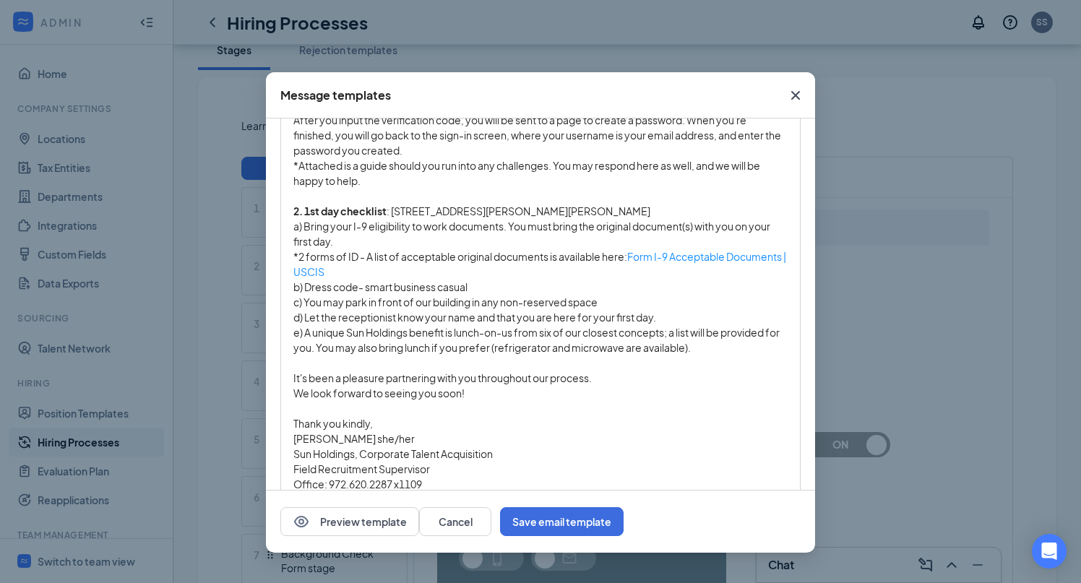
scroll to position [622, 0]
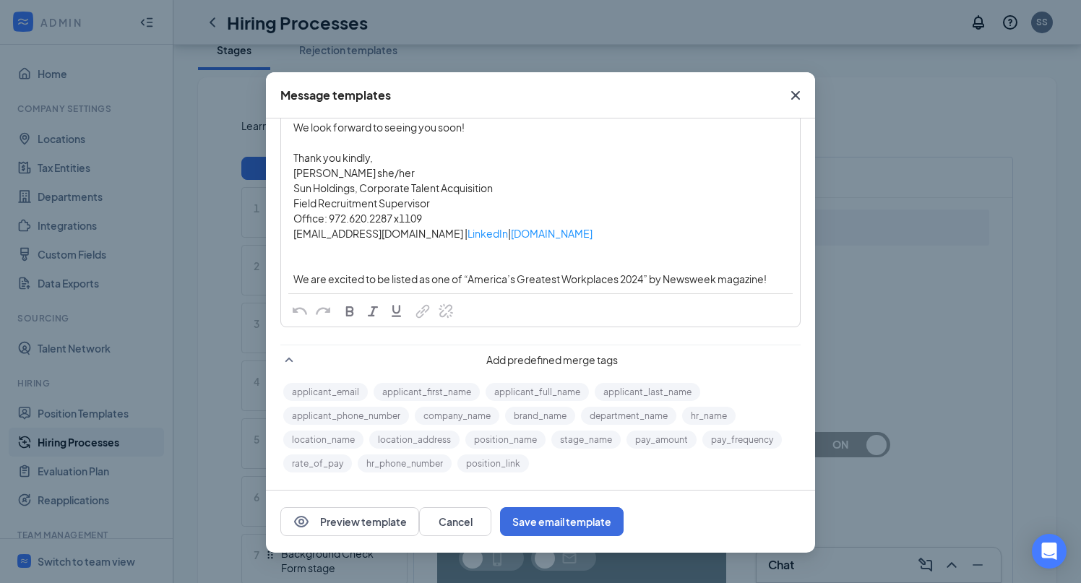
click at [797, 100] on icon "Cross" at bounding box center [795, 95] width 17 height 17
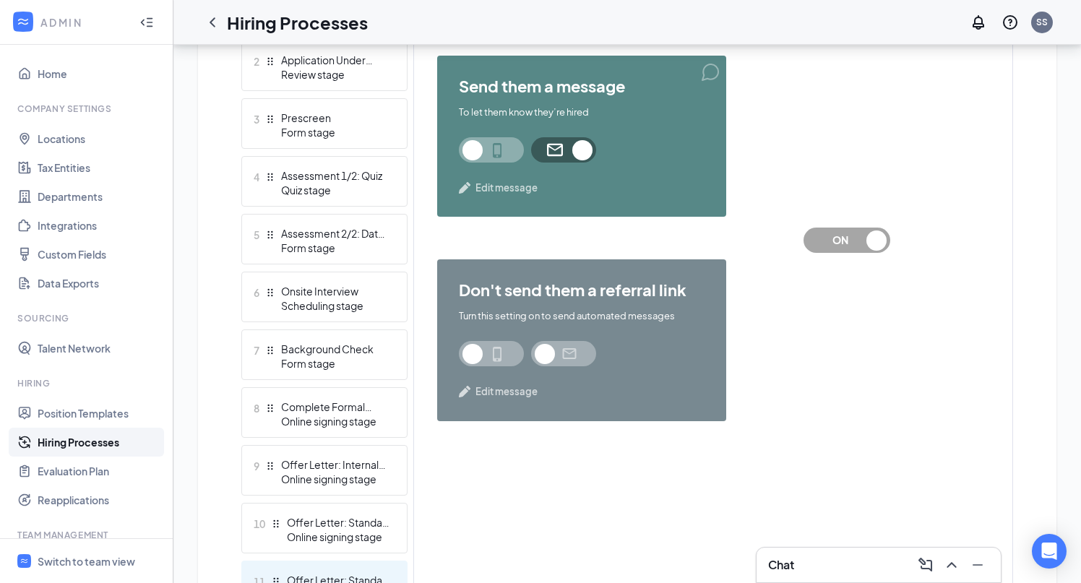
scroll to position [197, 0]
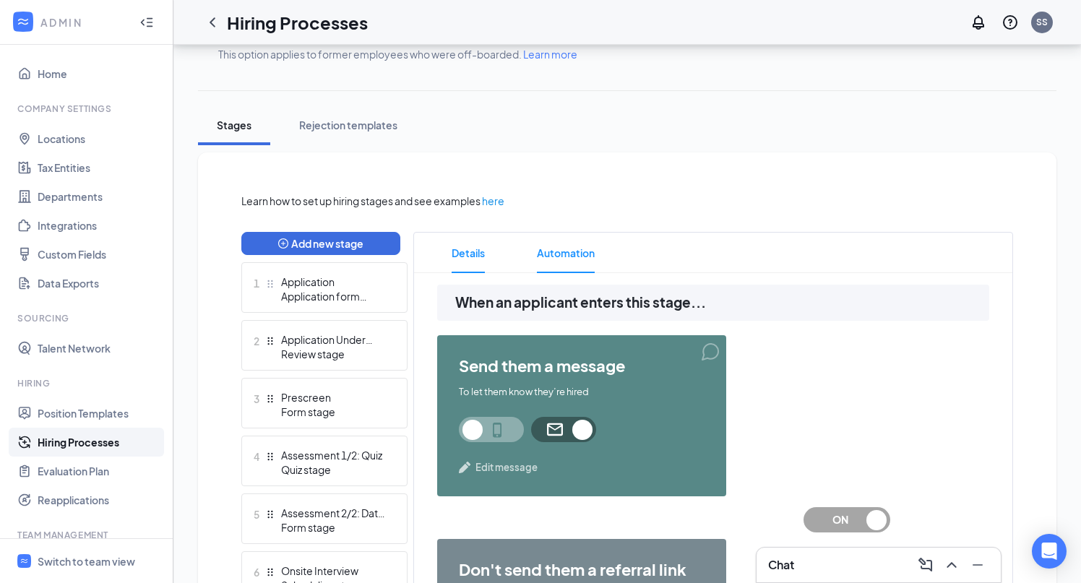
click at [484, 262] on span "Details" at bounding box center [468, 253] width 33 height 40
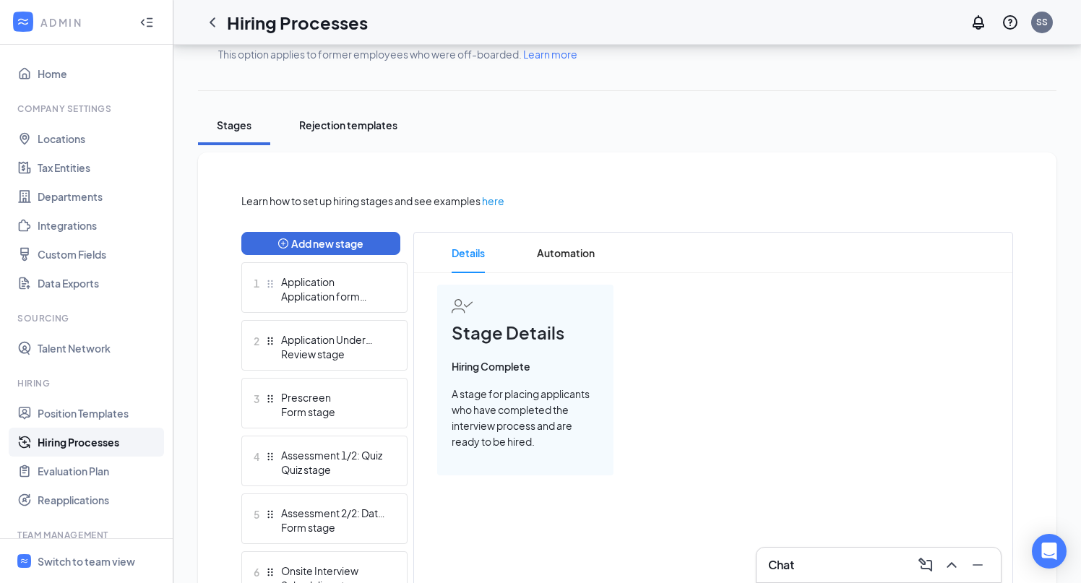
click at [368, 134] on button "Rejection templates" at bounding box center [348, 126] width 127 height 40
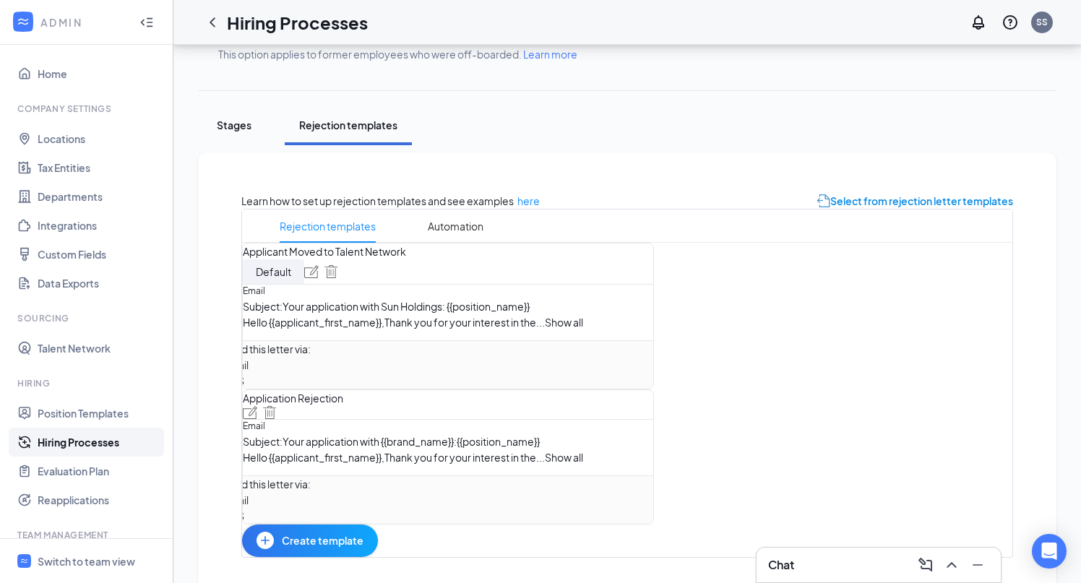
click at [247, 134] on button "Stages" at bounding box center [234, 126] width 72 height 40
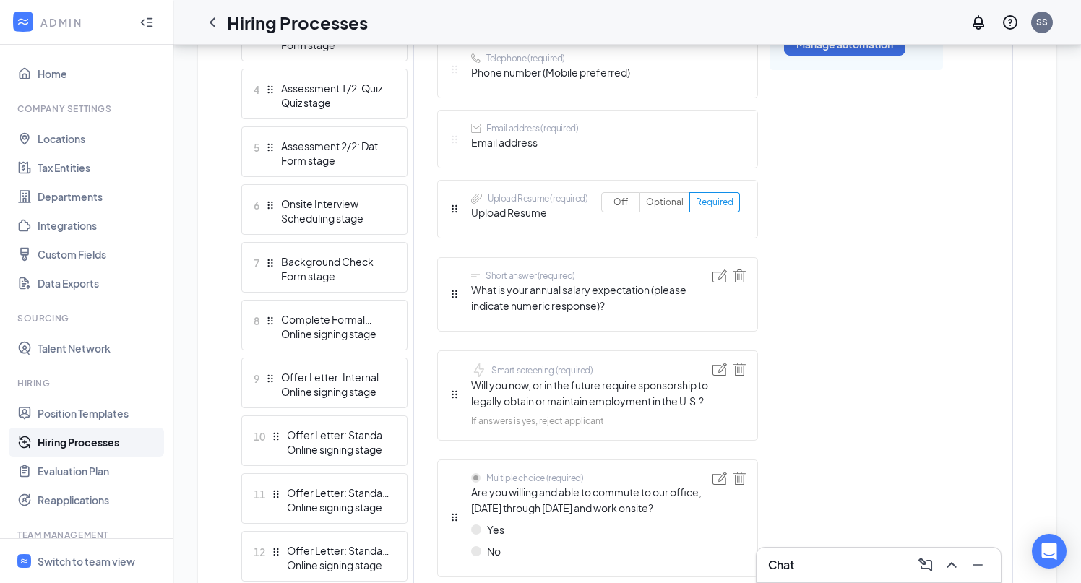
scroll to position [582, 0]
click at [325, 328] on div "Online signing stage" at bounding box center [334, 334] width 106 height 14
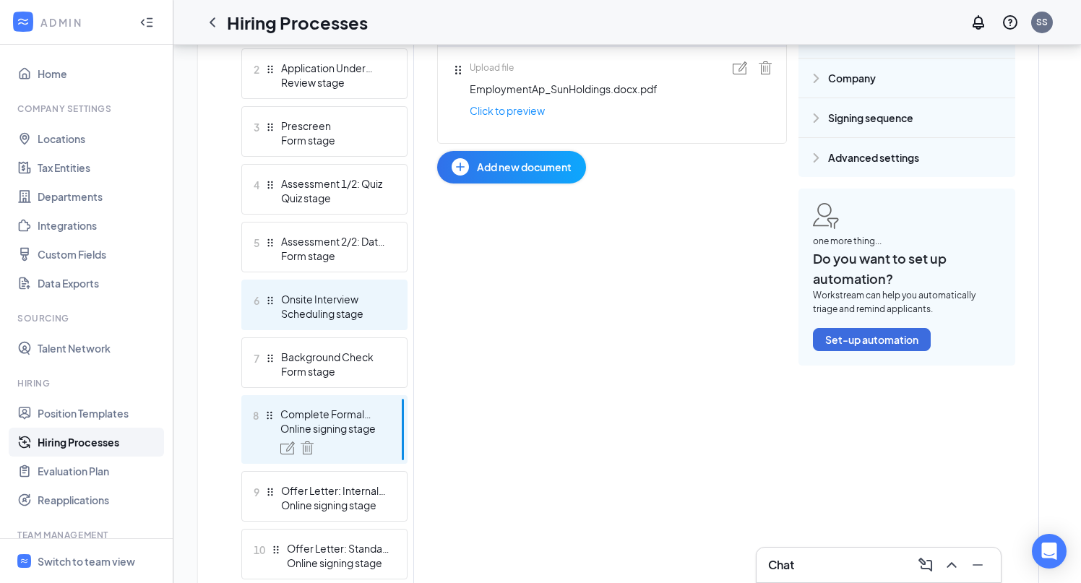
scroll to position [417, 0]
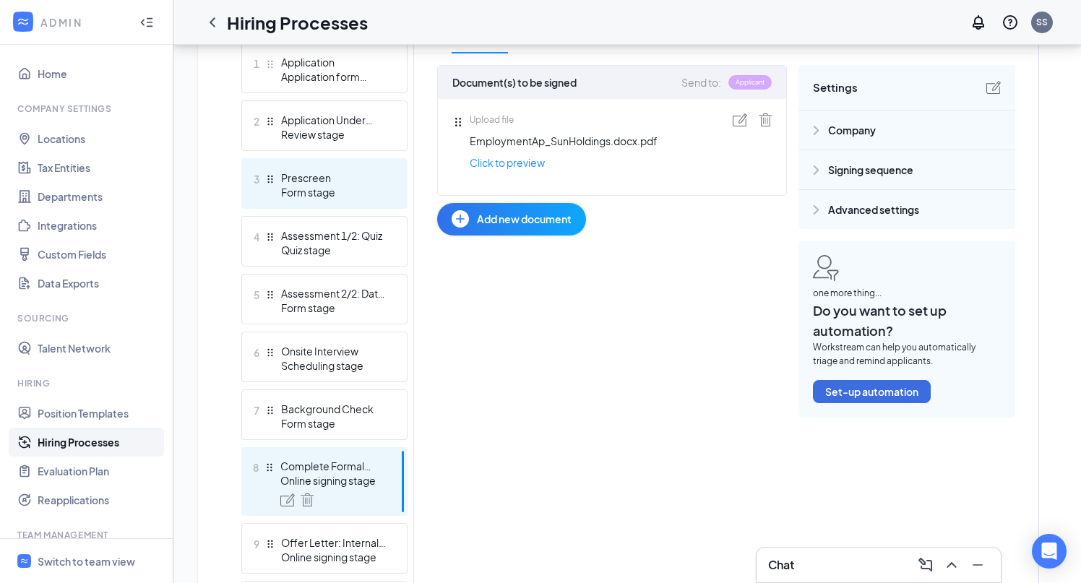
click at [322, 183] on div "Prescreen" at bounding box center [334, 178] width 106 height 14
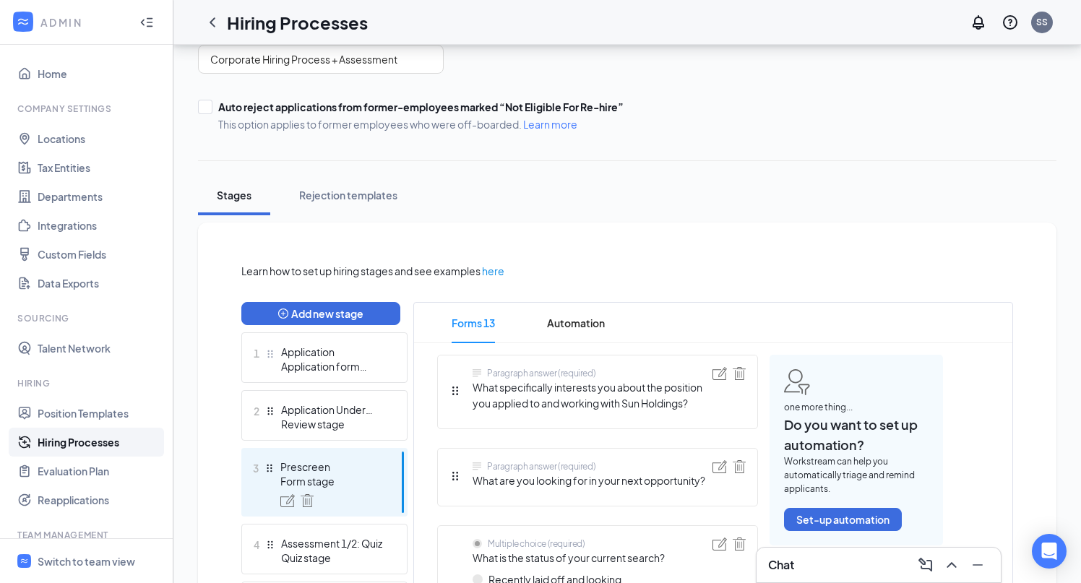
scroll to position [113, 0]
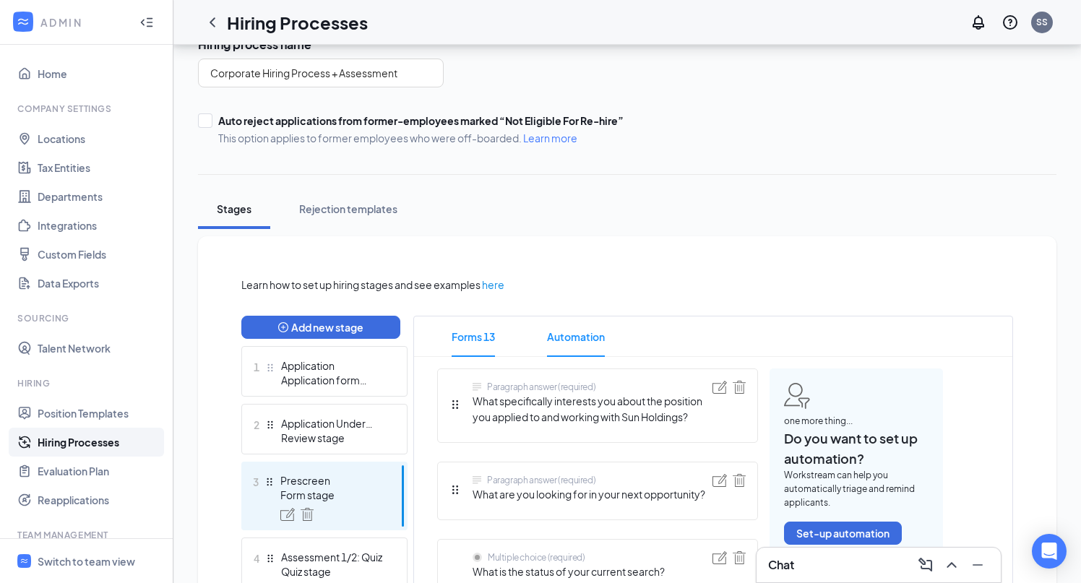
click at [570, 335] on span "Automation" at bounding box center [576, 337] width 58 height 40
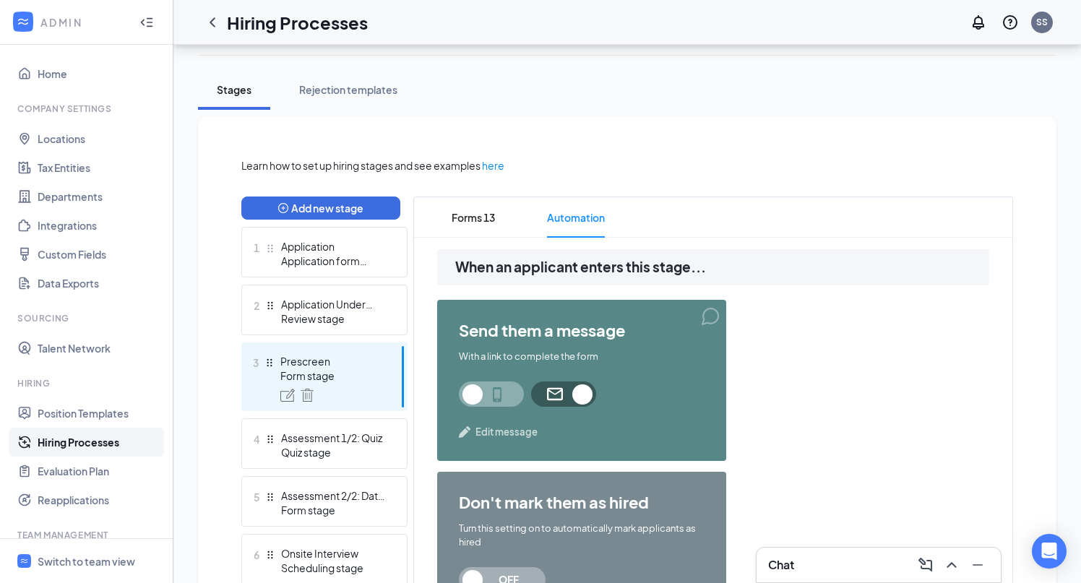
scroll to position [234, 0]
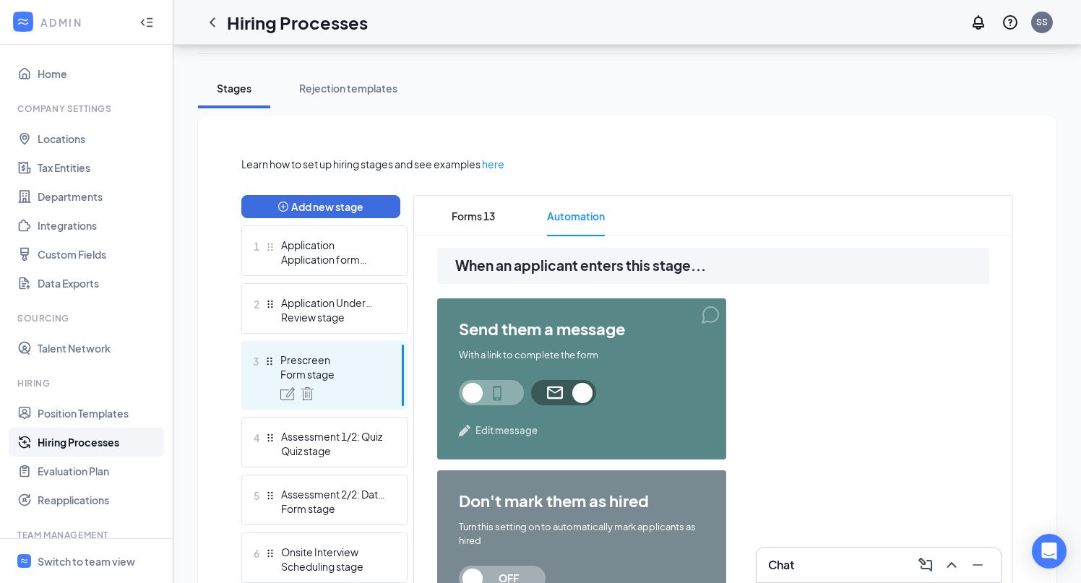
click at [523, 430] on span "Edit message" at bounding box center [507, 431] width 62 height 14
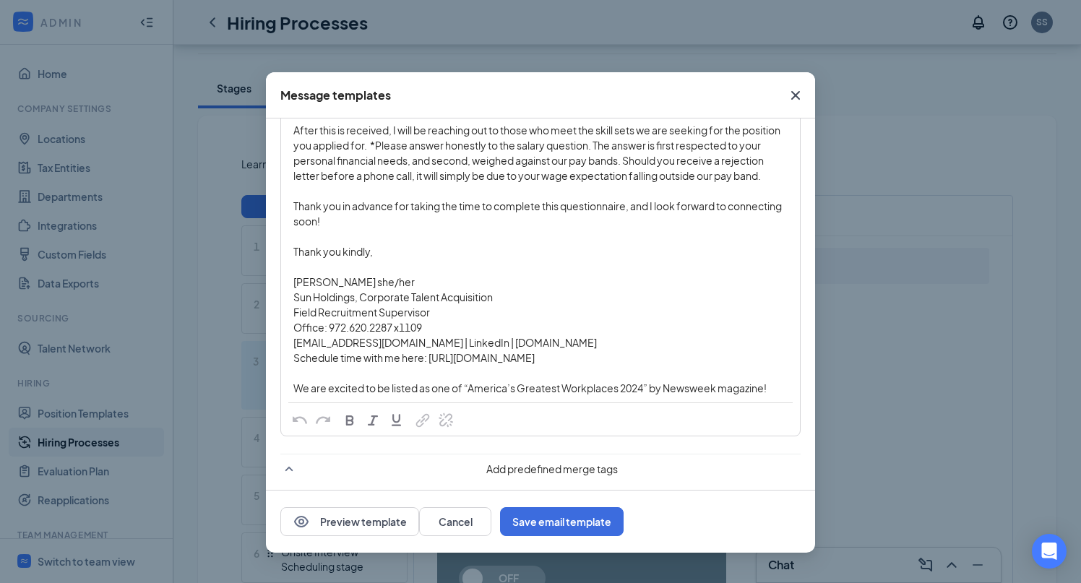
scroll to position [356, 0]
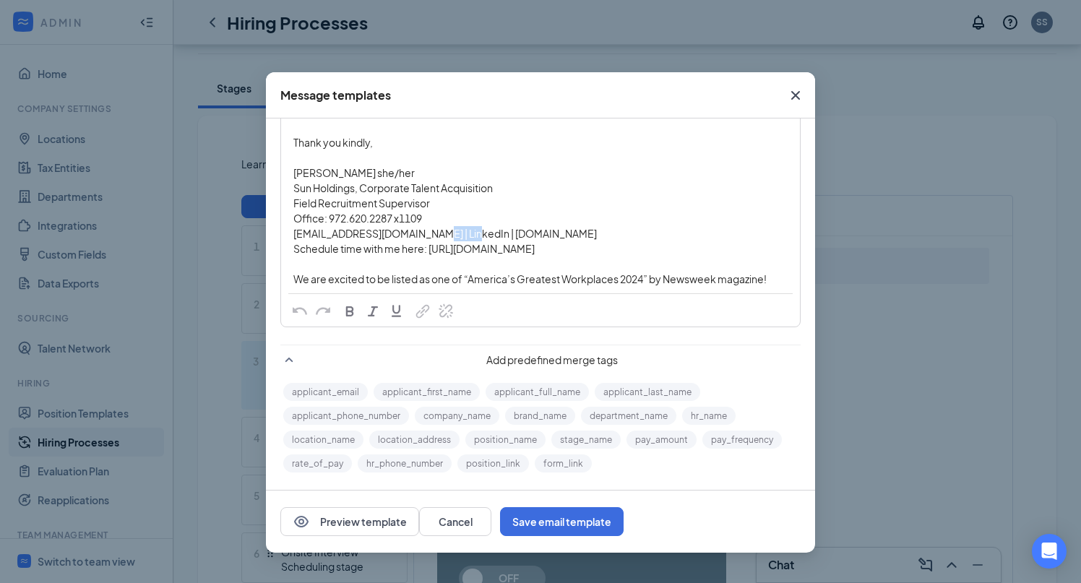
drag, startPoint x: 458, startPoint y: 233, endPoint x: 419, endPoint y: 233, distance: 39.8
click at [419, 233] on span "jsteele@sunholdings.net | LinkedIn | www.sunholdings.net" at bounding box center [445, 233] width 304 height 13
click at [421, 309] on span "button" at bounding box center [423, 312] width 16 height 16
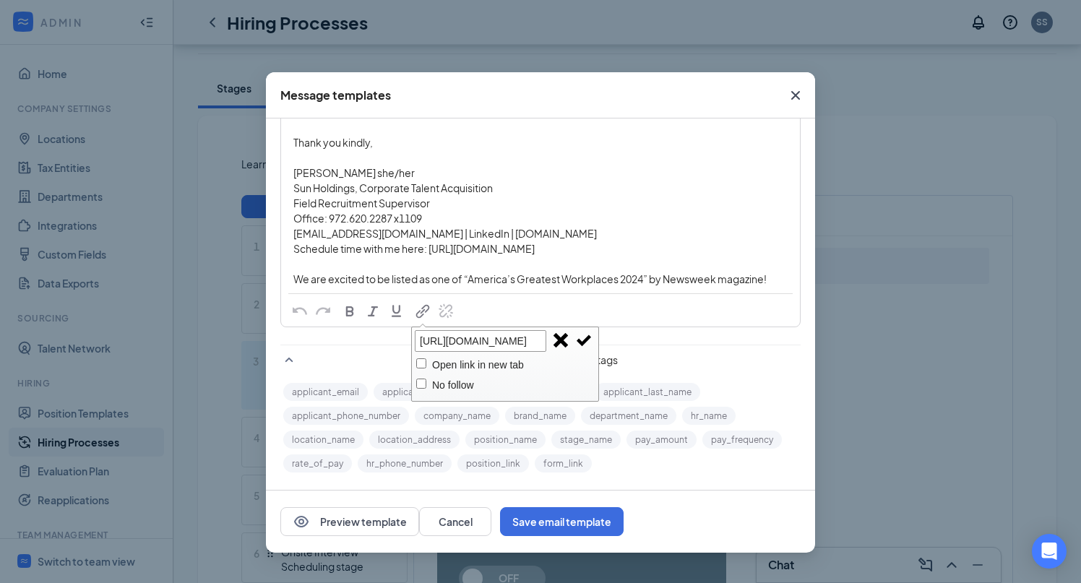
scroll to position [0, 88]
type input "https://www.linkedin.com/in/jennifersteele2017/"
click at [583, 340] on span "button" at bounding box center [584, 341] width 16 height 16
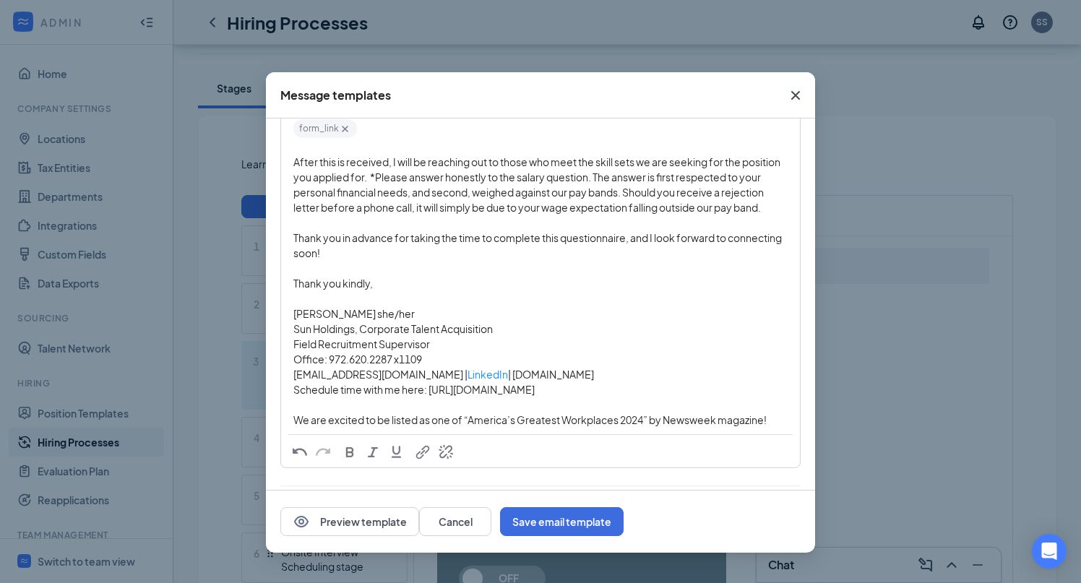
scroll to position [222, 0]
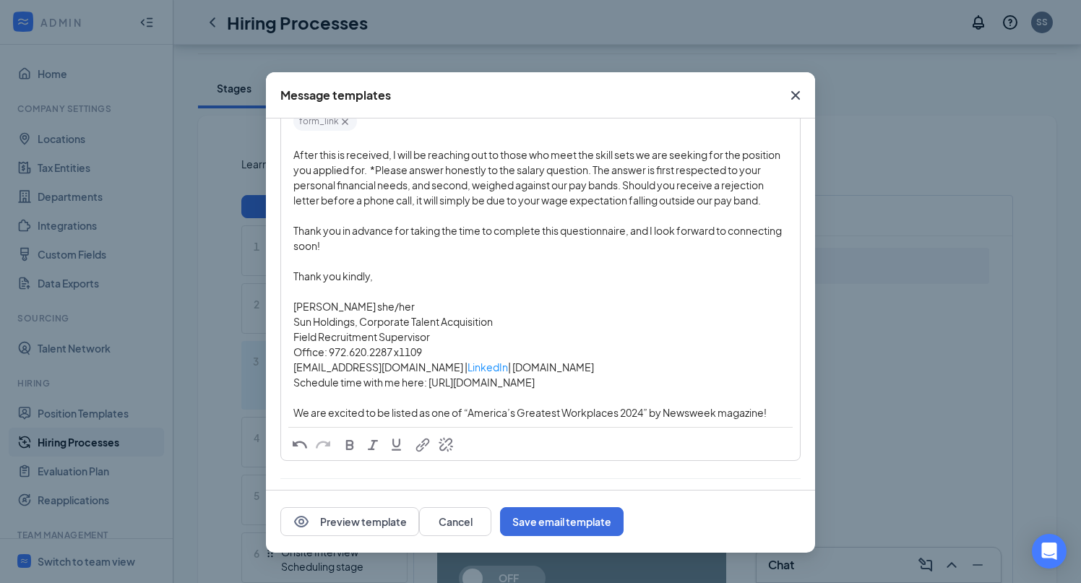
drag, startPoint x: 570, startPoint y: 369, endPoint x: 468, endPoint y: 370, distance: 101.9
click at [508, 370] on span "| www.sunholdings.net" at bounding box center [551, 367] width 86 height 13
copy span "www.sunholdings.net"
click at [420, 449] on span "button" at bounding box center [423, 445] width 16 height 16
type input "www.sunholdings.net"
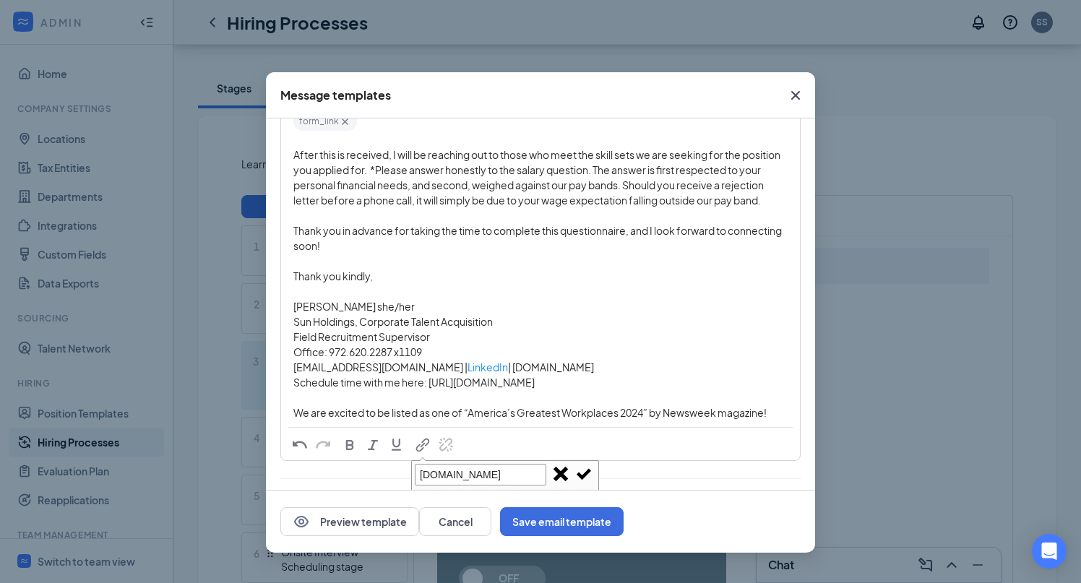
click at [586, 472] on span "button" at bounding box center [584, 474] width 16 height 16
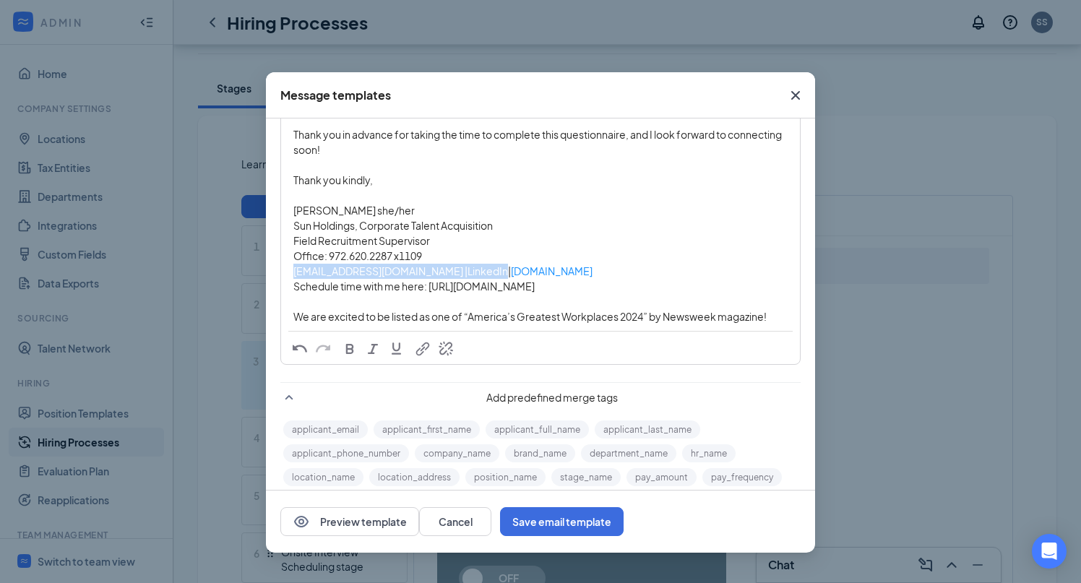
scroll to position [319, 0]
drag, startPoint x: 669, startPoint y: 291, endPoint x: 429, endPoint y: 289, distance: 240.7
click at [429, 289] on div "Schedule time with me here: https://calendly.com/jsteele-sunholdings/30min" at bounding box center [540, 285] width 494 height 15
click at [419, 350] on span "button" at bounding box center [423, 348] width 16 height 16
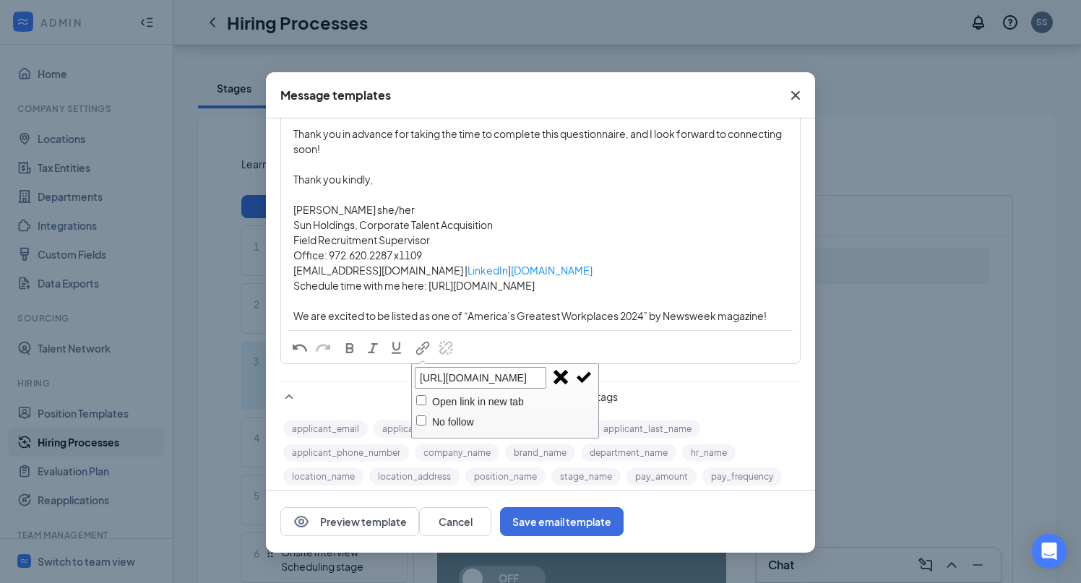
scroll to position [0, 87]
type input "https://calendly.com/jsteele-sunholdings/30min"
click at [585, 374] on span "button" at bounding box center [584, 377] width 16 height 16
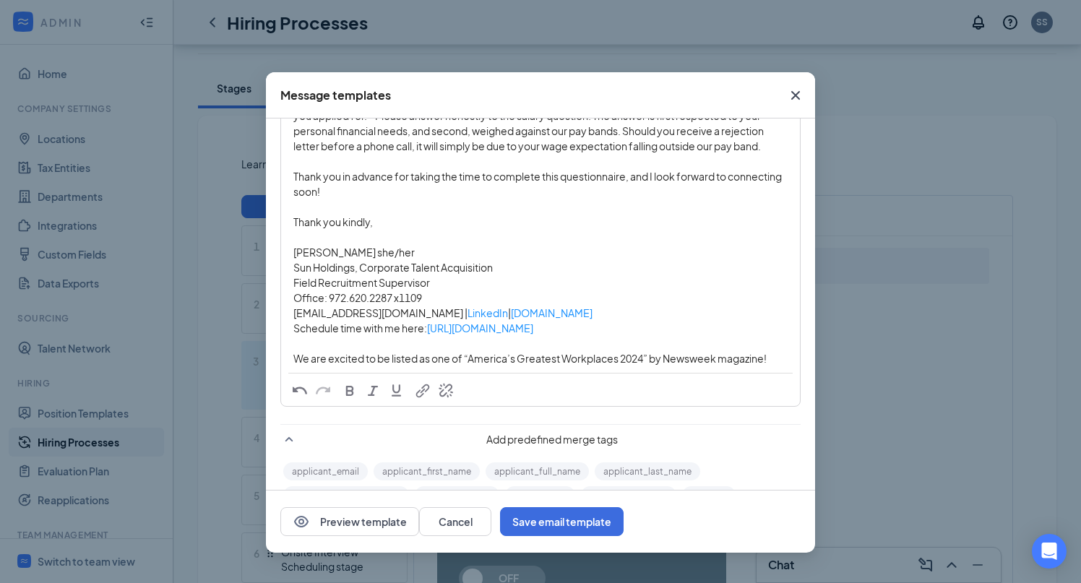
scroll to position [305, 0]
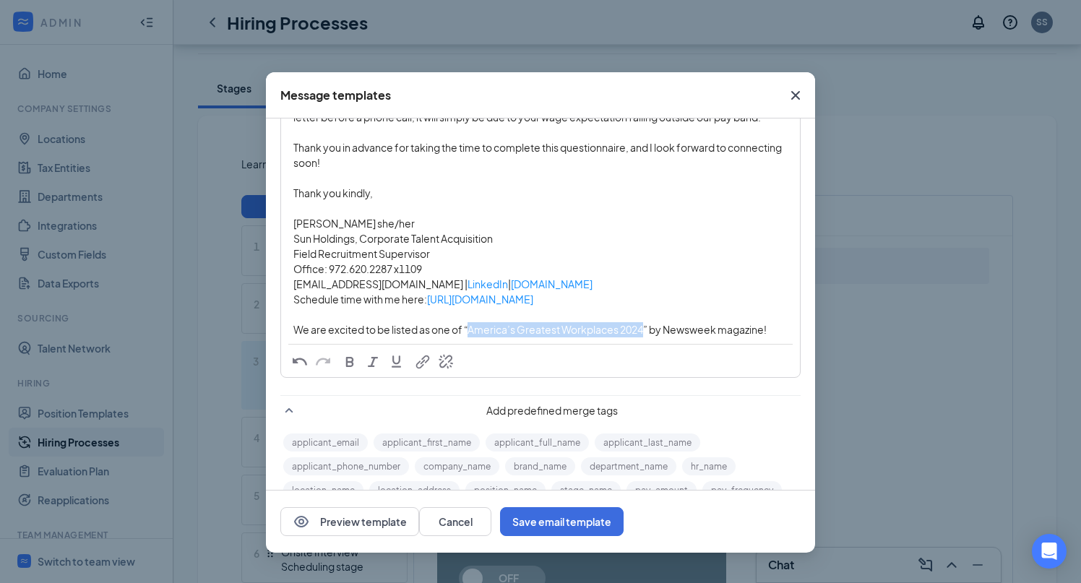
drag, startPoint x: 647, startPoint y: 333, endPoint x: 472, endPoint y: 327, distance: 175.0
click at [472, 327] on span "We are excited to be listed as one of “America’s Greatest Workplaces 2024” by N…" at bounding box center [529, 329] width 473 height 13
click at [424, 364] on span "button" at bounding box center [423, 362] width 16 height 16
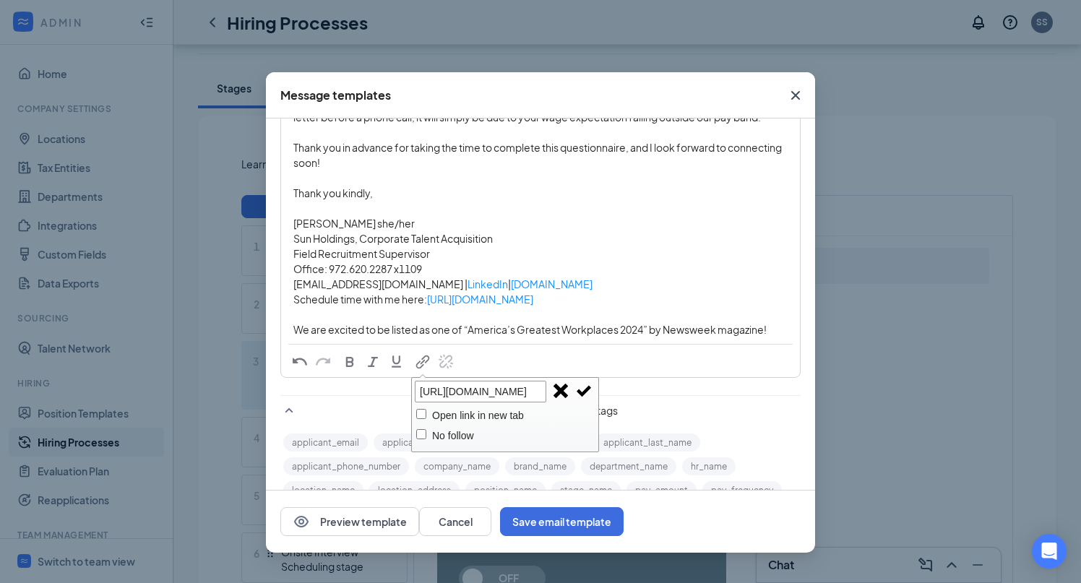
scroll to position [0, 207]
type input "https://www.newsweek.com/rankings/americas-greatest-workplaces-2024"
click at [587, 392] on span "button" at bounding box center [584, 391] width 16 height 16
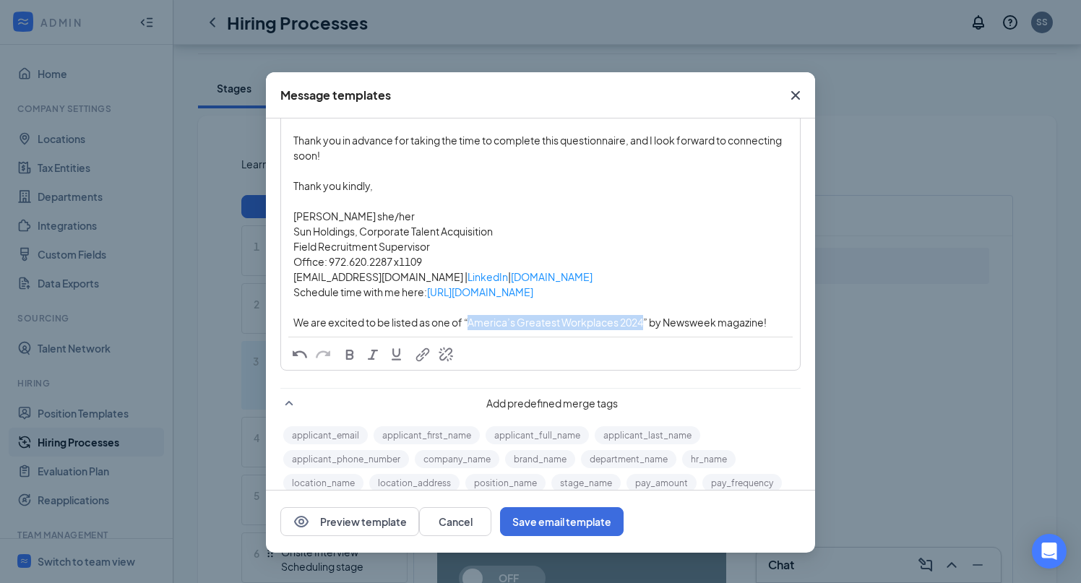
scroll to position [331, 0]
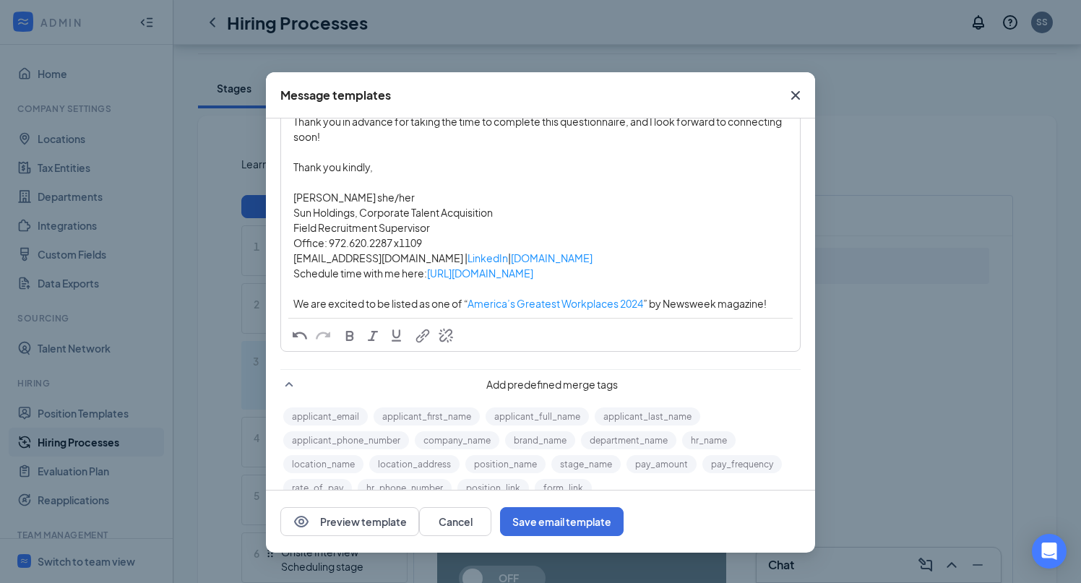
click at [723, 270] on div "Schedule time with me here: https://calendly.com/jsteele-sunholdings/30min" at bounding box center [540, 273] width 494 height 15
click at [624, 526] on button "Save email template" at bounding box center [562, 521] width 124 height 29
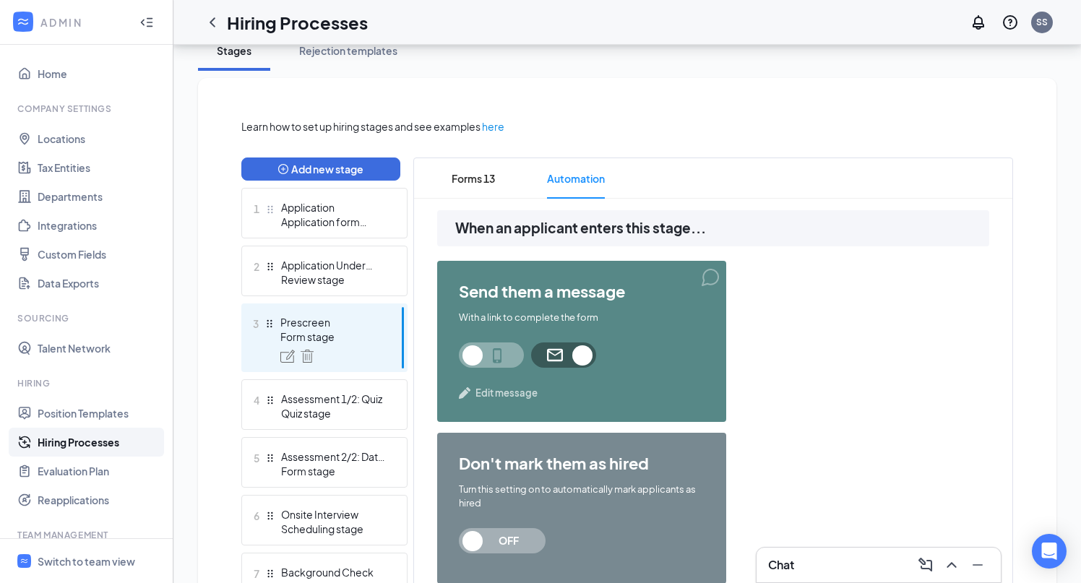
scroll to position [0, 0]
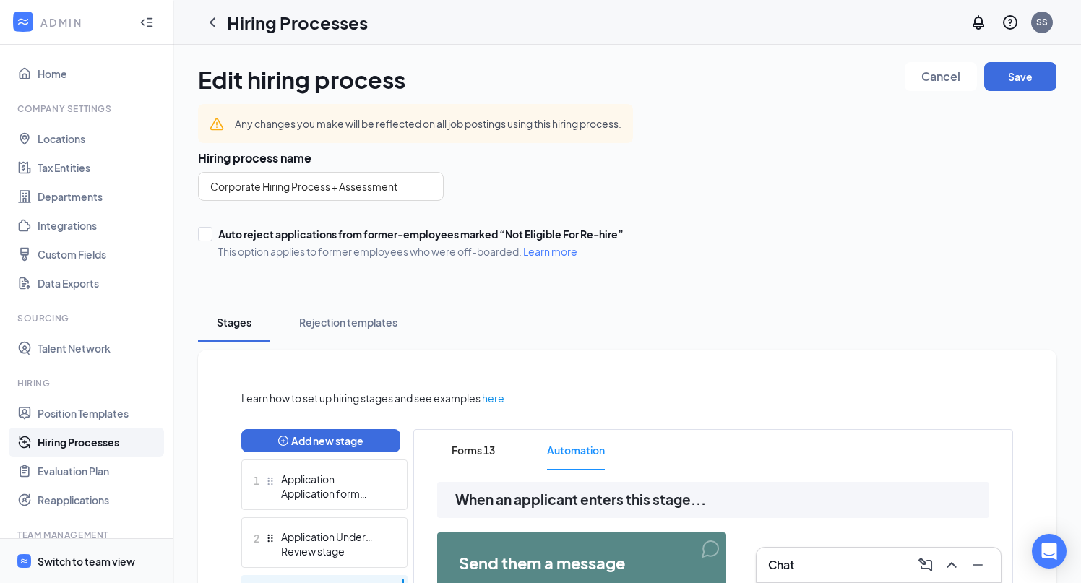
click at [107, 543] on span "Switch to team view" at bounding box center [100, 561] width 124 height 44
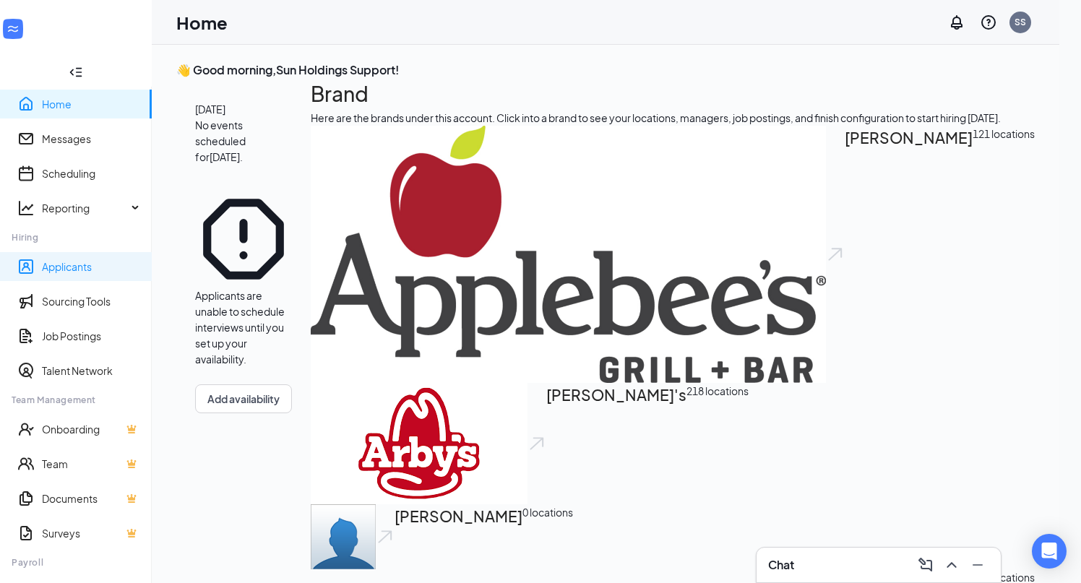
click at [90, 260] on link "Applicants" at bounding box center [91, 267] width 98 height 14
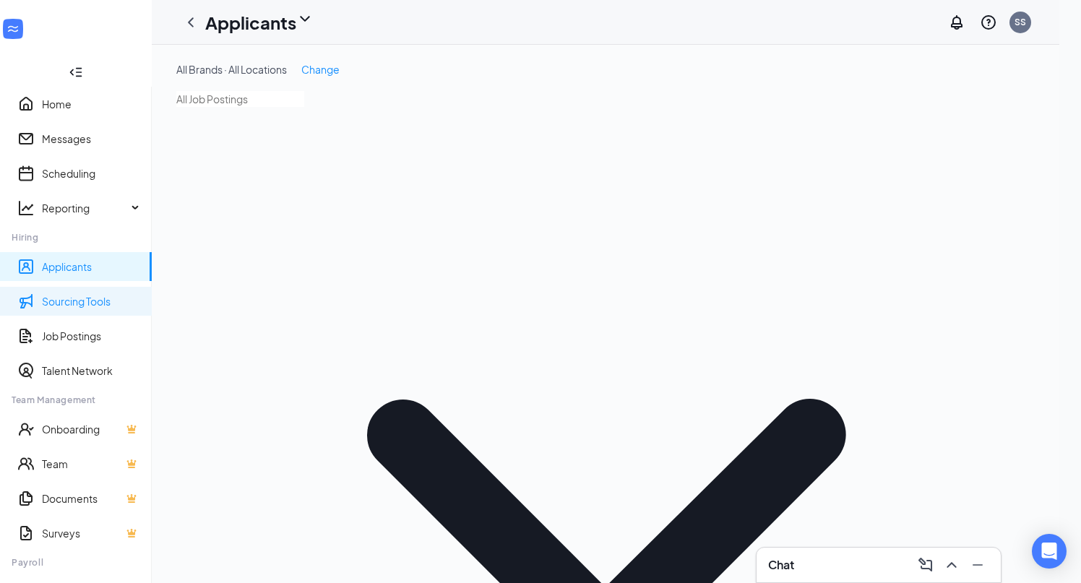
click at [81, 294] on link "Sourcing Tools" at bounding box center [91, 301] width 98 height 14
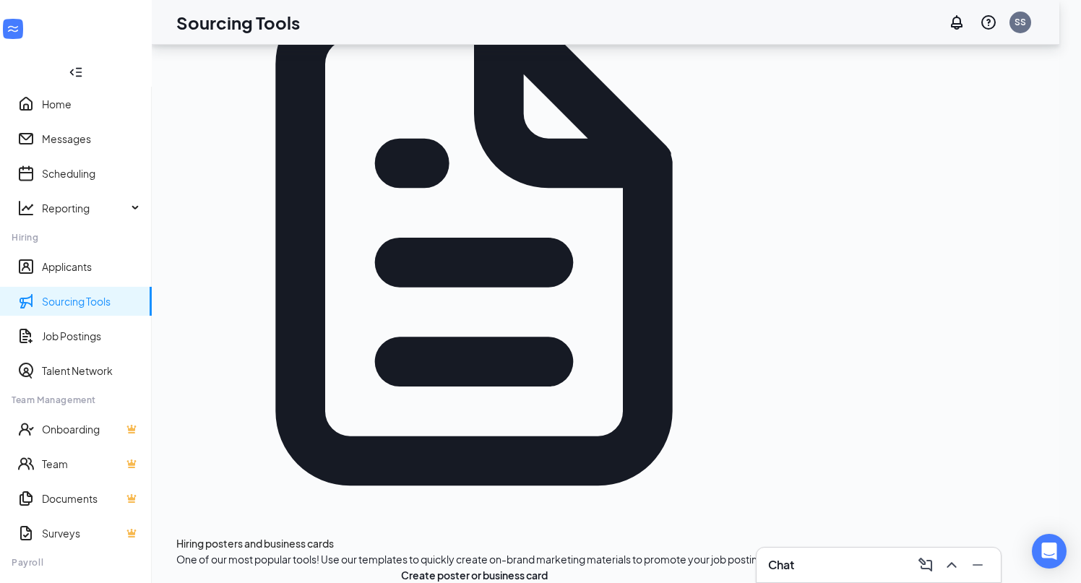
scroll to position [402, 0]
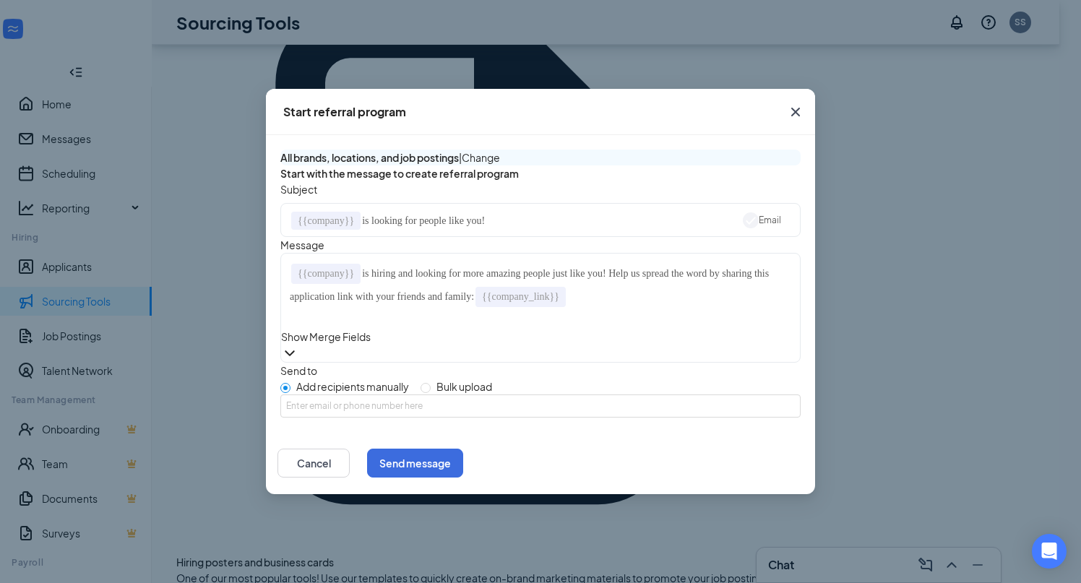
scroll to position [353, 0]
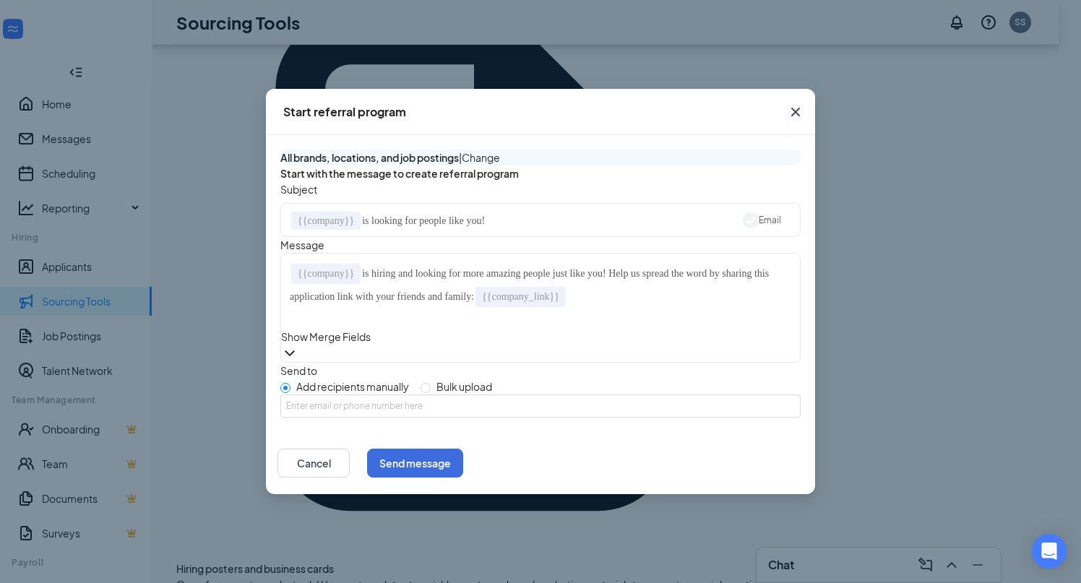
click at [299, 352] on icon "ChevronDown" at bounding box center [289, 353] width 17 height 17
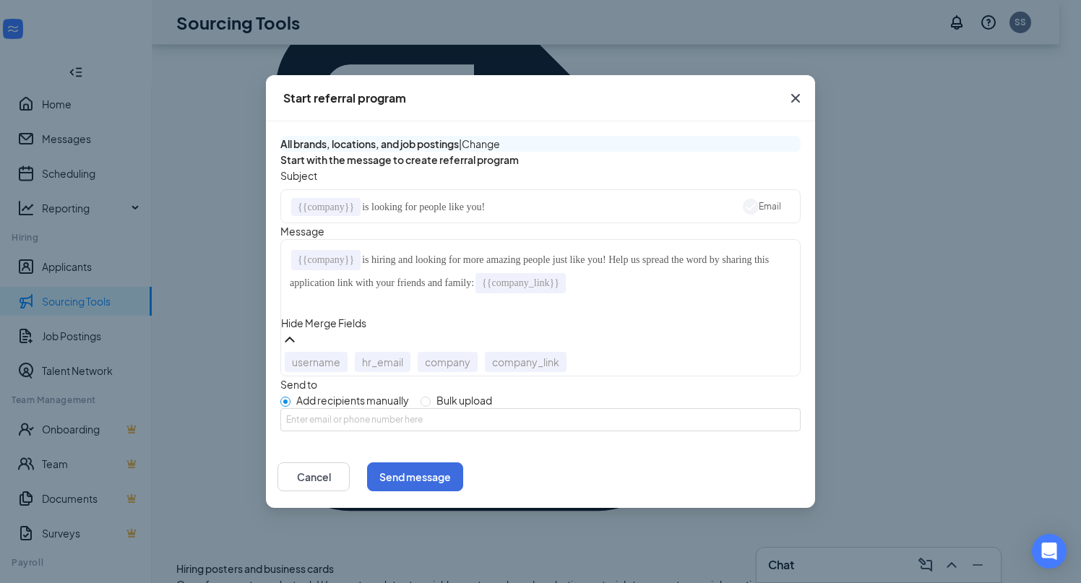
click at [294, 337] on icon "ChevronUp" at bounding box center [289, 340] width 9 height 6
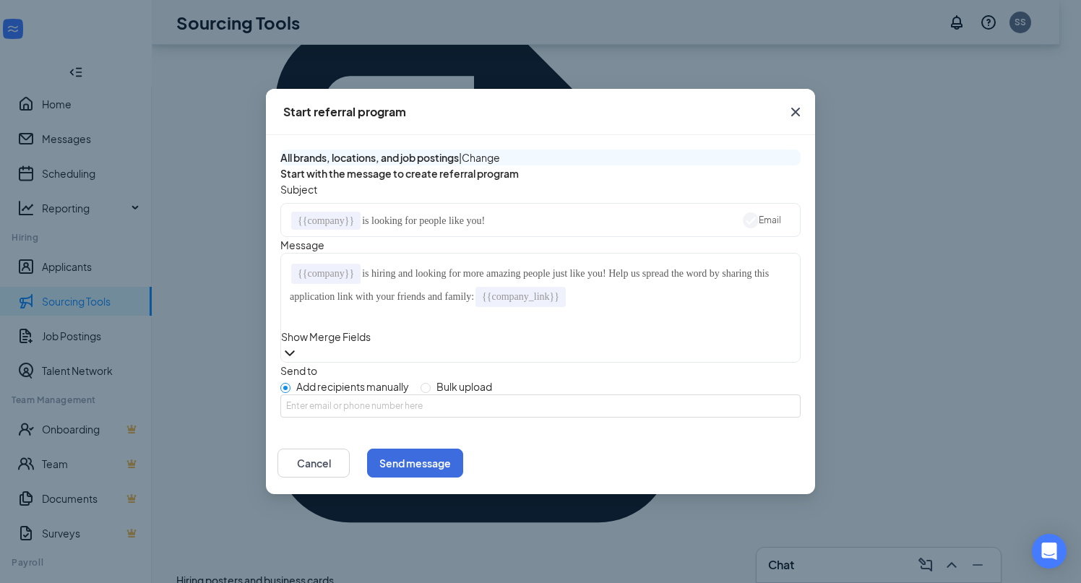
scroll to position [339, 0]
drag, startPoint x: 506, startPoint y: 218, endPoint x: 218, endPoint y: 218, distance: 287.7
click at [218, 218] on div "Start referral program All brands, locations, and job postings | Change Start w…" at bounding box center [540, 291] width 1081 height 583
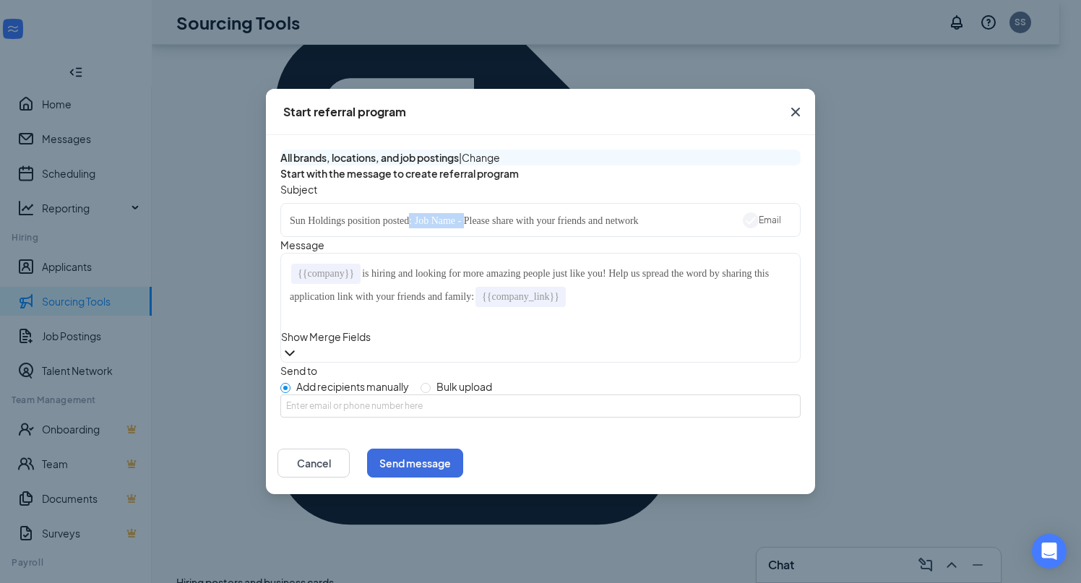
drag, startPoint x: 481, startPoint y: 215, endPoint x: 423, endPoint y: 222, distance: 58.2
click at [423, 222] on div "Sun Holdings position posted: Job Name﻿ - Please share with your friends and ne…" at bounding box center [513, 221] width 447 height 22
click at [655, 221] on div "Sun Holdings position posted - Please share with your friends and network" at bounding box center [513, 221] width 447 height 22
click at [477, 295] on span "is hiring and looking for more amazing people just like you! Help us spread the…" at bounding box center [531, 285] width 482 height 34
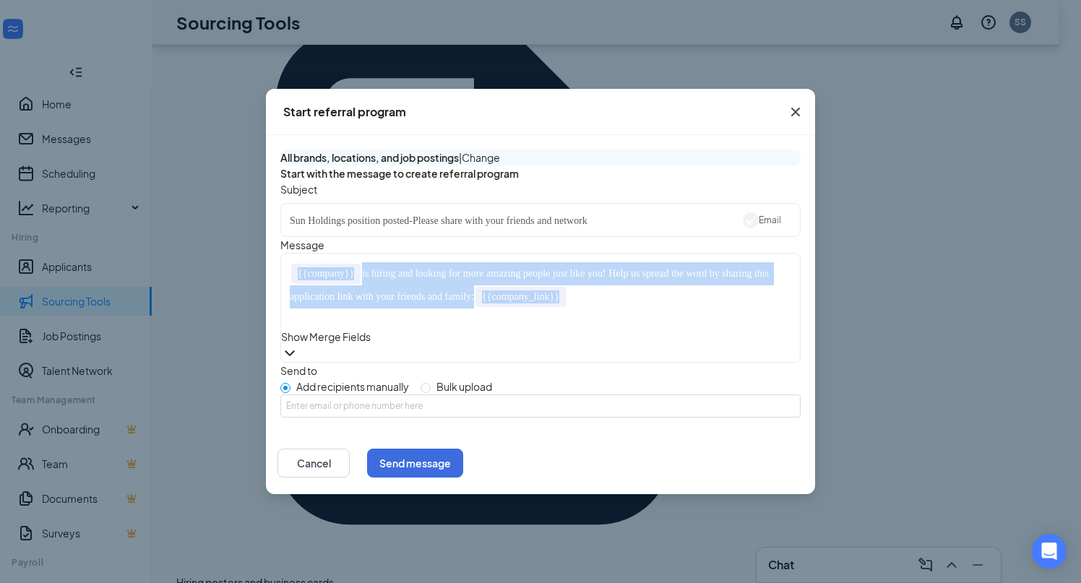
drag, startPoint x: 660, startPoint y: 315, endPoint x: 278, endPoint y: 290, distance: 383.2
click at [278, 290] on div "All brands, locations, and job postings | Change Start with the message to crea…" at bounding box center [540, 283] width 549 height 297
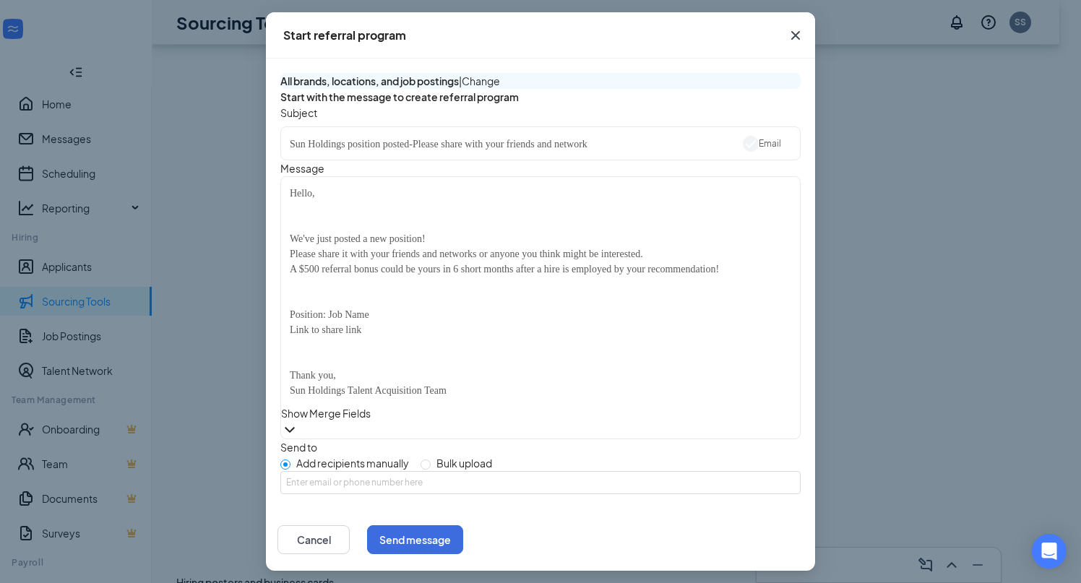
click at [316, 231] on div "Edit text" at bounding box center [541, 223] width 502 height 15
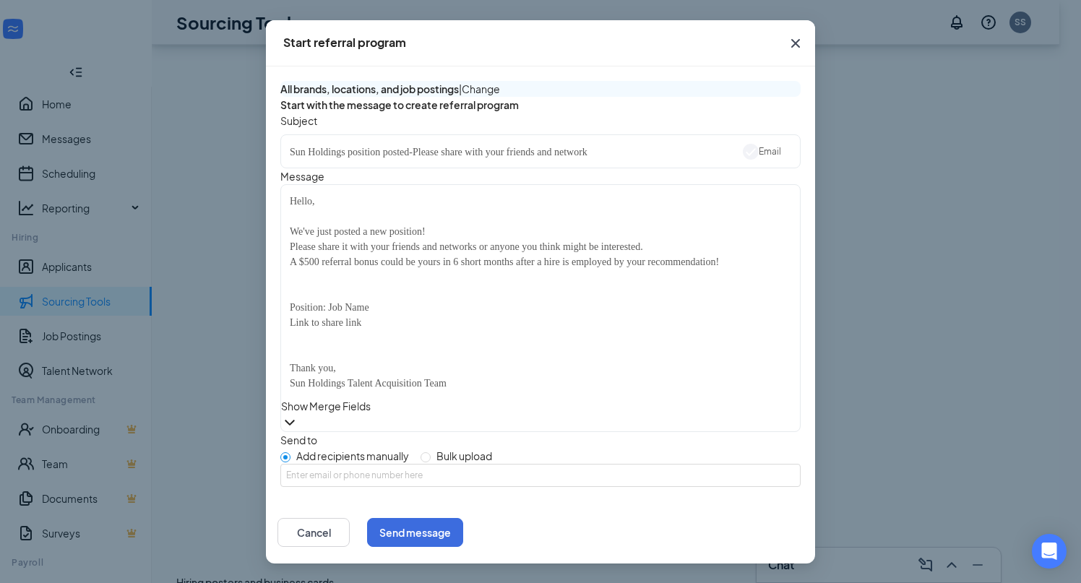
click at [320, 285] on div "Edit text" at bounding box center [541, 277] width 502 height 15
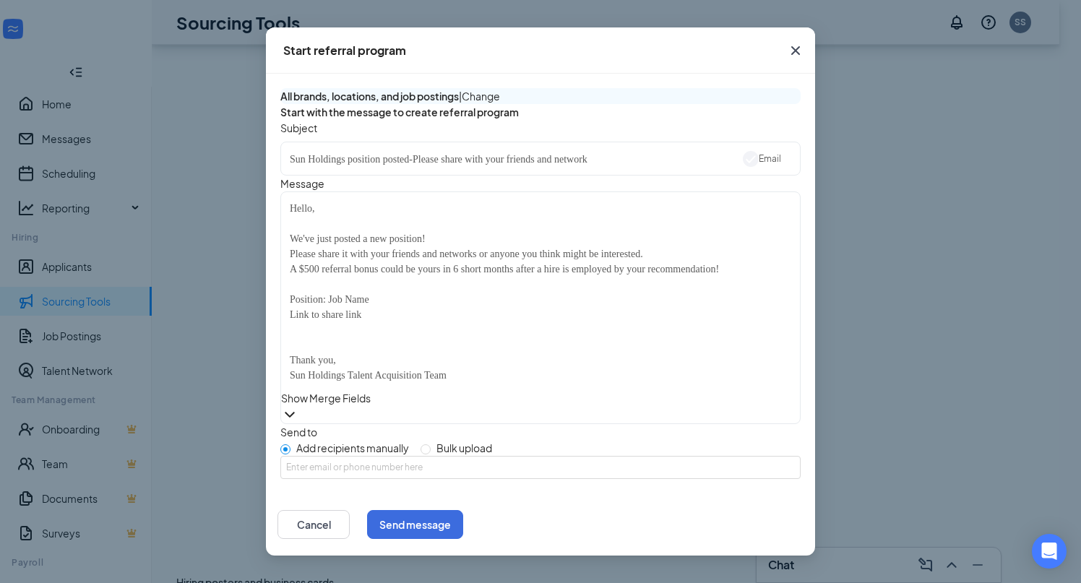
click at [335, 353] on div "Edit text" at bounding box center [541, 345] width 502 height 15
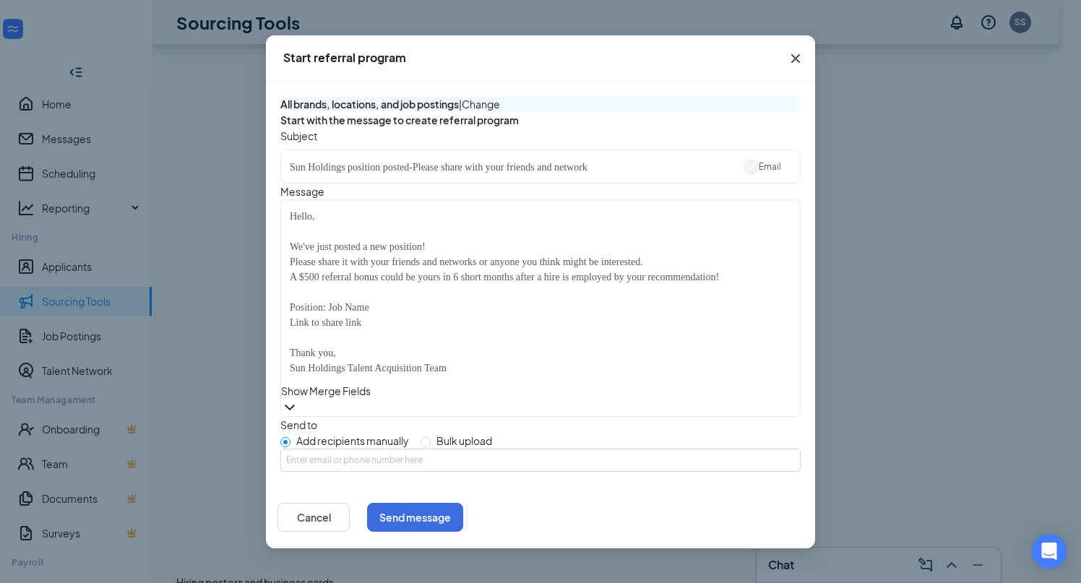
click at [335, 313] on span "Position: ﻿Job Name﻿" at bounding box center [330, 307] width 80 height 11
click at [389, 315] on div "Position: ﻿ [ Job Name﻿" at bounding box center [541, 307] width 502 height 15
click at [371, 330] on div "Link to share ﻿link﻿" at bounding box center [541, 322] width 502 height 15
click at [293, 328] on span "Link to share ﻿link﻿" at bounding box center [326, 322] width 72 height 11
click at [290, 328] on span "Link to share ﻿link﻿" at bounding box center [326, 322] width 72 height 11
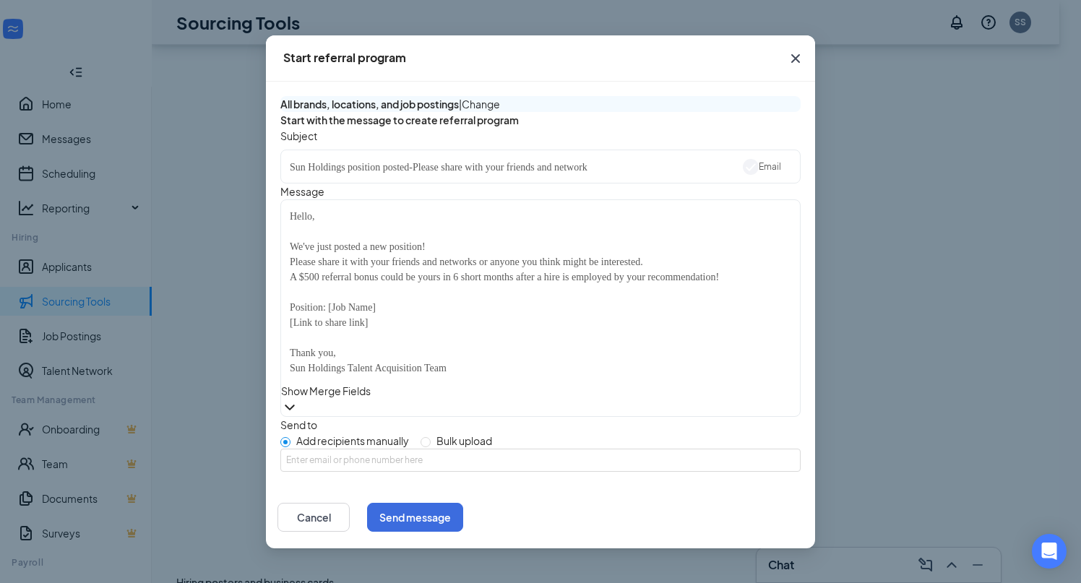
scroll to position [48, 0]
click at [528, 377] on div "Hello, We've just posted a new position! Please share it with your friends and …" at bounding box center [540, 292] width 515 height 180
click at [528, 396] on div "Show Merge Fields" at bounding box center [540, 391] width 519 height 16
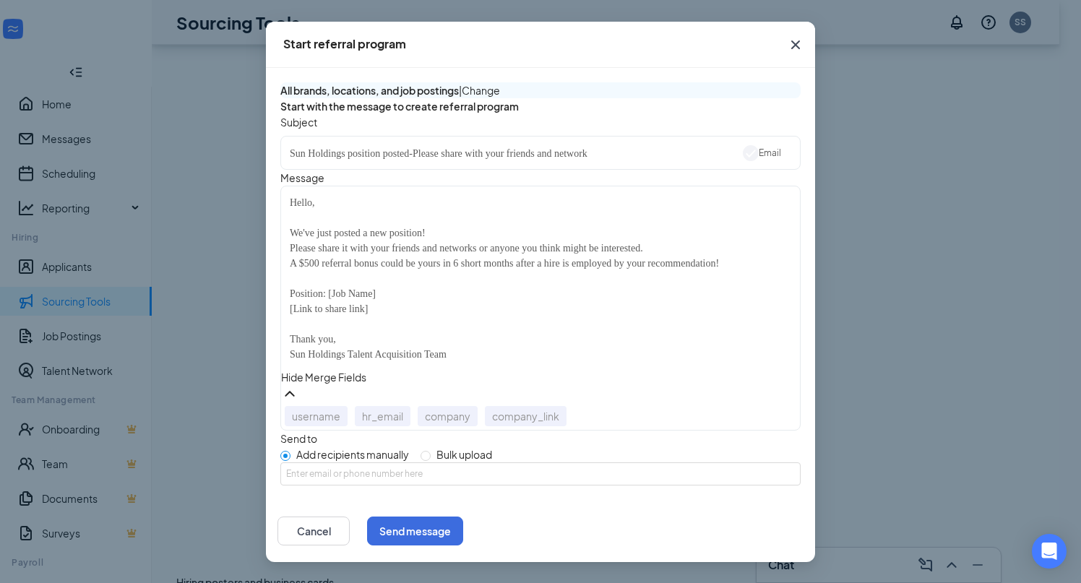
click at [533, 385] on div "Hide Merge Fields" at bounding box center [540, 377] width 519 height 16
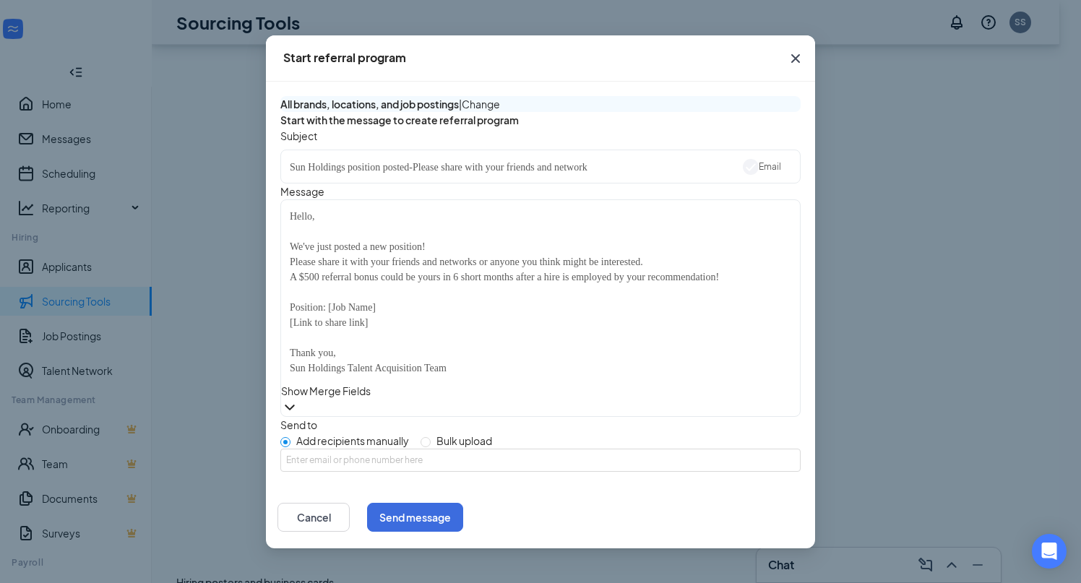
click at [484, 318] on div "[ Link to share ﻿link﻿ ]" at bounding box center [541, 322] width 502 height 15
click at [698, 200] on div "Message" at bounding box center [540, 192] width 520 height 16
click at [849, 211] on div "Start referral program All brands, locations, and job postings | Change Start w…" at bounding box center [540, 291] width 1081 height 583
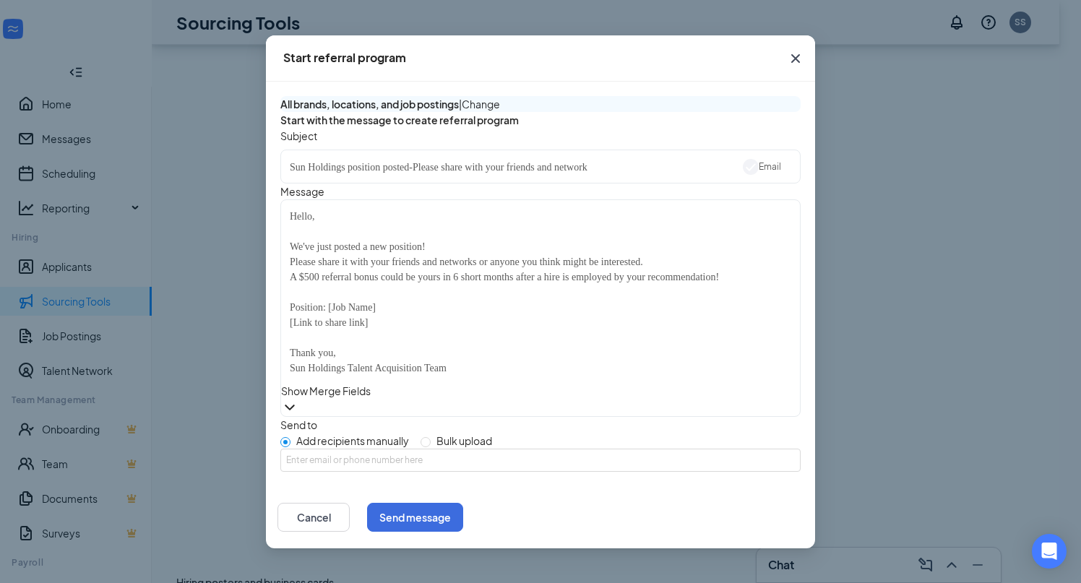
click at [933, 267] on div "Start referral program All brands, locations, and job postings | Change Start w…" at bounding box center [540, 291] width 1081 height 583
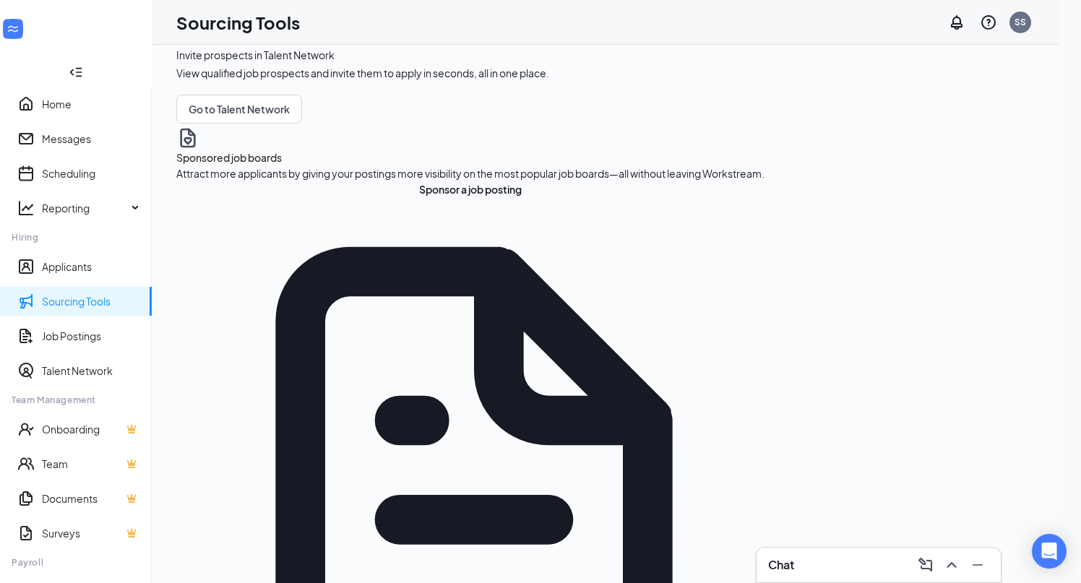
scroll to position [0, 0]
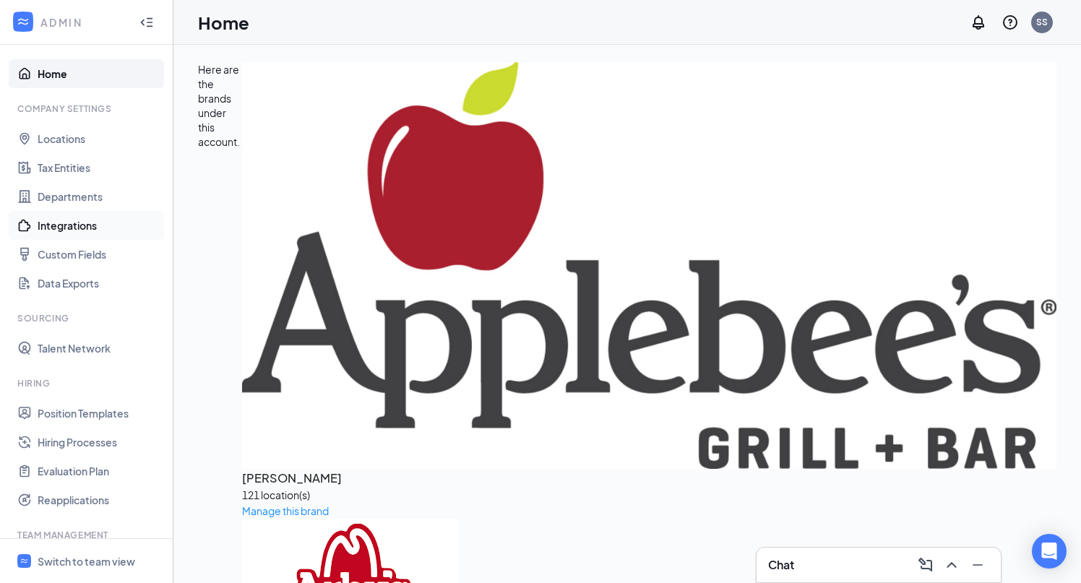
click at [82, 220] on link "Integrations" at bounding box center [100, 225] width 124 height 29
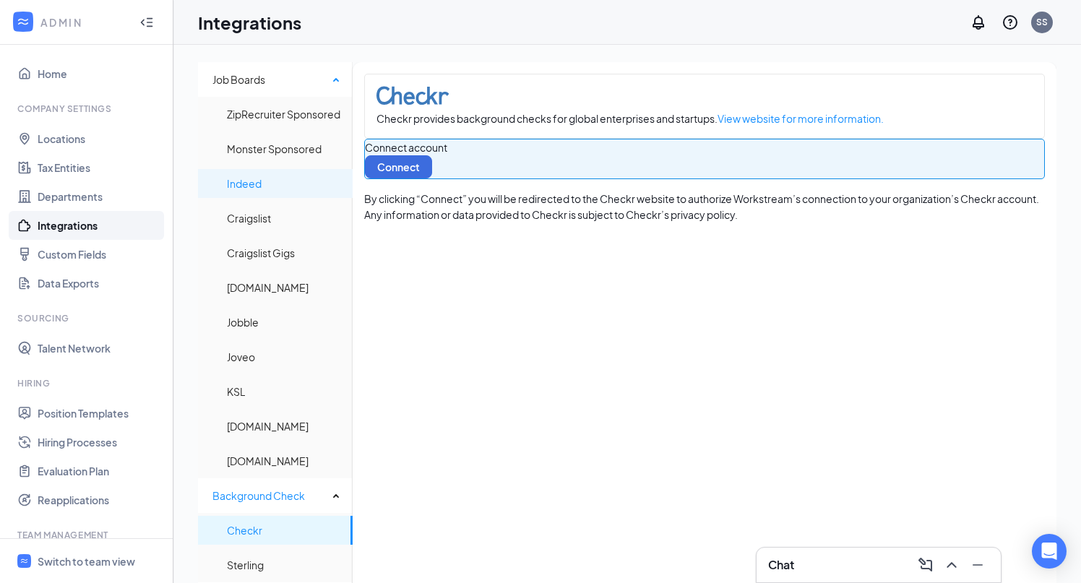
click at [275, 170] on span "Indeed" at bounding box center [284, 183] width 114 height 29
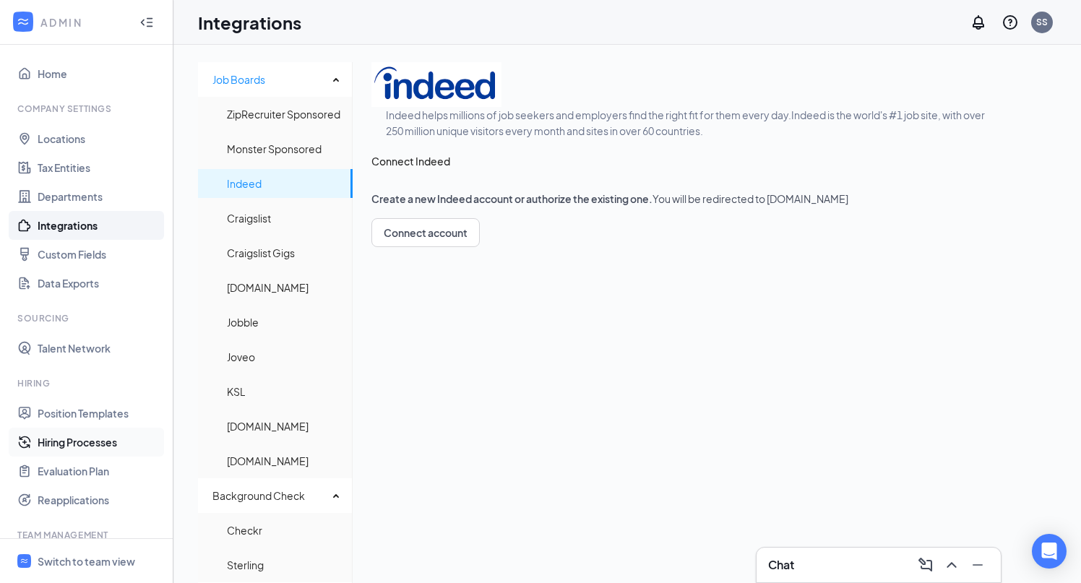
click at [65, 449] on link "Hiring Processes" at bounding box center [100, 442] width 124 height 29
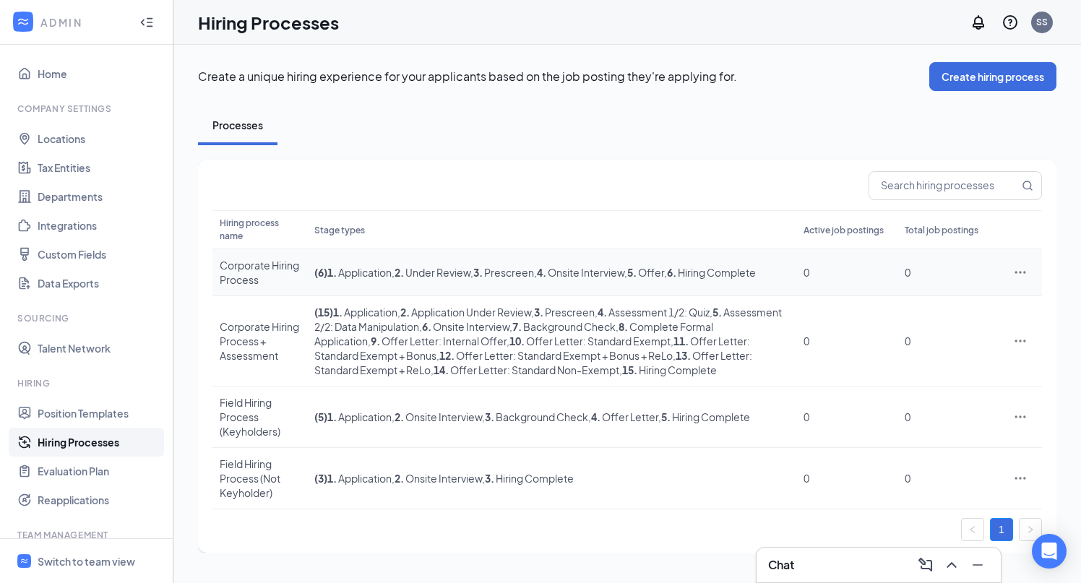
click at [1021, 271] on icon "Ellipses" at bounding box center [1021, 272] width 11 height 2
click at [909, 373] on span "Delete" at bounding box center [905, 366] width 33 height 13
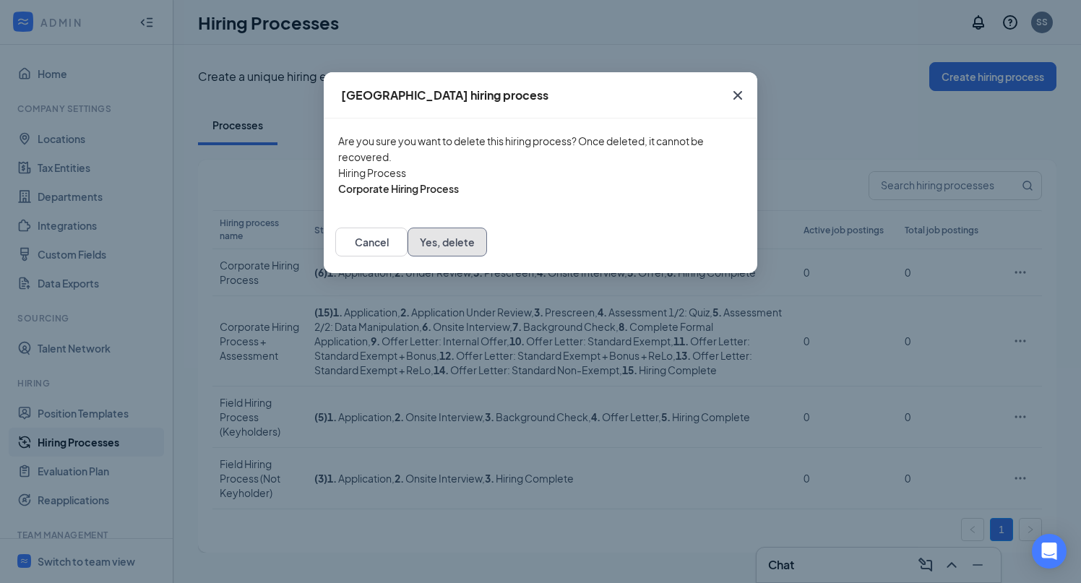
click at [487, 257] on button "Yes, delete" at bounding box center [448, 242] width 80 height 29
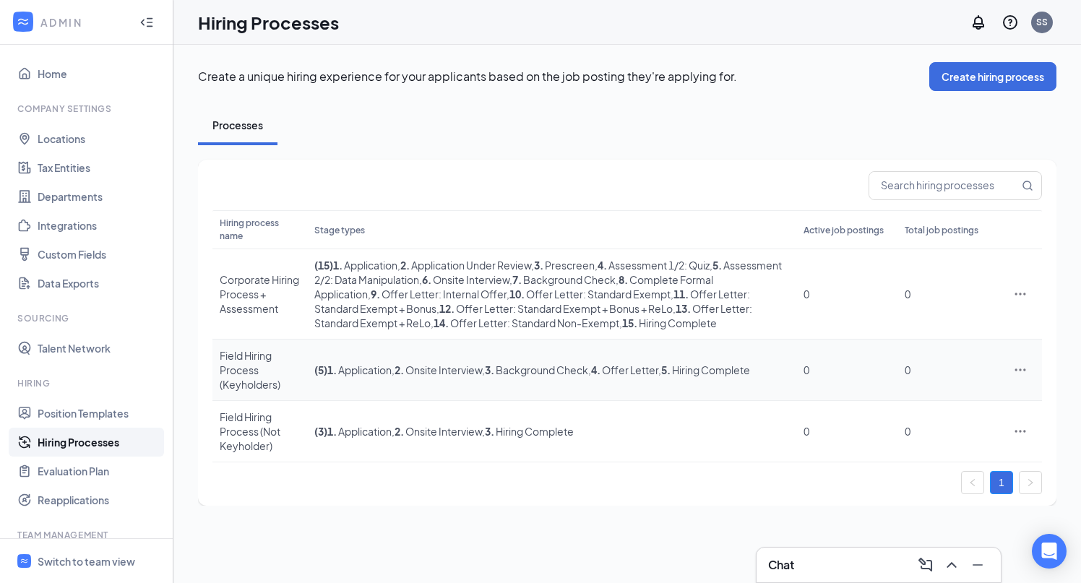
click at [1023, 371] on icon "Ellipses" at bounding box center [1020, 370] width 14 height 14
click at [935, 472] on span "Delete" at bounding box center [954, 464] width 130 height 16
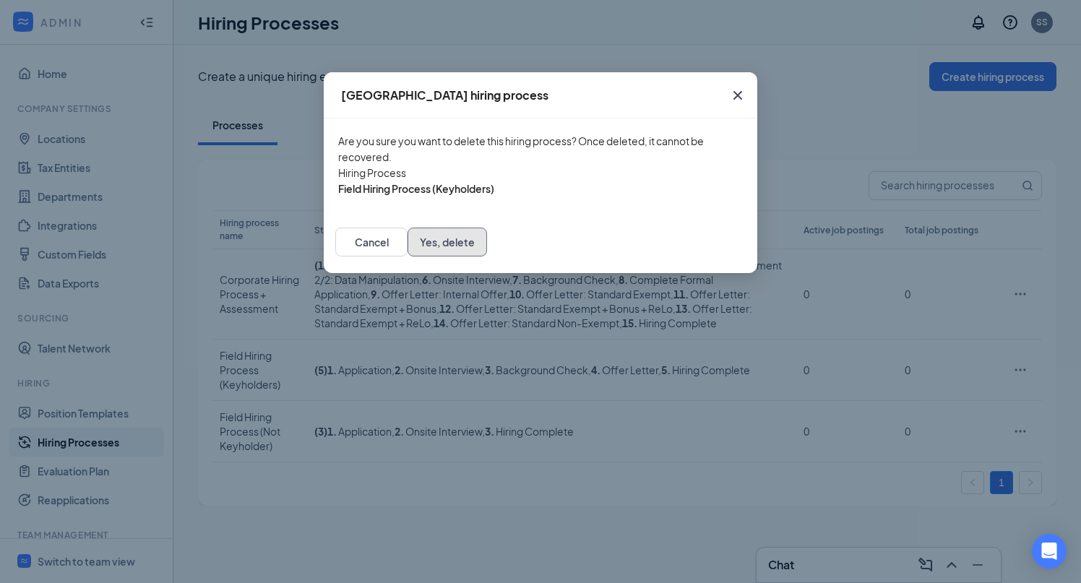
click at [487, 257] on button "Yes, delete" at bounding box center [448, 242] width 80 height 29
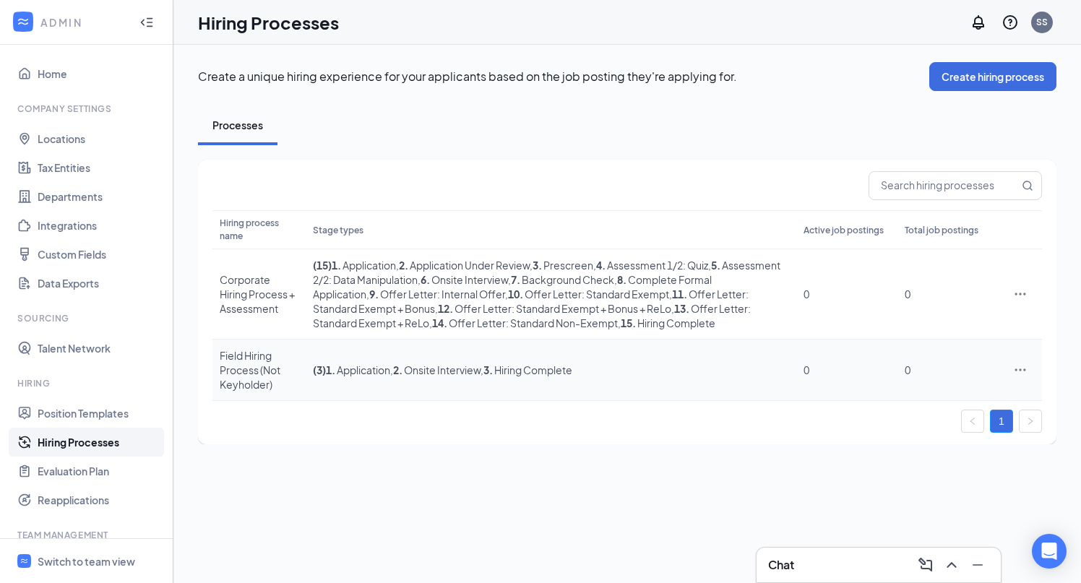
click at [1020, 367] on icon "Ellipses" at bounding box center [1020, 370] width 14 height 14
click at [926, 472] on span "Delete" at bounding box center [954, 464] width 130 height 16
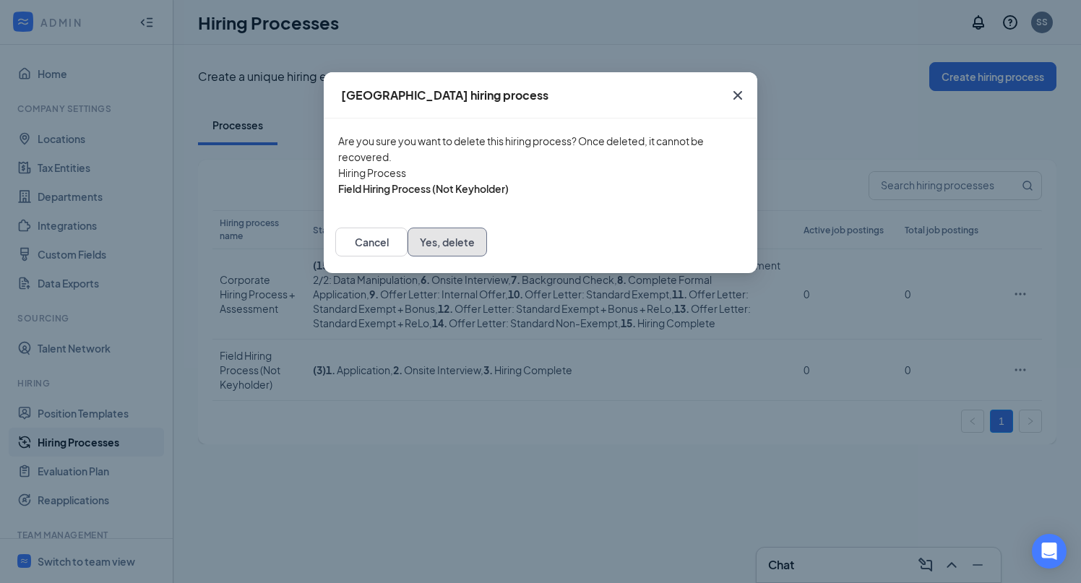
click at [487, 257] on button "Yes, delete" at bounding box center [448, 242] width 80 height 29
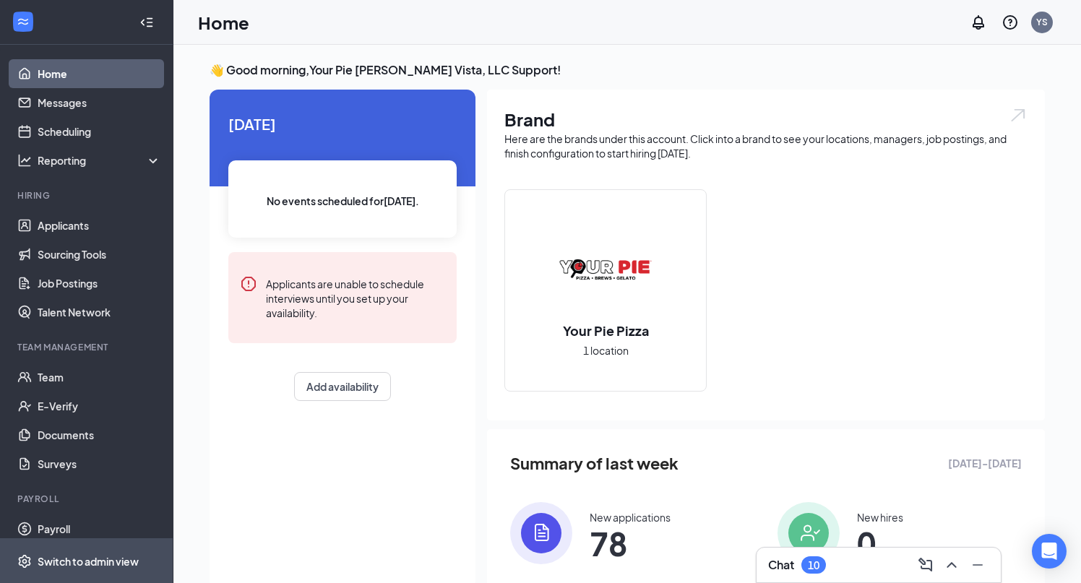
click at [101, 561] on div "Switch to admin view" at bounding box center [88, 561] width 101 height 14
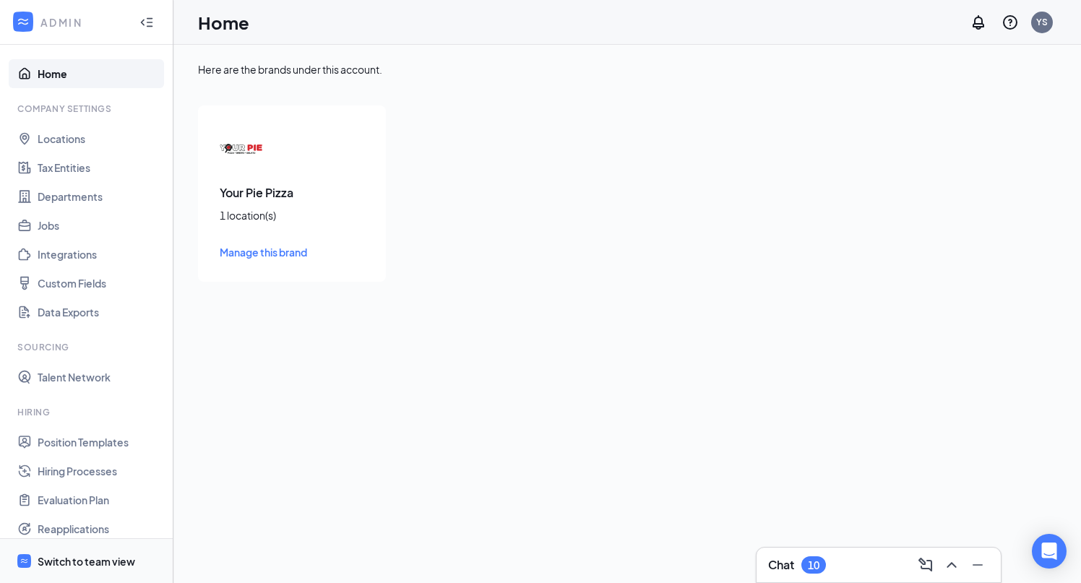
click at [101, 561] on div "Switch to team view" at bounding box center [87, 561] width 98 height 14
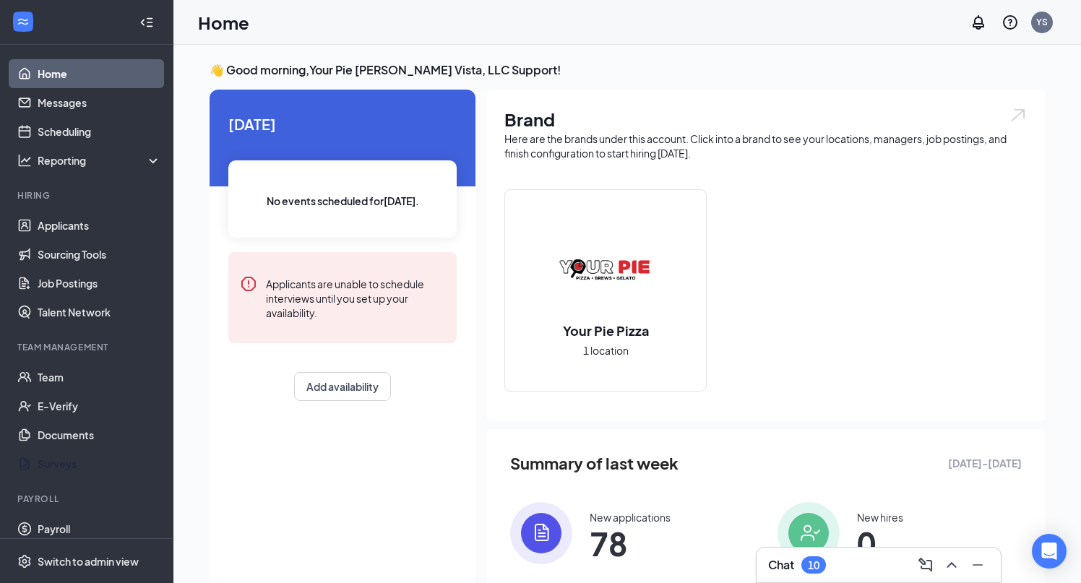
scroll to position [40, 0]
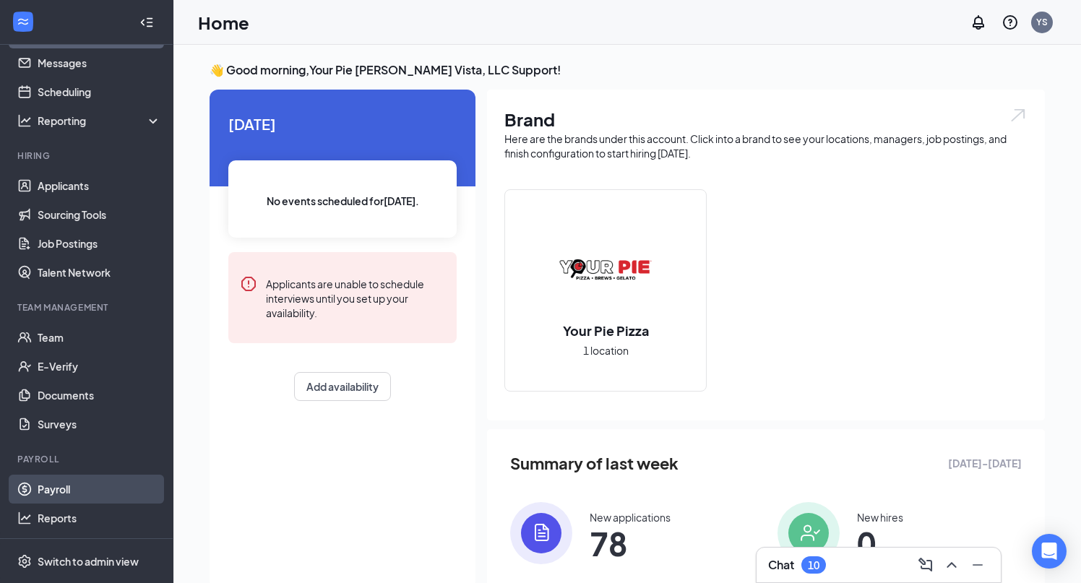
click at [98, 475] on link "Payroll" at bounding box center [100, 489] width 124 height 29
